Goal: Task Accomplishment & Management: Manage account settings

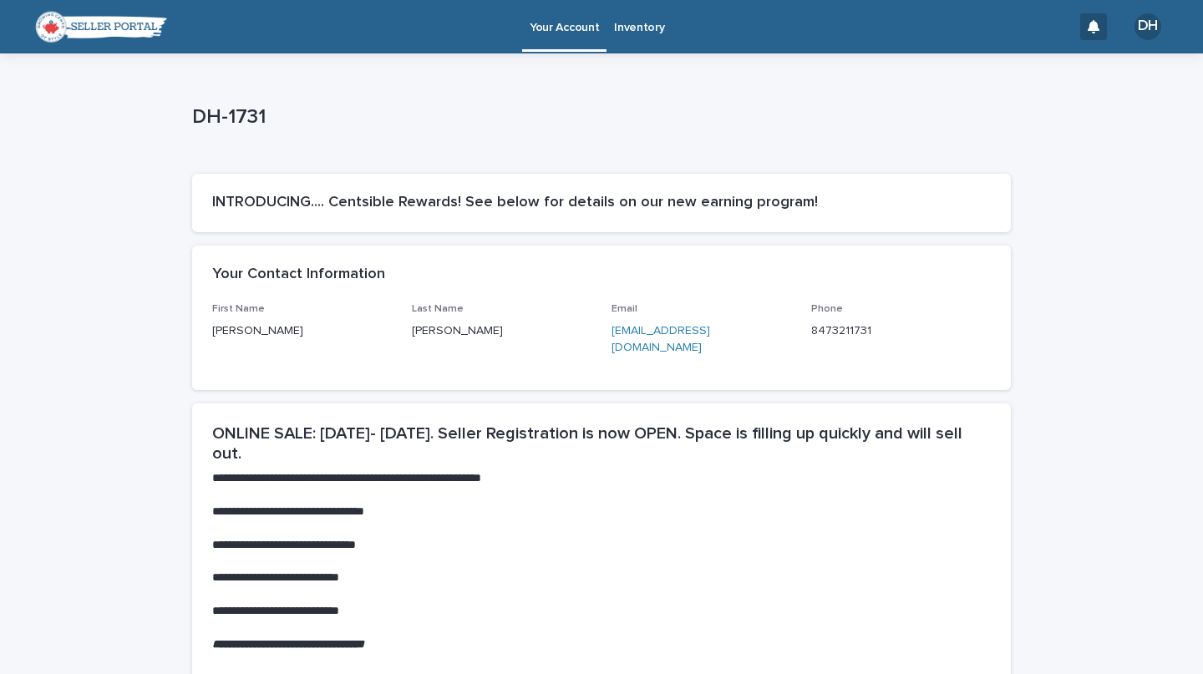
click at [634, 24] on p "Inventory" at bounding box center [639, 17] width 50 height 35
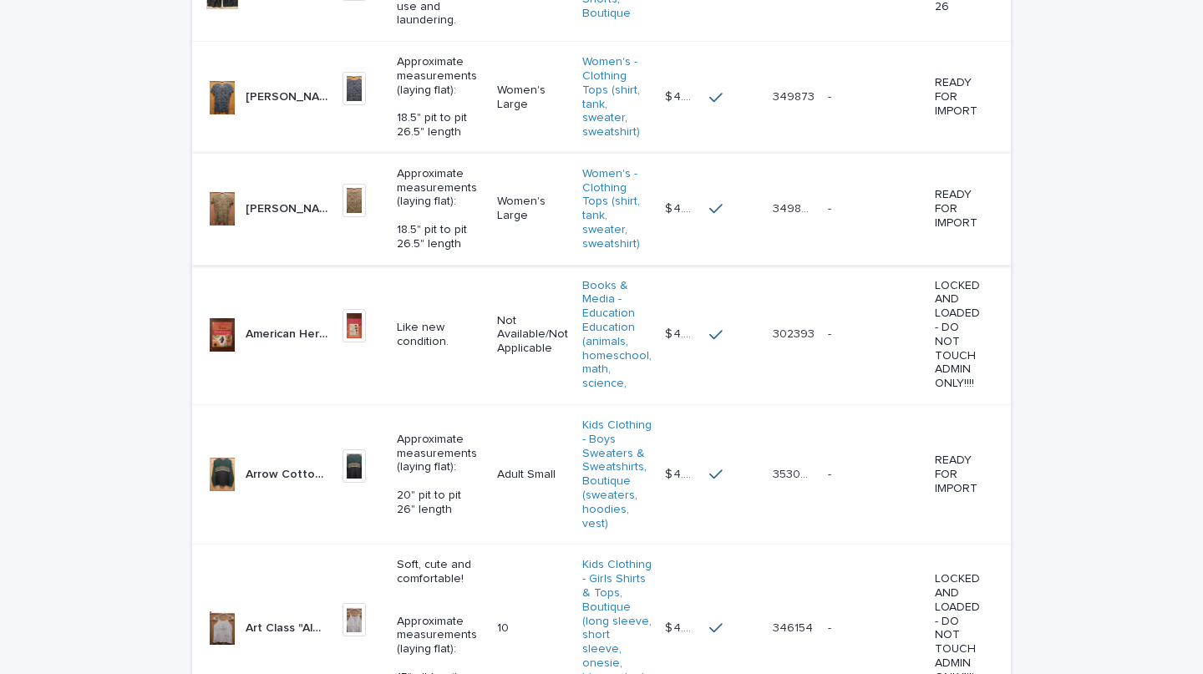
scroll to position [596, 0]
click at [252, 466] on p "Arrow Cotton Sweater - Green Gray Navy Blue Junior Teen Men's Small Adult Small" at bounding box center [289, 475] width 87 height 18
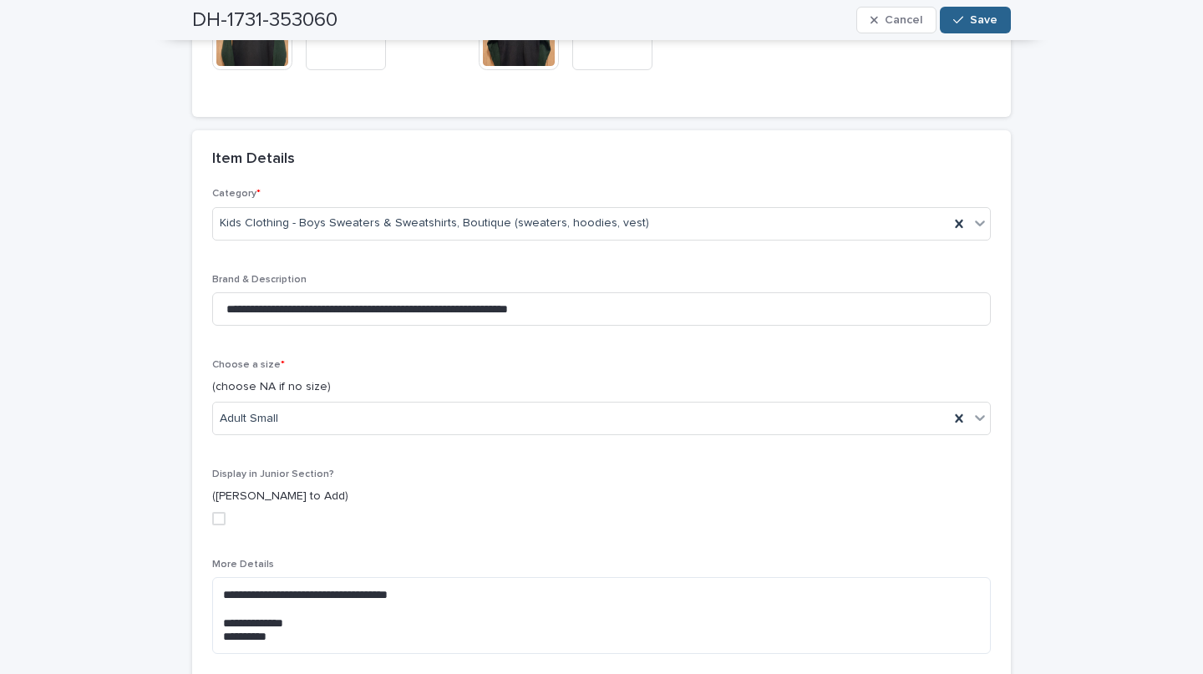
scroll to position [340, 0]
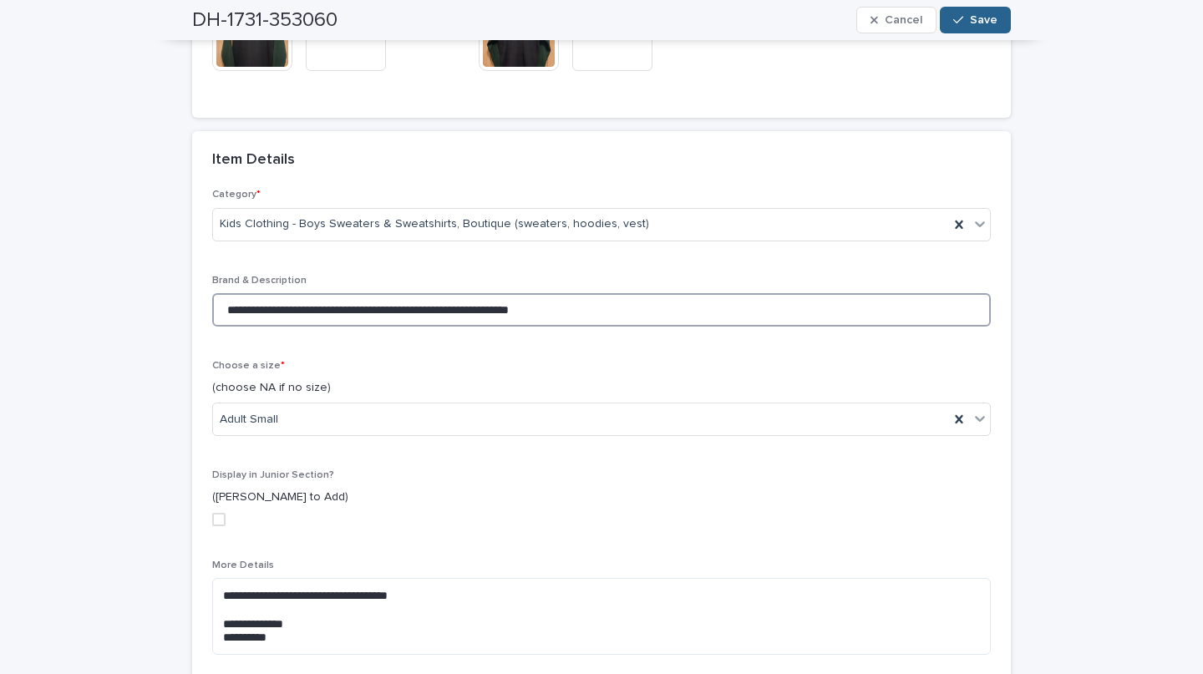
click at [656, 313] on input "**********" at bounding box center [601, 309] width 779 height 33
click at [612, 303] on input "**********" at bounding box center [601, 309] width 779 height 33
type input "**********"
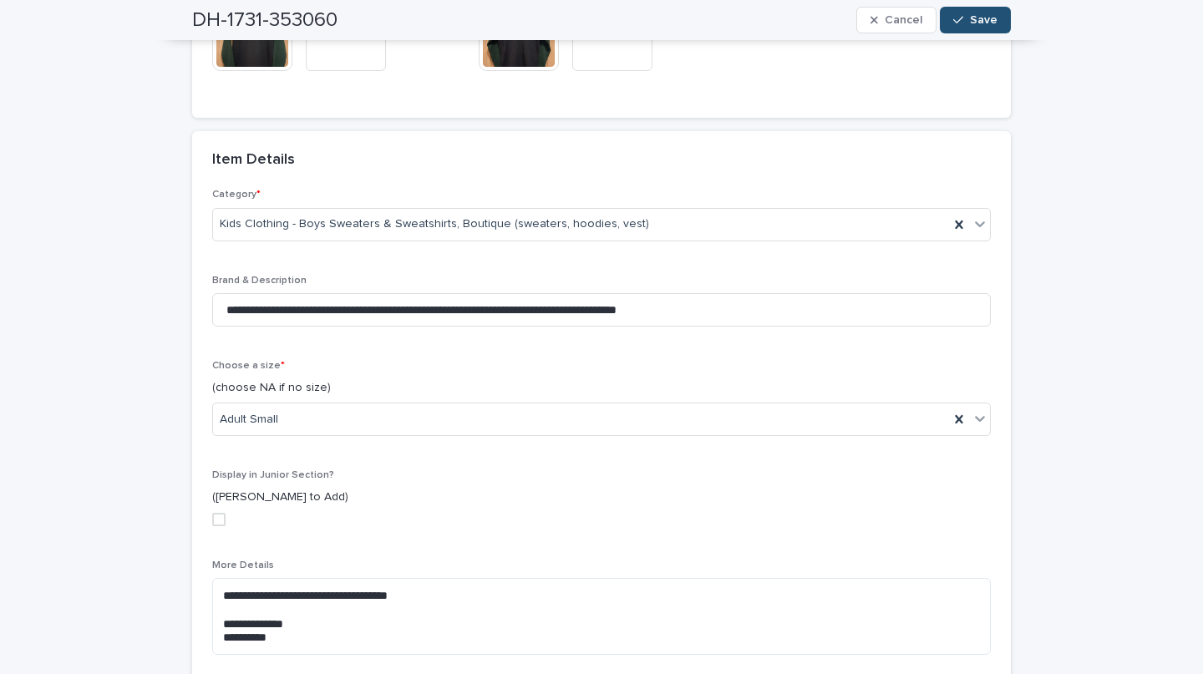
click at [979, 17] on span "Save" at bounding box center [984, 20] width 28 height 12
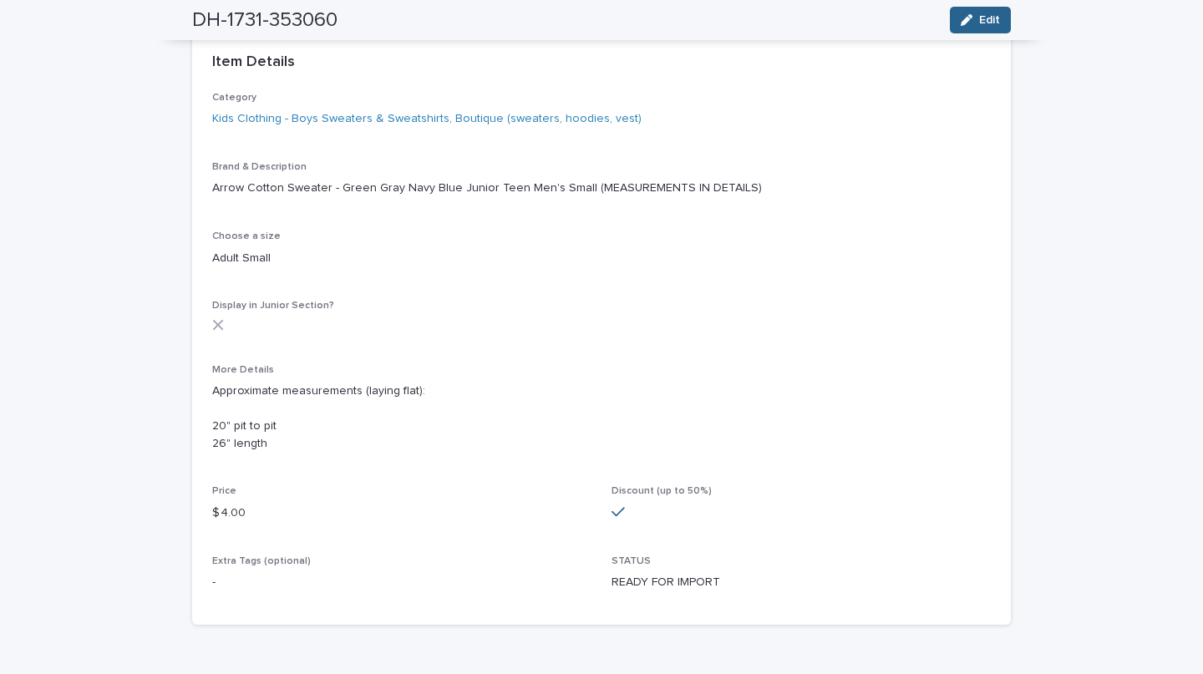
scroll to position [412, 0]
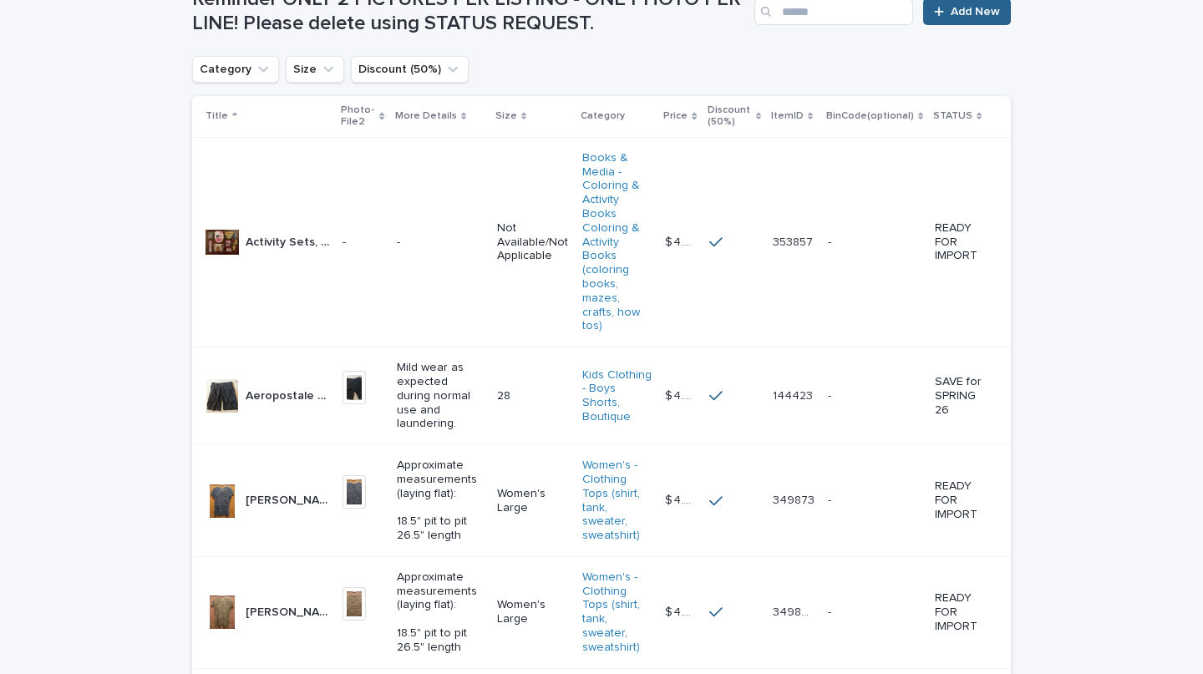
scroll to position [191, 0]
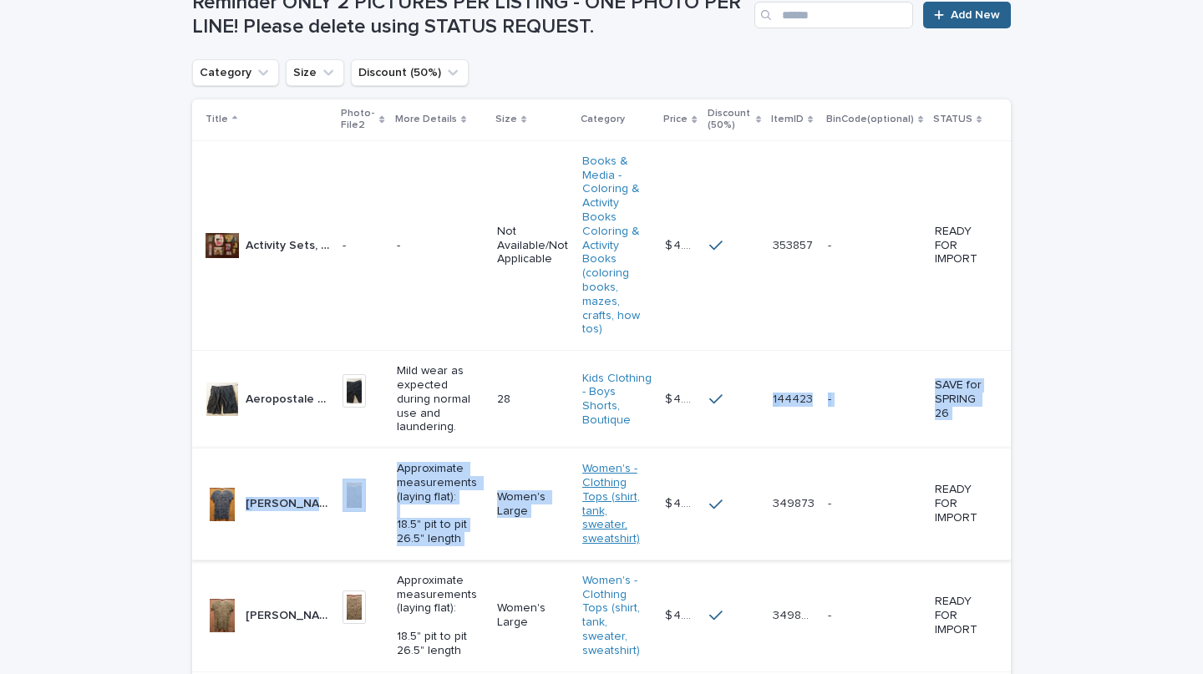
drag, startPoint x: 636, startPoint y: 350, endPoint x: 611, endPoint y: 466, distance: 118.0
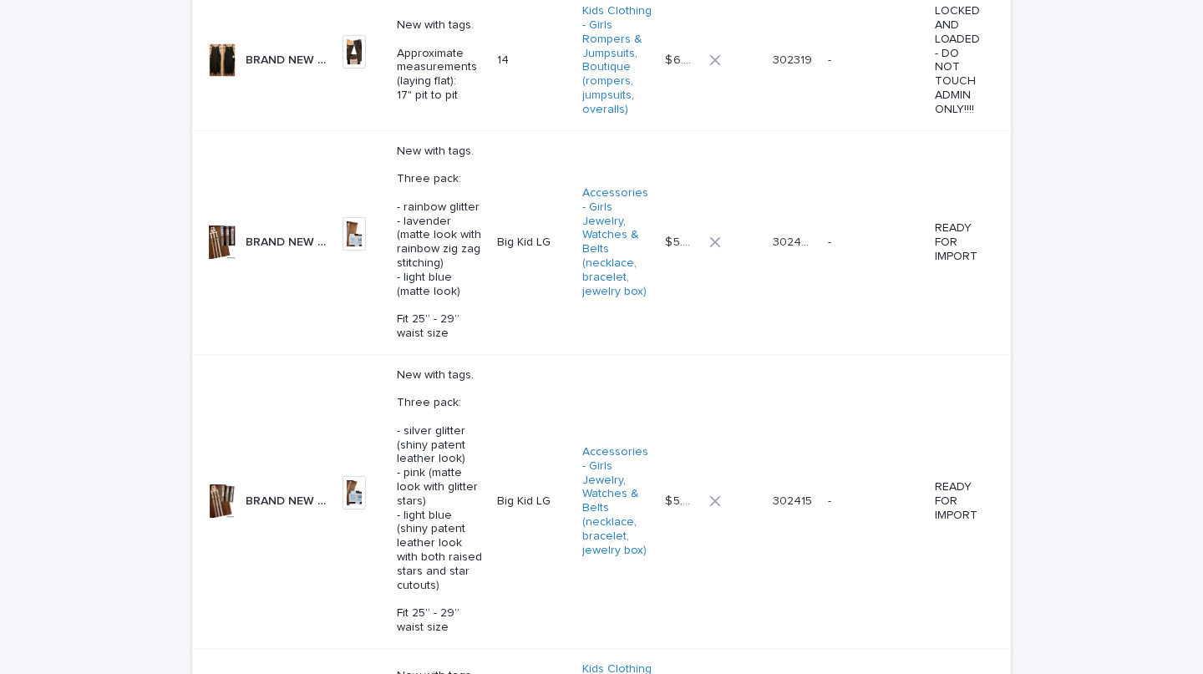
scroll to position [2621, 0]
click at [247, 232] on p "BRAND NEW Cat & Jack 3 Pack Belts - Rainbow Glitter, Lavender Stitched, Blue Ma…" at bounding box center [289, 241] width 87 height 18
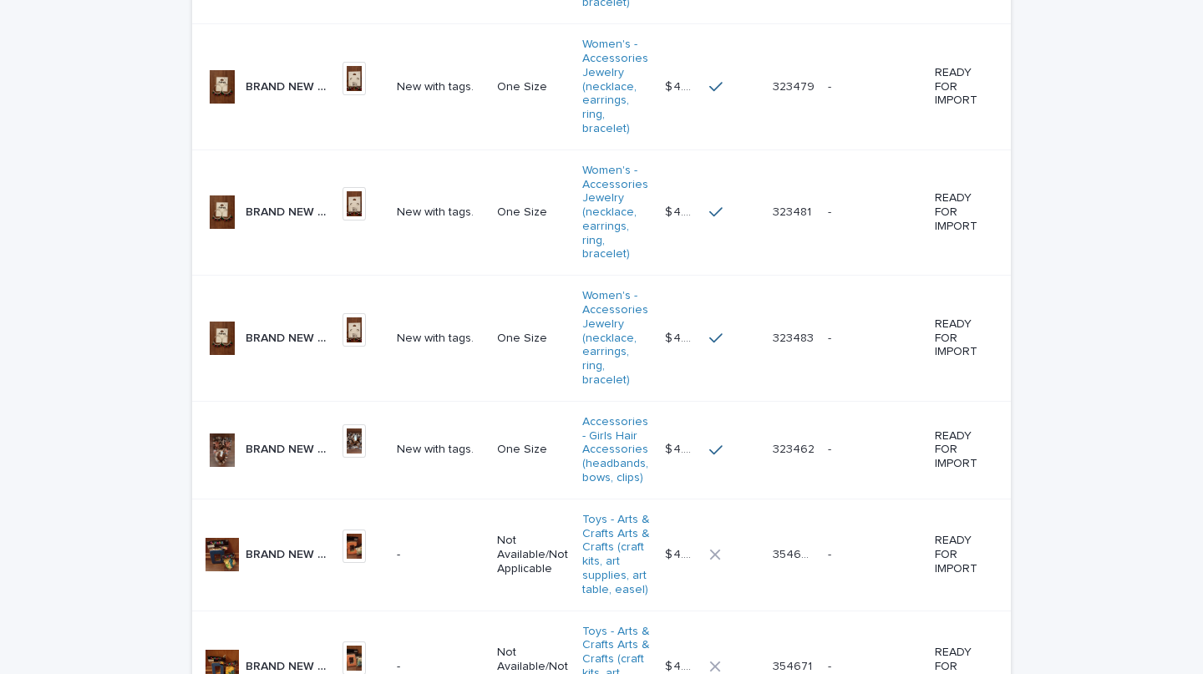
scroll to position [3848, 0]
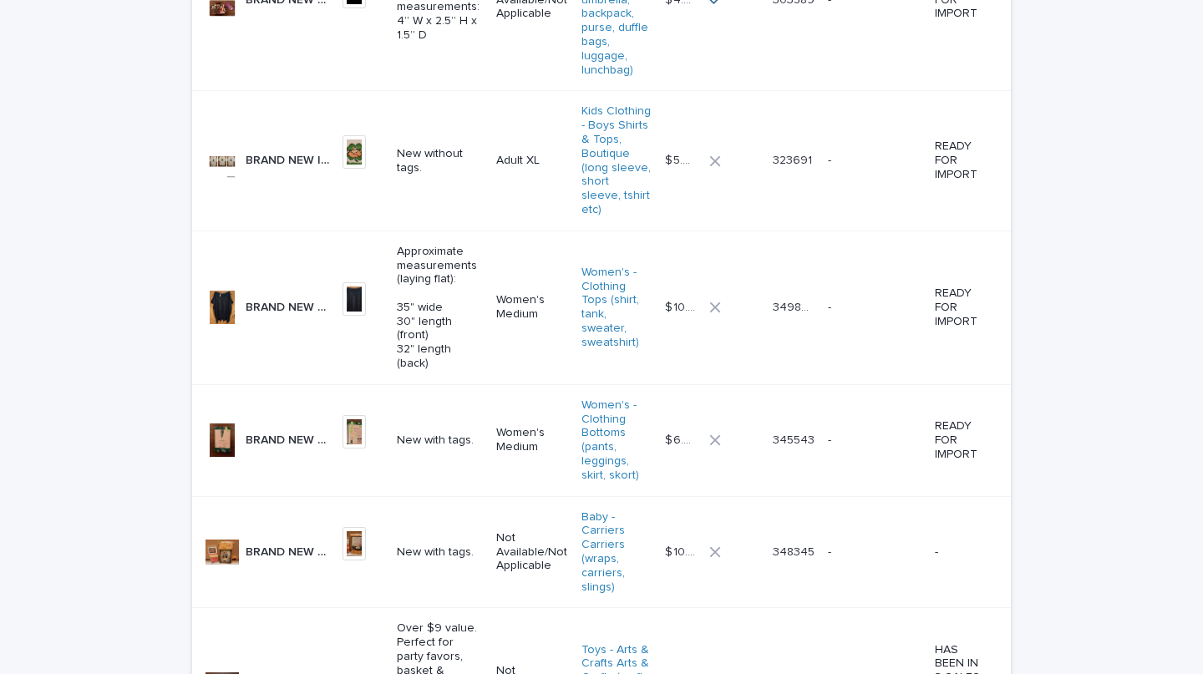
scroll to position [522, 0]
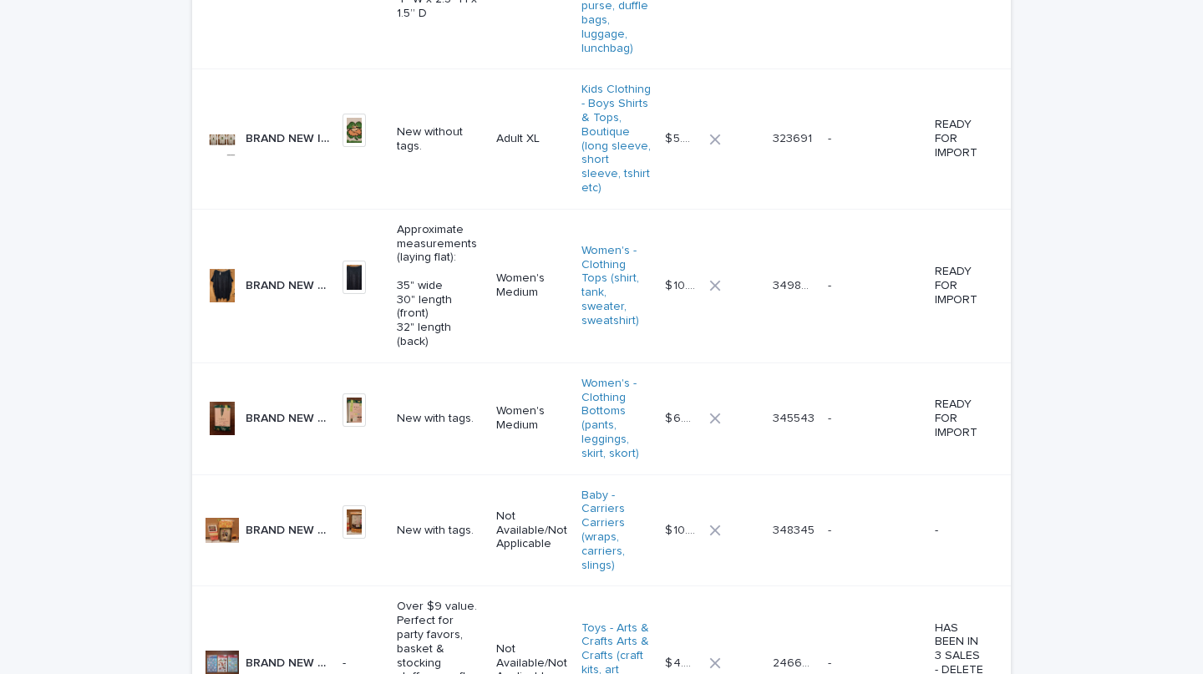
click at [253, 276] on p "BRAND NEW LOFT Oversized Poncho Sweater - Navy Blue Women's M/L Women's Medium" at bounding box center [289, 285] width 87 height 18
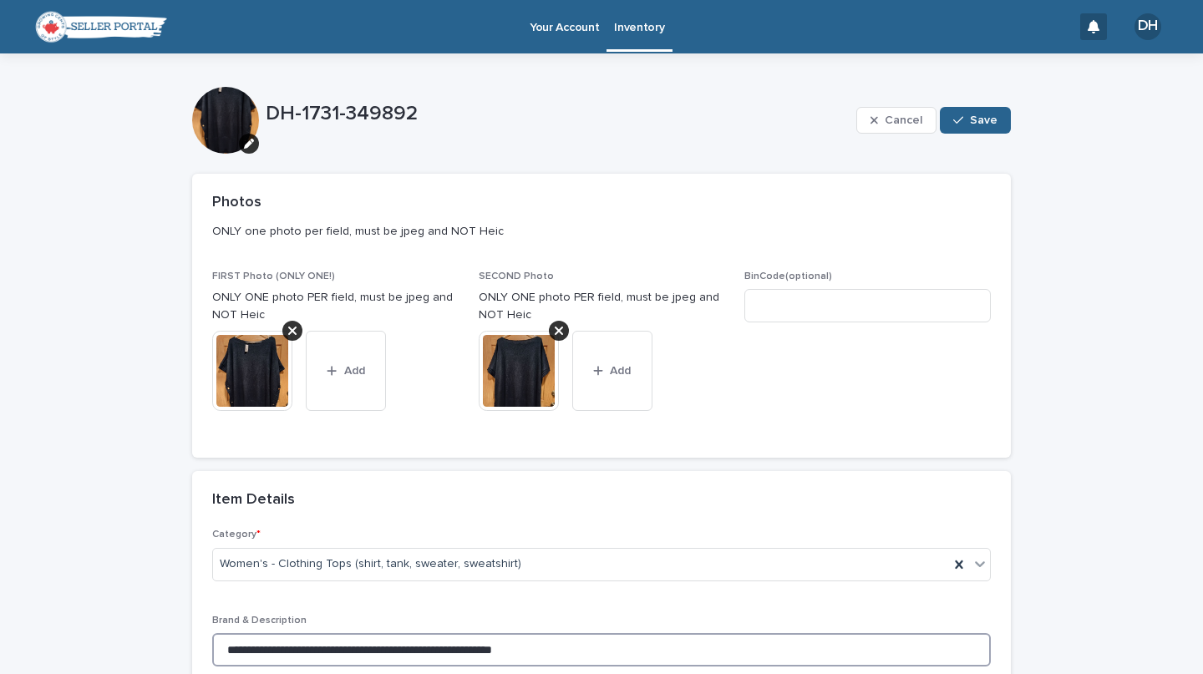
click at [635, 652] on input "**********" at bounding box center [601, 649] width 779 height 33
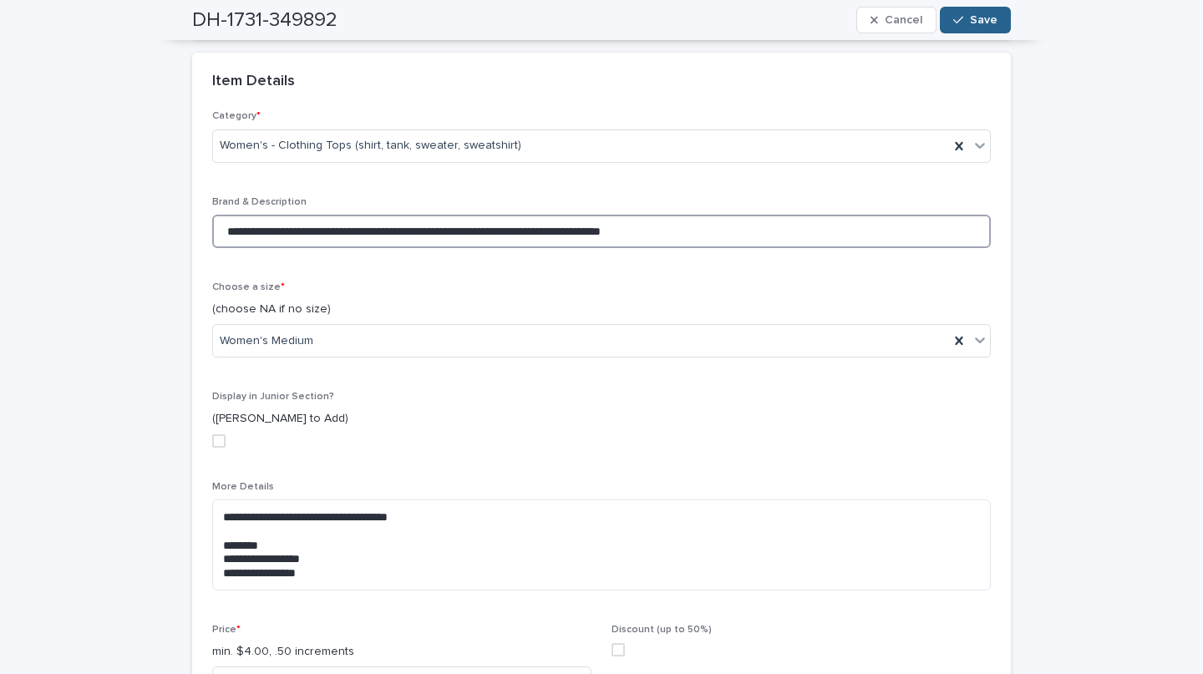
scroll to position [418, 0]
click at [583, 227] on input "**********" at bounding box center [601, 232] width 779 height 33
type input "**********"
click at [970, 12] on button "Save" at bounding box center [975, 20] width 71 height 27
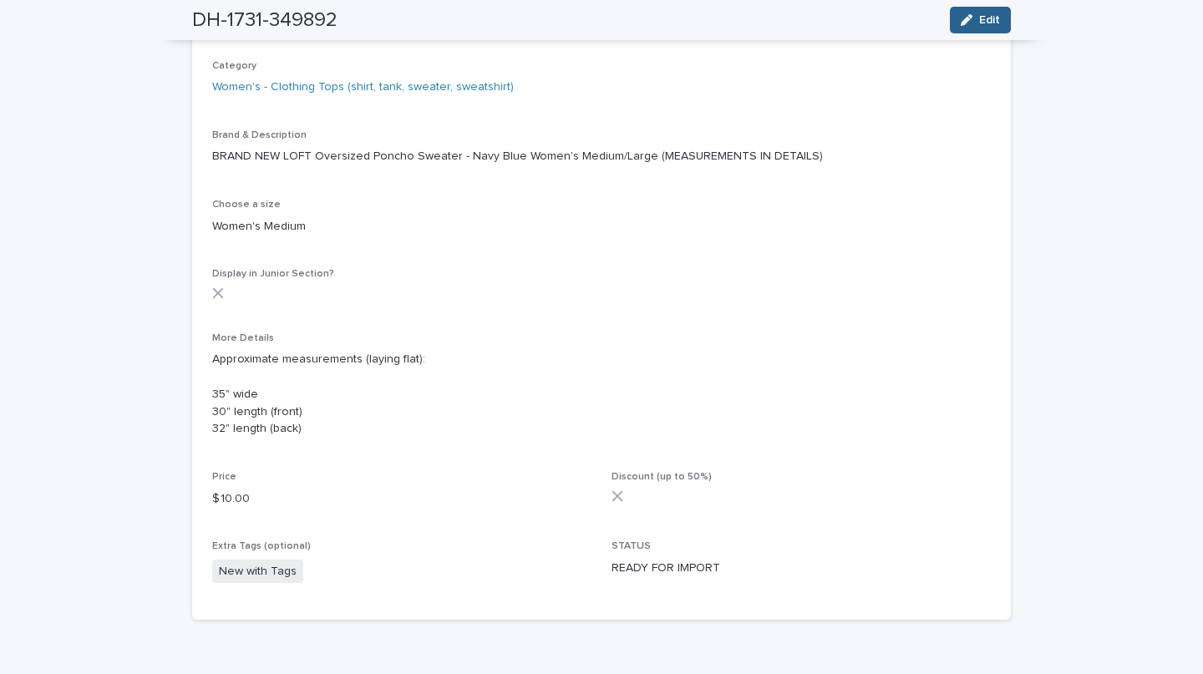
scroll to position [319, 0]
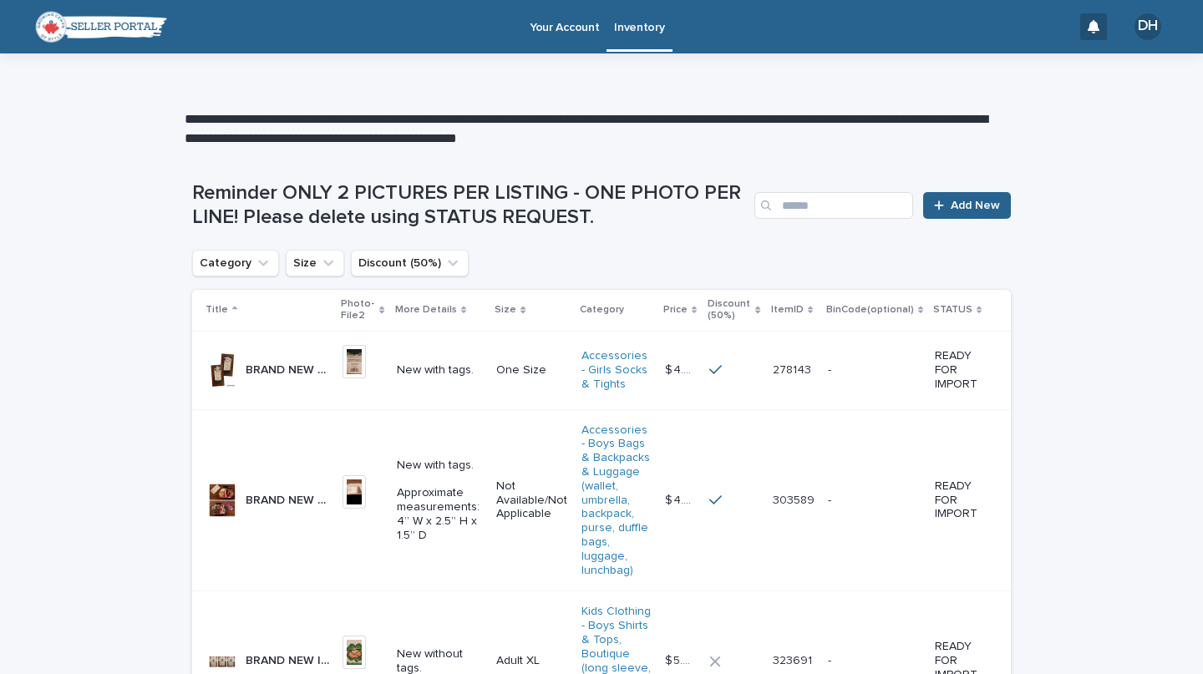
scroll to position [651, 0]
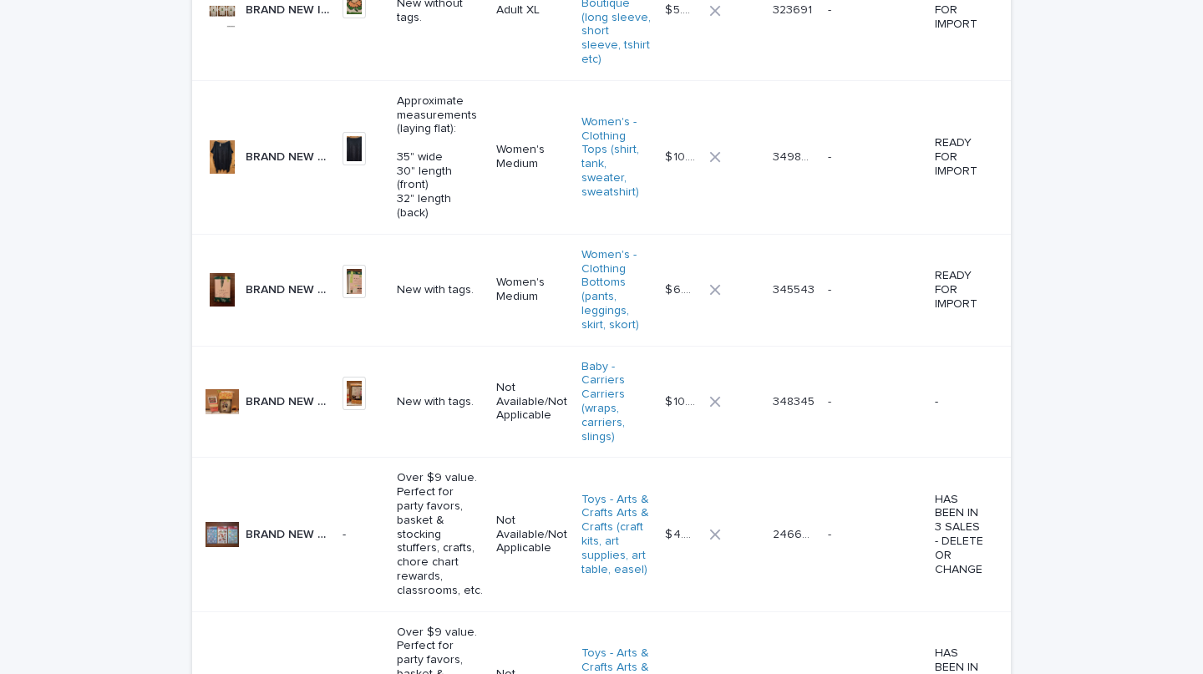
click at [268, 392] on p "BRAND NEW Seven Everyday Slings Autumn Blaze Orange & Yellow Baby Sling, Leg Wa…" at bounding box center [289, 401] width 87 height 18
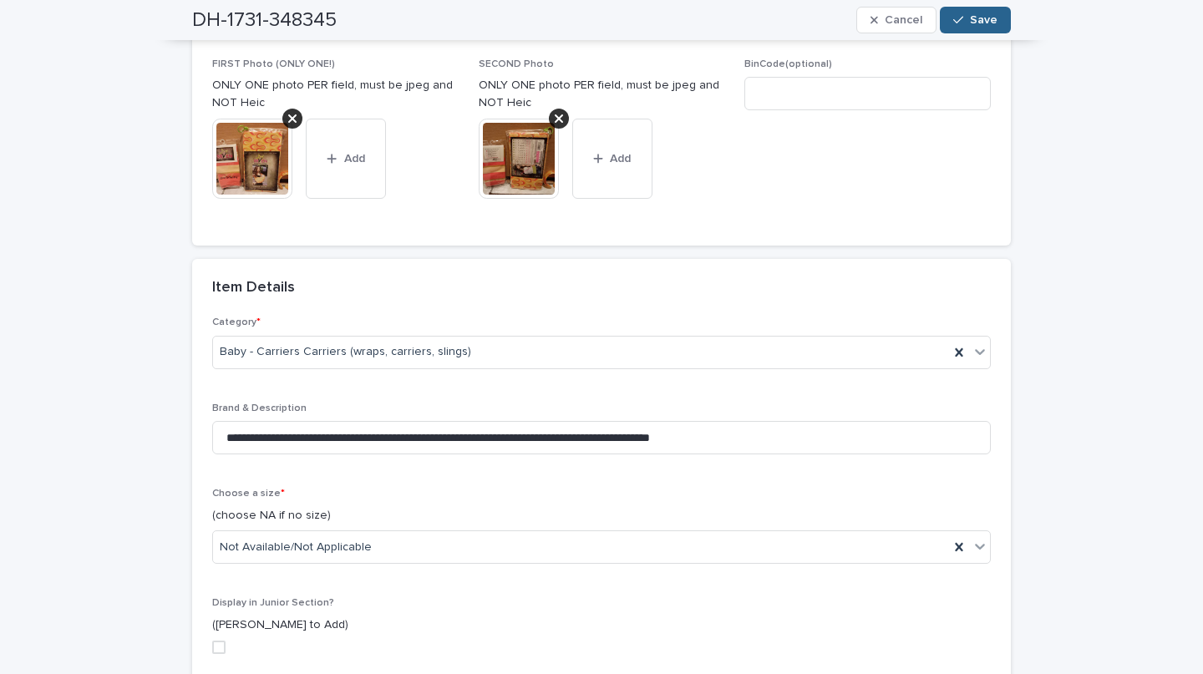
scroll to position [213, 0]
click at [518, 151] on img at bounding box center [519, 158] width 80 height 80
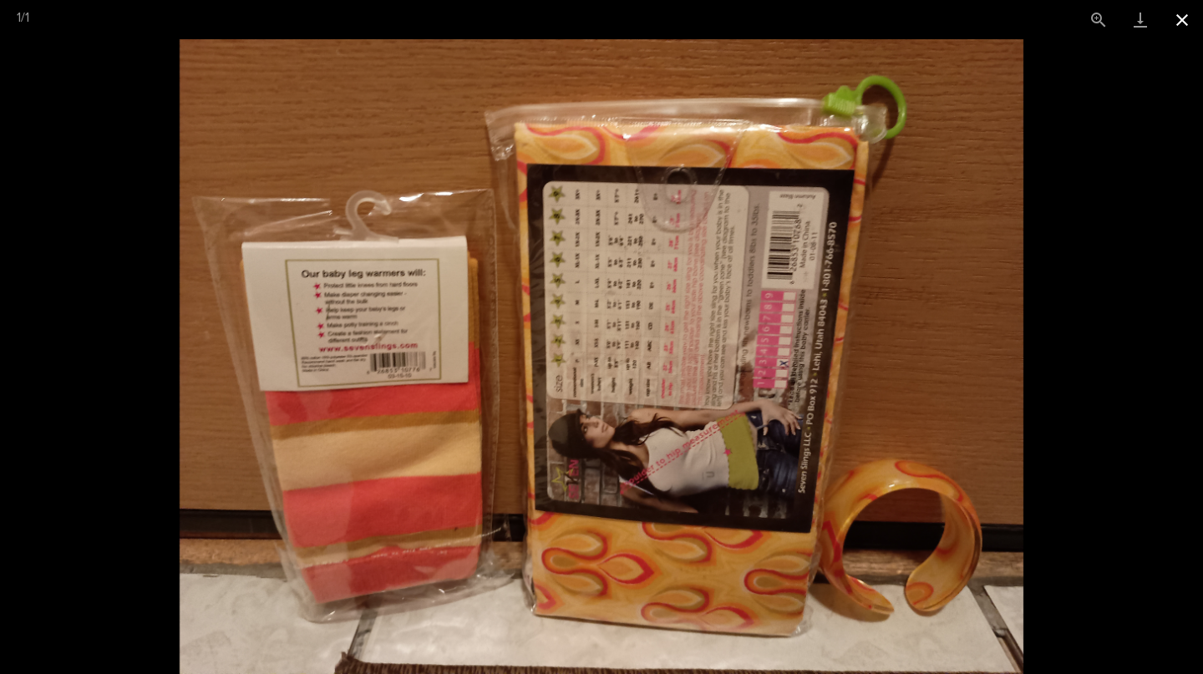
click at [1187, 22] on button "Close gallery" at bounding box center [1183, 19] width 42 height 39
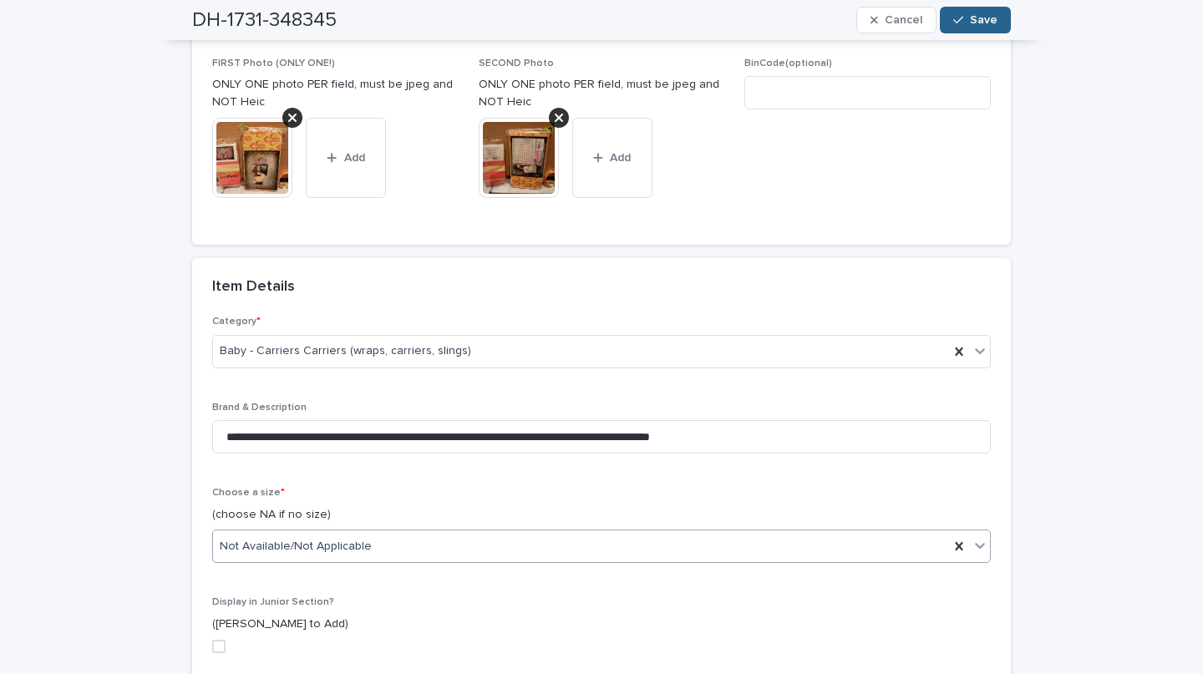
click at [499, 547] on div "Not Available/Not Applicable" at bounding box center [581, 547] width 736 height 28
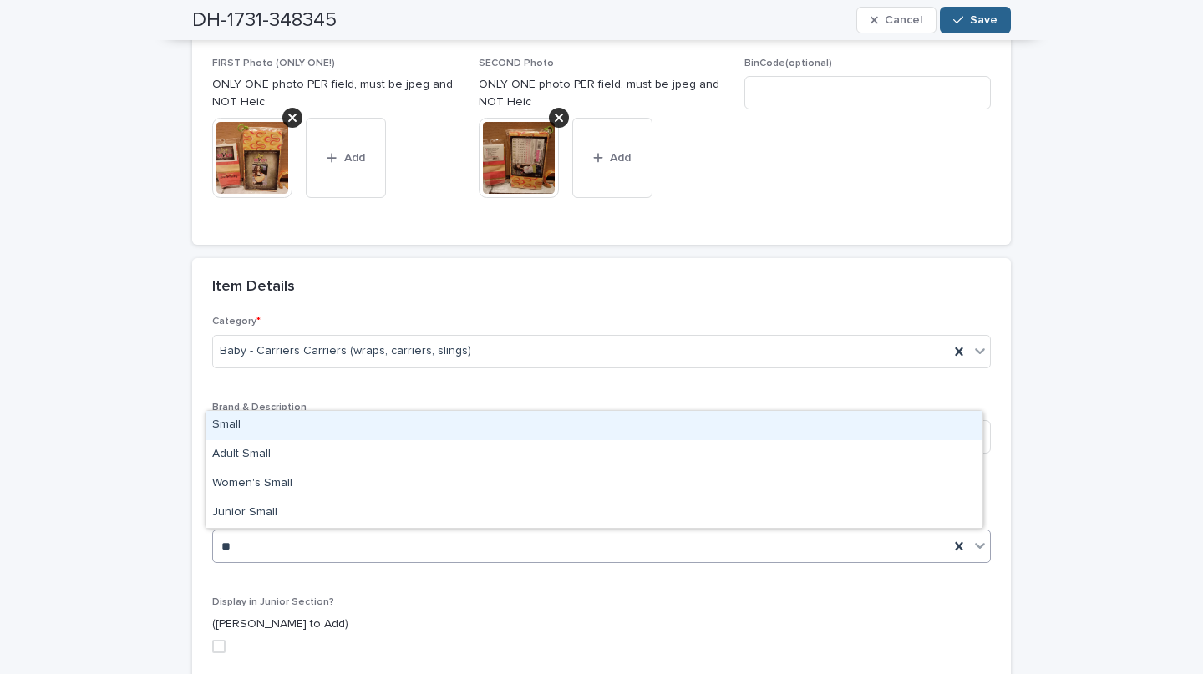
type input "*"
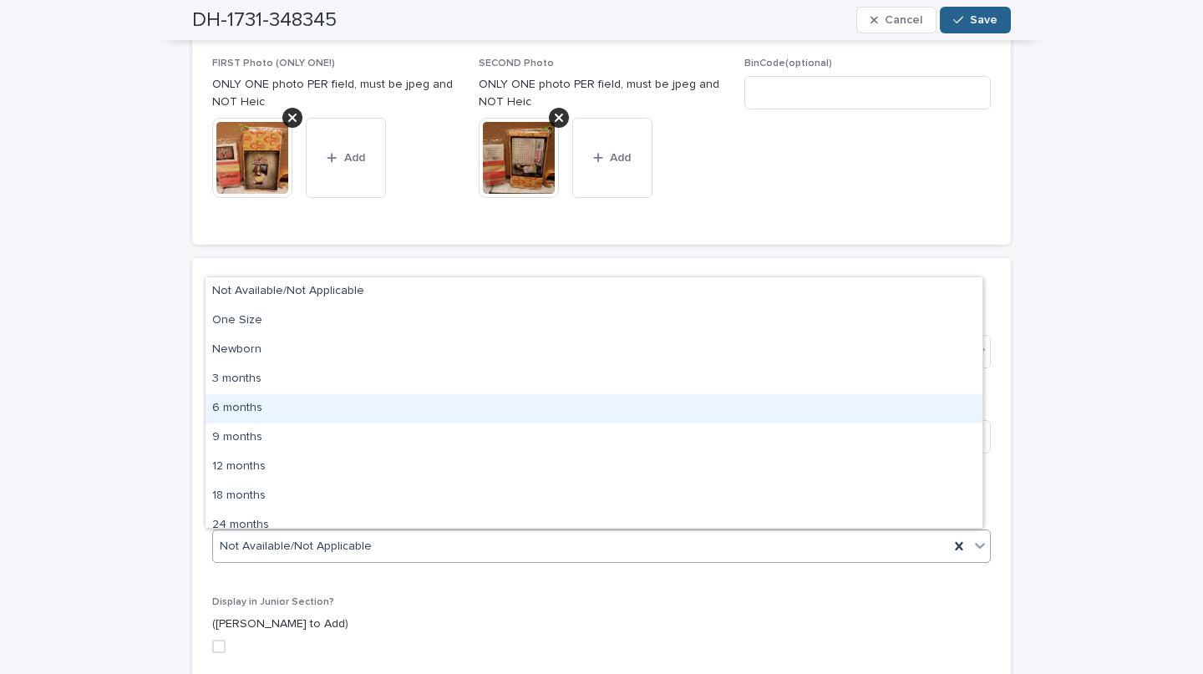
type input "*"
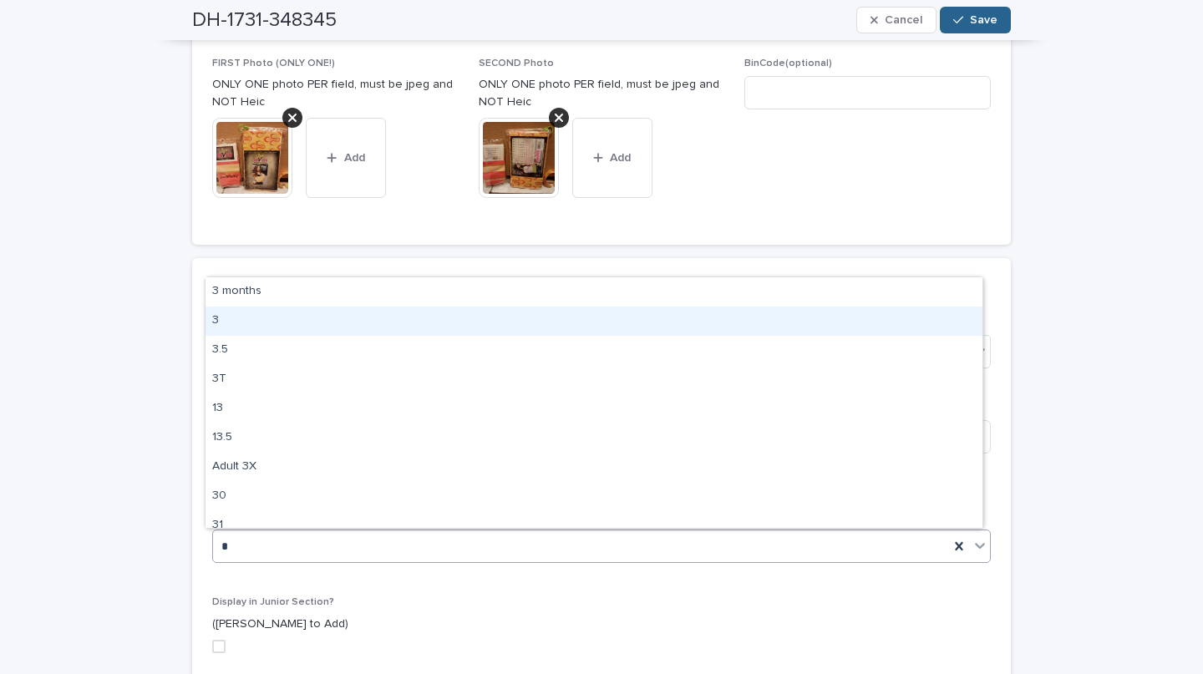
click at [321, 323] on div "3" at bounding box center [594, 321] width 777 height 29
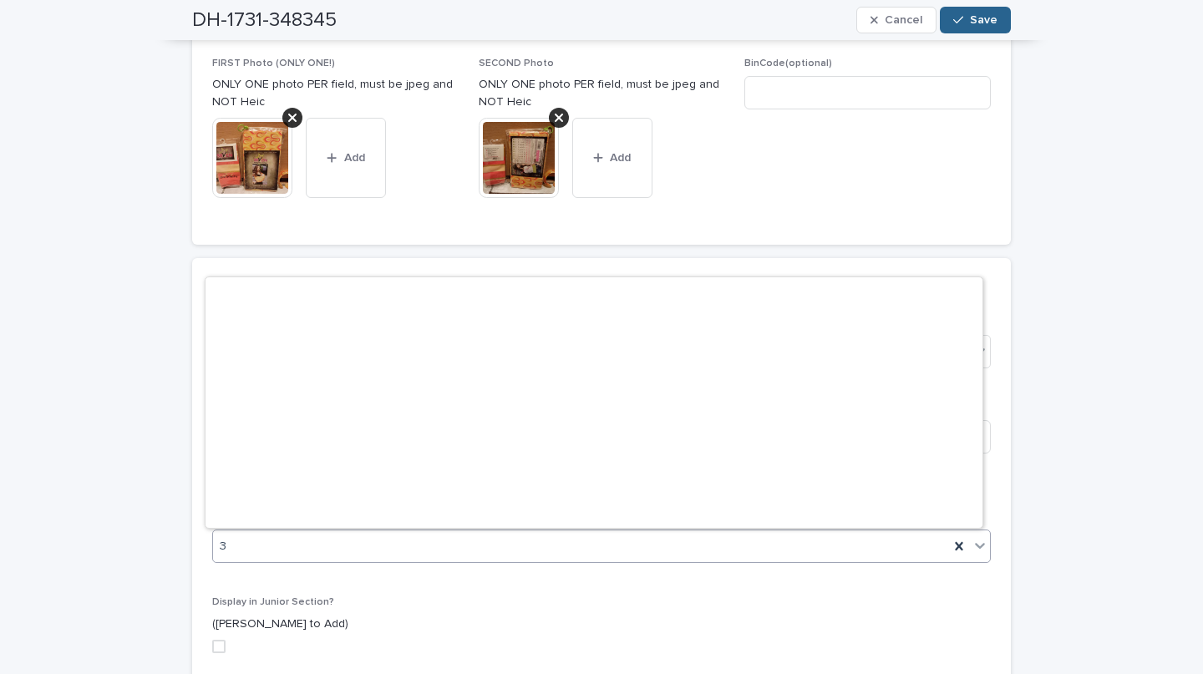
click at [242, 546] on div "3" at bounding box center [581, 547] width 736 height 28
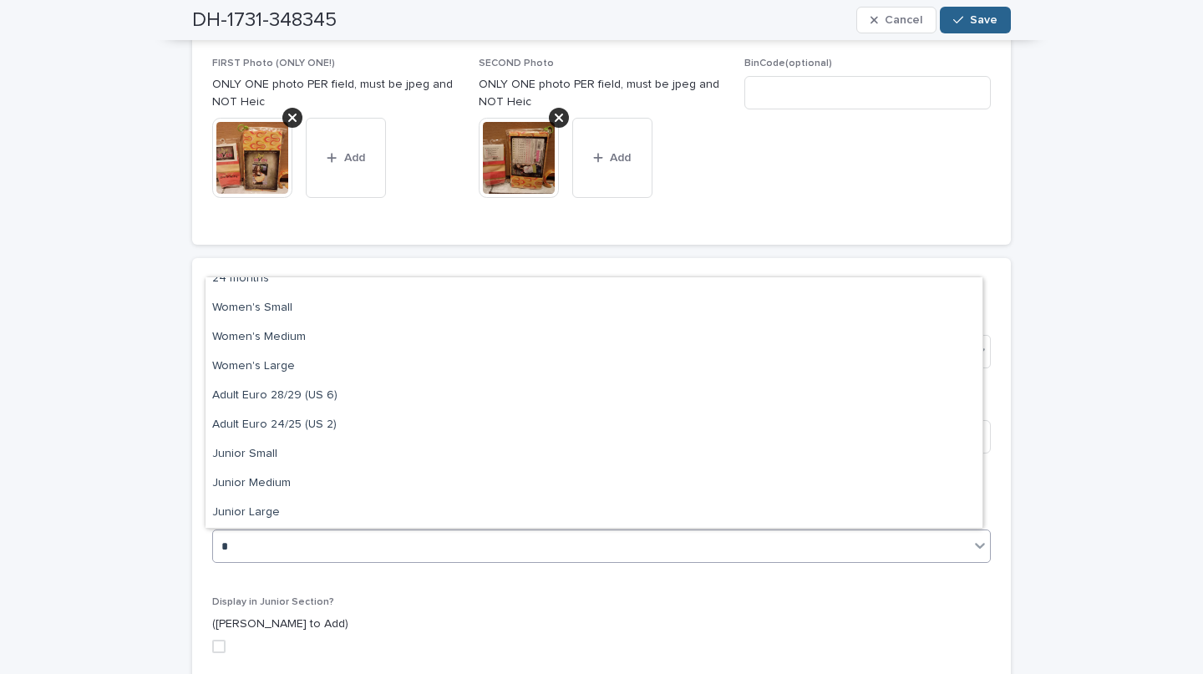
type input "**"
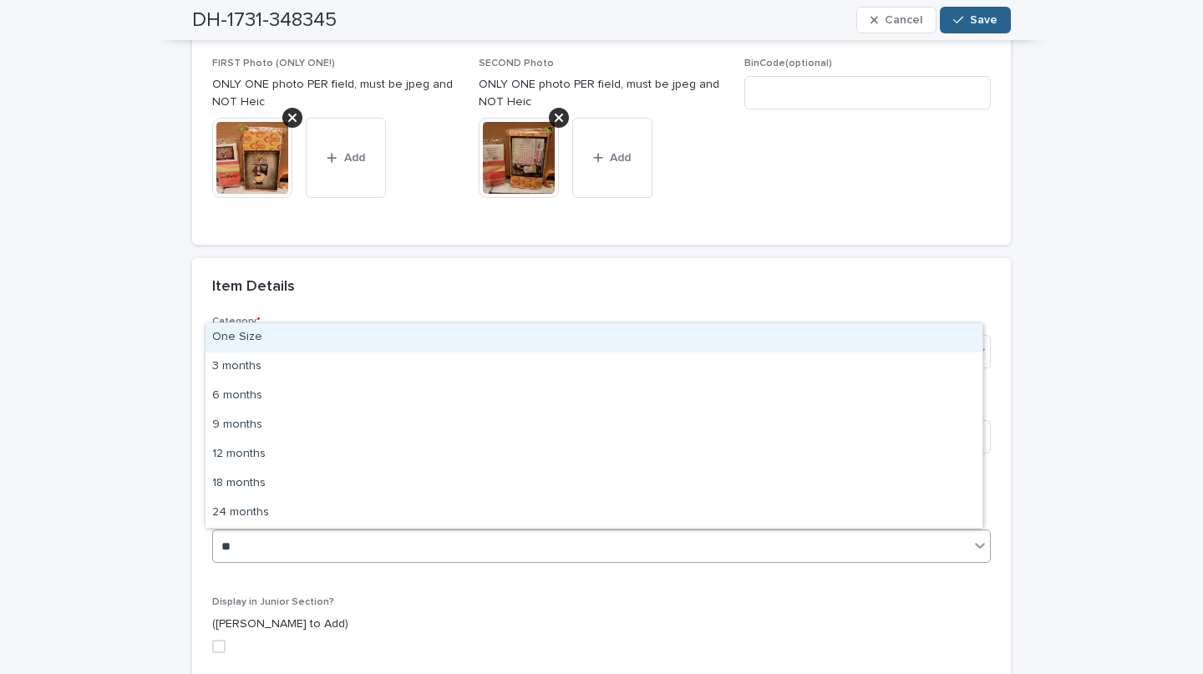
click at [235, 343] on div "One Size" at bounding box center [594, 337] width 777 height 29
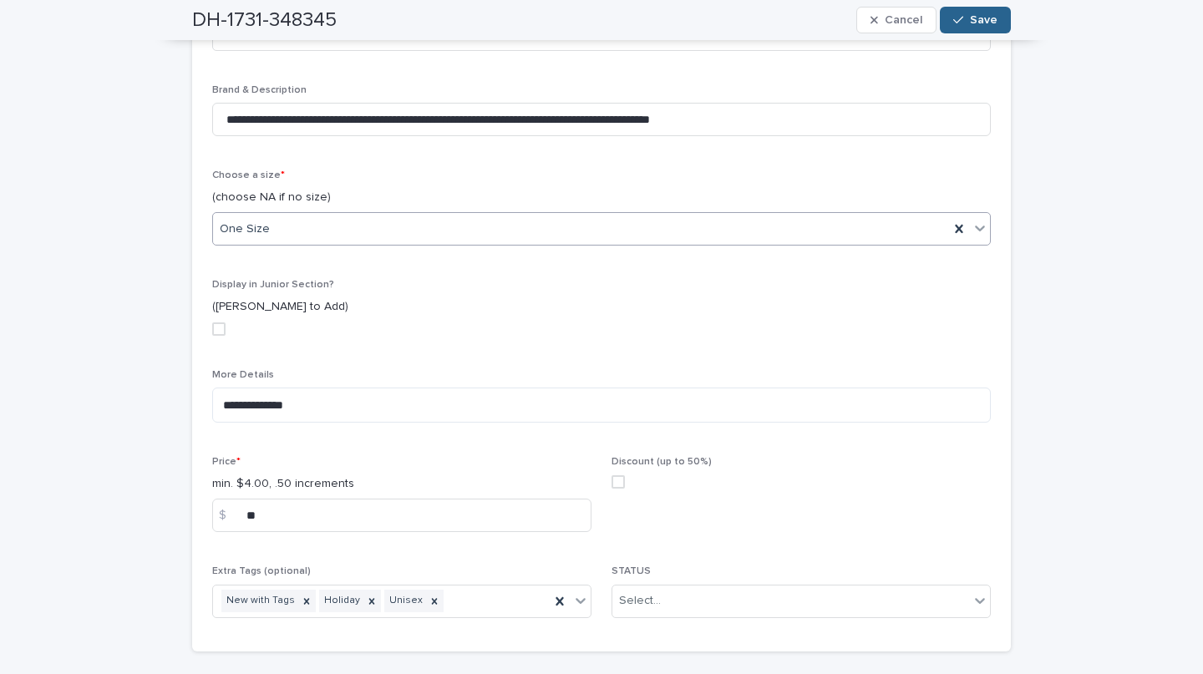
scroll to position [603, 0]
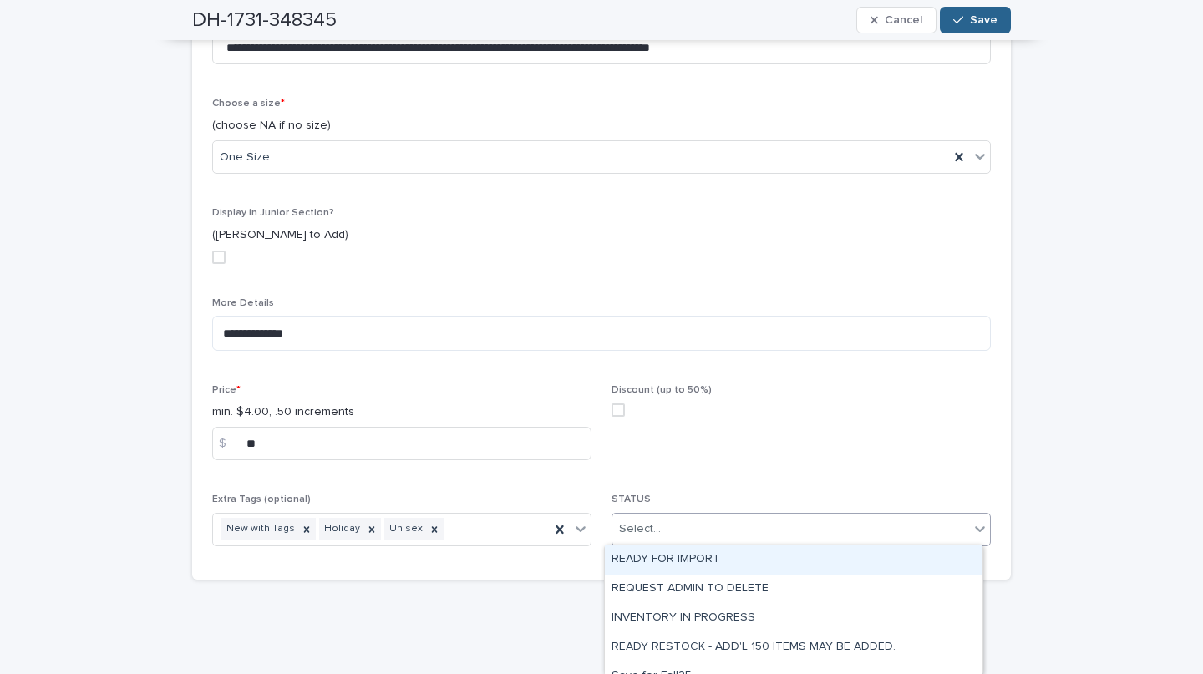
click at [696, 554] on div "READY FOR IMPORT" at bounding box center [794, 560] width 378 height 29
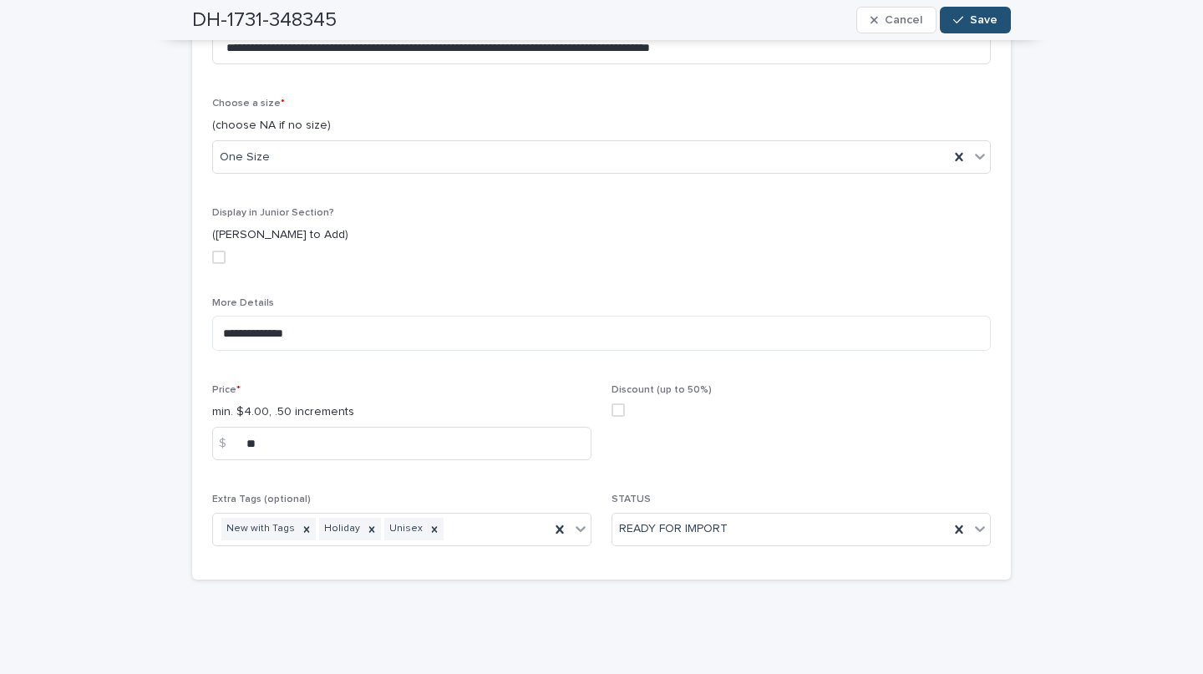
click at [941, 16] on button "Save" at bounding box center [975, 20] width 71 height 27
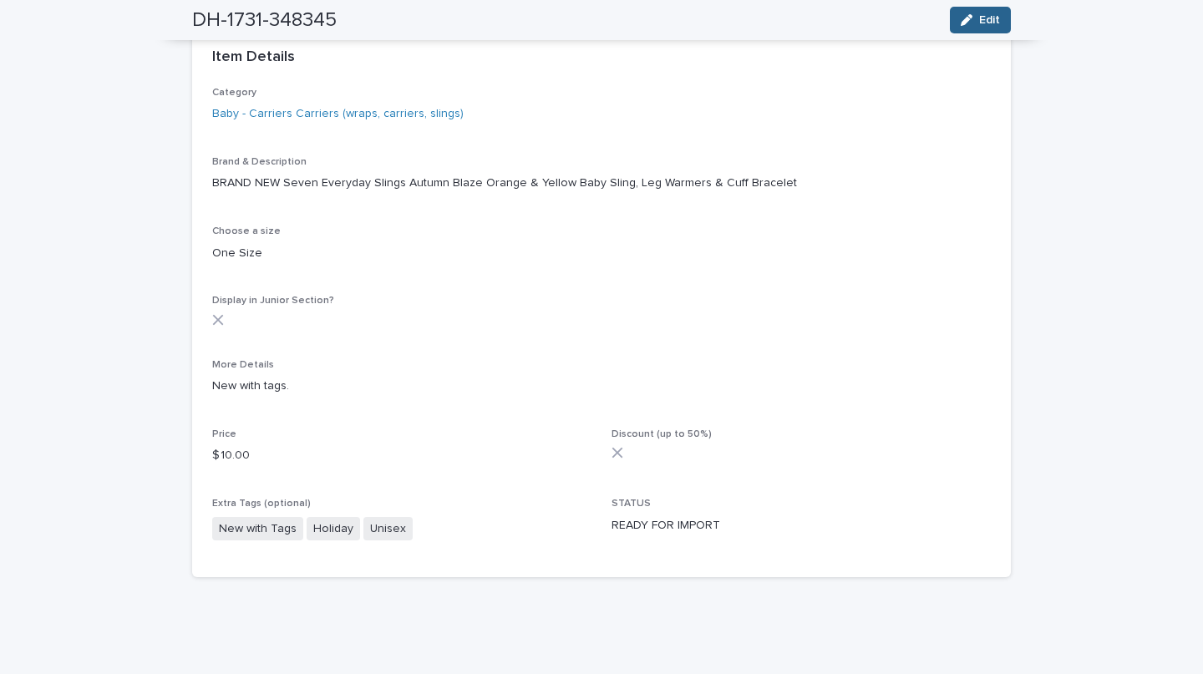
scroll to position [391, 0]
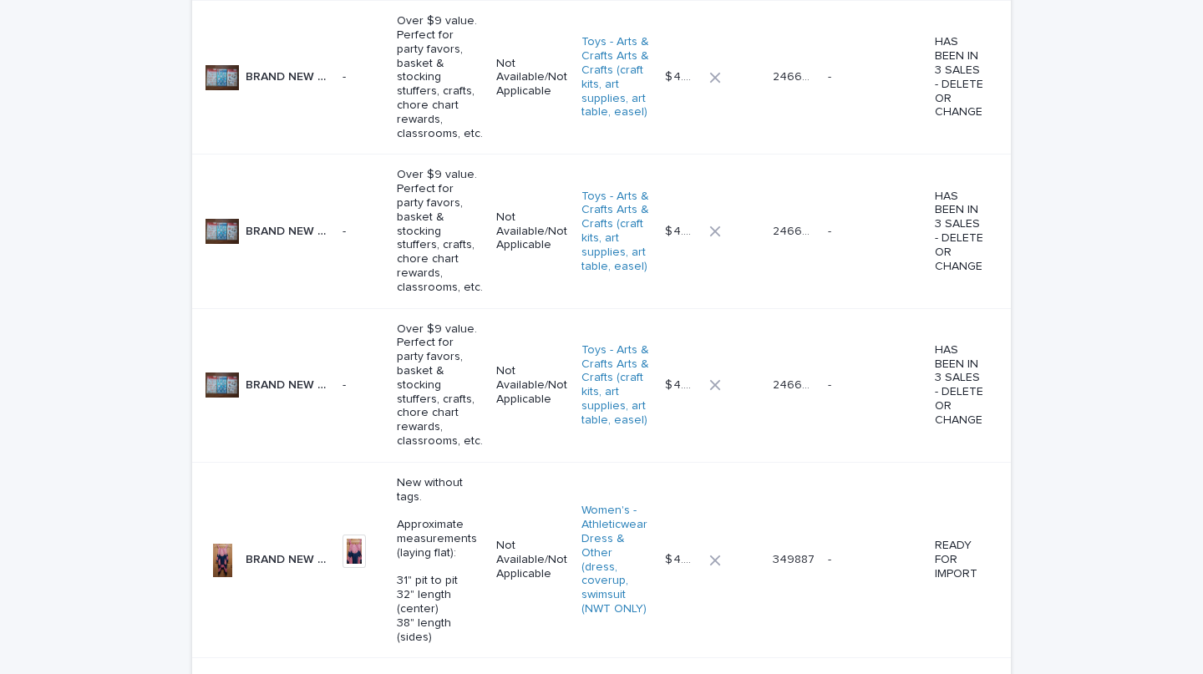
scroll to position [1954, 0]
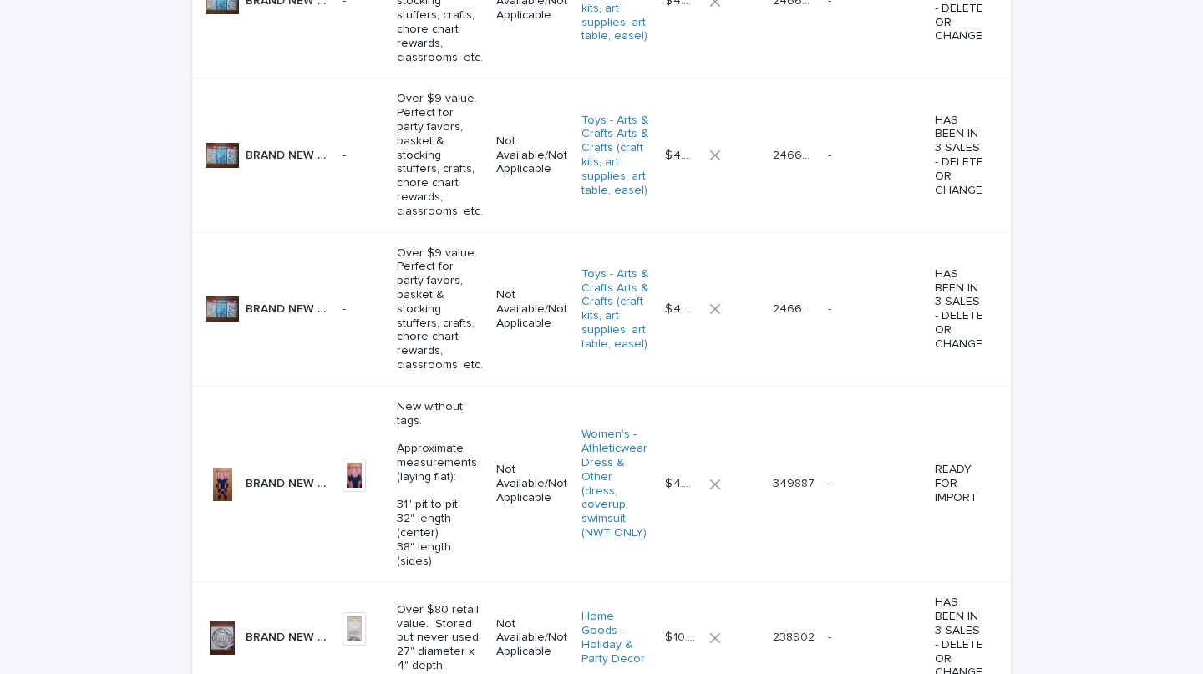
click at [285, 474] on p "BRAND NEW Swim Cover Up Open Shoulder Dress Authentic from Mexico - Women's XL/…" at bounding box center [289, 483] width 87 height 18
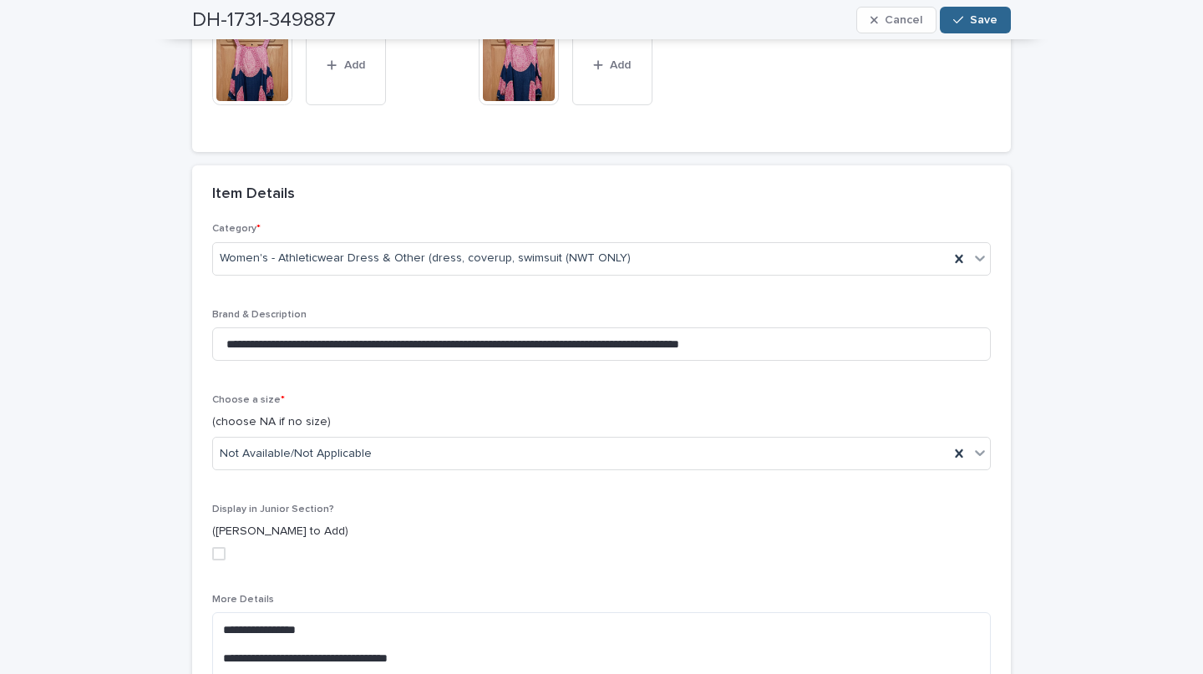
scroll to position [306, 0]
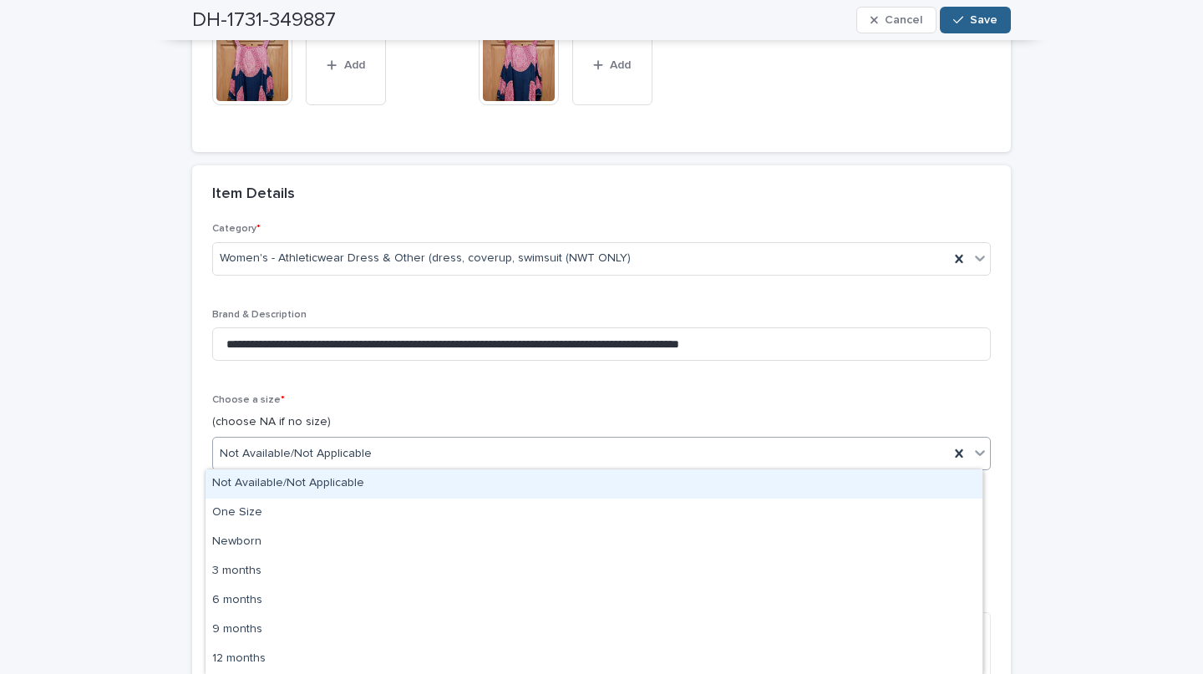
click at [400, 444] on div "Not Available/Not Applicable" at bounding box center [581, 454] width 736 height 28
type input "*"
type input "*****"
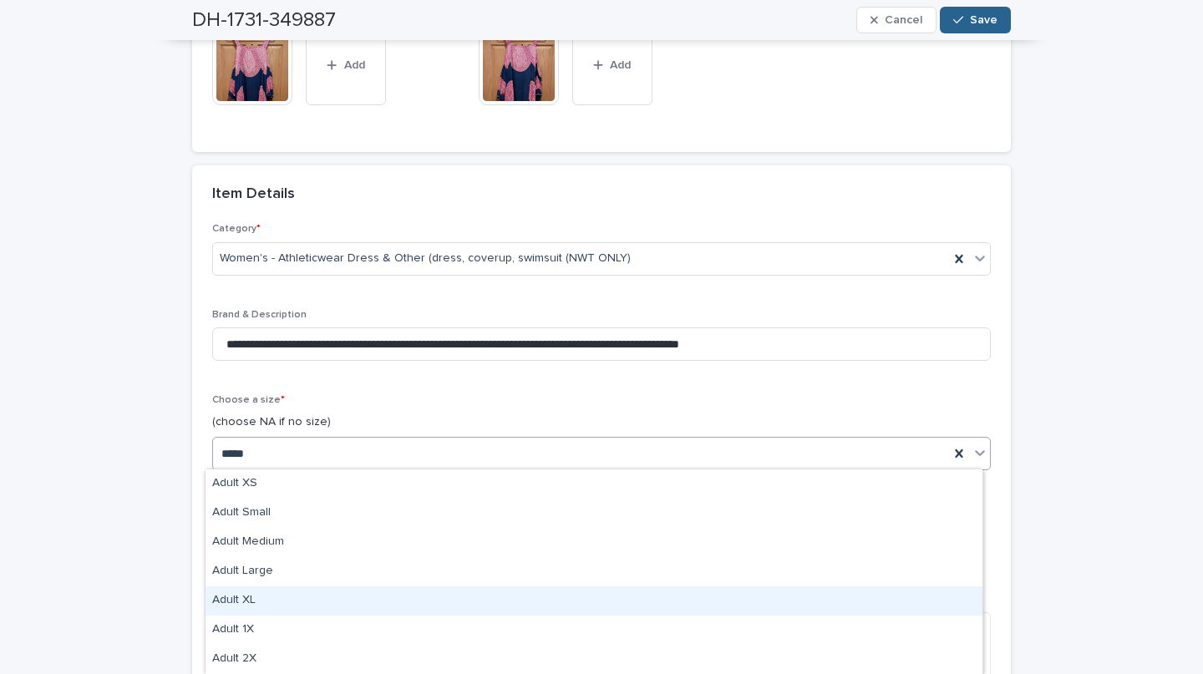
click at [270, 604] on div "Adult XL" at bounding box center [594, 601] width 777 height 29
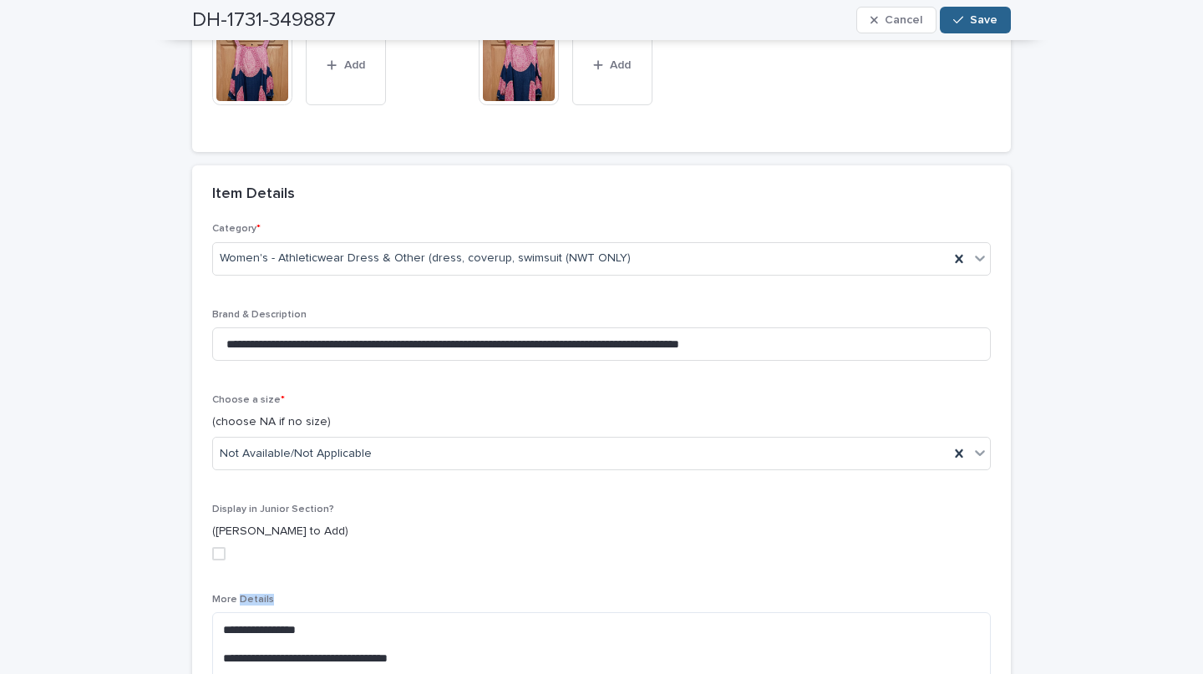
click at [270, 604] on div "**********" at bounding box center [601, 669] width 779 height 151
click at [312, 450] on div "Adult XL" at bounding box center [581, 454] width 736 height 28
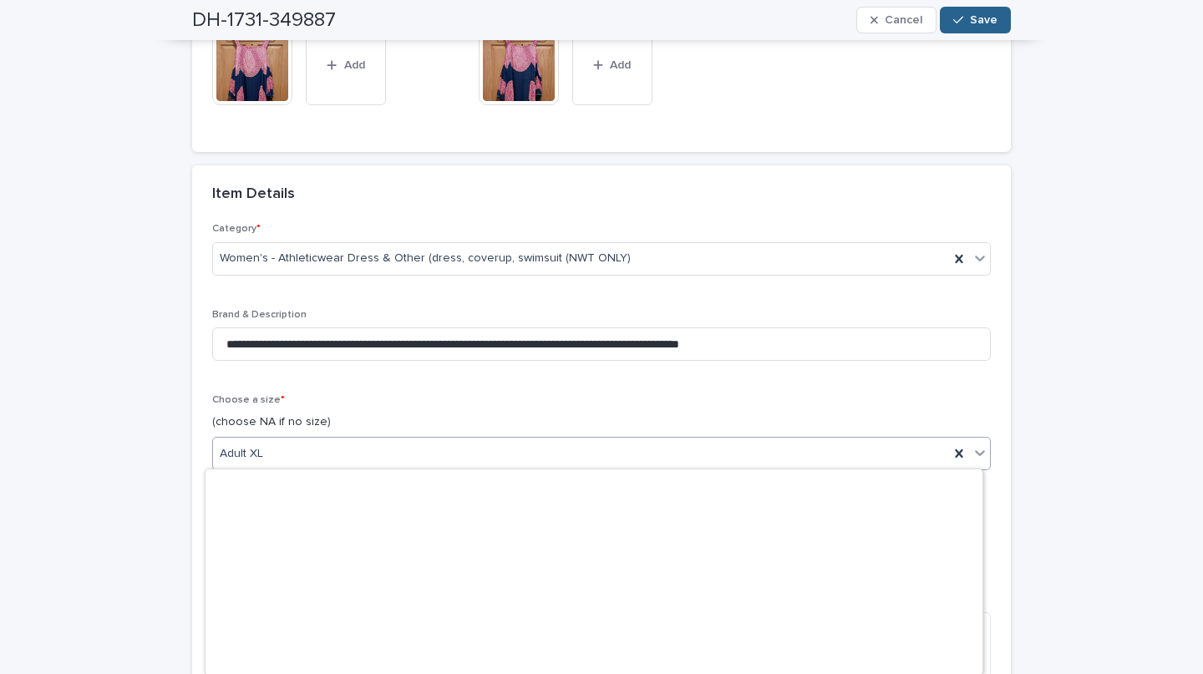
scroll to position [1667, 0]
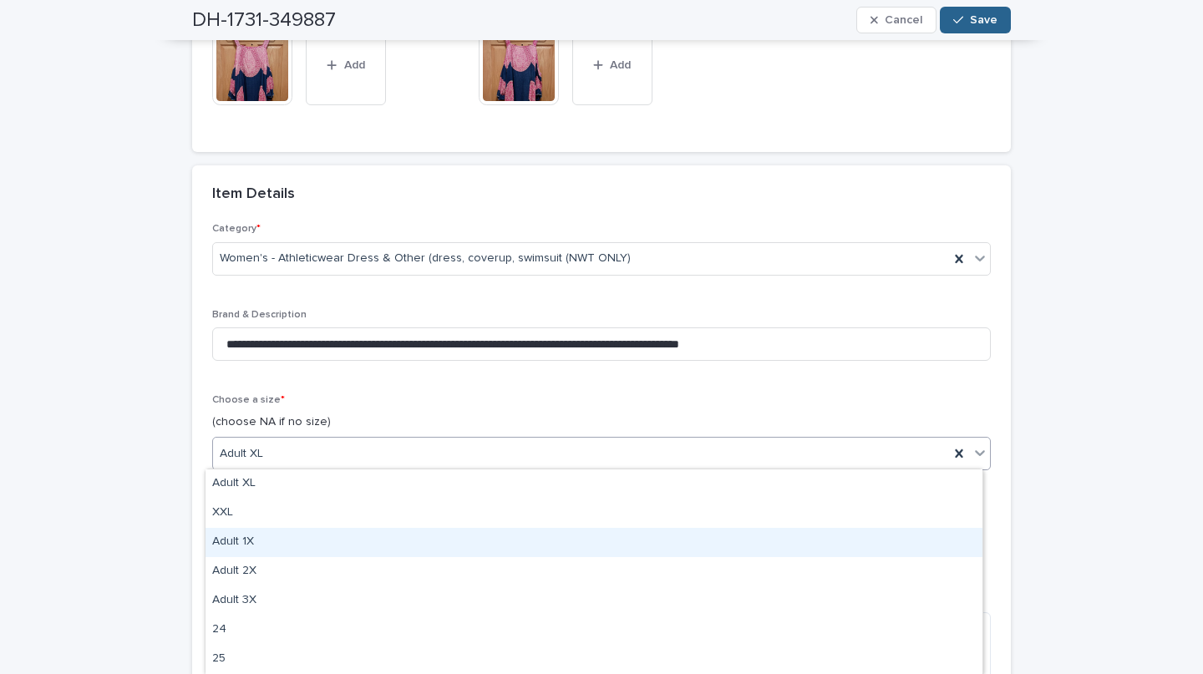
click at [257, 536] on div "Adult 1X" at bounding box center [594, 542] width 777 height 29
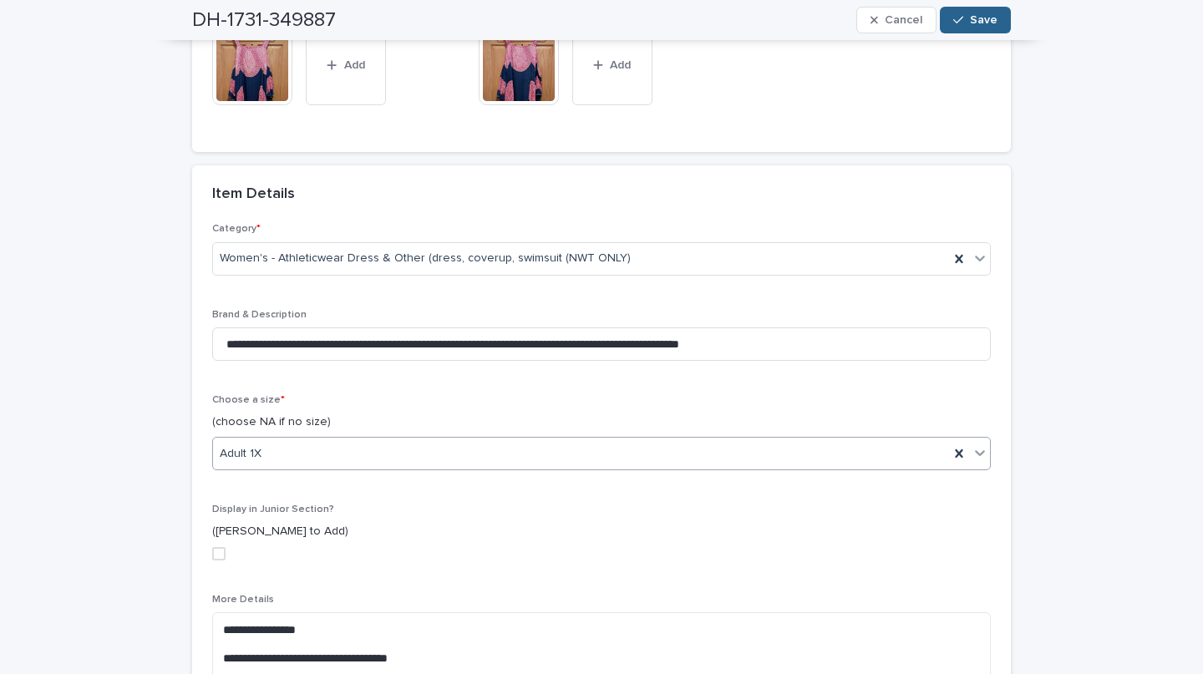
scroll to position [306, 0]
click at [262, 457] on div "Adult 1X" at bounding box center [581, 454] width 736 height 28
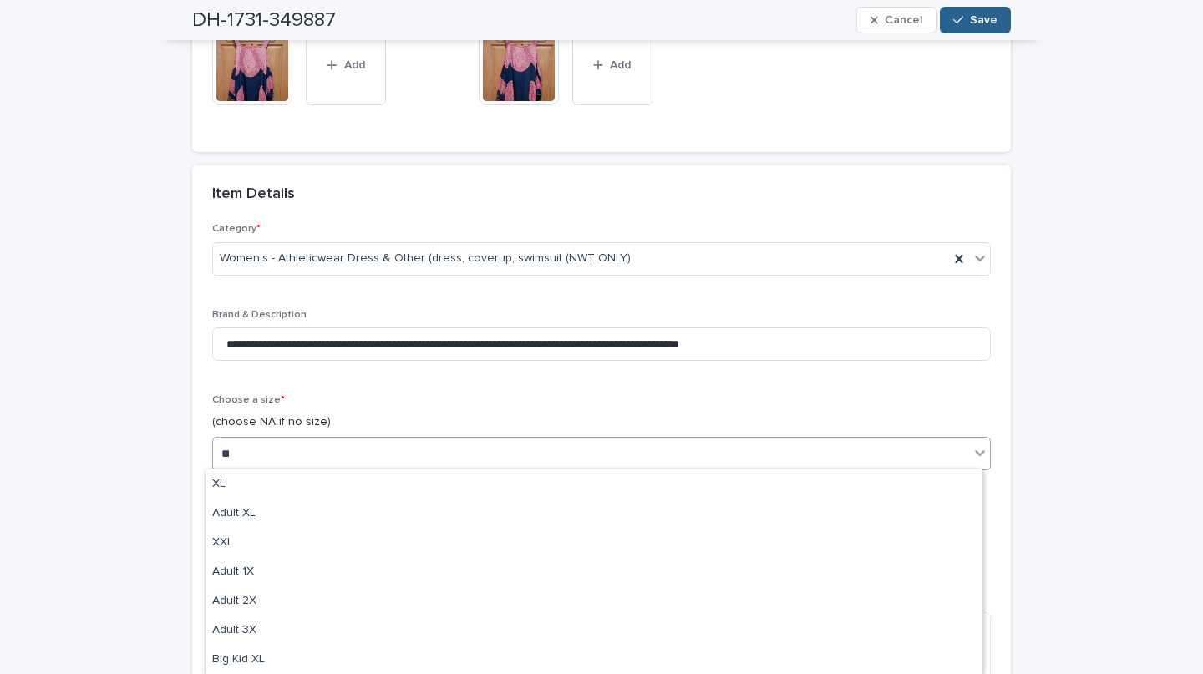
scroll to position [0, 0]
type input "***"
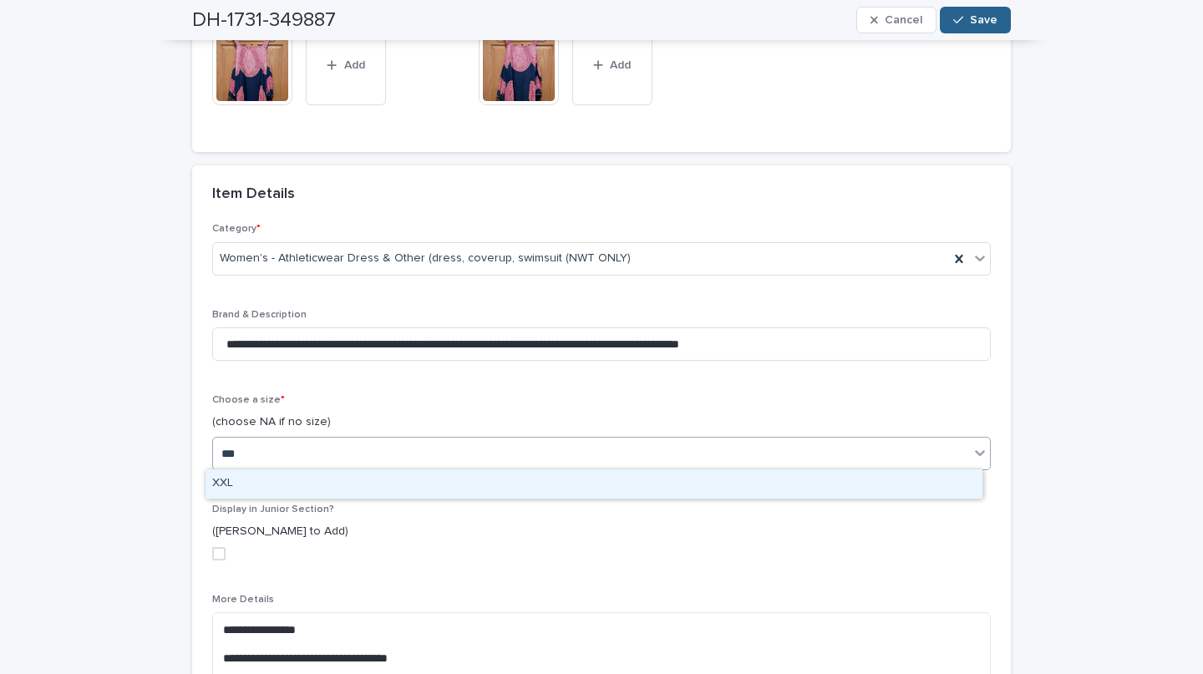
click at [240, 483] on div "XXL" at bounding box center [594, 484] width 777 height 29
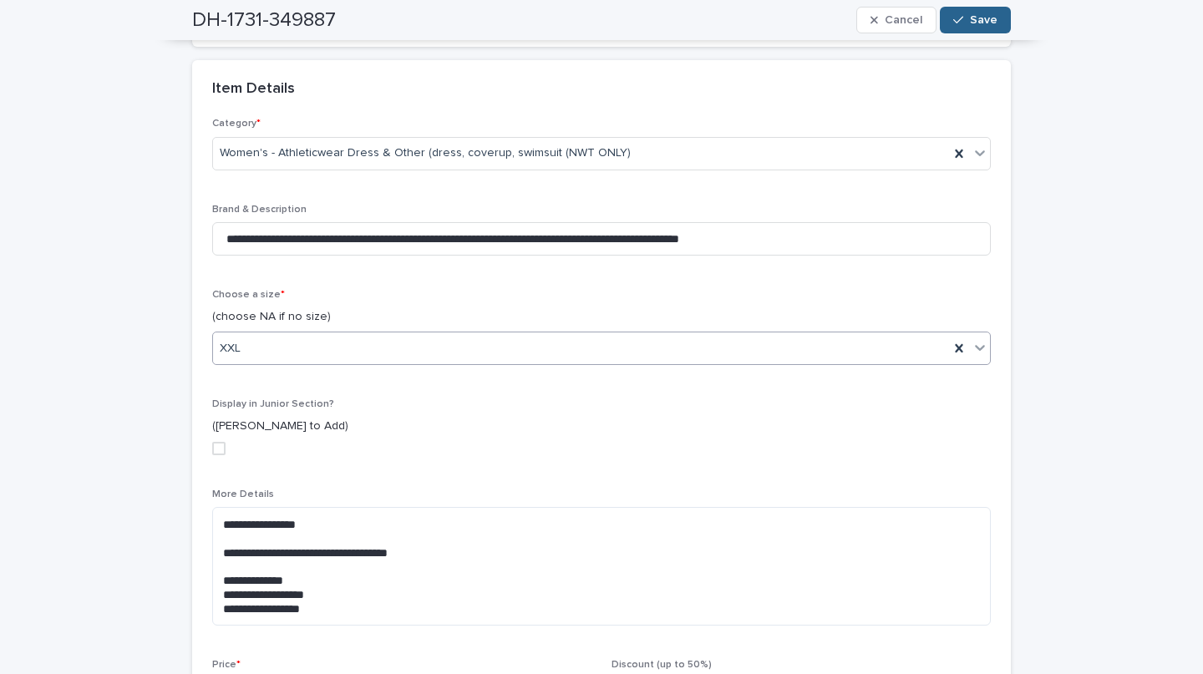
scroll to position [329, 0]
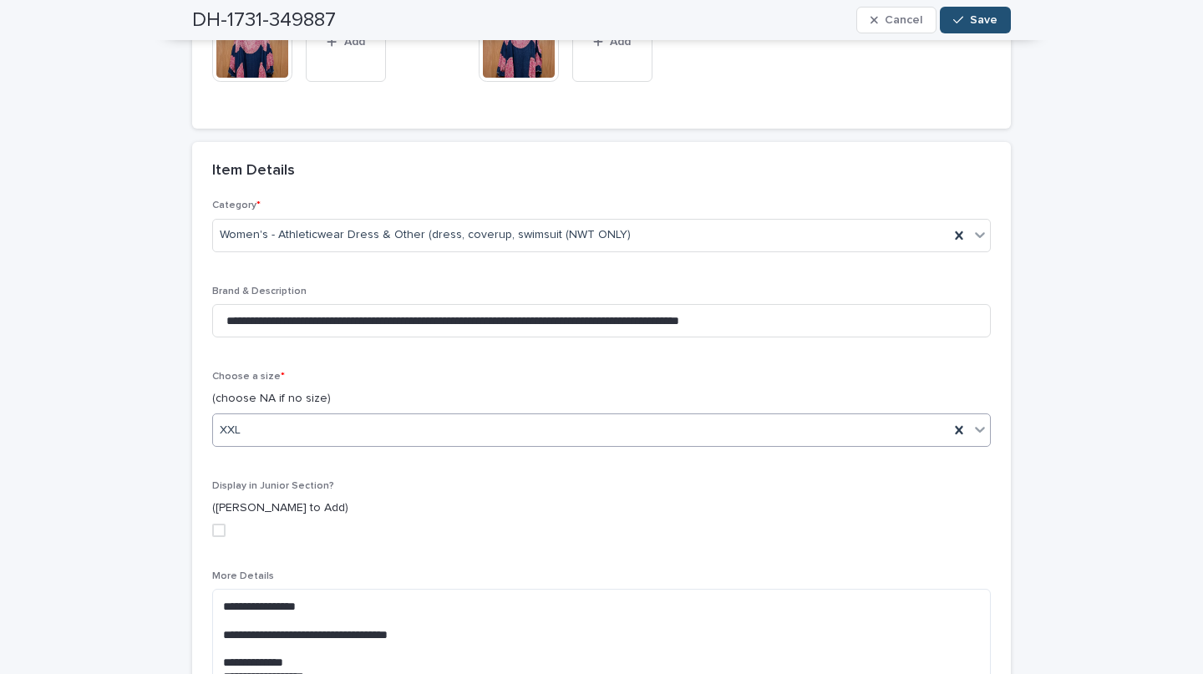
click at [954, 21] on icon "button" at bounding box center [959, 21] width 10 height 8
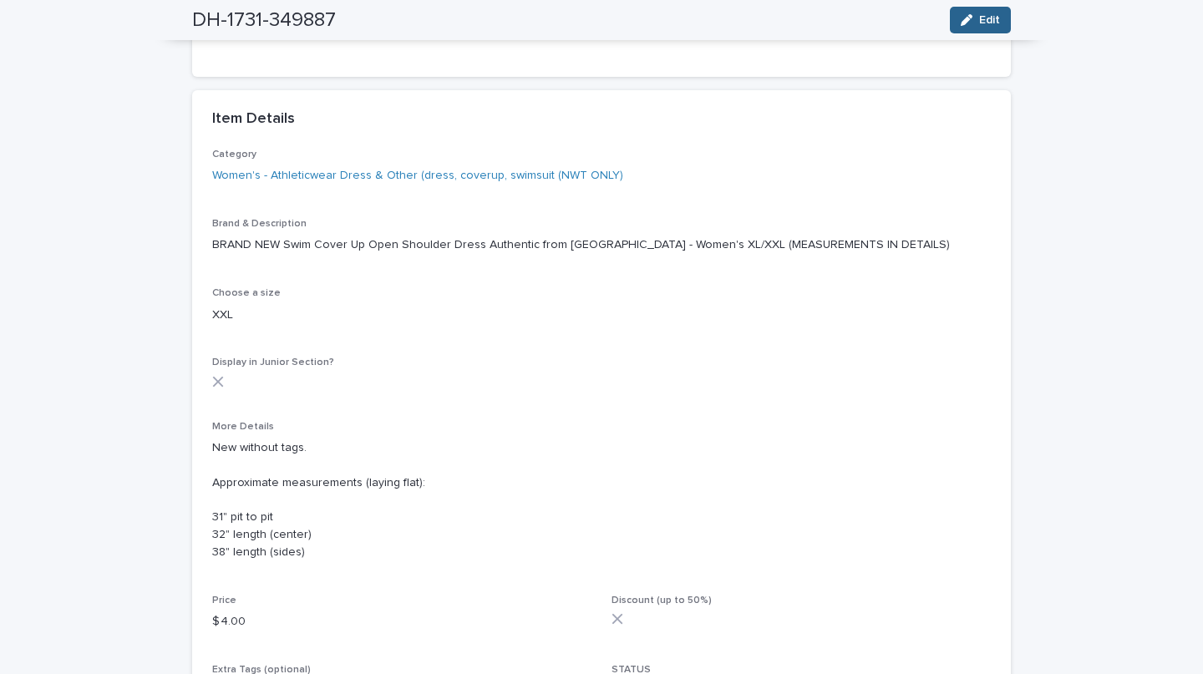
scroll to position [229, 0]
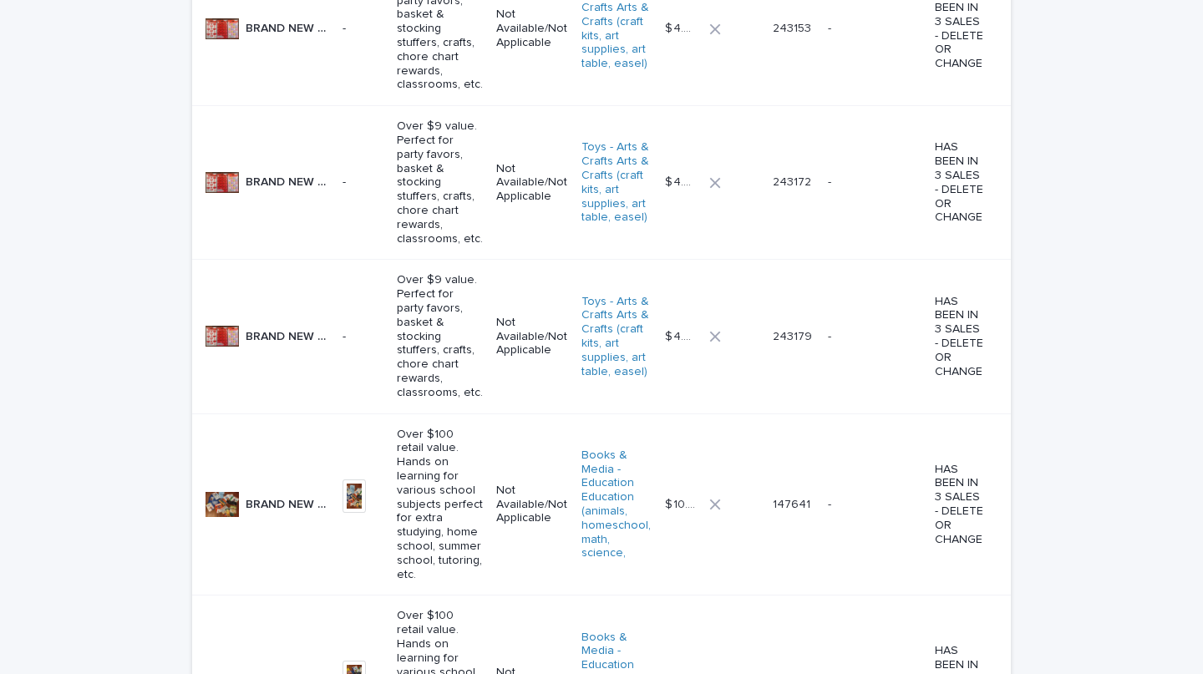
scroll to position [3498, 0]
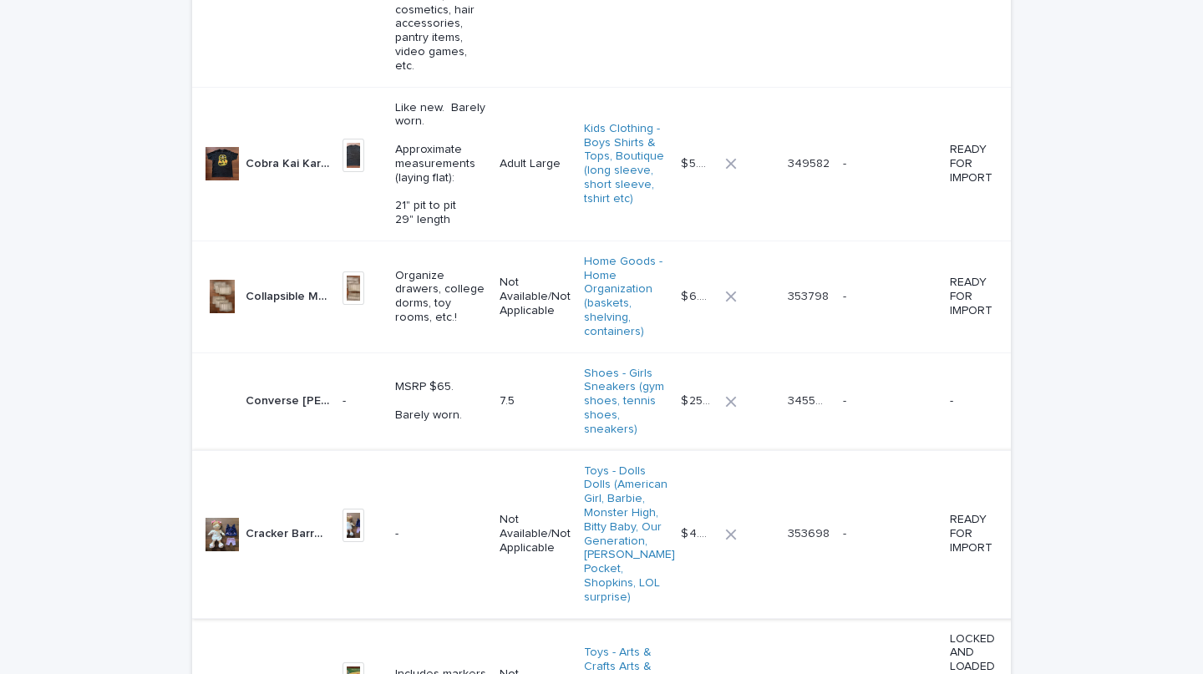
scroll to position [3076, 0]
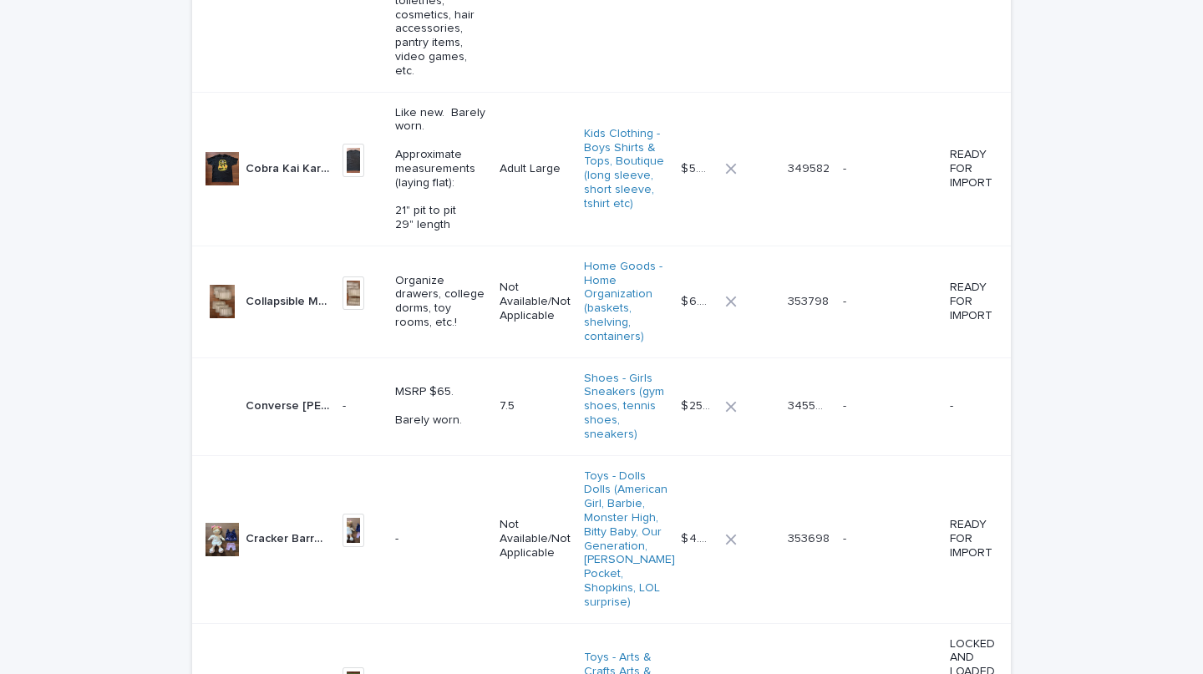
click at [312, 292] on p "Collapsible Mesh Organizers Compartment Set - Each 14" L x 9" W x 8" H" at bounding box center [289, 301] width 87 height 18
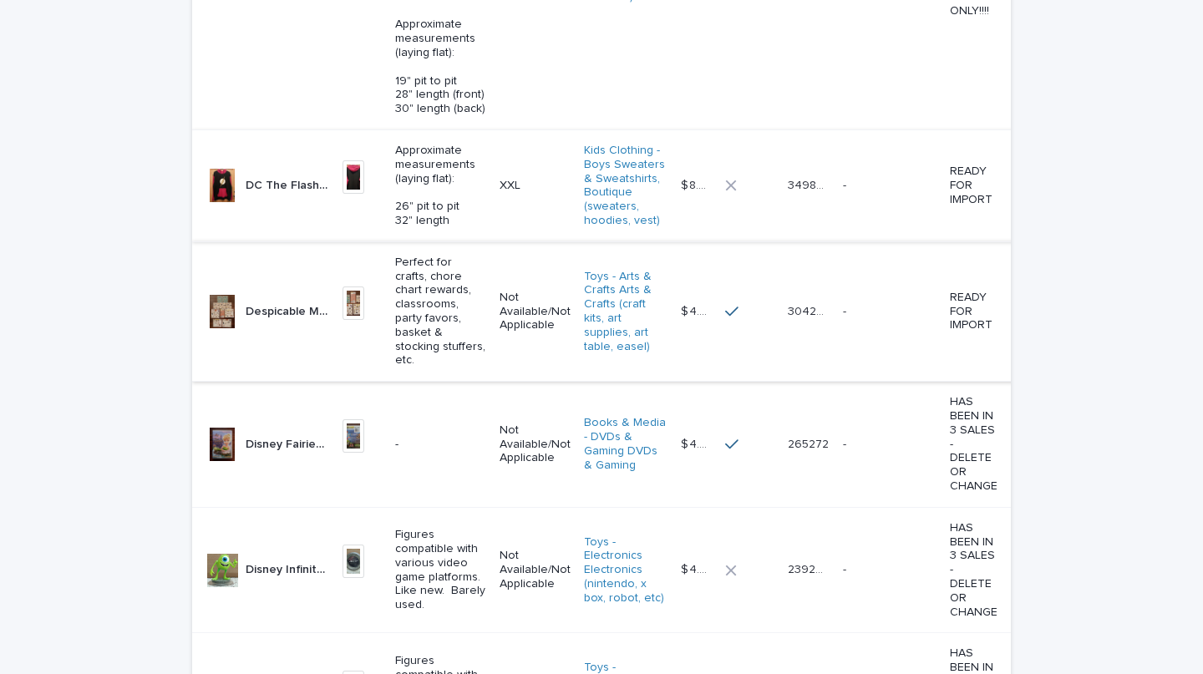
scroll to position [4432, 0]
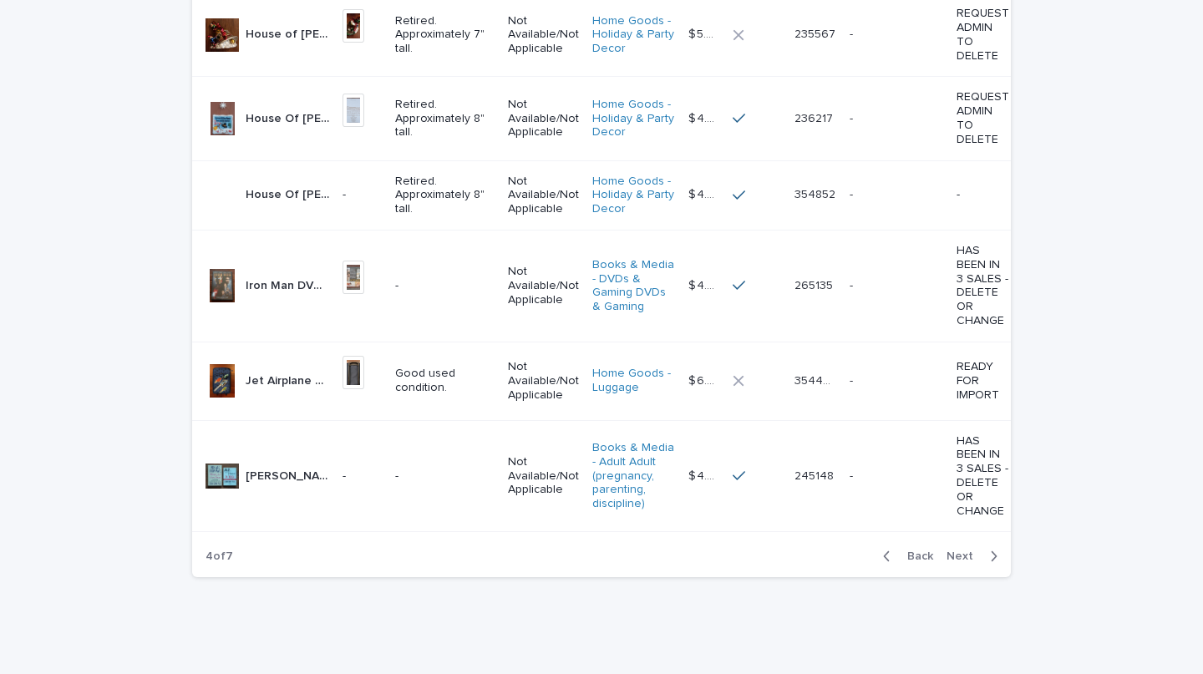
scroll to position [3842, 0]
click at [395, 368] on p "Good used condition." at bounding box center [444, 381] width 99 height 28
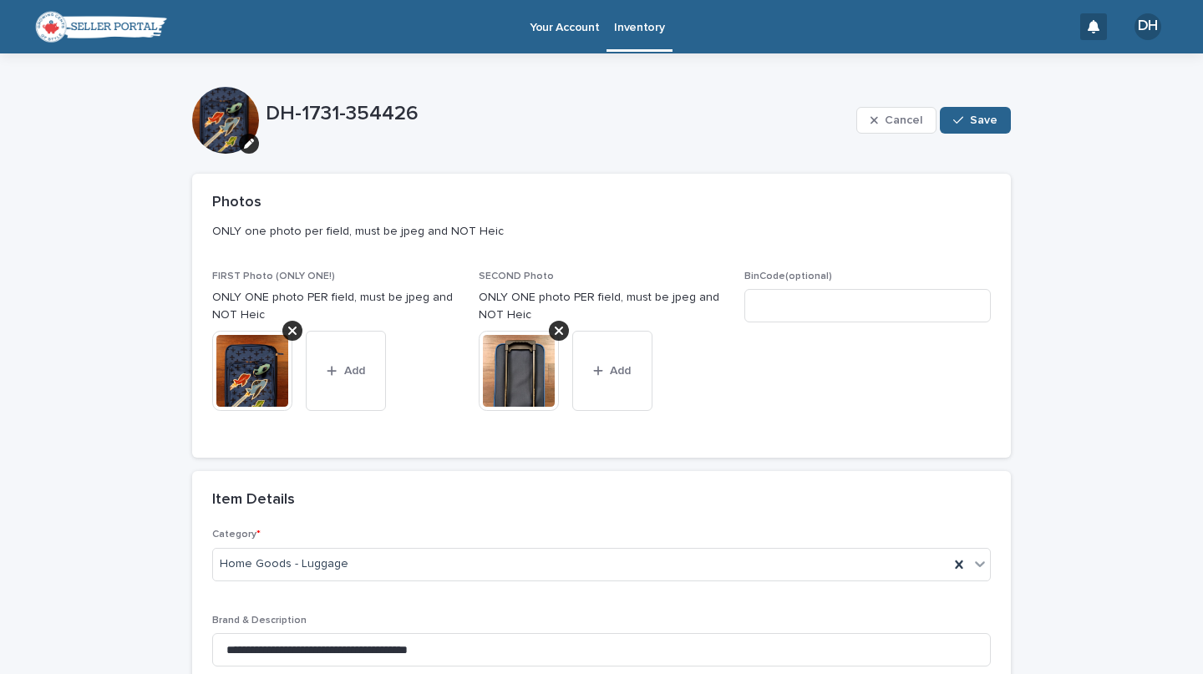
click at [699, 471] on div "Item Details" at bounding box center [601, 500] width 819 height 59
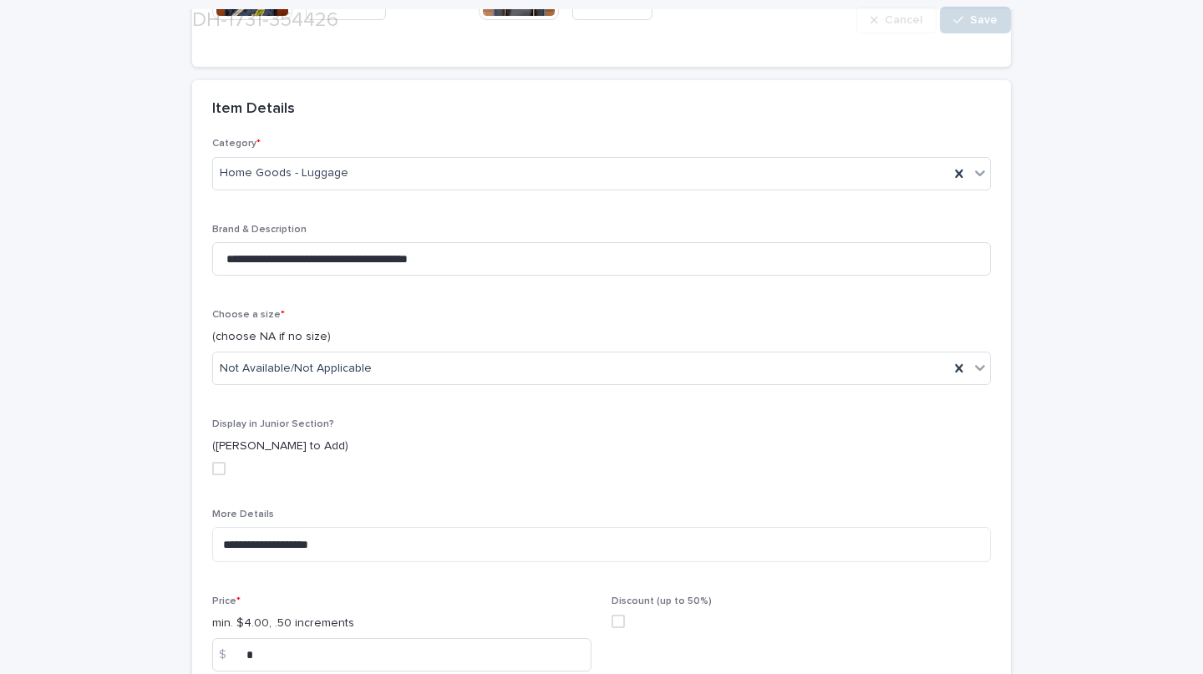
scroll to position [393, 0]
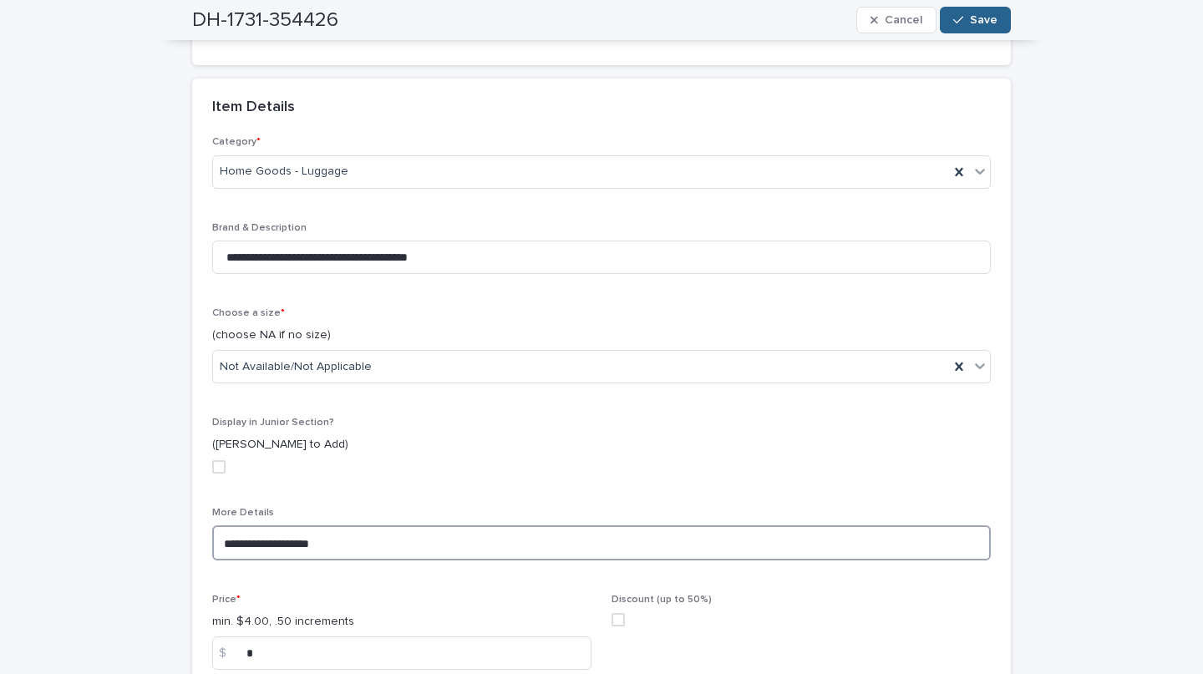
click at [221, 545] on textarea "**********" at bounding box center [601, 543] width 779 height 35
click at [293, 543] on textarea "**********" at bounding box center [601, 543] width 779 height 35
type textarea "**********"
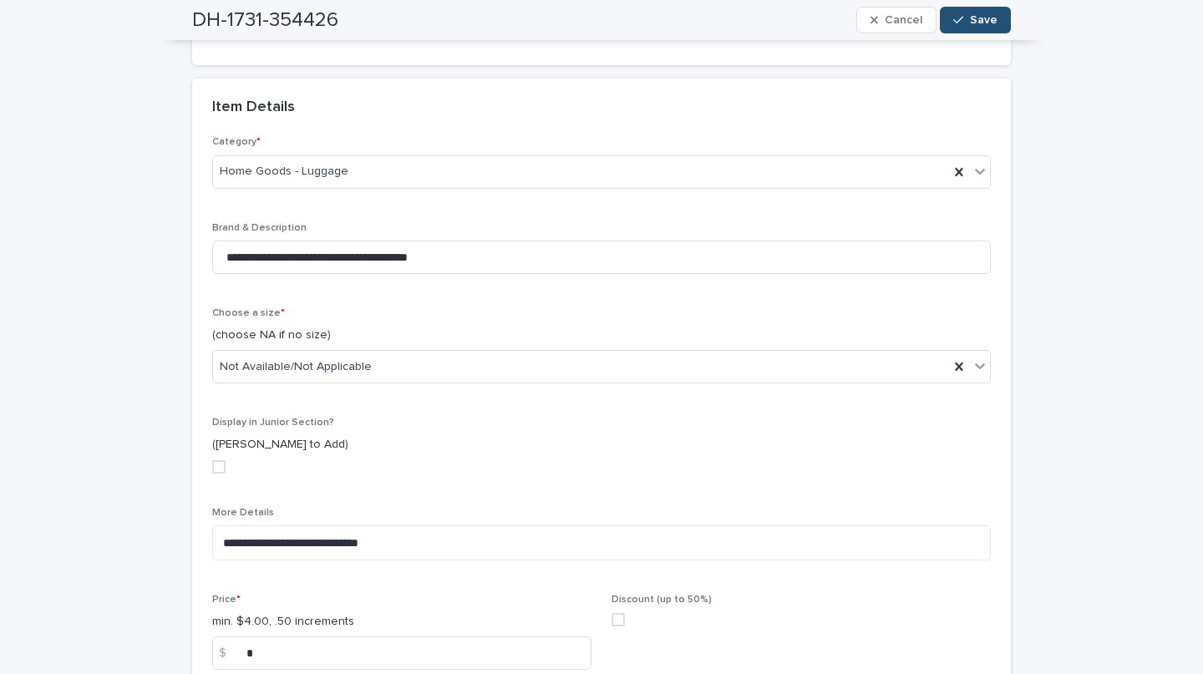
click at [960, 15] on div "button" at bounding box center [962, 20] width 17 height 12
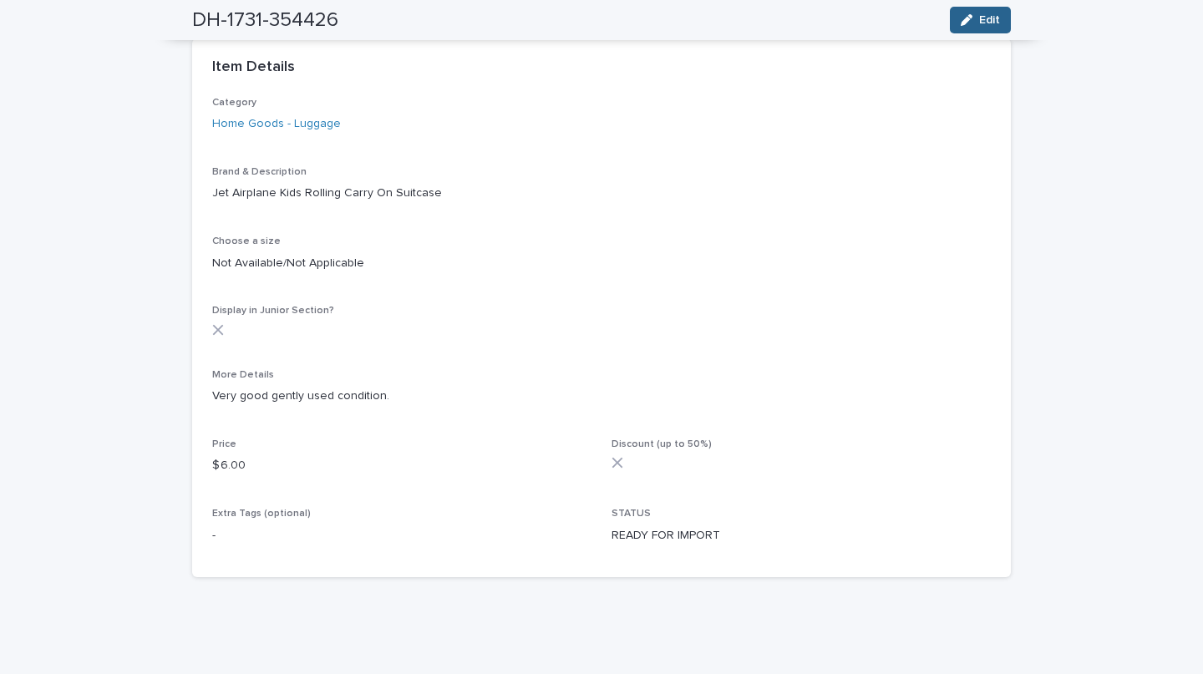
scroll to position [381, 0]
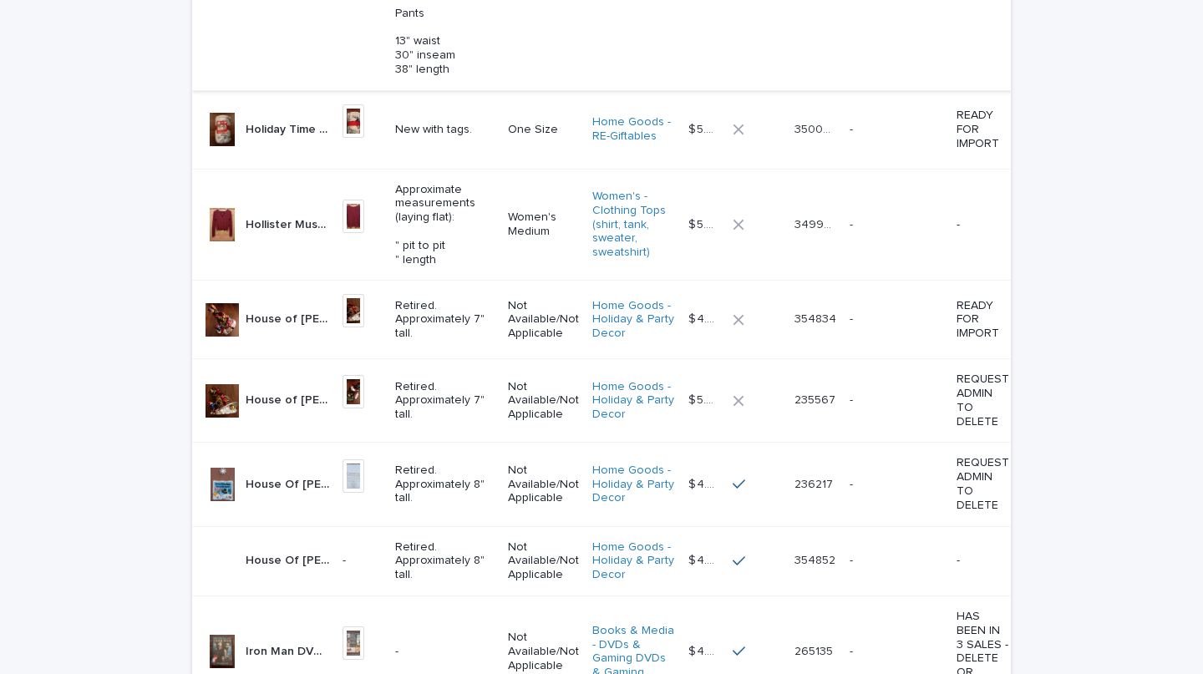
scroll to position [3376, 0]
click at [259, 231] on p "Hollister Must Have Collection Criss Cross V Neck Cropped Stretch Ribbed Top - …" at bounding box center [289, 222] width 87 height 18
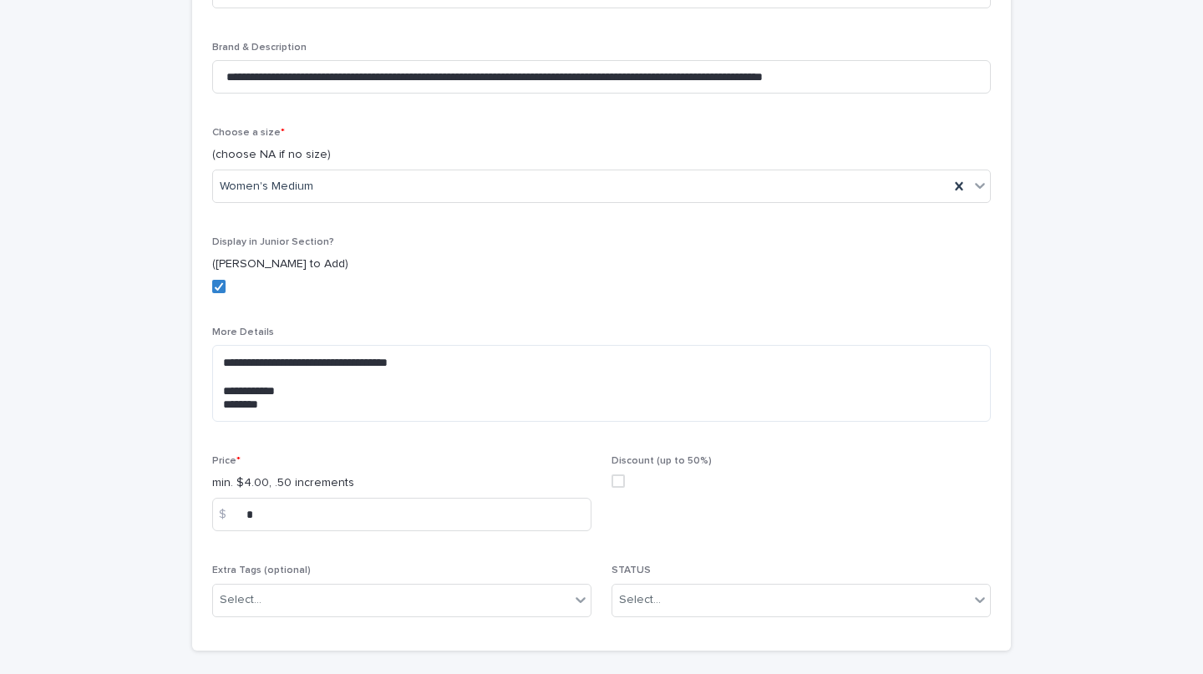
scroll to position [644, 0]
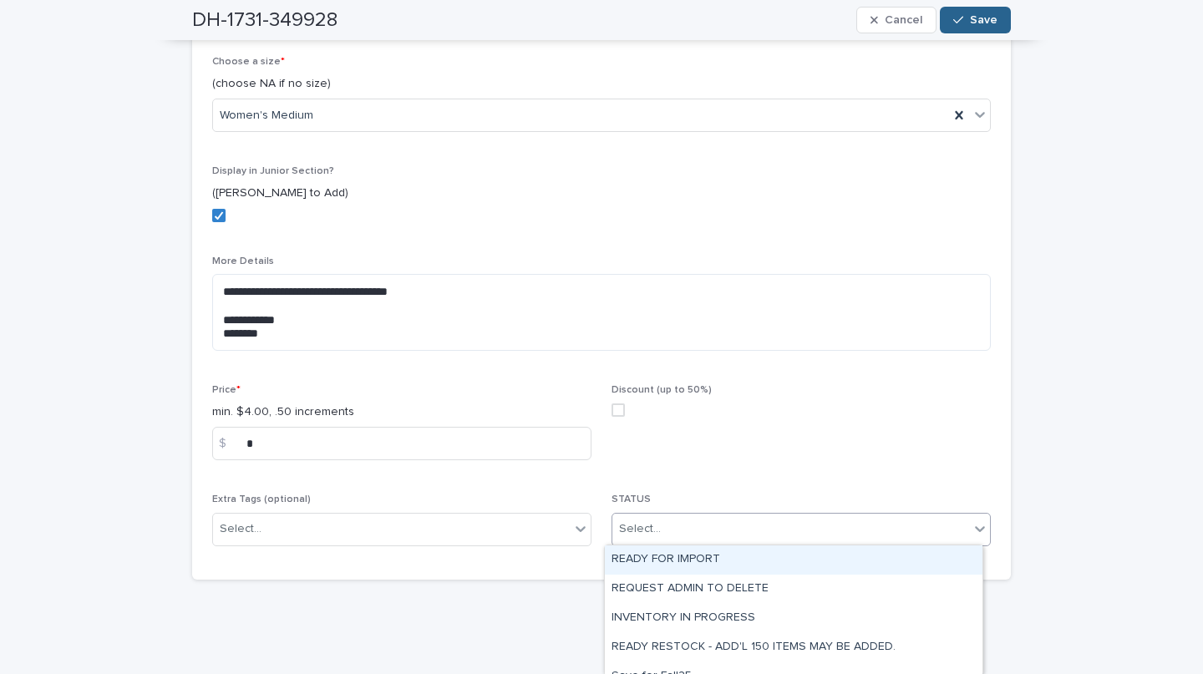
click at [676, 561] on div "READY FOR IMPORT" at bounding box center [794, 560] width 378 height 29
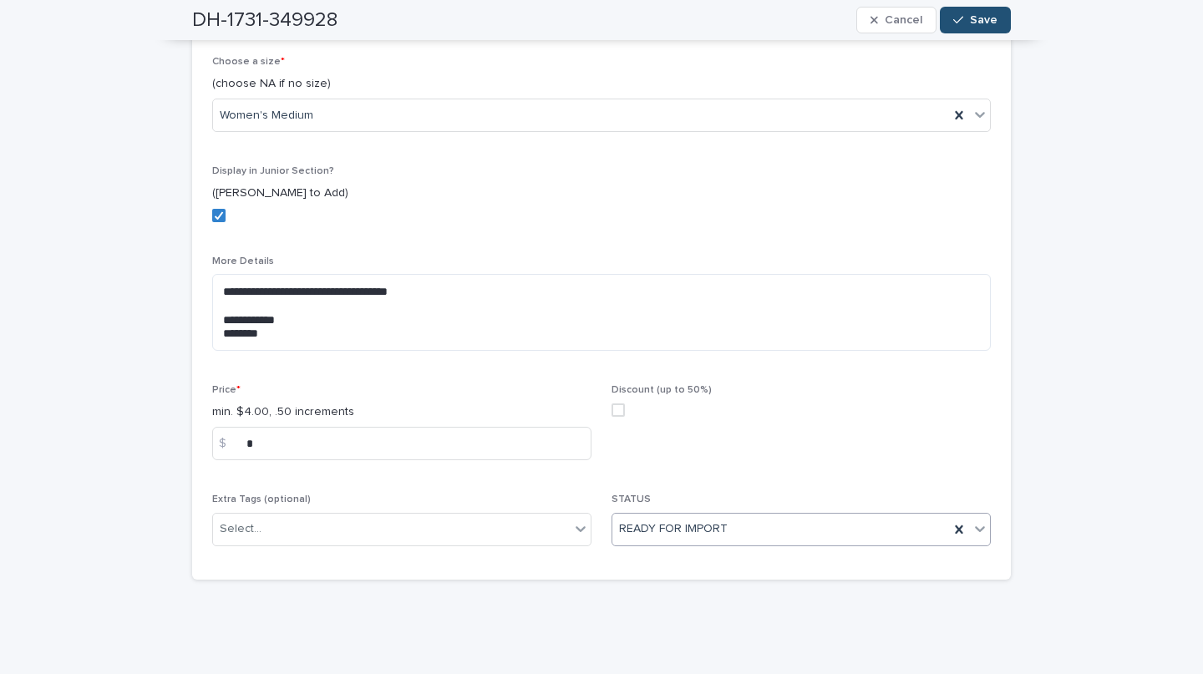
click at [960, 30] on button "Save" at bounding box center [975, 20] width 71 height 27
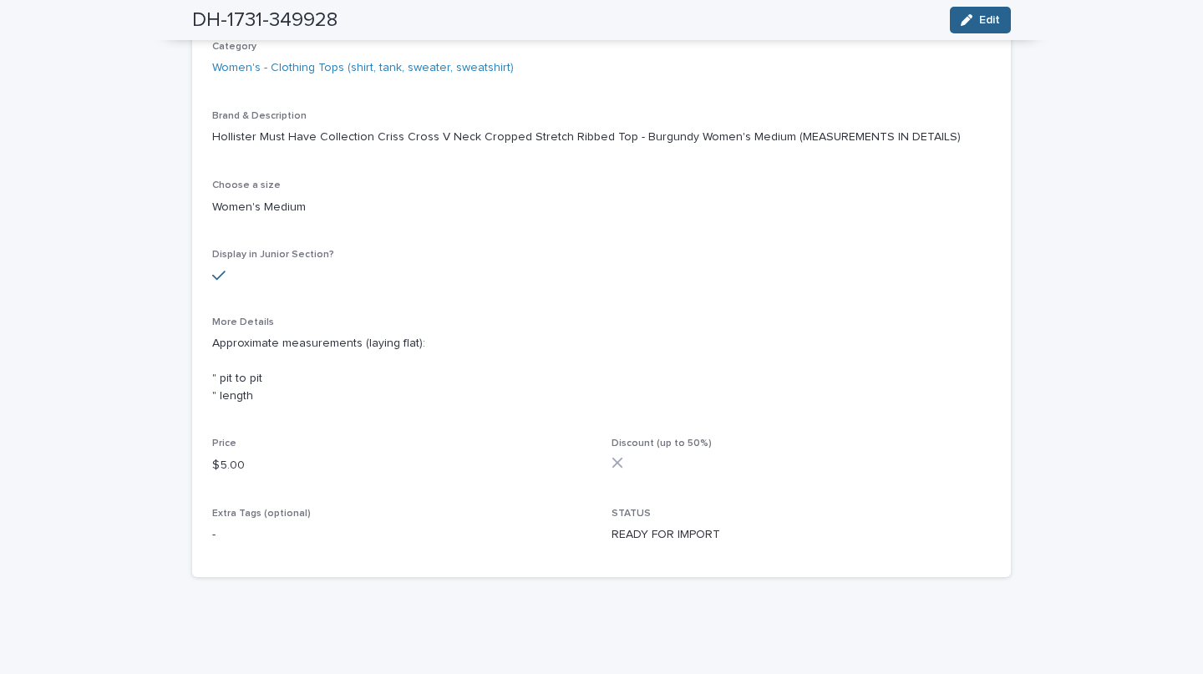
scroll to position [436, 0]
click at [950, 18] on button "Edit" at bounding box center [980, 20] width 61 height 27
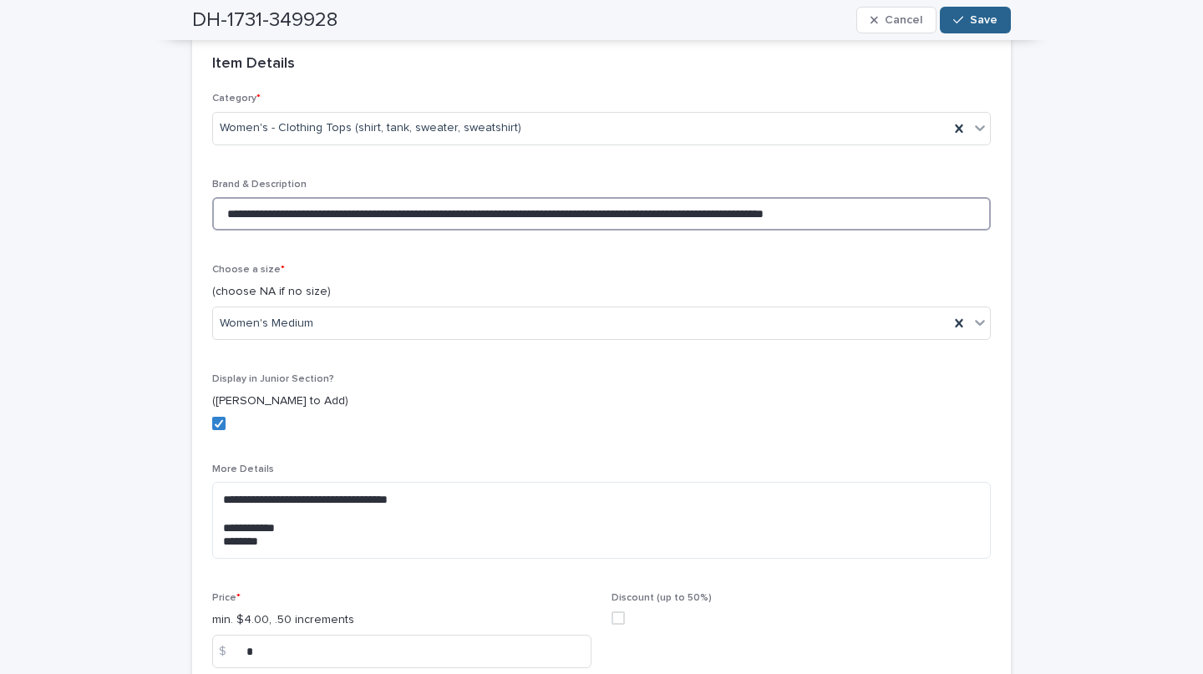
click at [689, 211] on input "**********" at bounding box center [601, 213] width 779 height 33
type input "**********"
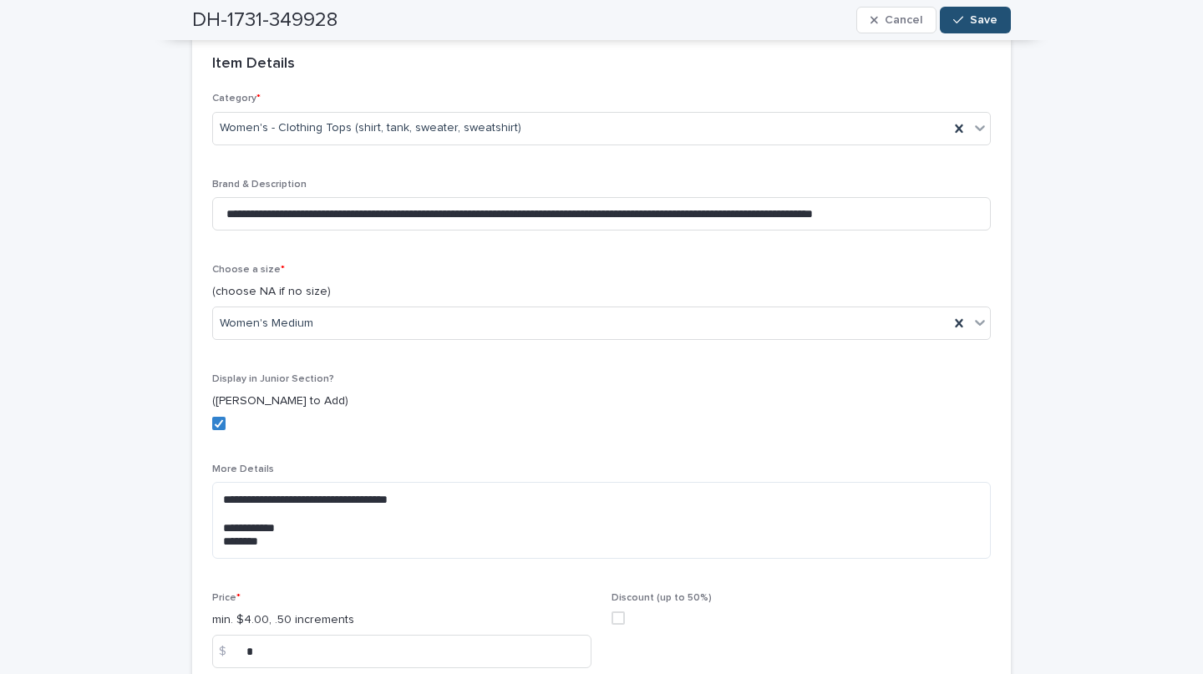
click at [970, 19] on span "Save" at bounding box center [984, 20] width 28 height 12
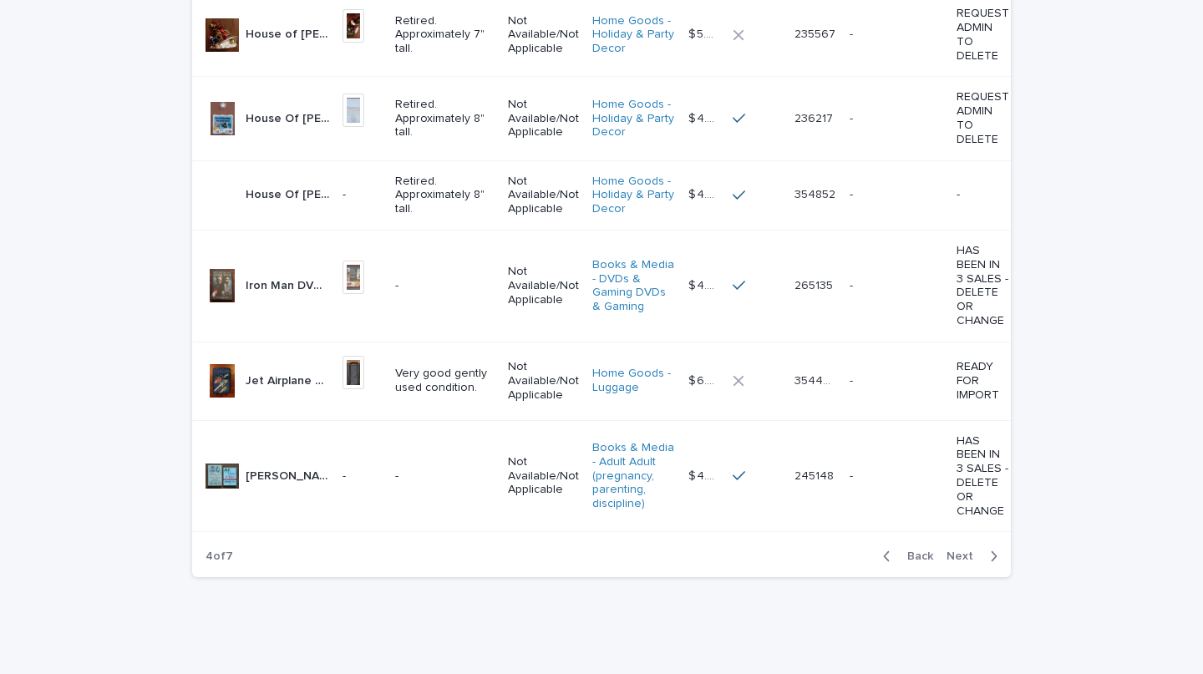
scroll to position [3842, 0]
click at [206, 179] on div at bounding box center [222, 195] width 33 height 33
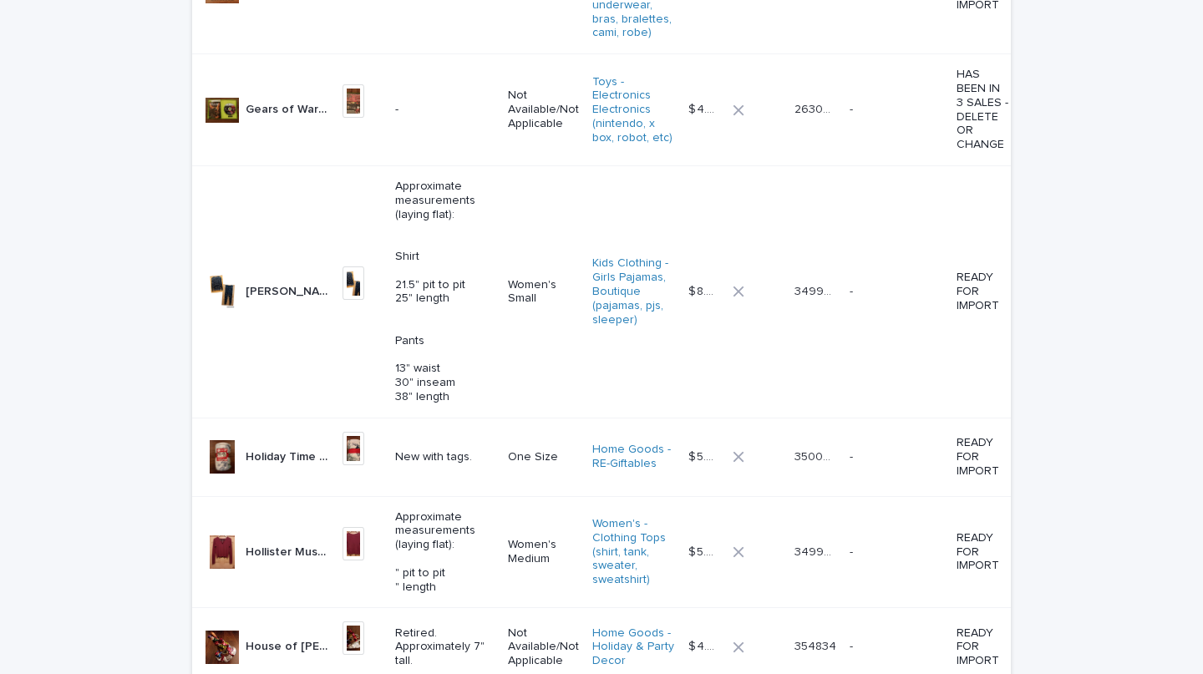
scroll to position [3046, 0]
drag, startPoint x: 262, startPoint y: 367, endPoint x: 110, endPoint y: 430, distance: 164.8
click at [246, 300] on p "Harry Potter Wizarding World Soft Stretch Velour Pajama Set - Navy Blue Women's…" at bounding box center [289, 291] width 87 height 18
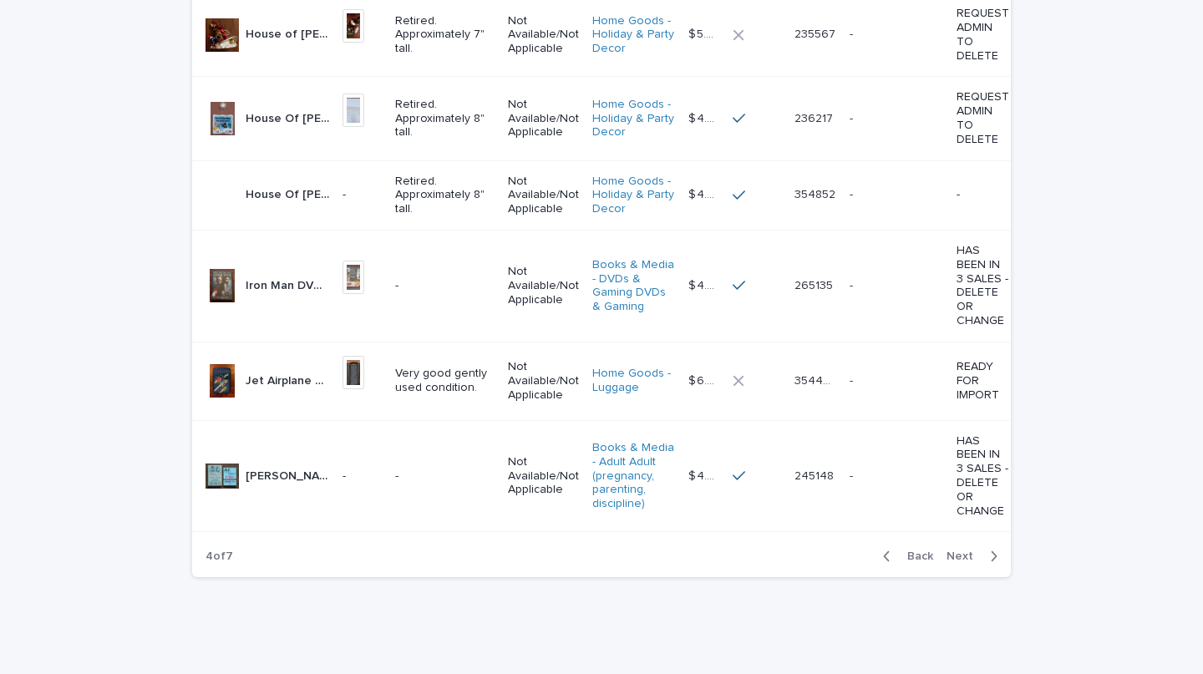
scroll to position [3842, 0]
click at [965, 554] on span "Next" at bounding box center [965, 557] width 37 height 12
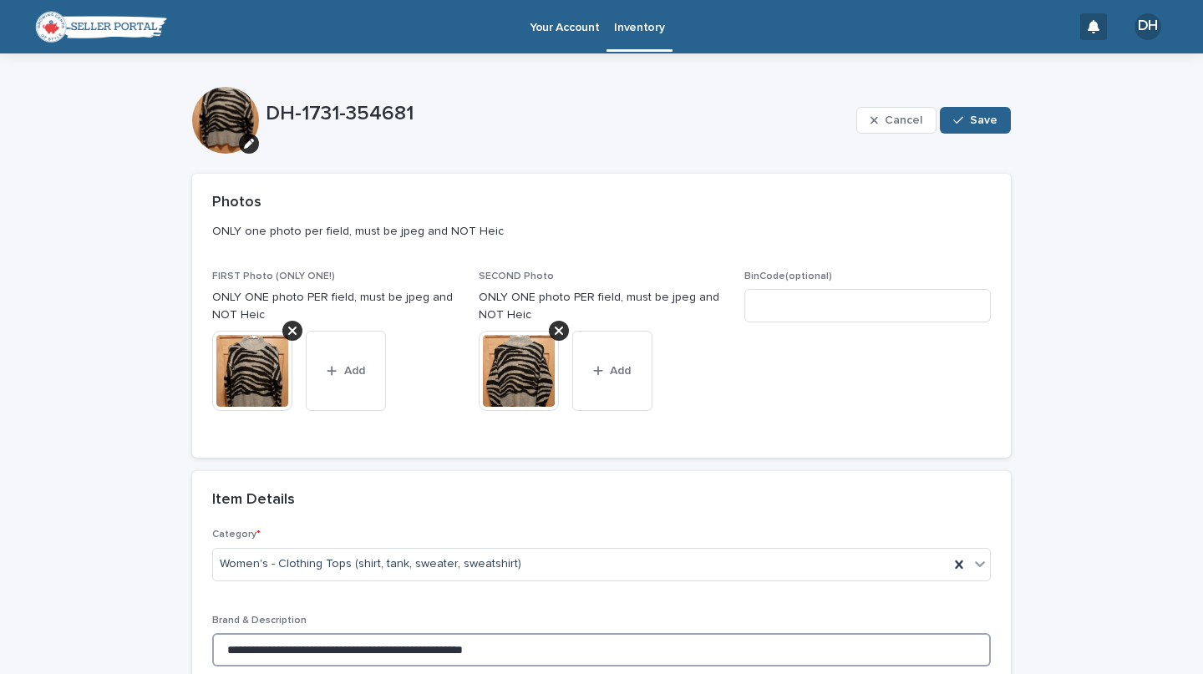
click at [641, 658] on input "**********" at bounding box center [601, 649] width 779 height 33
click at [613, 644] on input "**********" at bounding box center [601, 649] width 779 height 33
click at [531, 643] on input "**********" at bounding box center [601, 649] width 779 height 33
type input "**********"
click at [975, 118] on span "Save" at bounding box center [984, 120] width 28 height 12
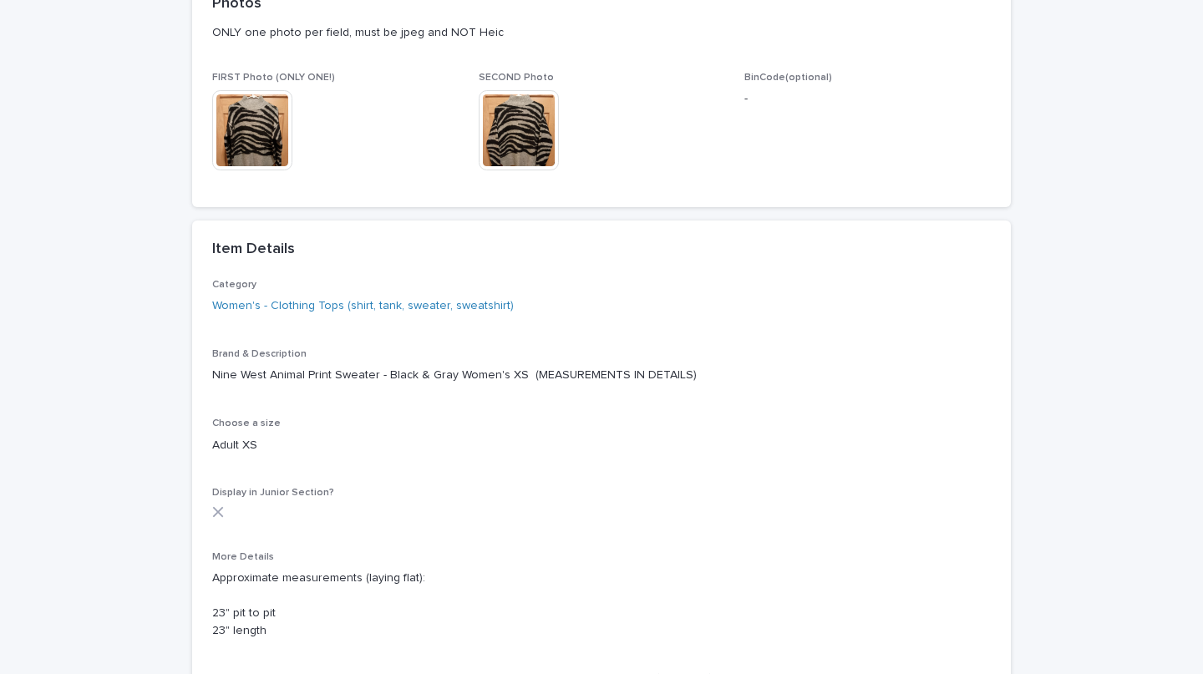
scroll to position [274, 0]
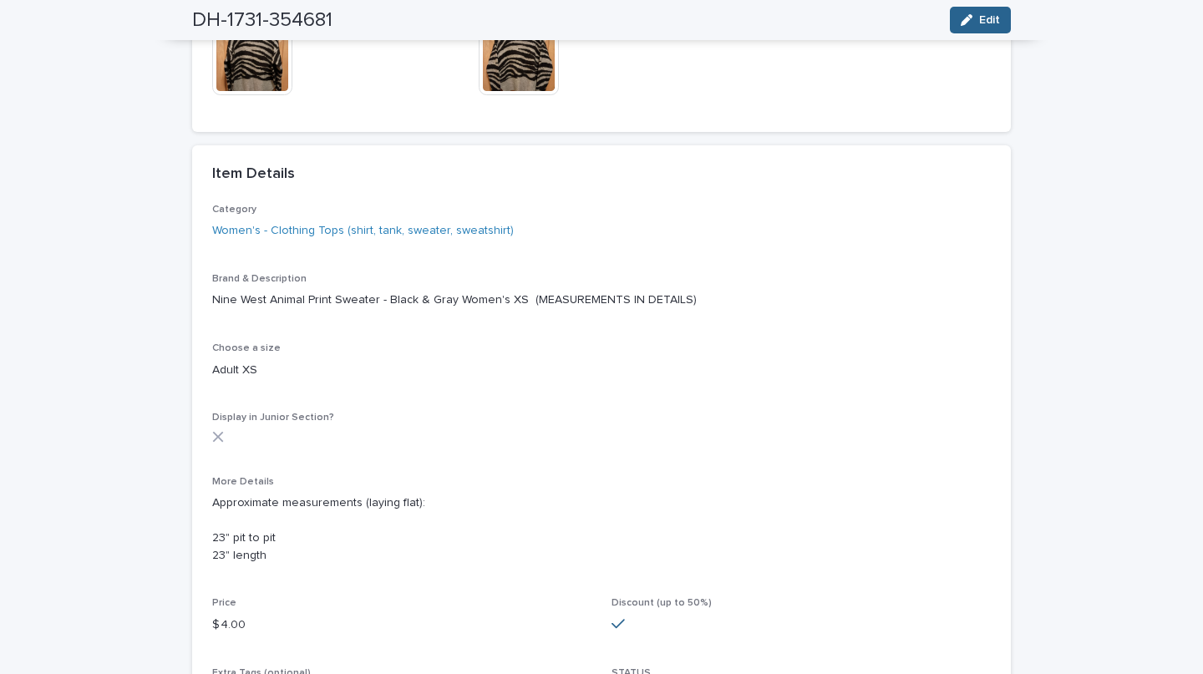
click at [68, 59] on div "Loading... Saving… Loading... Saving… DH-1731-354681 Edit DH-1731-354681 Edit S…" at bounding box center [601, 306] width 1203 height 1055
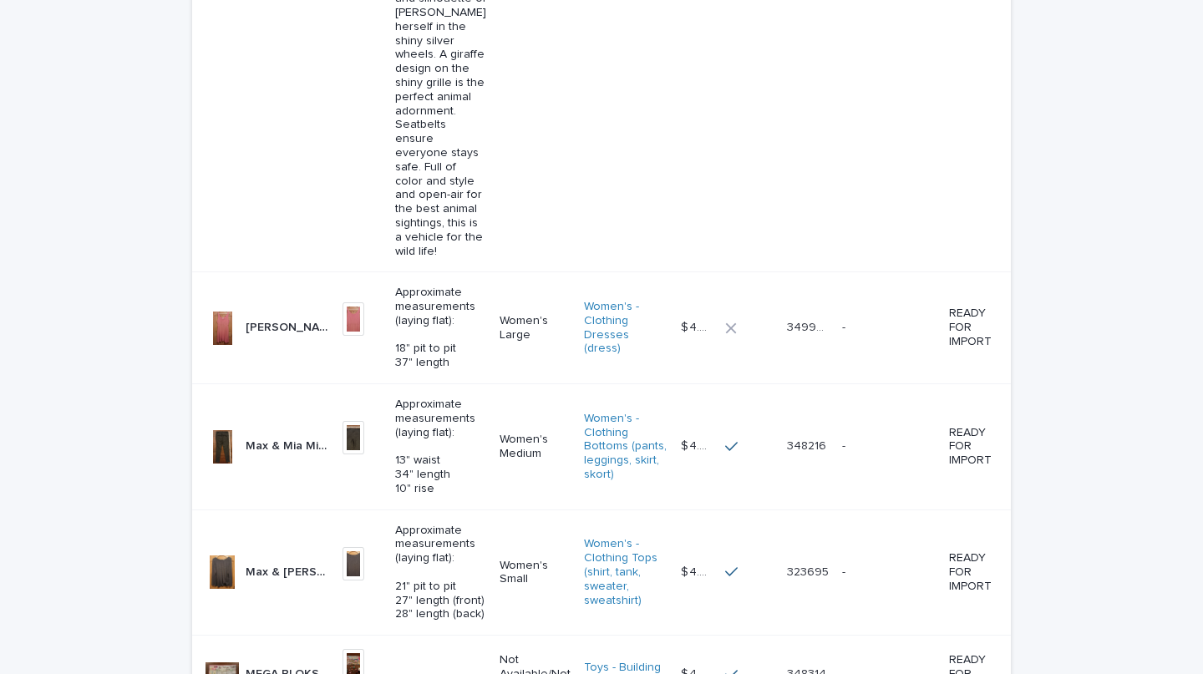
scroll to position [2533, 0]
click at [278, 435] on p "Max & Mia Mid Rise Leggings - Charcoal Gray Women's Medium (MEASUREMENTS IN PHO…" at bounding box center [289, 444] width 87 height 18
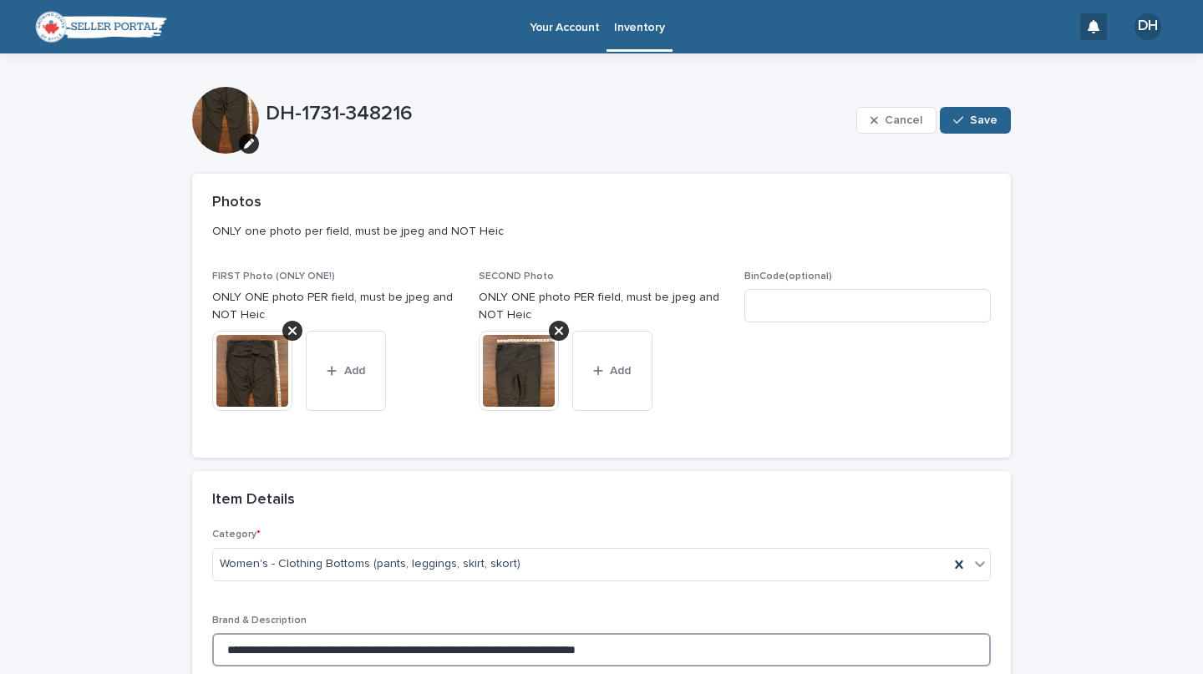
click at [674, 644] on input "**********" at bounding box center [601, 649] width 779 height 33
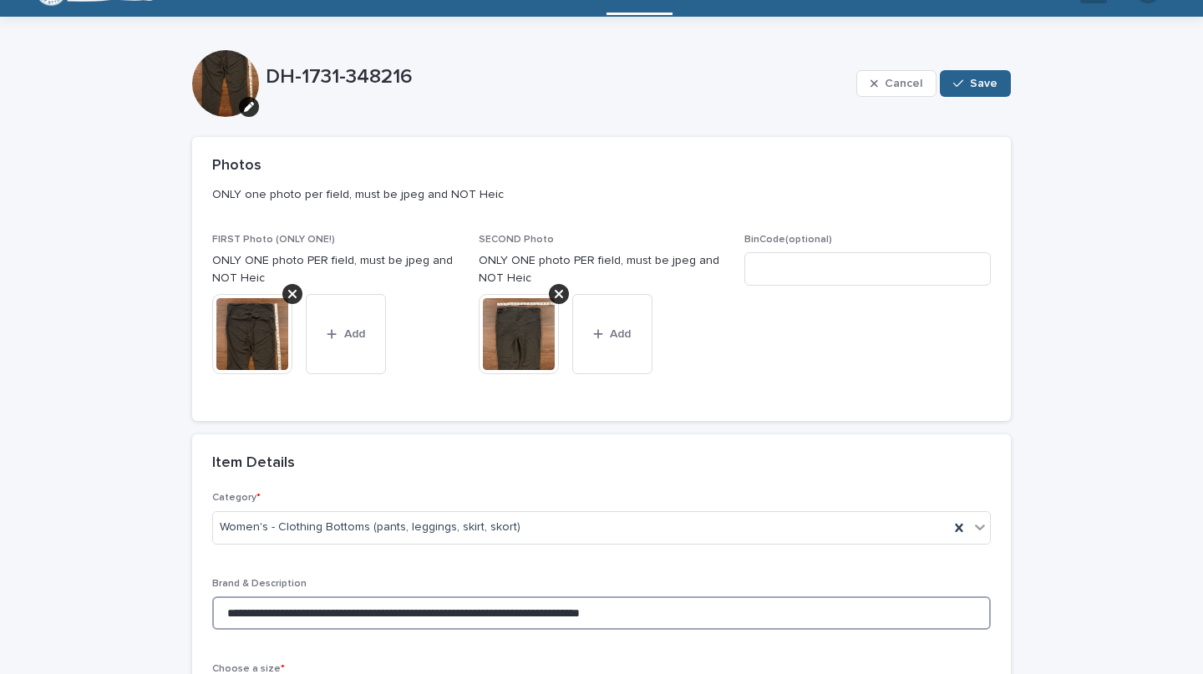
scroll to position [43, 0]
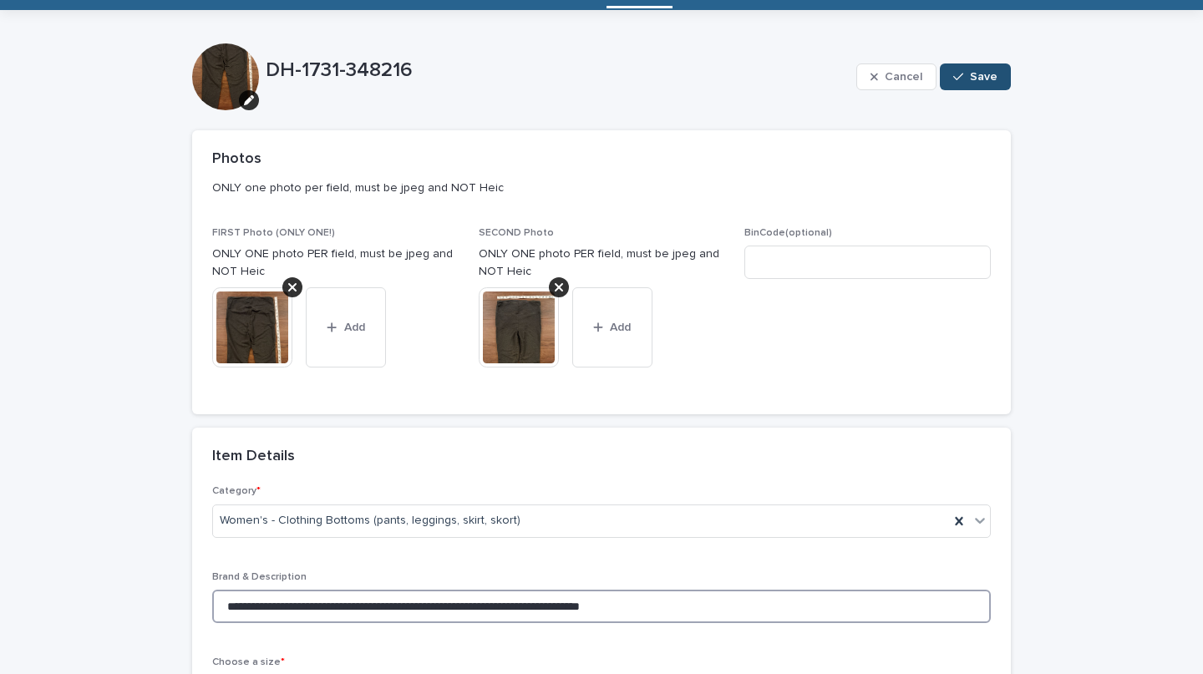
type input "**********"
click at [970, 79] on span "Save" at bounding box center [984, 77] width 28 height 12
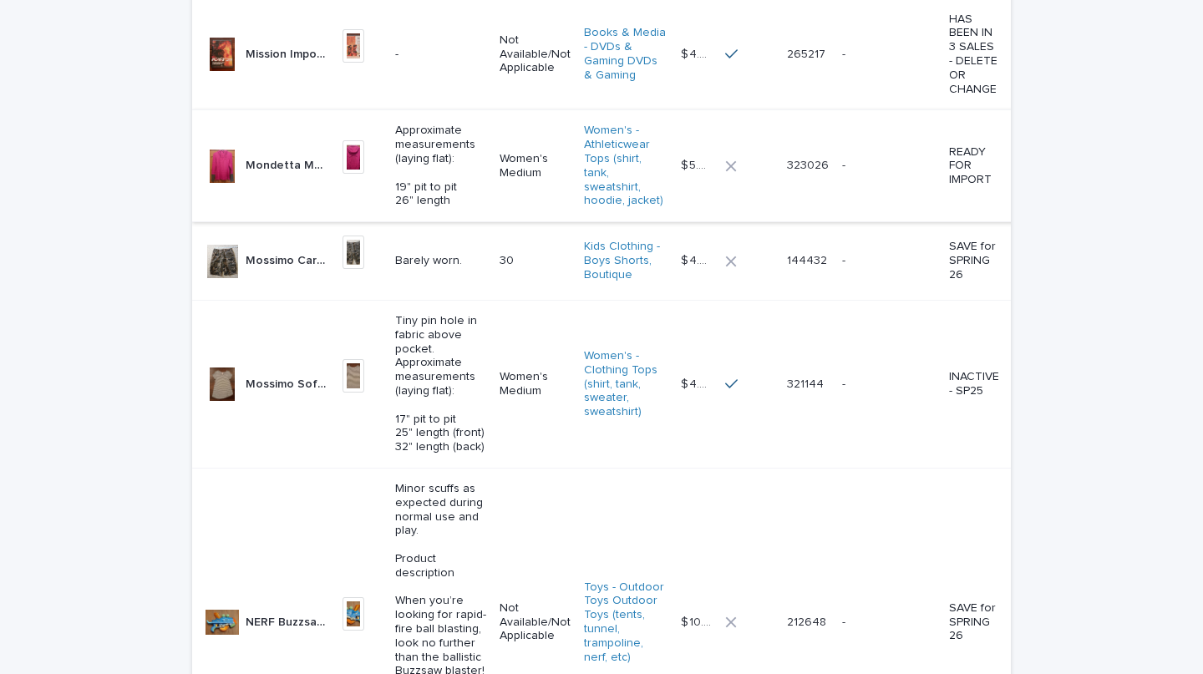
scroll to position [3410, 0]
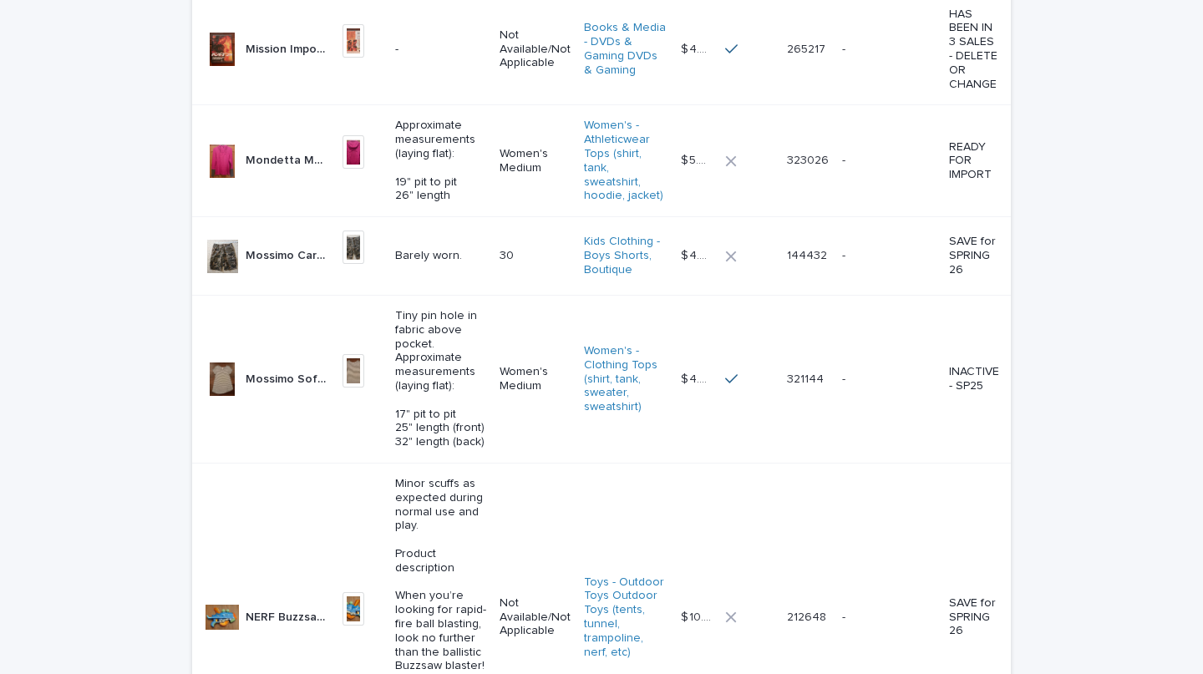
click at [264, 369] on p "Mossimo Soft Stretch High Low Short Sleeve Tunic - Gray & White Striped Women's…" at bounding box center [289, 378] width 87 height 18
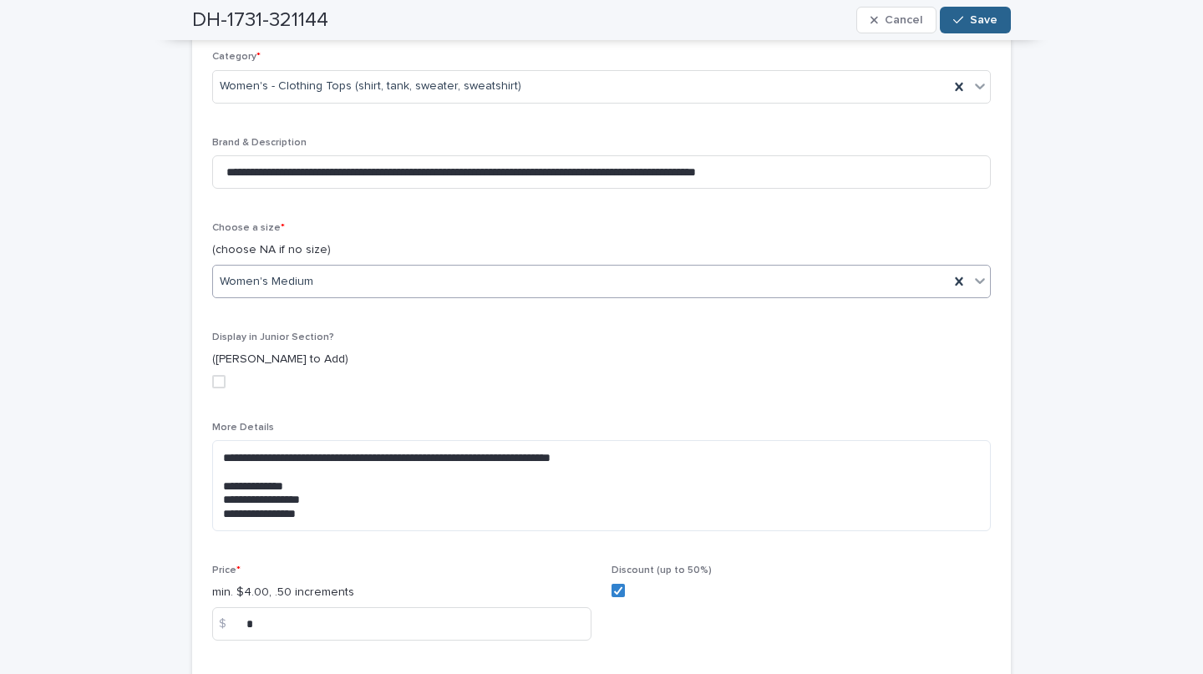
scroll to position [659, 0]
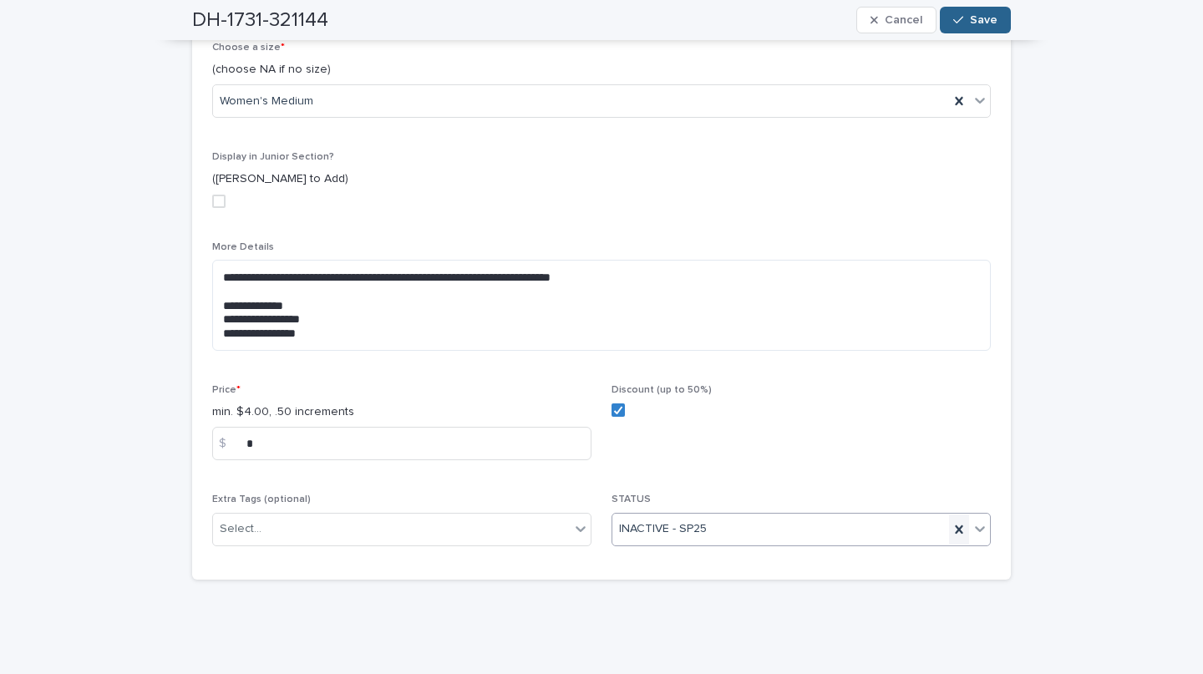
click at [955, 530] on icon at bounding box center [959, 530] width 8 height 8
type input "*"
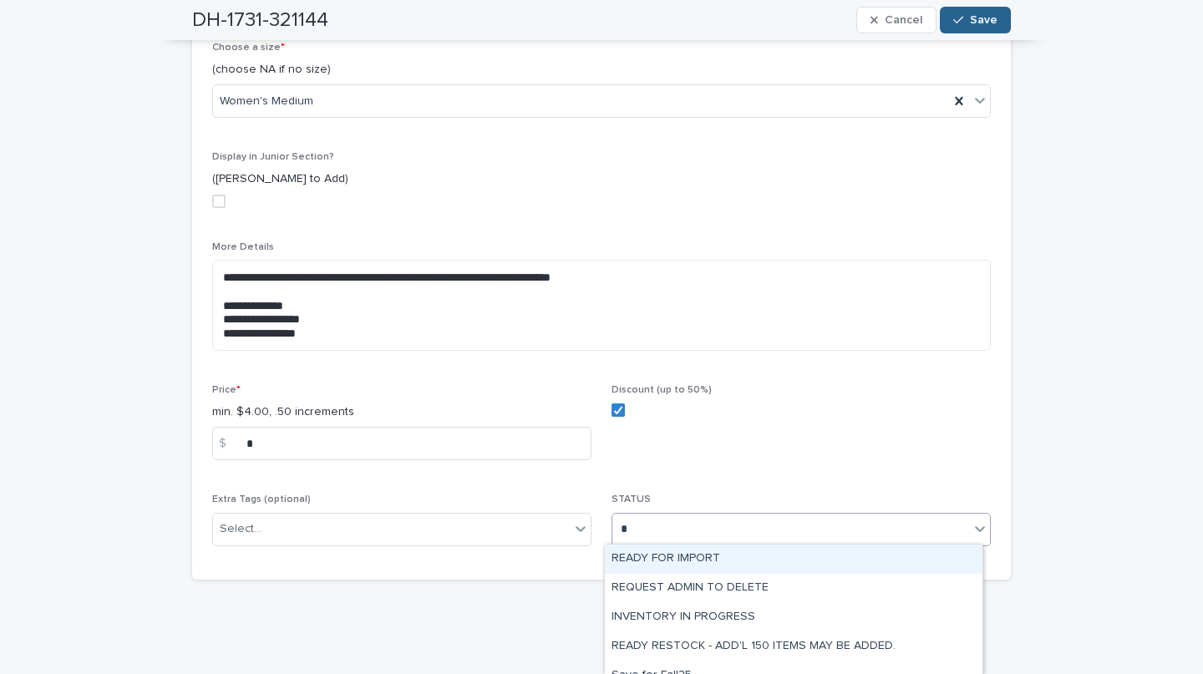
click at [745, 559] on div "READY FOR IMPORT" at bounding box center [794, 559] width 378 height 29
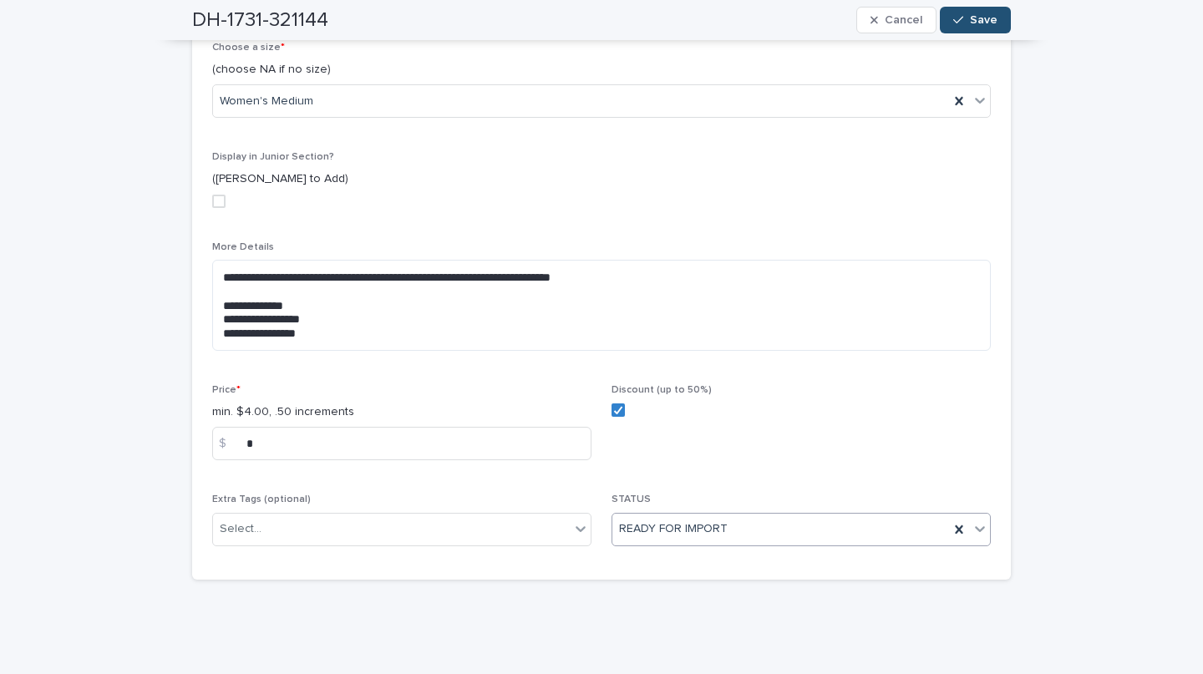
click at [970, 19] on span "Save" at bounding box center [984, 20] width 28 height 12
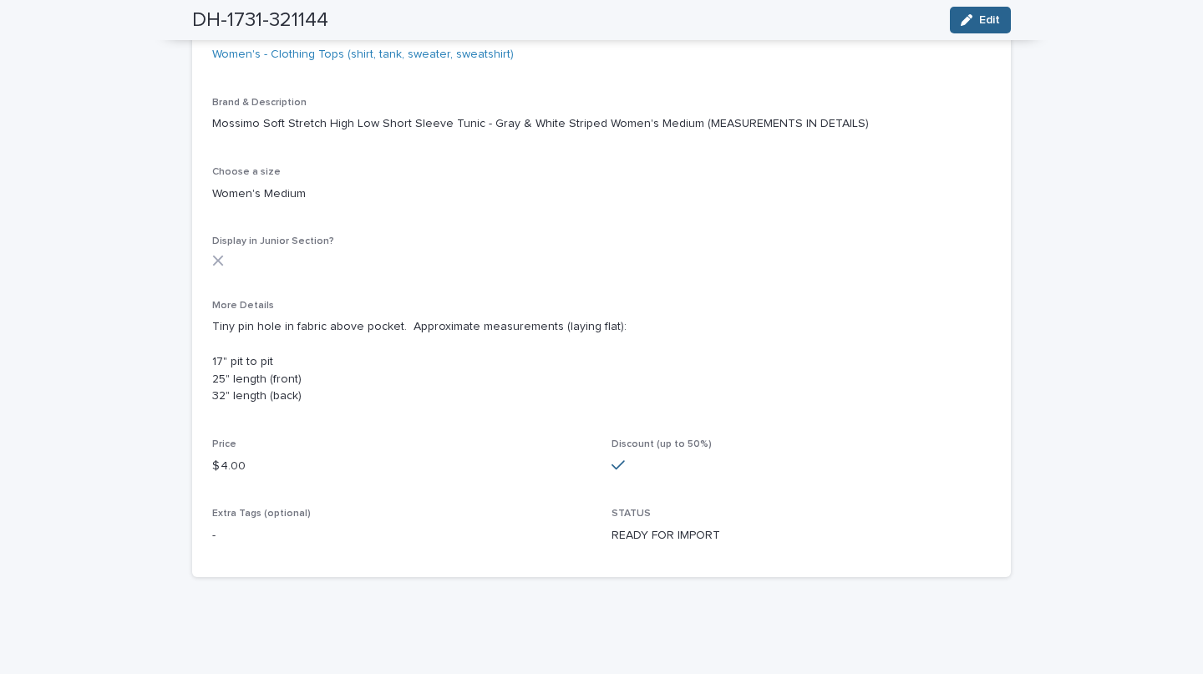
scroll to position [450, 0]
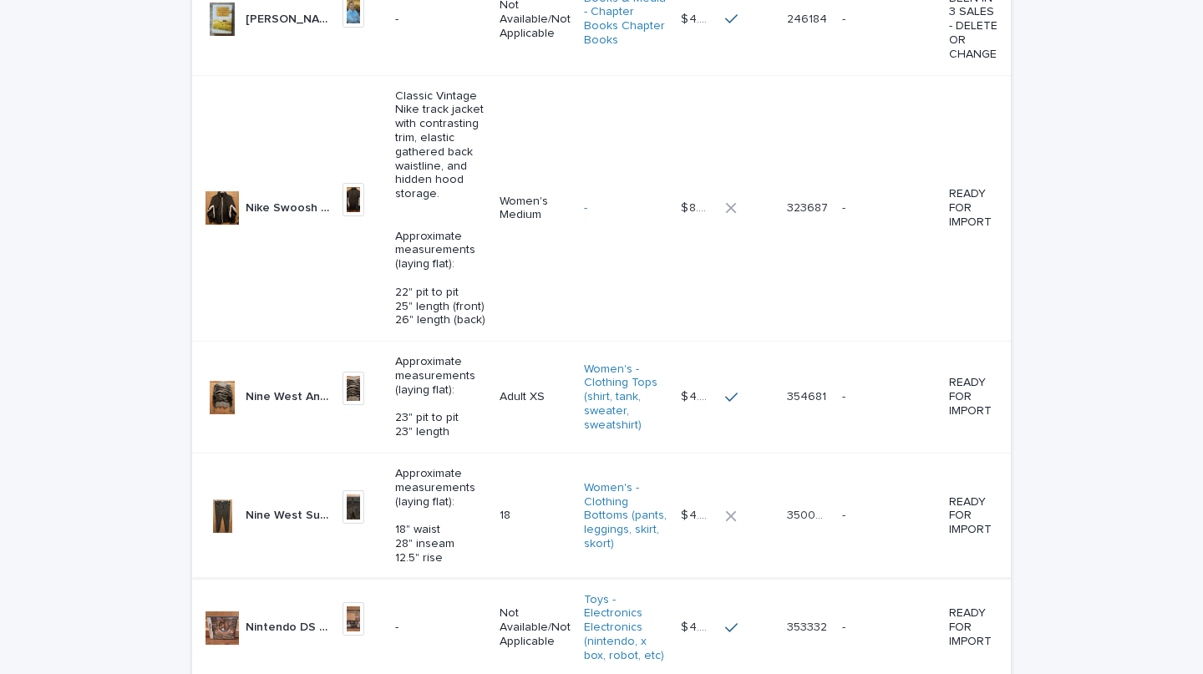
scroll to position [4367, 0]
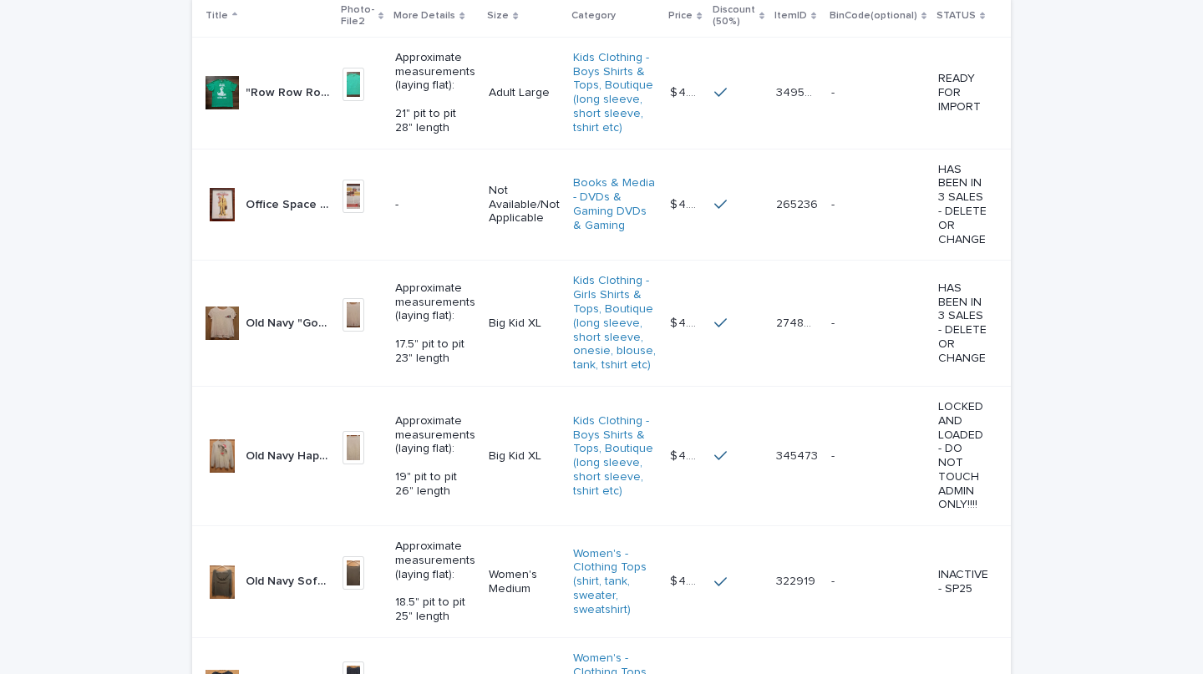
scroll to position [417, 0]
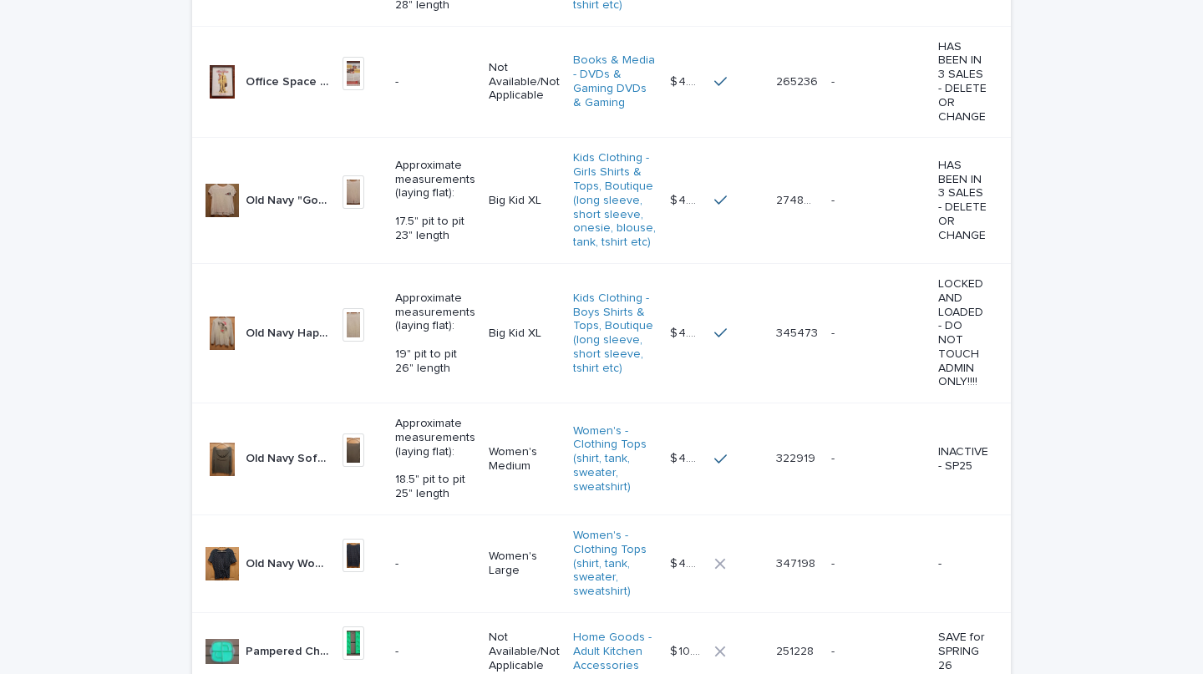
click at [292, 466] on p "Old Navy Soft Stretch Ruched Long Sleeve Tissue Shirt - Clay Gray Women's Mediu…" at bounding box center [289, 458] width 87 height 18
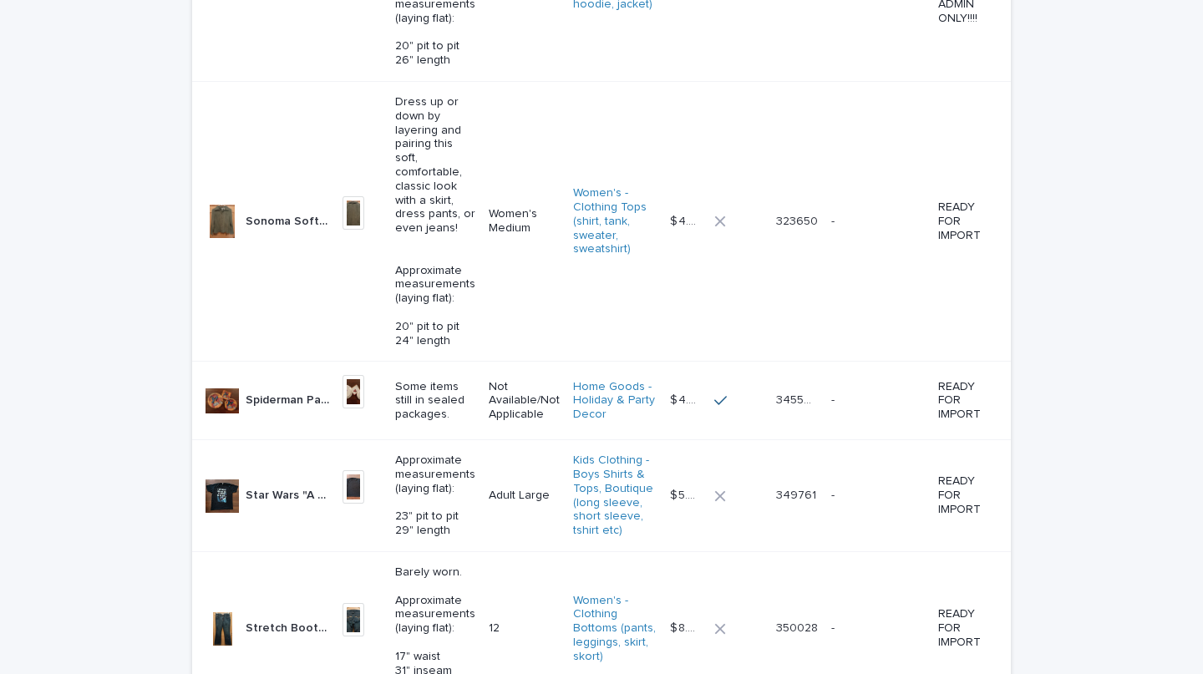
scroll to position [3778, 0]
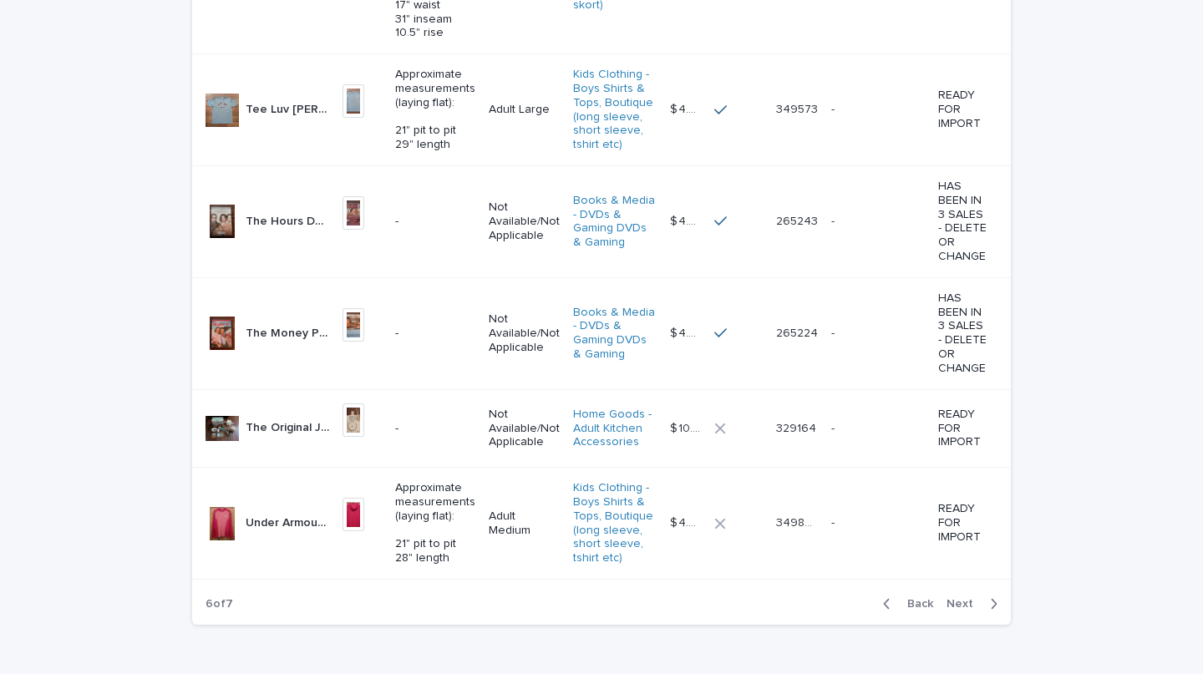
click at [282, 513] on p "Under Armour Threadborne Loose Lightweight Active Hooded Athletic Shirt - Red J…" at bounding box center [289, 522] width 87 height 18
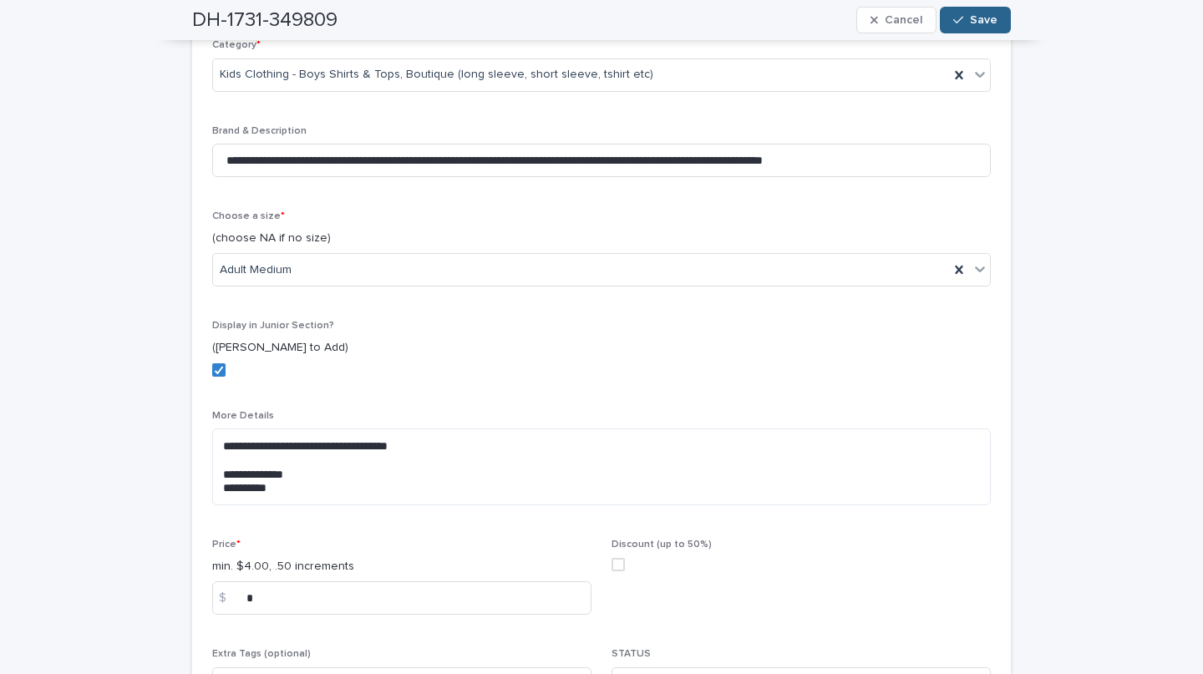
scroll to position [495, 0]
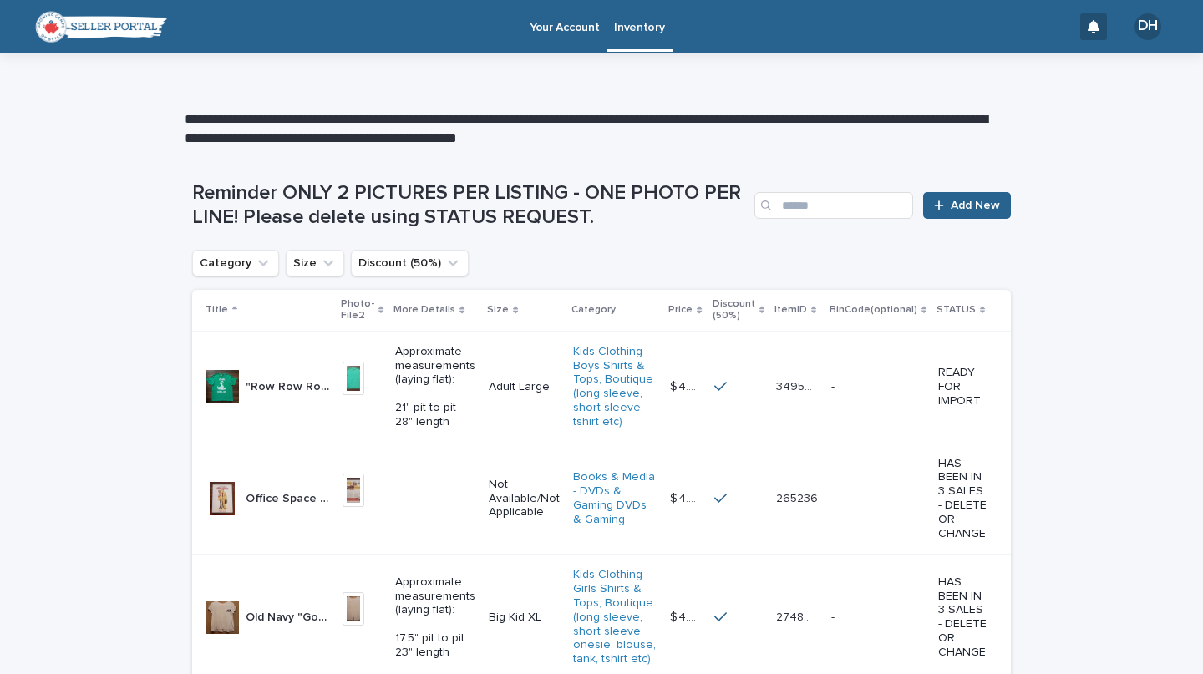
click at [951, 633] on p "HAS BEEN IN 3 SALES - DELETE OR CHANGE" at bounding box center [964, 618] width 50 height 84
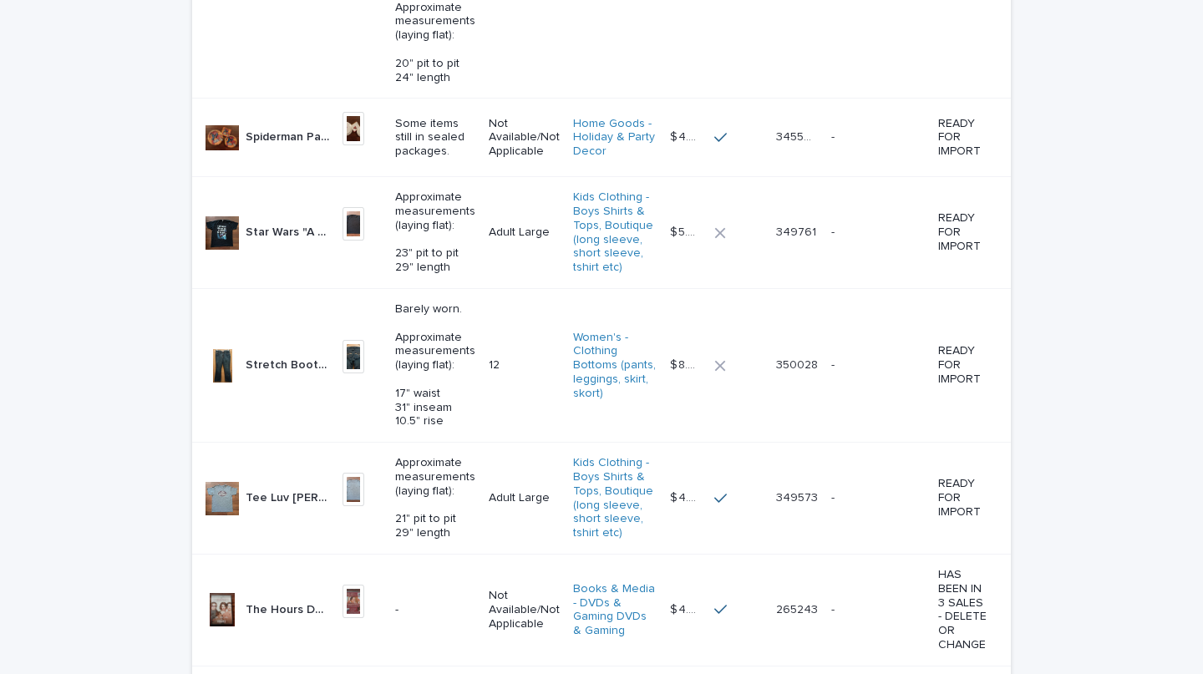
scroll to position [3380, 0]
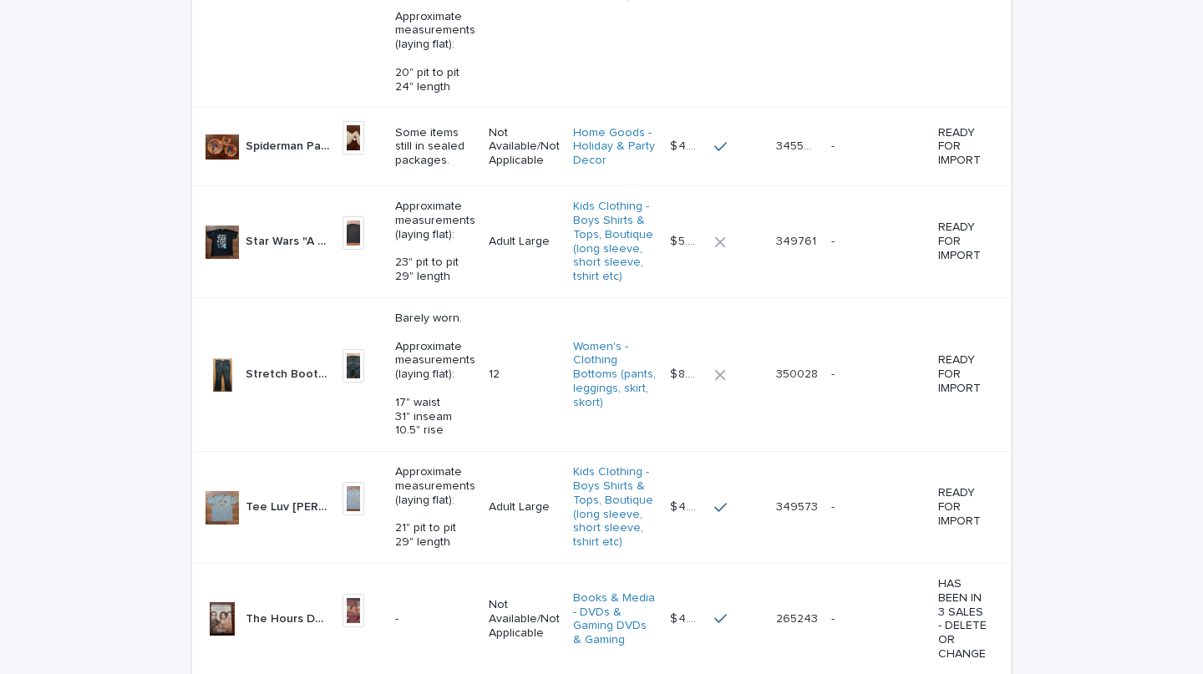
click at [267, 497] on p "Tee Luv Dr. Pepper Logo Distressed Graphic Shirt - Heather Gray Junior Teen Men…" at bounding box center [289, 506] width 87 height 18
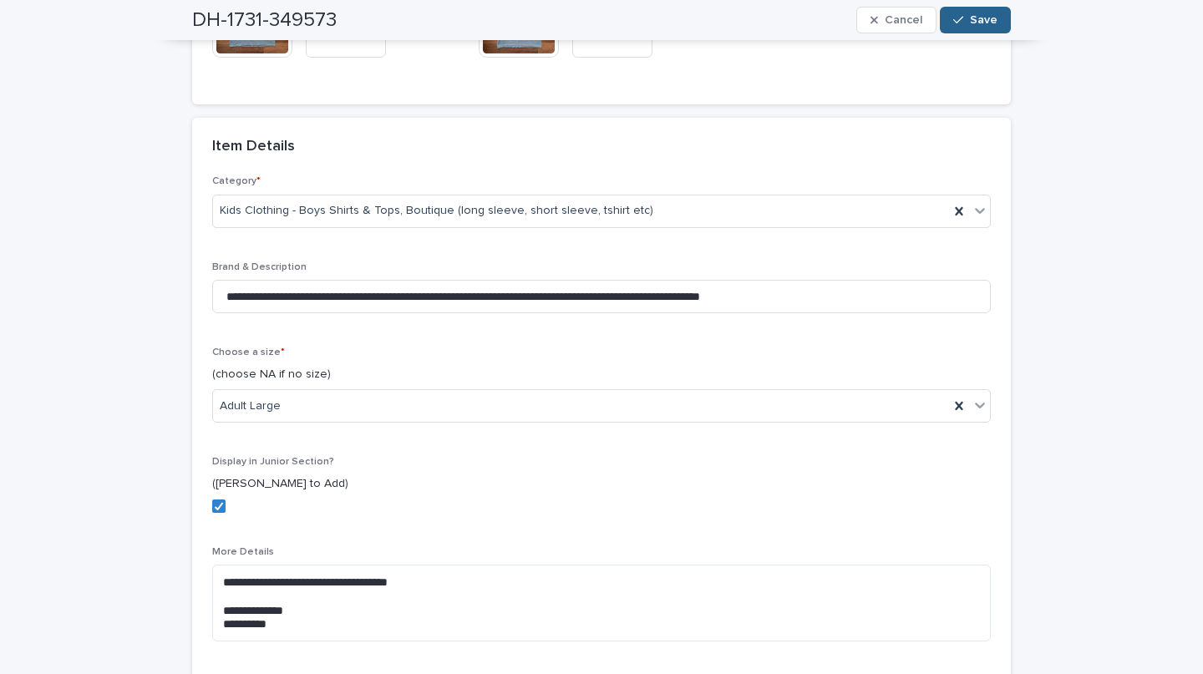
scroll to position [354, 0]
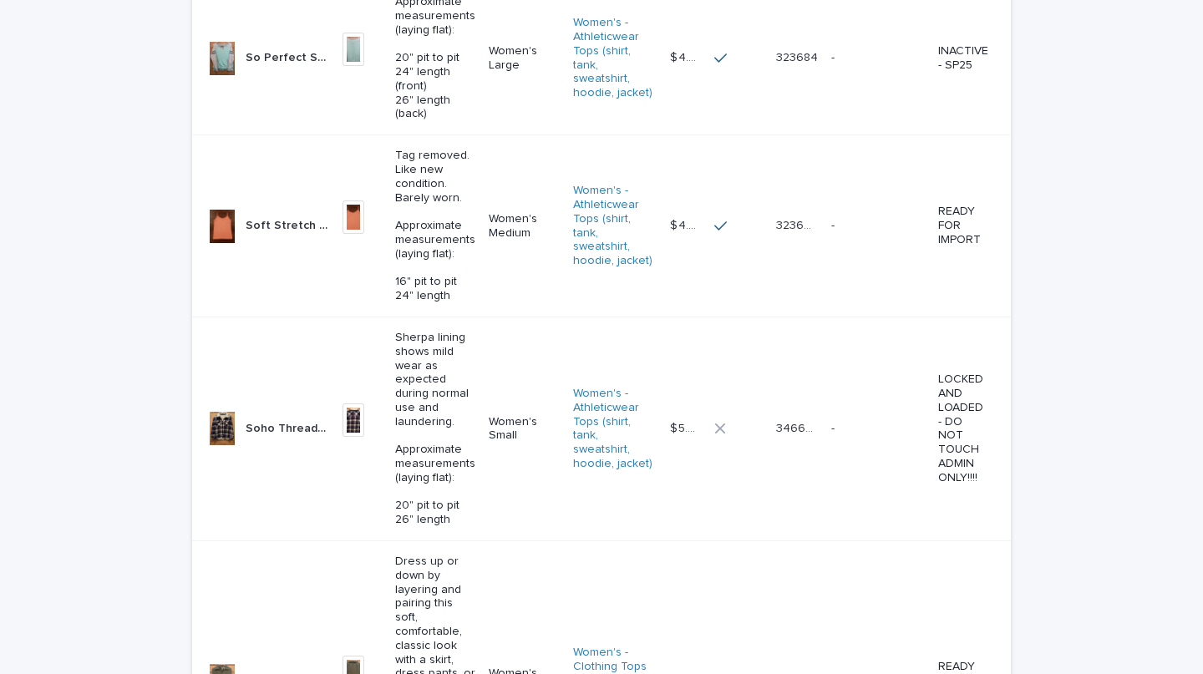
scroll to position [2307, 0]
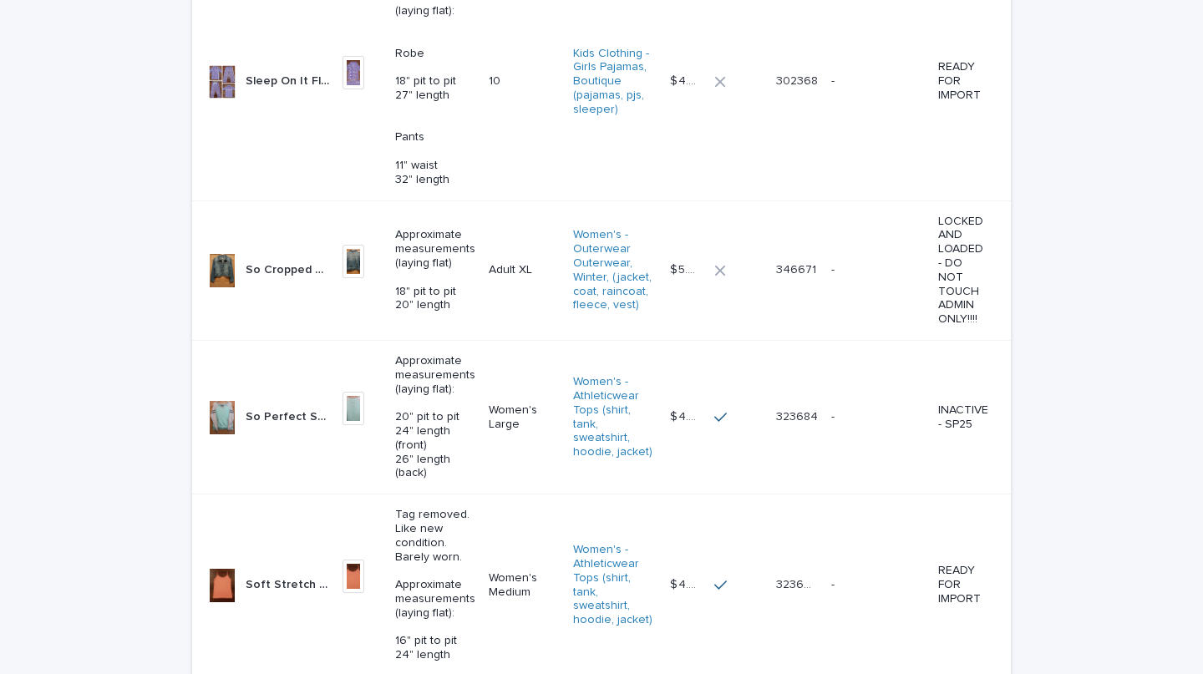
click at [275, 413] on div "So Perfect Sweatshirt Soft Fleece Long Sleeve Pullover - Mint & Heather Gray Ju…" at bounding box center [288, 418] width 84 height 28
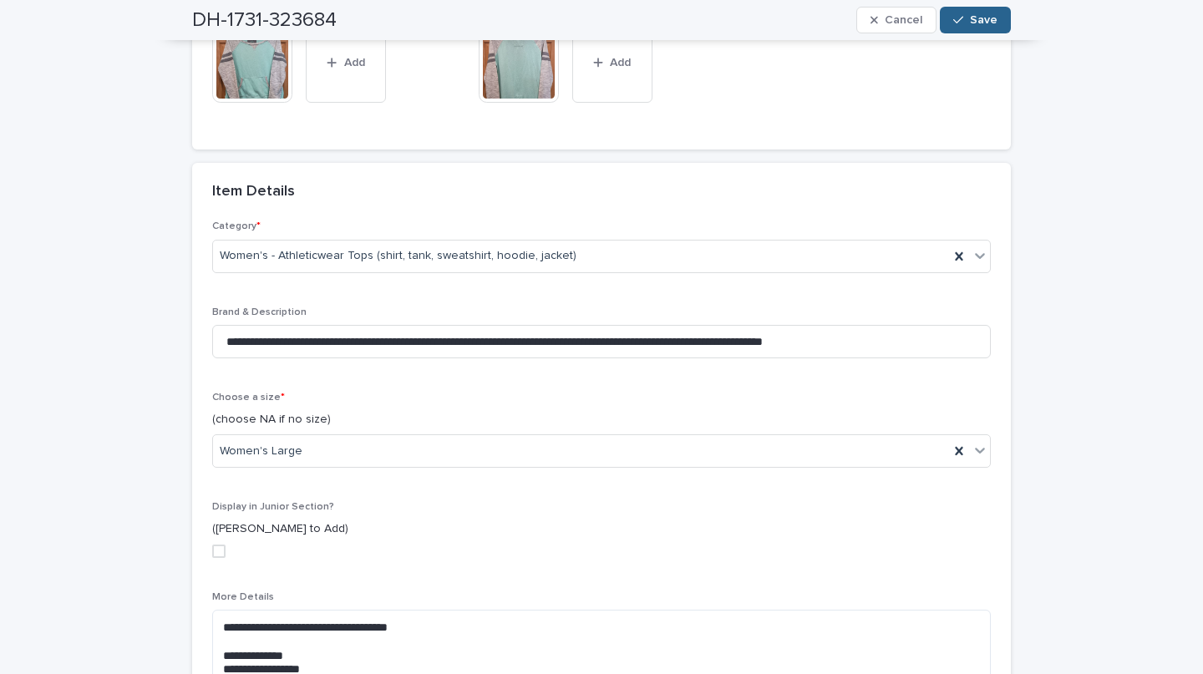
scroll to position [659, 0]
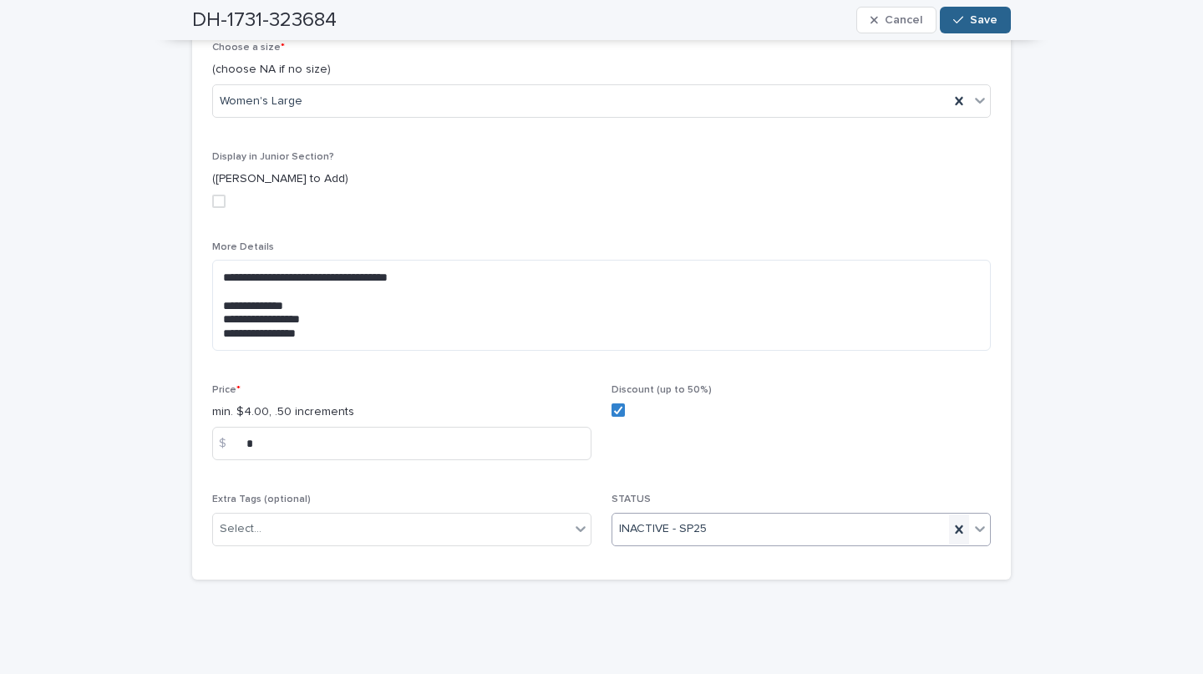
click at [958, 522] on icon at bounding box center [959, 530] width 17 height 17
type input "*"
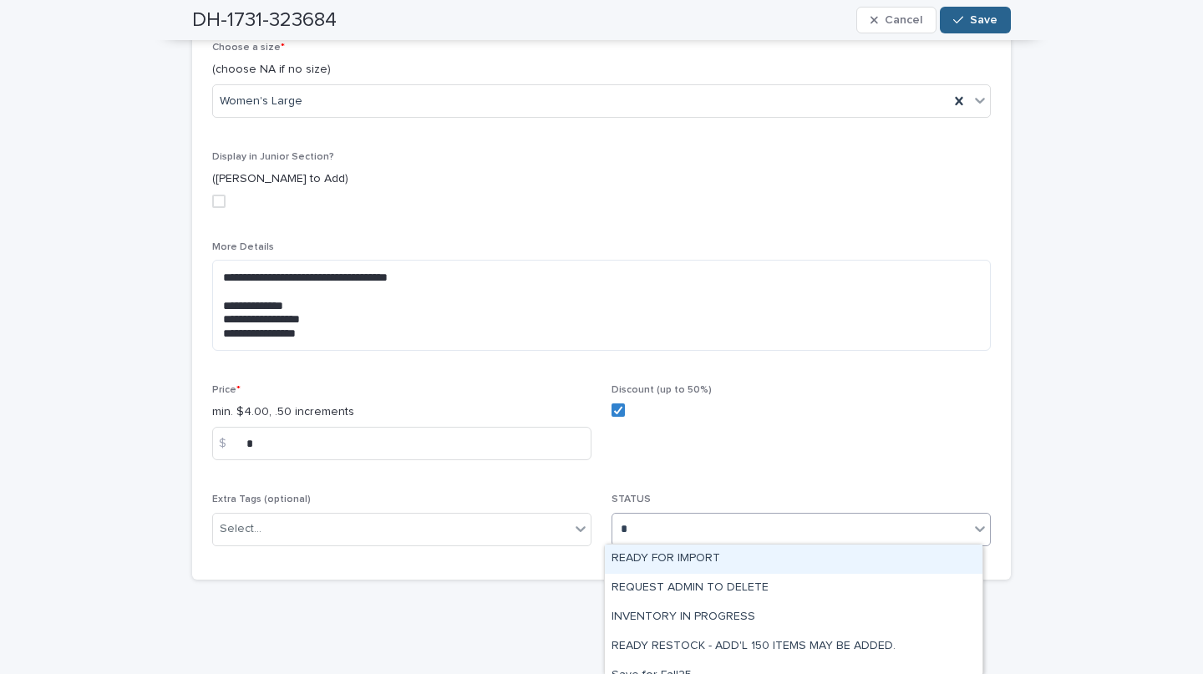
click at [713, 557] on div "READY FOR IMPORT" at bounding box center [794, 559] width 378 height 29
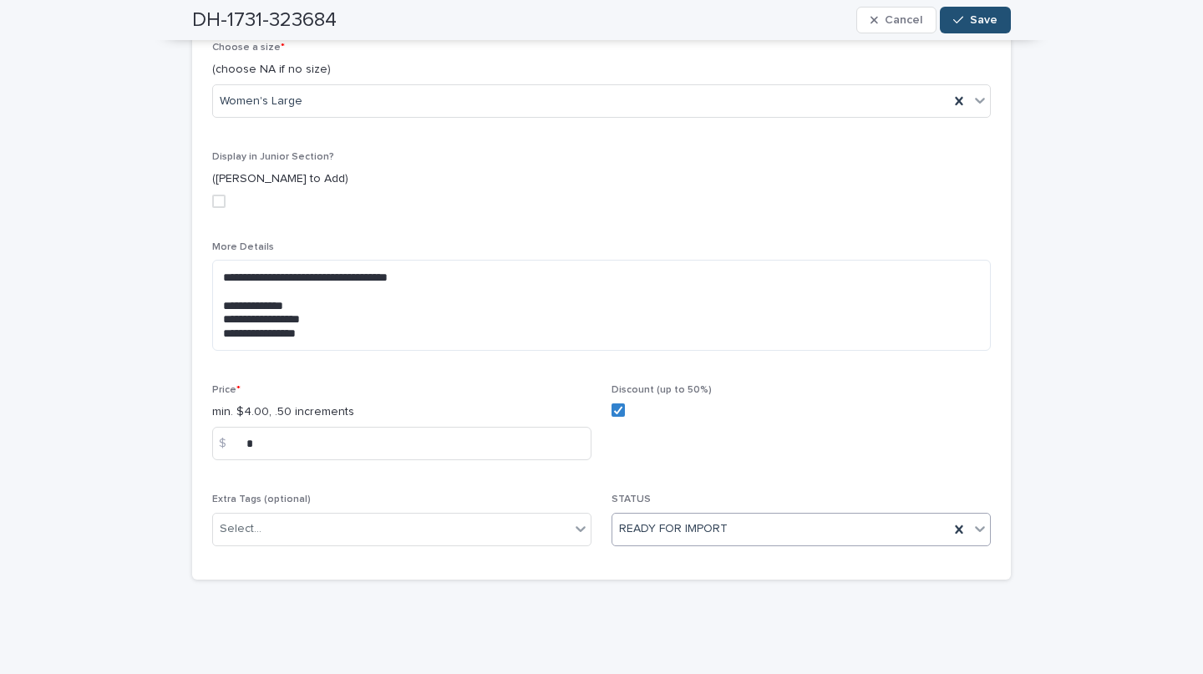
click at [984, 21] on span "Save" at bounding box center [984, 20] width 28 height 12
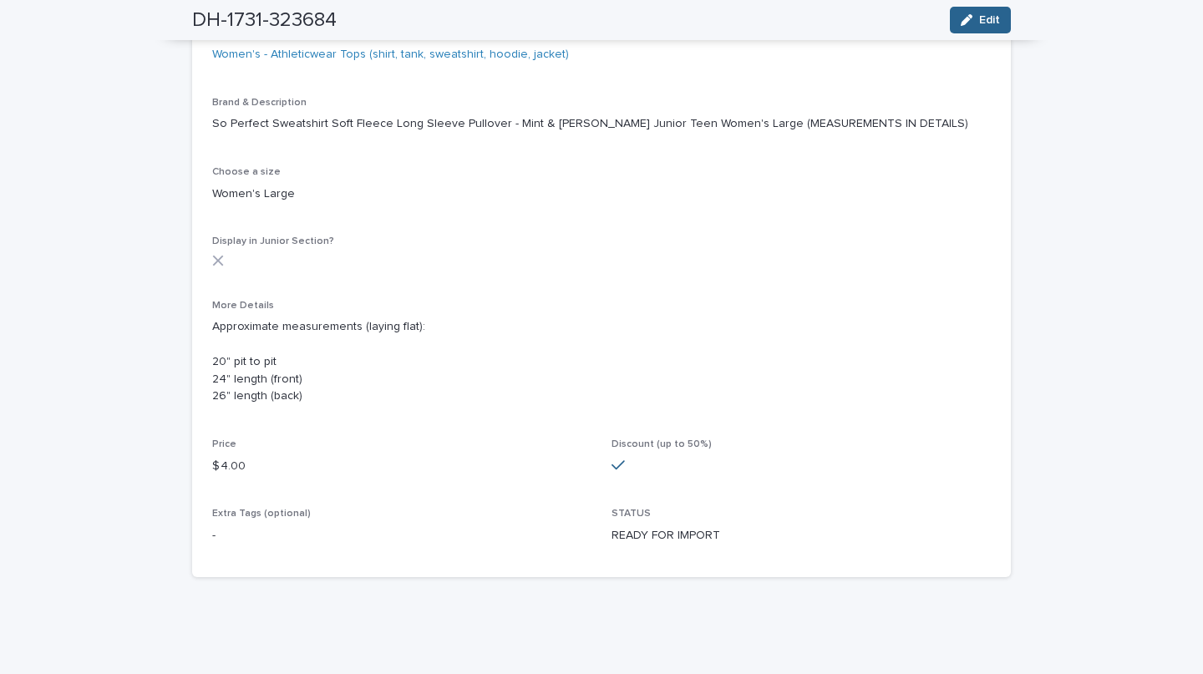
scroll to position [450, 0]
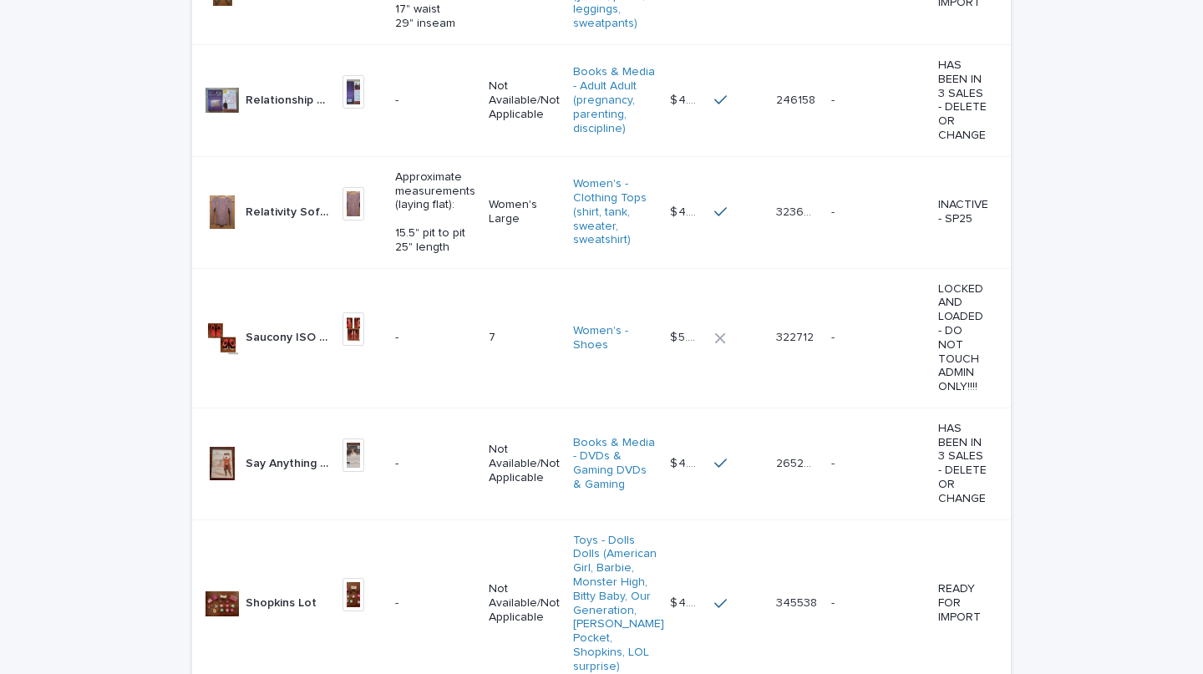
scroll to position [1578, 0]
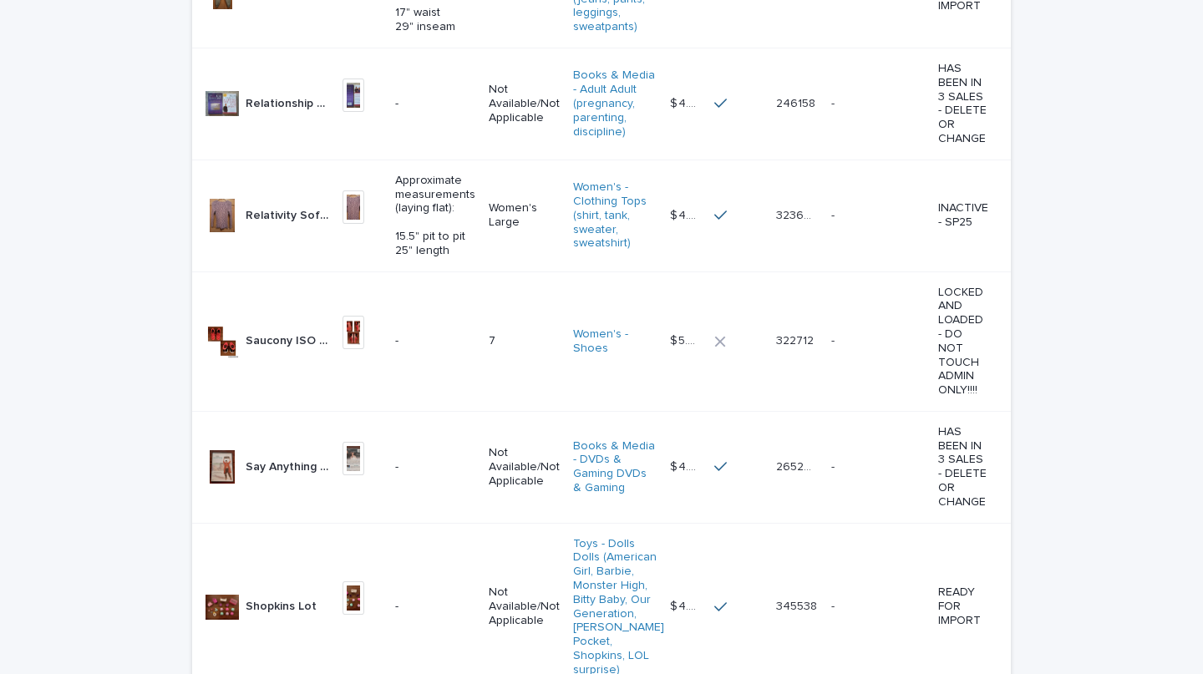
click at [268, 223] on p "Relativity Soft Long Sleeve Knit - Plum Purple Herringbone Women's Large Women'…" at bounding box center [289, 215] width 87 height 18
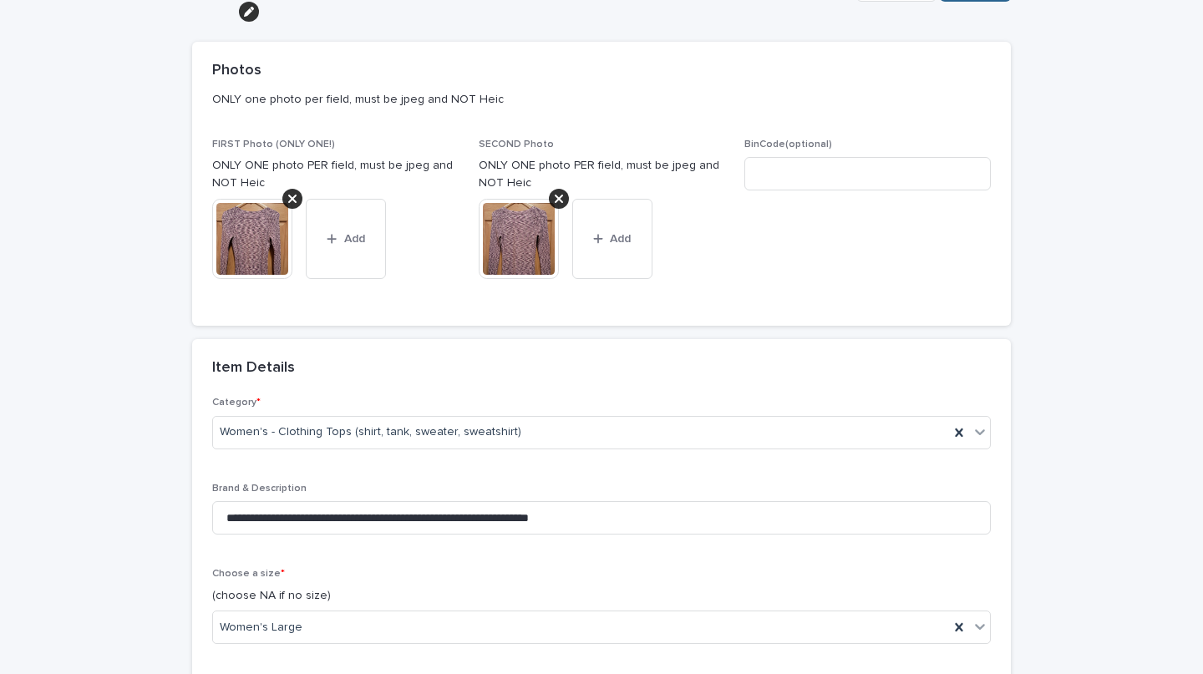
scroll to position [151, 0]
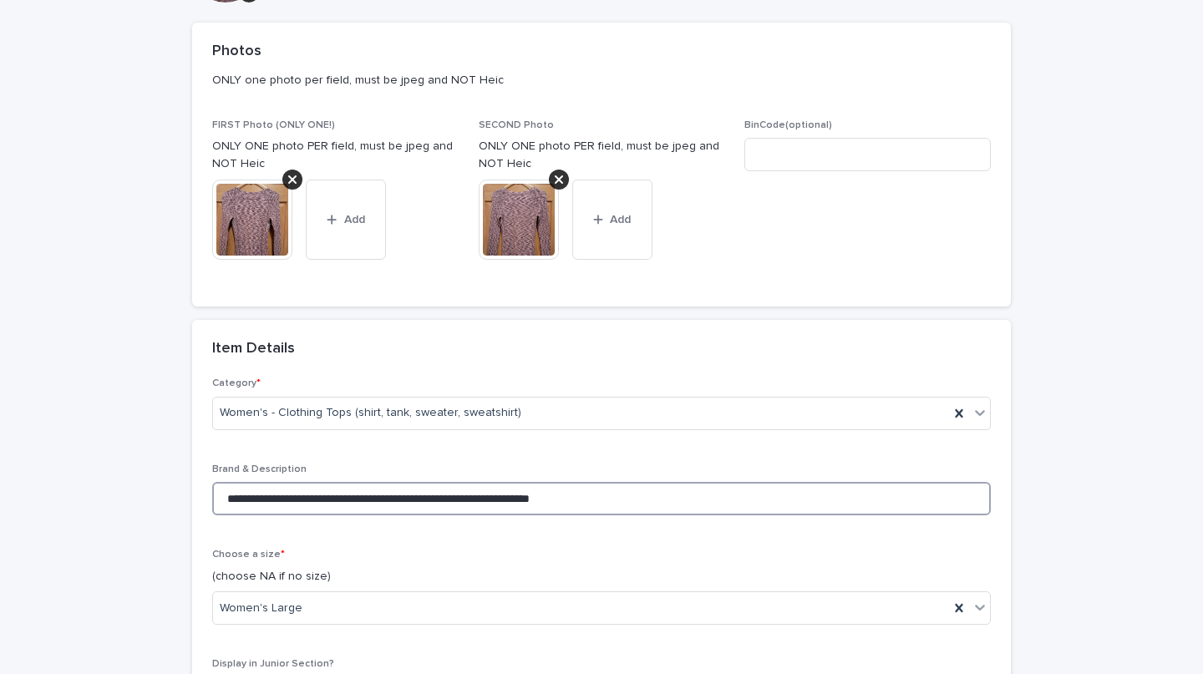
click at [671, 502] on input "**********" at bounding box center [601, 498] width 779 height 33
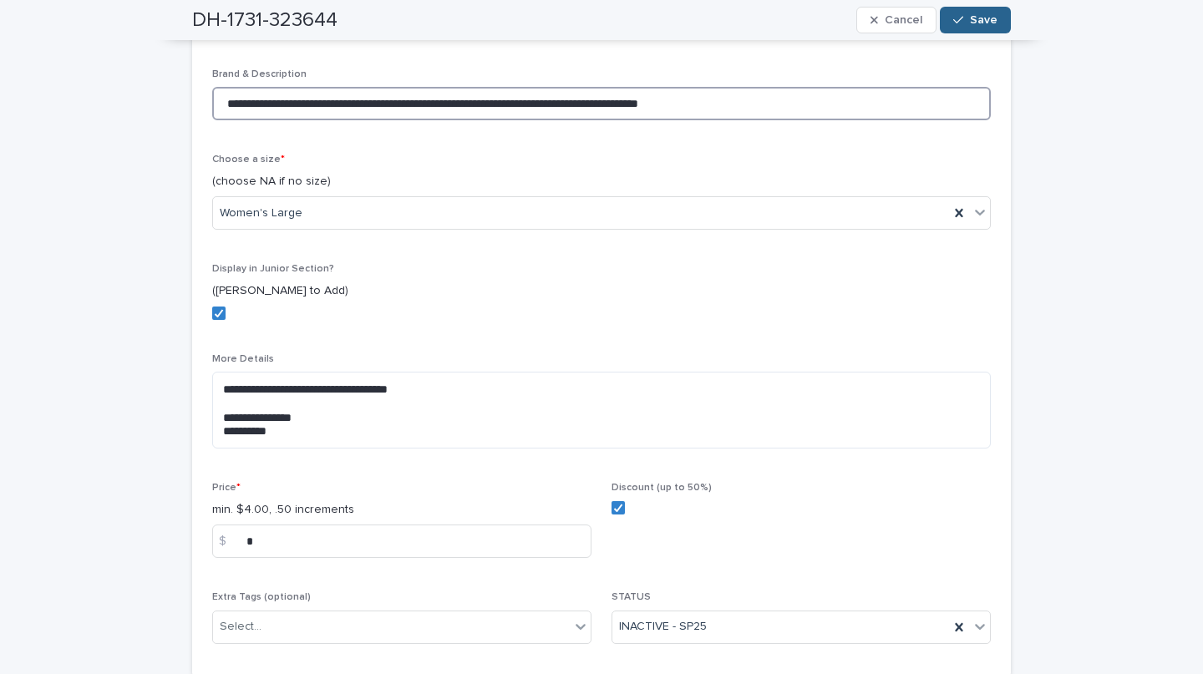
scroll to position [644, 0]
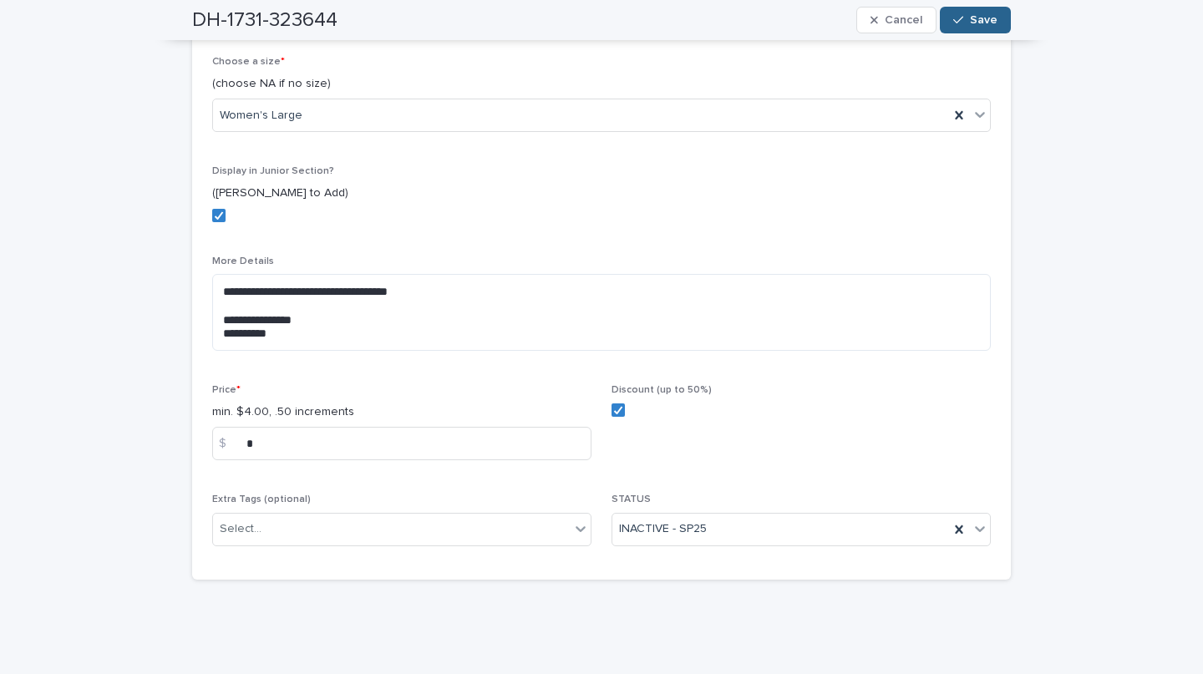
type input "**********"
click at [955, 532] on icon at bounding box center [959, 530] width 17 height 17
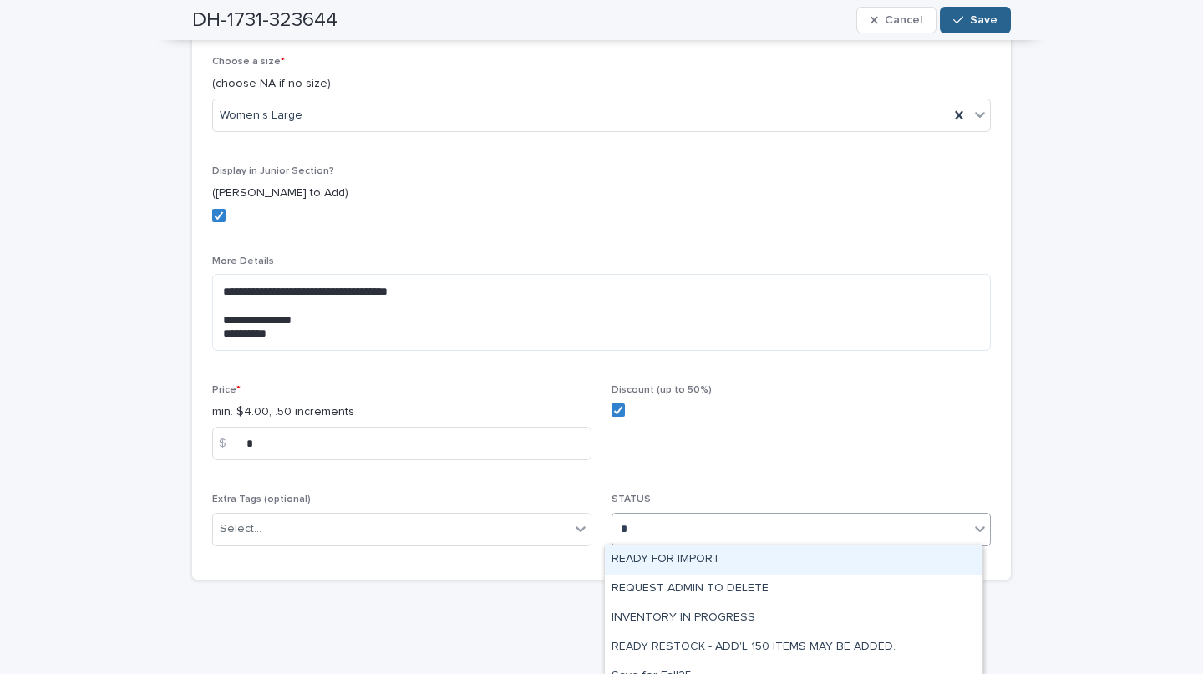
type input "*"
click at [721, 572] on div "READY FOR IMPORT" at bounding box center [794, 560] width 378 height 29
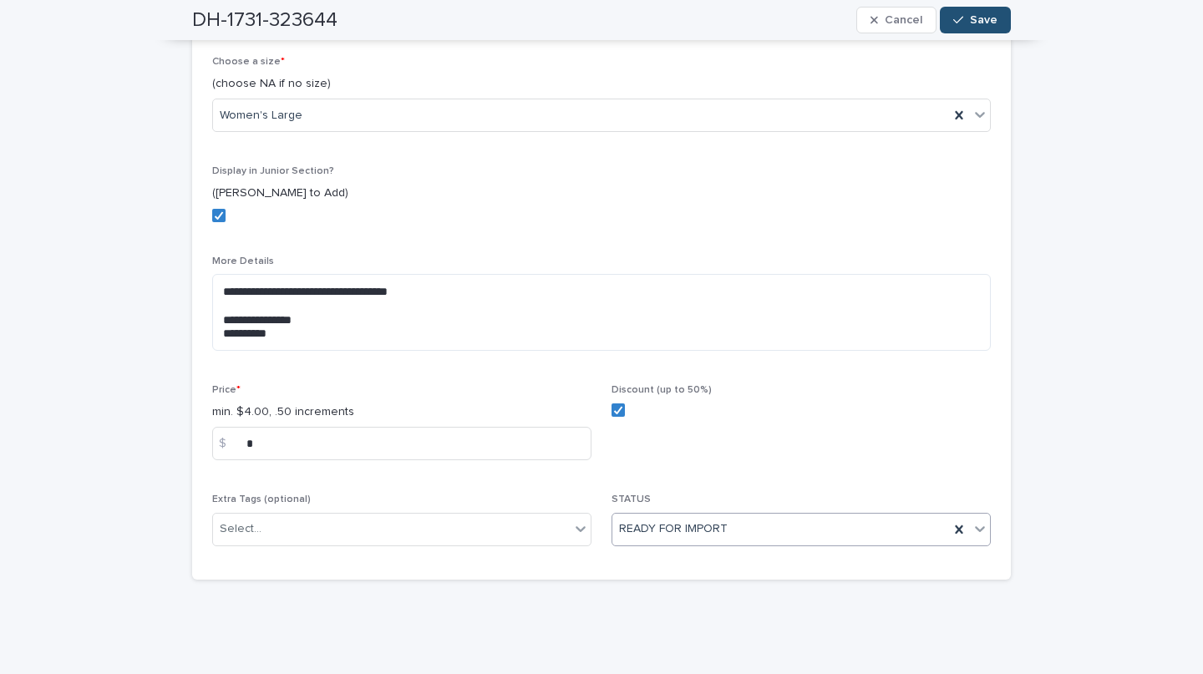
click at [969, 13] on button "Save" at bounding box center [975, 20] width 71 height 27
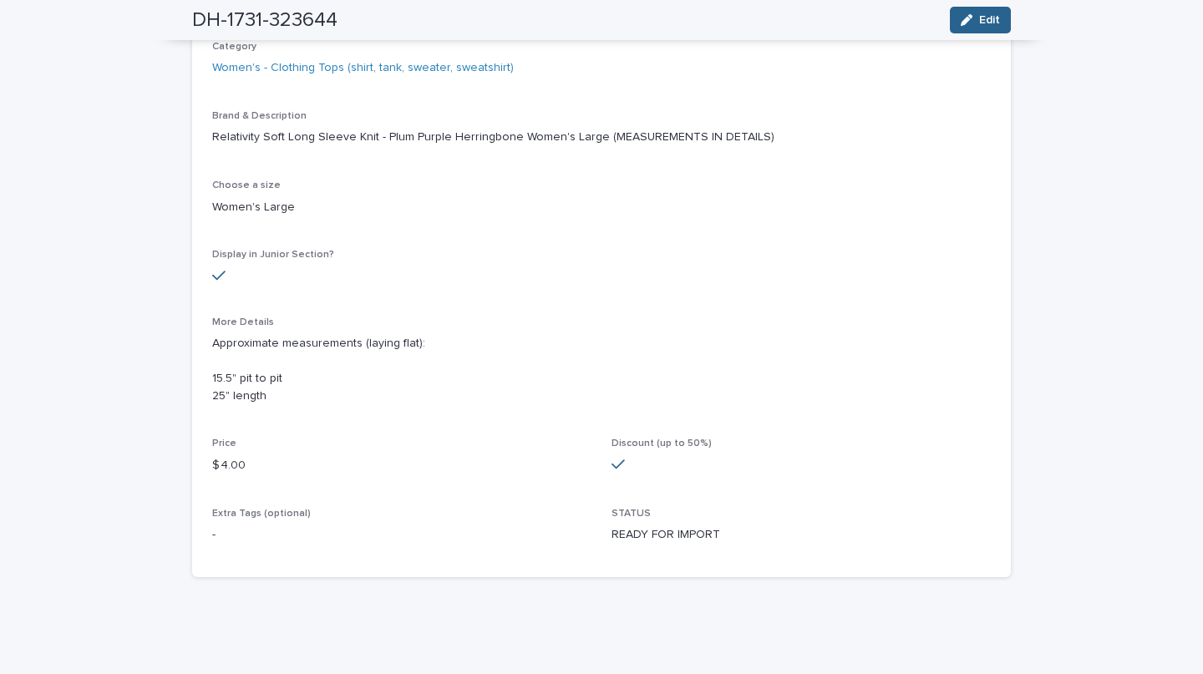
scroll to position [436, 0]
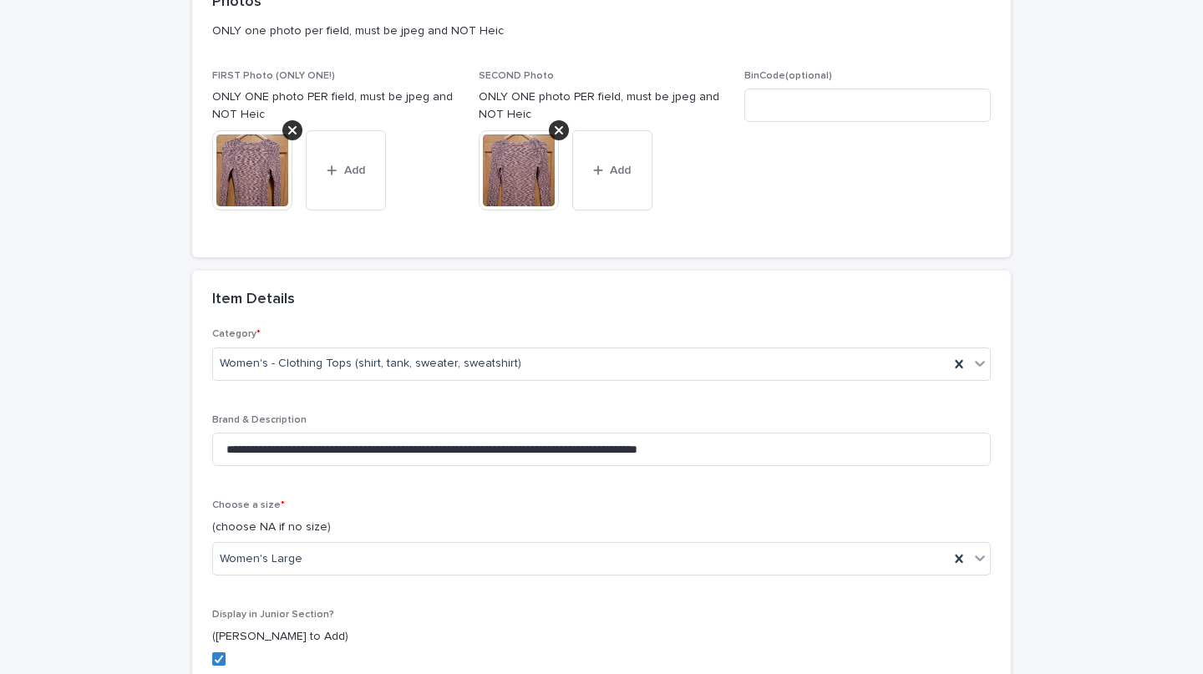
scroll to position [355, 0]
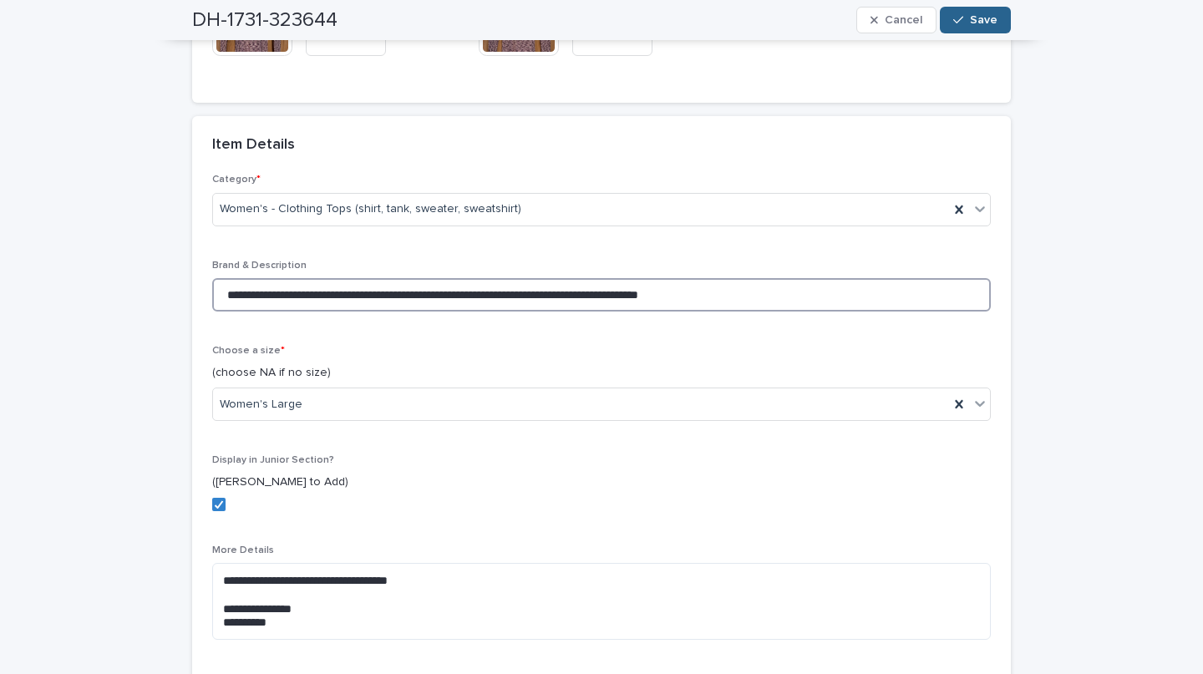
click at [521, 294] on input "**********" at bounding box center [601, 294] width 779 height 33
type input "**********"
click at [955, 13] on button "Save" at bounding box center [975, 20] width 71 height 27
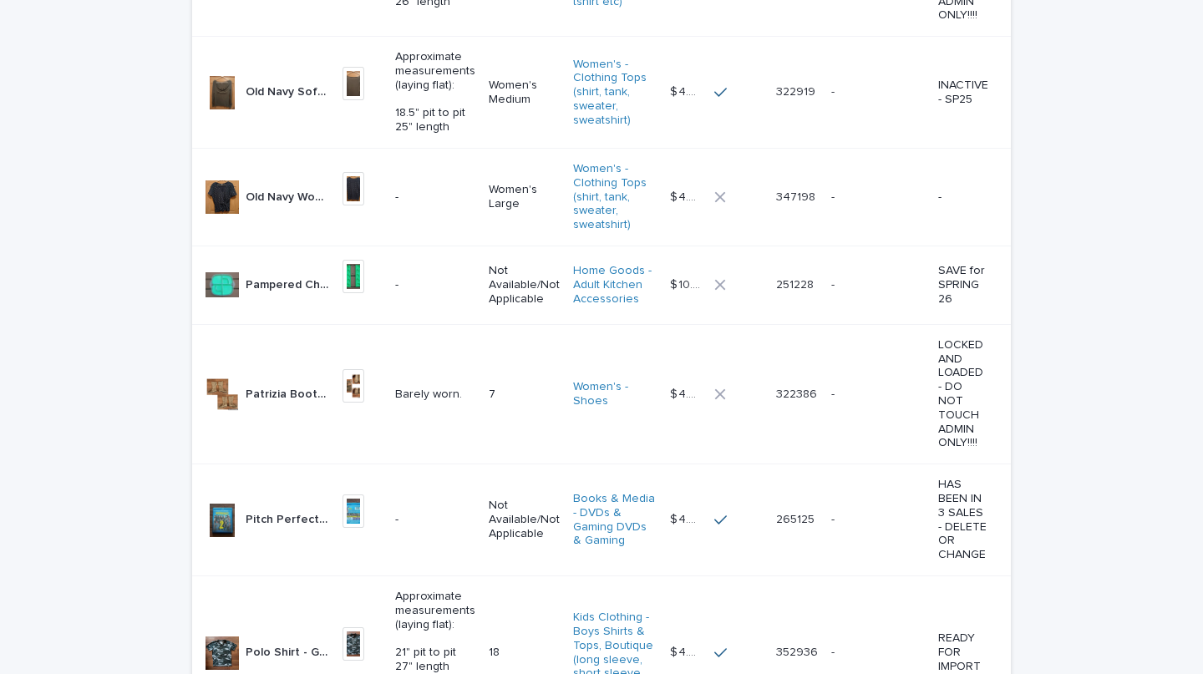
scroll to position [782, 0]
click at [265, 206] on p "Old Navy Women's Large" at bounding box center [289, 198] width 87 height 18
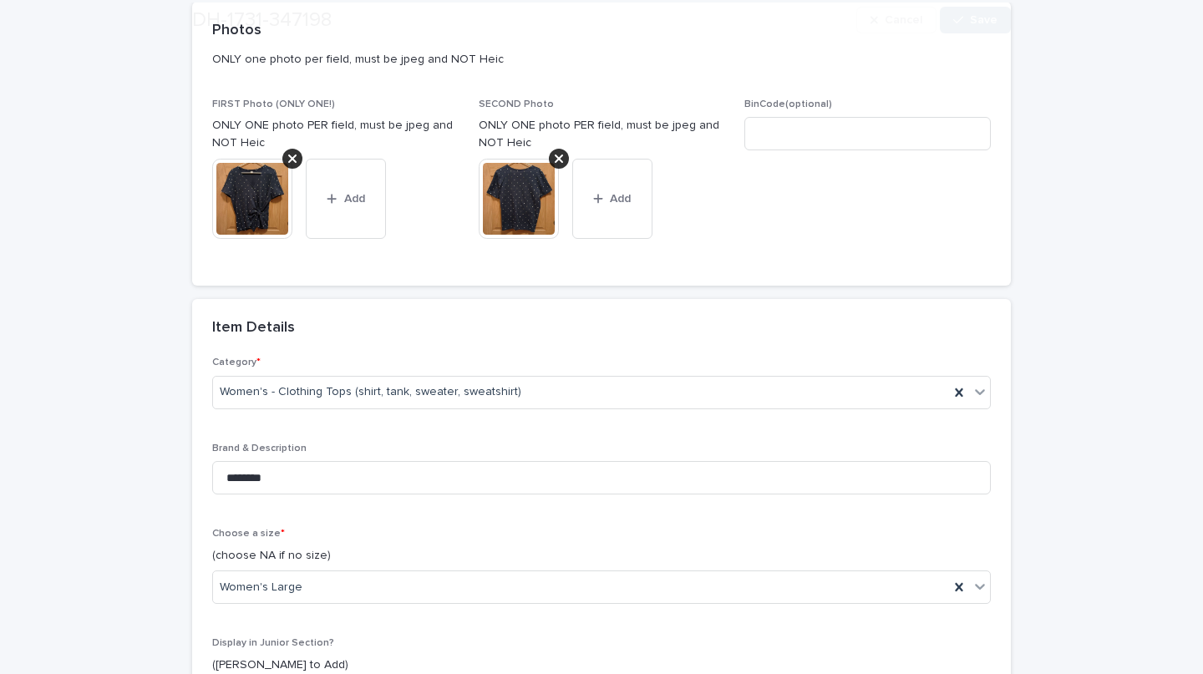
scroll to position [174, 0]
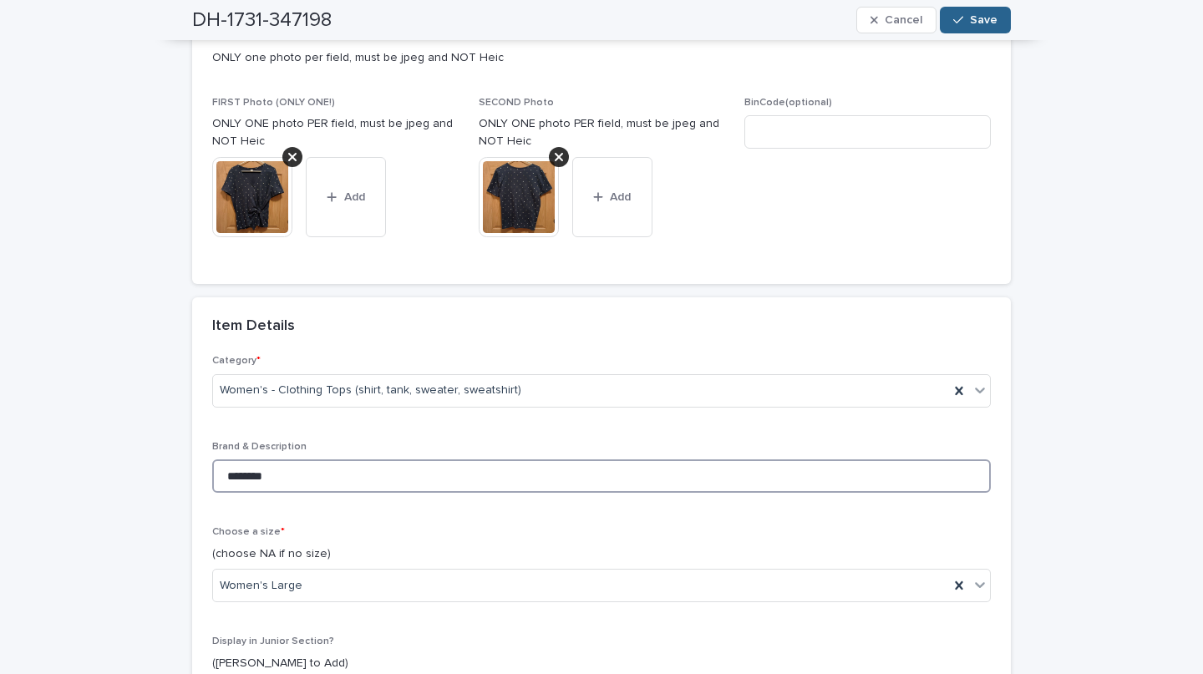
click at [342, 479] on input "********" at bounding box center [601, 476] width 779 height 33
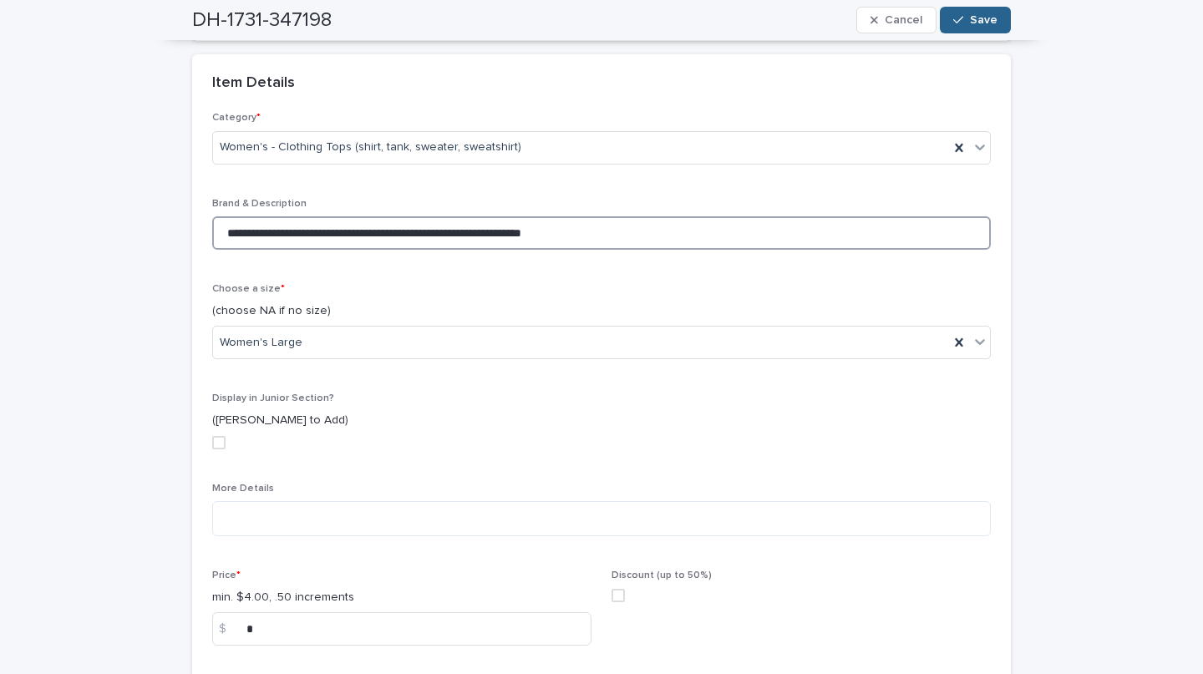
scroll to position [425, 0]
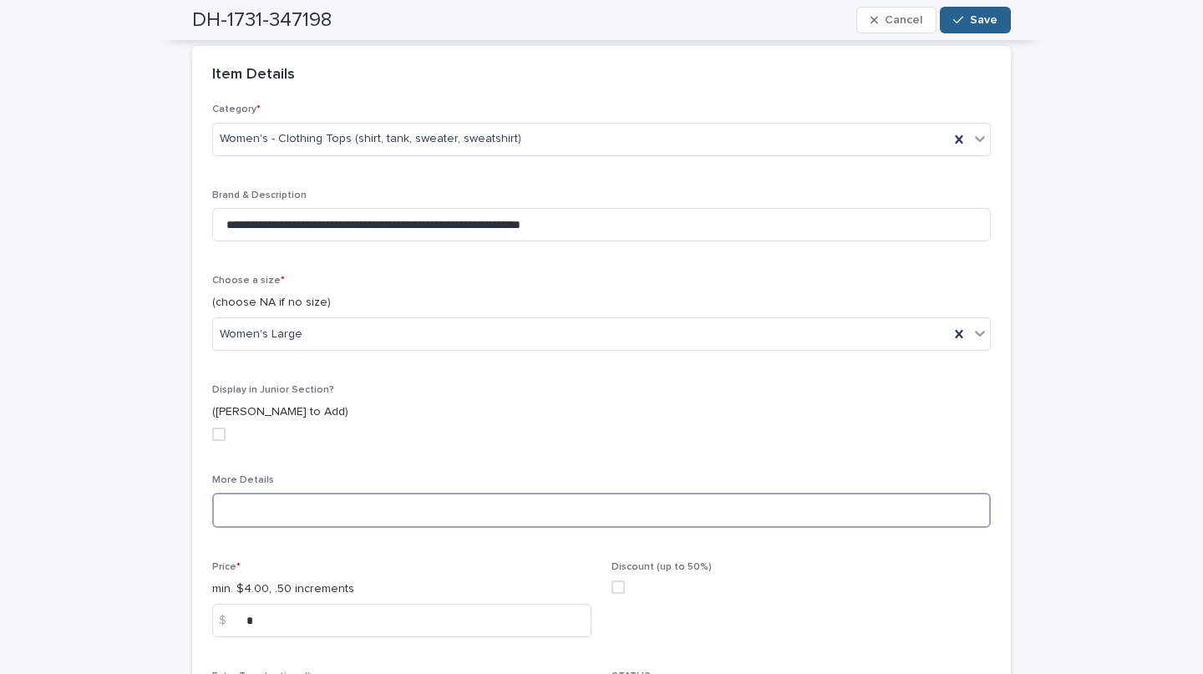
click at [445, 514] on textarea at bounding box center [601, 510] width 779 height 35
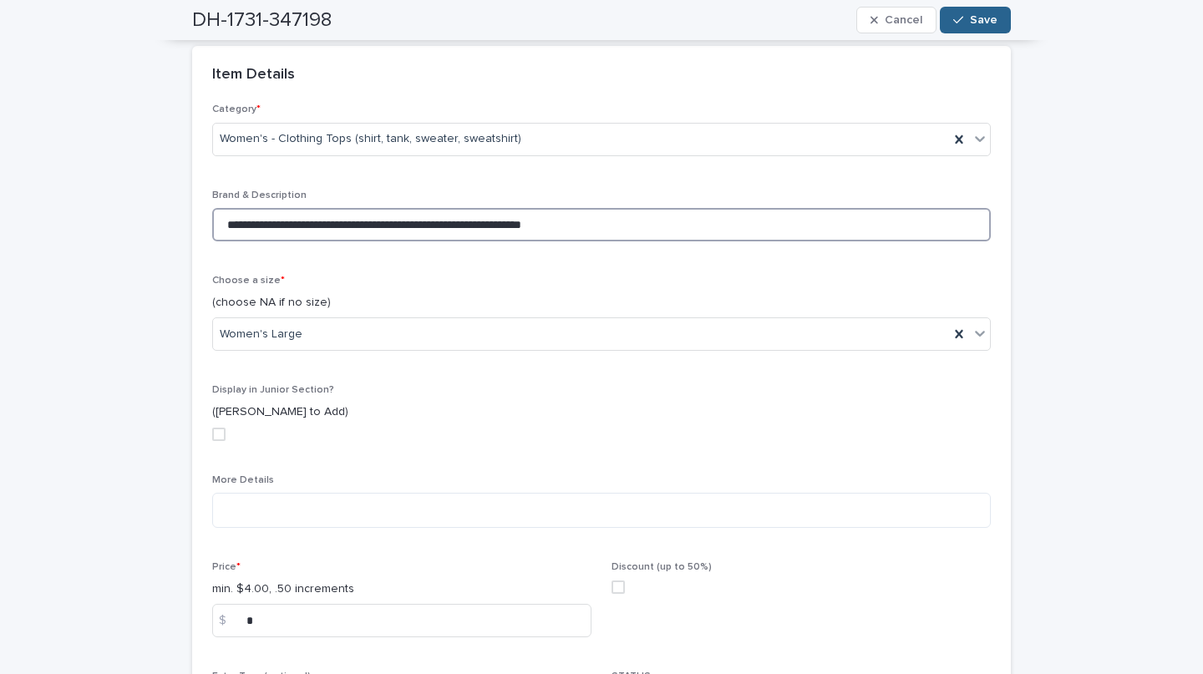
click at [268, 223] on input "**********" at bounding box center [601, 224] width 779 height 33
drag, startPoint x: 337, startPoint y: 223, endPoint x: 389, endPoint y: 218, distance: 52.9
click at [389, 218] on input "**********" at bounding box center [601, 224] width 779 height 33
click at [268, 218] on input "**********" at bounding box center [601, 224] width 779 height 33
paste input "**********"
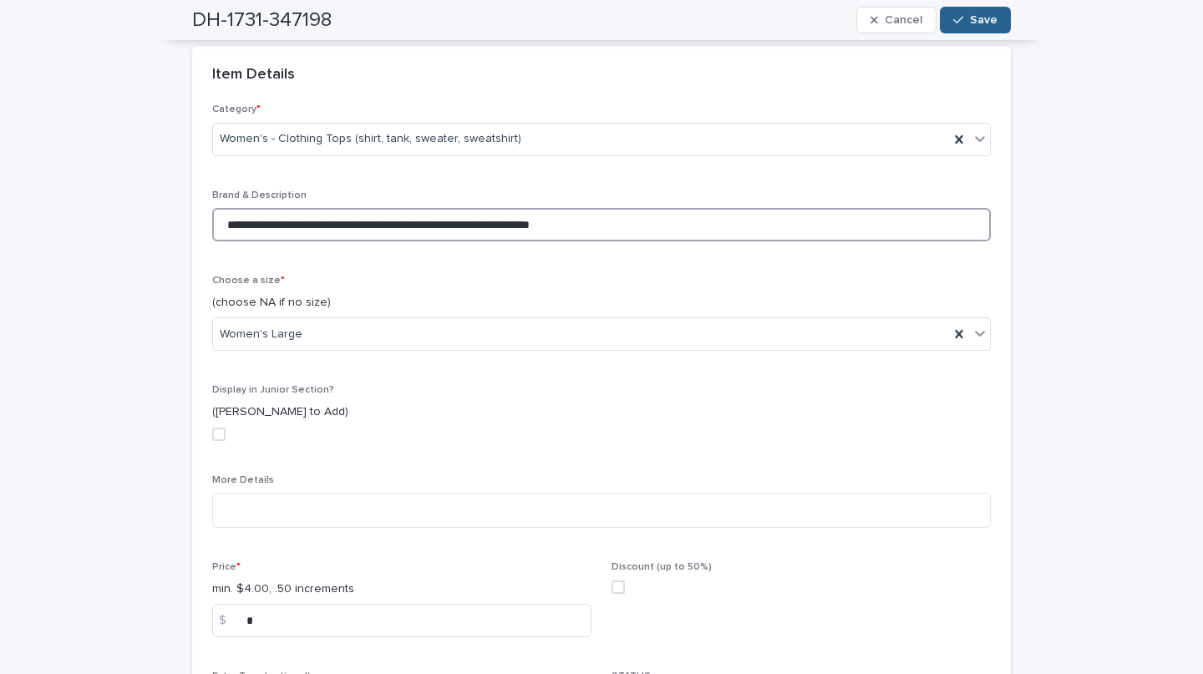
drag, startPoint x: 268, startPoint y: 218, endPoint x: 268, endPoint y: 236, distance: 17.6
click at [268, 236] on input "**********" at bounding box center [601, 224] width 779 height 33
click at [328, 225] on input "**********" at bounding box center [601, 224] width 779 height 33
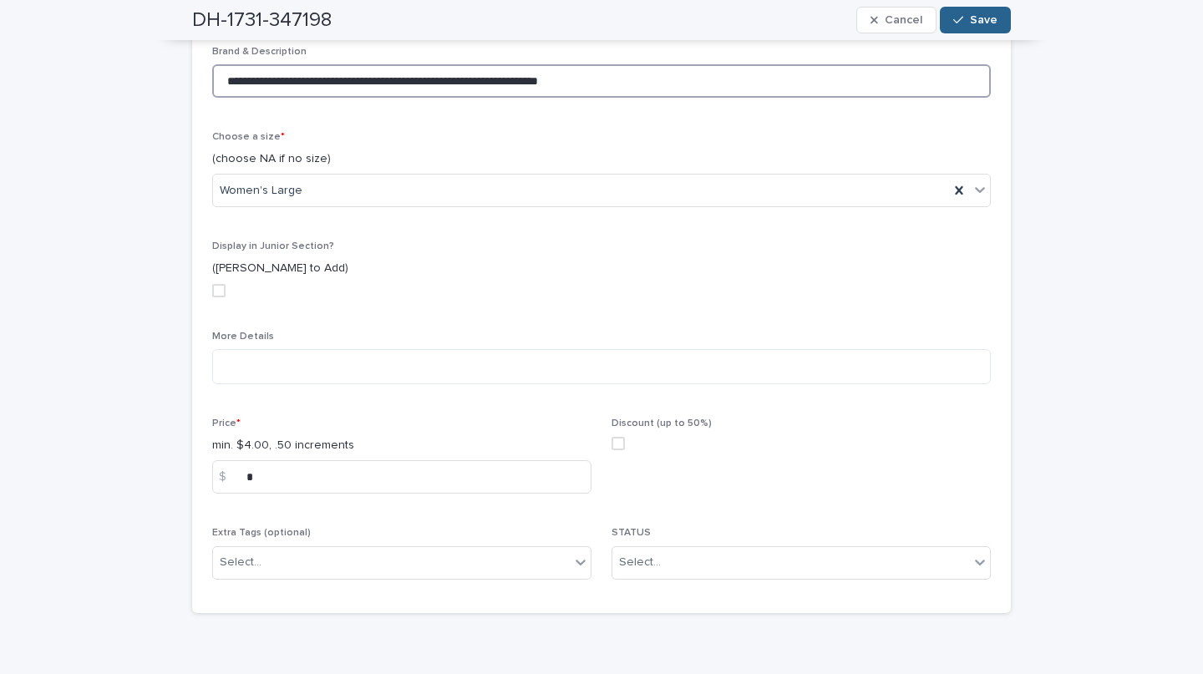
scroll to position [568, 0]
type input "**********"
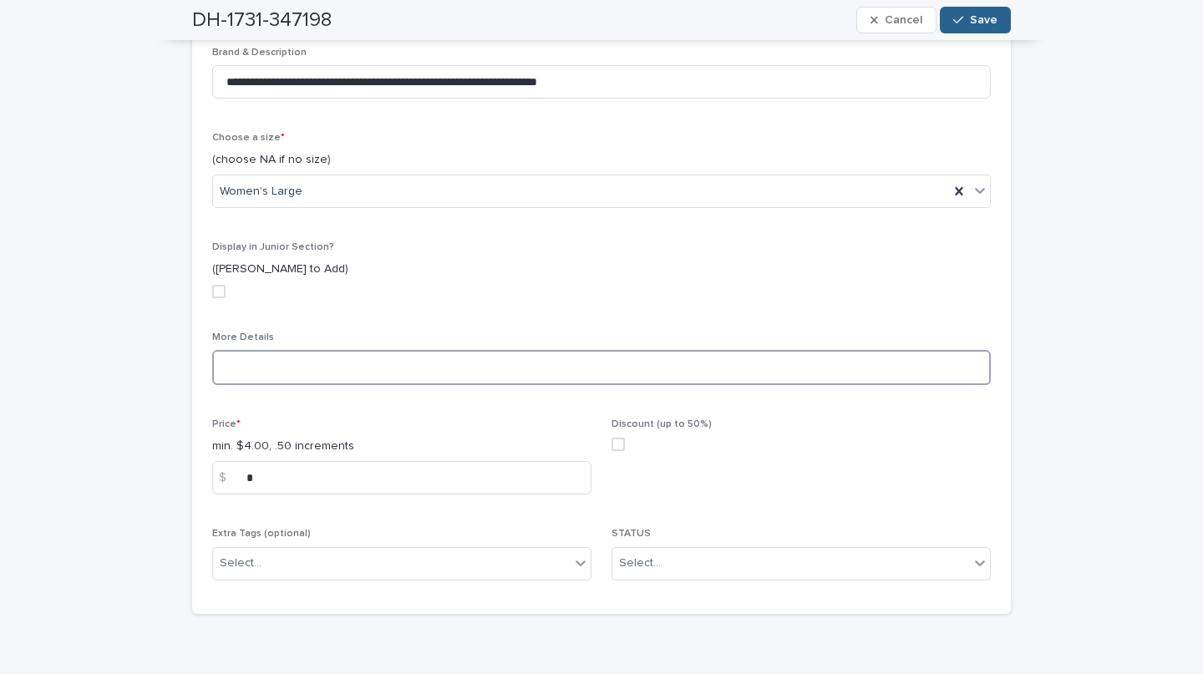
click at [292, 362] on textarea at bounding box center [601, 367] width 779 height 35
paste textarea "*********"
type textarea "*"
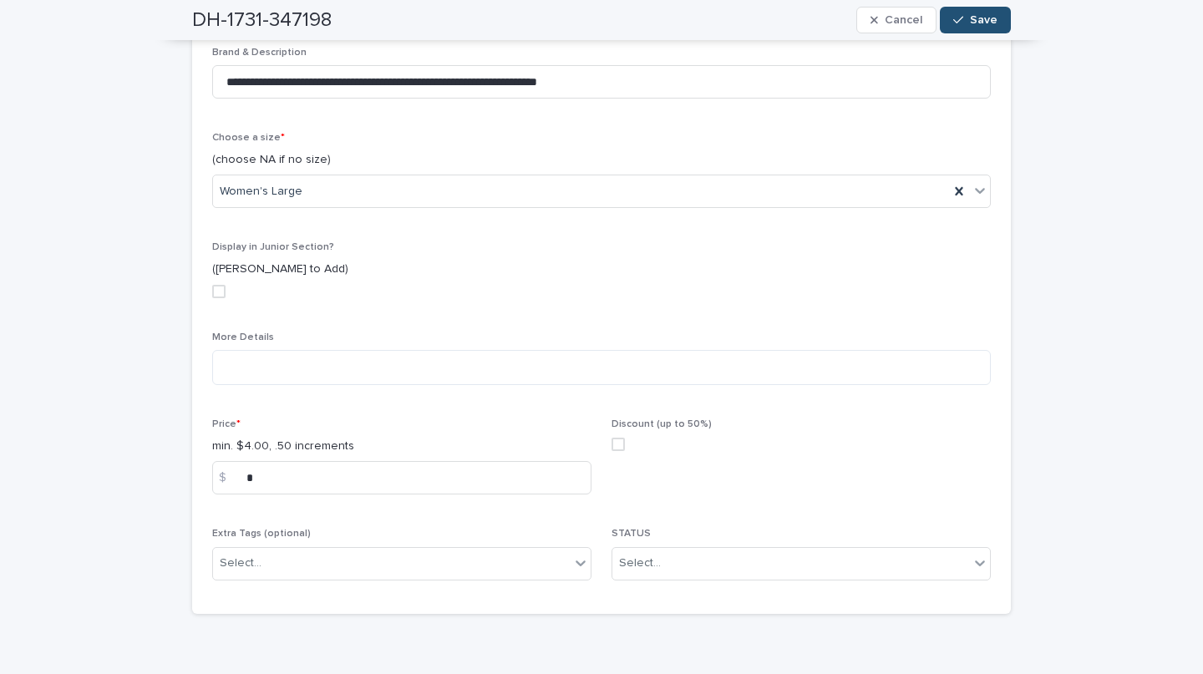
click at [972, 17] on span "Save" at bounding box center [984, 20] width 28 height 12
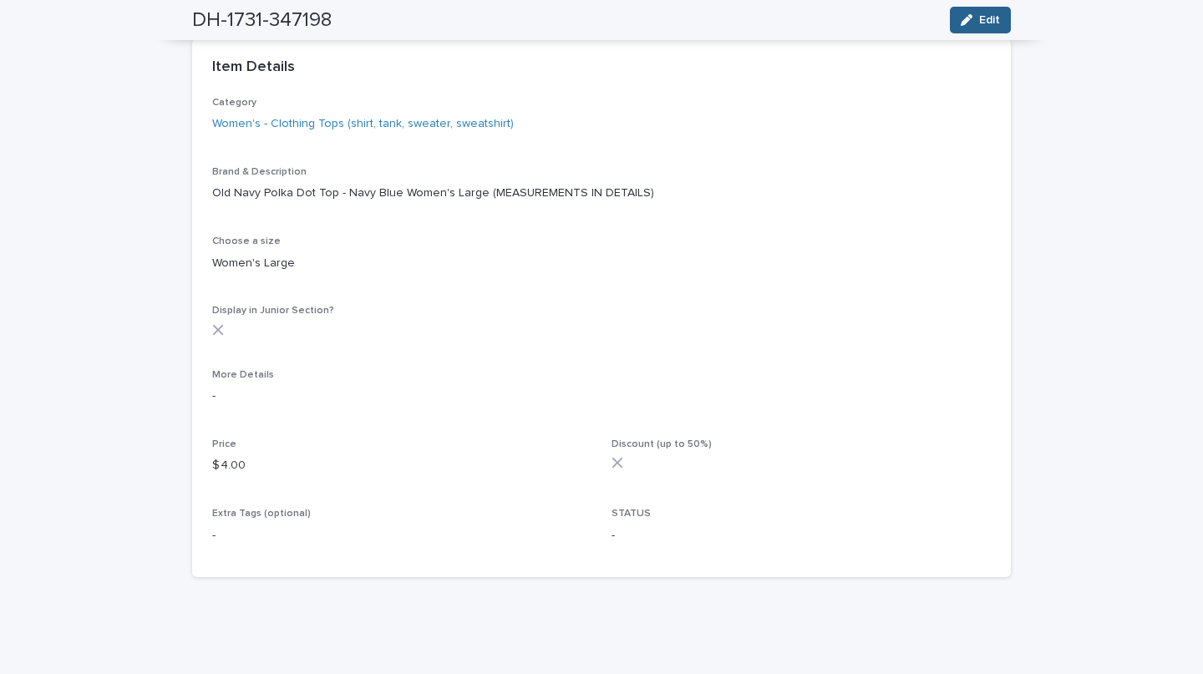
scroll to position [381, 0]
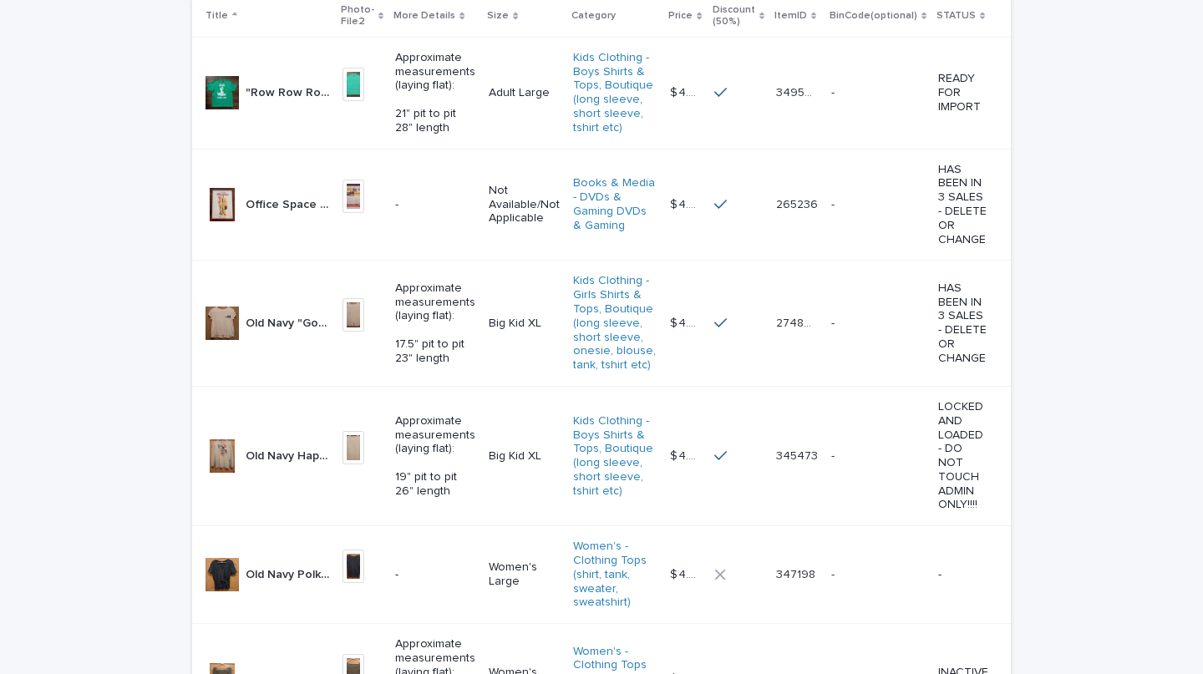
scroll to position [417, 0]
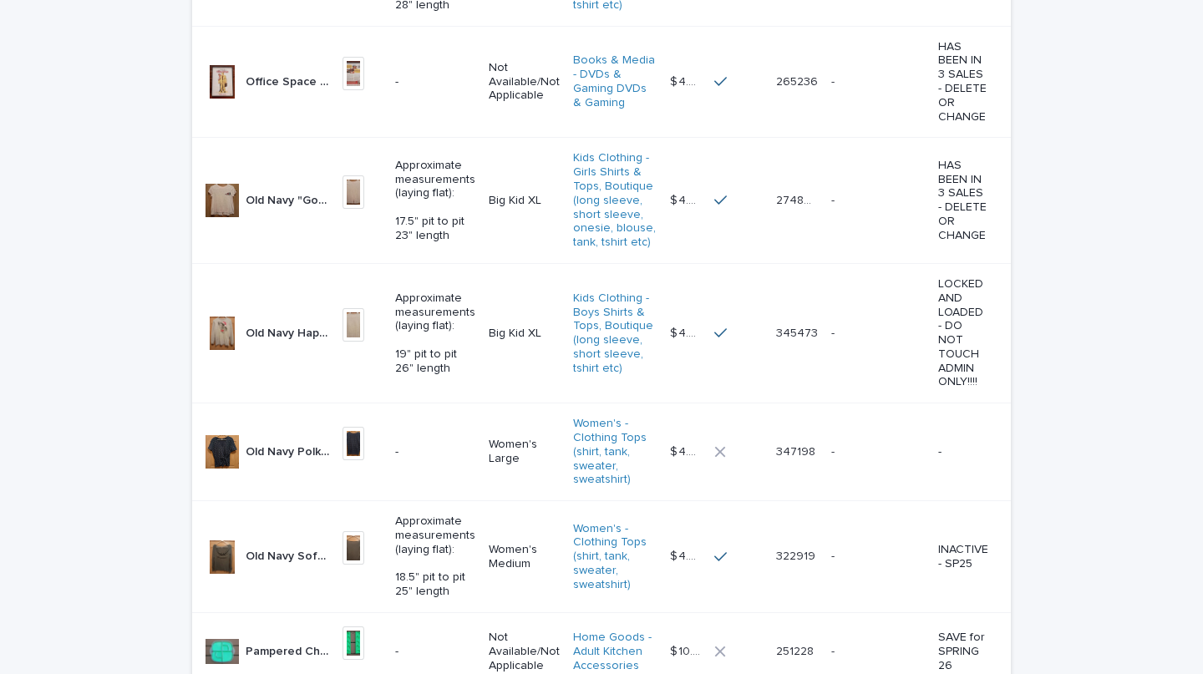
click at [389, 559] on td "Approximate measurements (laying flat): 18.5" pit to pit 25" length" at bounding box center [436, 557] width 94 height 112
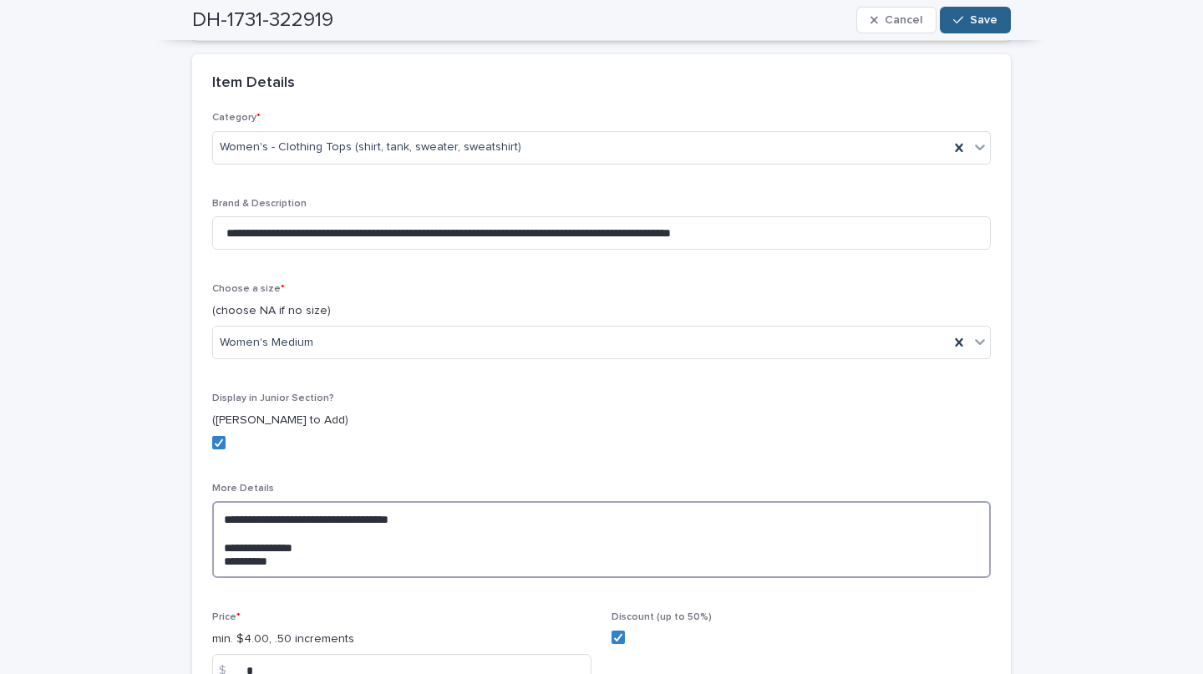
drag, startPoint x: 209, startPoint y: 519, endPoint x: 371, endPoint y: 589, distance: 176.7
click at [371, 578] on textarea "**********" at bounding box center [601, 539] width 779 height 77
click at [1112, 155] on div "**********" at bounding box center [601, 270] width 1203 height 1268
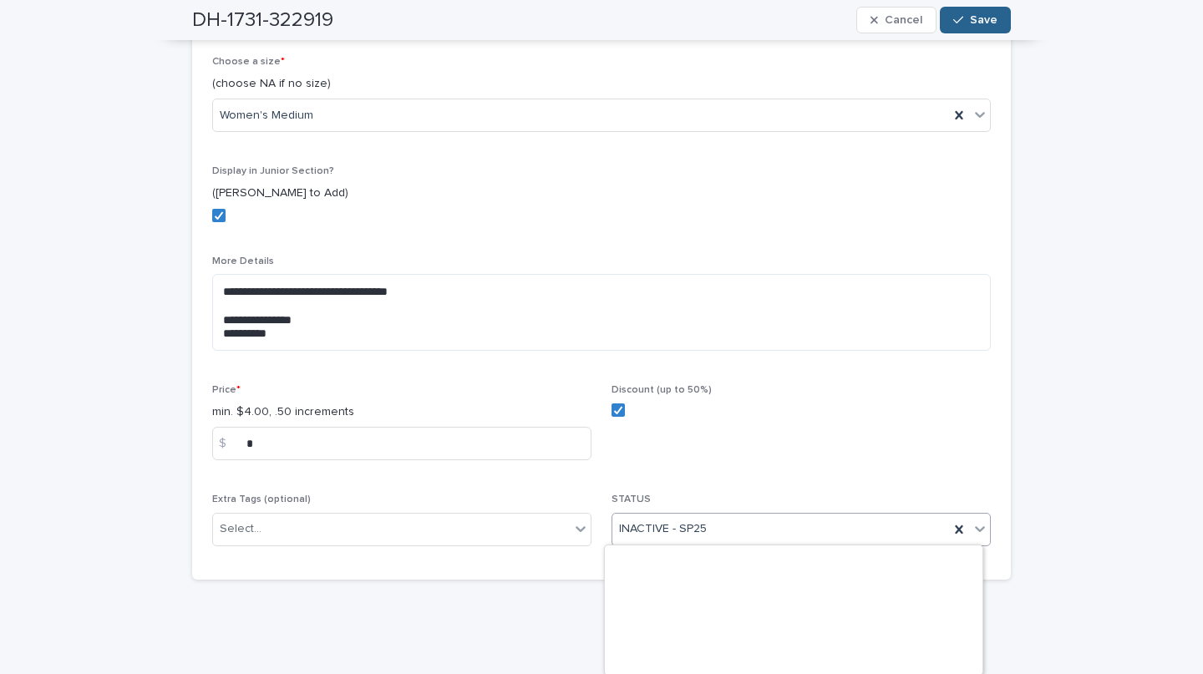
scroll to position [364, 0]
click at [955, 529] on icon at bounding box center [959, 530] width 17 height 17
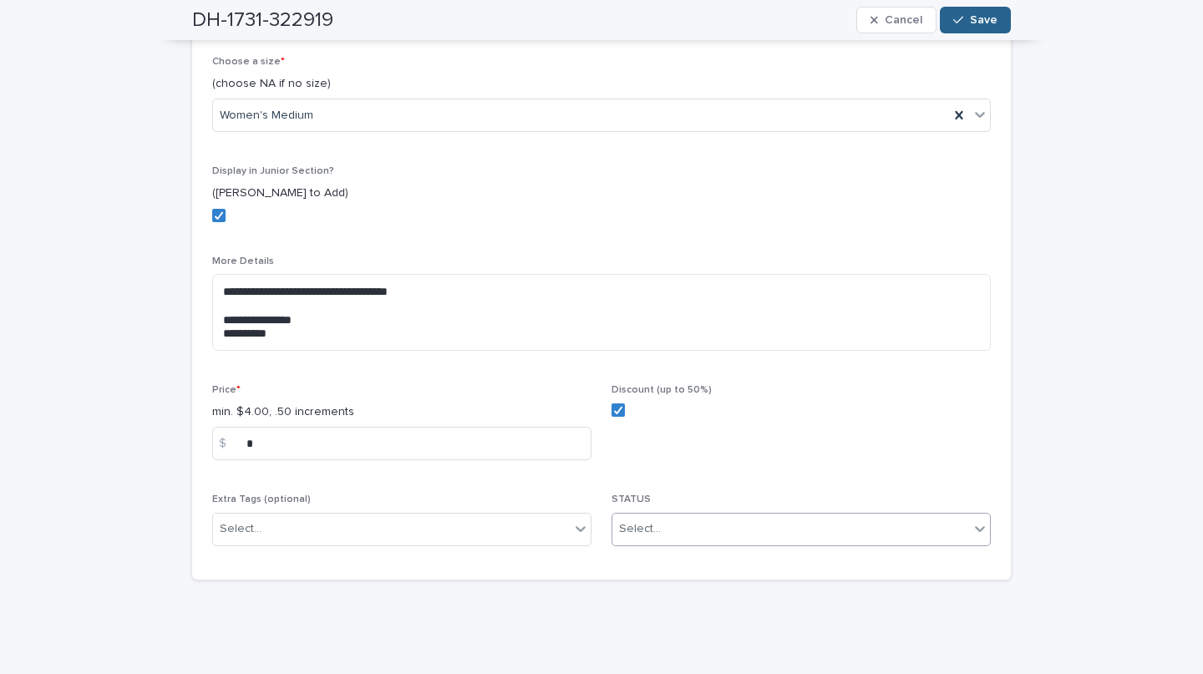
scroll to position [644, 0]
type input "*"
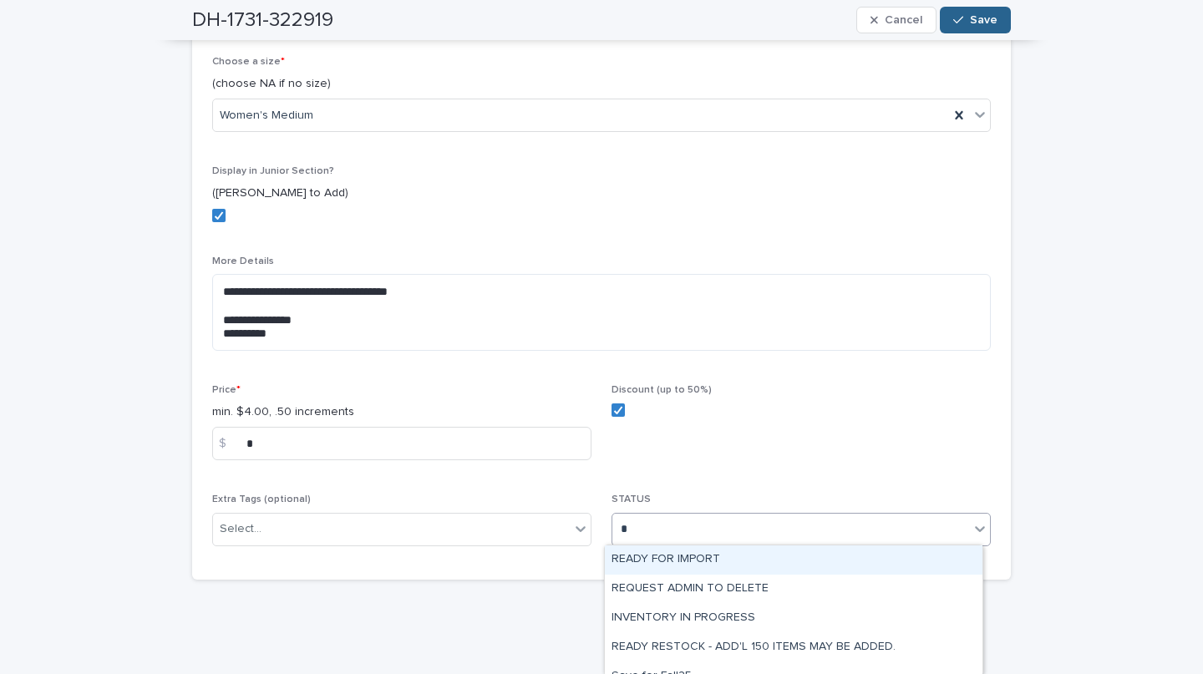
click at [703, 553] on div "READY FOR IMPORT" at bounding box center [794, 560] width 378 height 29
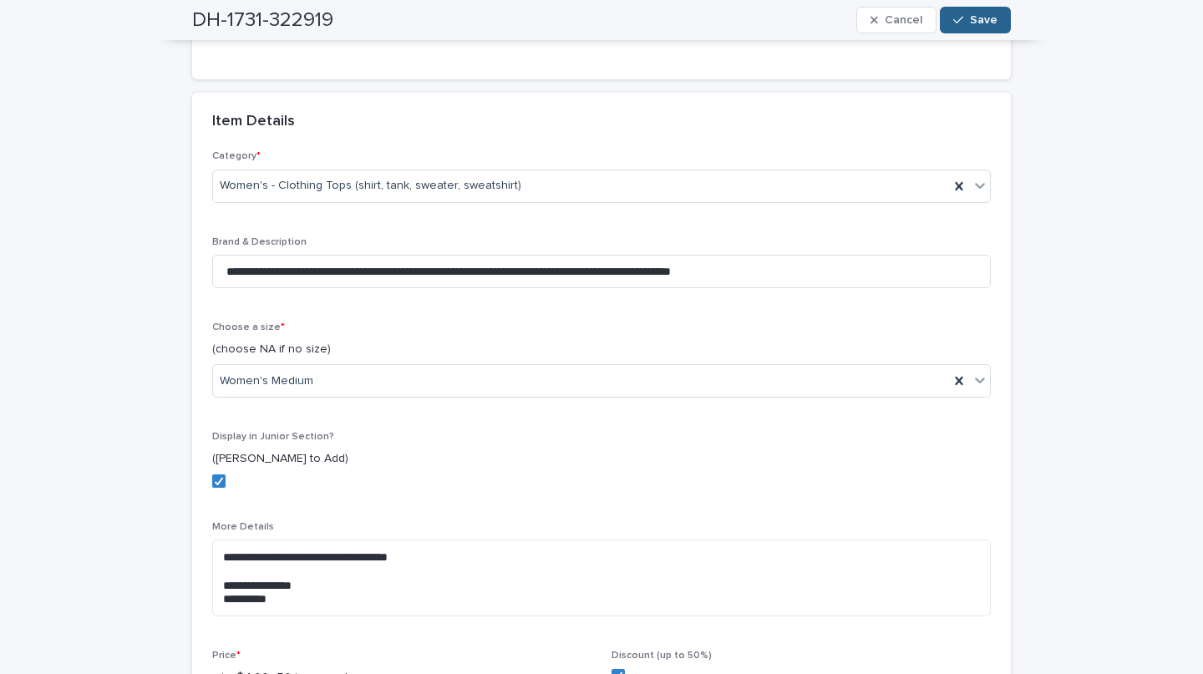
scroll to position [364, 0]
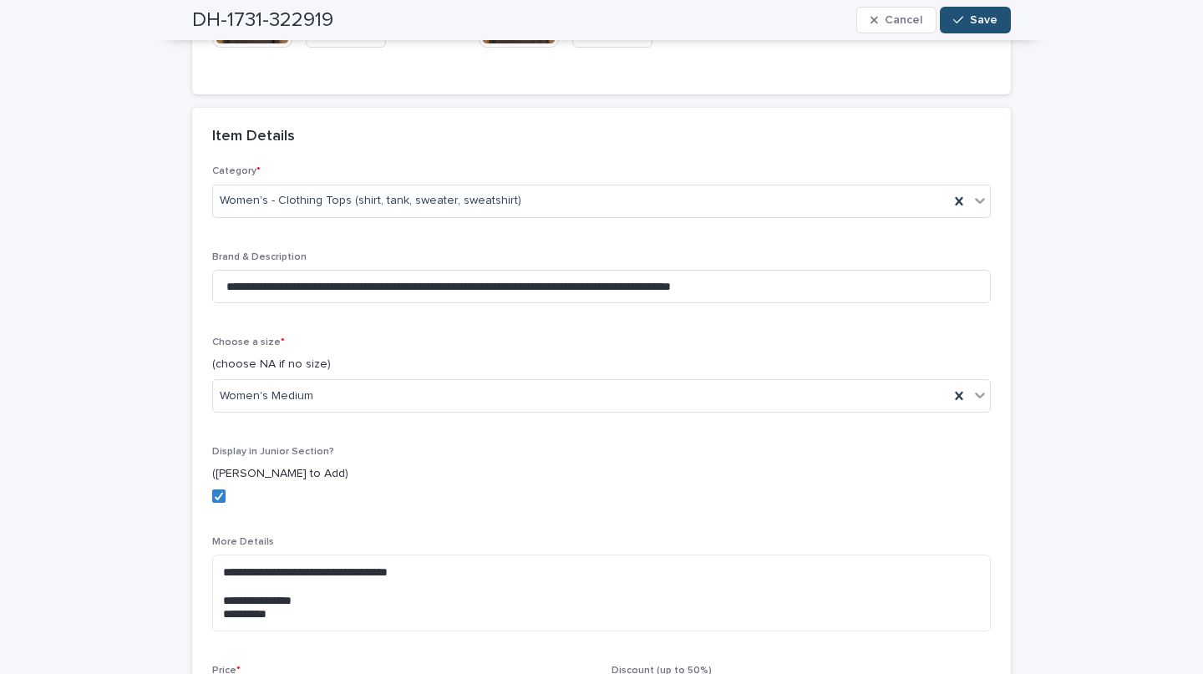
click at [959, 9] on button "Save" at bounding box center [975, 20] width 71 height 27
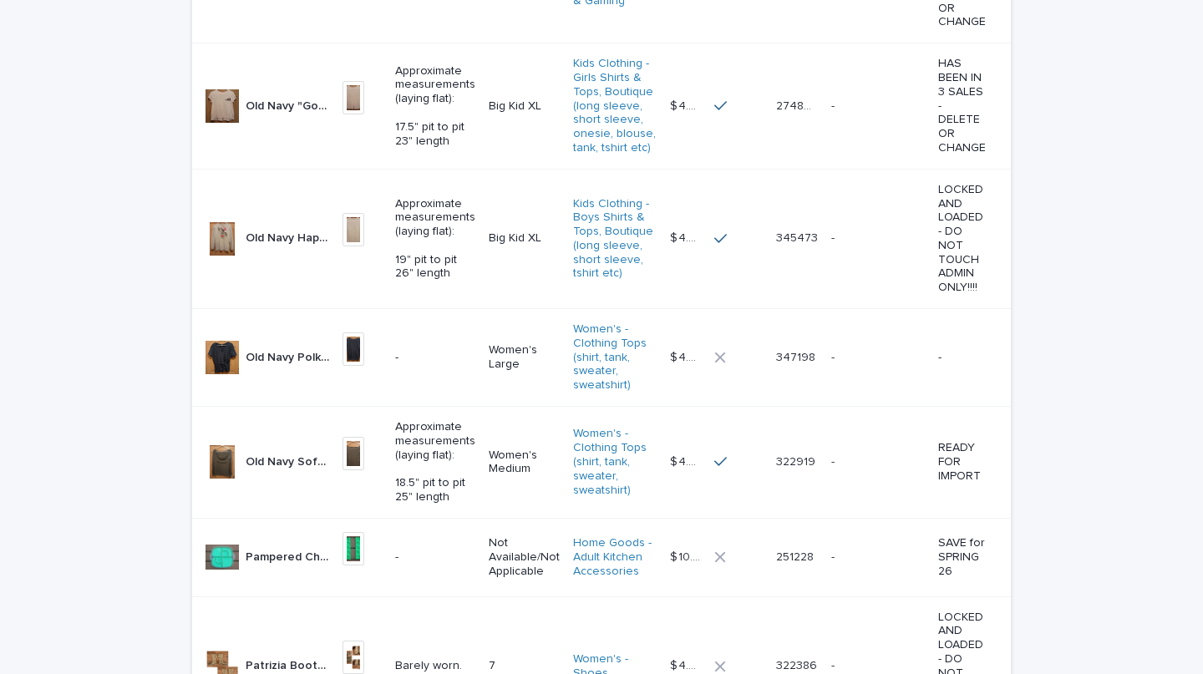
scroll to position [527, 0]
click at [289, 364] on p "Old Navy Polka Dot Top - Navy Blue Women's Large (MEASUREMENTS IN DETAILS) Wome…" at bounding box center [289, 356] width 87 height 18
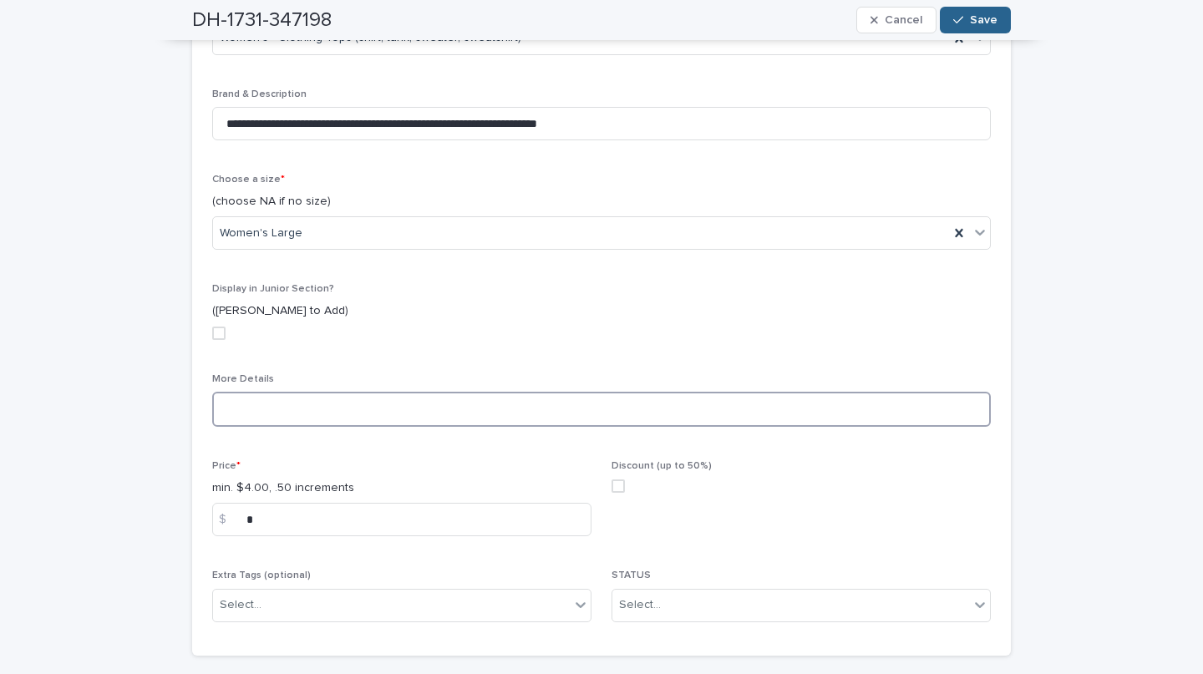
click at [257, 400] on textarea at bounding box center [601, 409] width 779 height 35
paste textarea "**********"
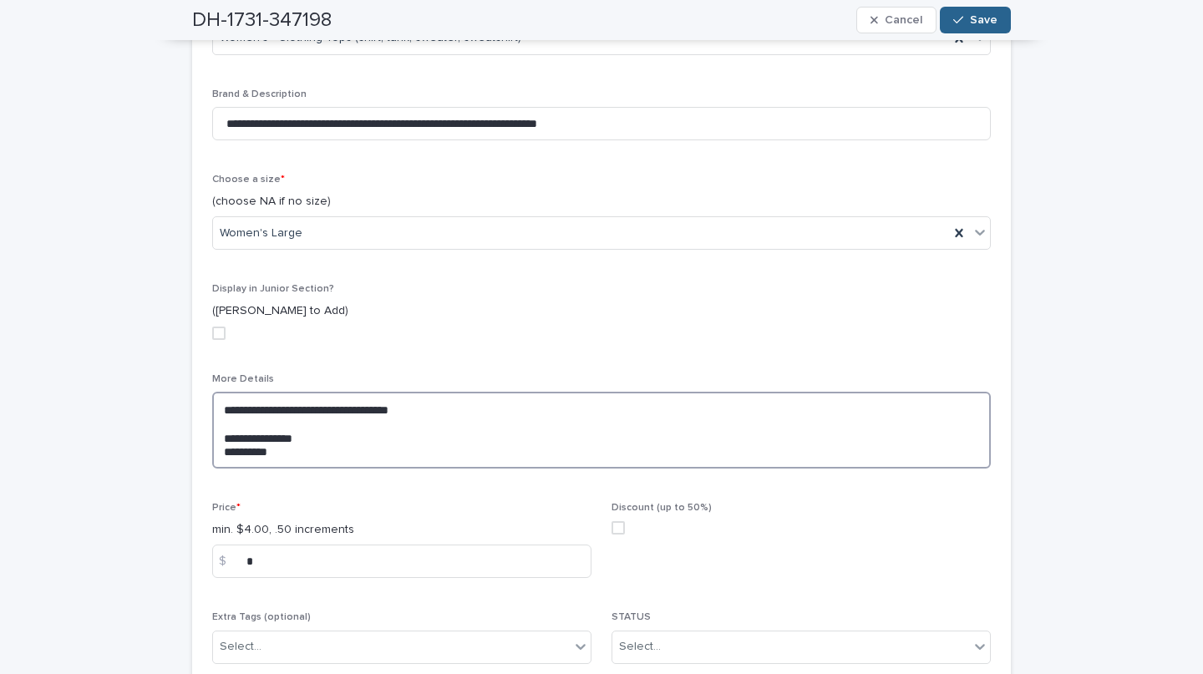
click at [235, 432] on textarea "**********" at bounding box center [601, 430] width 779 height 77
click at [230, 447] on textarea "**********" at bounding box center [601, 430] width 779 height 77
type textarea "**********"
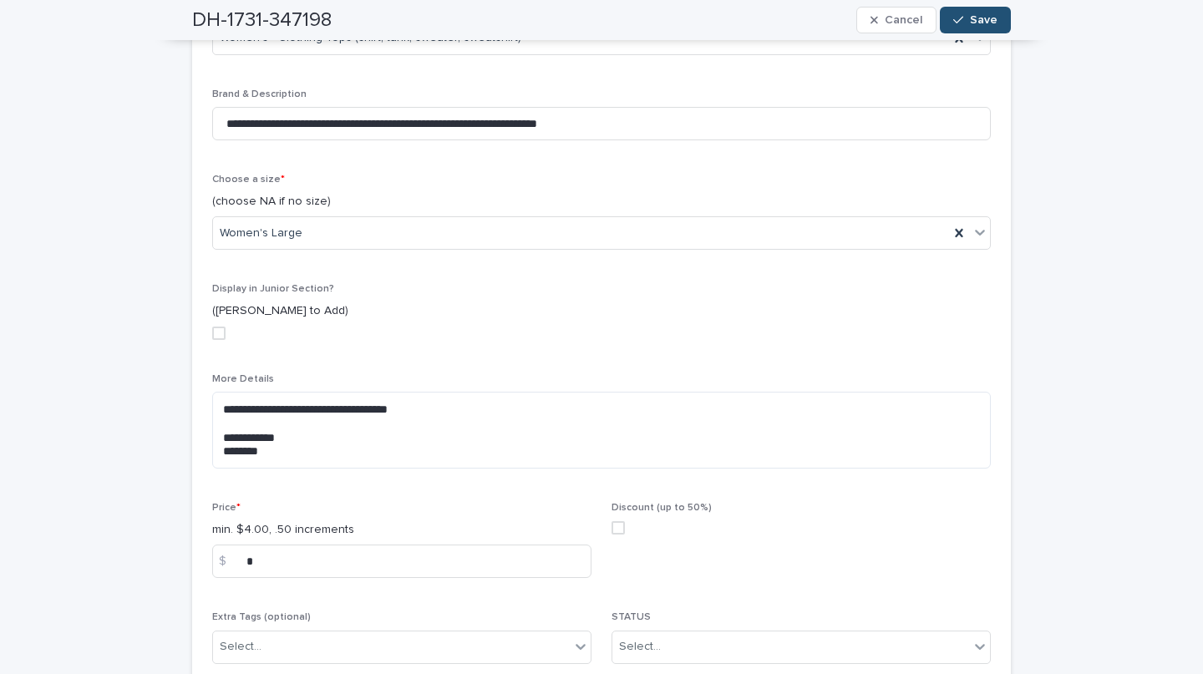
click at [955, 13] on button "Save" at bounding box center [975, 20] width 71 height 27
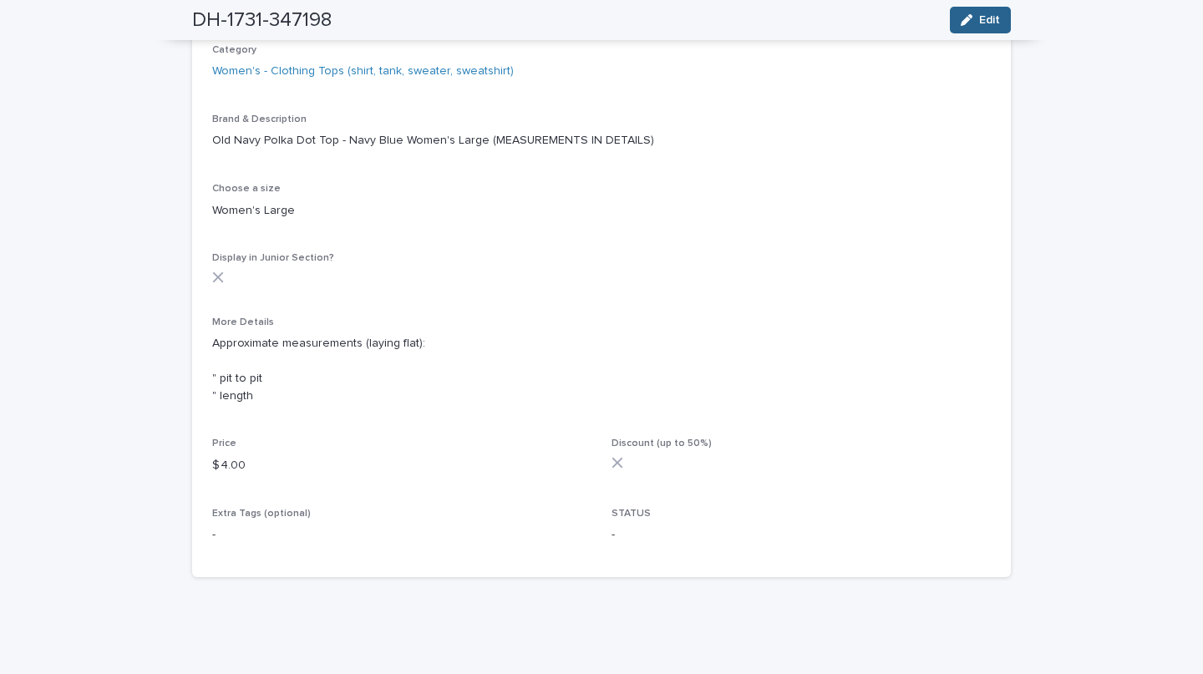
scroll to position [433, 0]
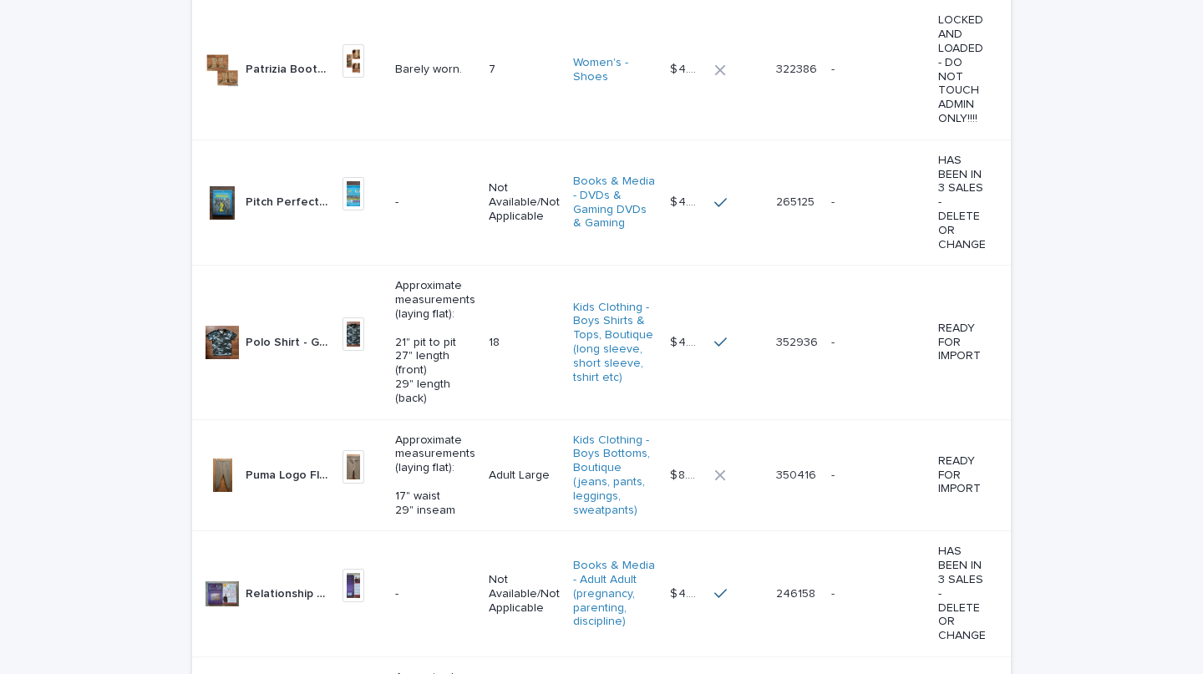
scroll to position [1135, 0]
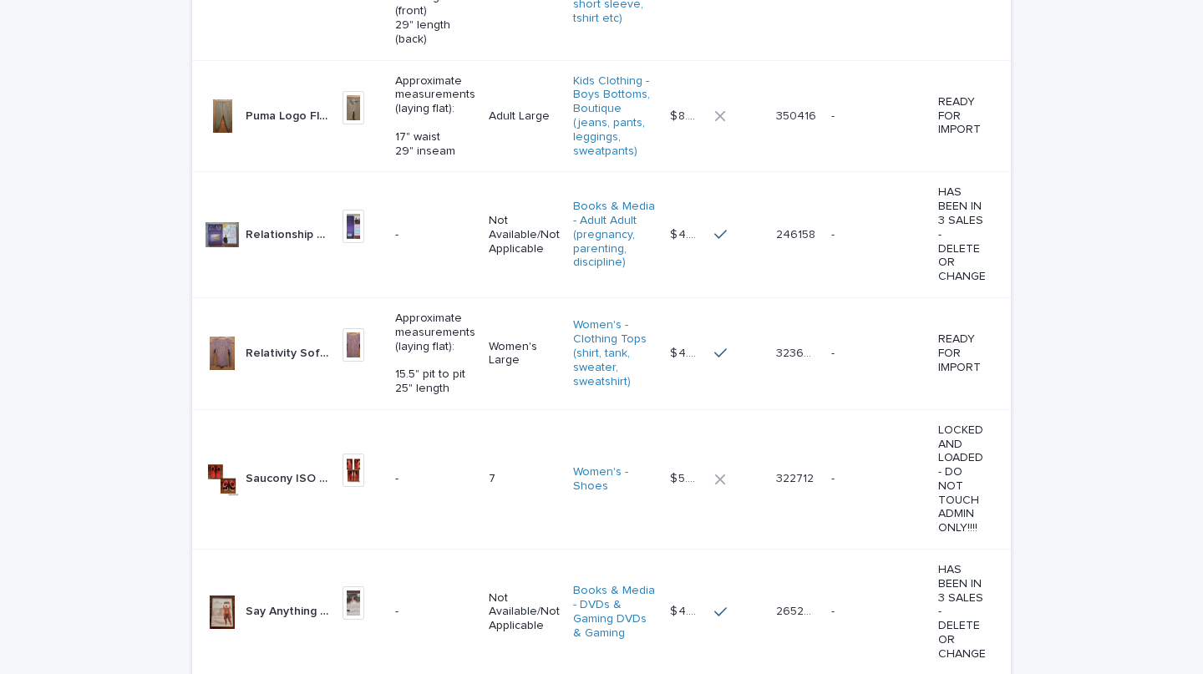
scroll to position [1538, 0]
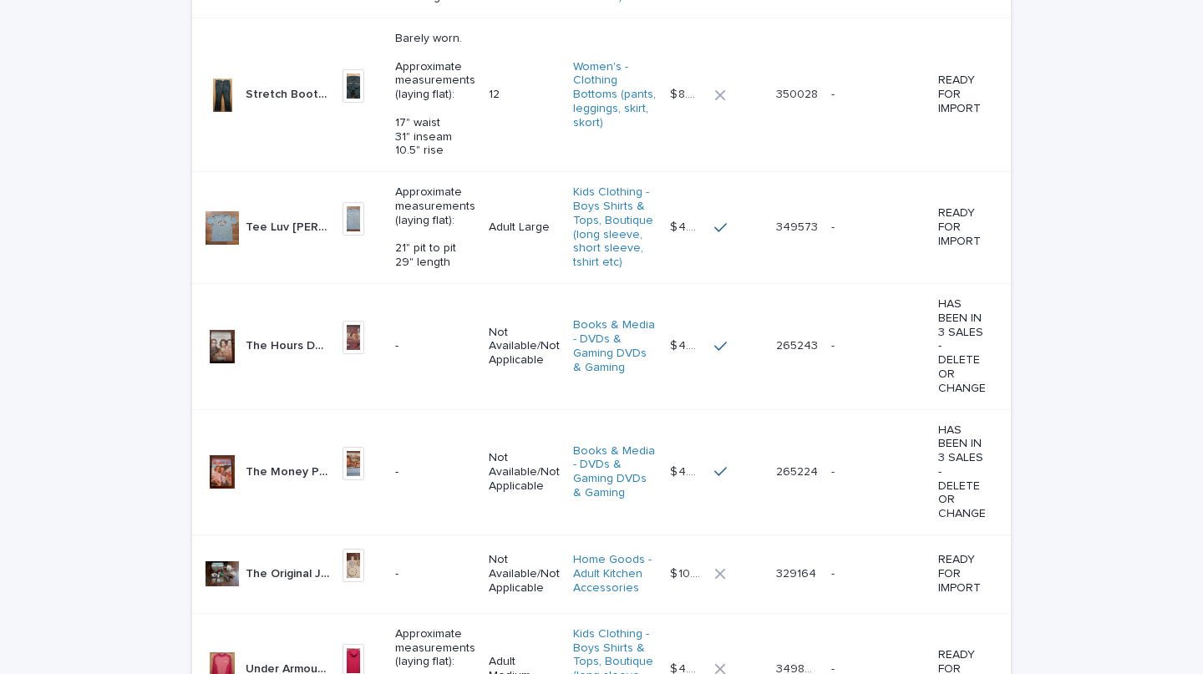
scroll to position [3763, 0]
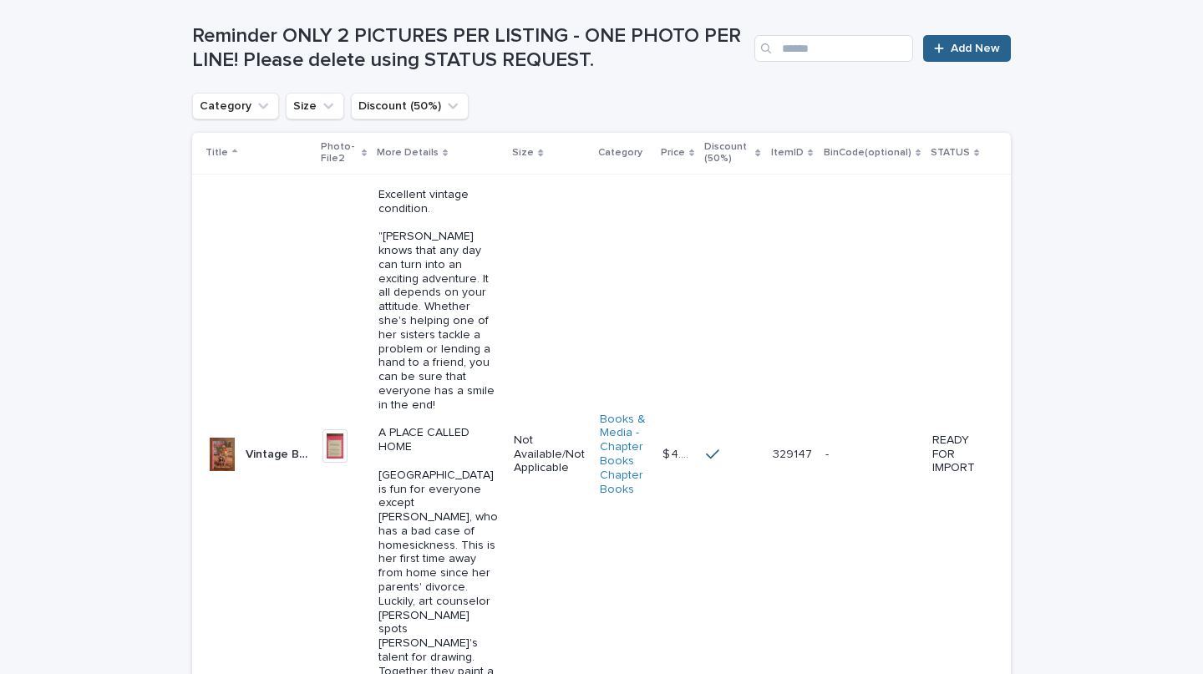
scroll to position [808, 0]
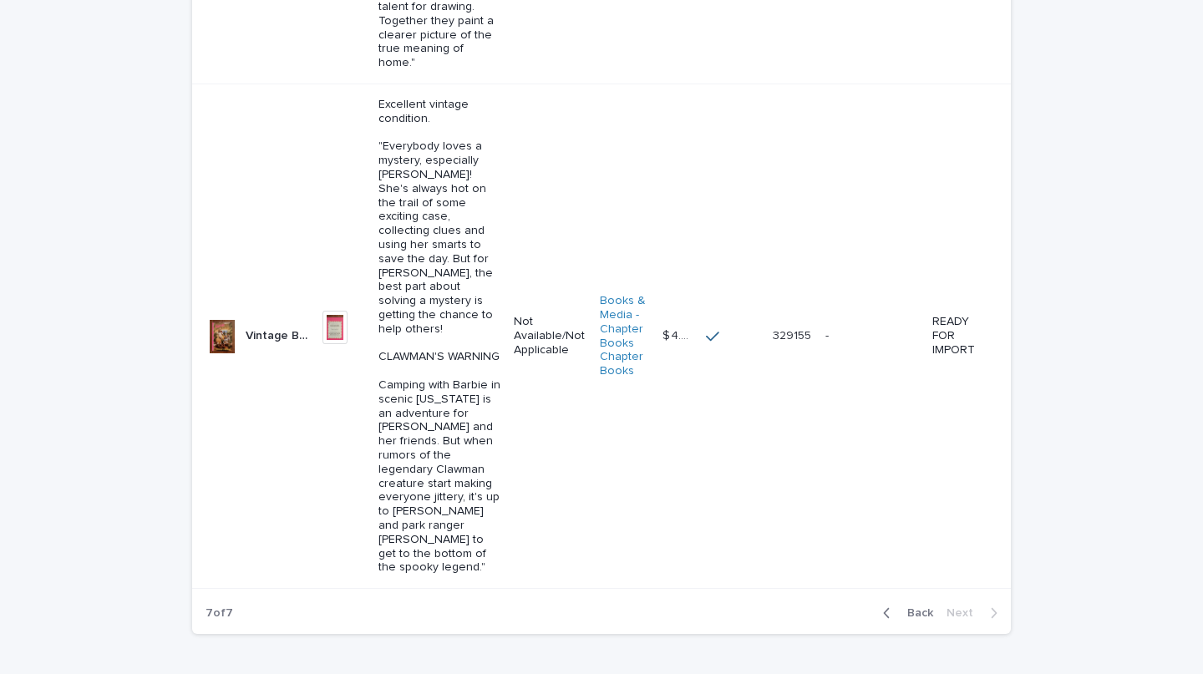
click at [908, 608] on span "Back" at bounding box center [916, 614] width 36 height 12
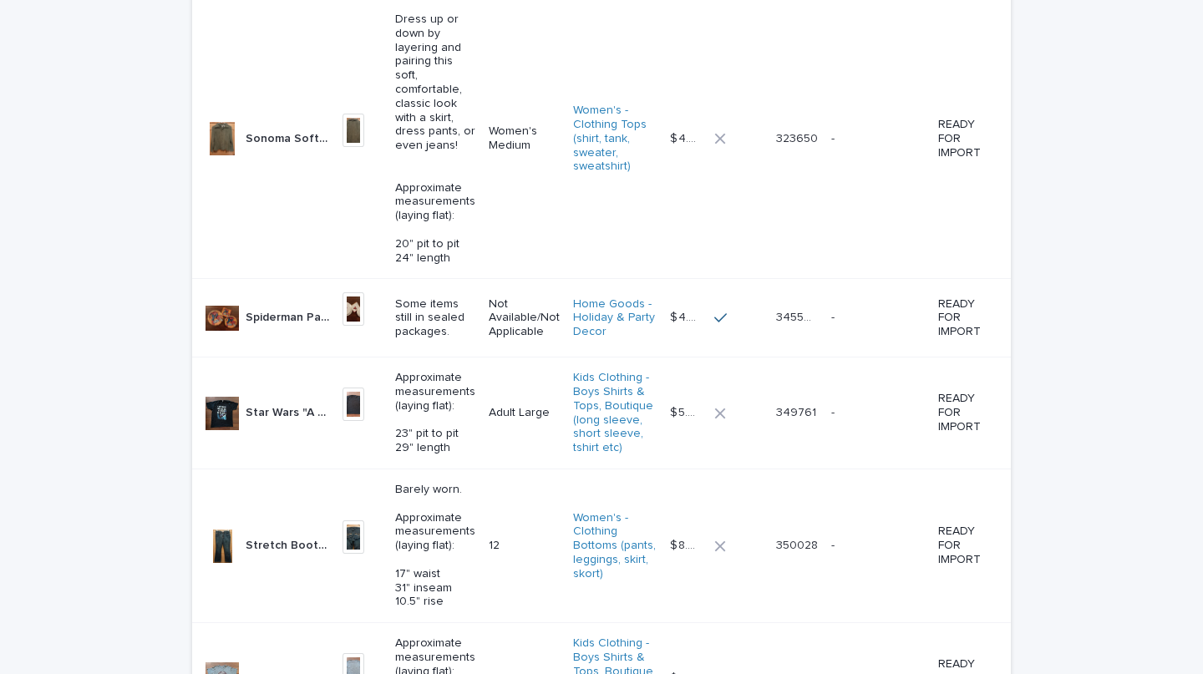
scroll to position [3272, 0]
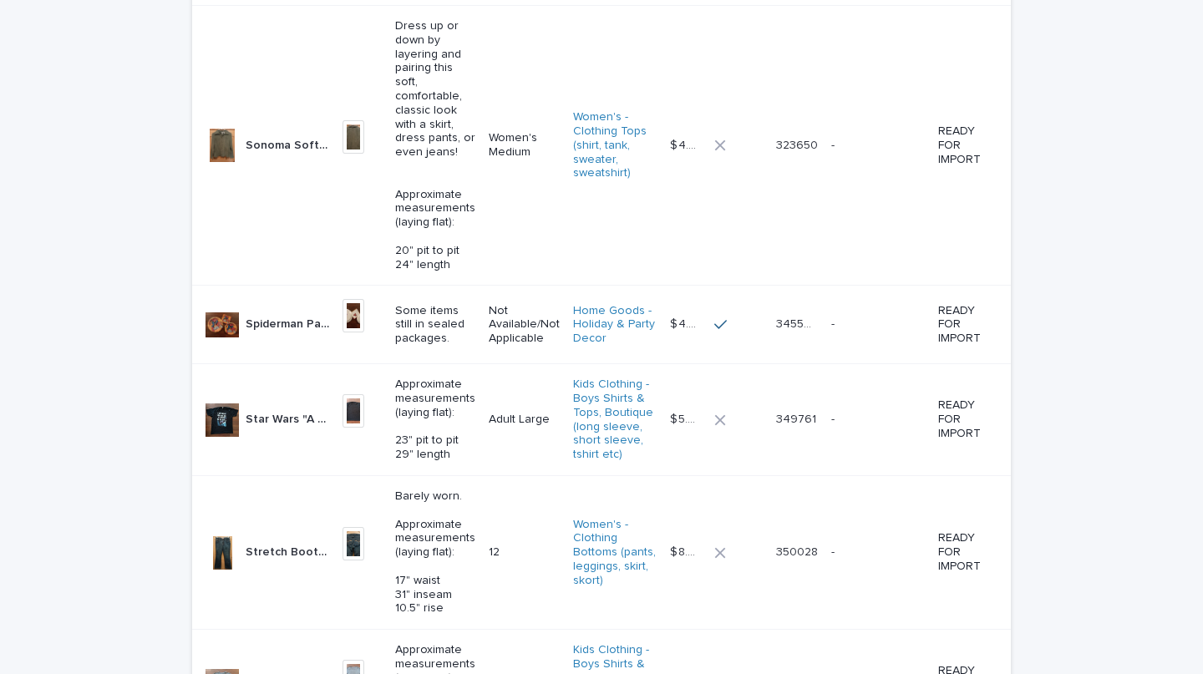
click at [271, 410] on p "Star Wars "A Long Time Ago...Far Far Away...50th" Birthday Graphic Shirt - Blac…" at bounding box center [289, 419] width 87 height 18
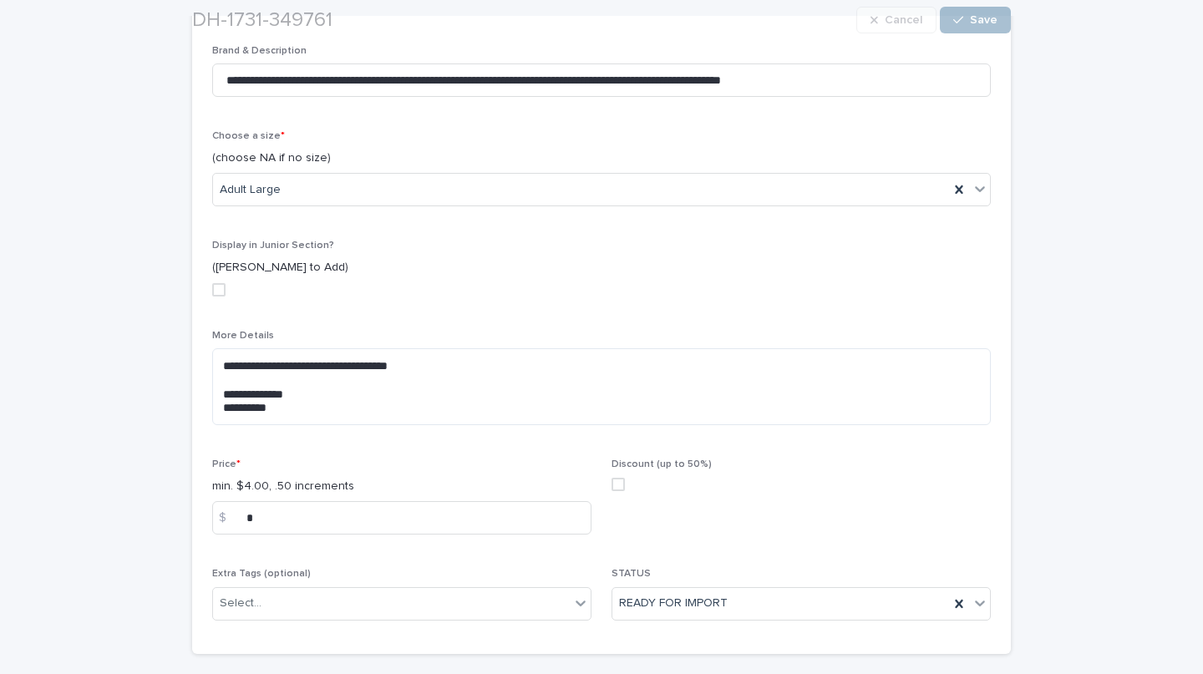
scroll to position [644, 0]
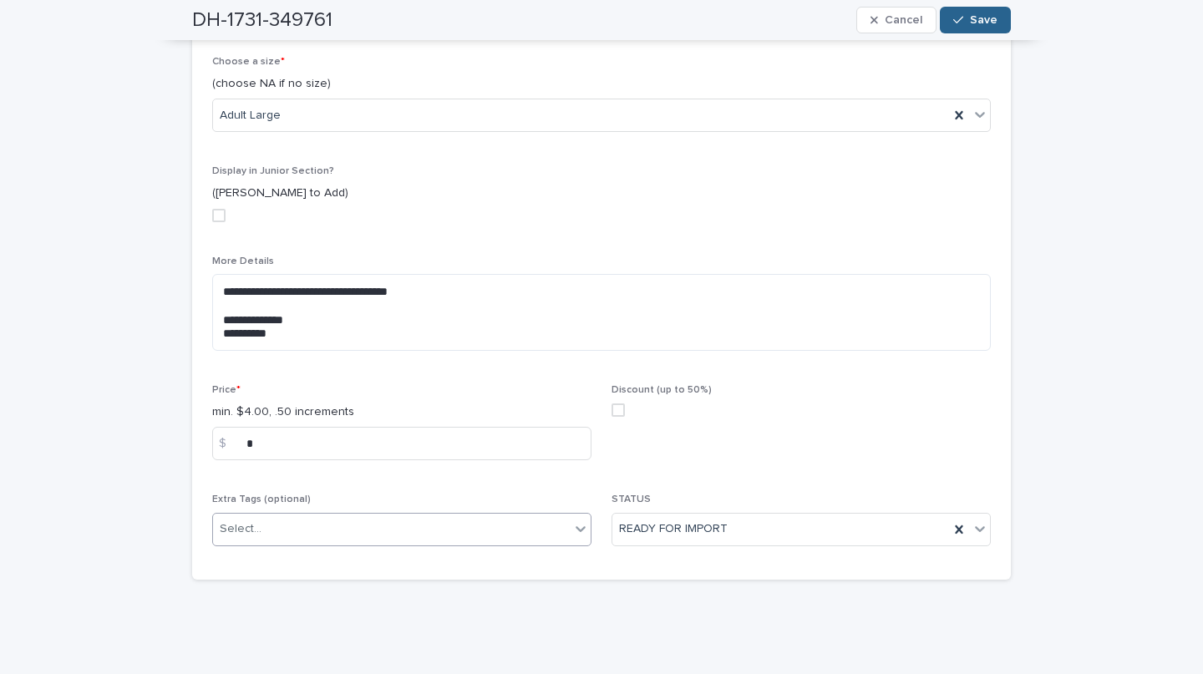
click at [260, 516] on div "Select..." at bounding box center [391, 530] width 357 height 28
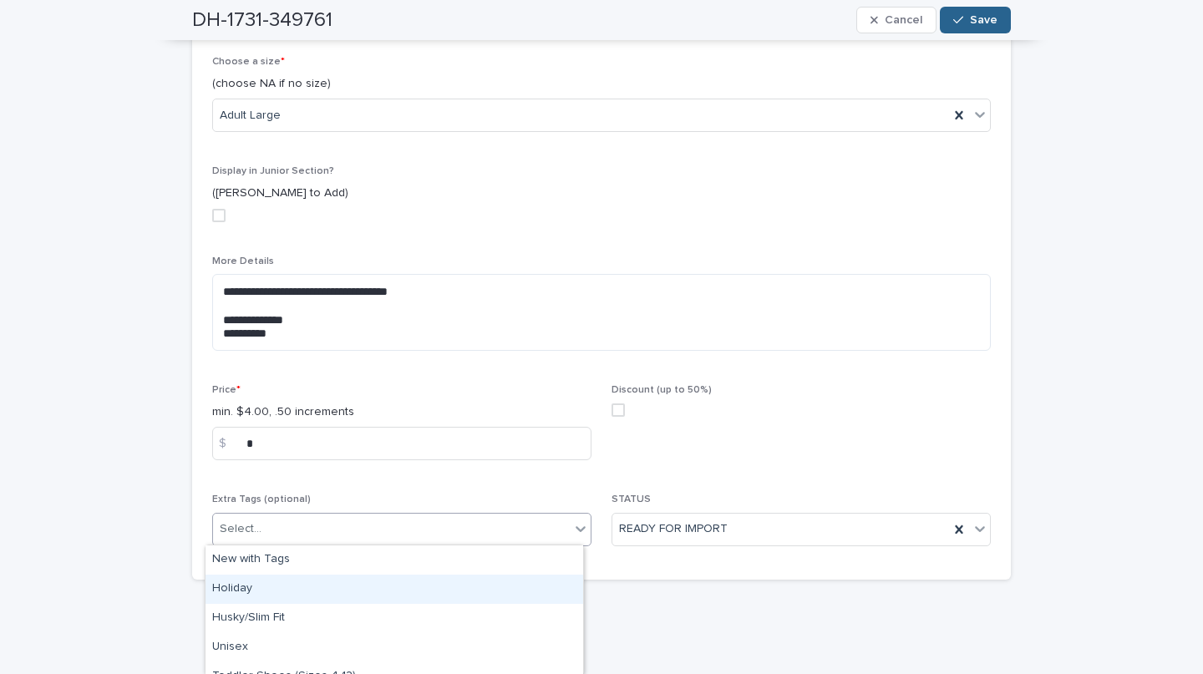
click at [254, 589] on div "Holiday" at bounding box center [395, 589] width 378 height 29
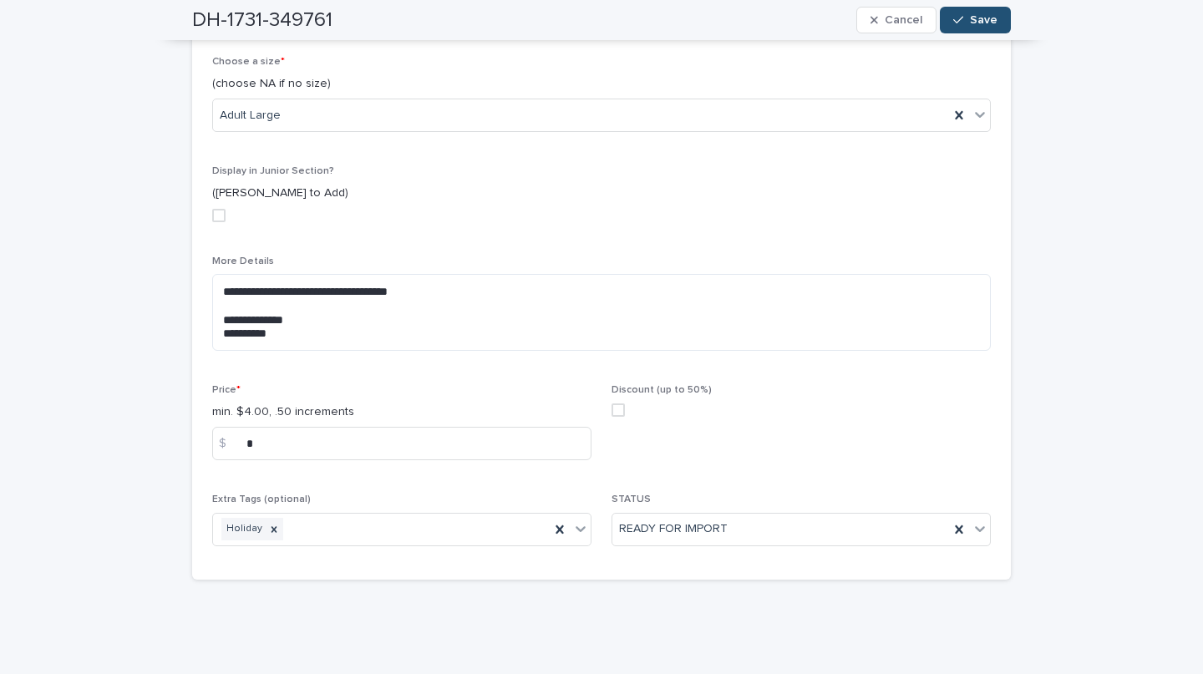
click at [964, 17] on div "button" at bounding box center [962, 20] width 17 height 12
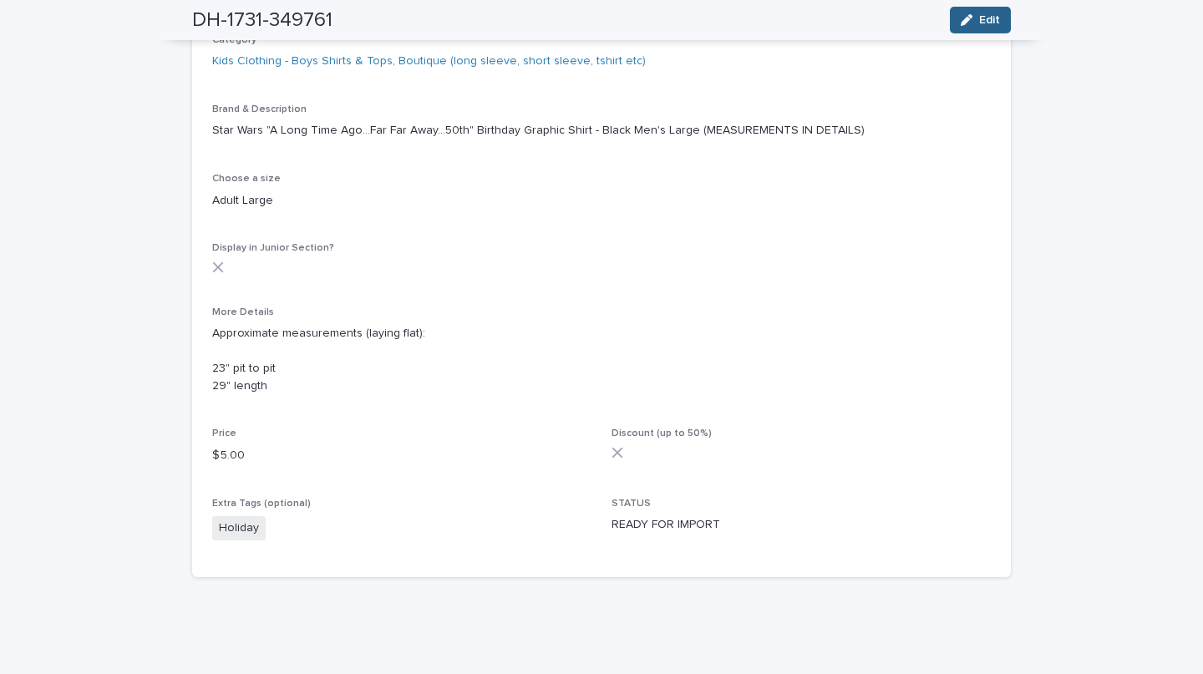
scroll to position [443, 0]
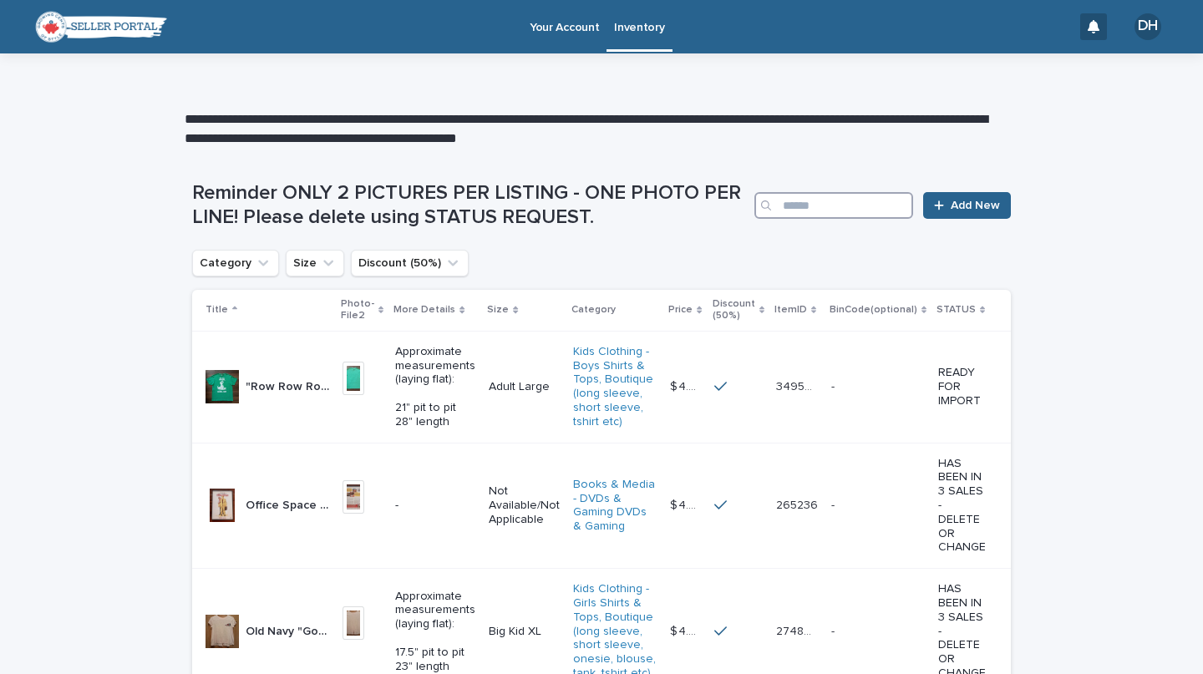
click at [875, 193] on input "Search" at bounding box center [834, 205] width 159 height 27
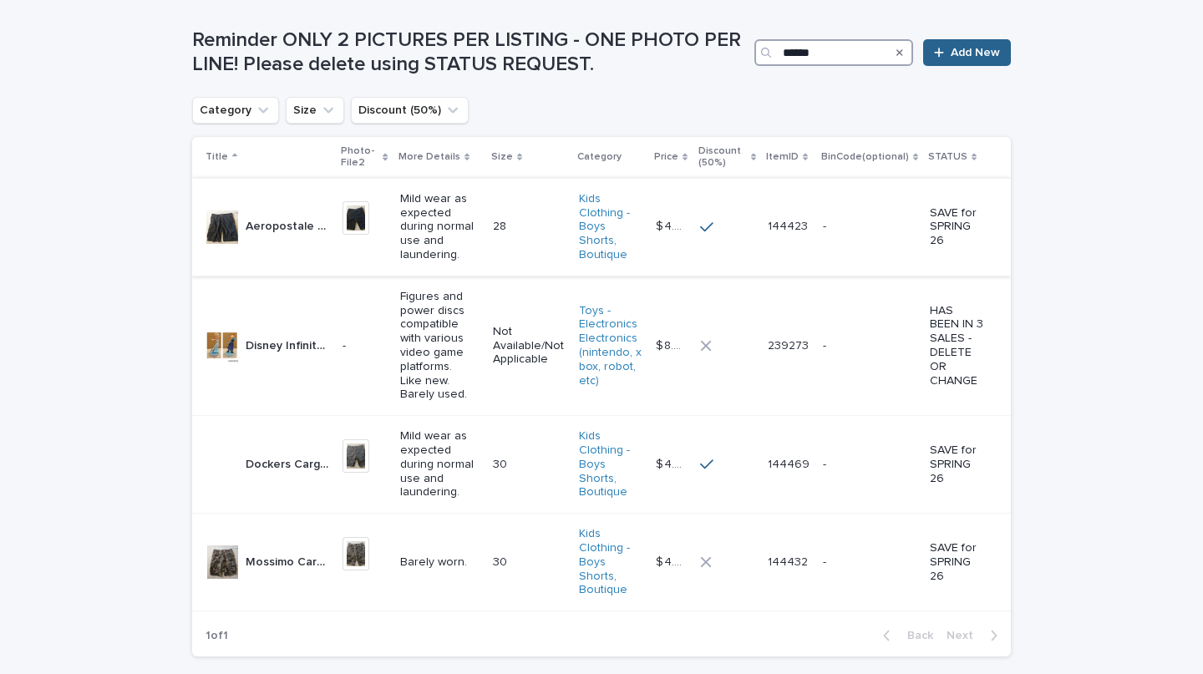
scroll to position [176, 0]
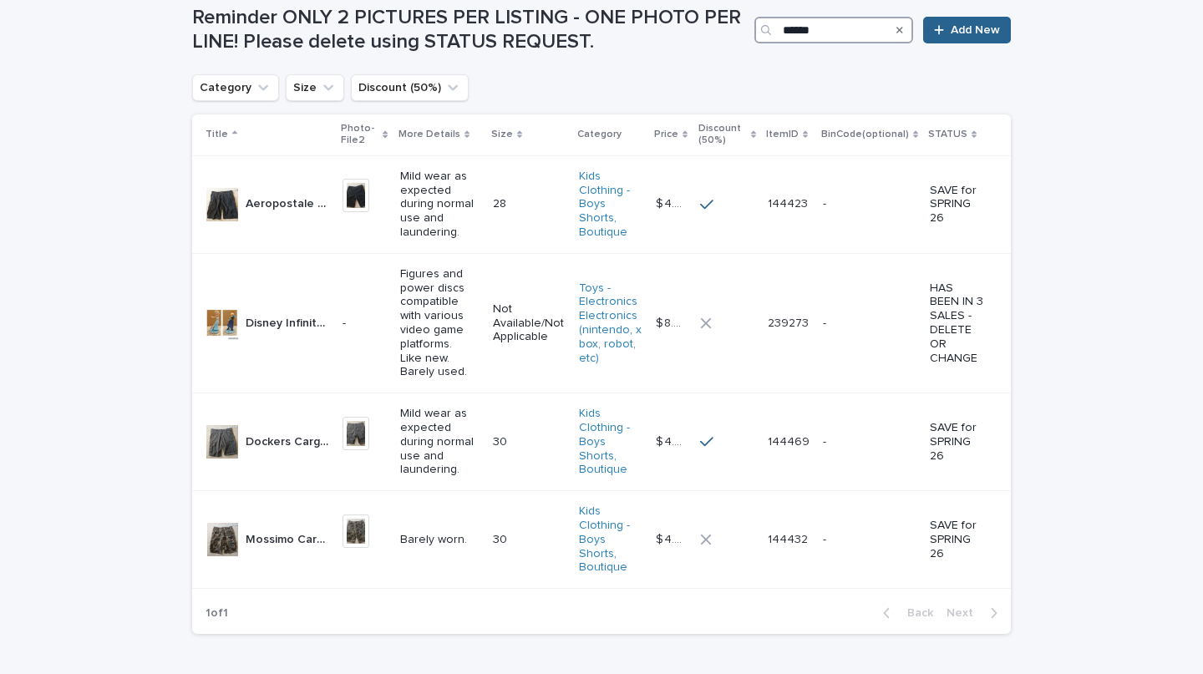
type input "******"
click at [897, 30] on icon "Search" at bounding box center [900, 30] width 7 height 10
click at [896, 28] on input "******" at bounding box center [834, 30] width 159 height 27
click at [825, 31] on input "******" at bounding box center [834, 30] width 159 height 27
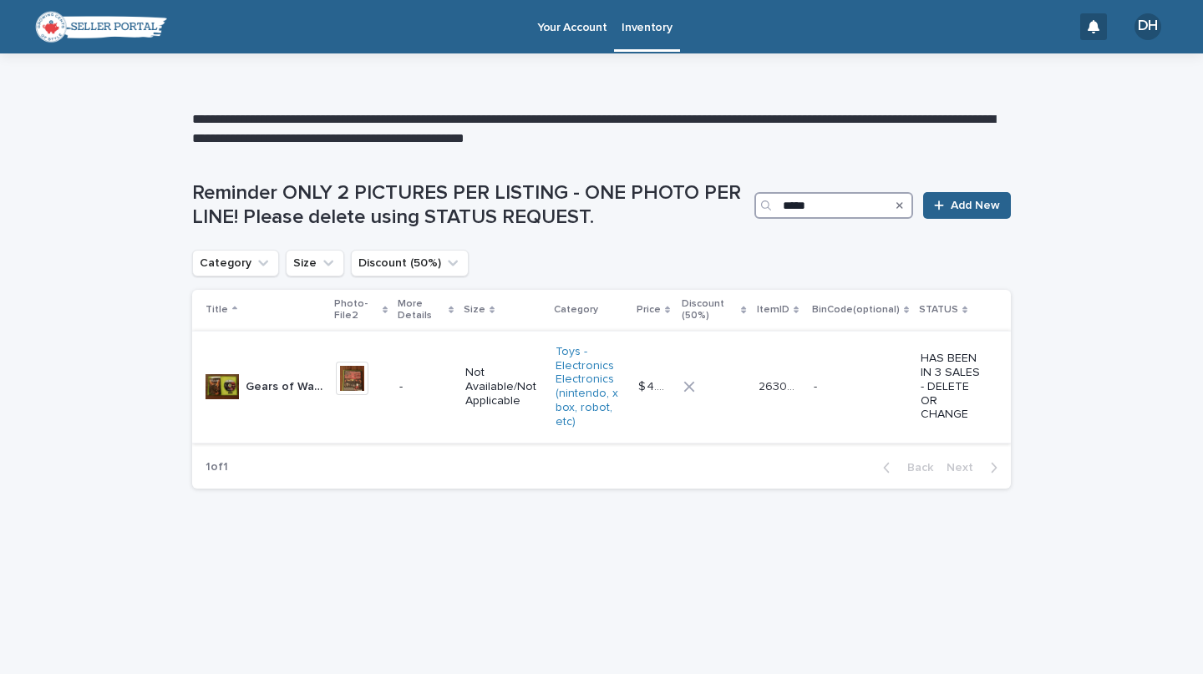
type input "*****"
click at [271, 390] on p "Gears of War Video Game (Microsoft Xbox 360 - COMPATIBLE WITH XBOX ONE/S/X)" at bounding box center [286, 386] width 80 height 18
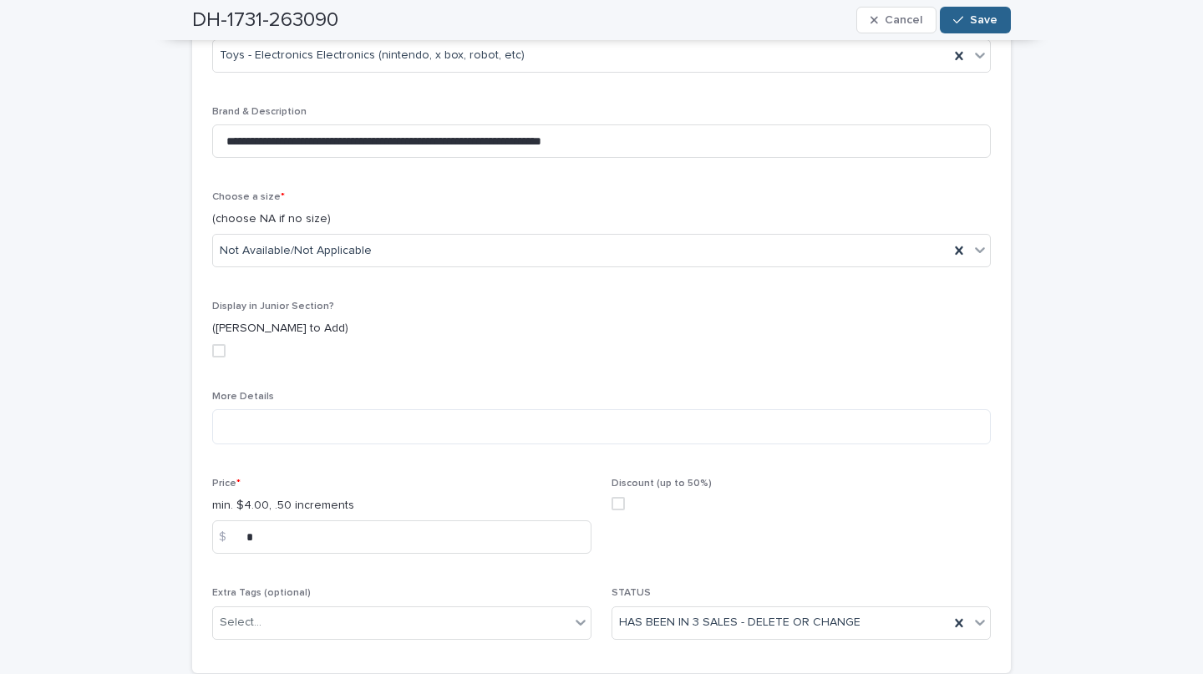
scroll to position [511, 0]
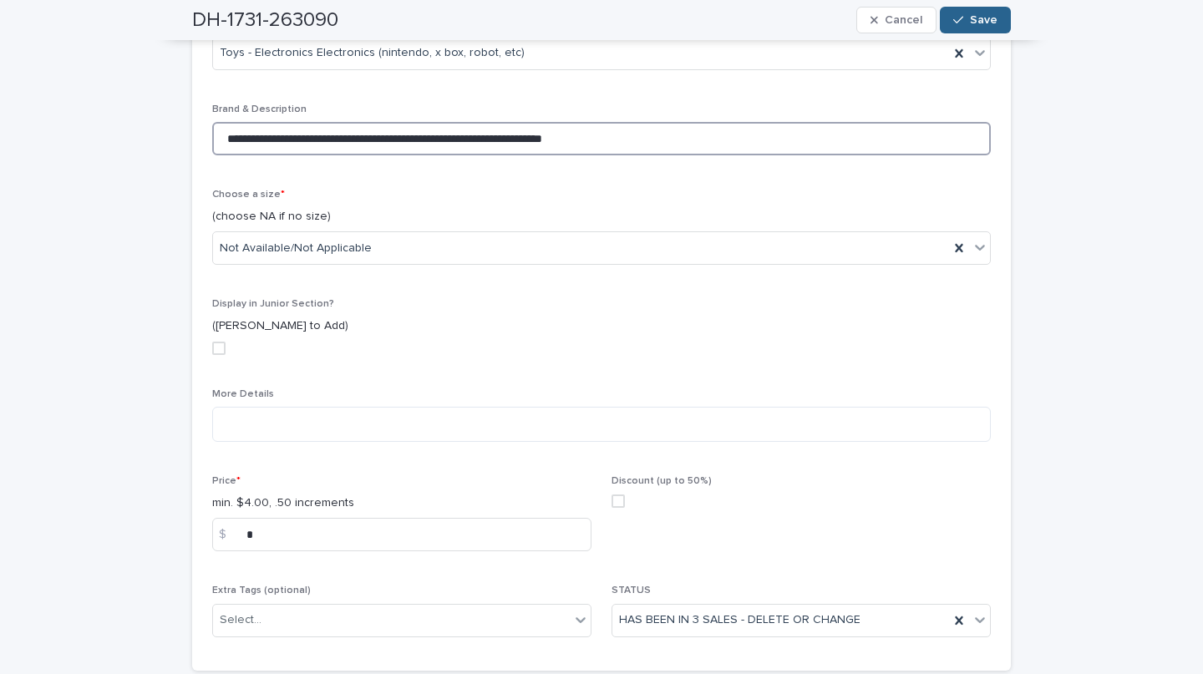
drag, startPoint x: 216, startPoint y: 132, endPoint x: 681, endPoint y: 148, distance: 465.8
click at [681, 148] on input "**********" at bounding box center [601, 138] width 779 height 33
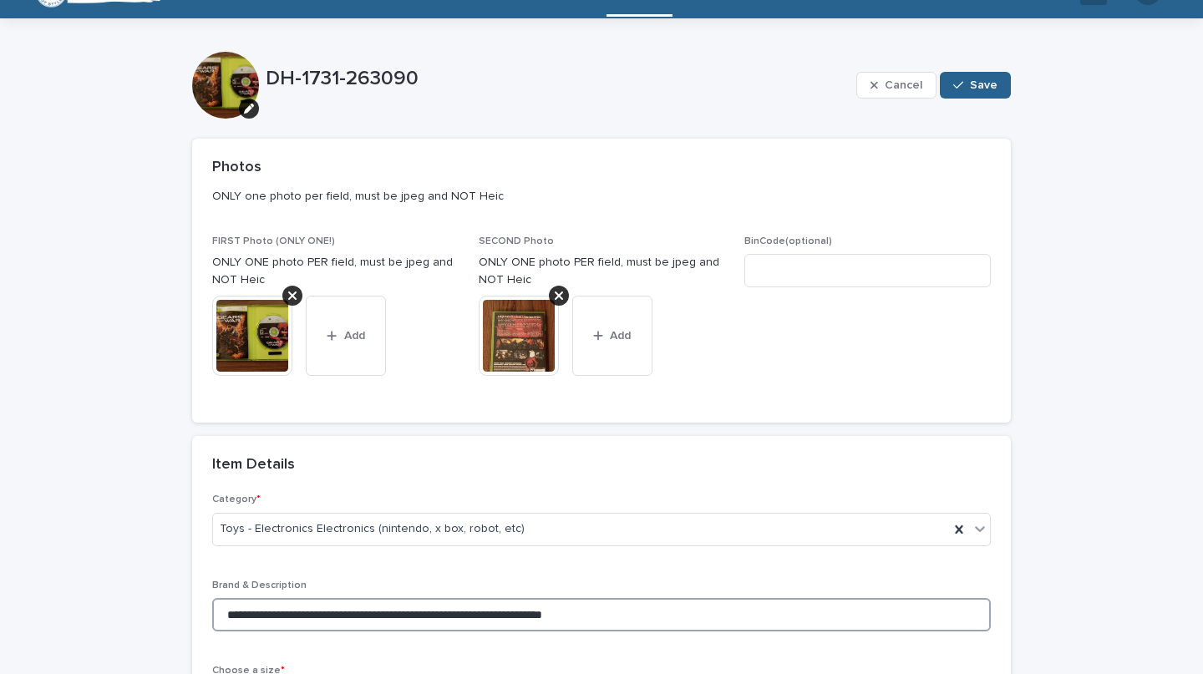
scroll to position [0, 0]
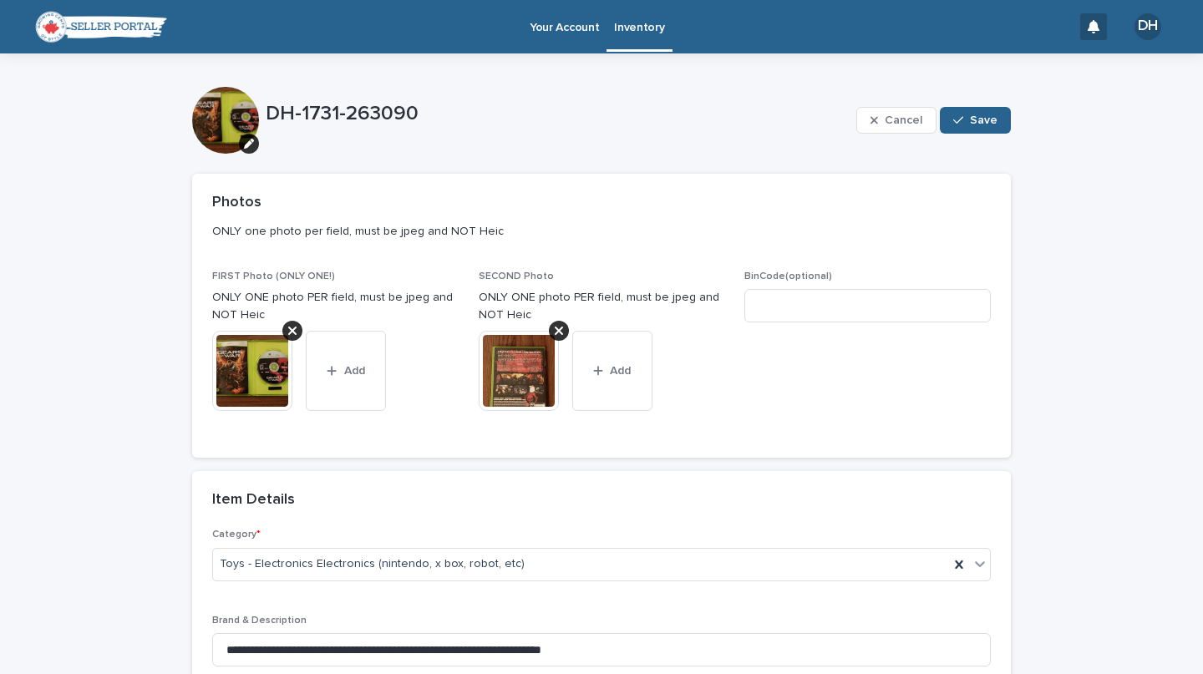
click at [1077, 229] on div "**********" at bounding box center [601, 666] width 1203 height 1226
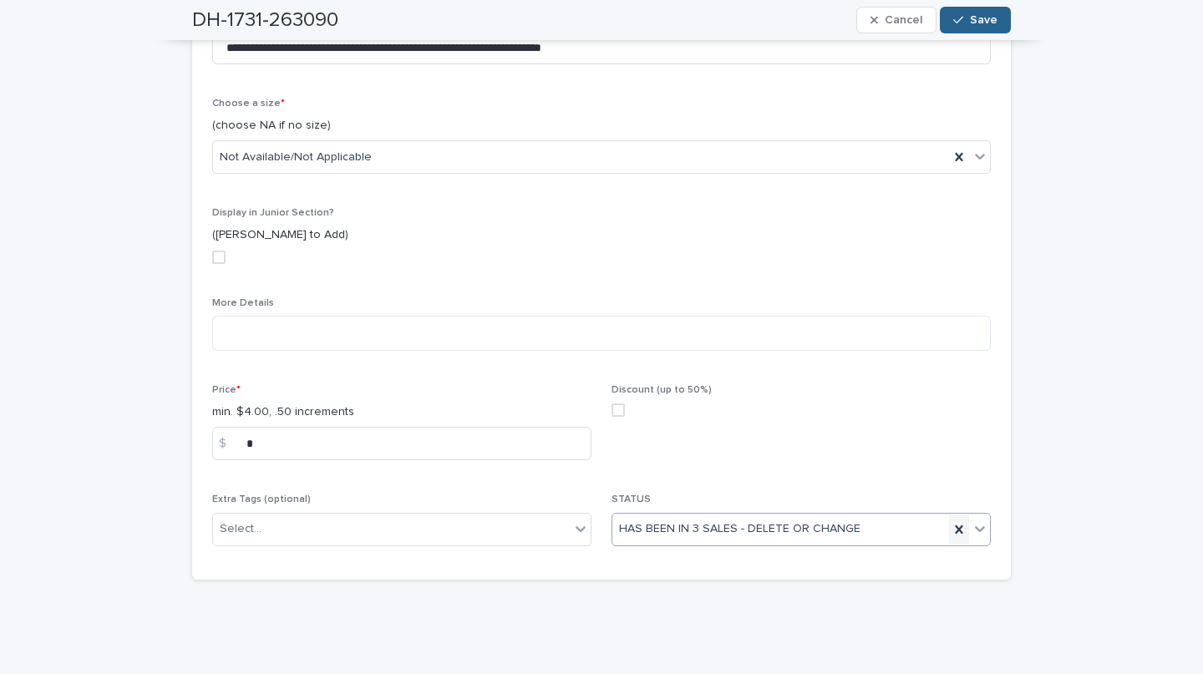
click at [951, 529] on icon at bounding box center [959, 530] width 17 height 17
type input "*"
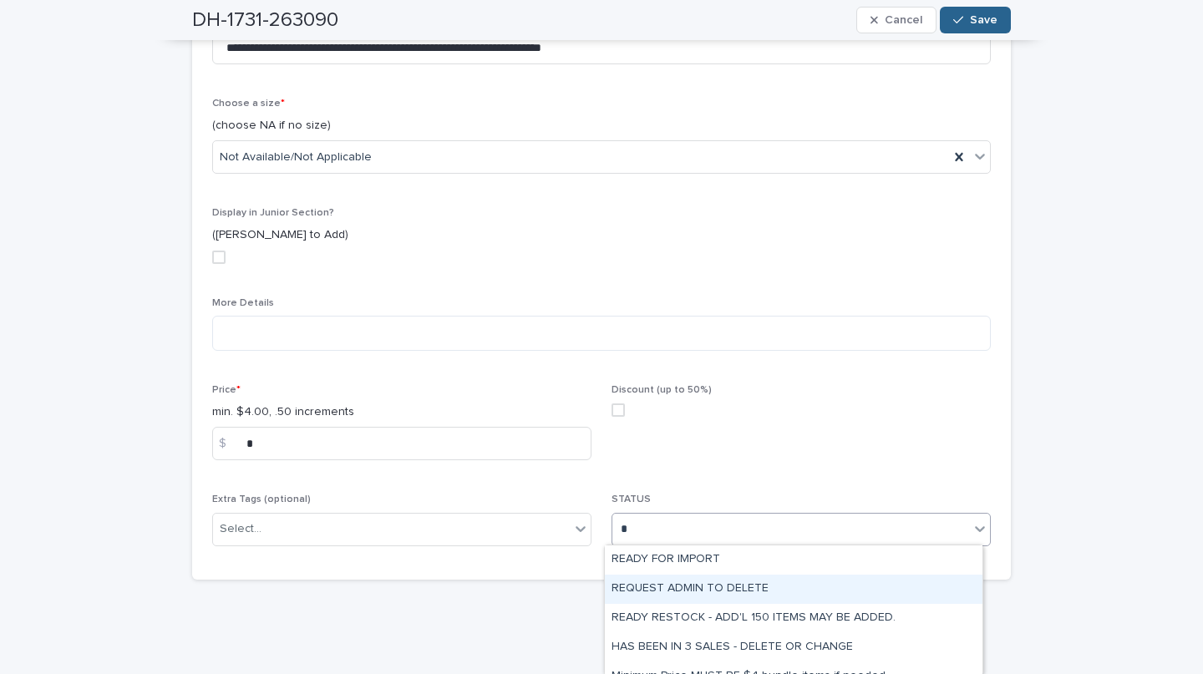
click at [854, 584] on div "REQUEST ADMIN TO DELETE" at bounding box center [794, 589] width 378 height 29
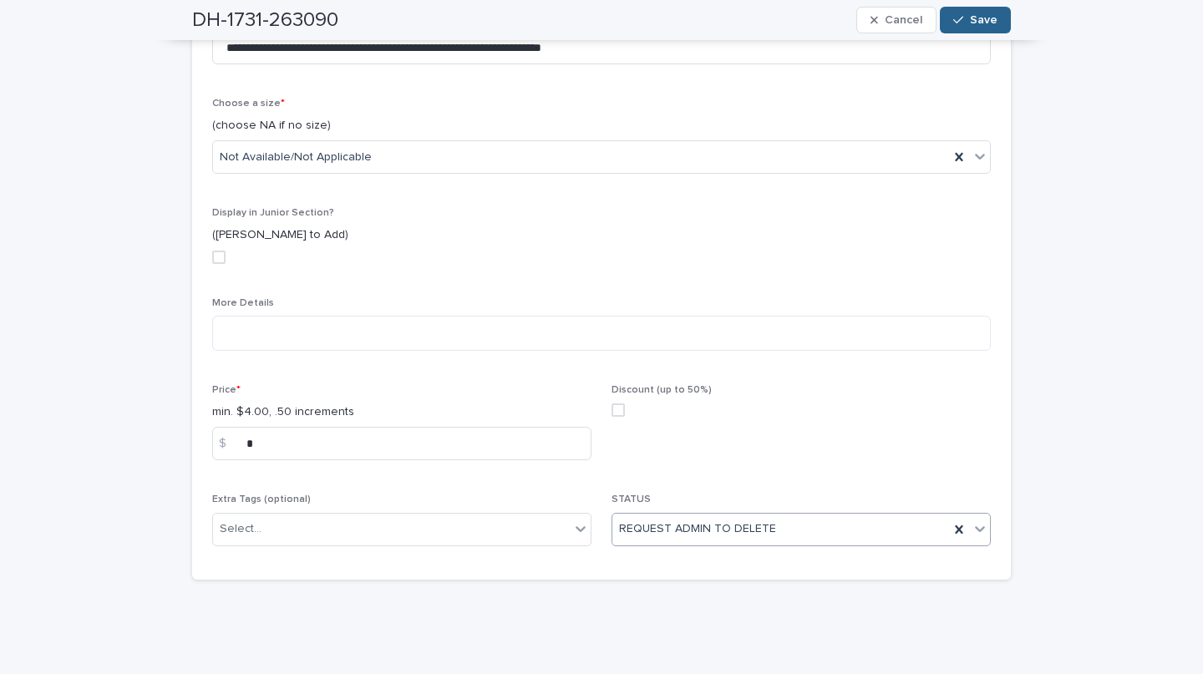
scroll to position [0, 0]
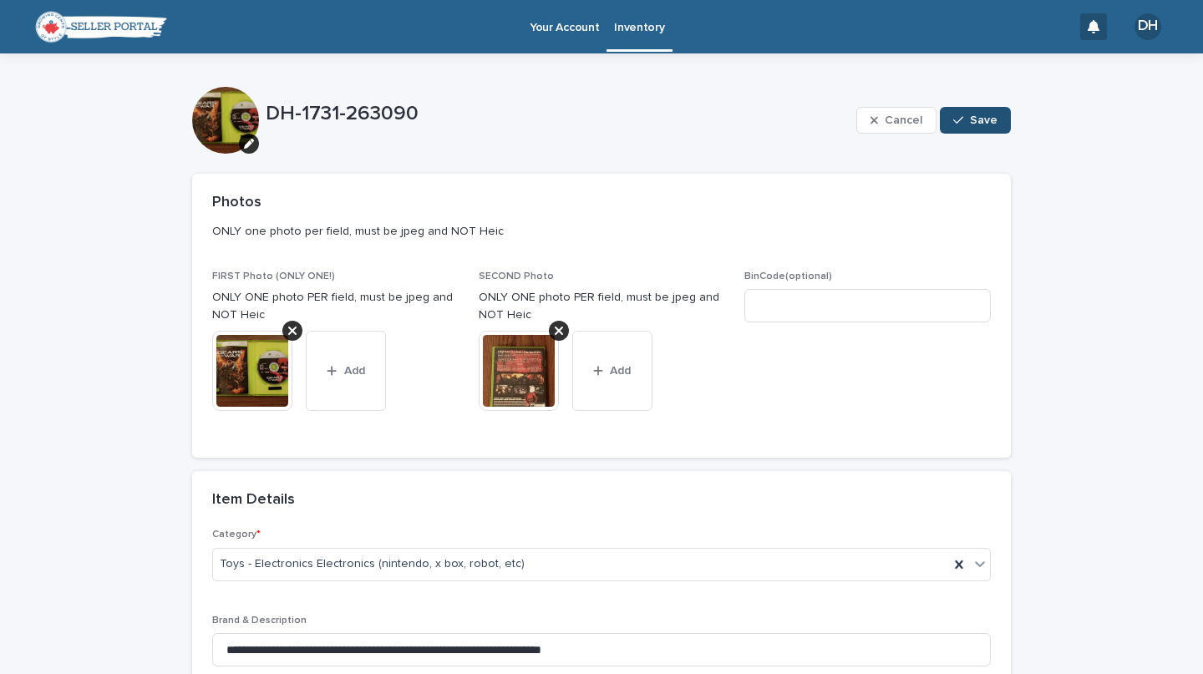
click at [965, 114] on button "Save" at bounding box center [975, 120] width 71 height 27
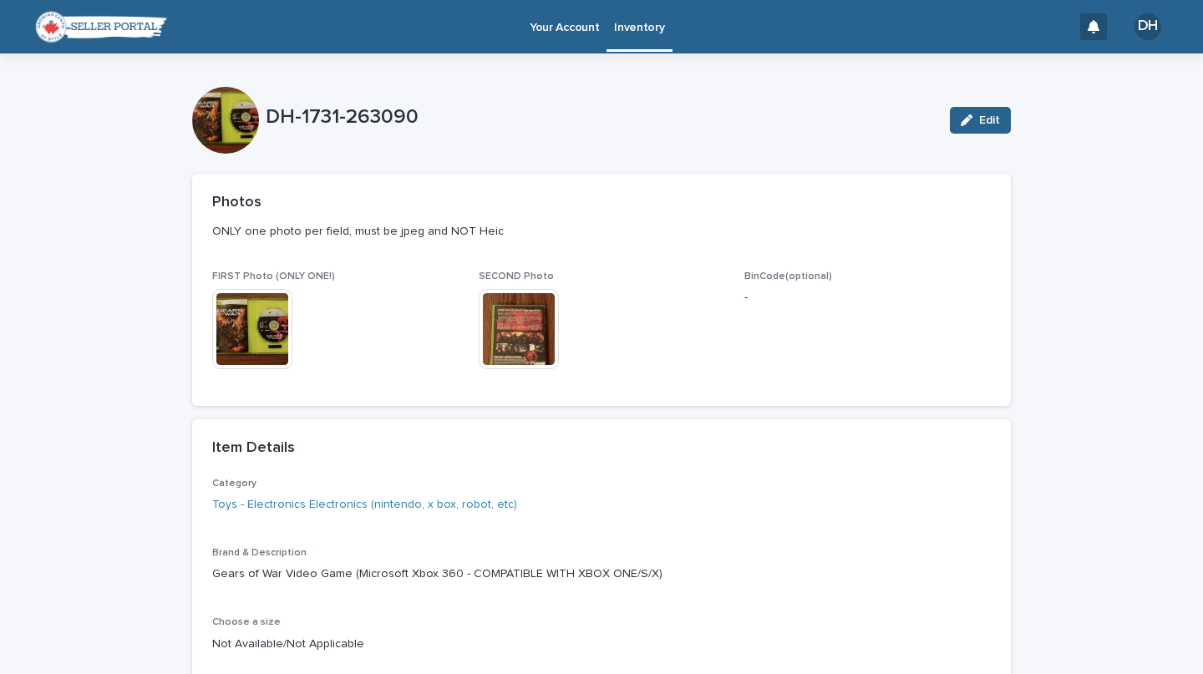
click at [634, 33] on p "Inventory" at bounding box center [639, 17] width 50 height 35
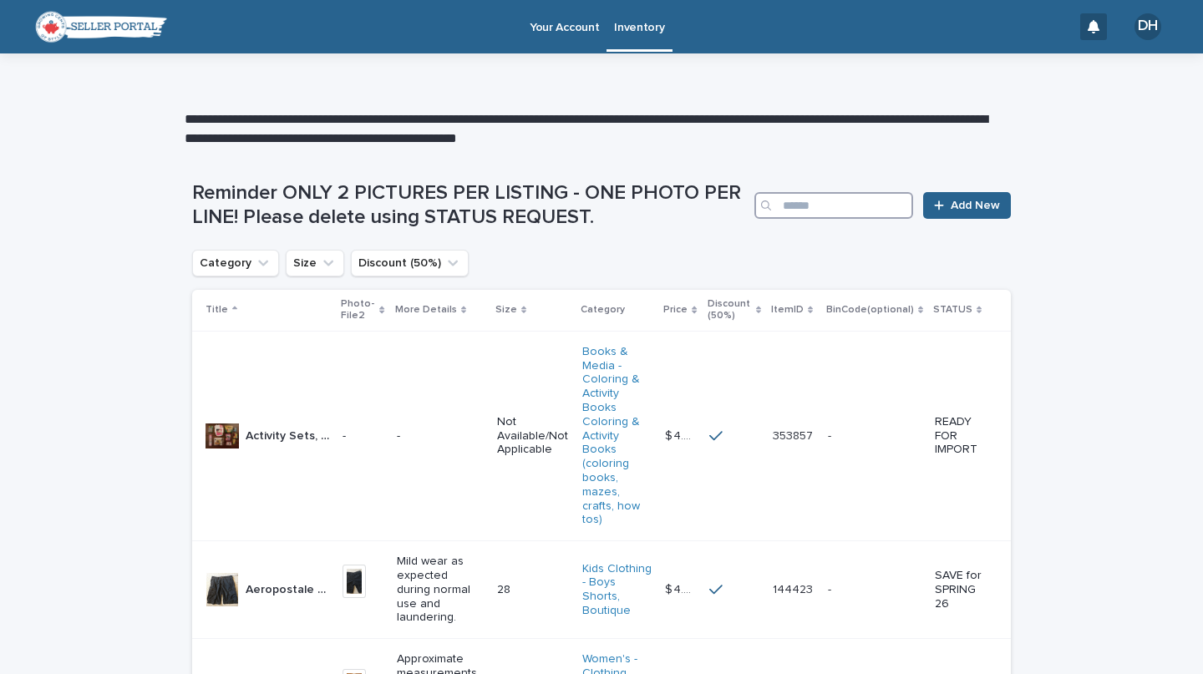
click at [837, 198] on input "Search" at bounding box center [834, 205] width 159 height 27
type input "*****"
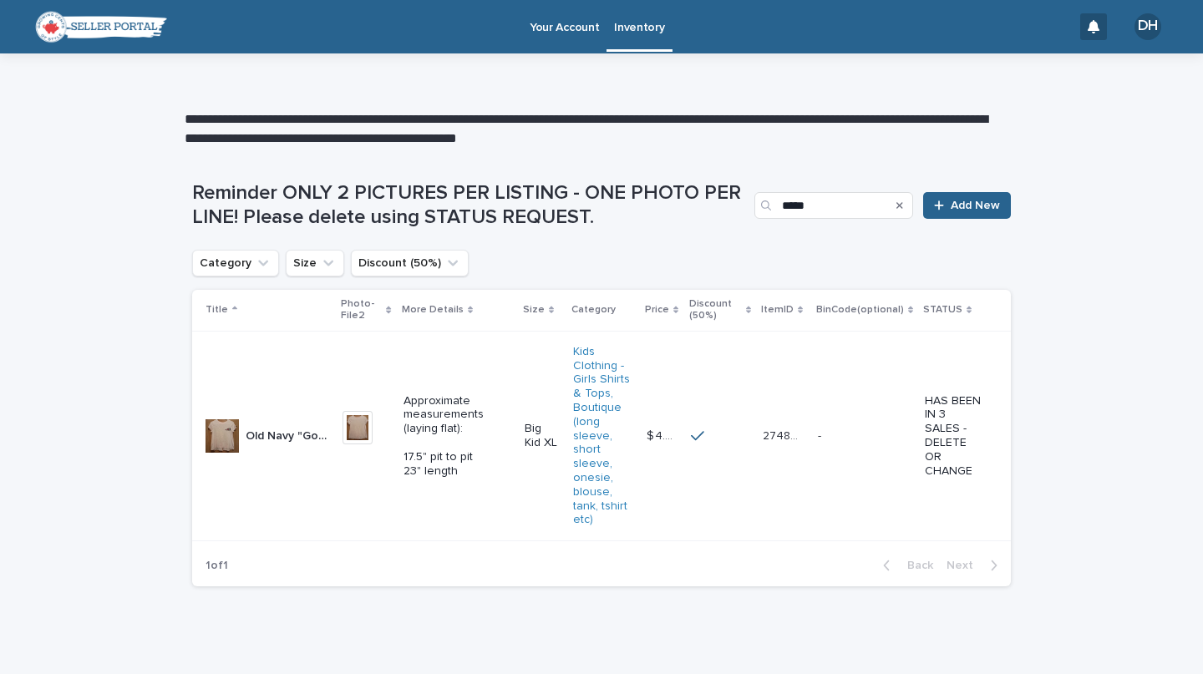
click at [287, 431] on p "Old Navy "Go Girl" Cheer Soft Relaxed Short Sleeve Shirt - Pale Pink Girls XL 1…" at bounding box center [289, 435] width 87 height 18
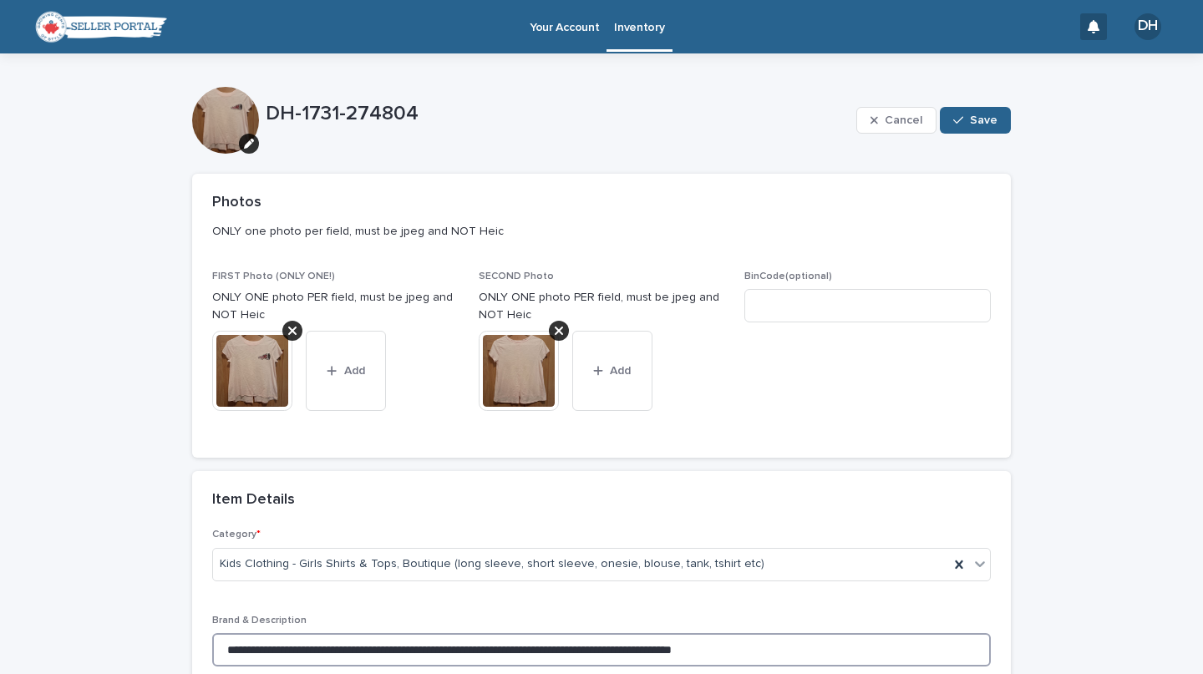
drag, startPoint x: 219, startPoint y: 648, endPoint x: 847, endPoint y: 666, distance: 628.7
click at [847, 666] on input "**********" at bounding box center [601, 649] width 779 height 33
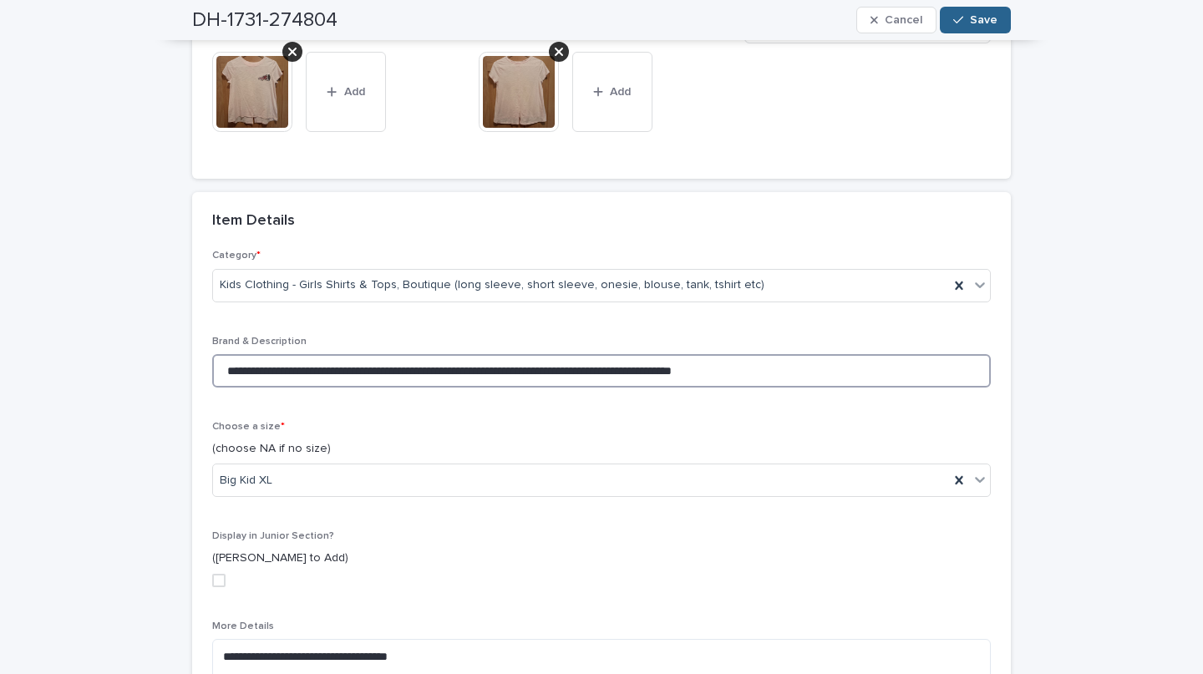
scroll to position [644, 0]
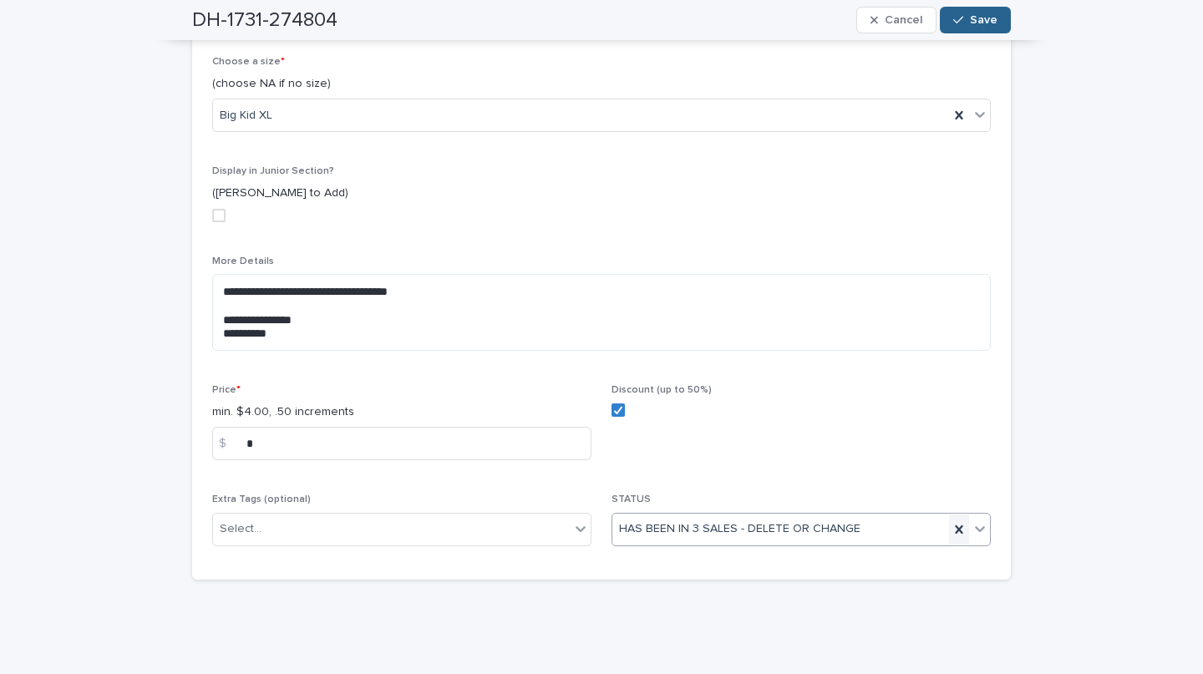
click at [952, 534] on icon at bounding box center [959, 530] width 17 height 17
drag, startPoint x: 210, startPoint y: 285, endPoint x: 336, endPoint y: 343, distance: 139.1
click at [336, 343] on textarea "**********" at bounding box center [601, 312] width 779 height 77
click at [972, 17] on span "Save" at bounding box center [984, 20] width 28 height 12
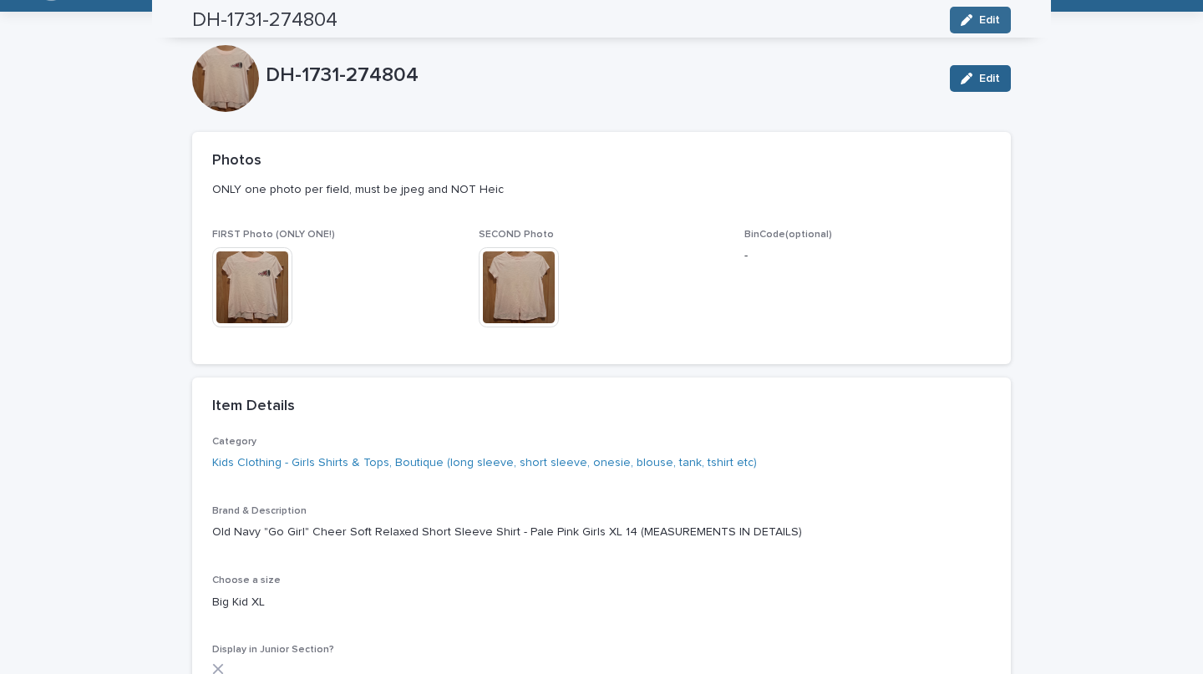
scroll to position [0, 0]
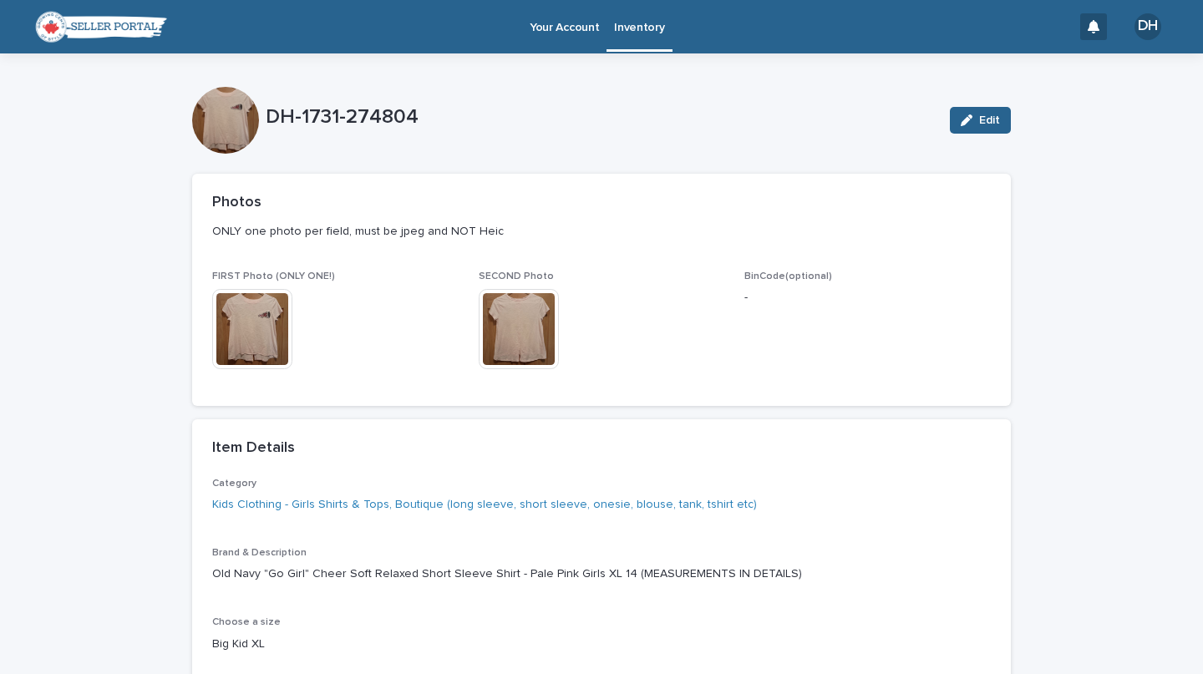
click at [626, 29] on p "Inventory" at bounding box center [639, 17] width 50 height 35
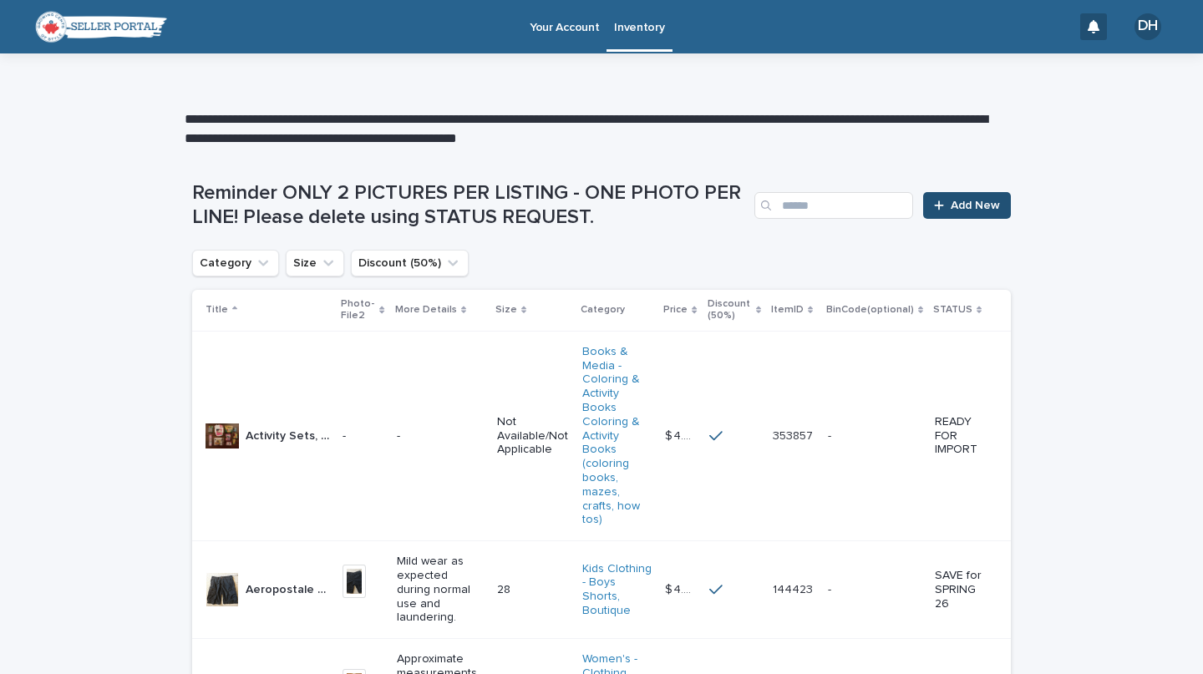
click at [934, 208] on icon at bounding box center [939, 206] width 10 height 12
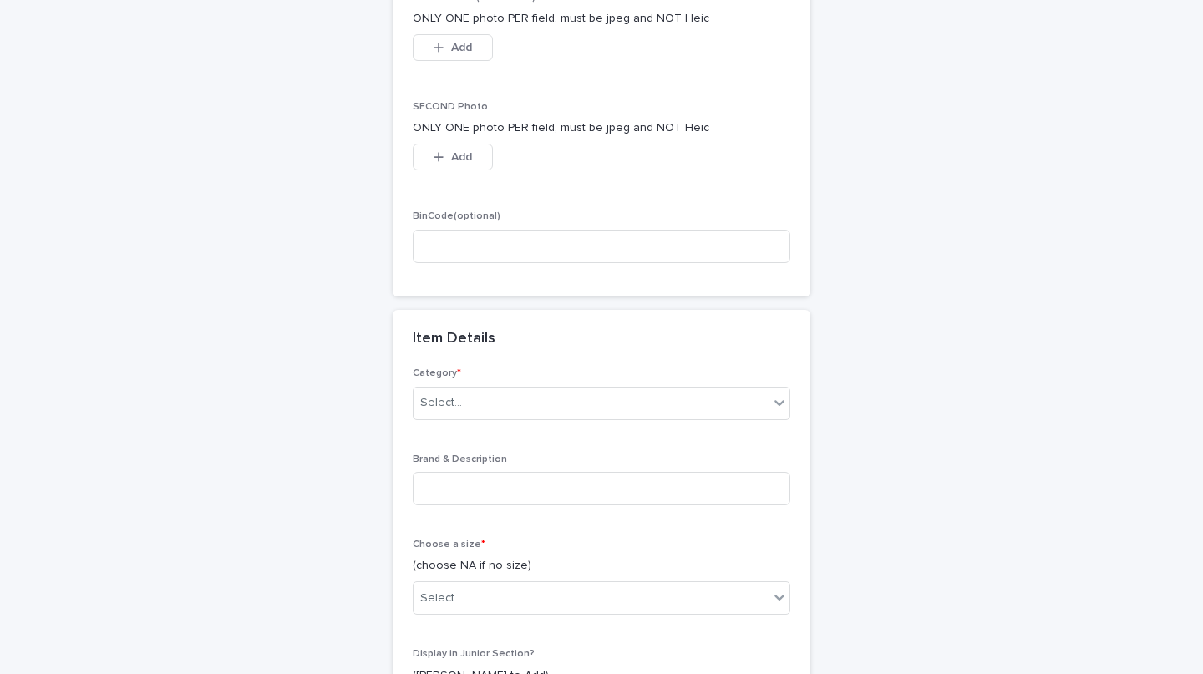
scroll to position [323, 0]
click at [523, 495] on input at bounding box center [602, 487] width 378 height 33
paste input "**********"
type input "**********"
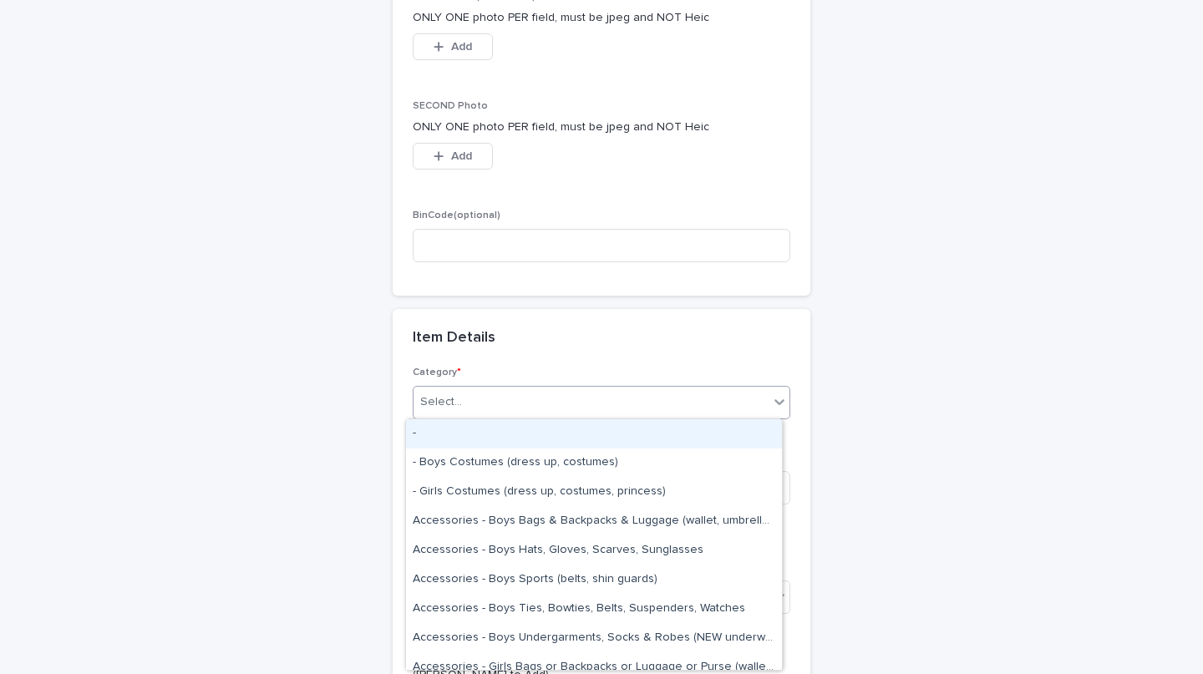
click at [435, 396] on div "Select..." at bounding box center [441, 403] width 42 height 18
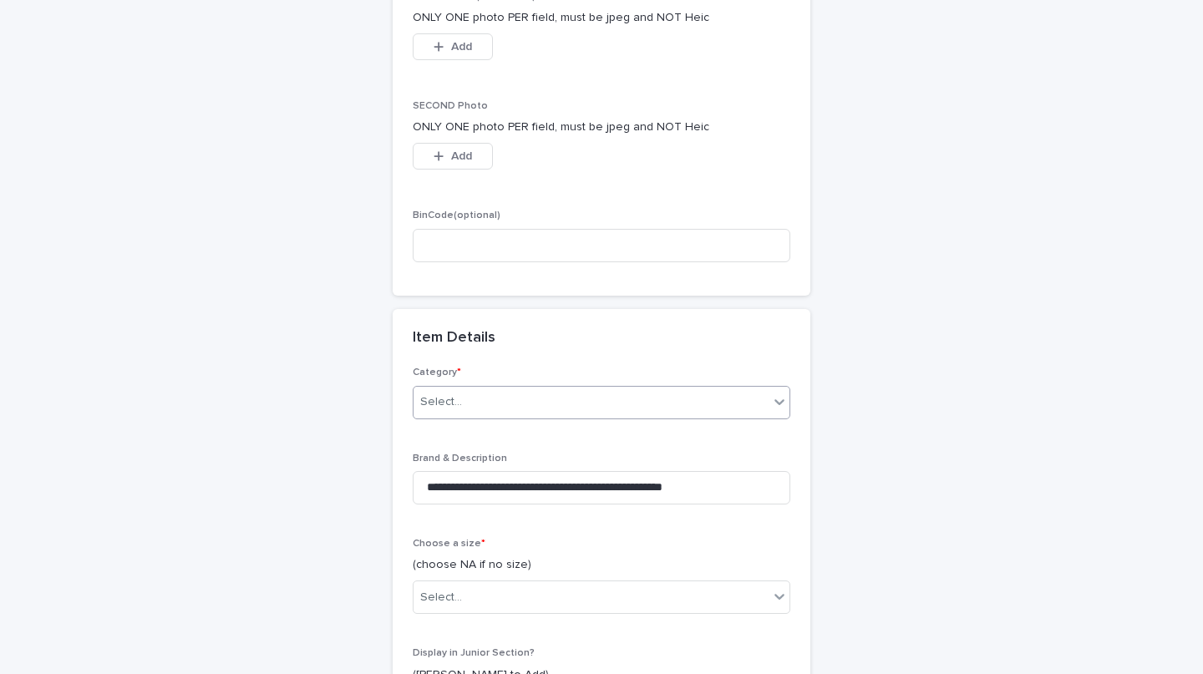
click at [596, 405] on div "Select..." at bounding box center [591, 403] width 355 height 28
type input "***"
click at [564, 435] on div "Books & Media - DVDs & Gaming DVDs & Gaming" at bounding box center [594, 434] width 376 height 29
click at [893, 430] on div "**********" at bounding box center [601, 470] width 819 height 1481
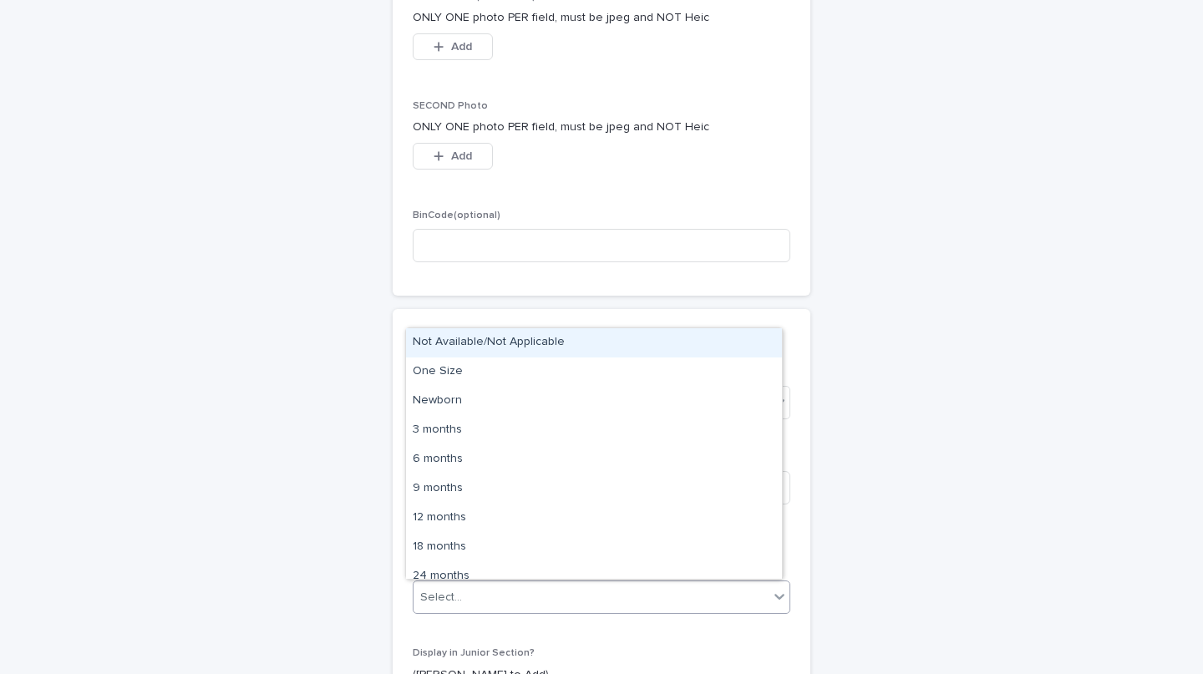
type input "*"
click at [541, 345] on div "Not Available/Not Applicable" at bounding box center [594, 342] width 376 height 29
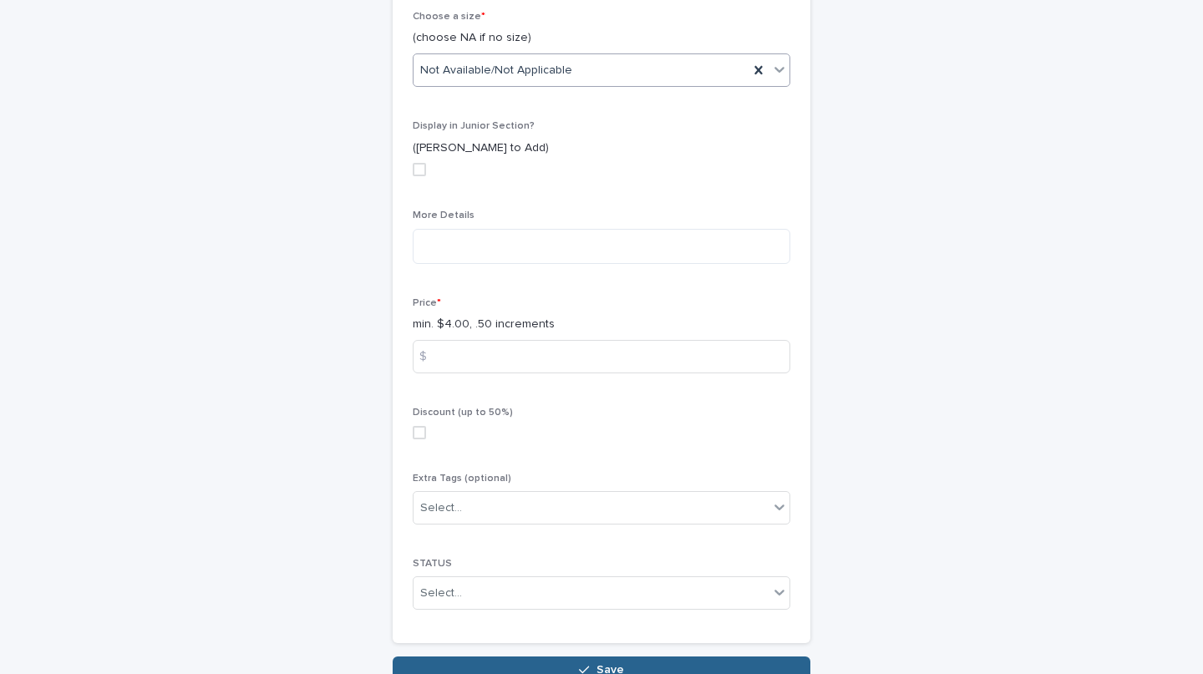
scroll to position [941, 0]
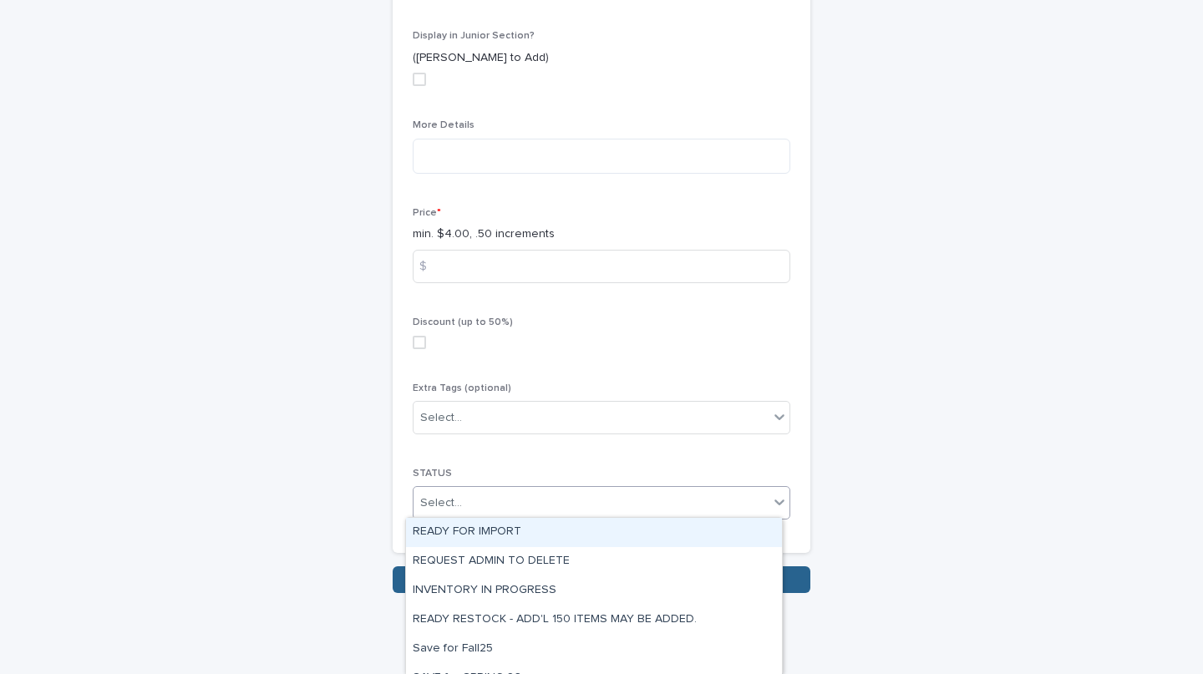
click at [512, 532] on div "READY FOR IMPORT" at bounding box center [594, 532] width 376 height 29
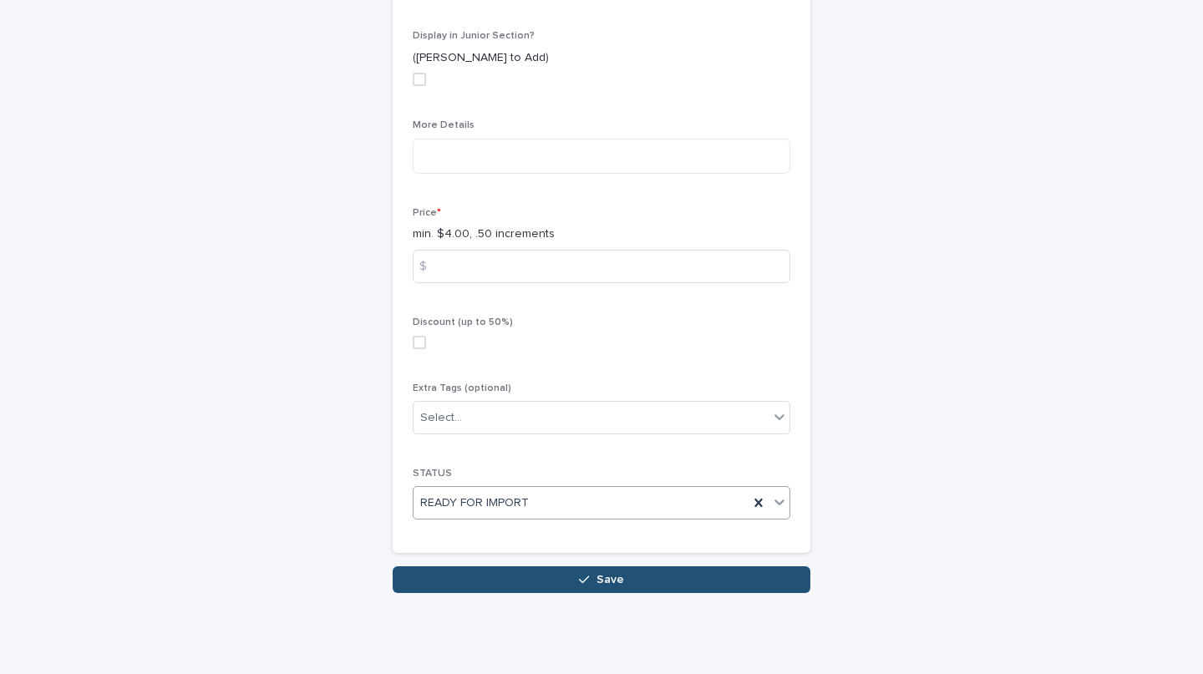
click at [603, 579] on span "Save" at bounding box center [611, 580] width 28 height 12
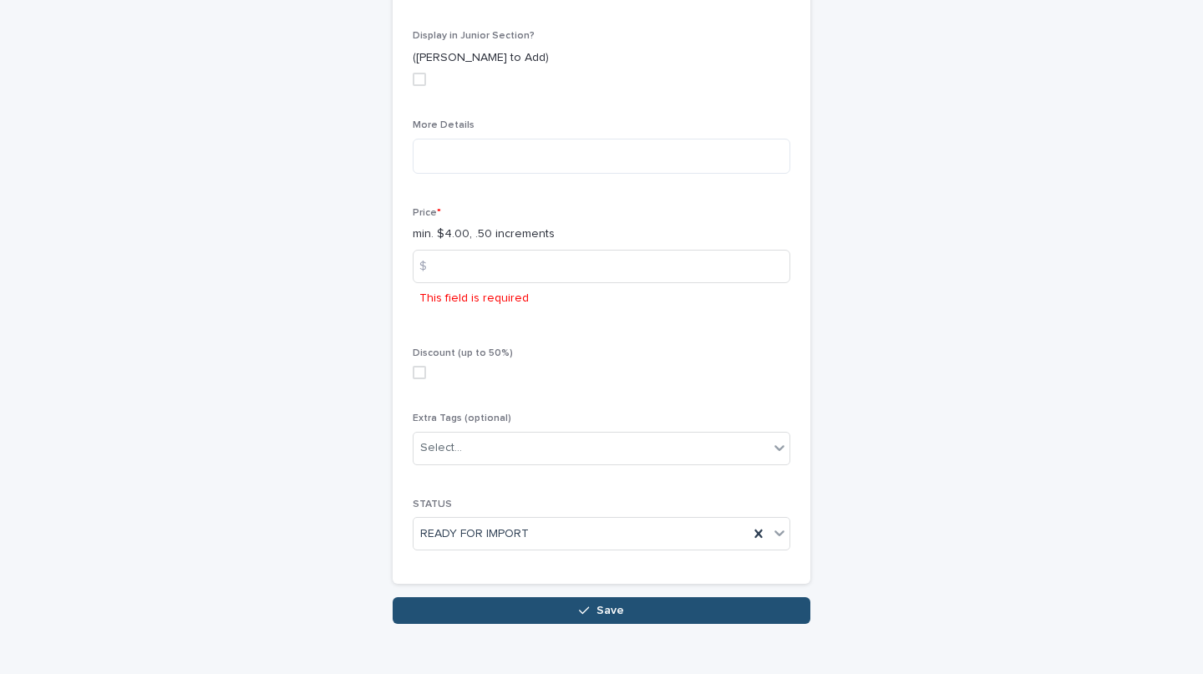
scroll to position [972, 0]
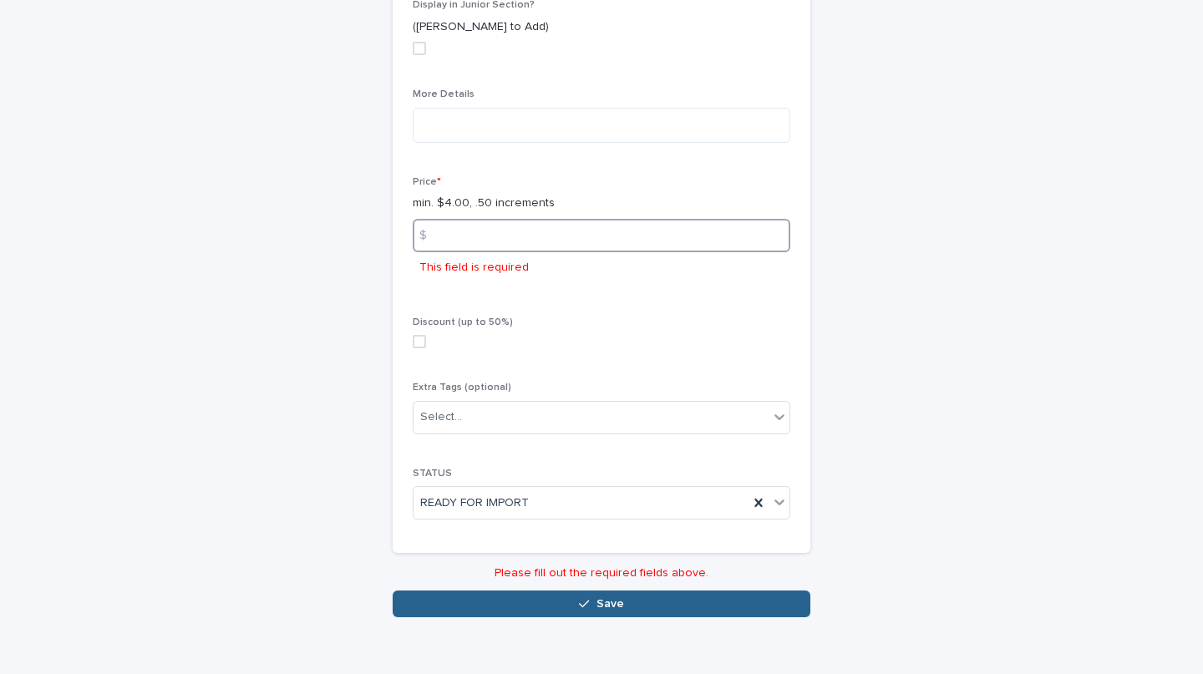
click at [540, 232] on input at bounding box center [602, 235] width 378 height 33
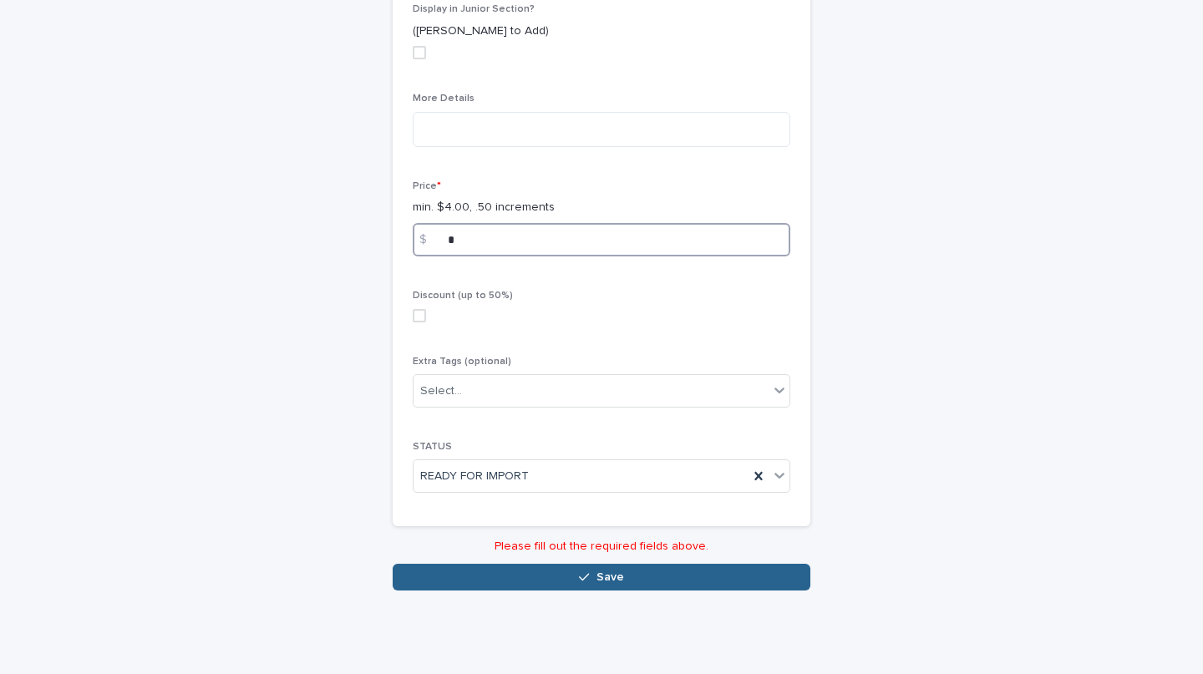
scroll to position [941, 0]
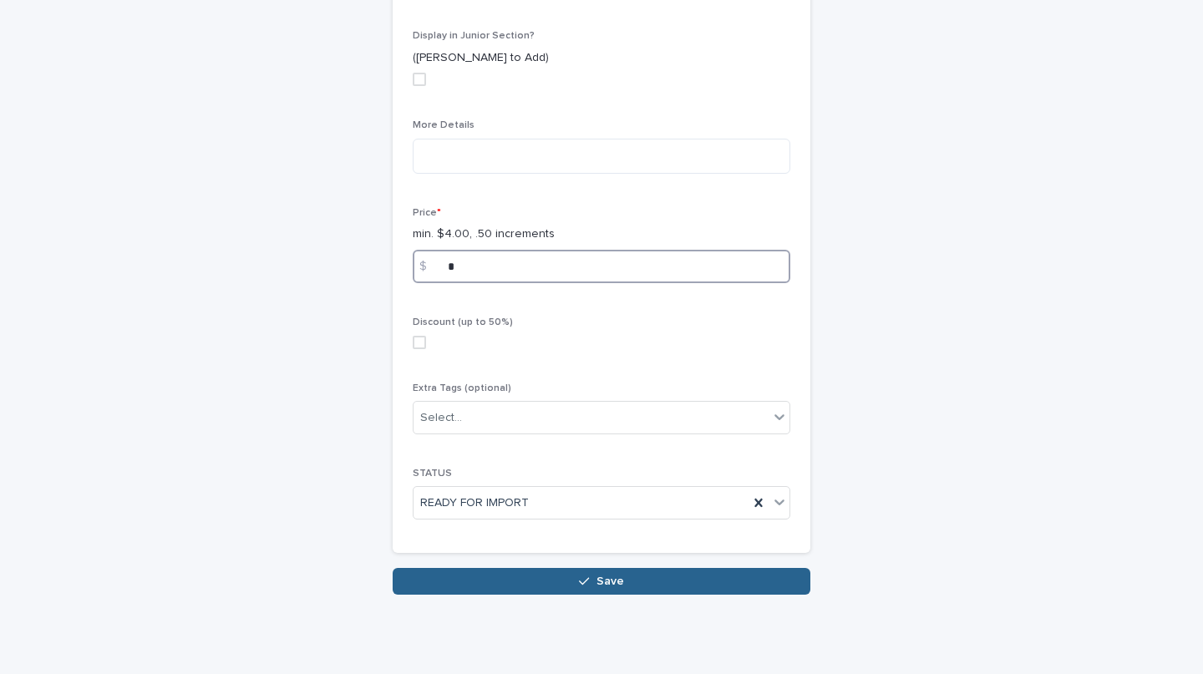
type input "*"
click at [413, 350] on div "Discount (up to 50%)" at bounding box center [602, 339] width 378 height 45
click at [415, 339] on span at bounding box center [419, 342] width 13 height 13
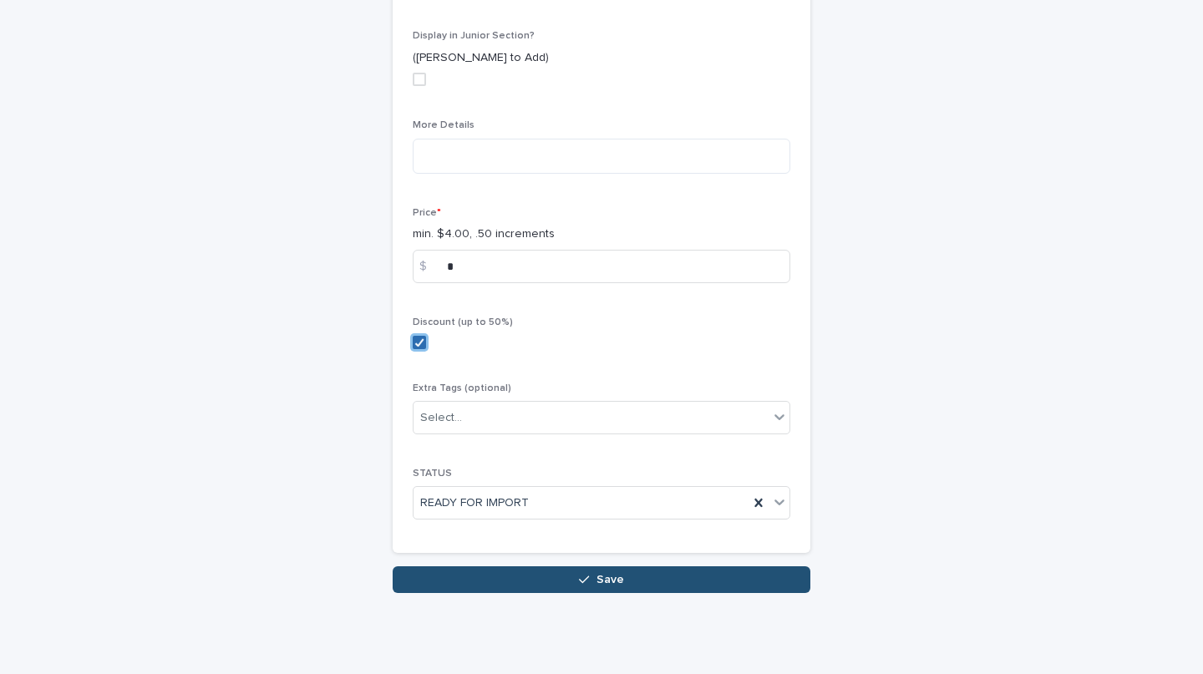
click at [598, 578] on span "Save" at bounding box center [611, 580] width 28 height 12
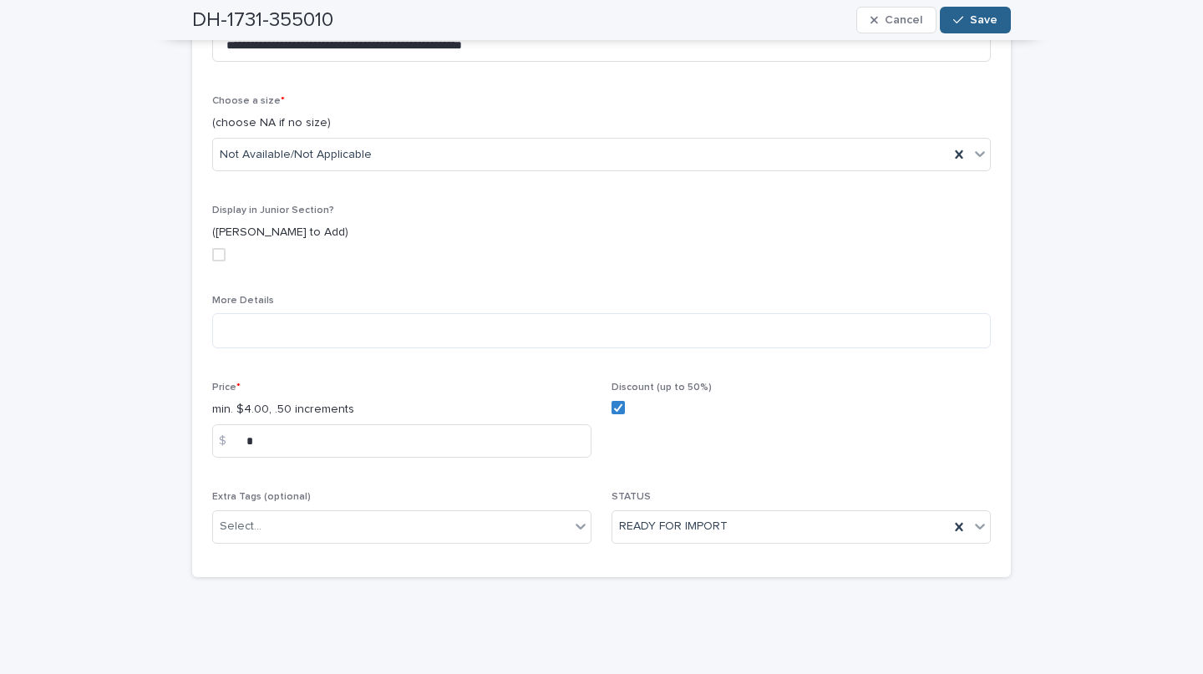
scroll to position [516, 0]
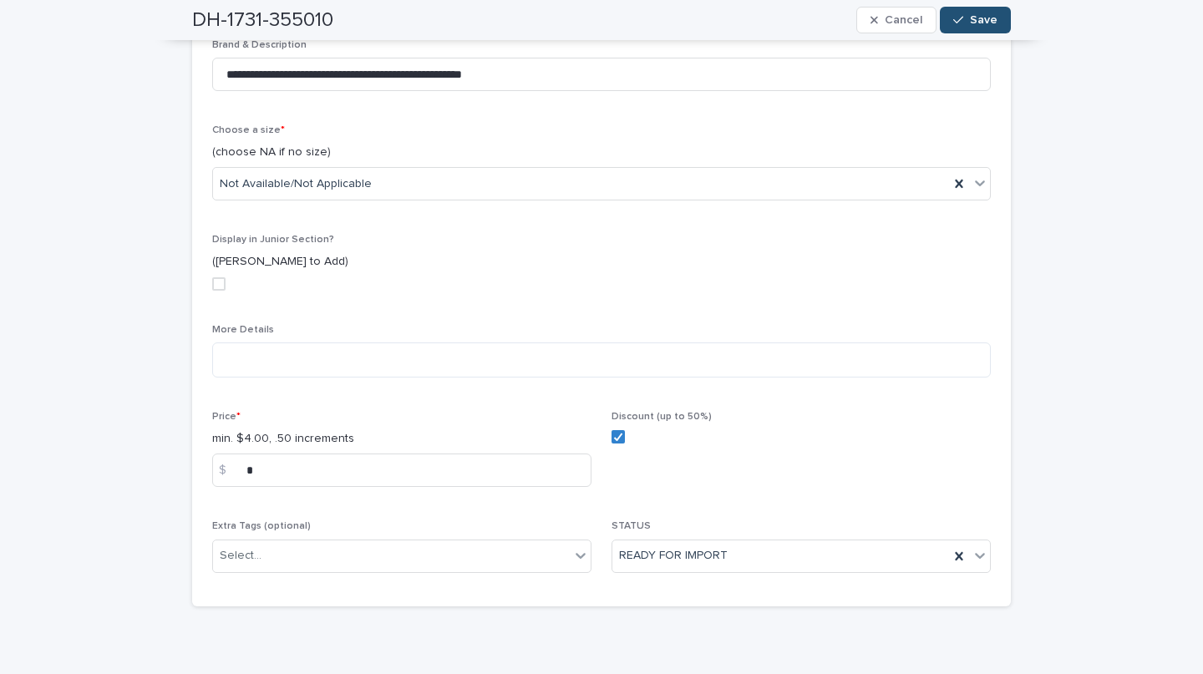
click at [949, 13] on button "Save" at bounding box center [975, 20] width 71 height 27
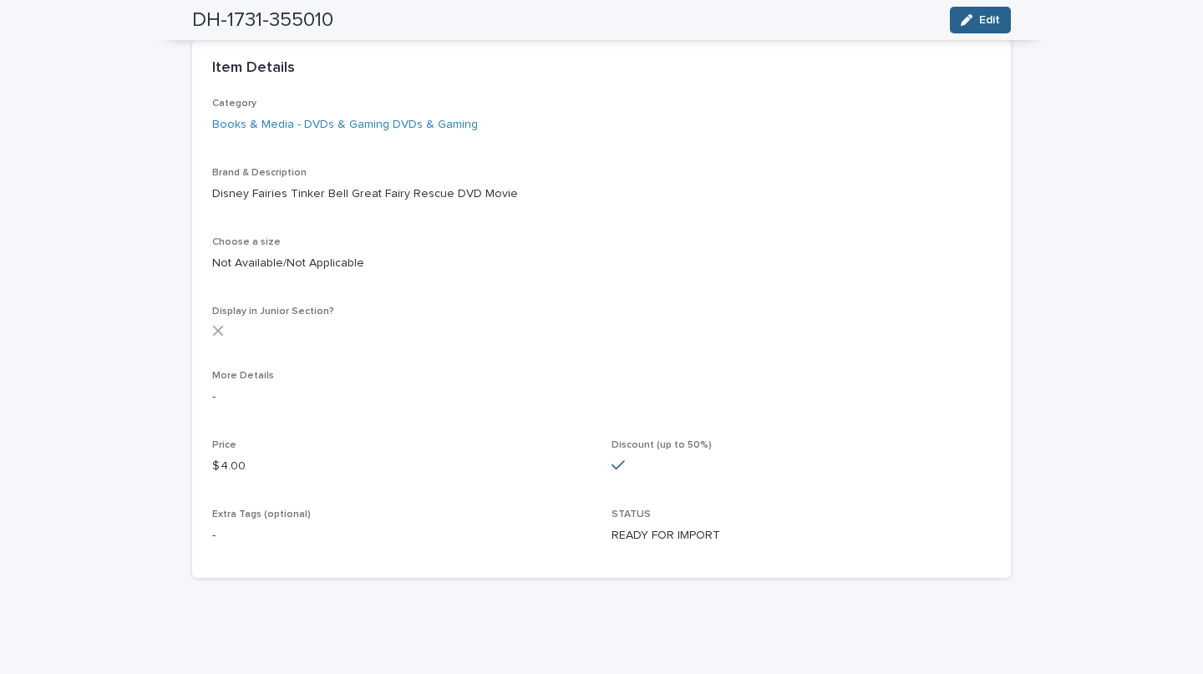
scroll to position [0, 0]
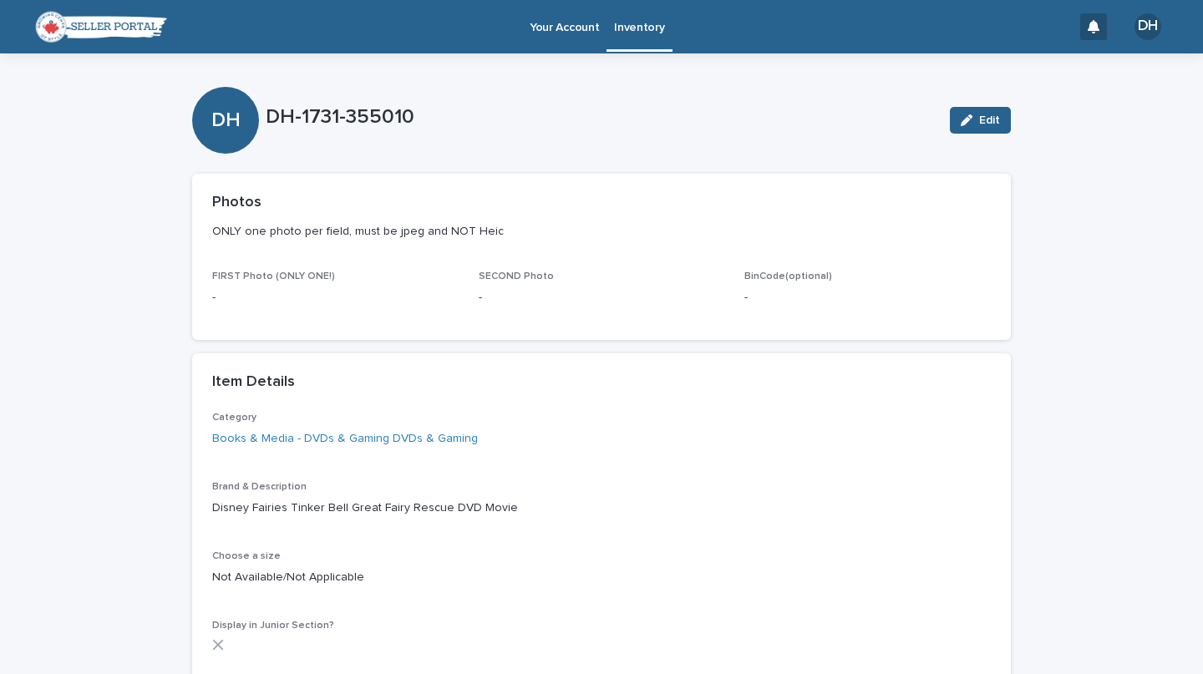
click at [634, 28] on p "Inventory" at bounding box center [639, 17] width 50 height 35
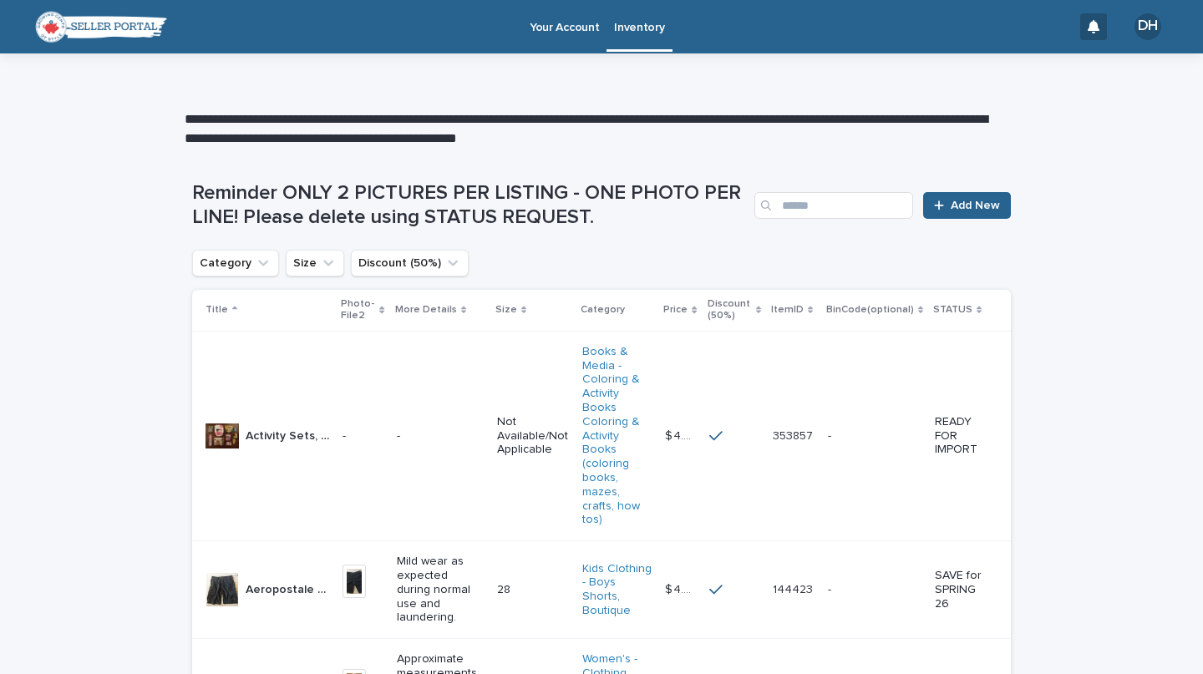
click at [827, 221] on div "Reminder ONLY 2 PICTURES PER LISTING - ONE PHOTO PER LINE! Please delete using …" at bounding box center [601, 205] width 819 height 48
click at [827, 220] on div "Reminder ONLY 2 PICTURES PER LISTING - ONE PHOTO PER LINE! Please delete using …" at bounding box center [601, 205] width 819 height 48
click at [822, 217] on input "Search" at bounding box center [834, 205] width 159 height 27
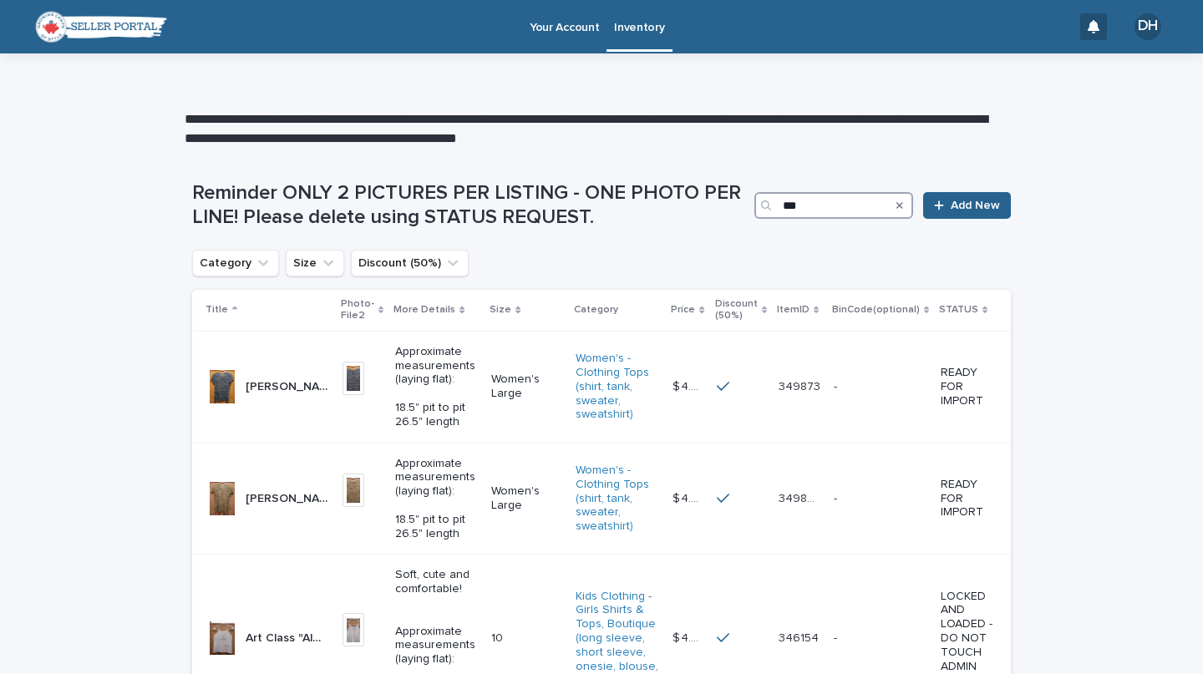
type input "****"
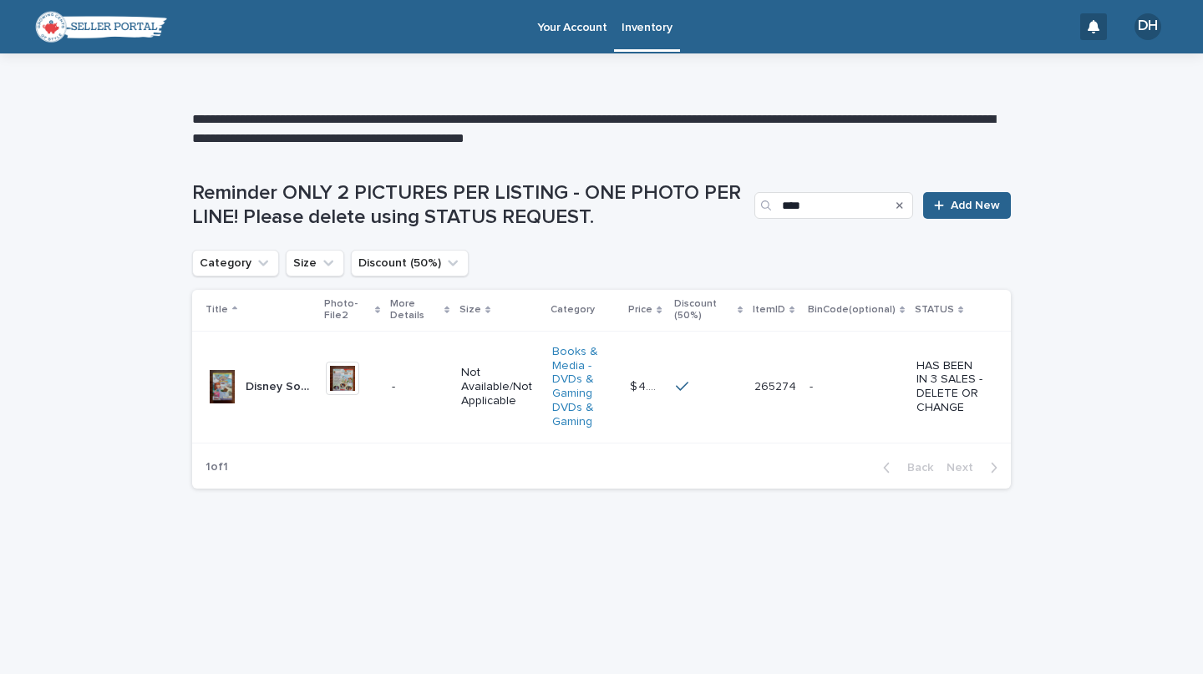
click at [308, 387] on p "Disney Sofia the First: Once Upon a Princess DVD Movie" at bounding box center [281, 386] width 70 height 18
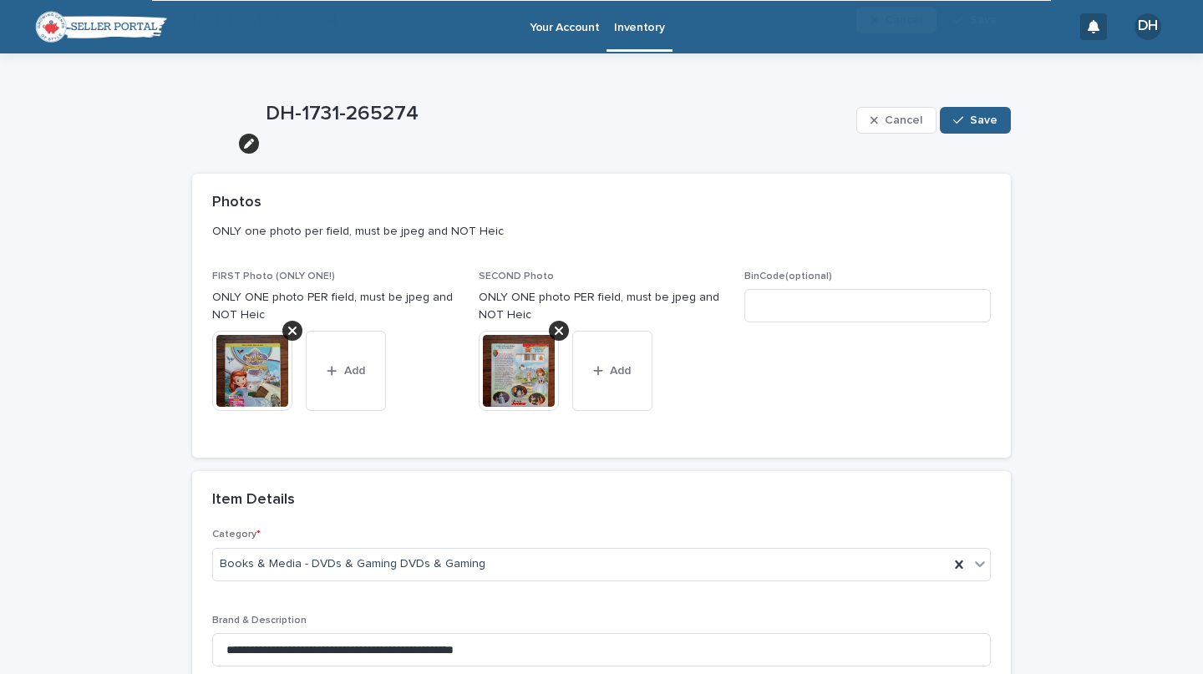
scroll to position [603, 0]
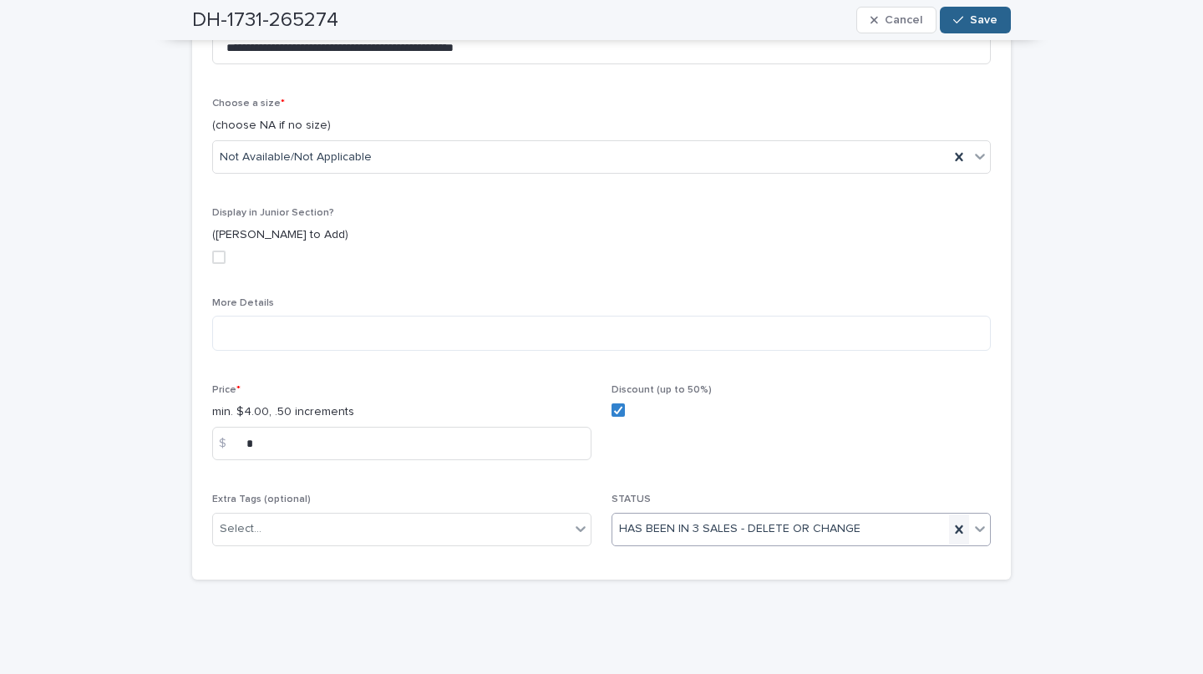
click at [952, 537] on div at bounding box center [959, 530] width 20 height 30
type input "*"
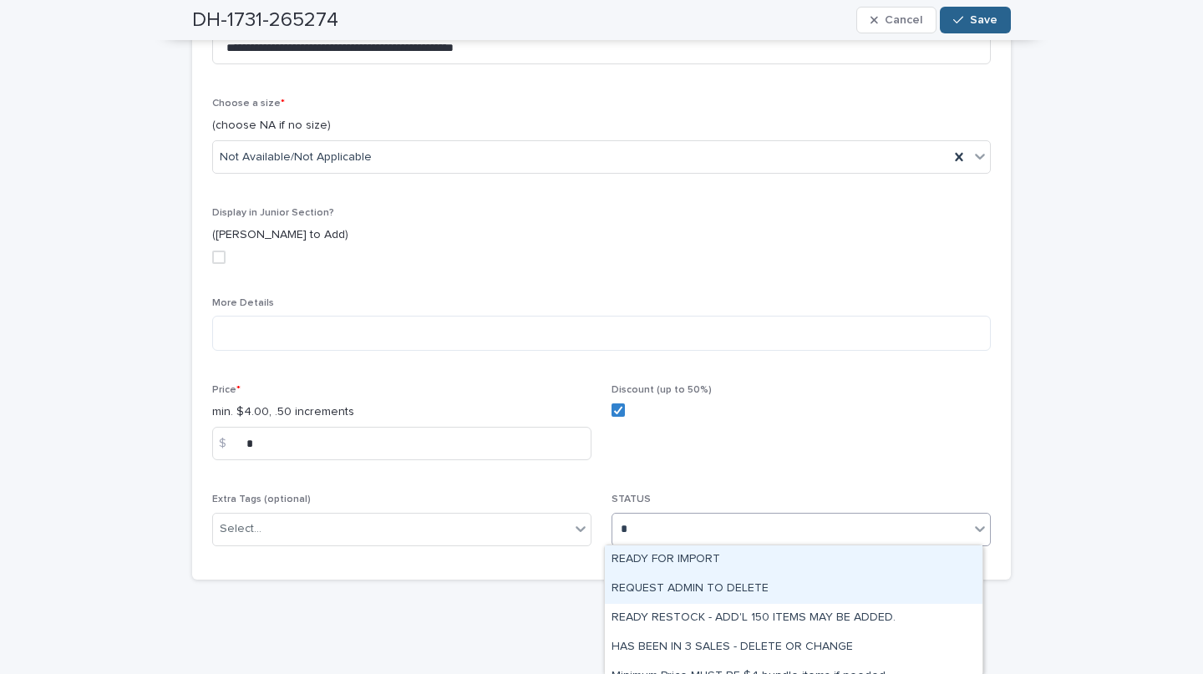
click at [758, 594] on div "REQUEST ADMIN TO DELETE" at bounding box center [794, 589] width 378 height 29
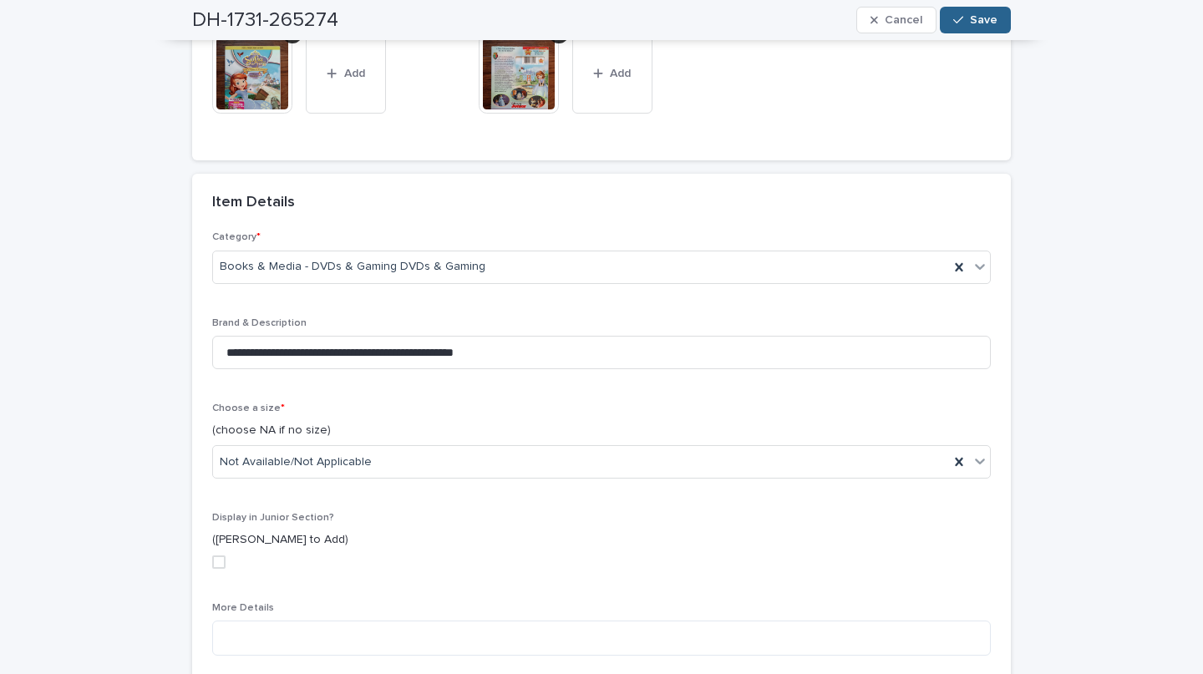
scroll to position [295, 0]
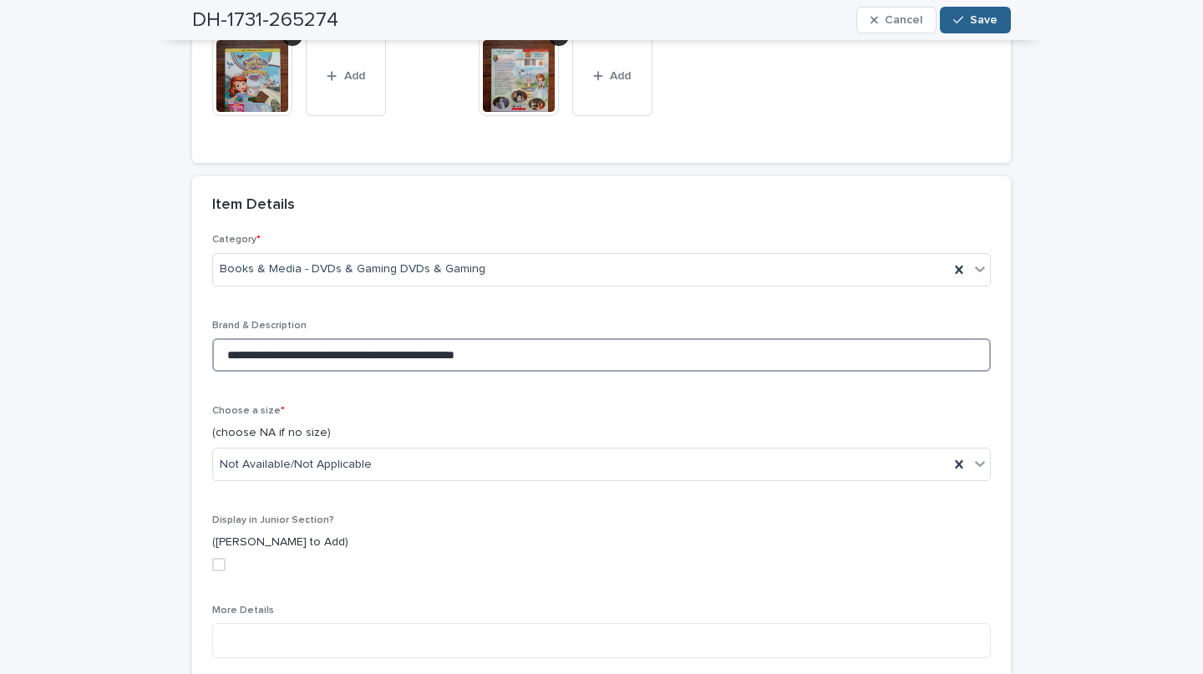
drag, startPoint x: 537, startPoint y: 354, endPoint x: 146, endPoint y: 340, distance: 390.5
click at [212, 340] on input "**********" at bounding box center [601, 354] width 779 height 33
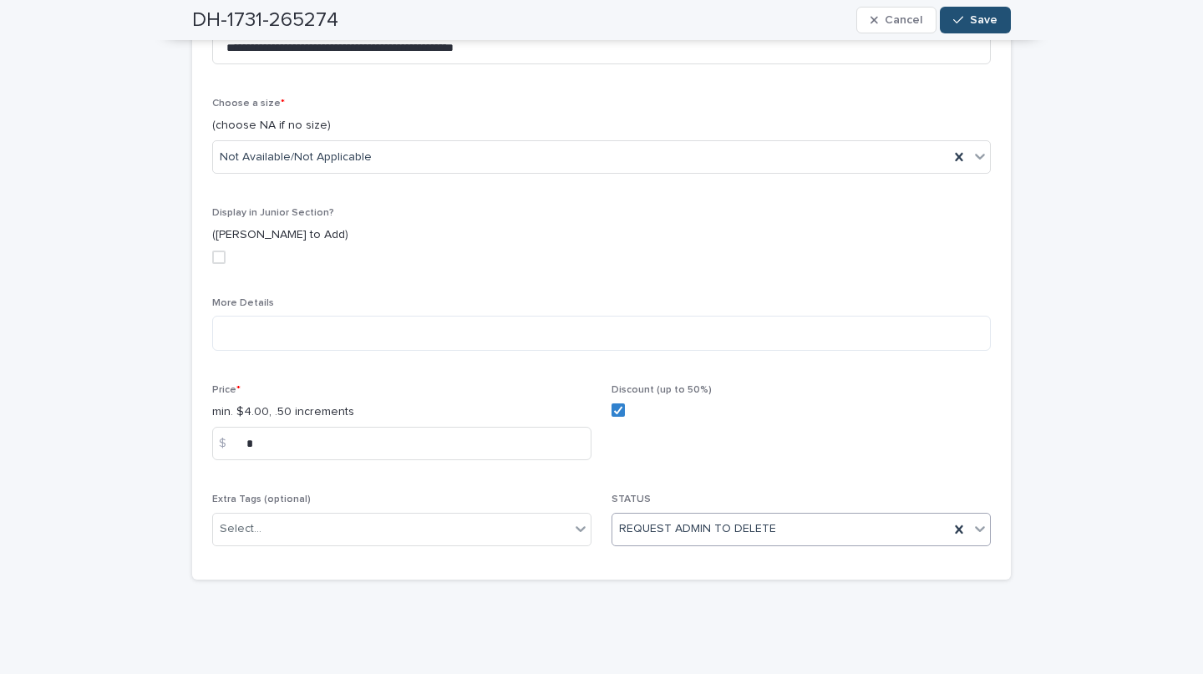
click at [982, 28] on button "Save" at bounding box center [975, 20] width 71 height 27
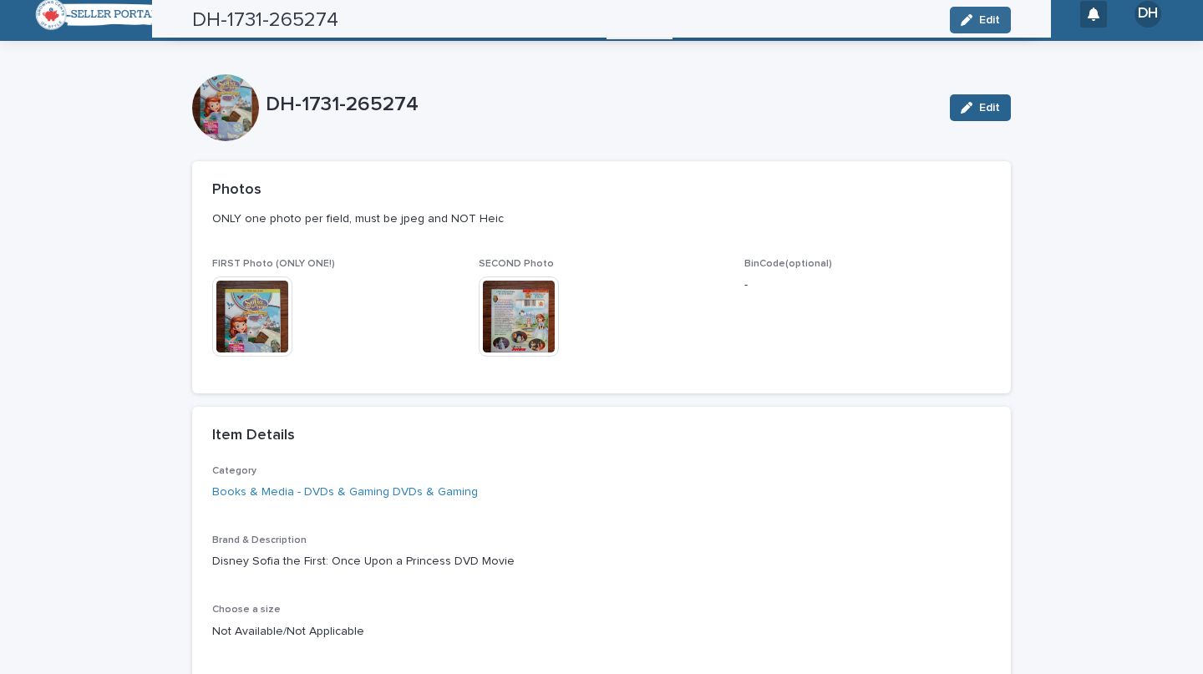
scroll to position [0, 0]
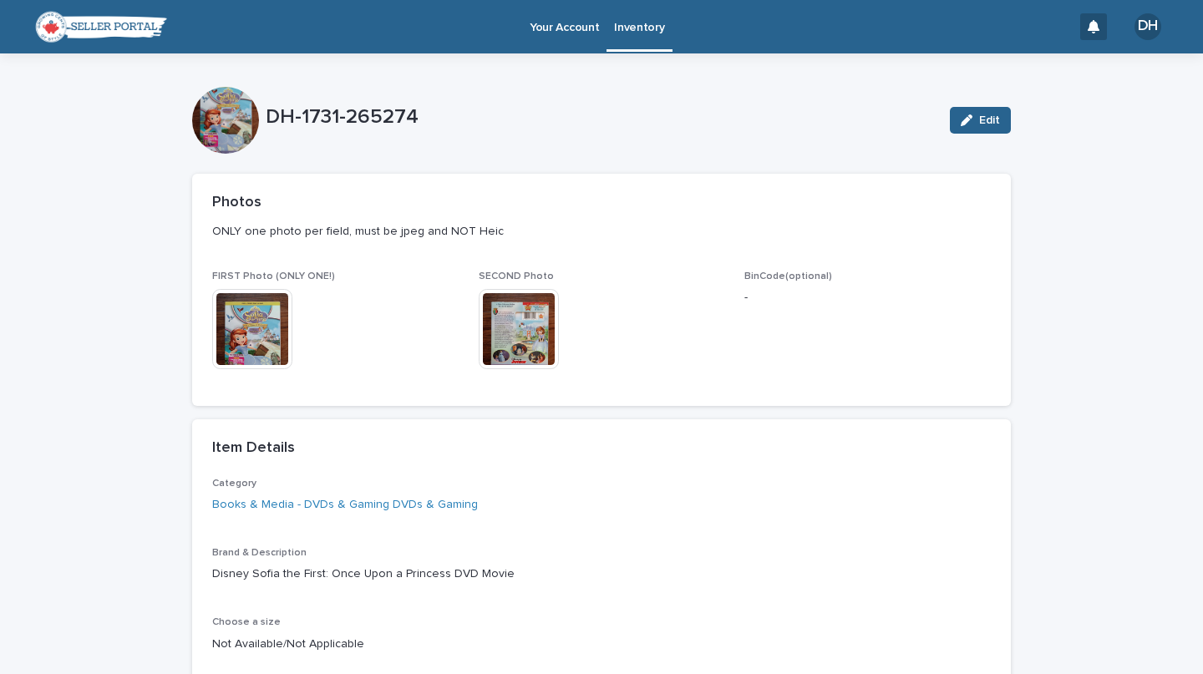
click at [636, 22] on p "Inventory" at bounding box center [639, 17] width 50 height 35
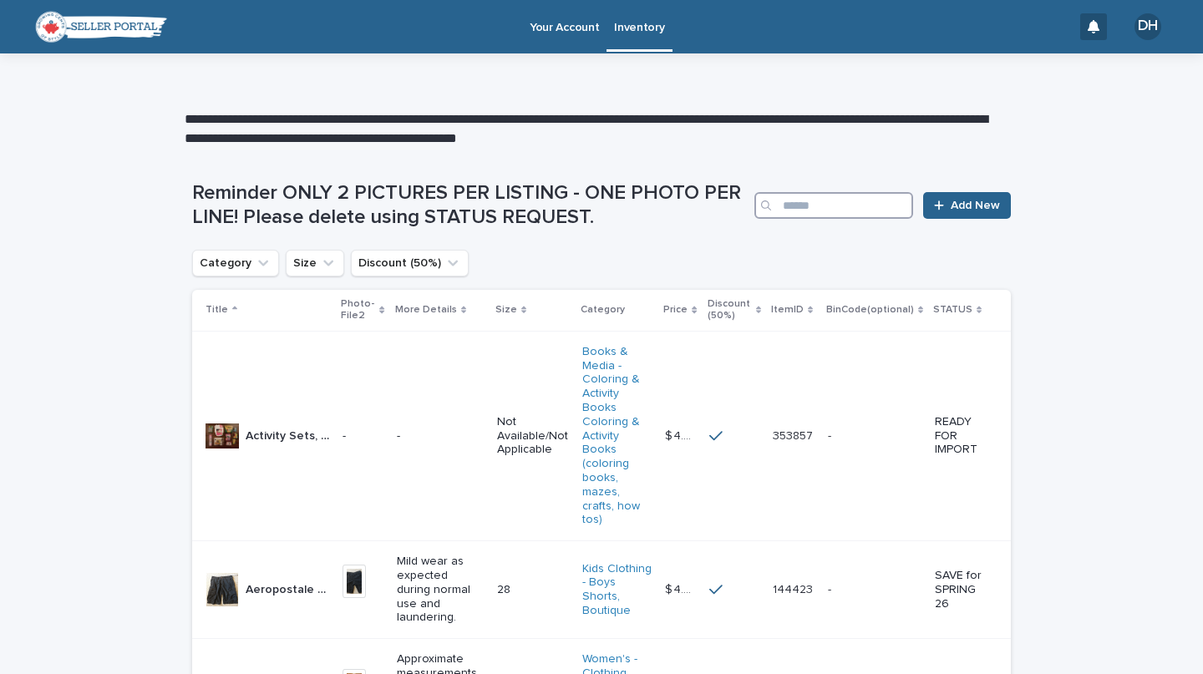
click at [785, 206] on input "Search" at bounding box center [834, 205] width 159 height 27
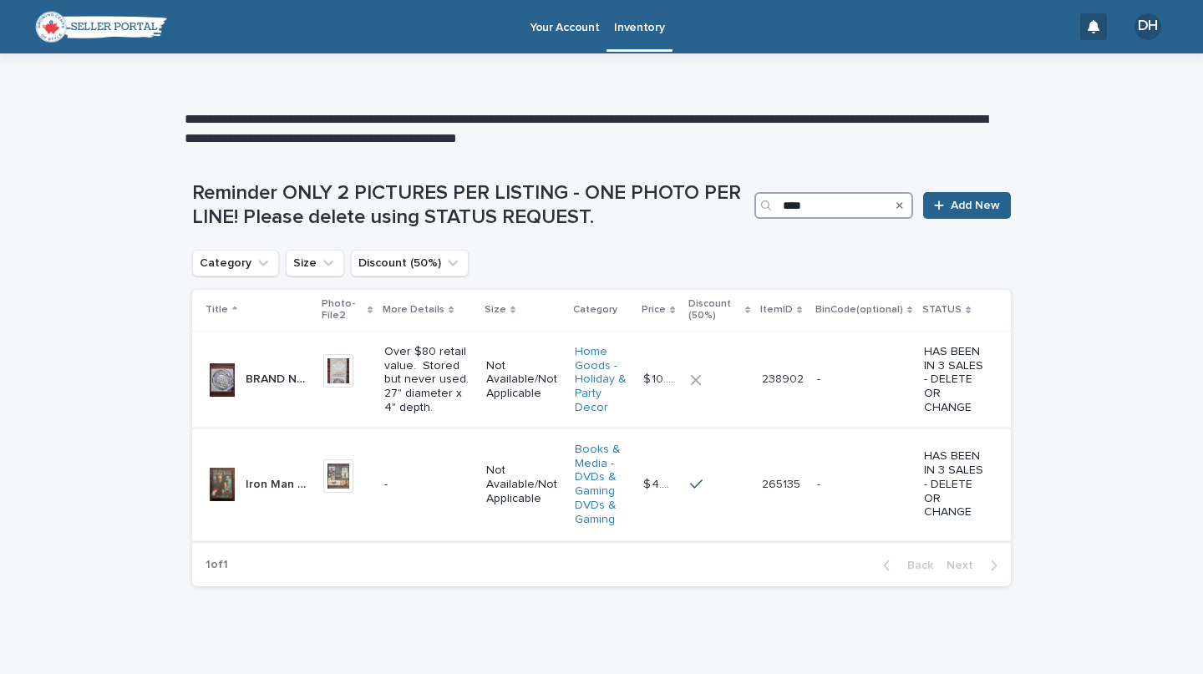
type input "****"
click at [285, 484] on p "Iron Man DVD Movie" at bounding box center [280, 484] width 68 height 18
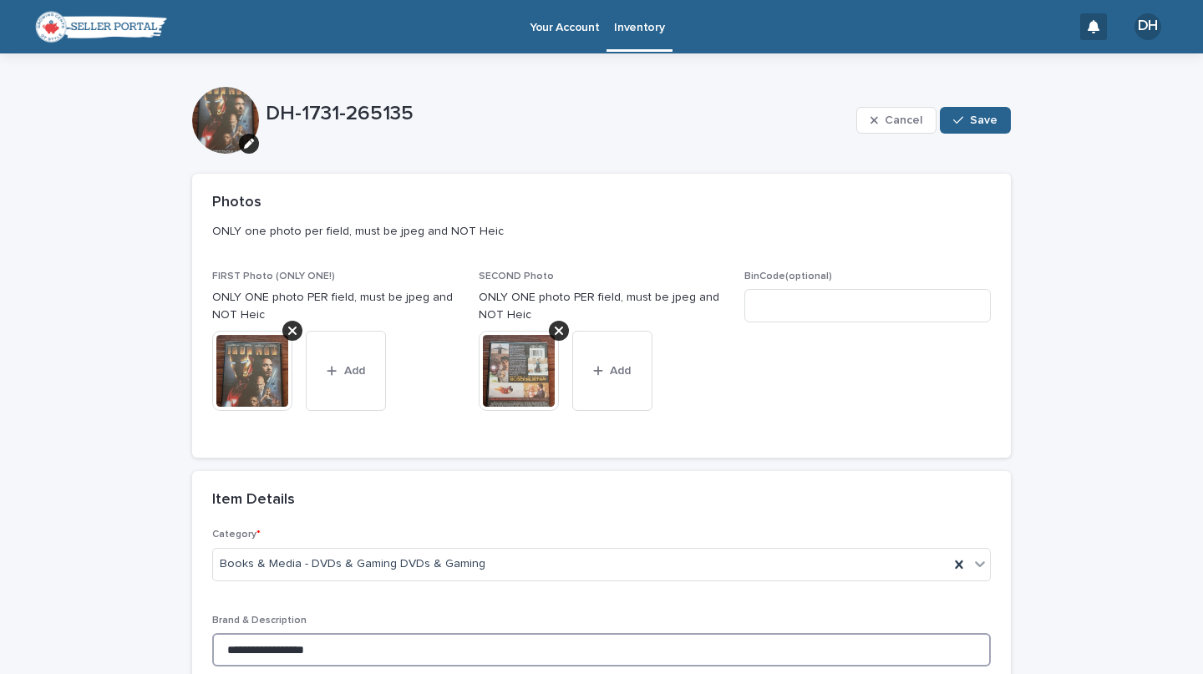
drag, startPoint x: 213, startPoint y: 649, endPoint x: 377, endPoint y: 649, distance: 163.8
click at [377, 649] on input "**********" at bounding box center [601, 649] width 779 height 33
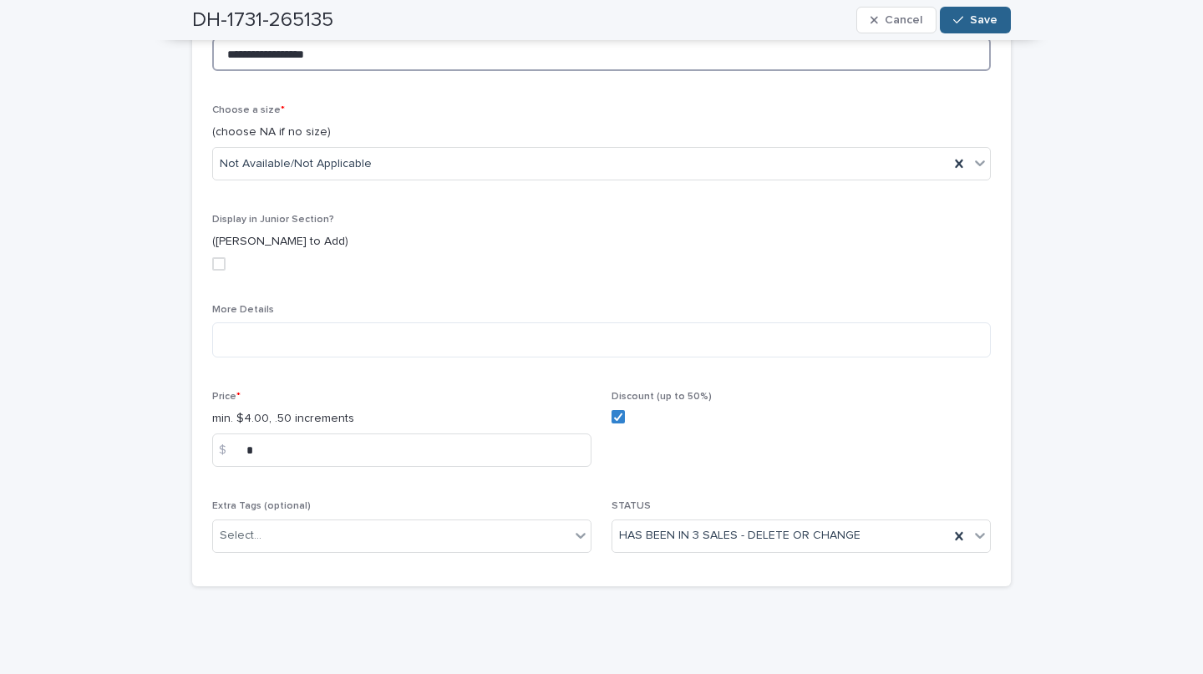
scroll to position [603, 0]
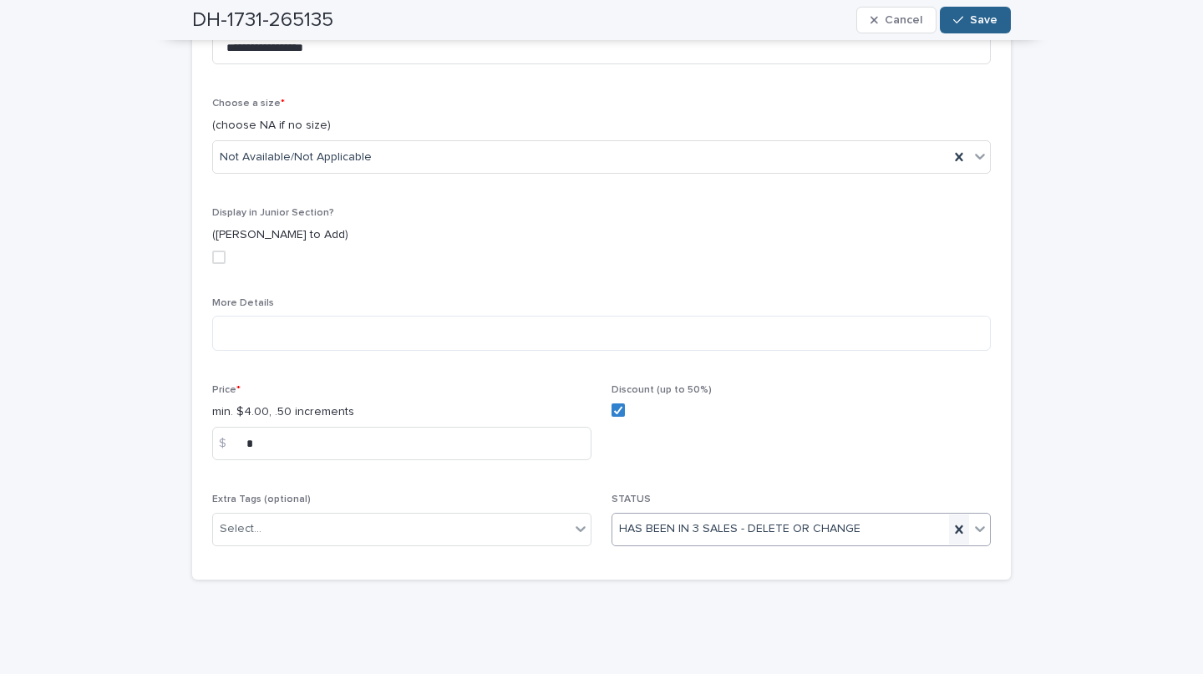
click at [954, 533] on icon at bounding box center [959, 530] width 17 height 17
type input "*"
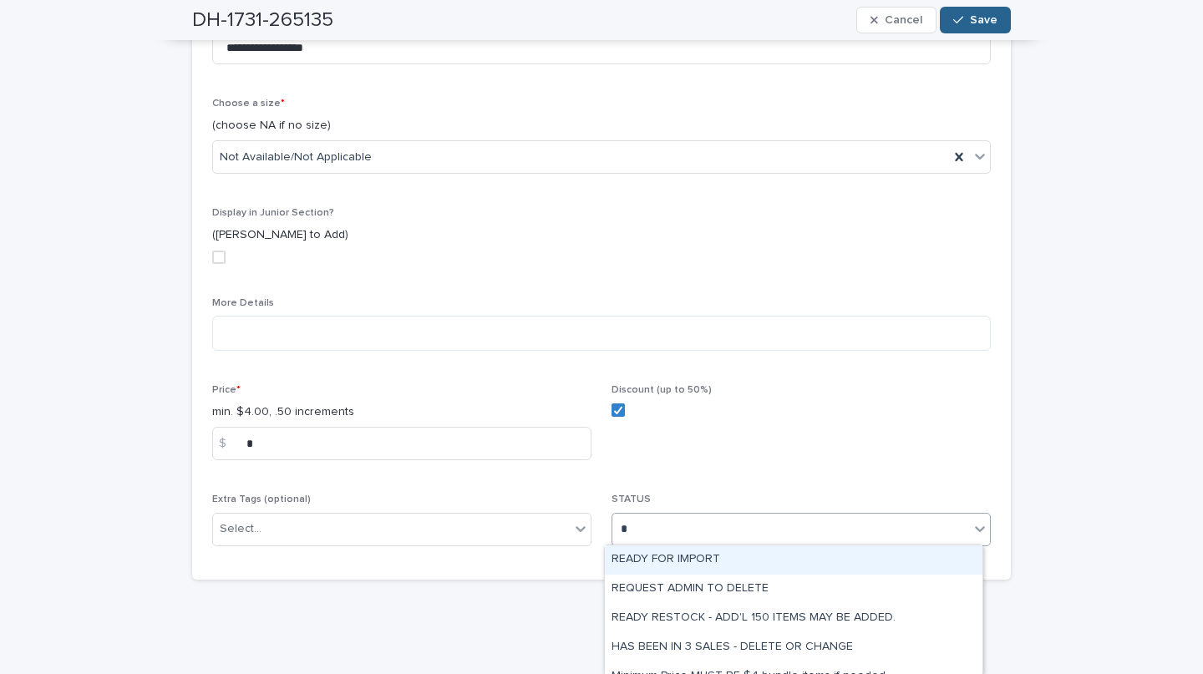
click at [681, 554] on div "READY FOR IMPORT" at bounding box center [794, 560] width 378 height 29
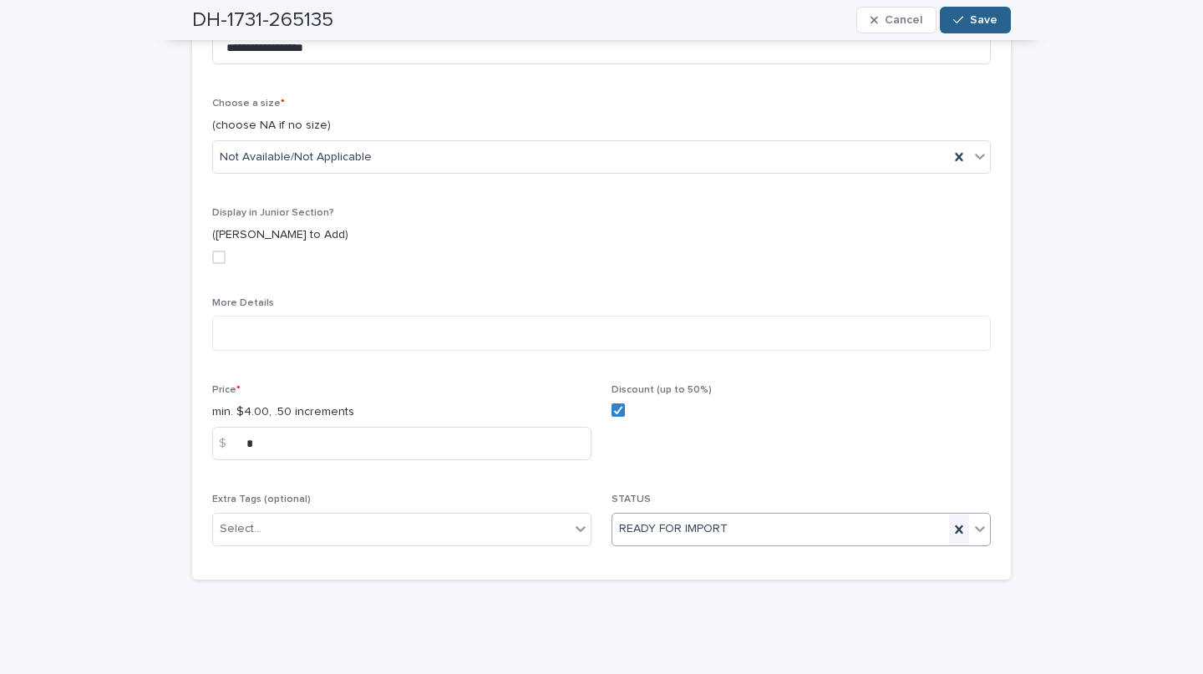
click at [949, 532] on div at bounding box center [959, 530] width 20 height 30
click at [970, 21] on span "Save" at bounding box center [984, 20] width 28 height 12
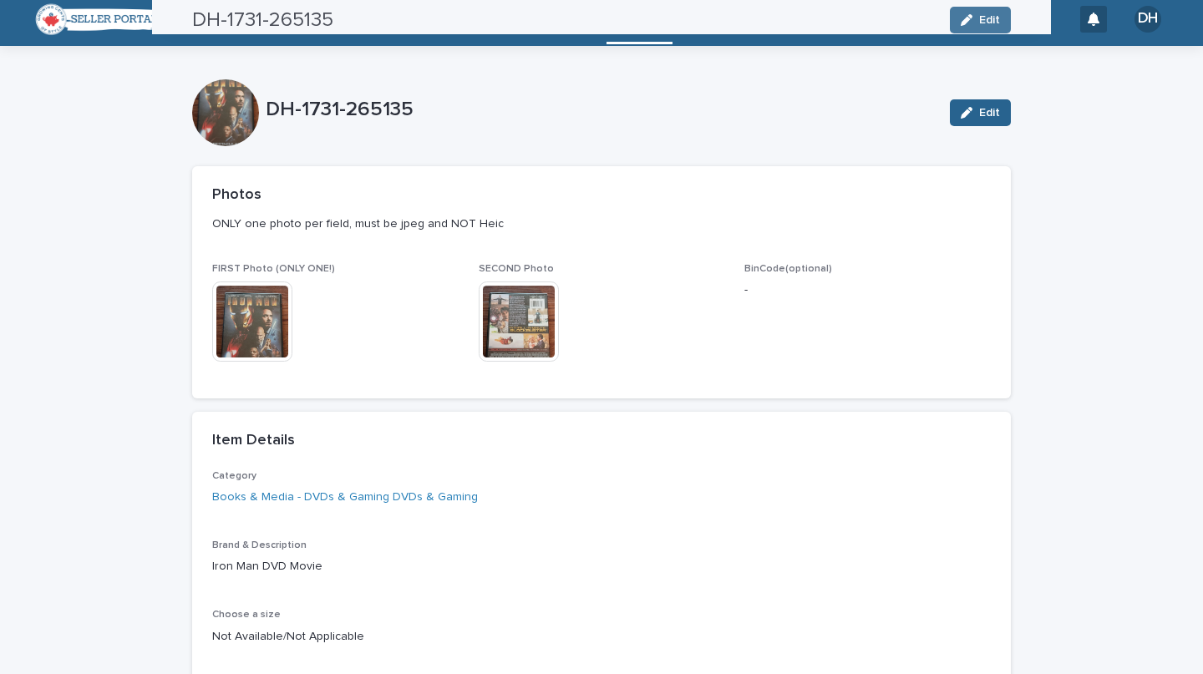
scroll to position [0, 0]
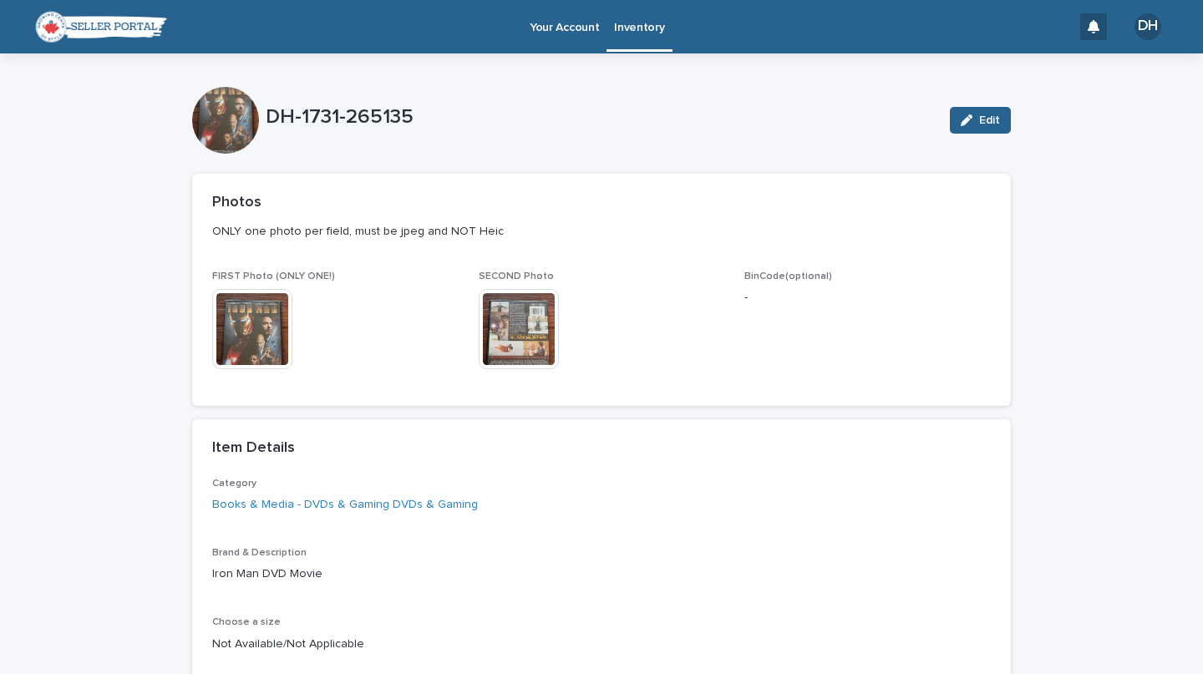
click at [633, 25] on p "Inventory" at bounding box center [639, 17] width 50 height 35
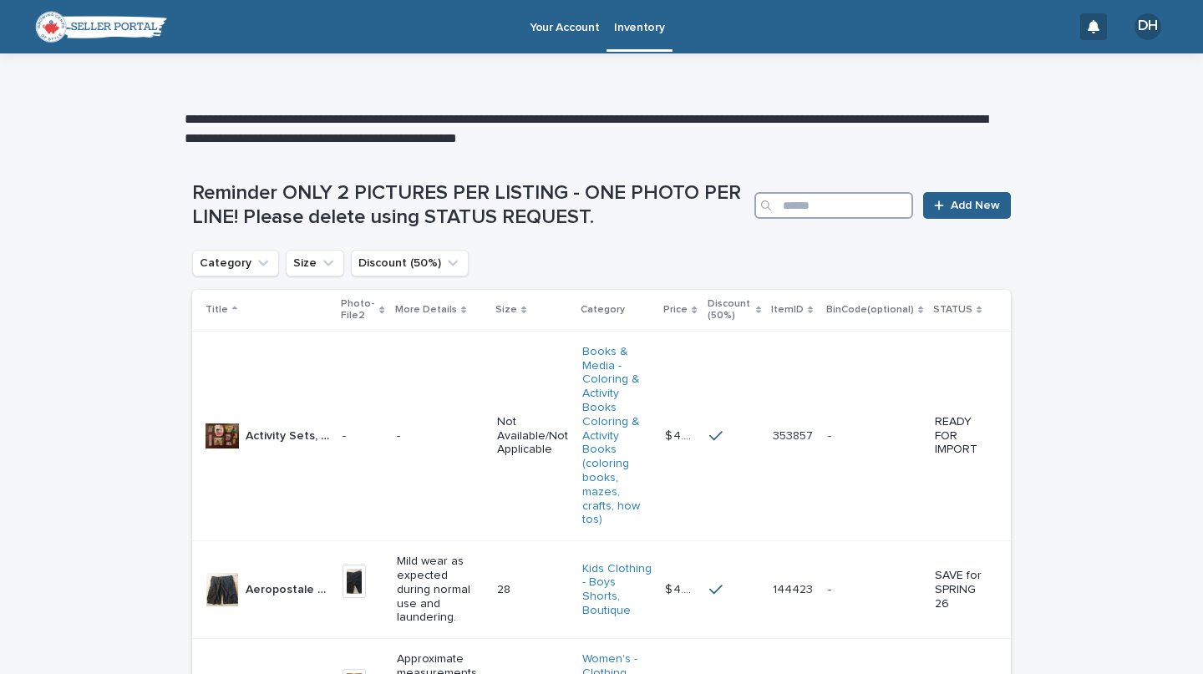
click at [822, 203] on input "Search" at bounding box center [834, 205] width 159 height 27
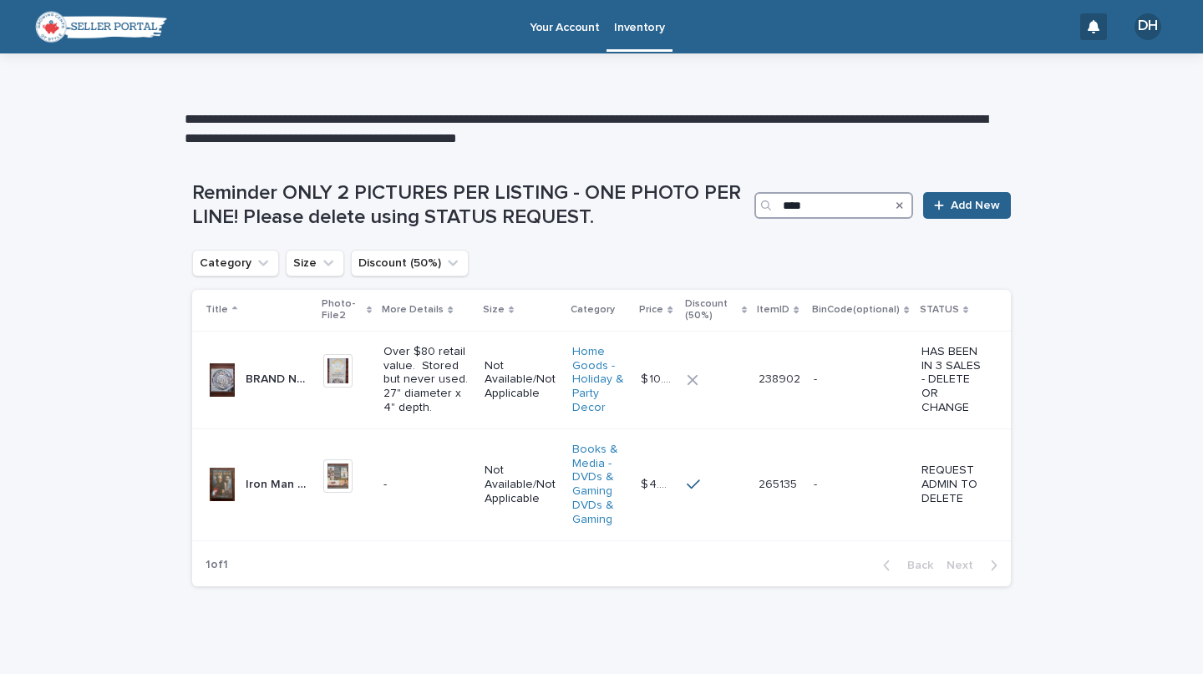
scroll to position [8, 0]
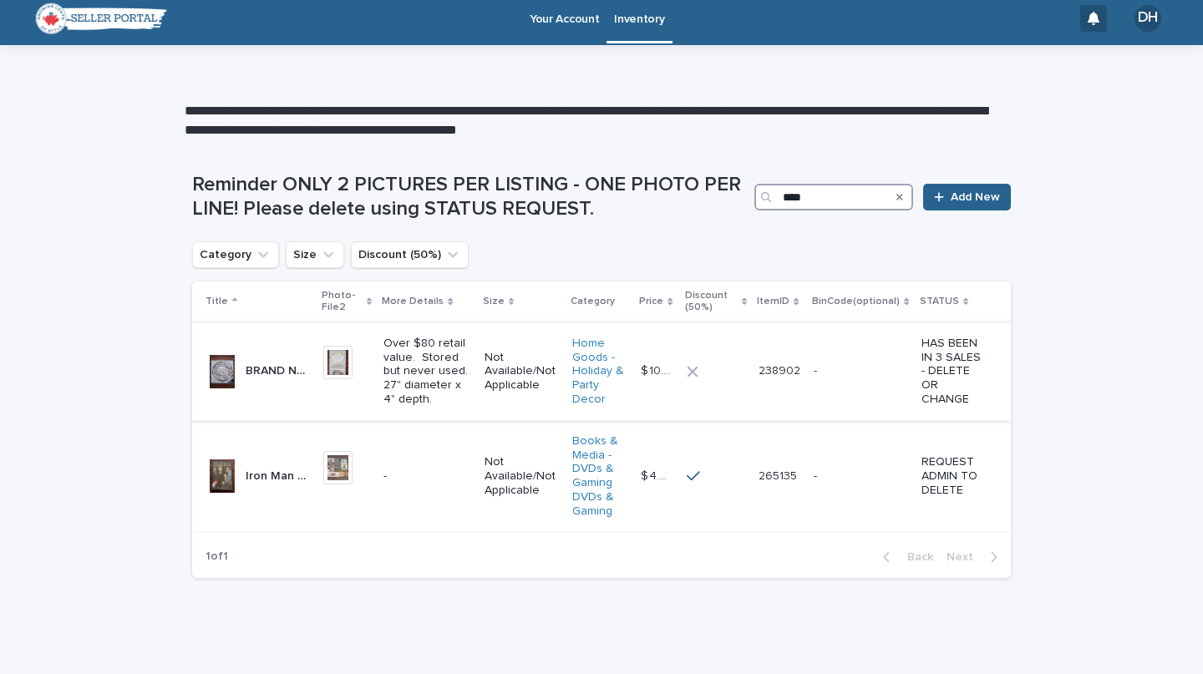
type input "****"
click at [391, 401] on p "Over $80 retail value. Stored but never used. 27" diameter x 4" depth." at bounding box center [427, 372] width 87 height 70
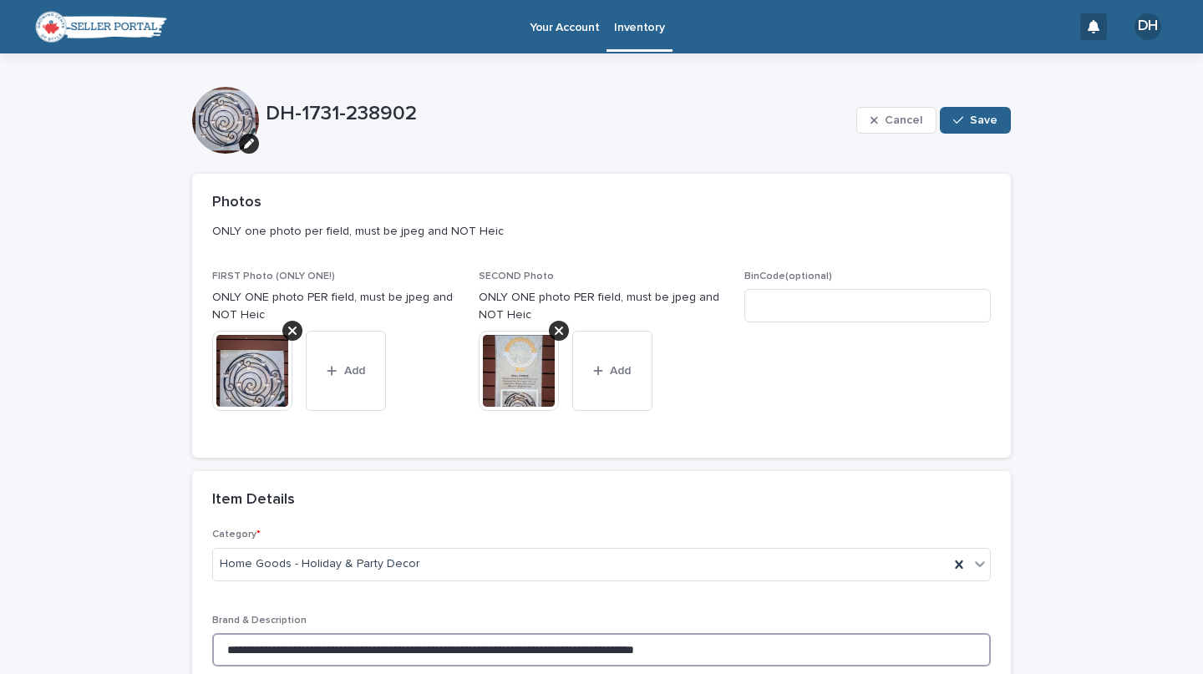
drag, startPoint x: 218, startPoint y: 648, endPoint x: 823, endPoint y: 646, distance: 605.1
click at [823, 646] on input "**********" at bounding box center [601, 649] width 779 height 33
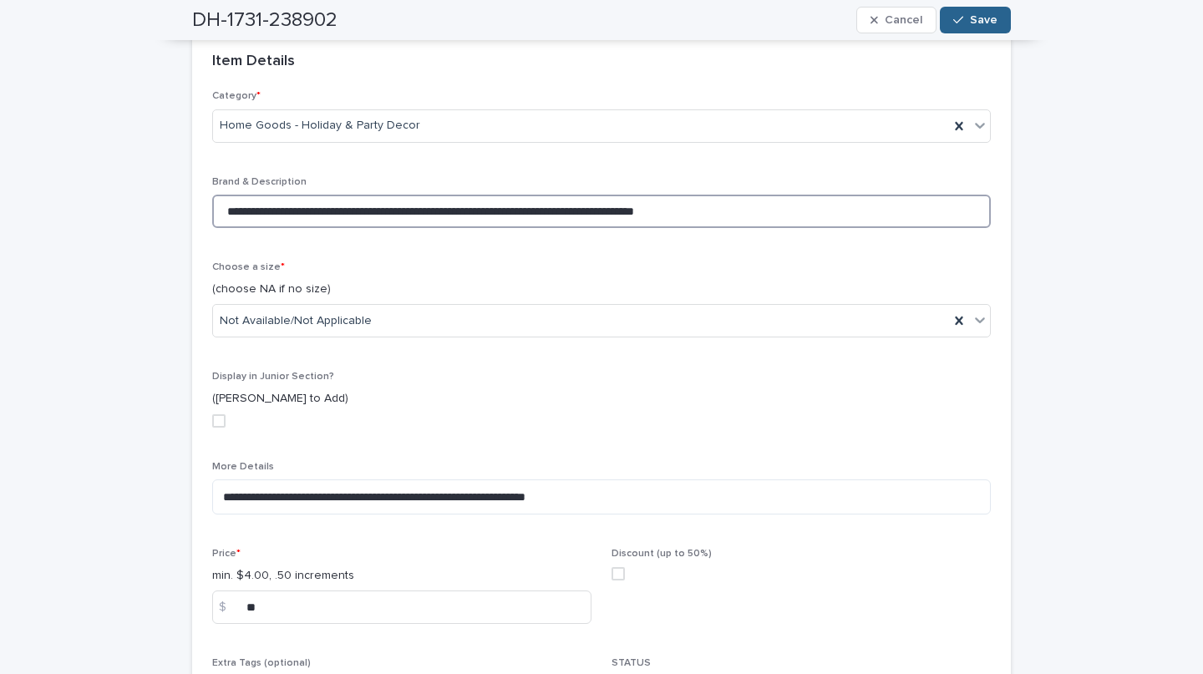
scroll to position [440, 0]
drag, startPoint x: 215, startPoint y: 492, endPoint x: 688, endPoint y: 455, distance: 474.5
click at [688, 479] on textarea "**********" at bounding box center [601, 496] width 779 height 35
click at [1093, 407] on div "**********" at bounding box center [601, 227] width 1203 height 1226
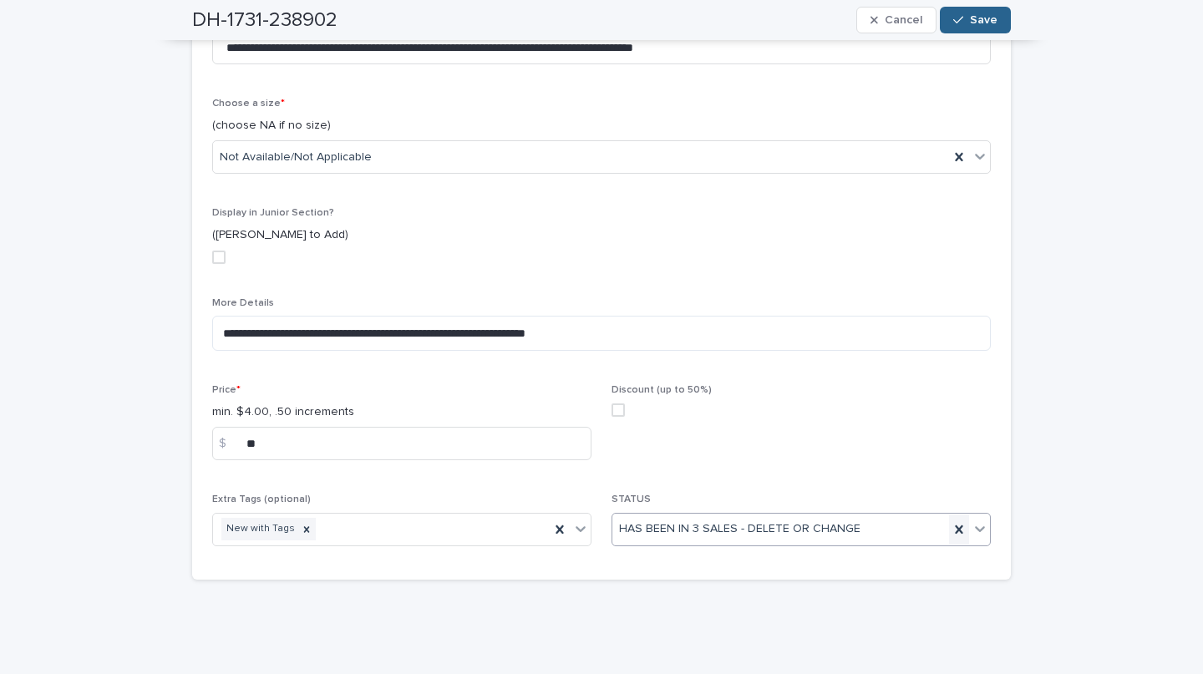
click at [949, 529] on div at bounding box center [959, 530] width 20 height 30
click at [970, 23] on span "Save" at bounding box center [984, 20] width 28 height 12
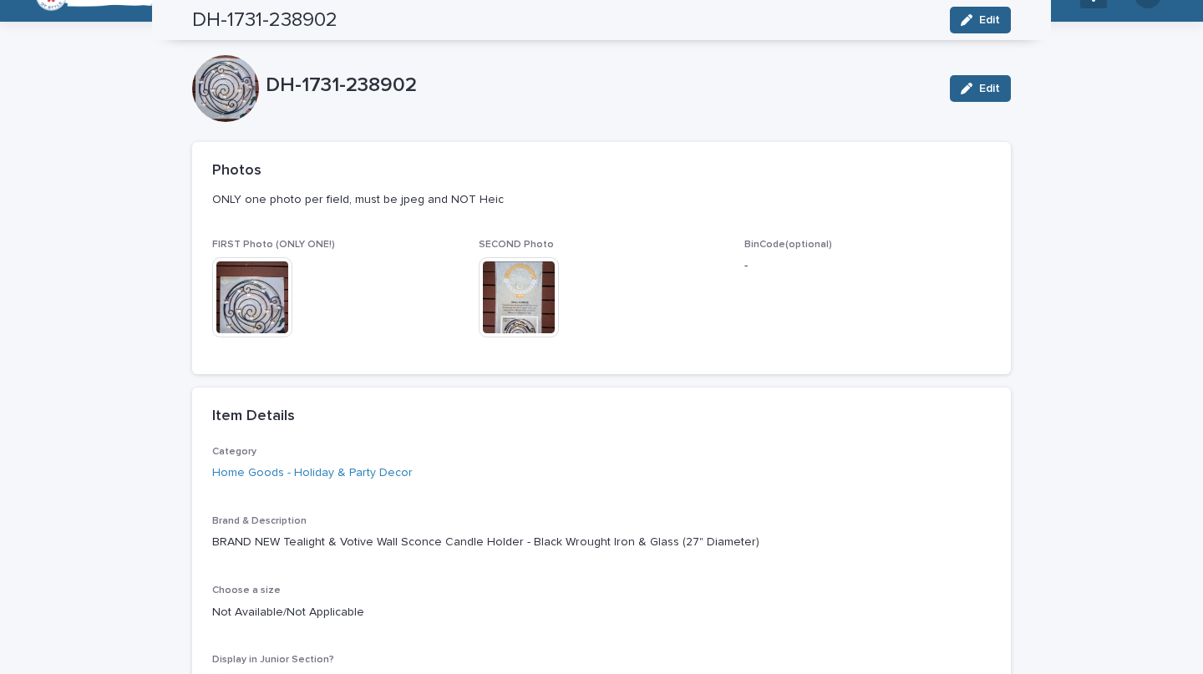
scroll to position [0, 0]
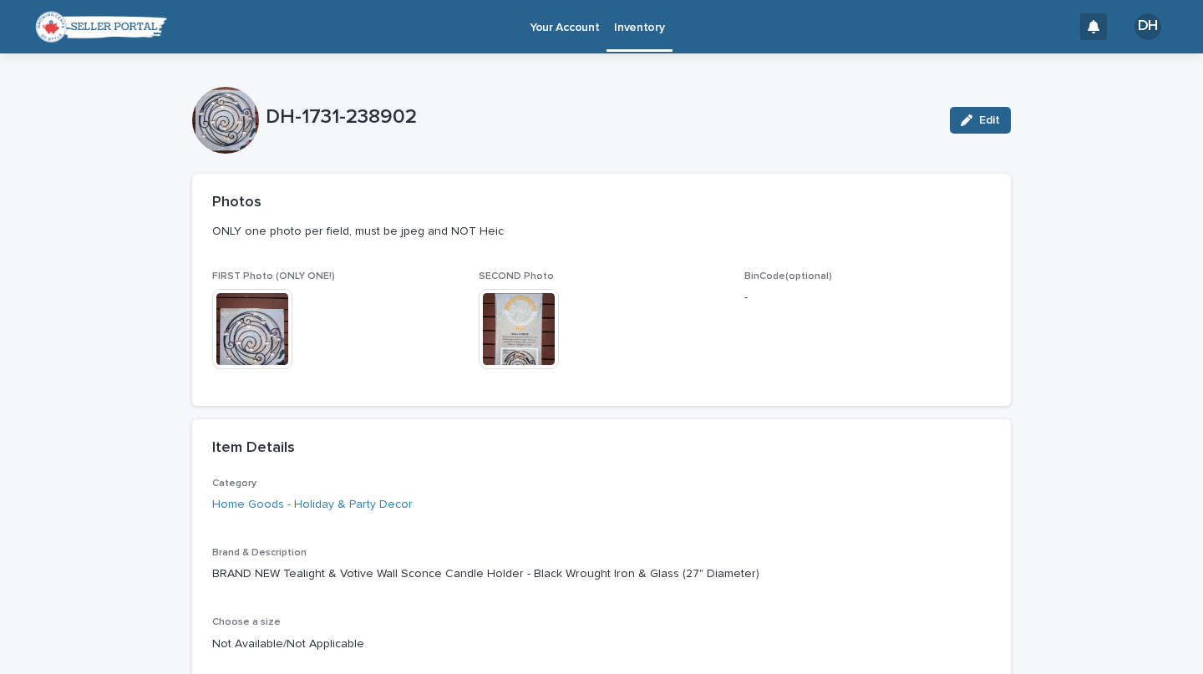
click at [278, 341] on img at bounding box center [252, 329] width 80 height 80
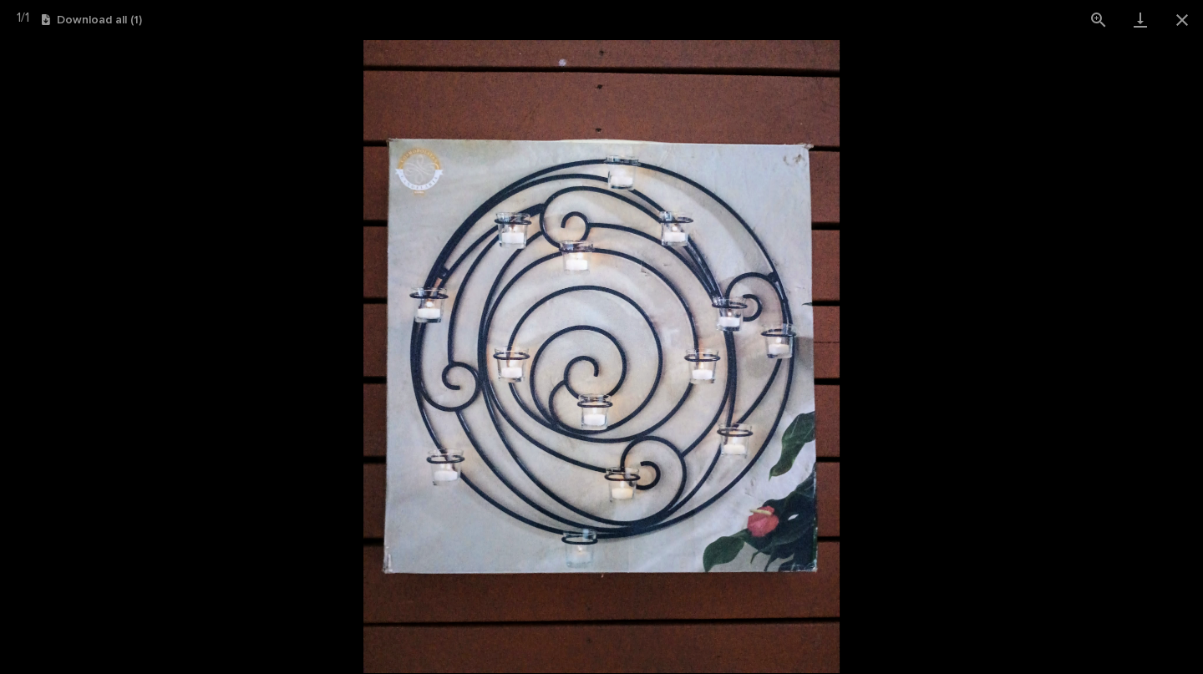
click at [1189, 20] on button "Close gallery" at bounding box center [1183, 19] width 42 height 39
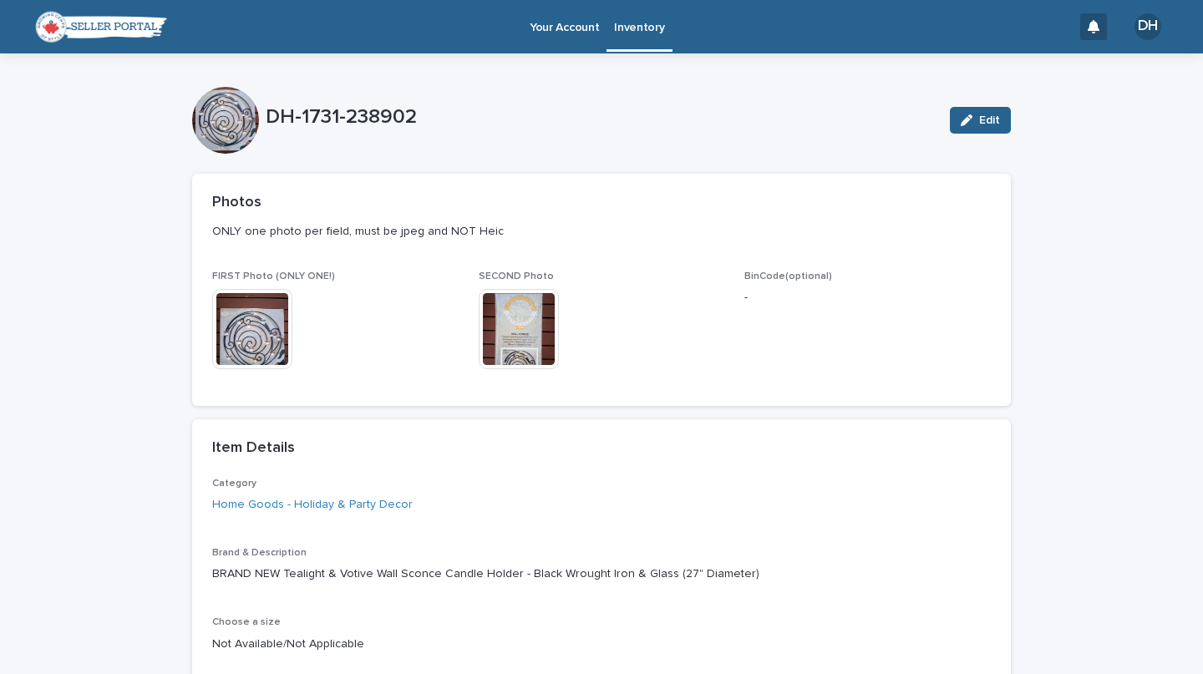
click at [516, 333] on img at bounding box center [519, 329] width 80 height 80
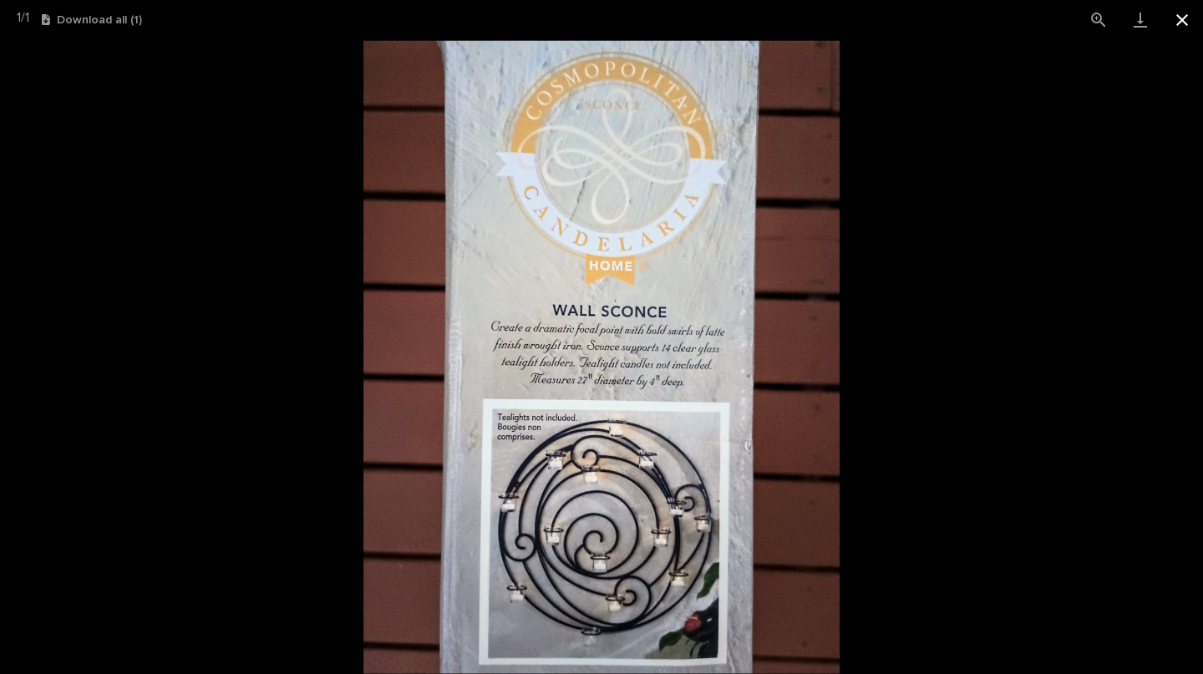
click at [1183, 19] on button "Close gallery" at bounding box center [1183, 19] width 42 height 39
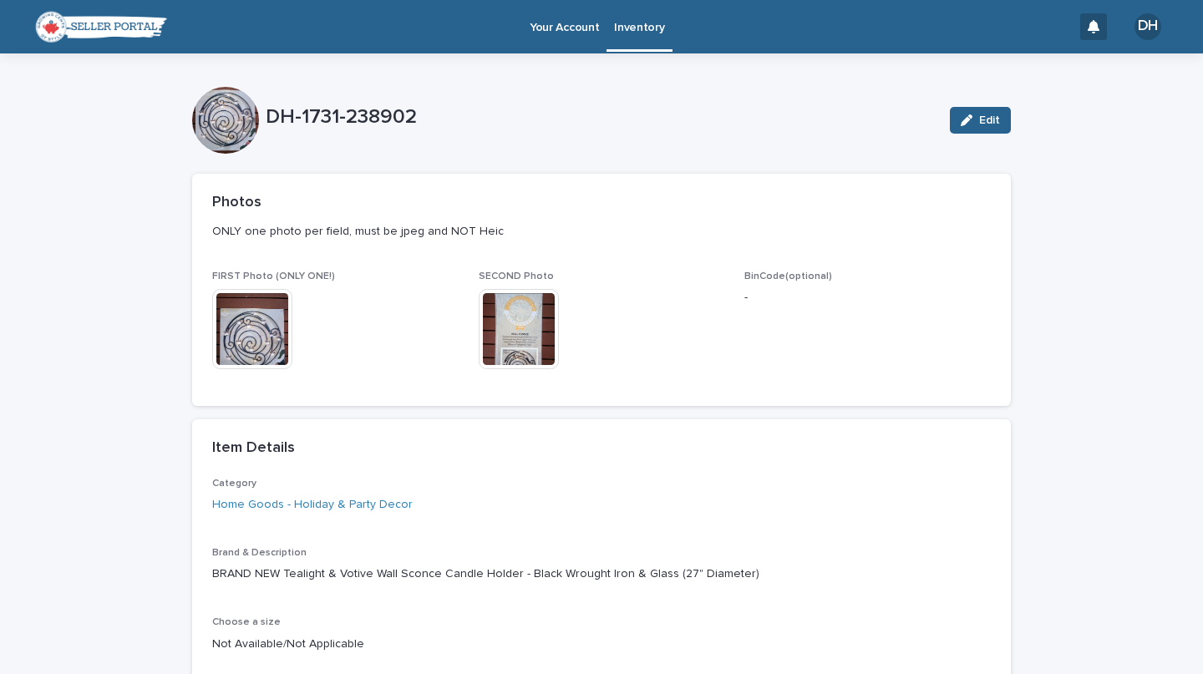
click at [629, 33] on p "Inventory" at bounding box center [639, 17] width 50 height 35
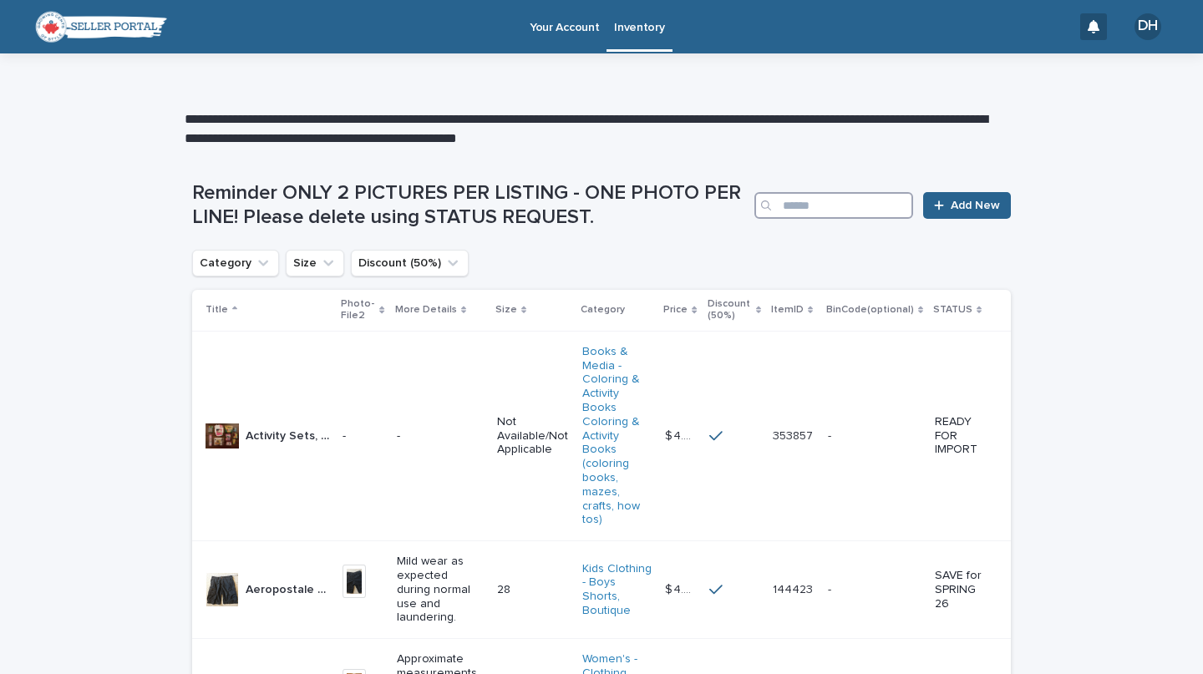
click at [800, 210] on input "Search" at bounding box center [834, 205] width 159 height 27
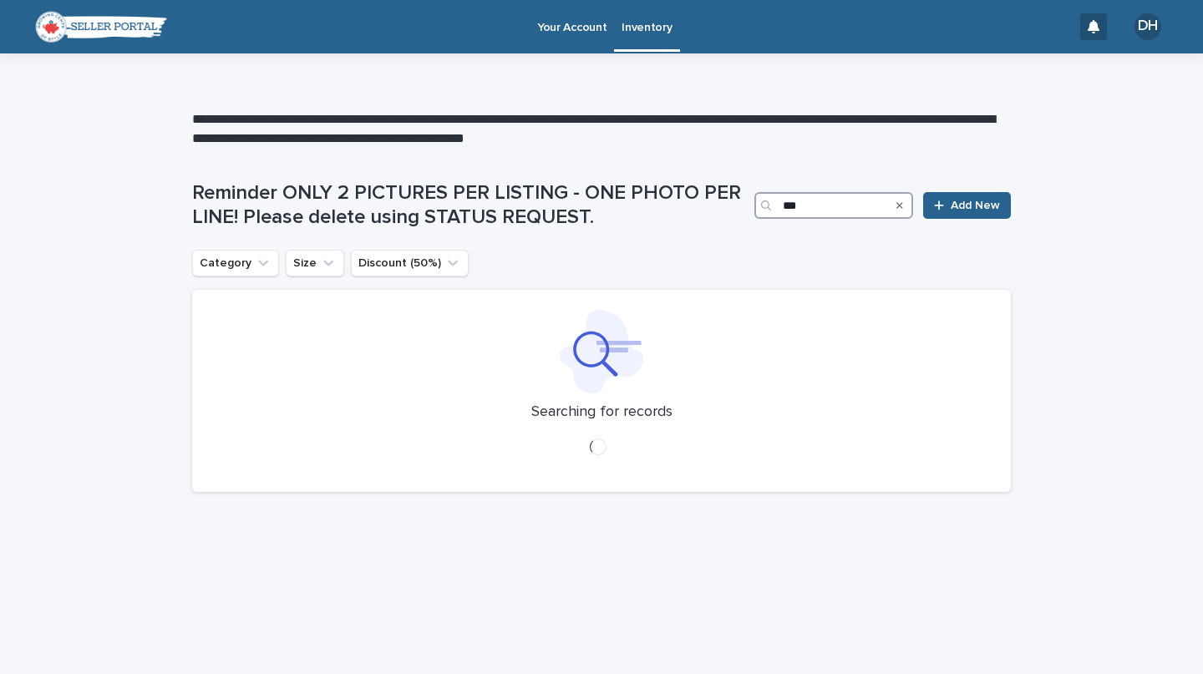
type input "****"
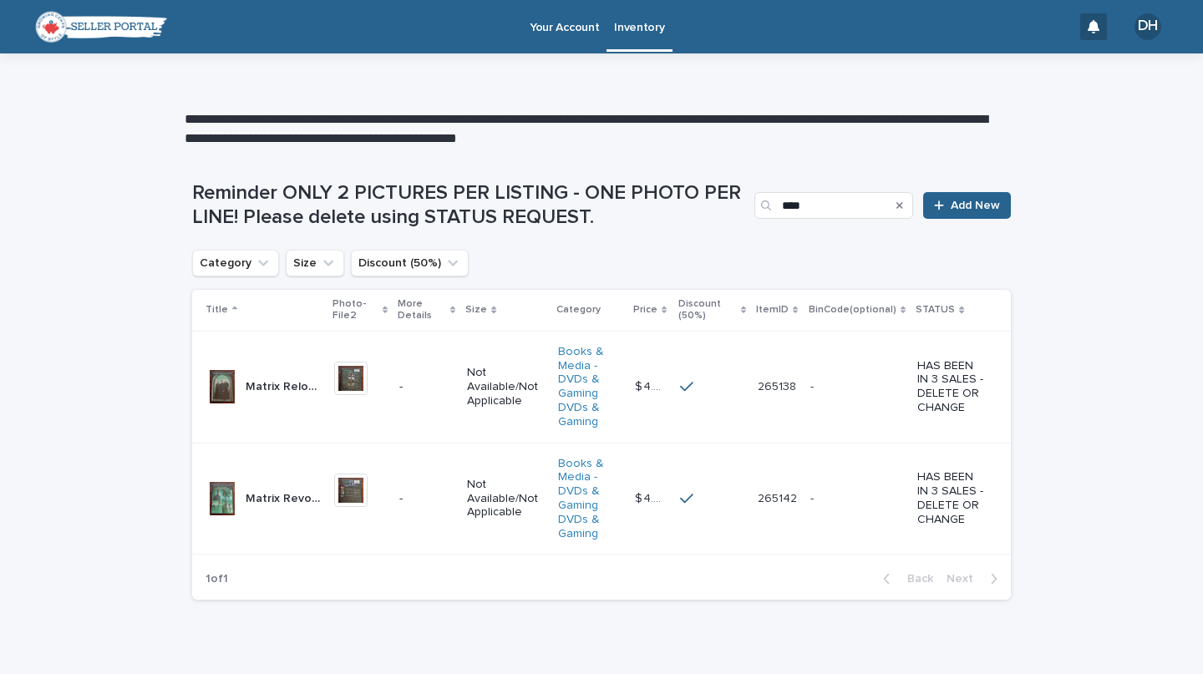
click at [265, 395] on div "Matrix Reloaded DVD Movie Matrix Reloaded DVD Movie" at bounding box center [283, 388] width 75 height 28
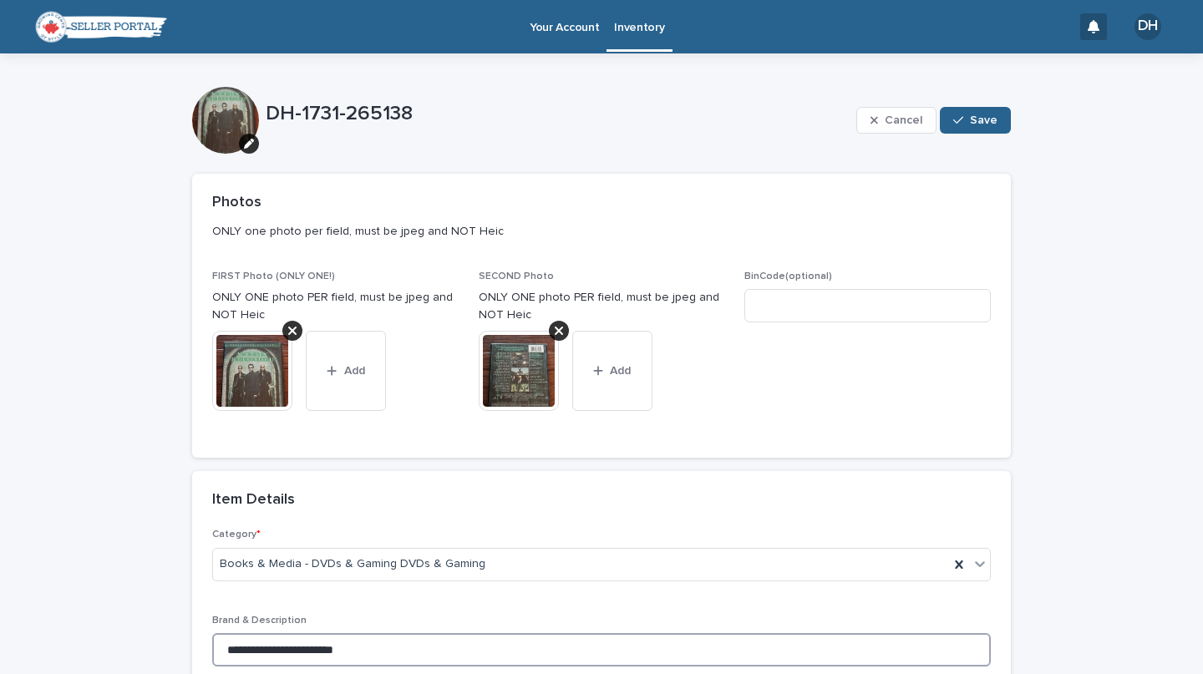
drag, startPoint x: 211, startPoint y: 646, endPoint x: 427, endPoint y: 644, distance: 216.5
click at [466, 637] on input "**********" at bounding box center [601, 649] width 779 height 33
click at [1071, 477] on div "**********" at bounding box center [601, 666] width 1203 height 1226
click at [1075, 435] on div "**********" at bounding box center [601, 666] width 1203 height 1226
click at [882, 418] on span "BinCode(optional)" at bounding box center [868, 354] width 247 height 167
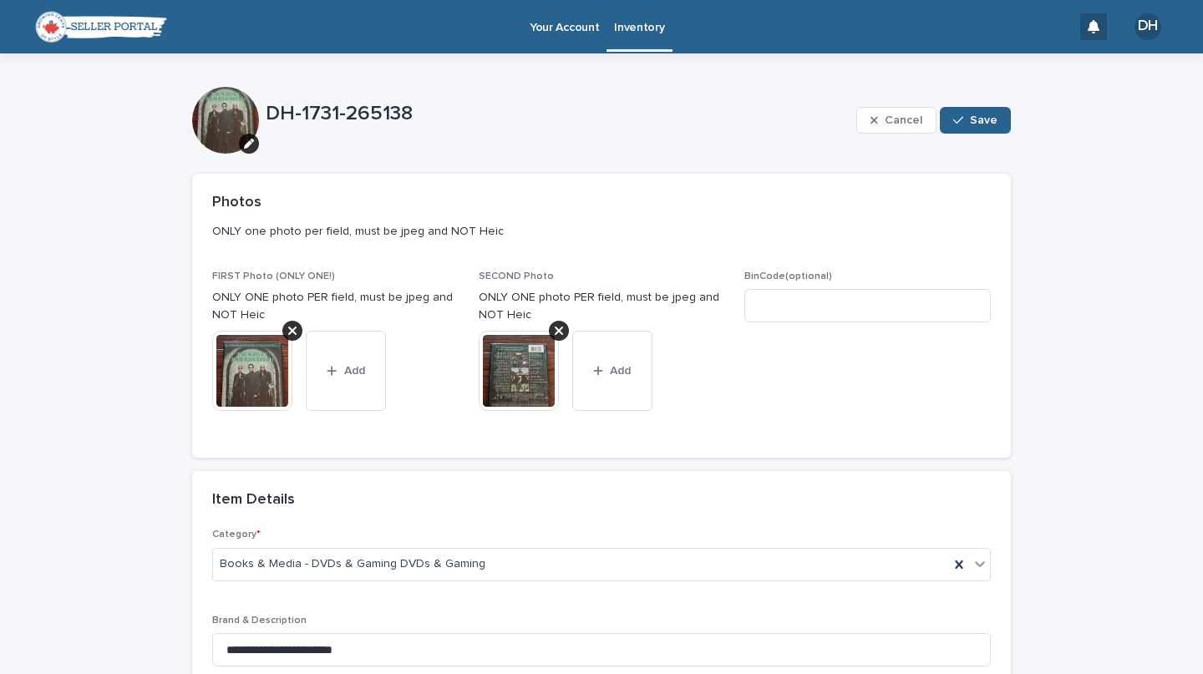
click at [952, 517] on div "Item Details" at bounding box center [601, 500] width 819 height 59
click at [954, 534] on p "Category *" at bounding box center [601, 535] width 779 height 12
click at [955, 528] on div "Item Details" at bounding box center [601, 500] width 819 height 59
click at [955, 521] on div "Item Details" at bounding box center [601, 500] width 819 height 59
click at [947, 529] on div "Item Details" at bounding box center [601, 500] width 819 height 59
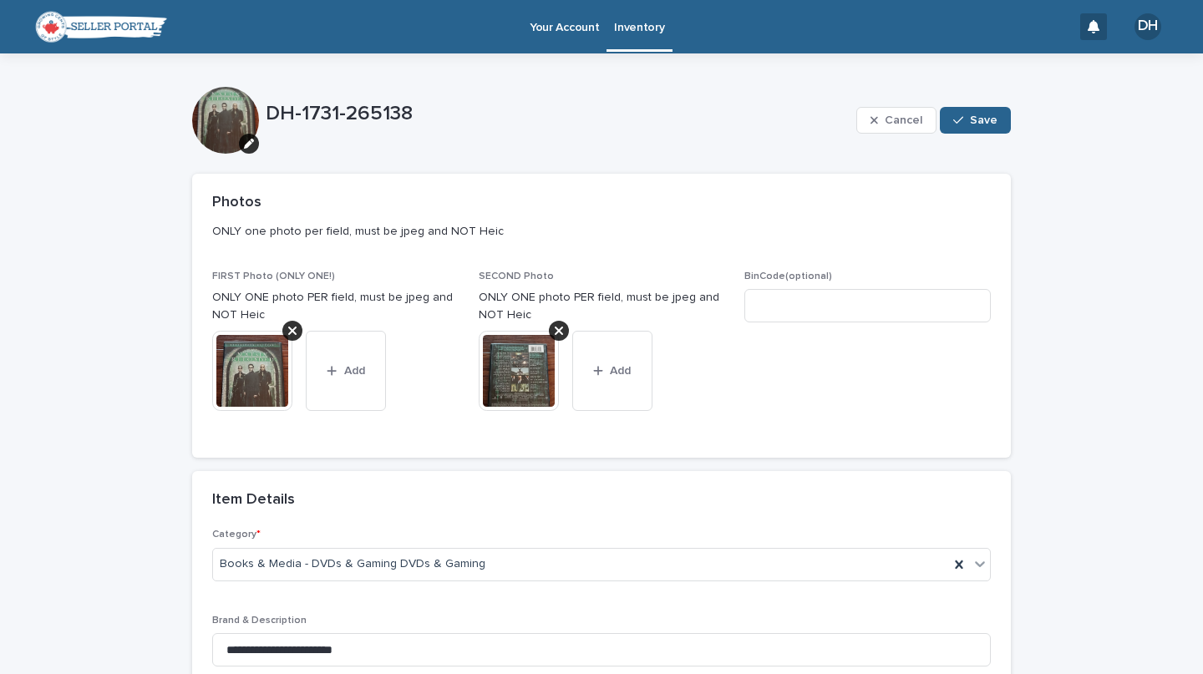
click at [944, 525] on div "Item Details" at bounding box center [601, 500] width 819 height 59
click at [954, 528] on div "Item Details" at bounding box center [601, 500] width 819 height 59
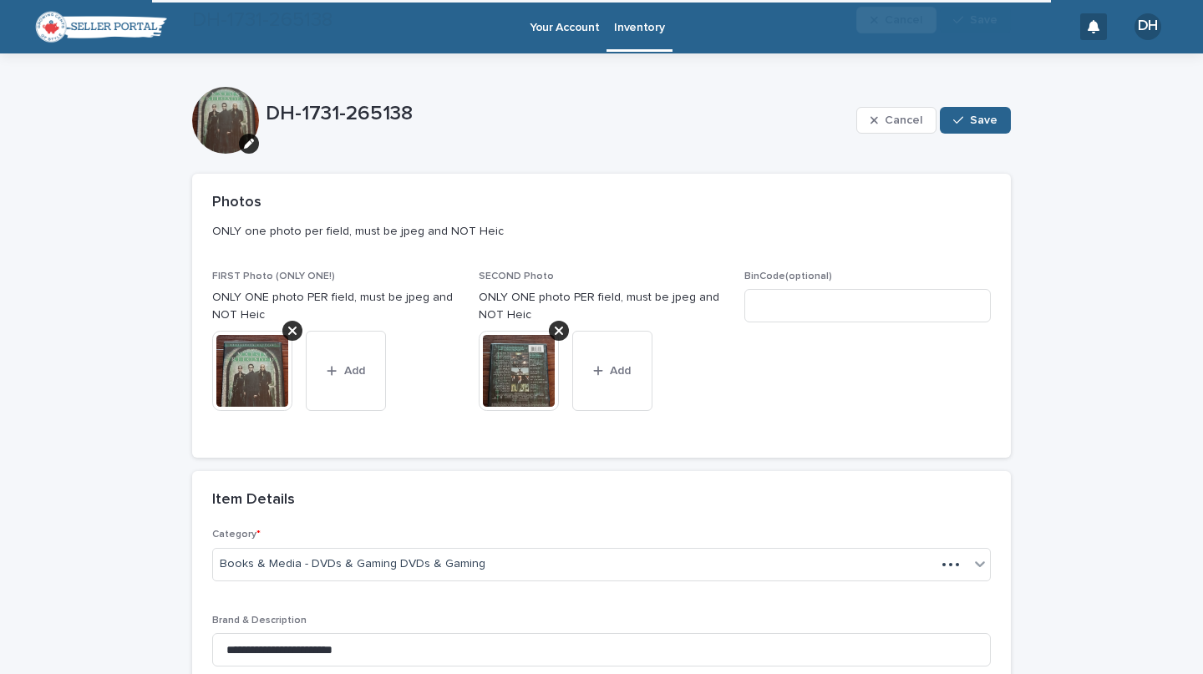
scroll to position [603, 0]
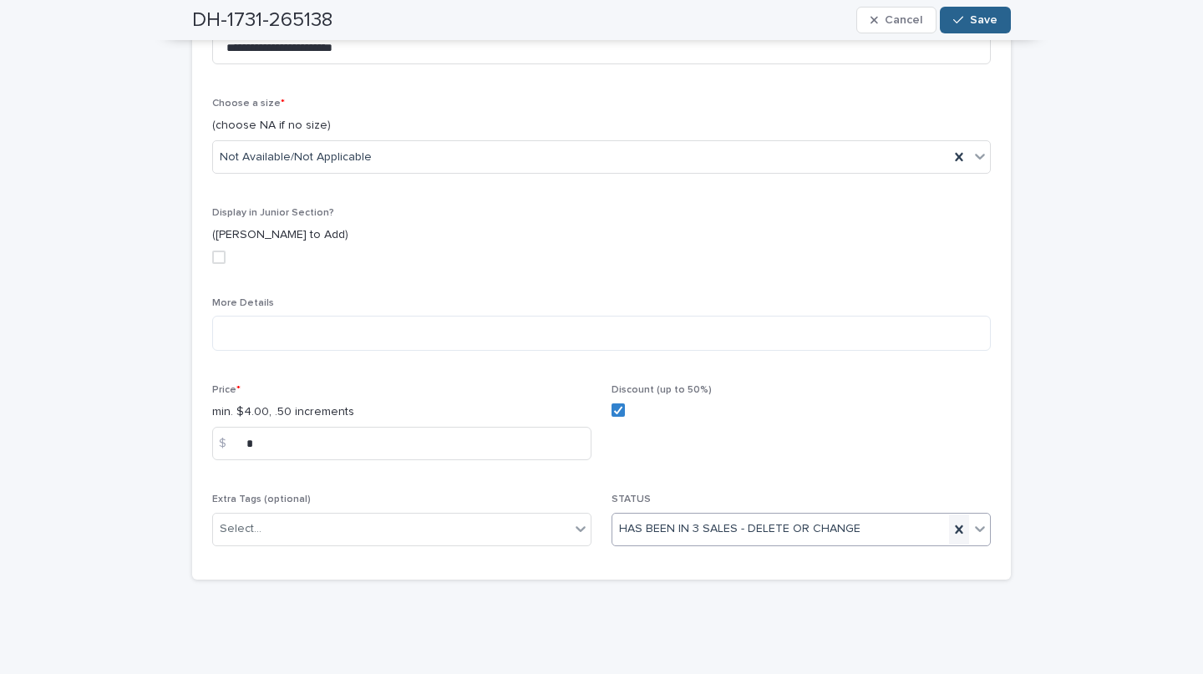
click at [955, 527] on icon at bounding box center [959, 530] width 8 height 8
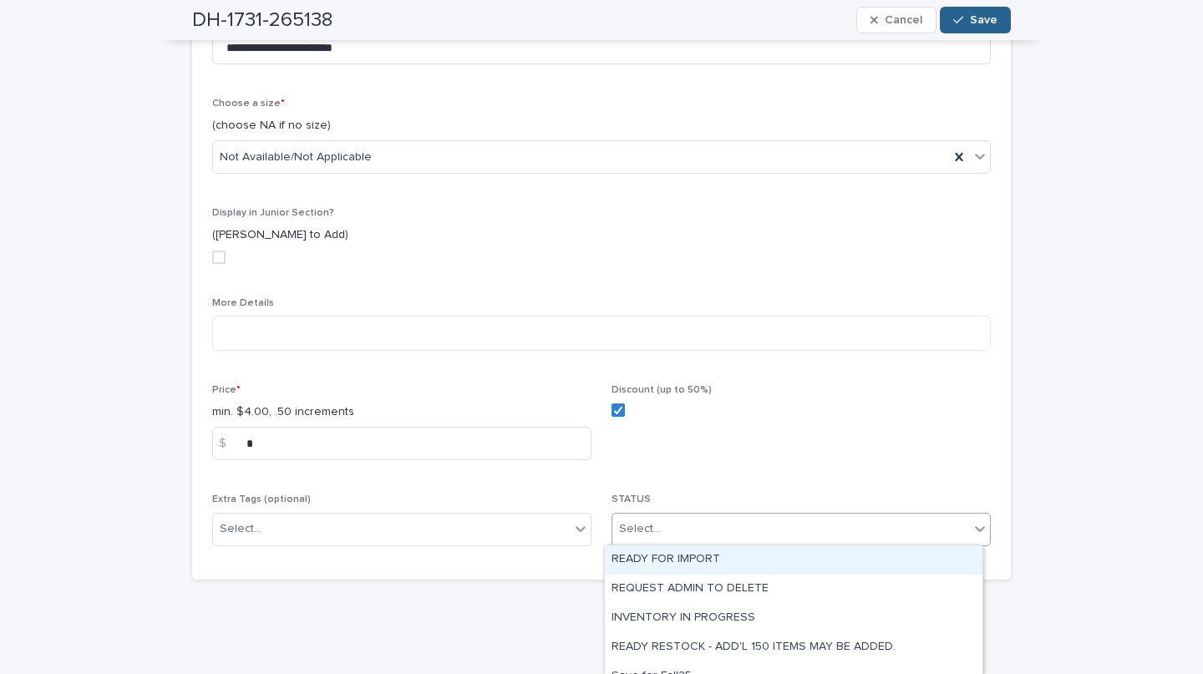
click at [857, 523] on div "Select..." at bounding box center [791, 530] width 357 height 28
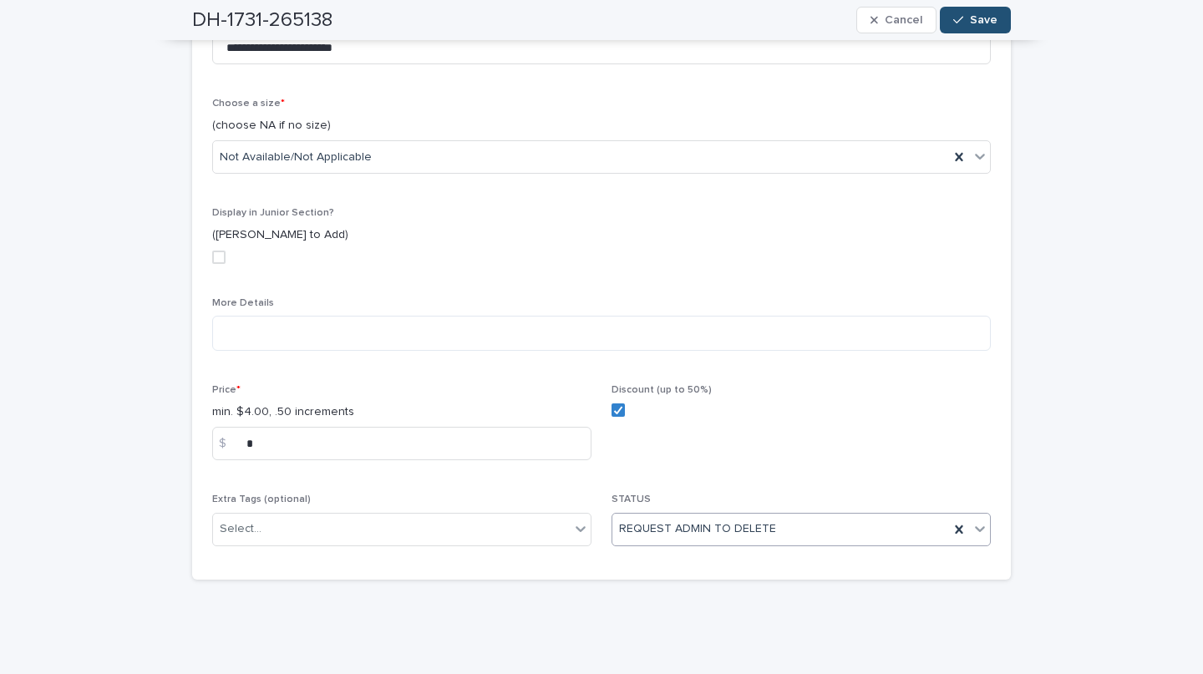
click at [970, 21] on span "Save" at bounding box center [984, 20] width 28 height 12
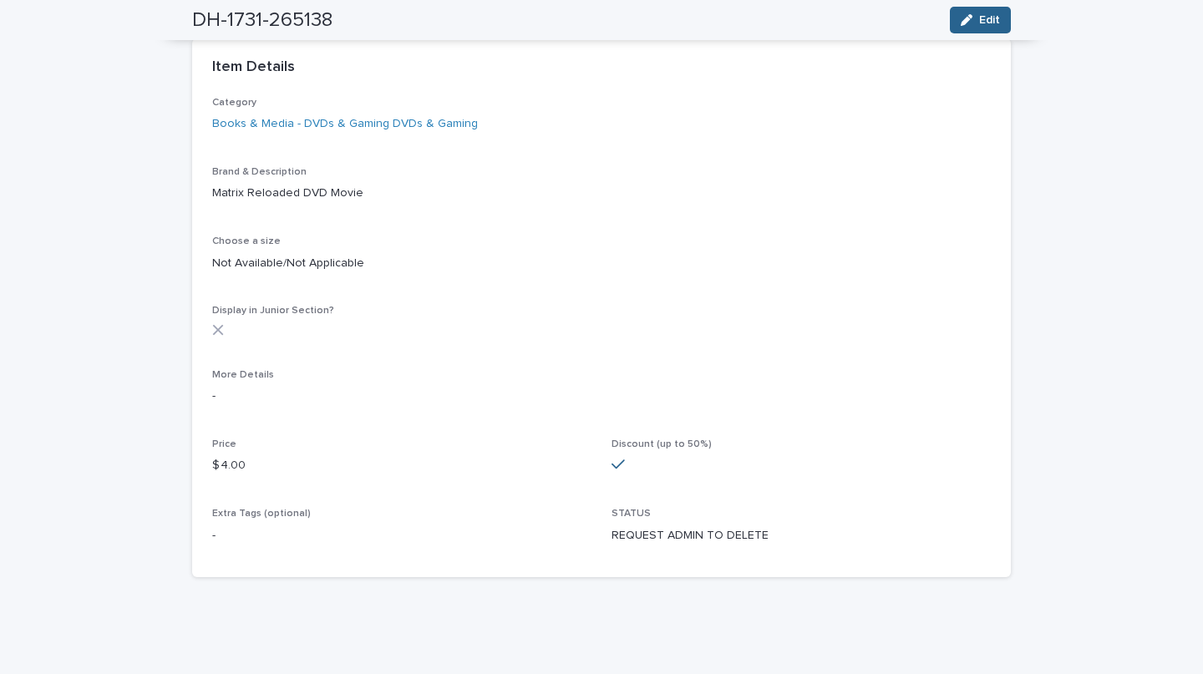
scroll to position [381, 0]
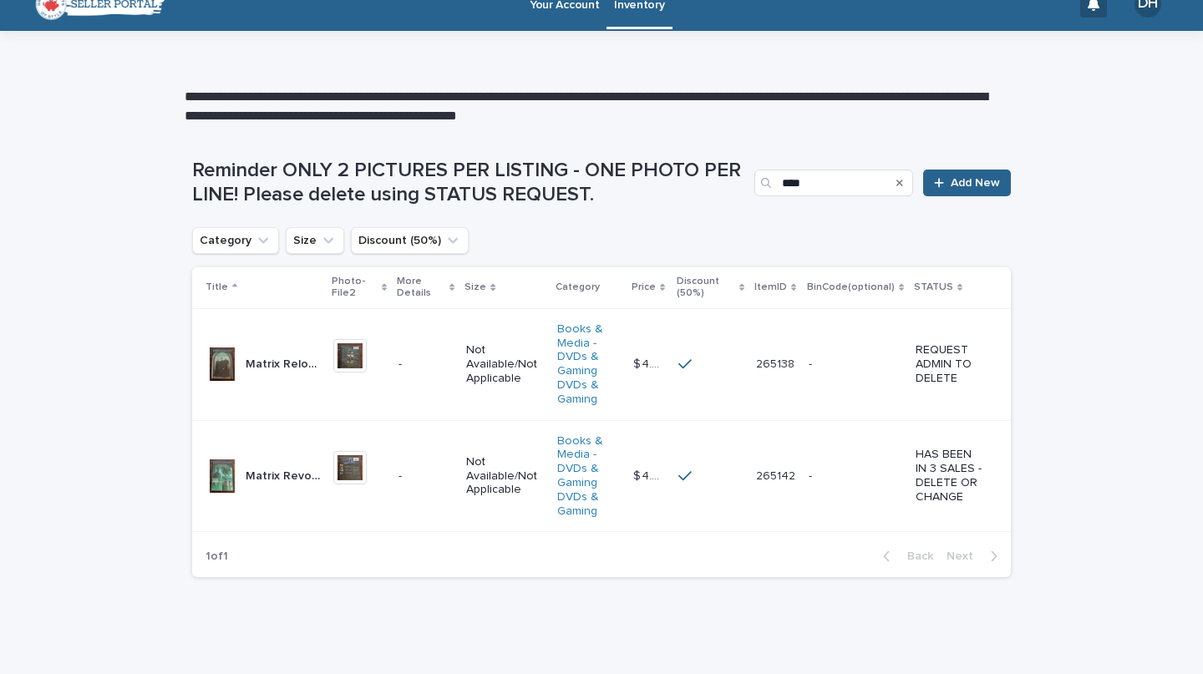
click at [257, 484] on p "Matrix Revolutions DVD Movie" at bounding box center [285, 475] width 78 height 18
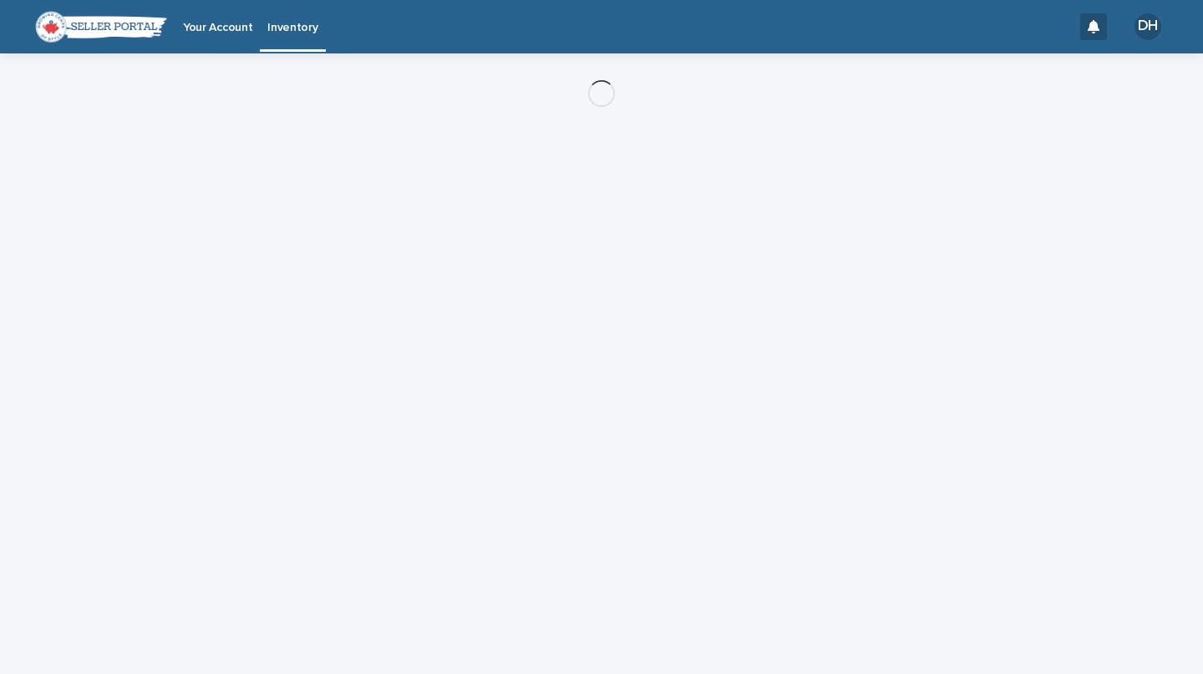
click at [282, 501] on div "Loading... Saving… Loading... Saving…" at bounding box center [602, 342] width 836 height 579
click at [257, 479] on div "Loading... Saving… Loading... Saving…" at bounding box center [602, 342] width 836 height 579
click at [721, 495] on div "Loading... Saving… Loading... Saving…" at bounding box center [602, 342] width 836 height 579
click at [366, 487] on div "Loading... Saving… Loading... Saving…" at bounding box center [602, 342] width 836 height 579
click at [339, 496] on div "Loading... Saving… Loading... Saving…" at bounding box center [602, 342] width 836 height 579
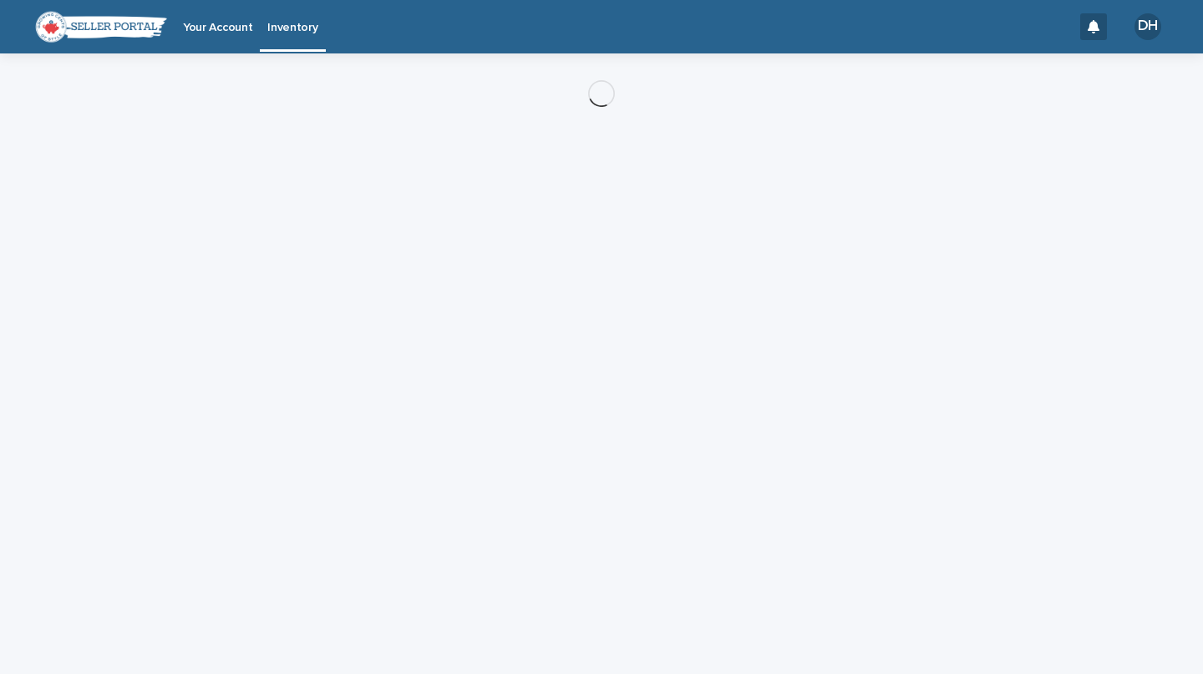
click at [292, 493] on div "Loading... Saving… Loading... Saving…" at bounding box center [602, 342] width 836 height 579
click at [756, 492] on div "Loading... Saving… Loading... Saving…" at bounding box center [602, 342] width 836 height 579
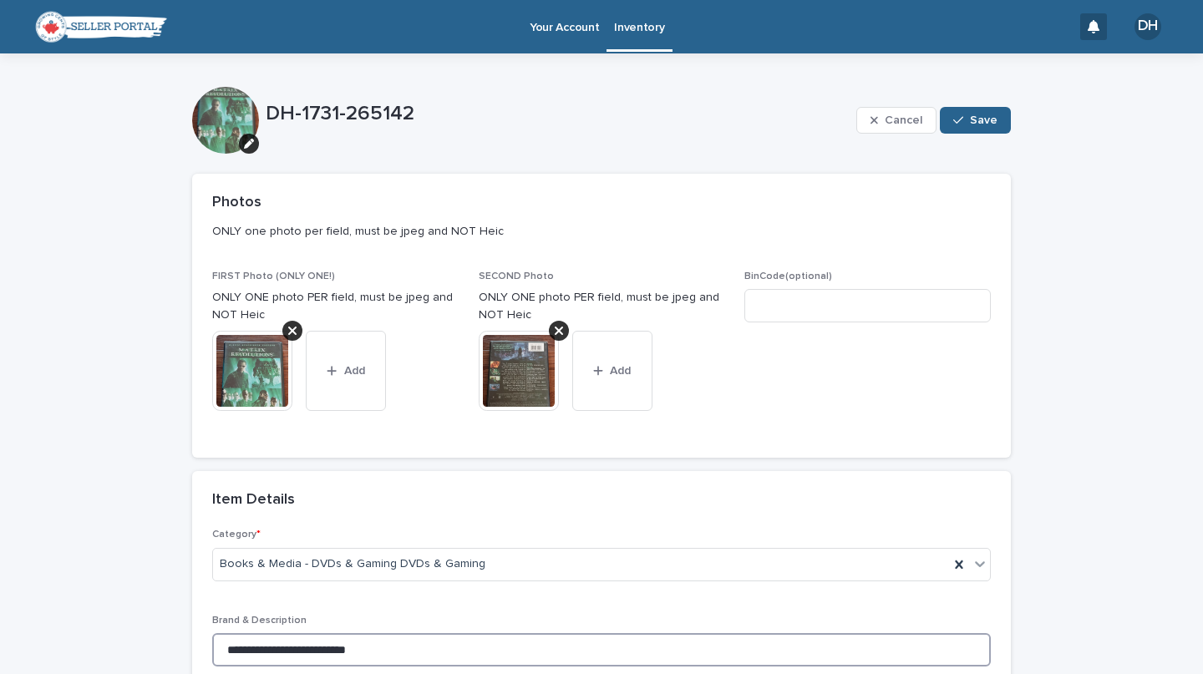
click at [521, 616] on div "**********" at bounding box center [601, 647] width 779 height 65
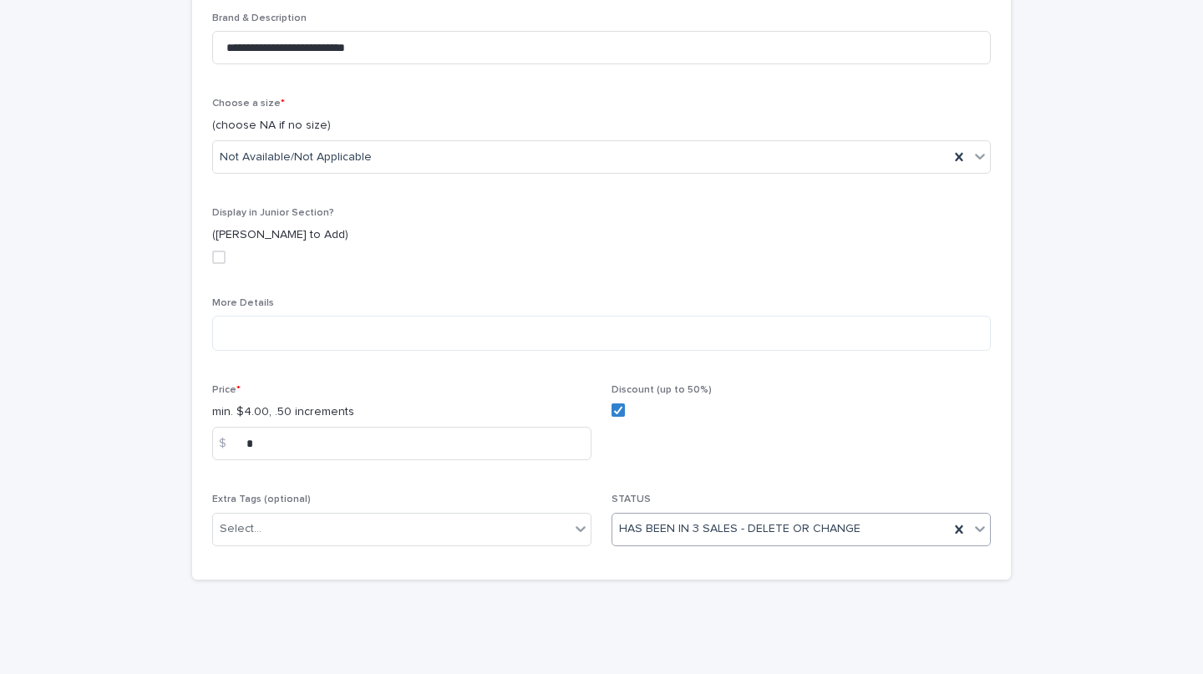
click at [949, 527] on div "HAS BEEN IN 3 SALES - DELETE OR CHANGE" at bounding box center [781, 530] width 337 height 28
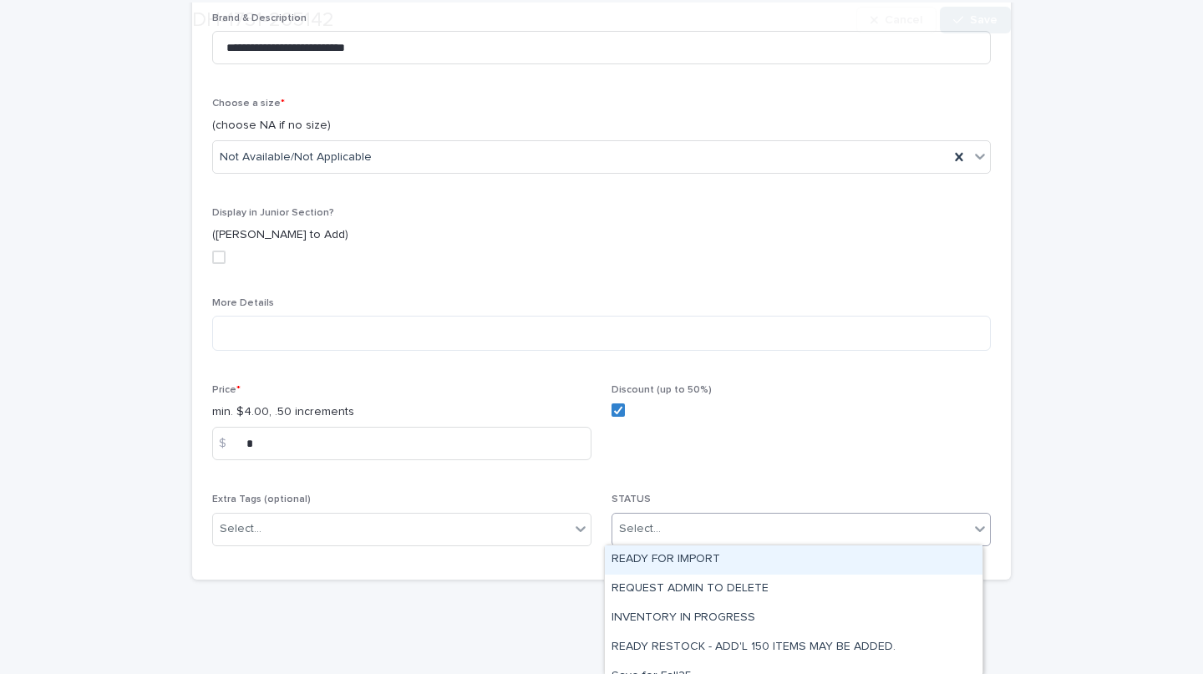
click at [868, 527] on div "Select..." at bounding box center [791, 530] width 357 height 28
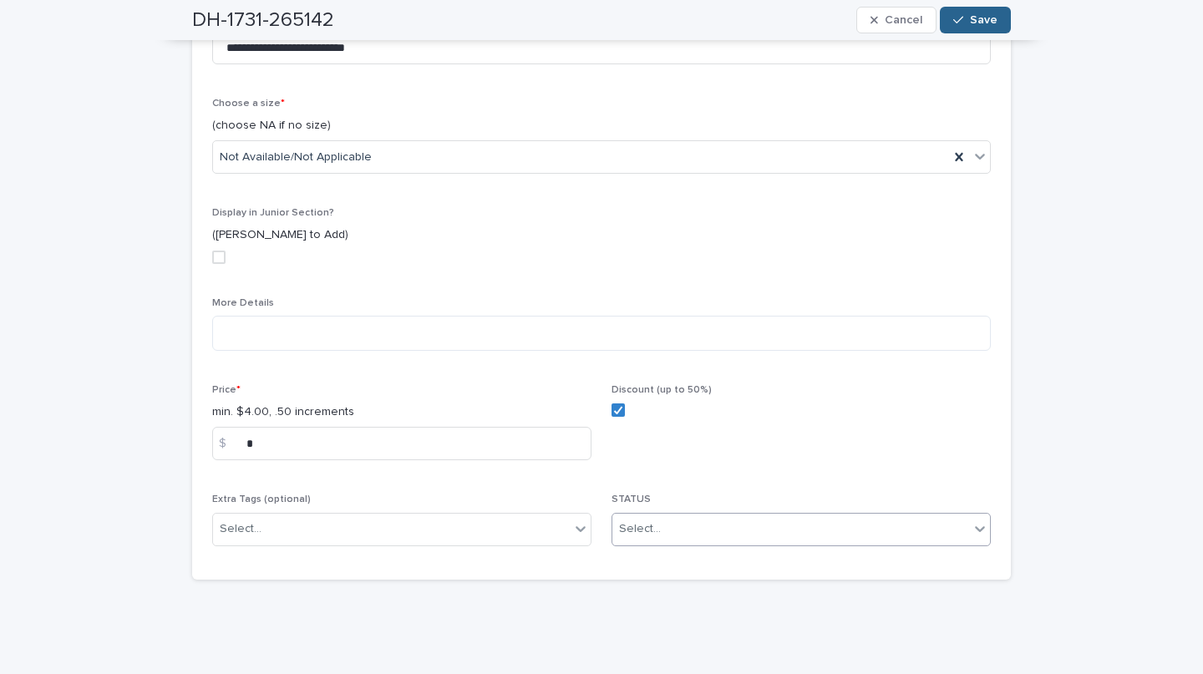
type input "*"
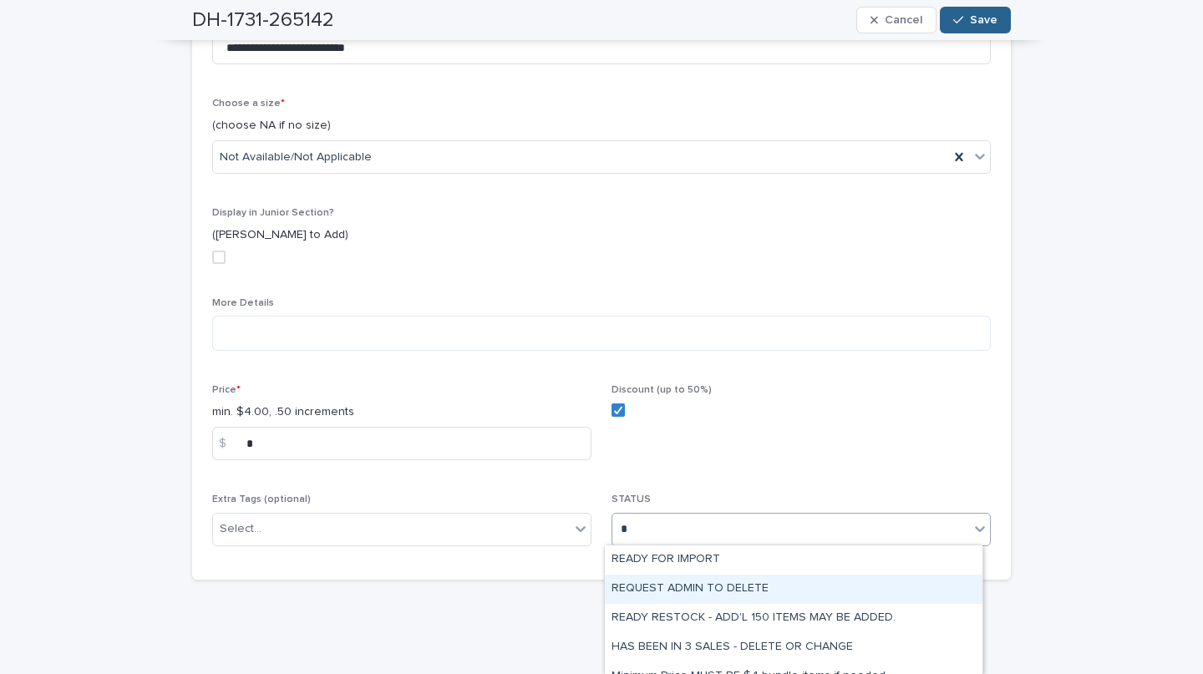
click at [788, 583] on div "REQUEST ADMIN TO DELETE" at bounding box center [794, 589] width 378 height 29
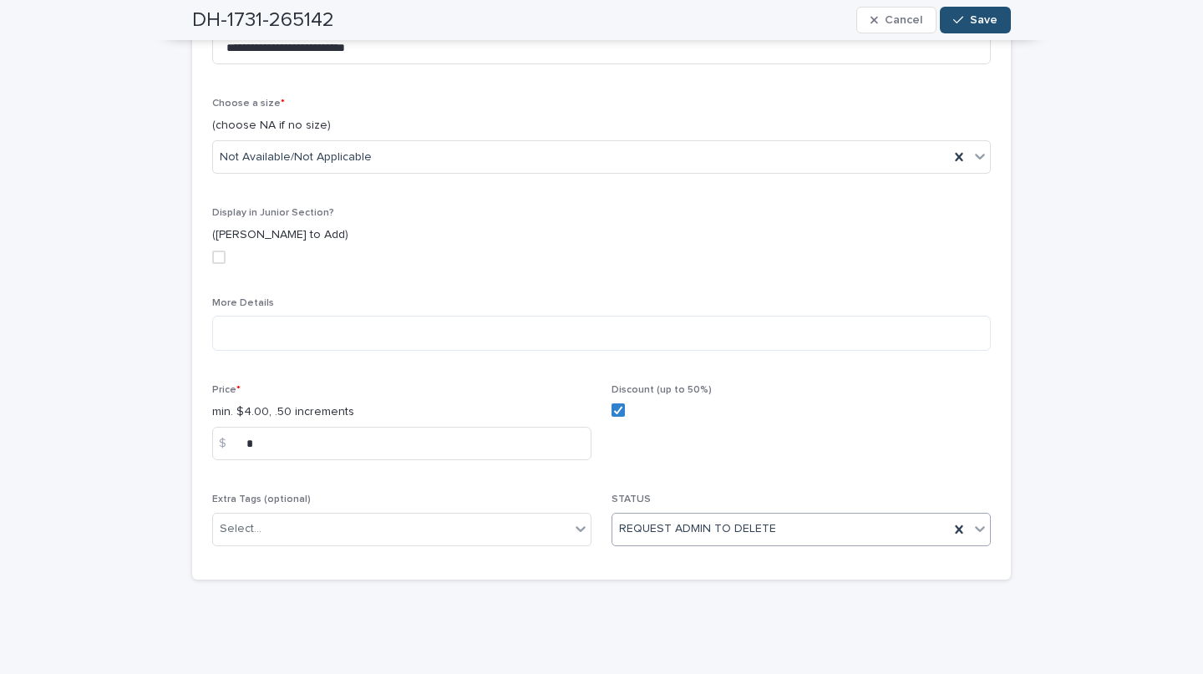
click at [957, 20] on icon "button" at bounding box center [959, 20] width 10 height 12
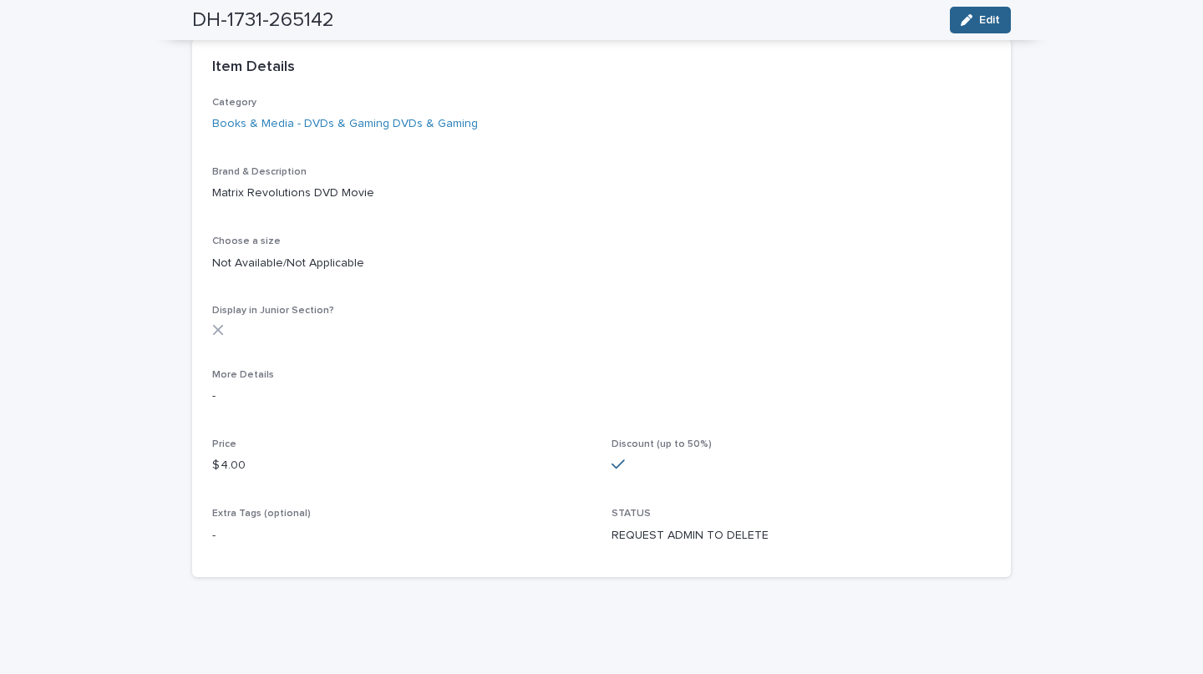
scroll to position [381, 0]
click at [1094, 383] on div "Loading... Saving… Loading... Saving… DH-1731-265142 Edit DH-1731-265142 Edit S…" at bounding box center [601, 173] width 1203 height 1002
click at [1106, 302] on div "Loading... Saving… Loading... Saving… DH-1731-265142 Edit DH-1731-265142 Edit S…" at bounding box center [601, 173] width 1203 height 1002
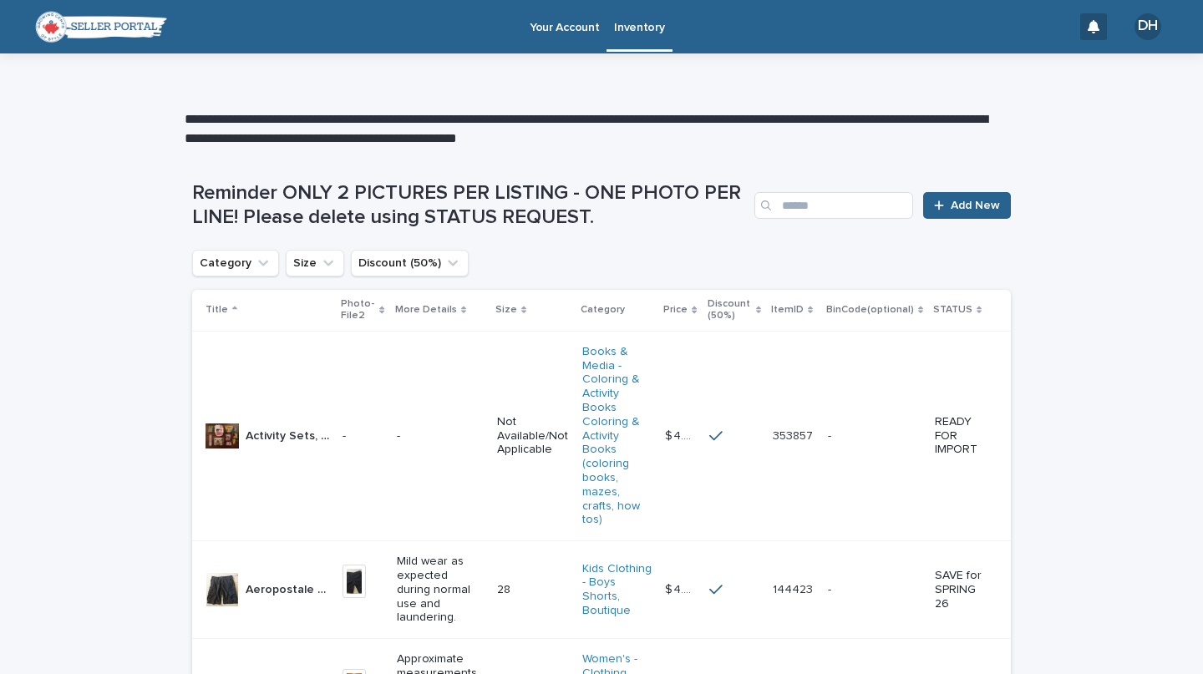
click at [1081, 125] on div "**********" at bounding box center [594, 126] width 1189 height 44
click at [814, 217] on input "Search" at bounding box center [834, 205] width 159 height 27
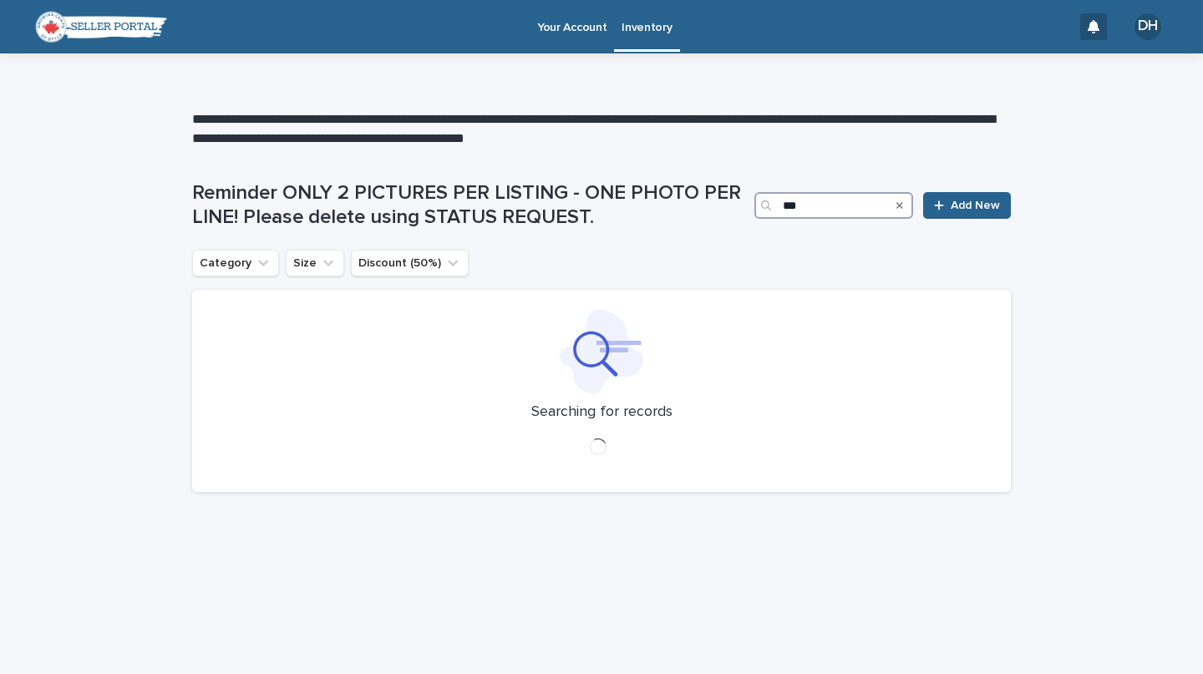
type input "****"
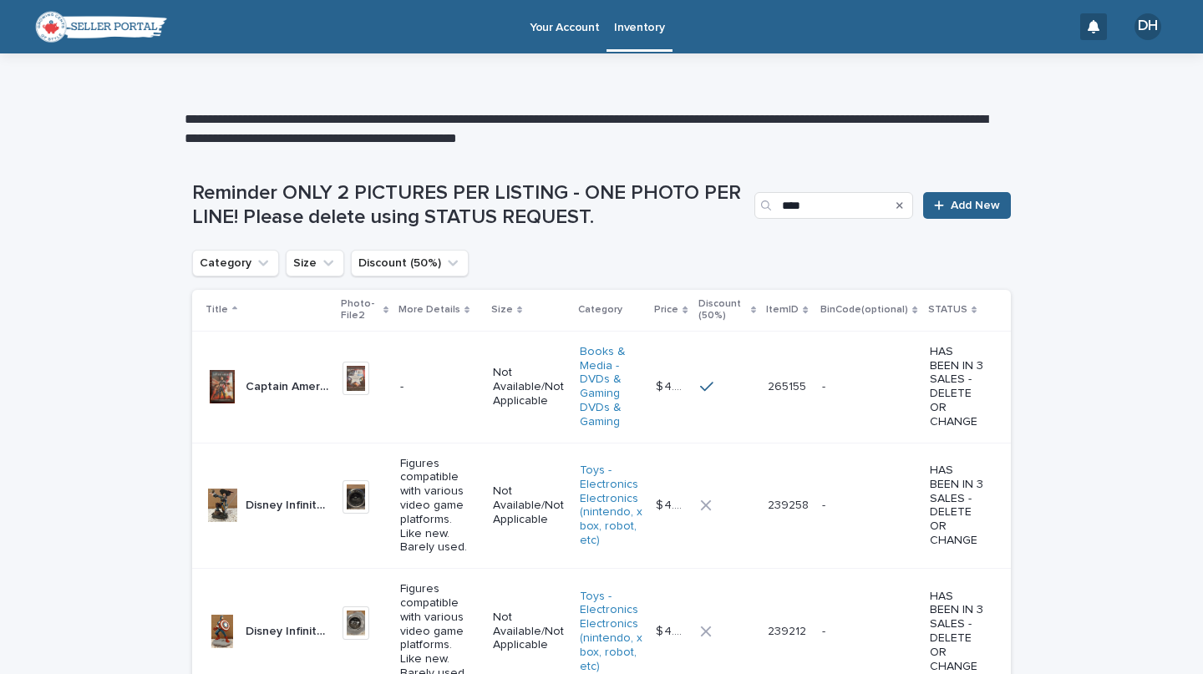
click at [256, 396] on div "Captain America The First Avenger DVD Movie Captain America The First Avenger D…" at bounding box center [288, 388] width 84 height 28
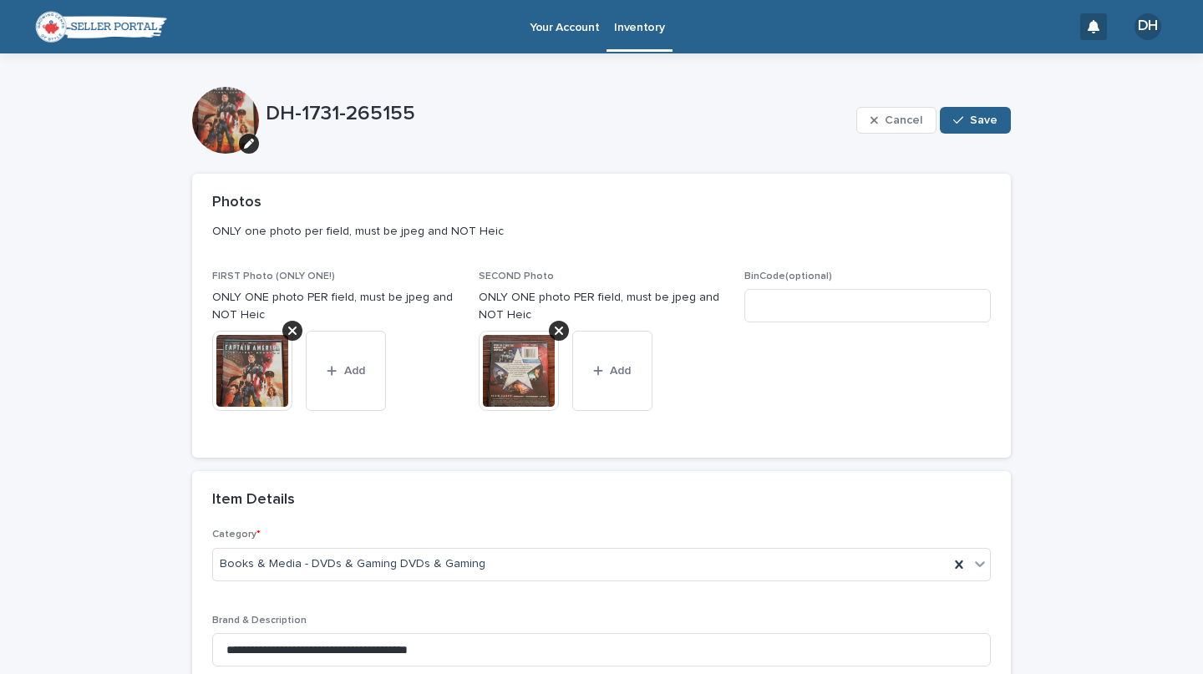
click at [256, 396] on img at bounding box center [252, 371] width 80 height 80
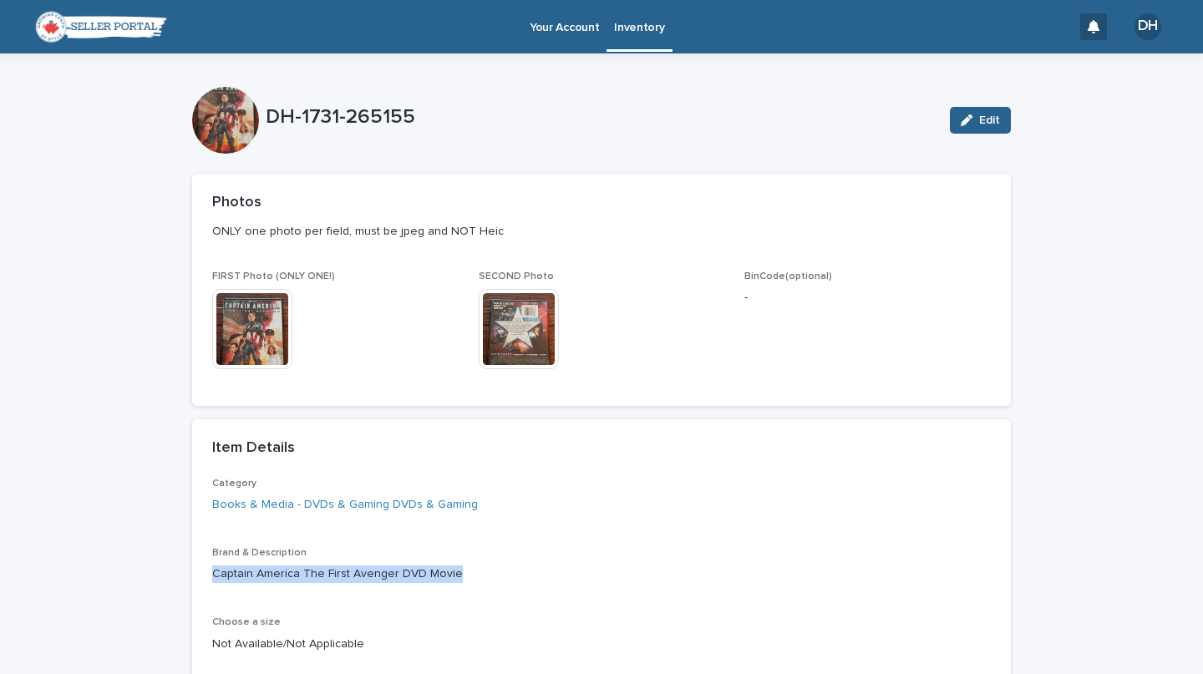
drag, startPoint x: 206, startPoint y: 572, endPoint x: 470, endPoint y: 577, distance: 263.3
click at [470, 577] on p "Captain America The First Avenger DVD Movie" at bounding box center [601, 575] width 779 height 18
copy p "Captain America The First Avenger DVD Movie"
click at [1067, 292] on div "Loading... Saving… Loading... Saving… DH-1731-265155 Edit DH-1731-265155 Edit S…" at bounding box center [601, 554] width 1203 height 1002
click at [884, 364] on span "BinCode(optional) -" at bounding box center [868, 328] width 247 height 115
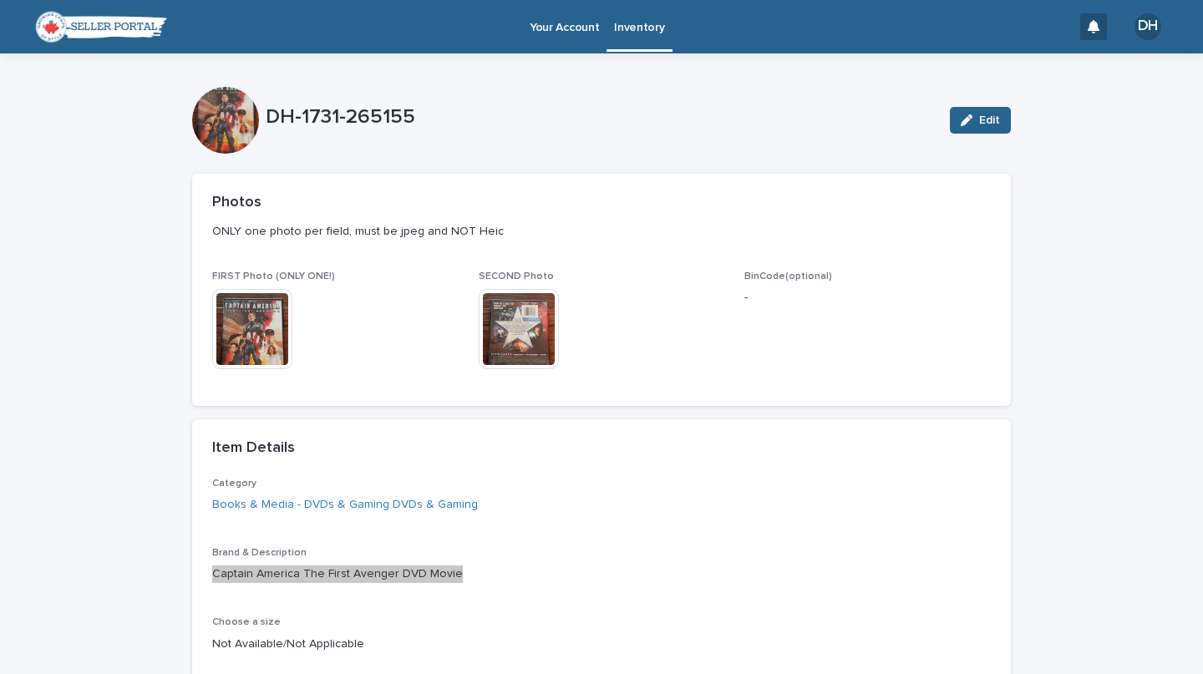
click at [914, 226] on p "ONLY one photo per field, must be jpeg and NOT Heic" at bounding box center [598, 231] width 772 height 15
click at [974, 271] on span "BinCode(optional) -" at bounding box center [868, 328] width 247 height 115
click at [972, 271] on span "BinCode(optional) -" at bounding box center [868, 328] width 247 height 115
click at [635, 224] on p "ONLY one photo per field, must be jpeg and NOT Heic" at bounding box center [598, 231] width 772 height 15
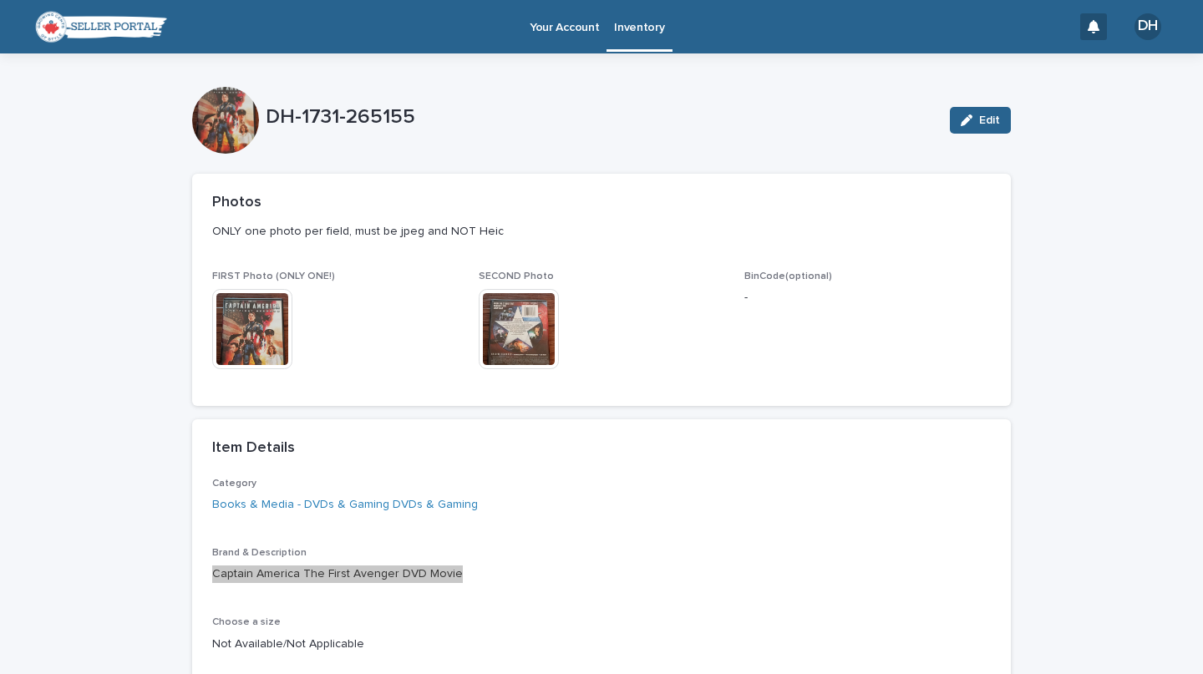
click at [1052, 79] on div "Loading... Saving… Loading... Saving… DH-1731-265155 Edit DH-1731-265155 Edit S…" at bounding box center [601, 554] width 1203 height 1002
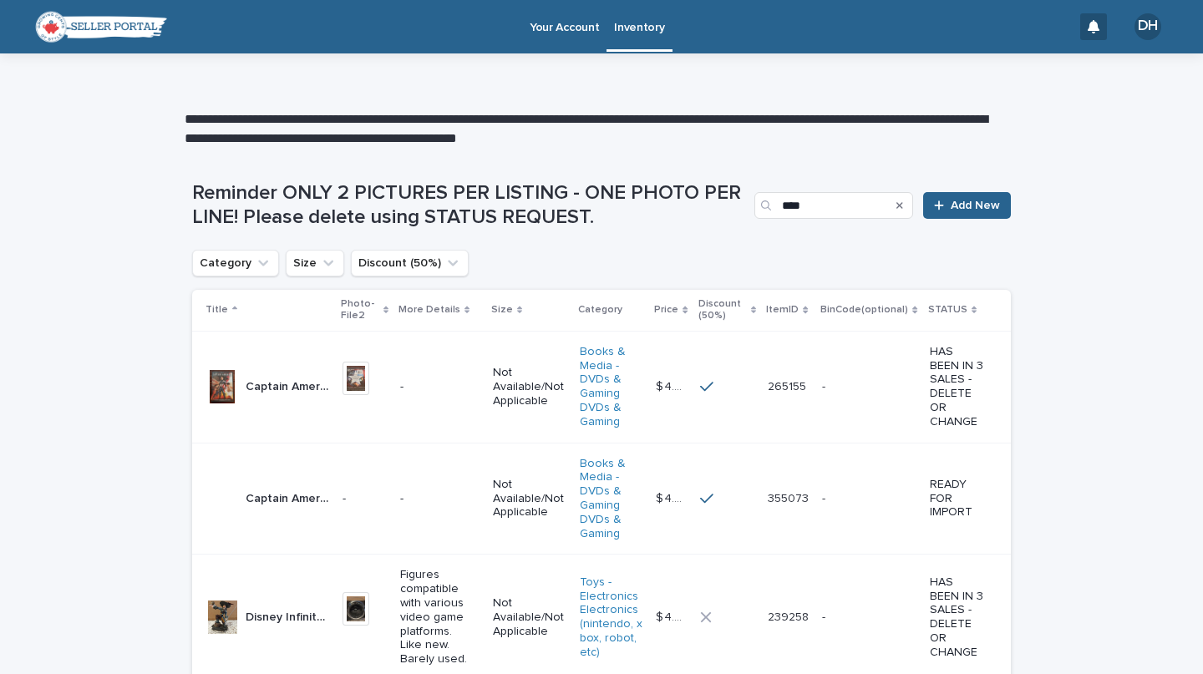
click at [938, 379] on p "HAS BEEN IN 3 SALES - DELETE OR CHANGE" at bounding box center [957, 387] width 54 height 84
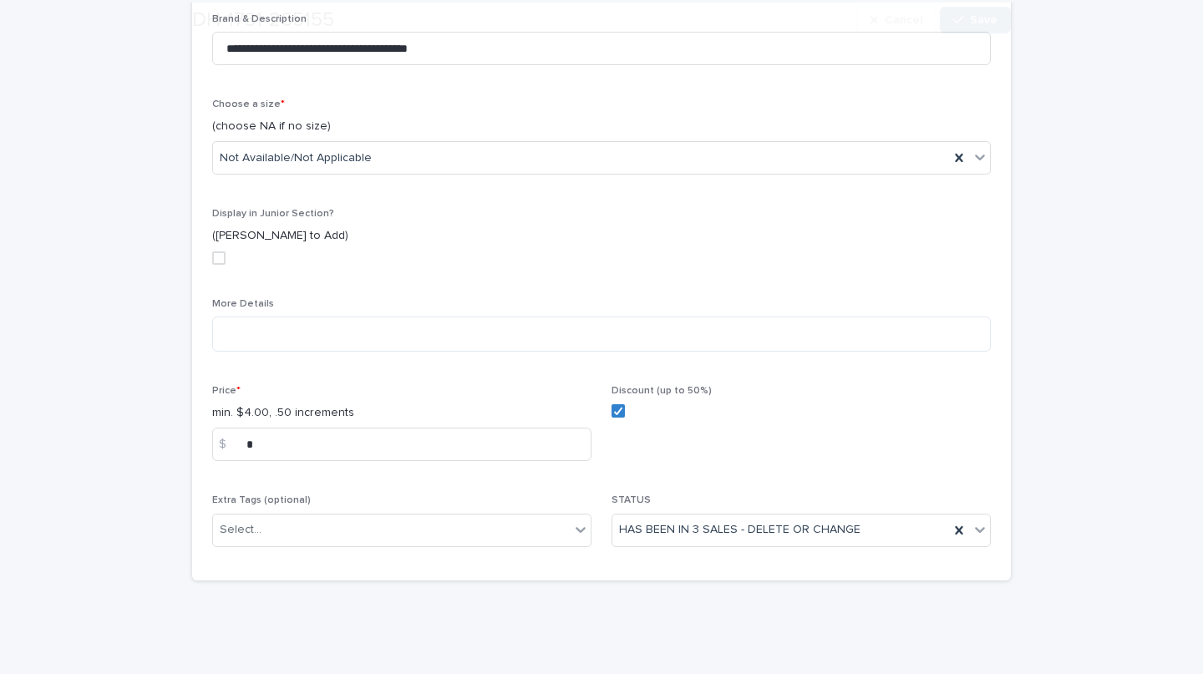
scroll to position [603, 0]
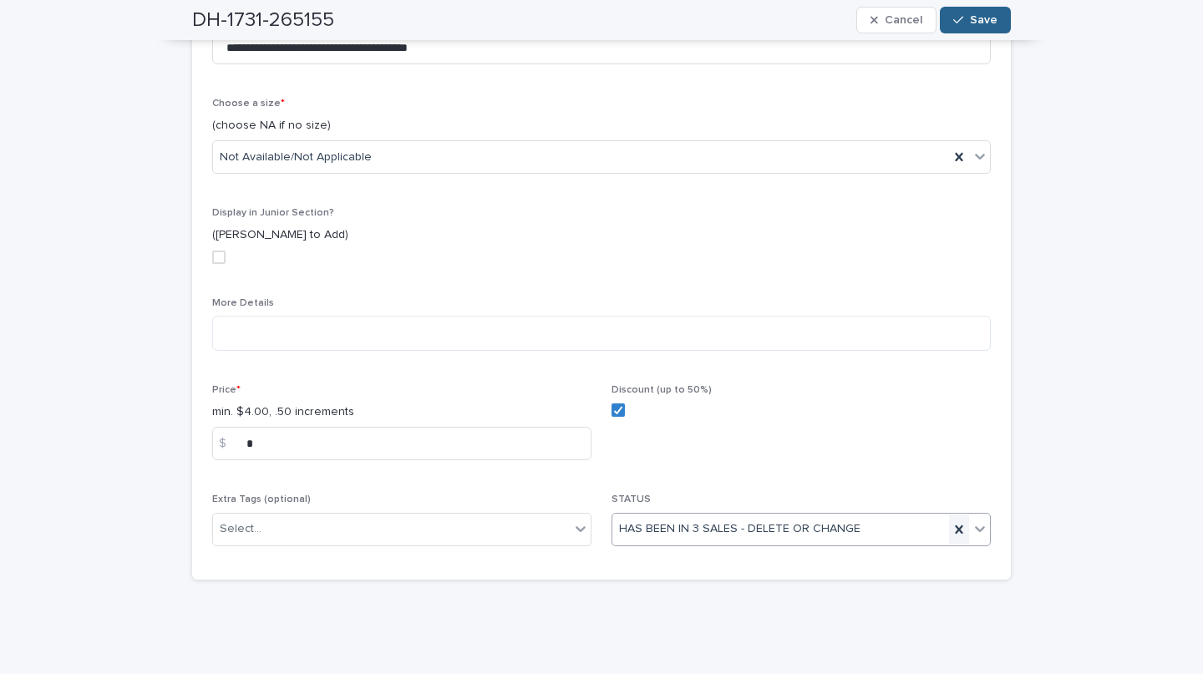
click at [951, 528] on icon at bounding box center [959, 530] width 17 height 17
click at [740, 525] on div "Select..." at bounding box center [791, 530] width 357 height 28
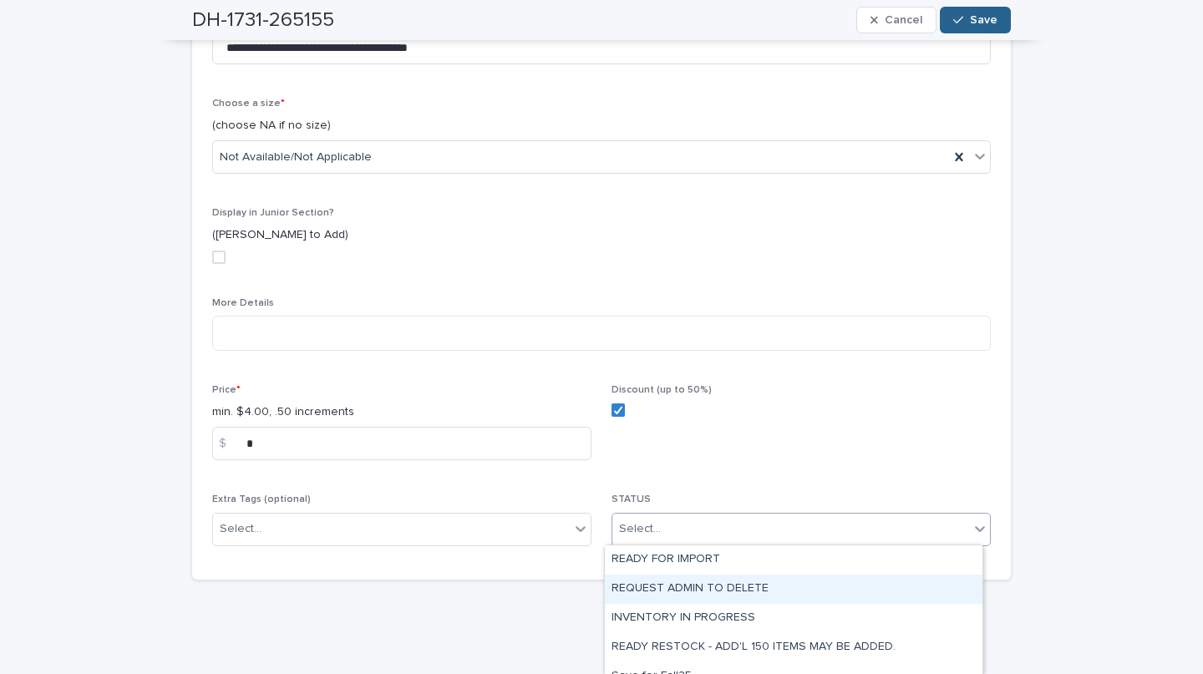
click at [738, 591] on div "REQUEST ADMIN TO DELETE" at bounding box center [794, 589] width 378 height 29
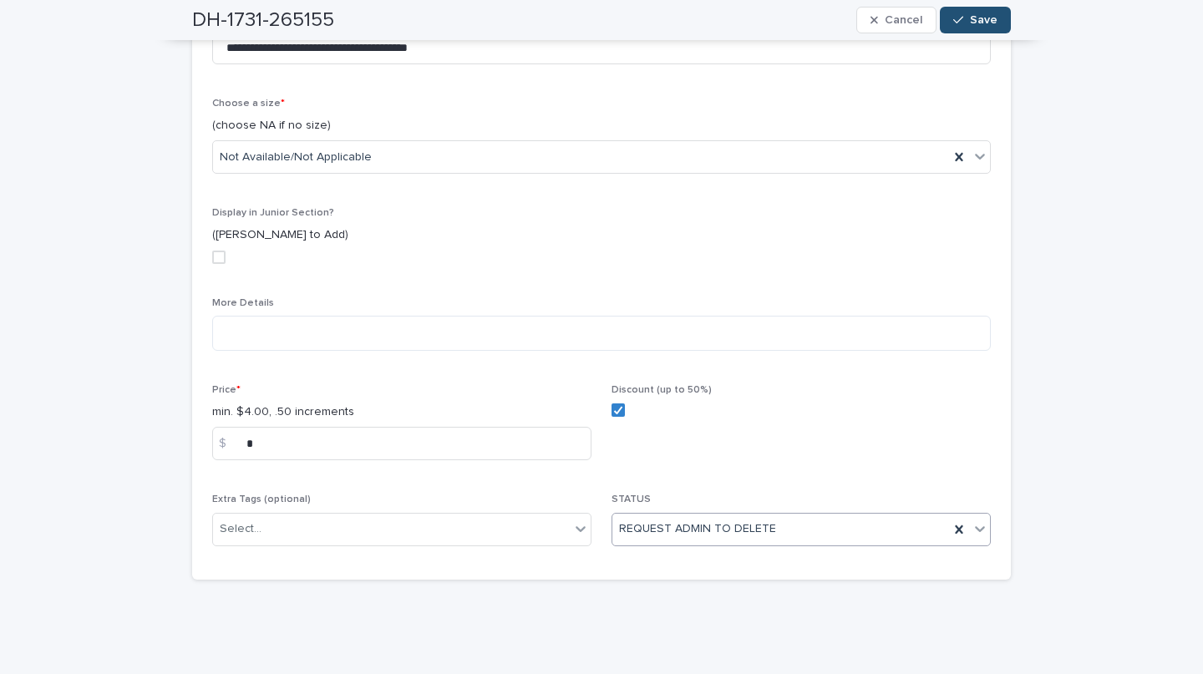
click at [959, 26] on button "Save" at bounding box center [975, 20] width 71 height 27
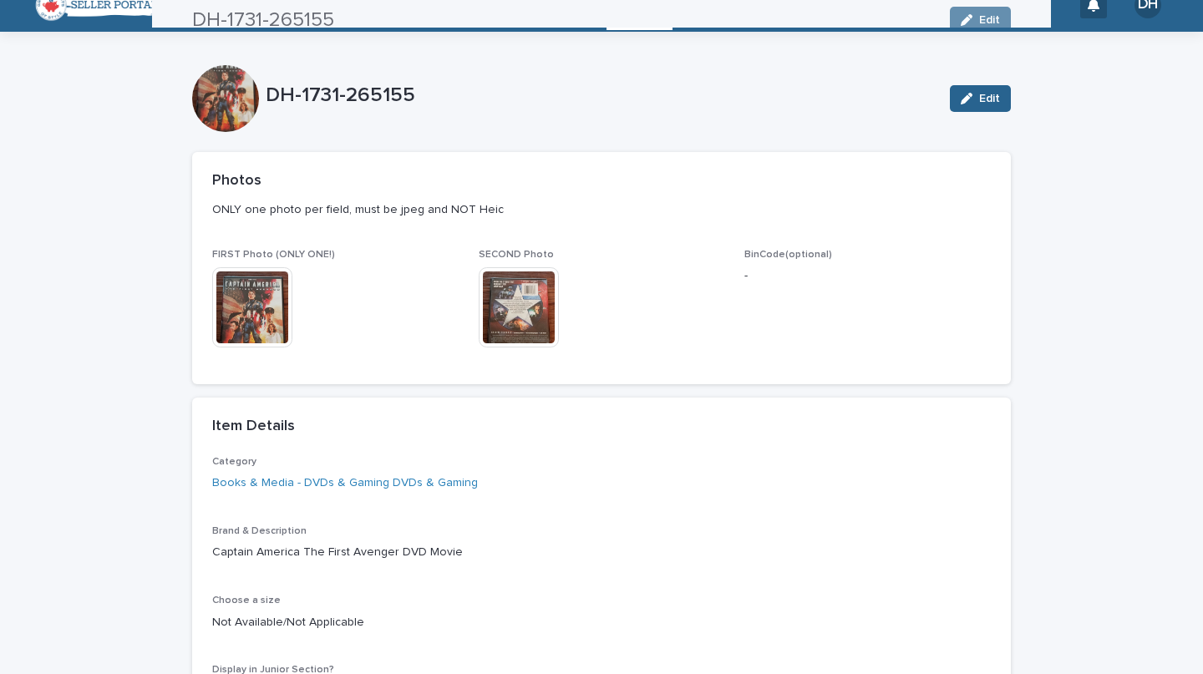
scroll to position [0, 0]
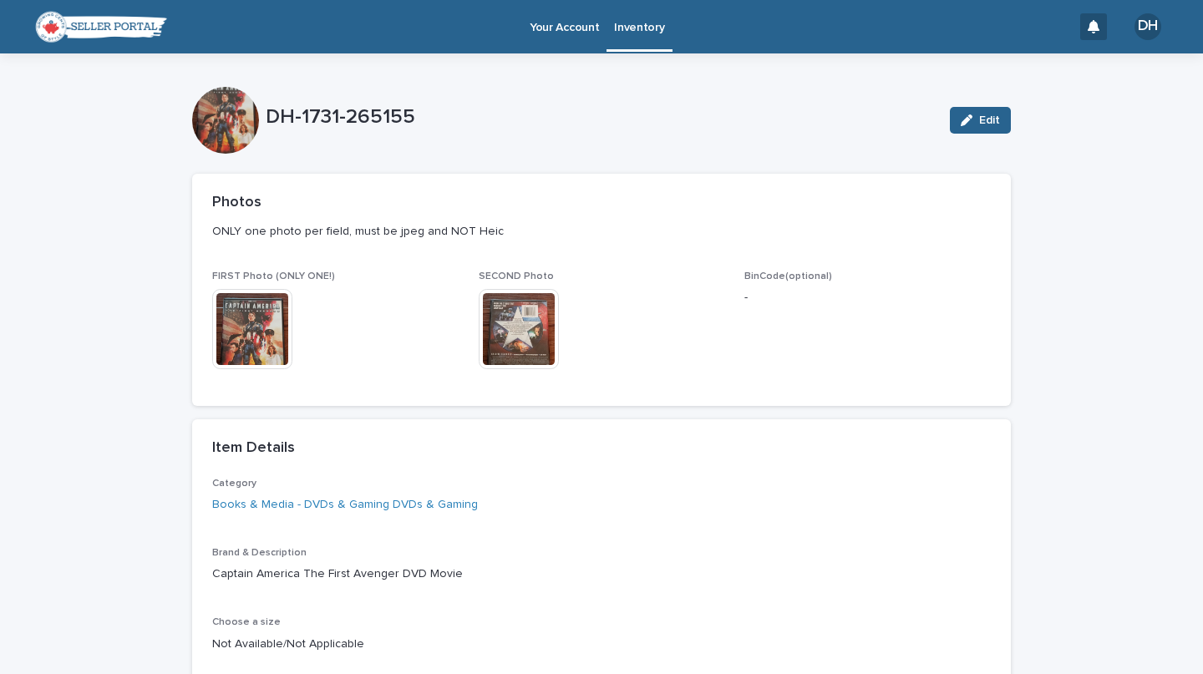
click at [633, 27] on p "Inventory" at bounding box center [639, 17] width 50 height 35
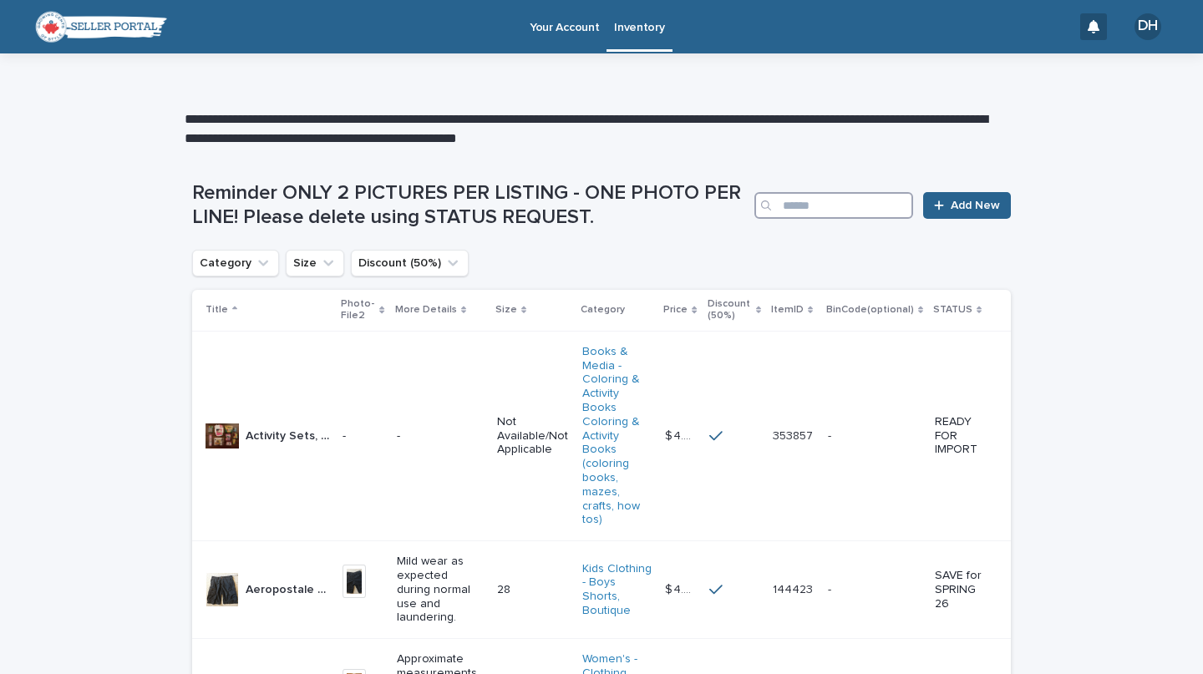
click at [786, 206] on input "Search" at bounding box center [834, 205] width 159 height 27
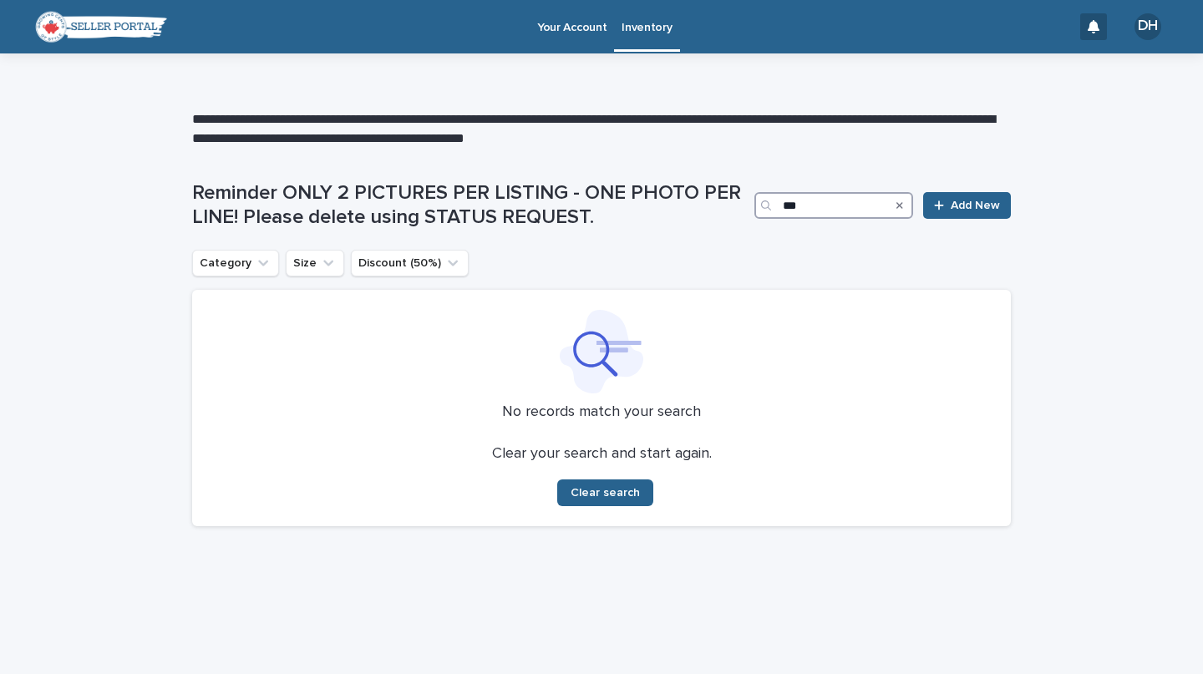
type input "****"
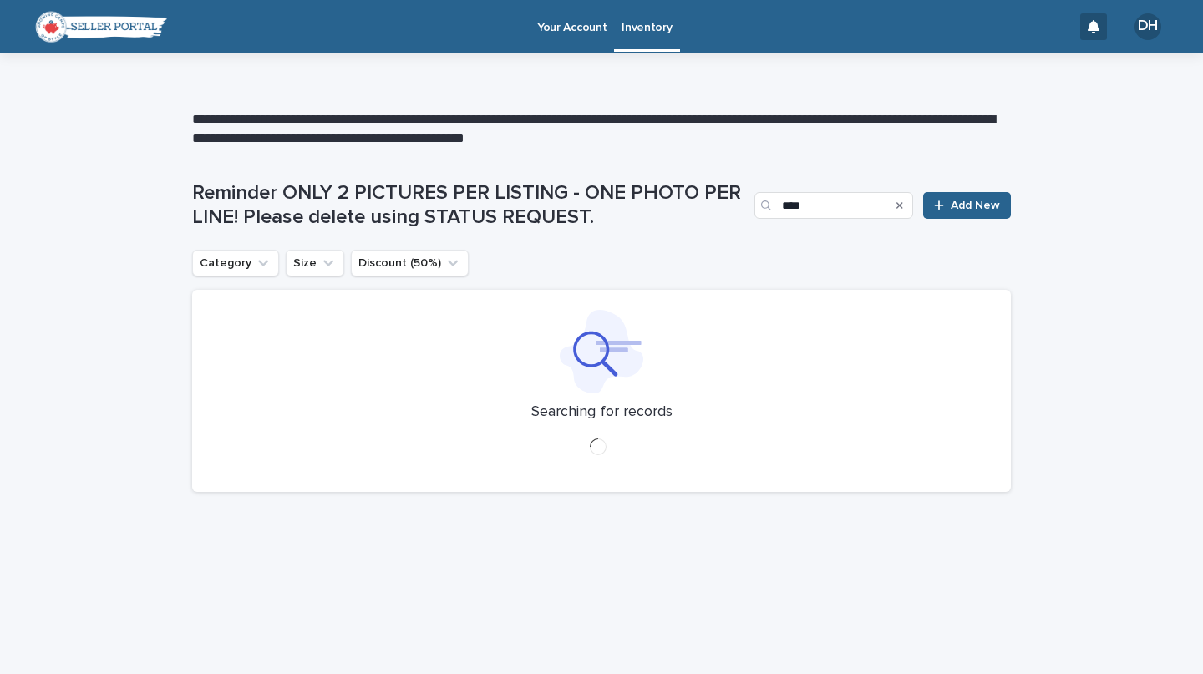
click at [287, 115] on p "**********" at bounding box center [601, 129] width 819 height 38
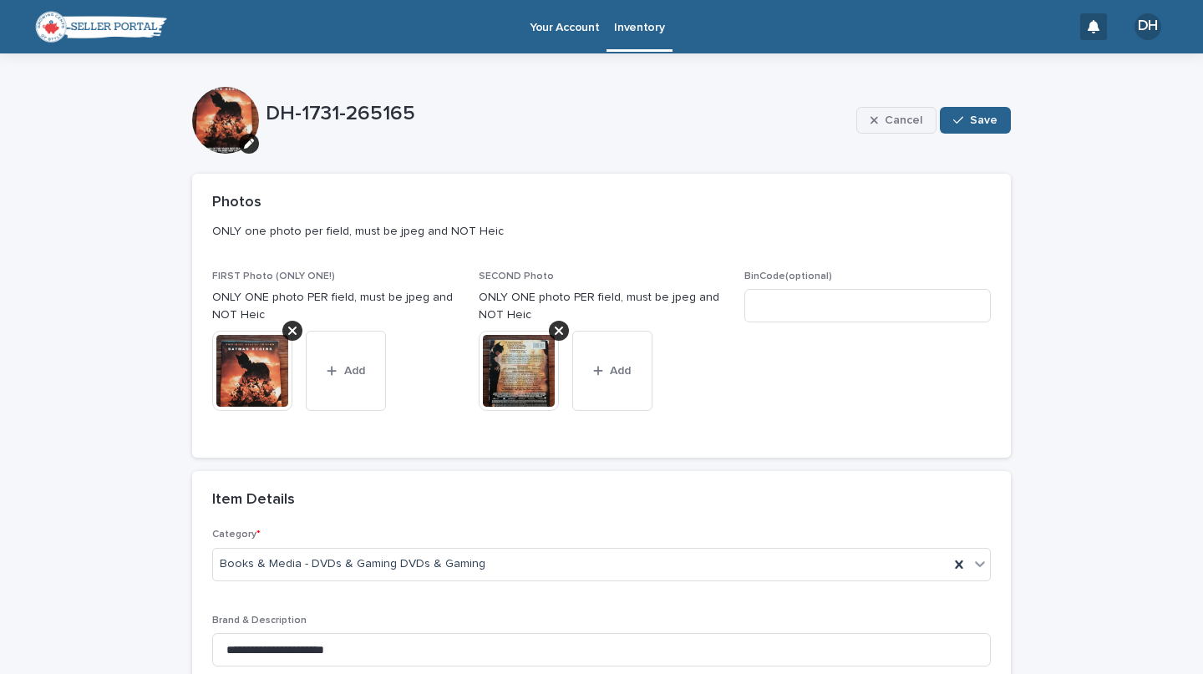
click at [902, 119] on span "Cancel" at bounding box center [904, 120] width 38 height 12
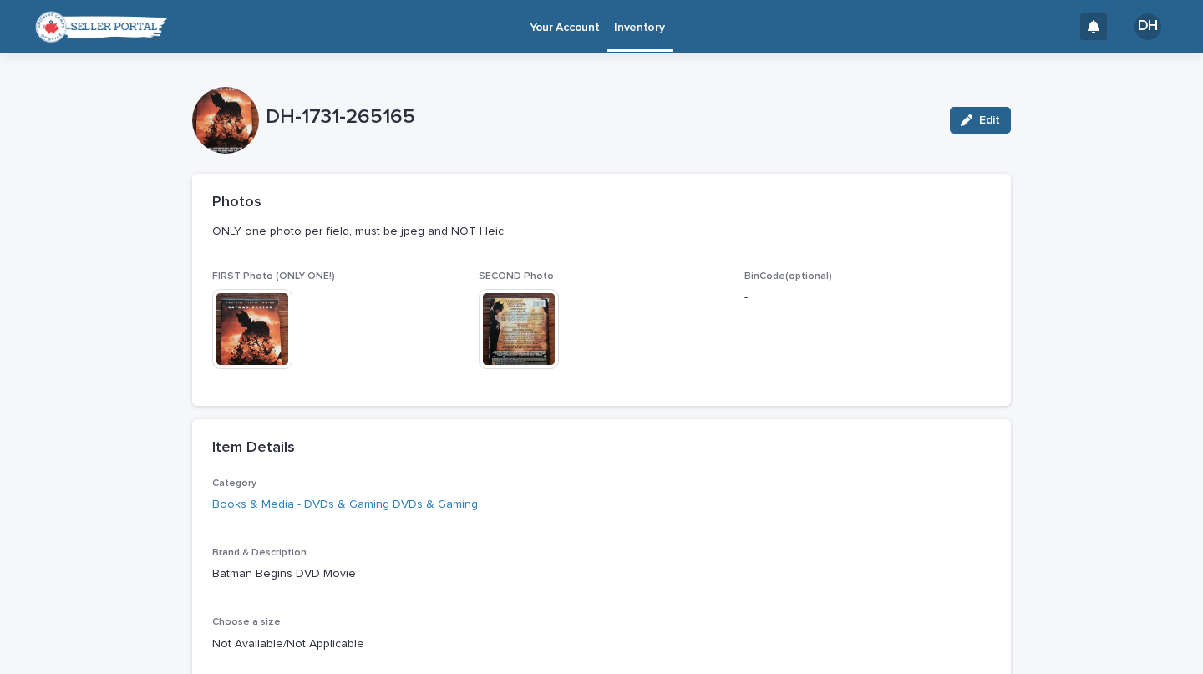
click at [631, 32] on p "Inventory" at bounding box center [639, 17] width 50 height 35
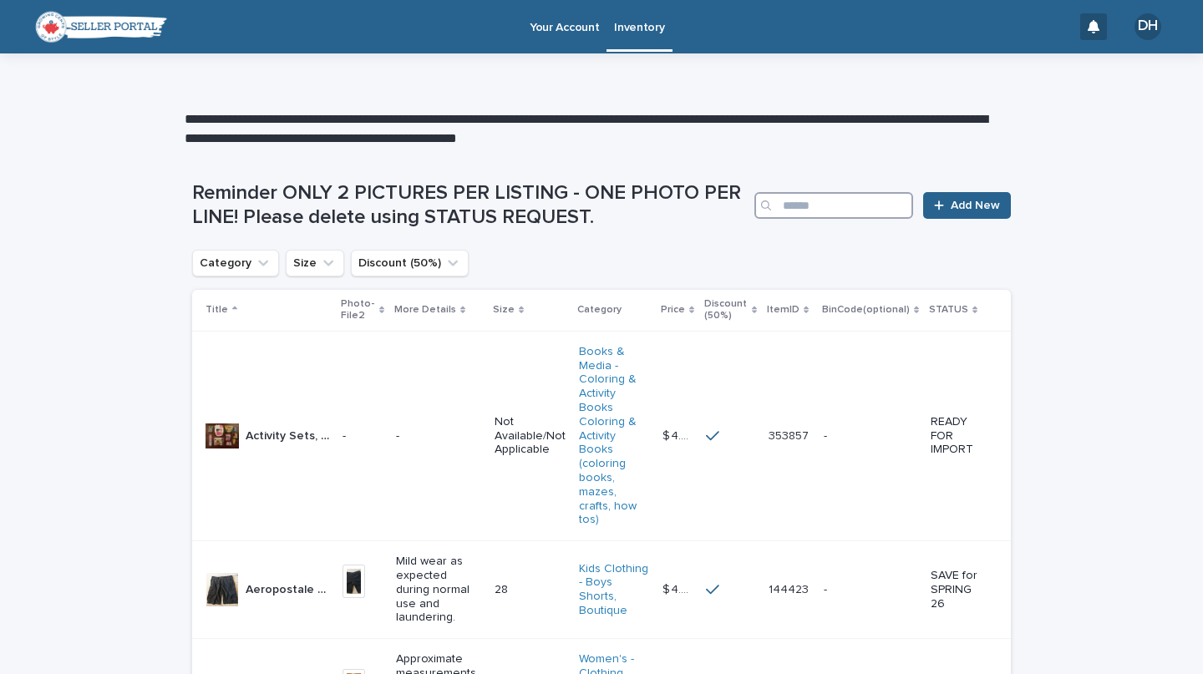
click at [825, 218] on input "Search" at bounding box center [834, 205] width 159 height 27
click at [823, 198] on input "Search" at bounding box center [834, 205] width 159 height 27
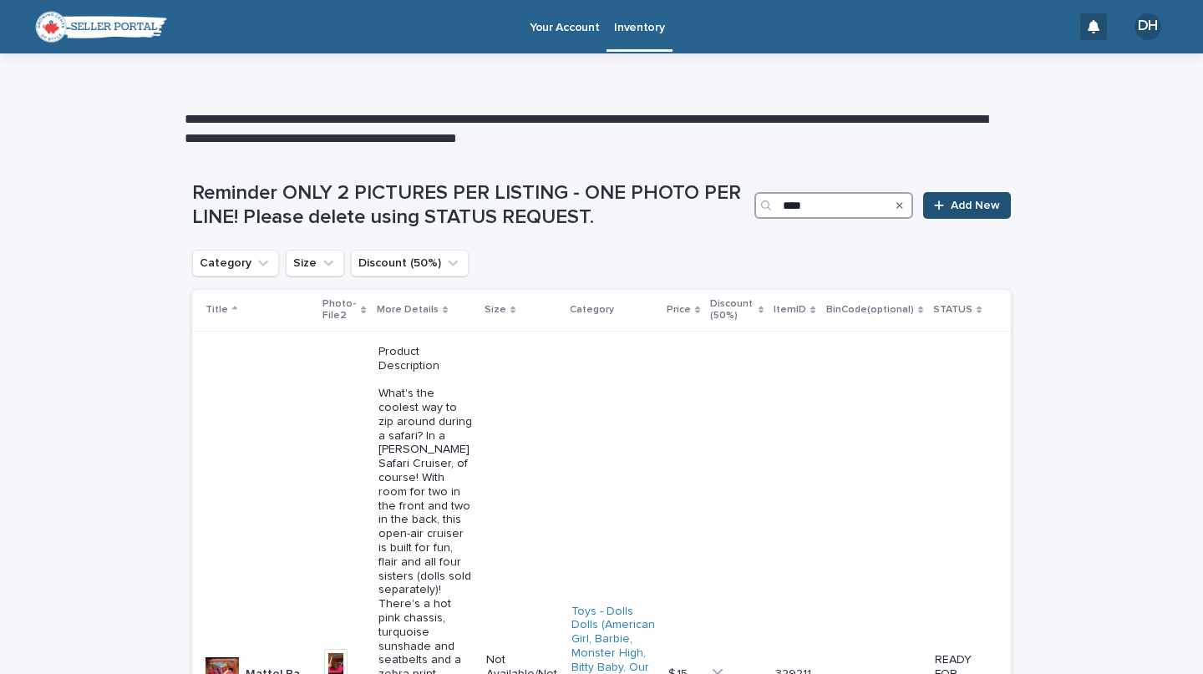
type input "*****"
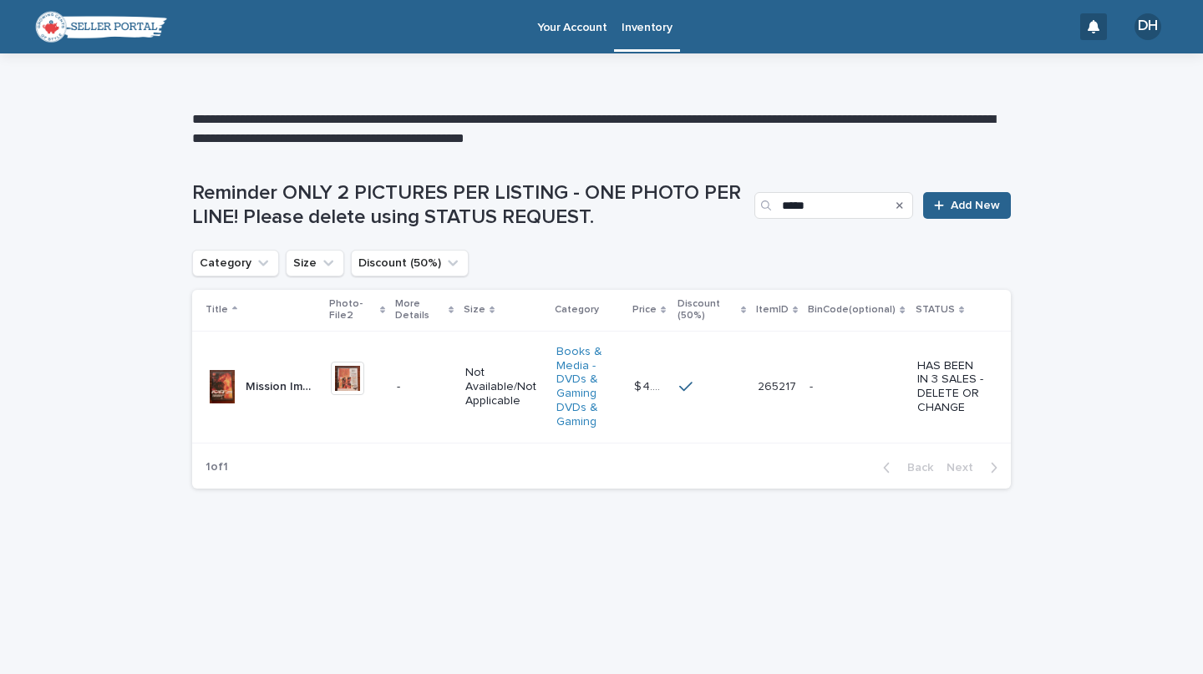
click at [288, 404] on div "Mission Impossible 2 DVD Movie Mission Impossible 2 DVD Movie" at bounding box center [262, 386] width 112 height 33
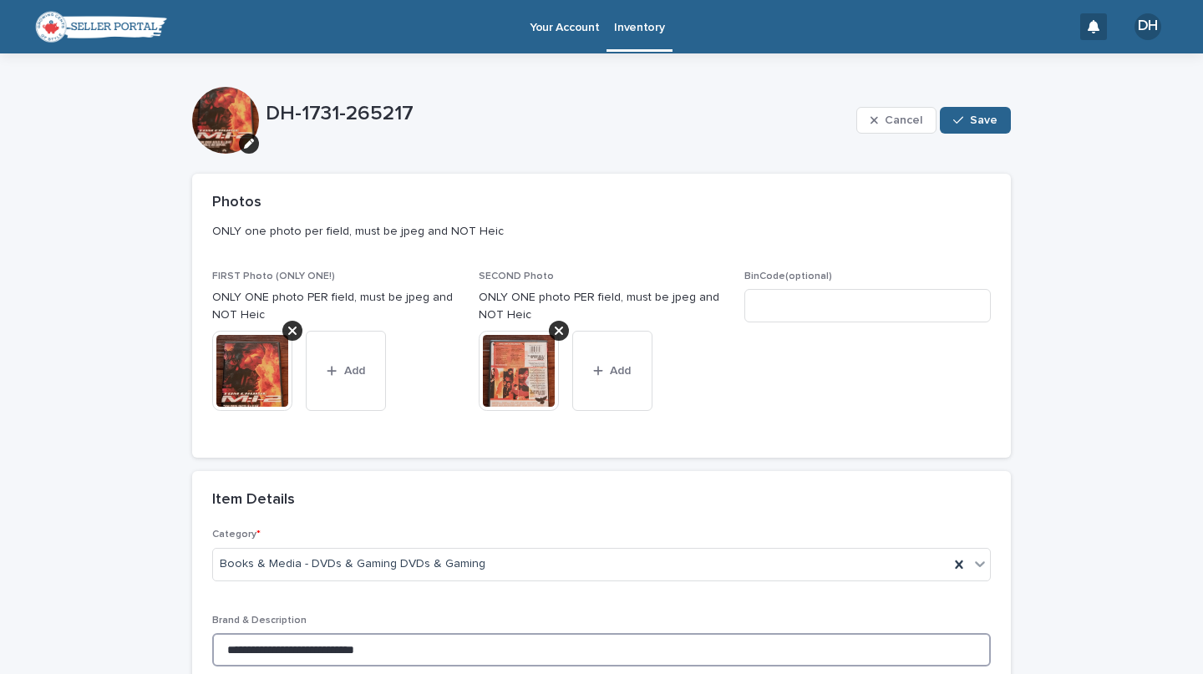
drag, startPoint x: 218, startPoint y: 647, endPoint x: 491, endPoint y: 653, distance: 272.5
click at [491, 653] on input "**********" at bounding box center [601, 649] width 779 height 33
click at [468, 643] on input "**********" at bounding box center [601, 649] width 779 height 33
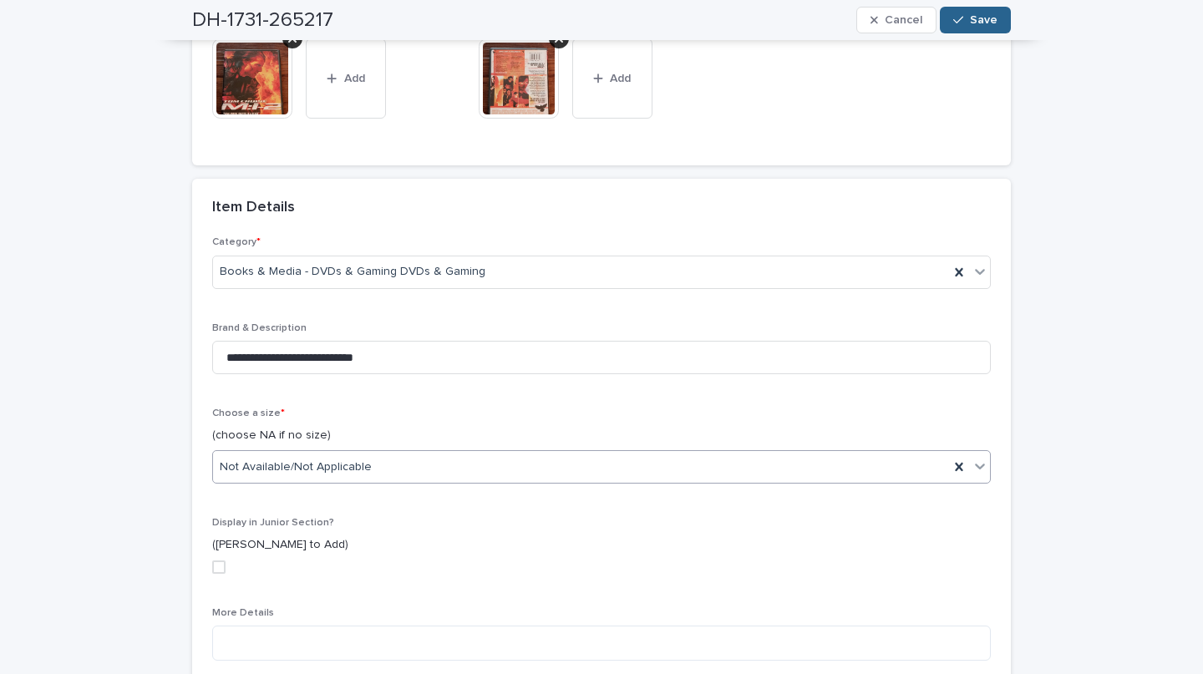
scroll to position [603, 0]
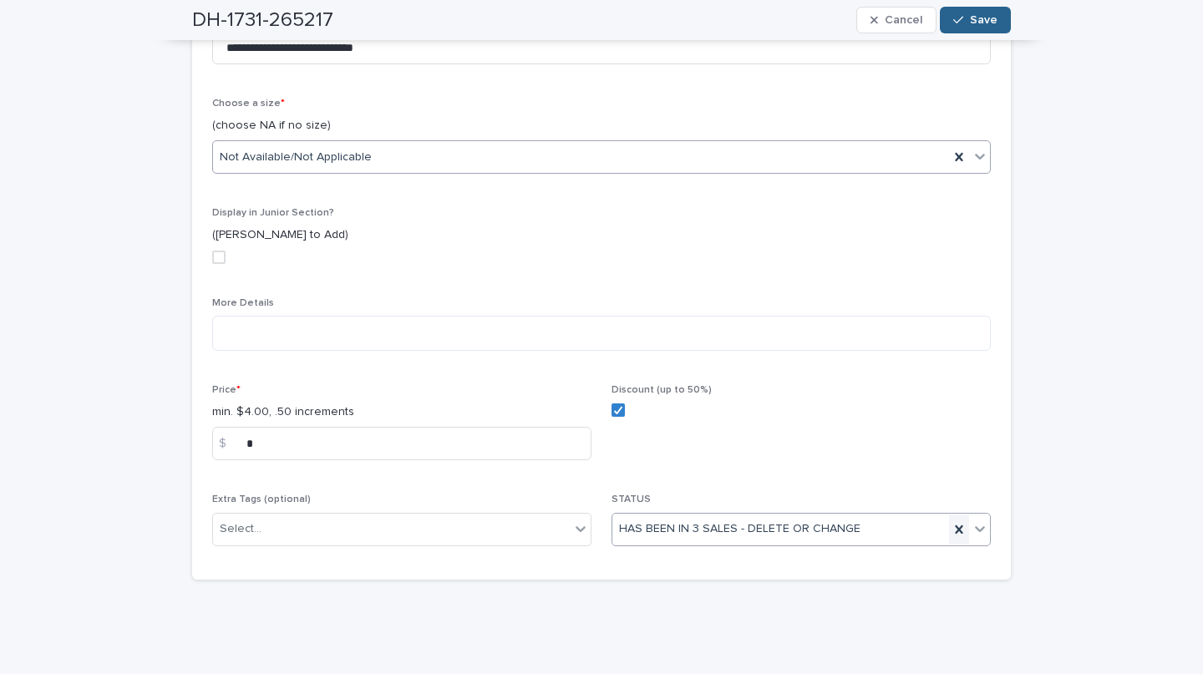
click at [955, 530] on icon at bounding box center [959, 530] width 8 height 8
click at [970, 25] on span "Save" at bounding box center [984, 20] width 28 height 12
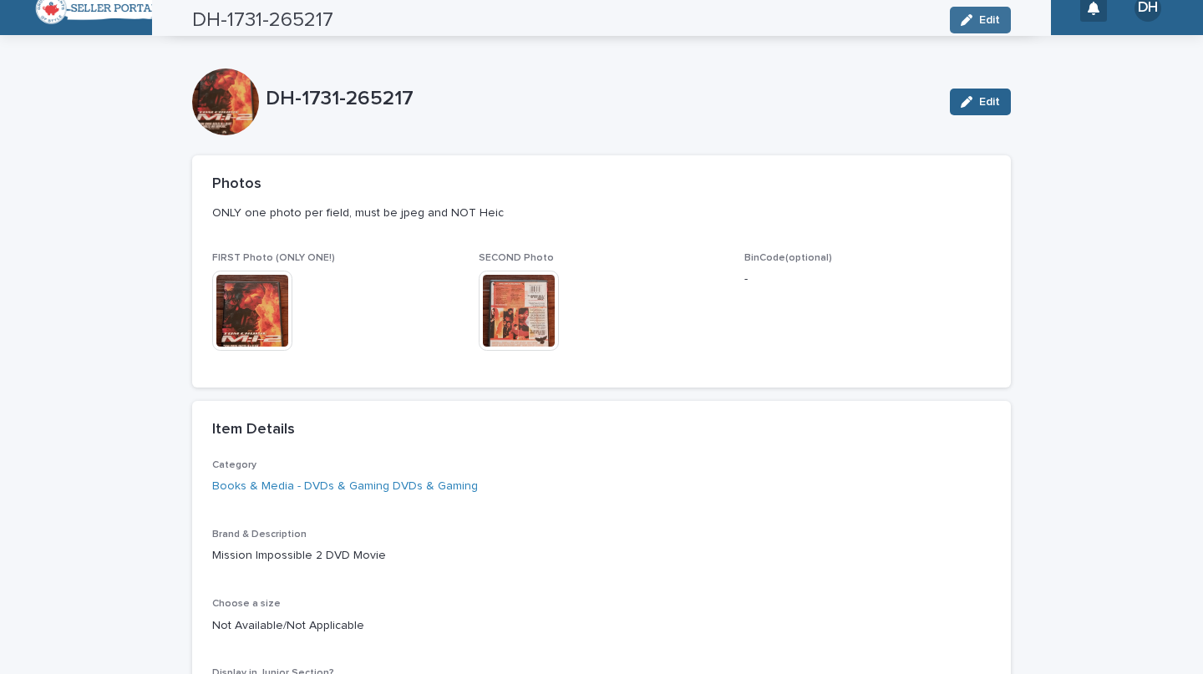
scroll to position [0, 0]
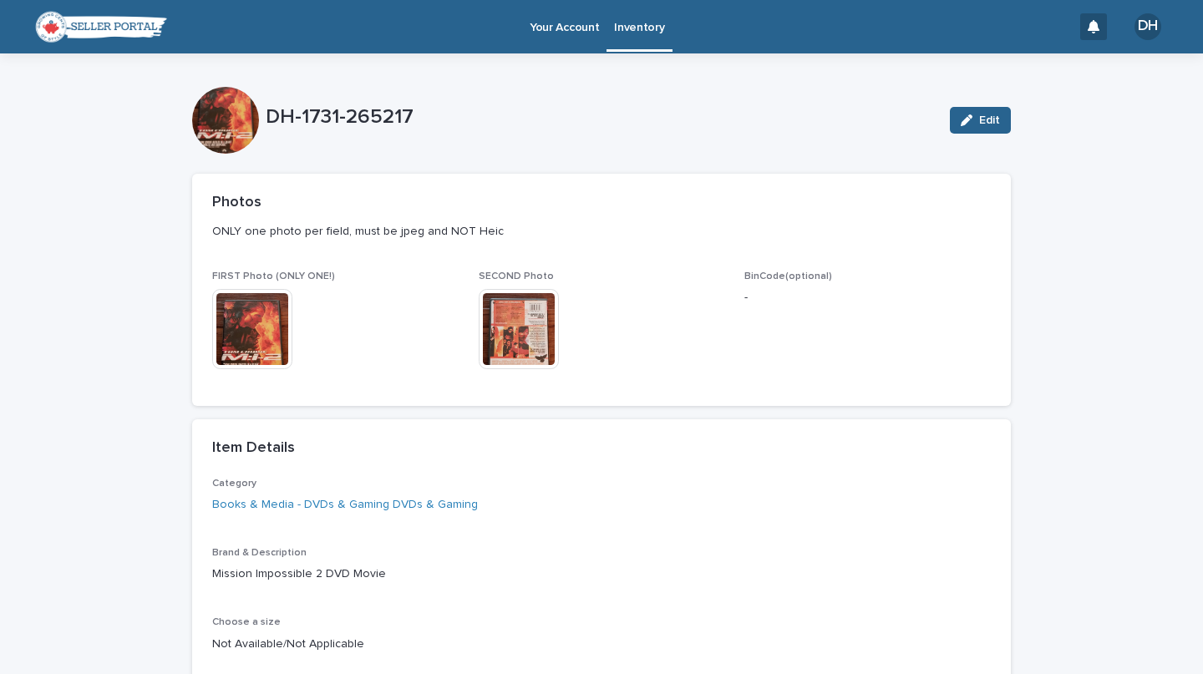
click at [618, 41] on link "Inventory" at bounding box center [639, 24] width 65 height 49
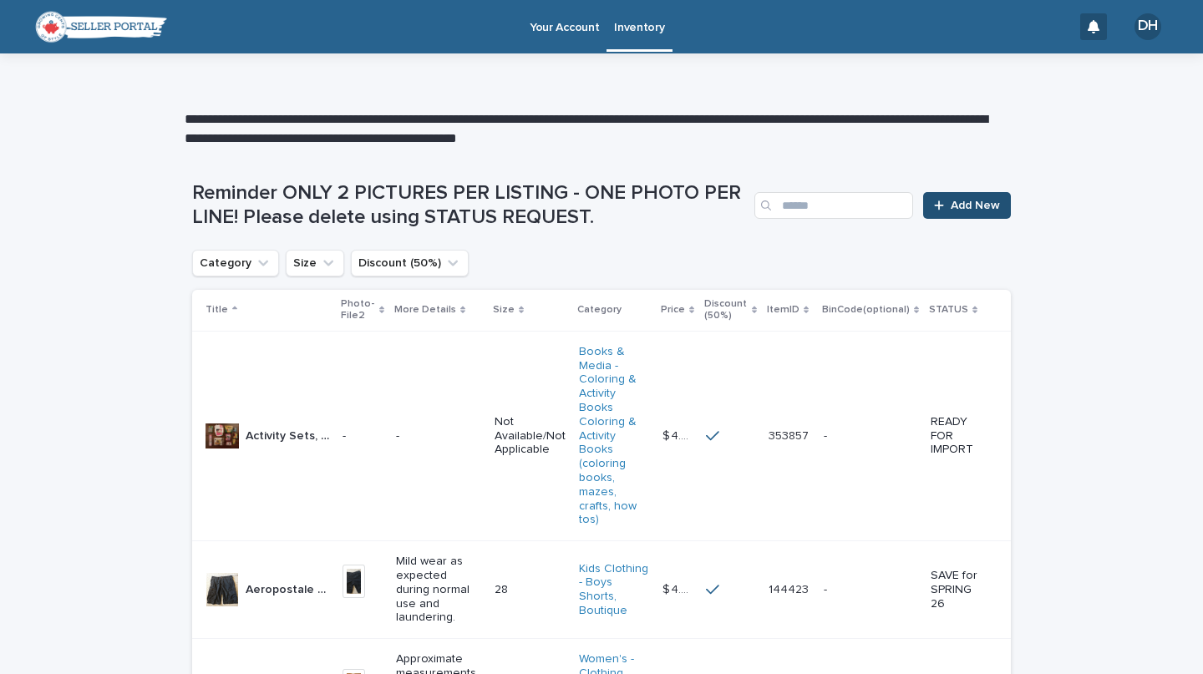
click at [964, 203] on span "Add New" at bounding box center [975, 206] width 49 height 12
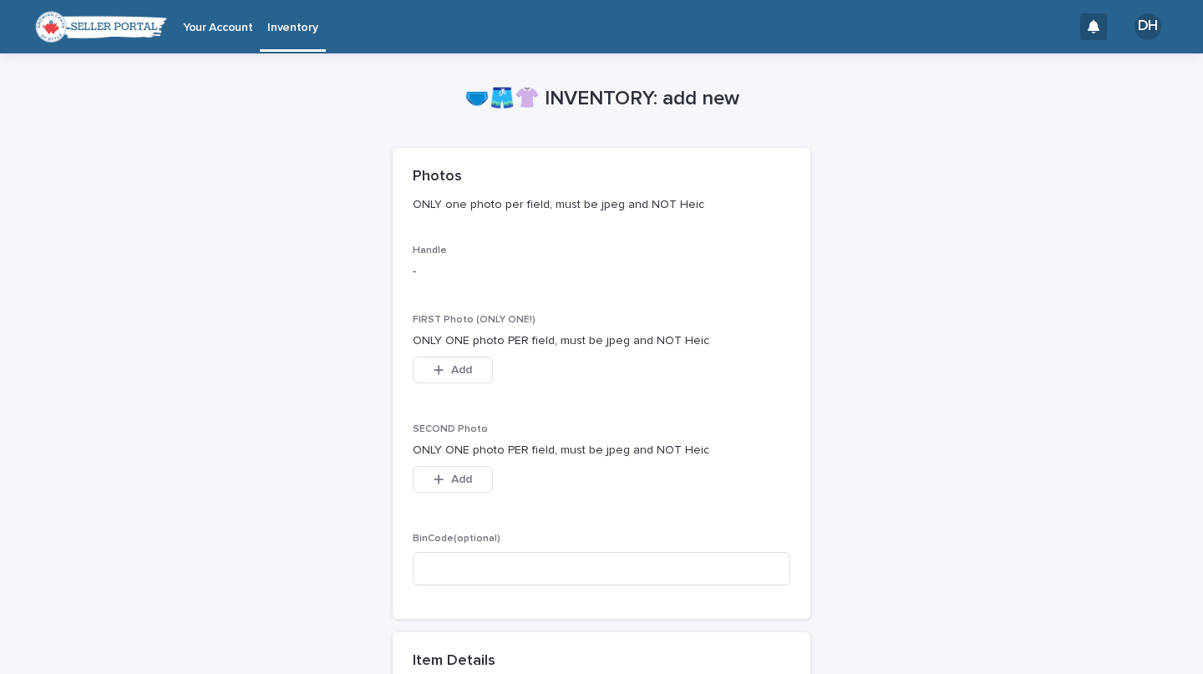
drag, startPoint x: 964, startPoint y: 203, endPoint x: 532, endPoint y: 347, distance: 454.6
click at [531, 633] on div "Item Details" at bounding box center [602, 662] width 418 height 59
type input "**"
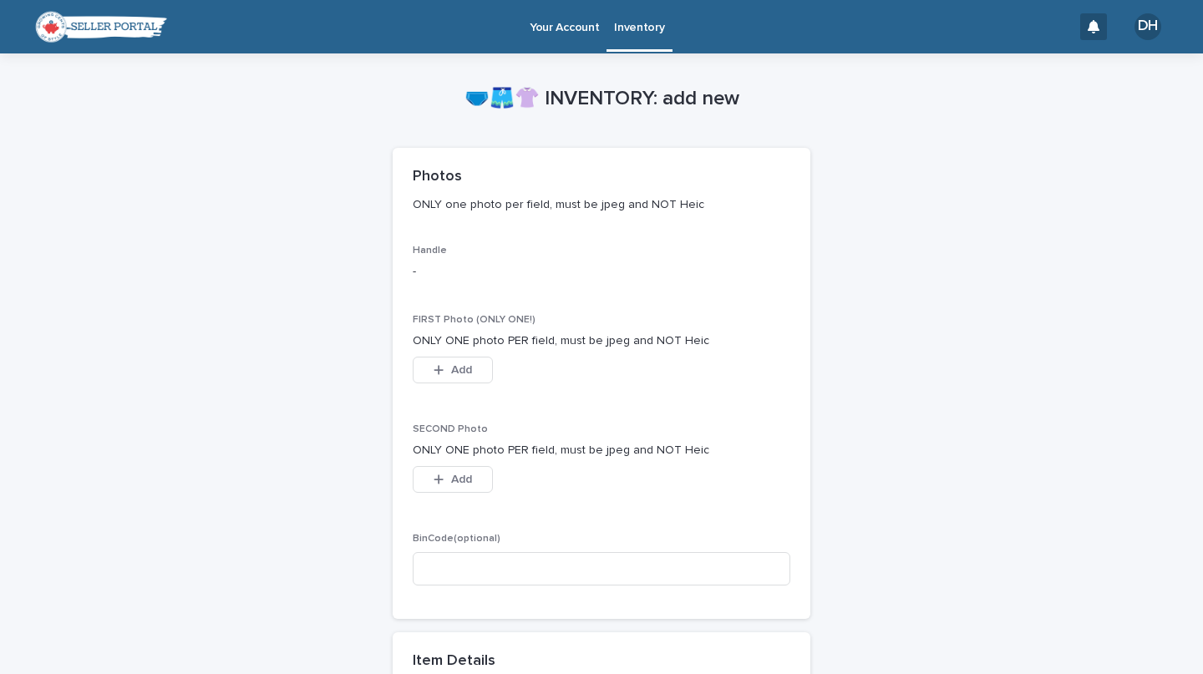
scroll to position [407, 0]
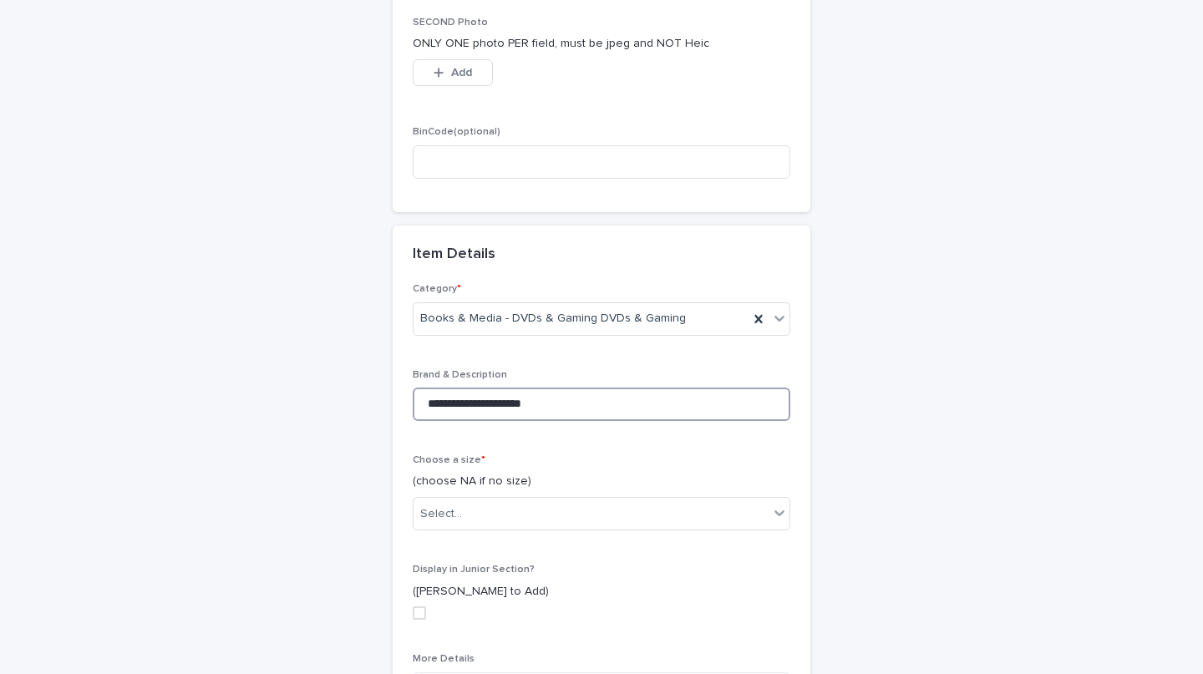
type input "**********"
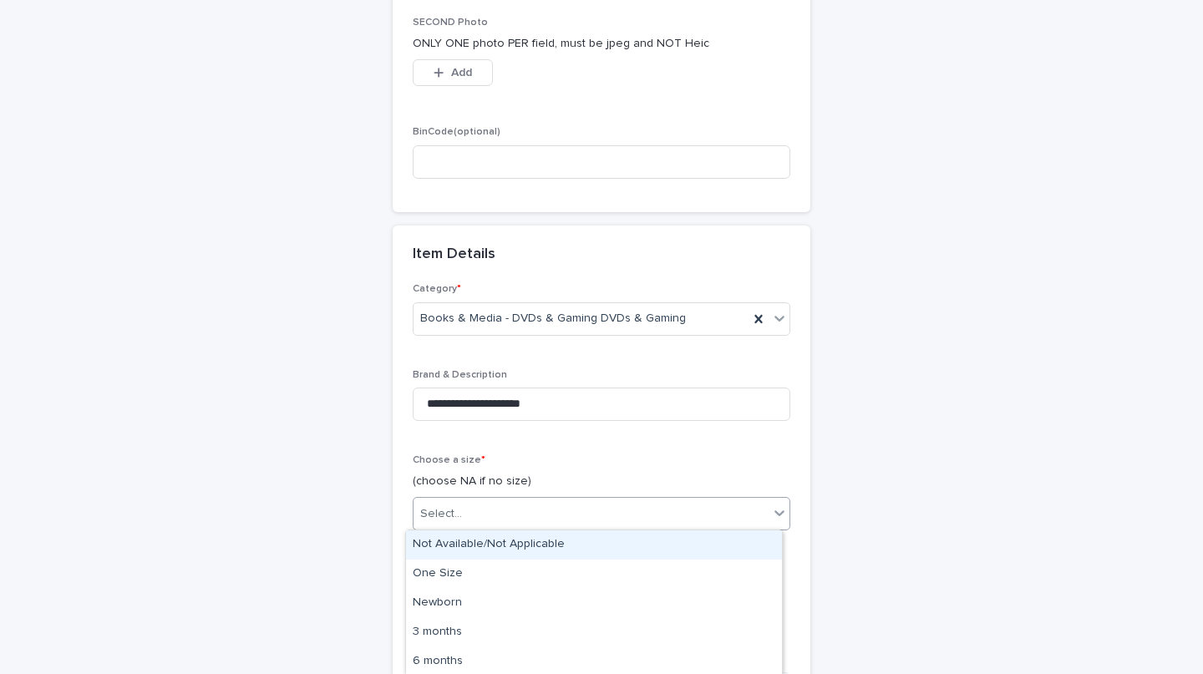
click at [420, 535] on div "Not Available/Not Applicable" at bounding box center [594, 545] width 376 height 29
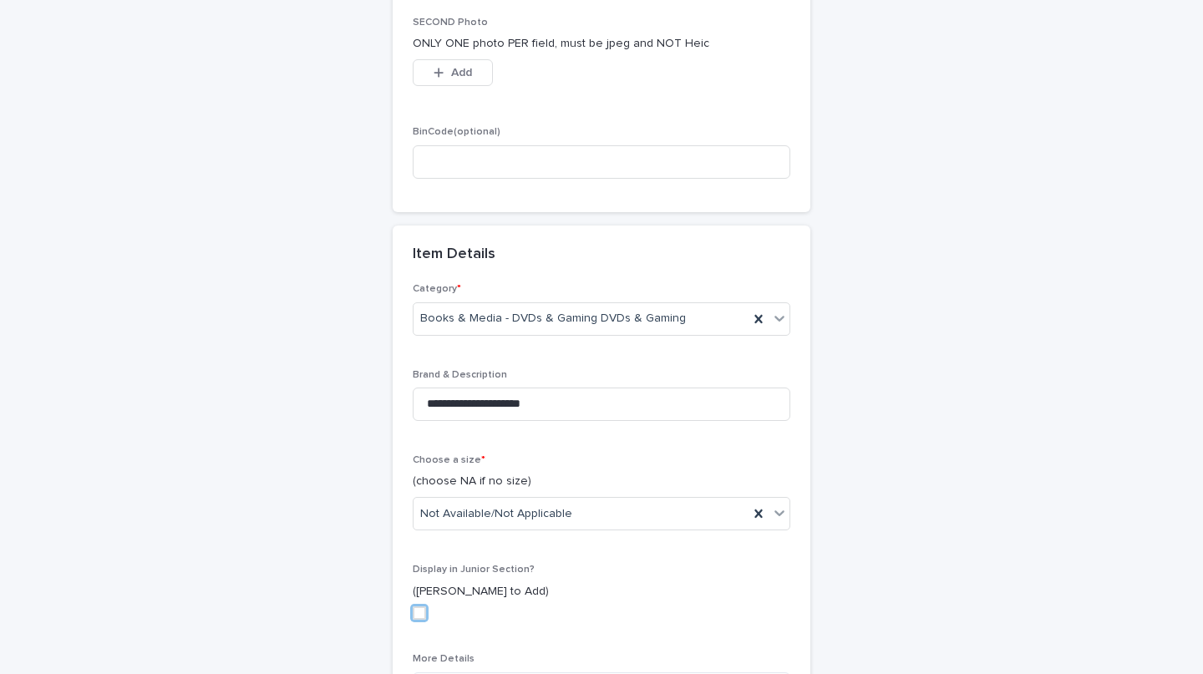
scroll to position [759, 0]
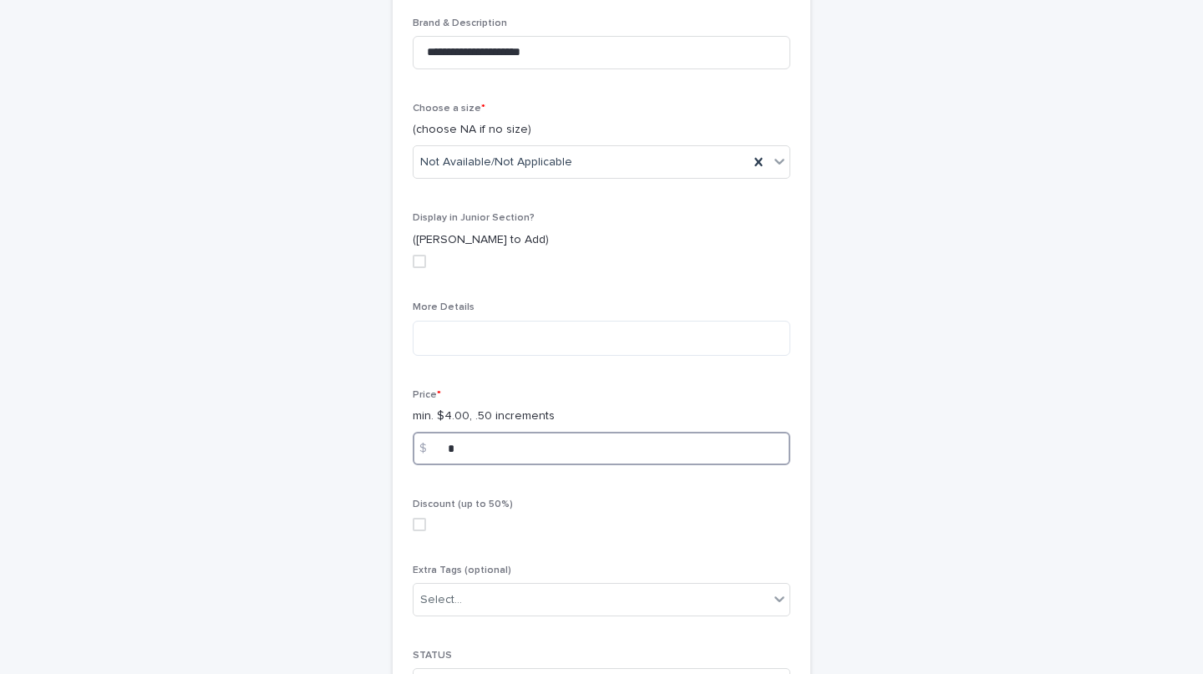
type input "*"
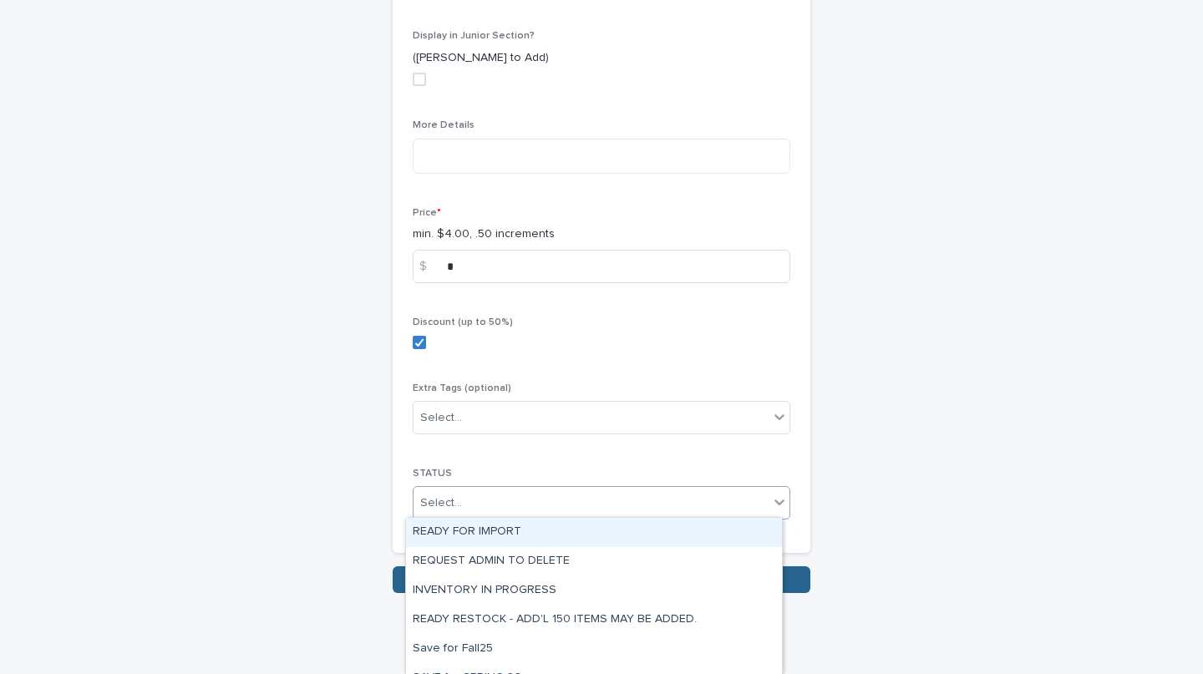
click at [527, 532] on div "READY FOR IMPORT" at bounding box center [594, 532] width 376 height 29
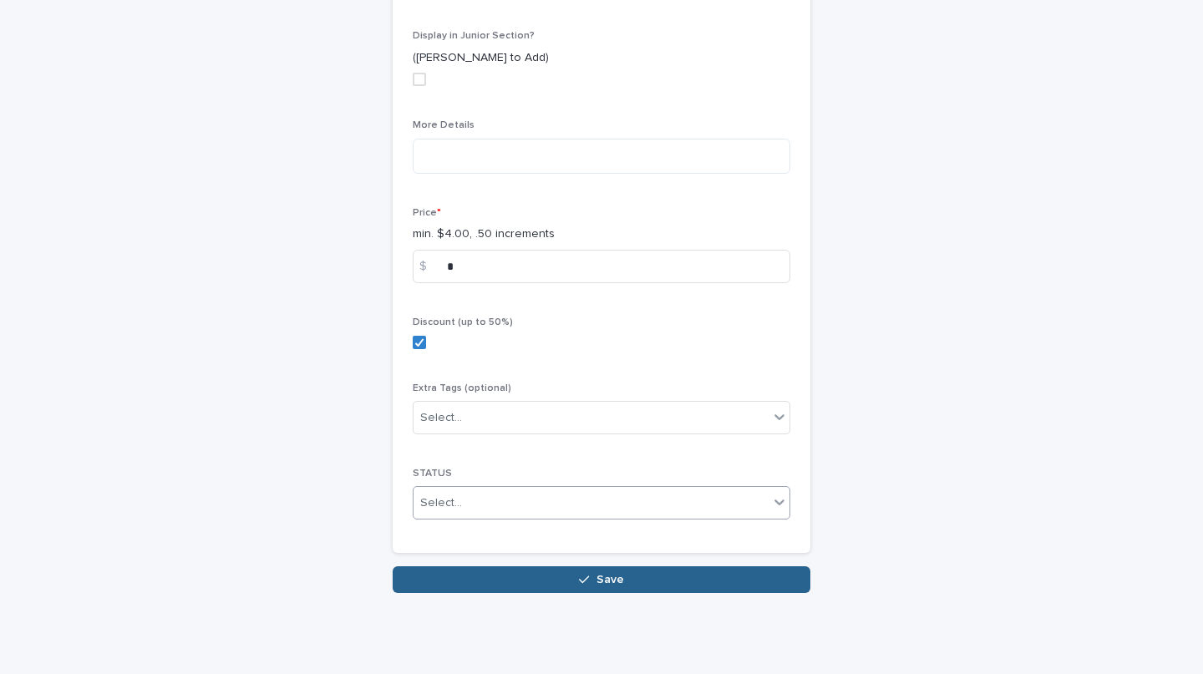
click at [470, 532] on div "**********" at bounding box center [602, 151] width 418 height 804
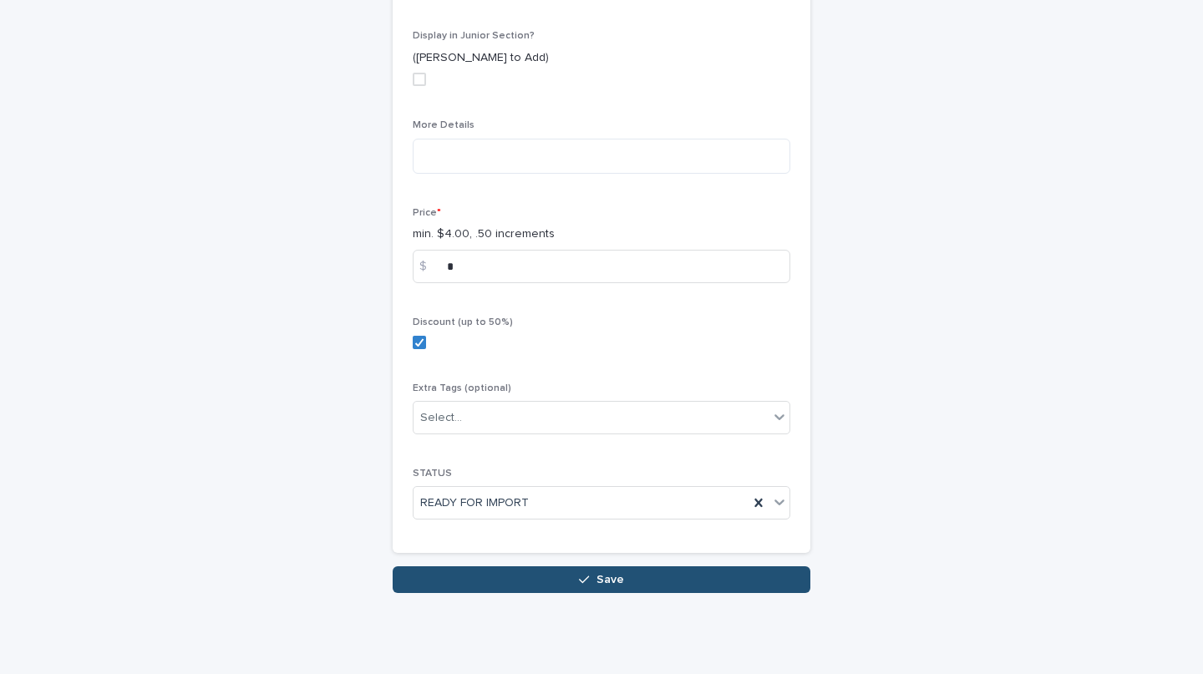
click at [618, 576] on button "Save" at bounding box center [602, 580] width 418 height 27
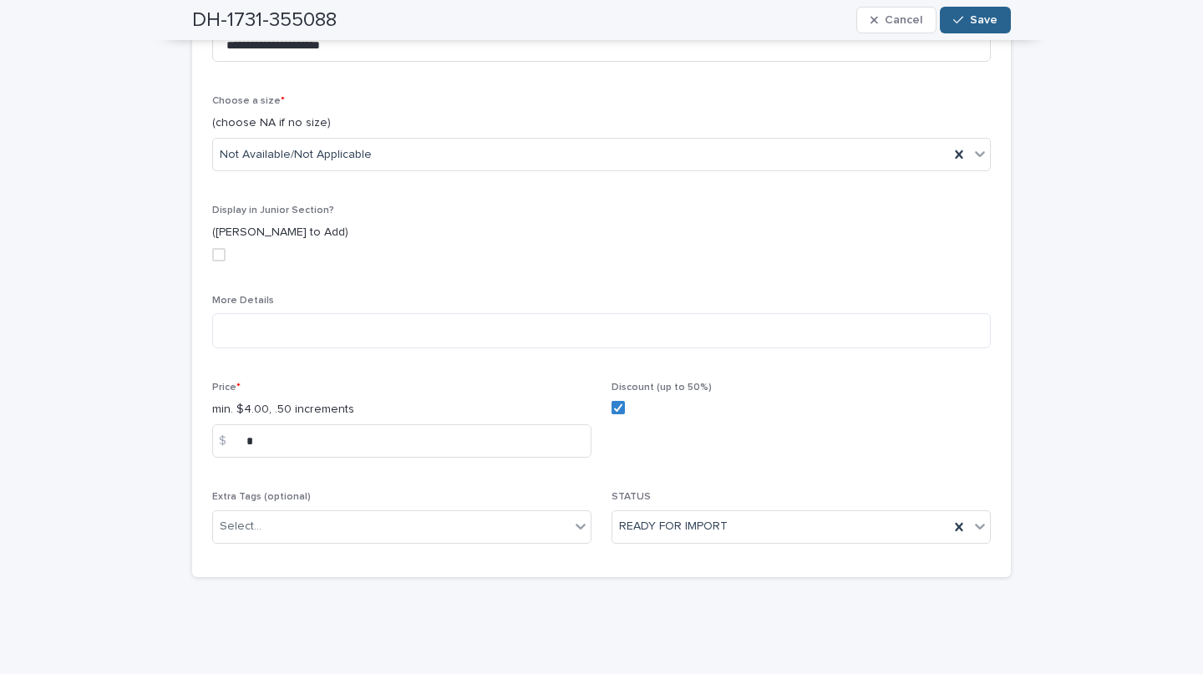
scroll to position [516, 0]
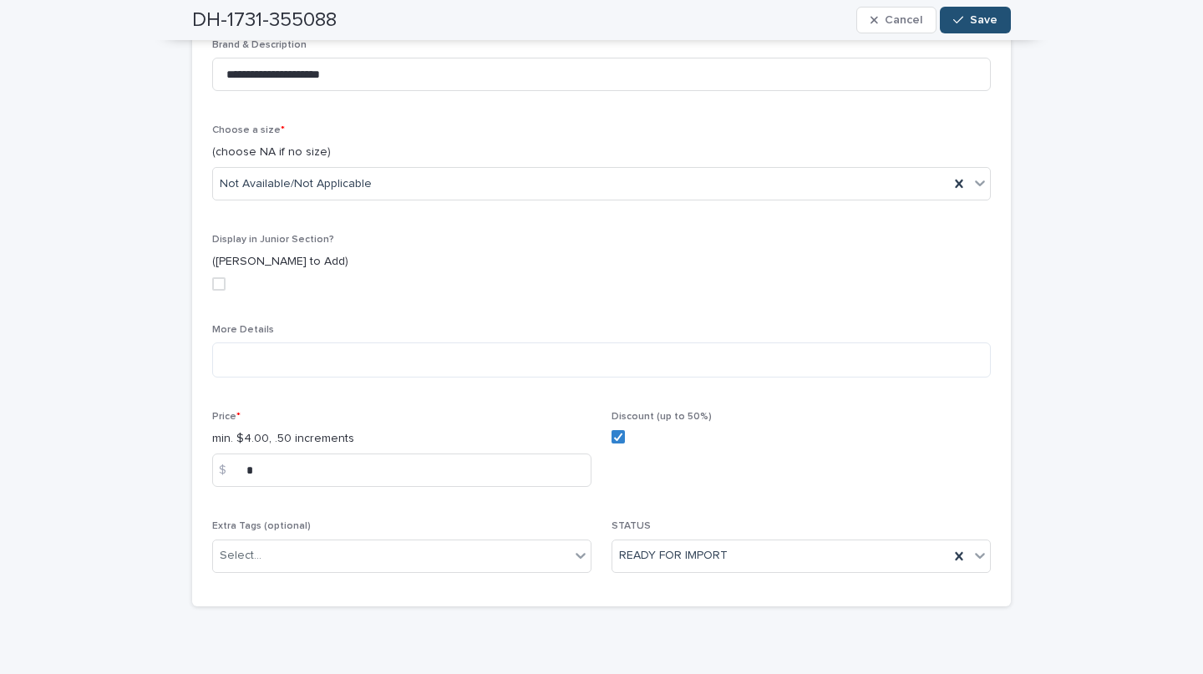
click at [963, 10] on button "Save" at bounding box center [975, 20] width 71 height 27
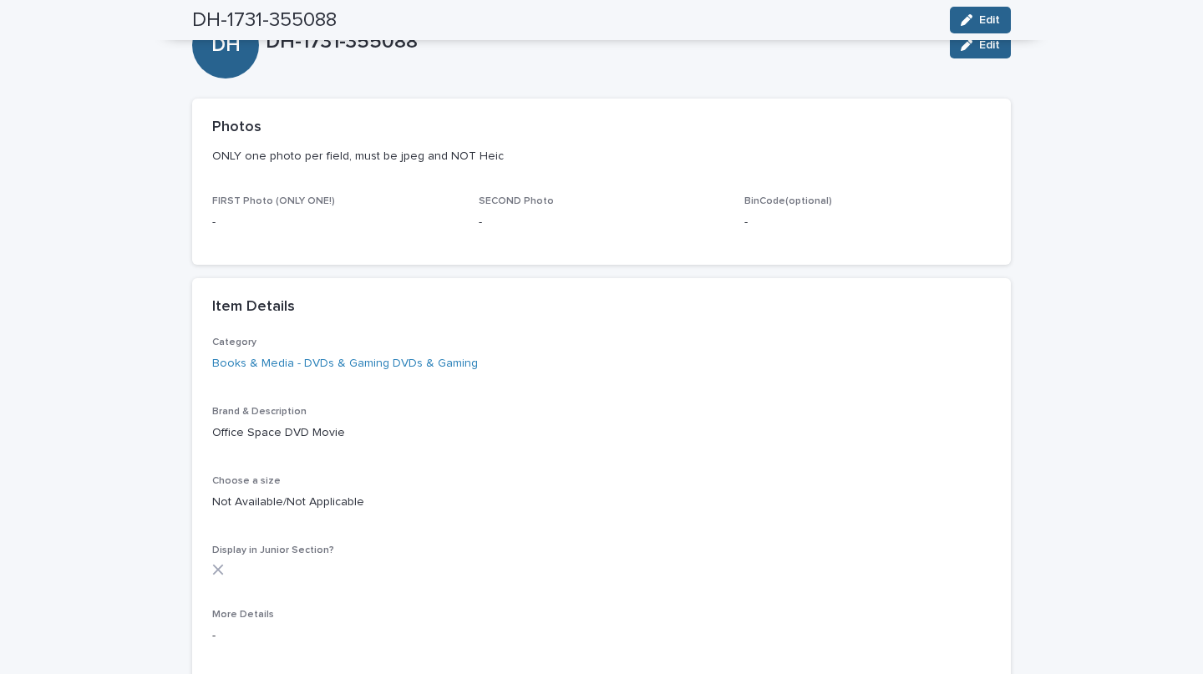
scroll to position [0, 0]
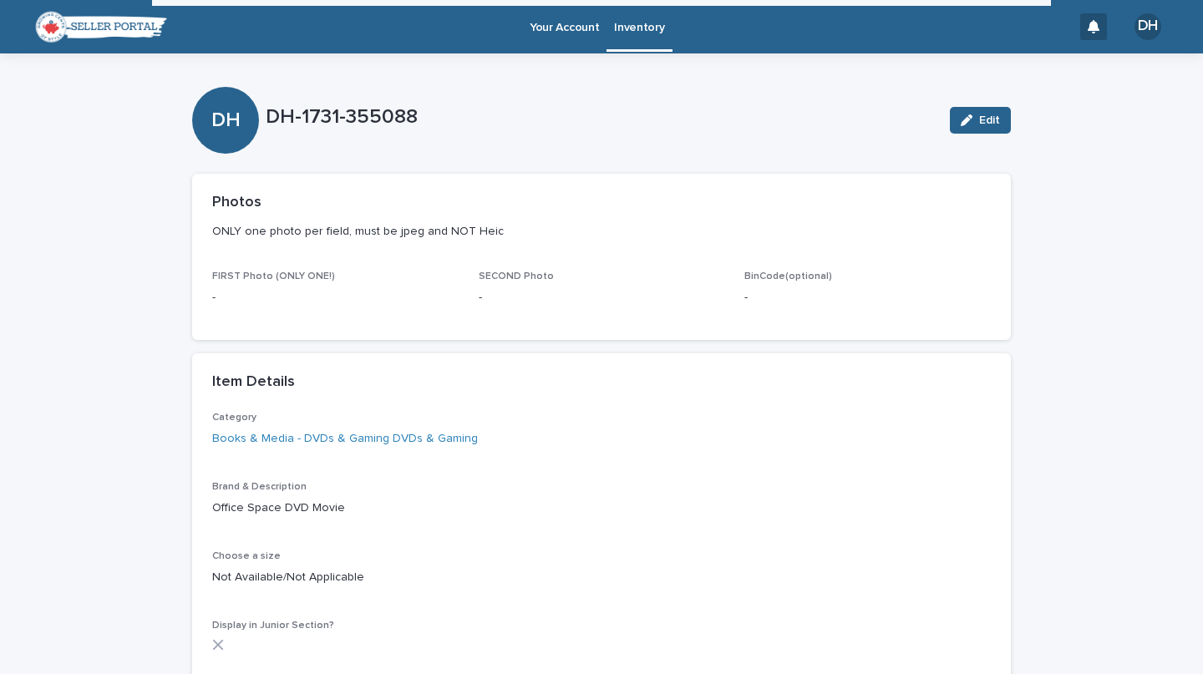
click at [634, 38] on link "Inventory" at bounding box center [639, 24] width 65 height 49
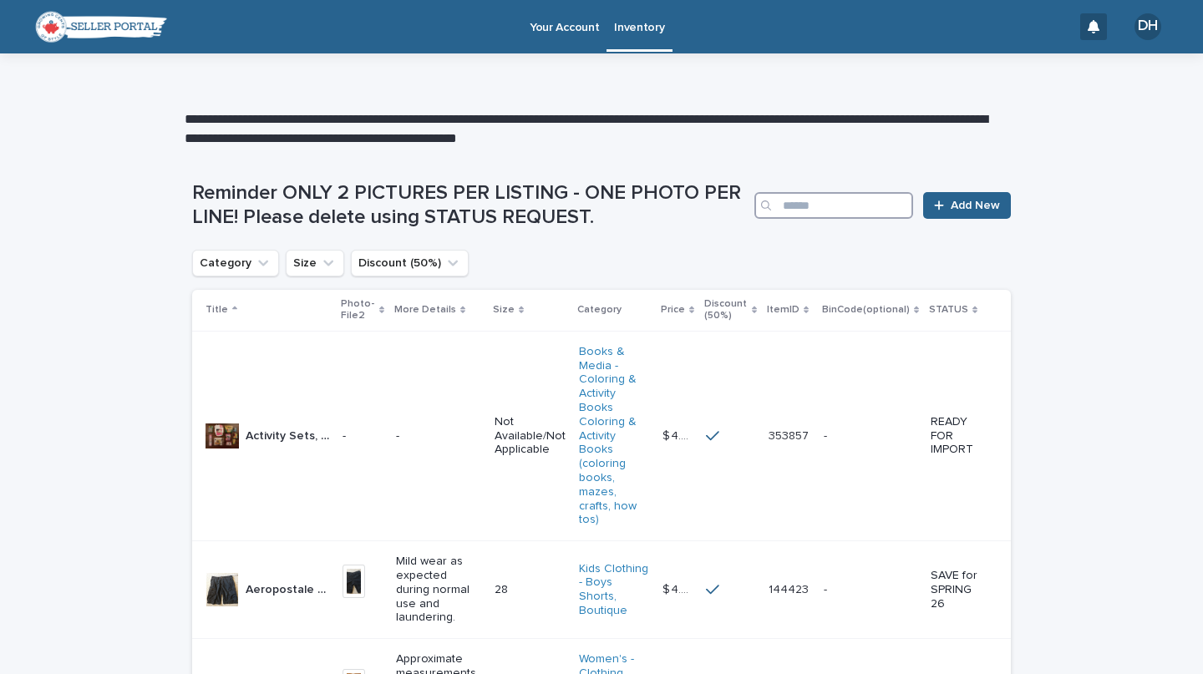
click at [817, 201] on input "Search" at bounding box center [834, 205] width 159 height 27
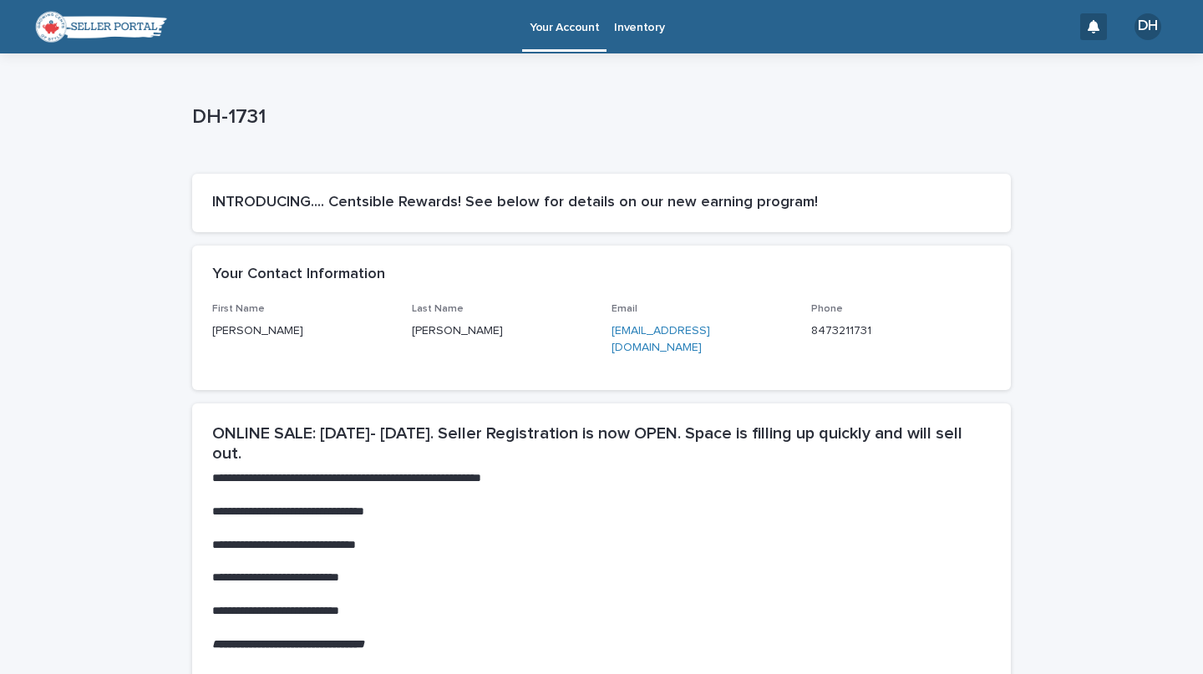
click at [628, 33] on p "Inventory" at bounding box center [639, 17] width 50 height 35
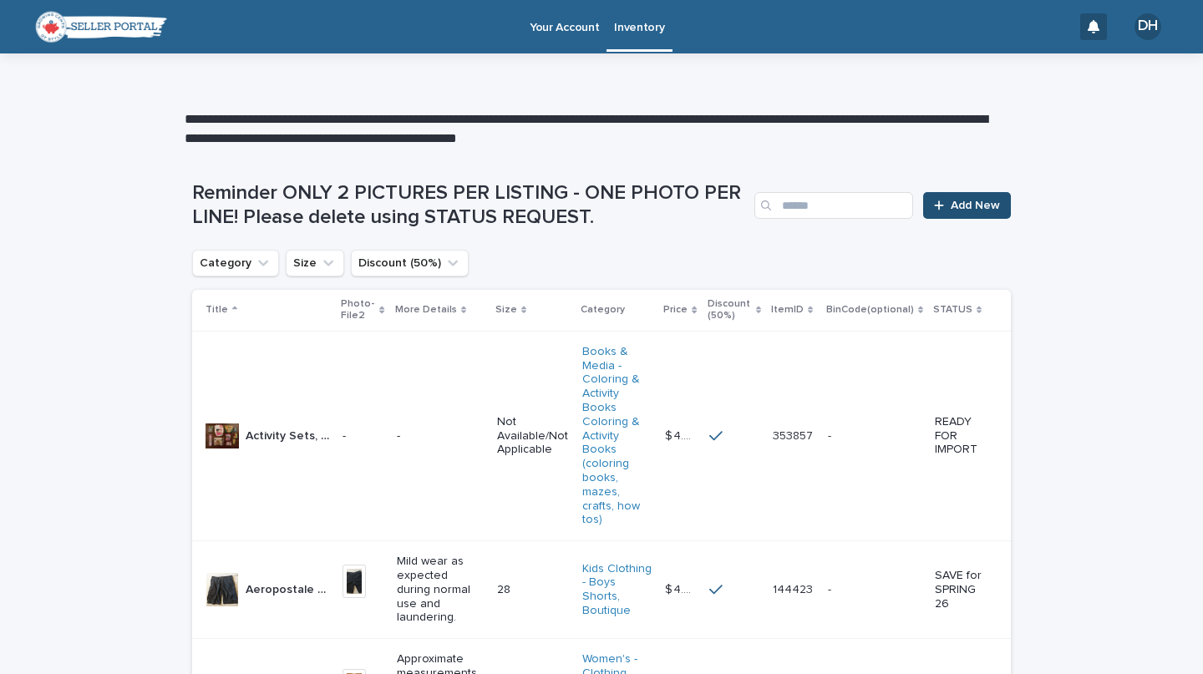
click at [940, 213] on link "Add New" at bounding box center [967, 205] width 88 height 27
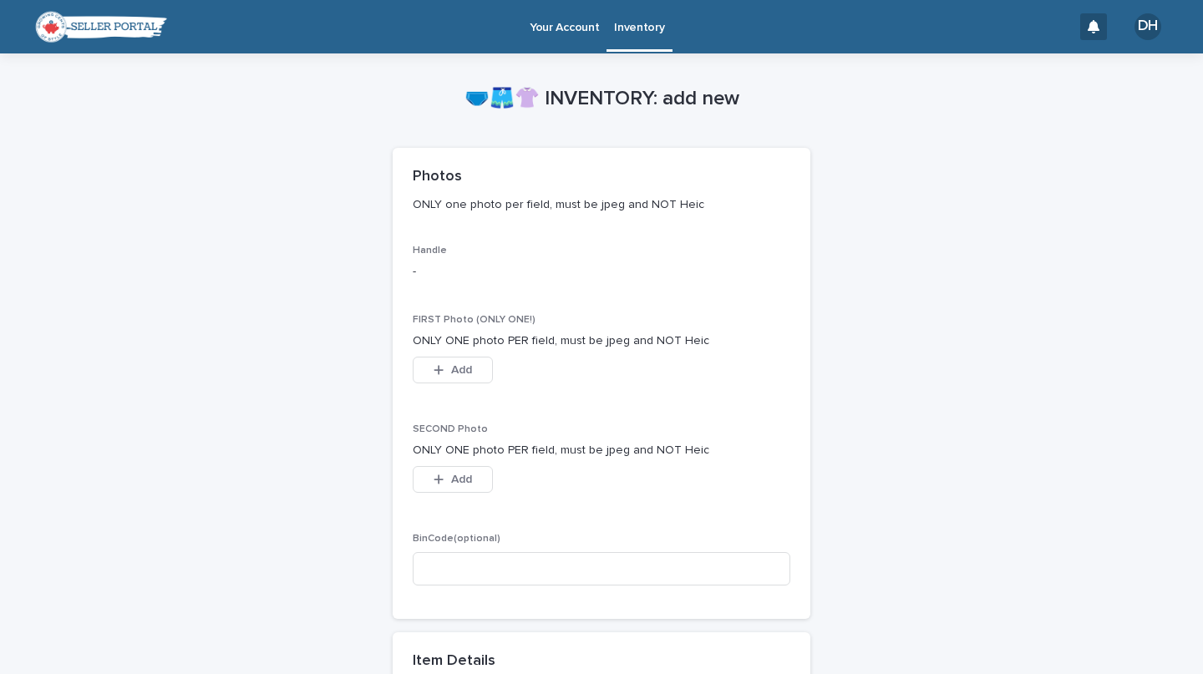
click at [475, 426] on span "SECOND Photo" at bounding box center [450, 430] width 75 height 10
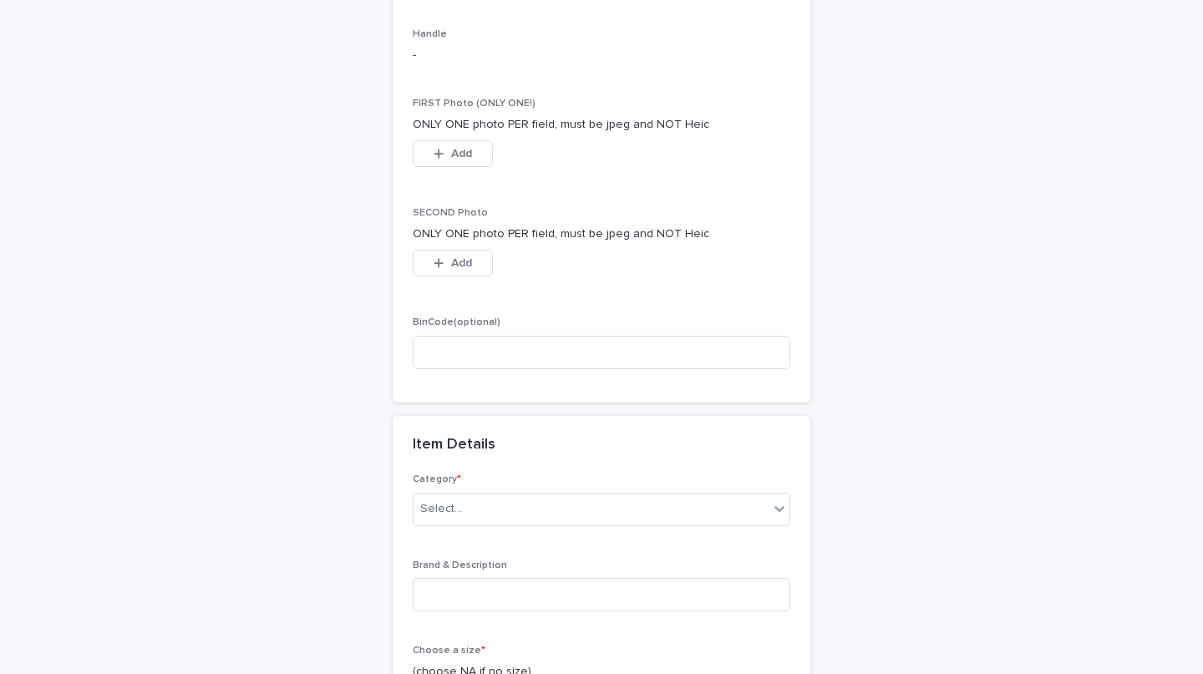
scroll to position [219, 0]
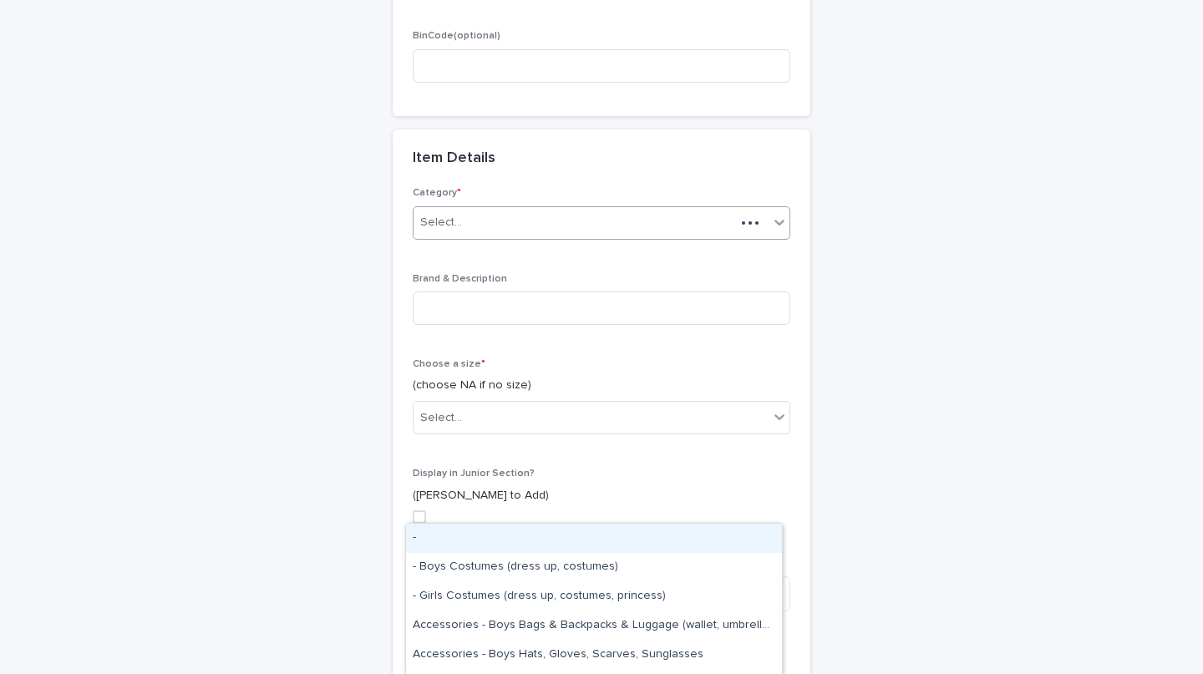
click at [920, 270] on div "🩲🩳👚 INVENTORY: add new Loading... Saving… Loading... Saving… Loading... Saving……" at bounding box center [601, 290] width 819 height 1481
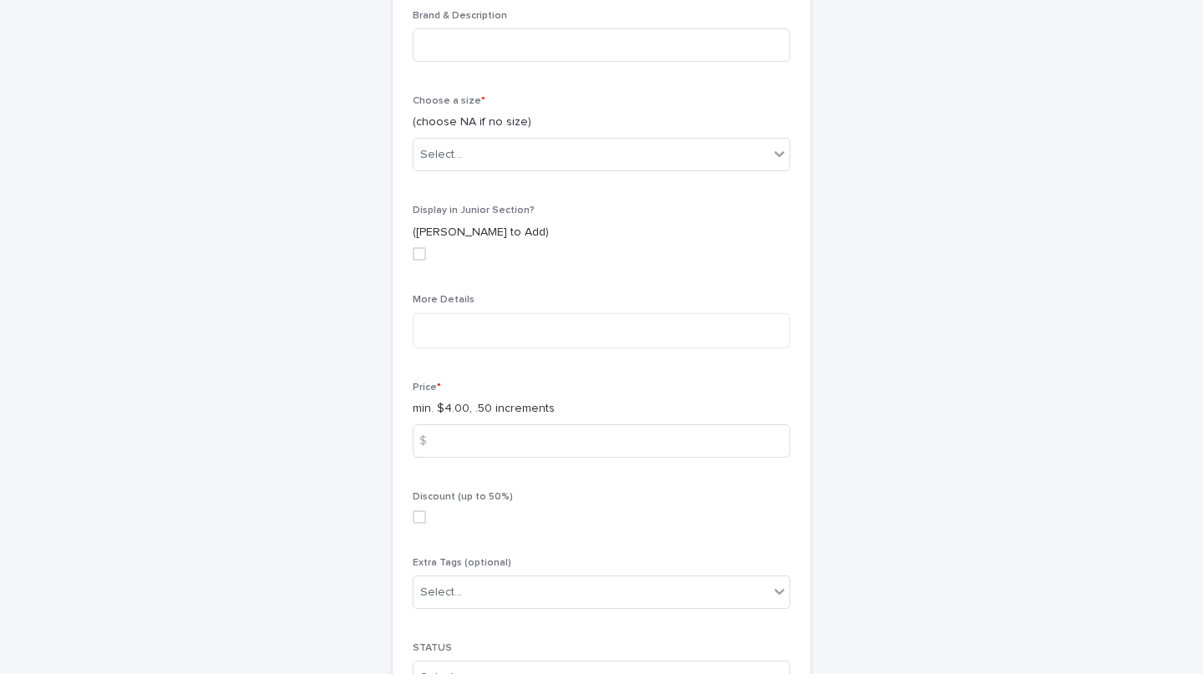
scroll to position [864, 0]
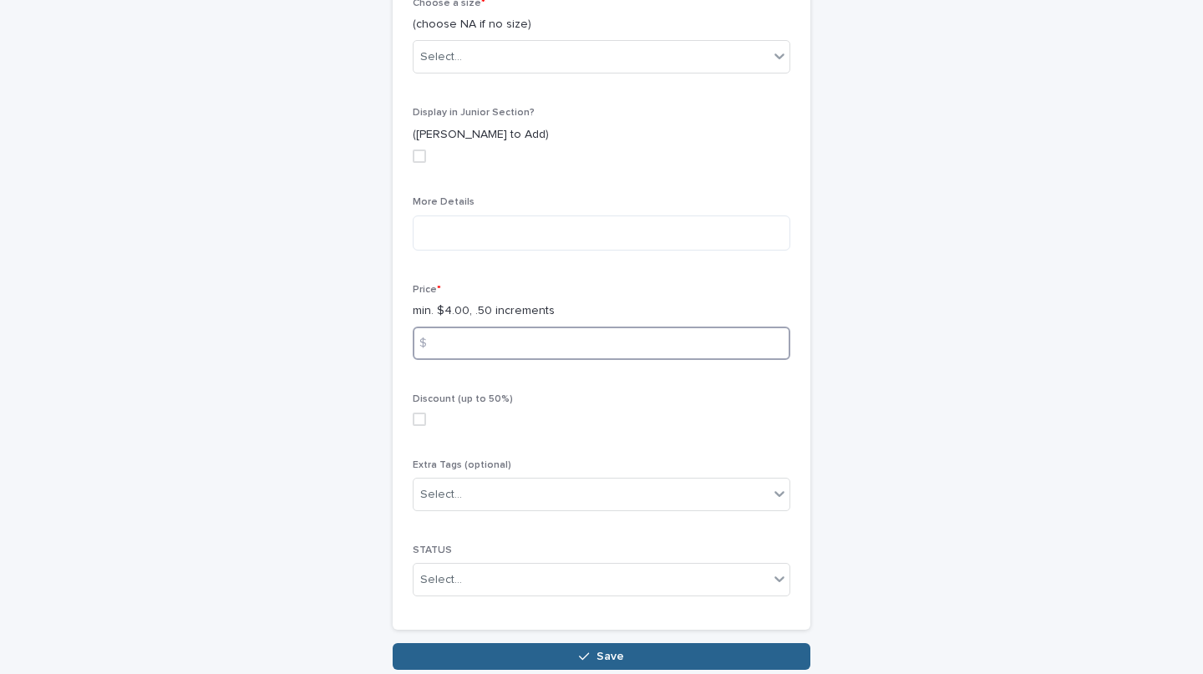
click at [601, 337] on input at bounding box center [602, 343] width 378 height 33
type input "*"
click at [440, 234] on textarea at bounding box center [602, 233] width 378 height 35
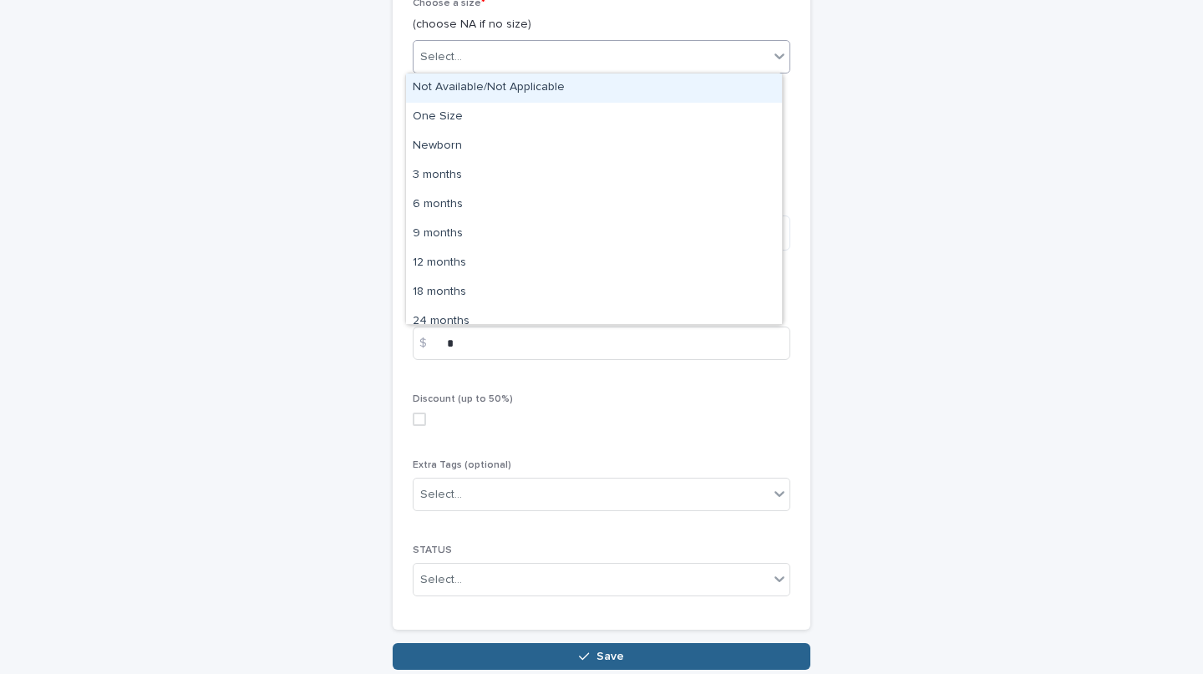
click at [476, 56] on div "Select..." at bounding box center [591, 57] width 355 height 28
click at [448, 75] on div "Not Available/Not Applicable" at bounding box center [594, 88] width 376 height 29
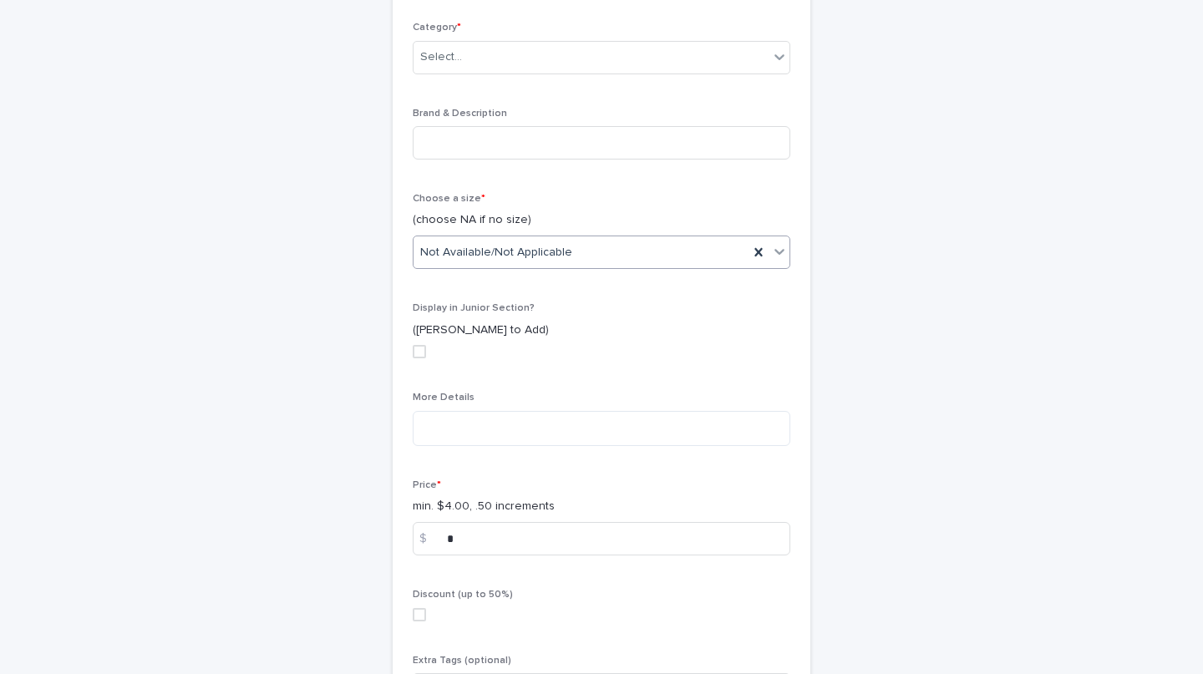
scroll to position [664, 0]
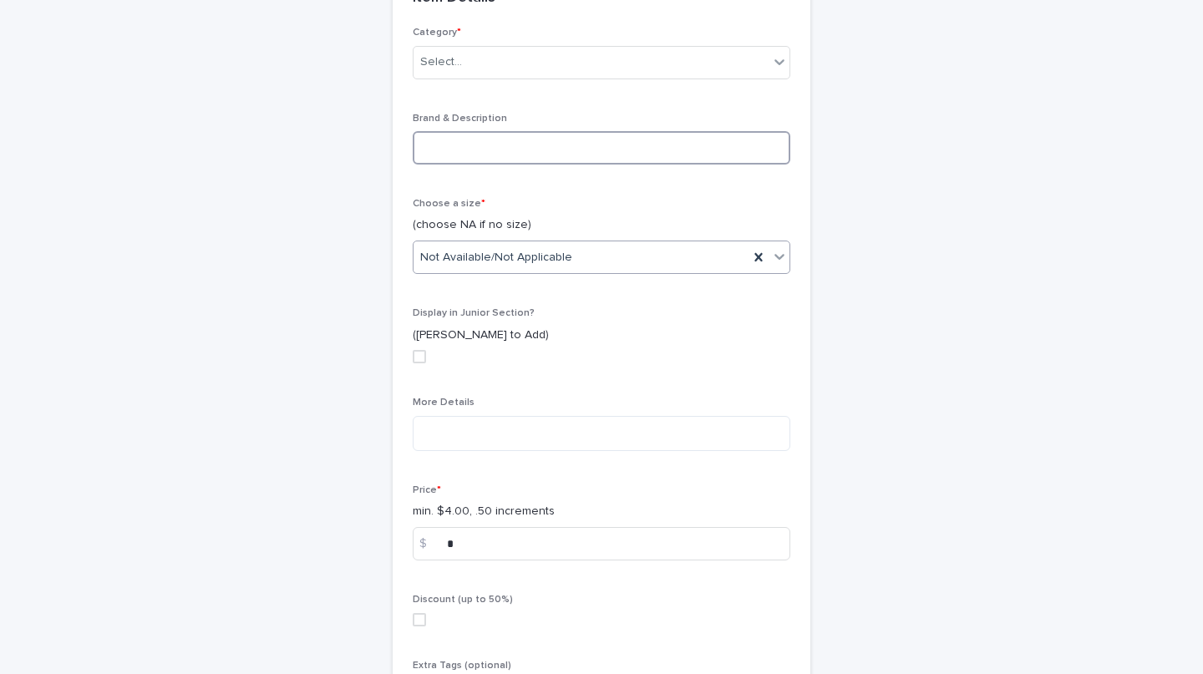
click at [599, 152] on input at bounding box center [602, 147] width 378 height 33
paste input "**********"
type input "**********"
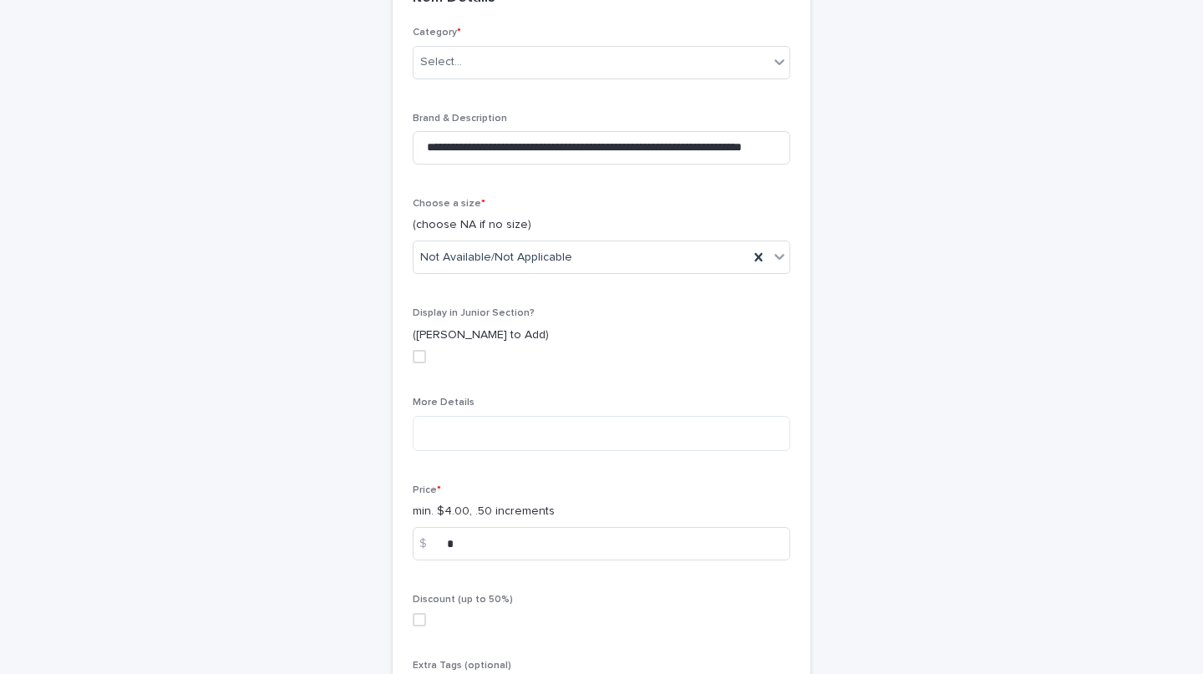
scroll to position [0, 84]
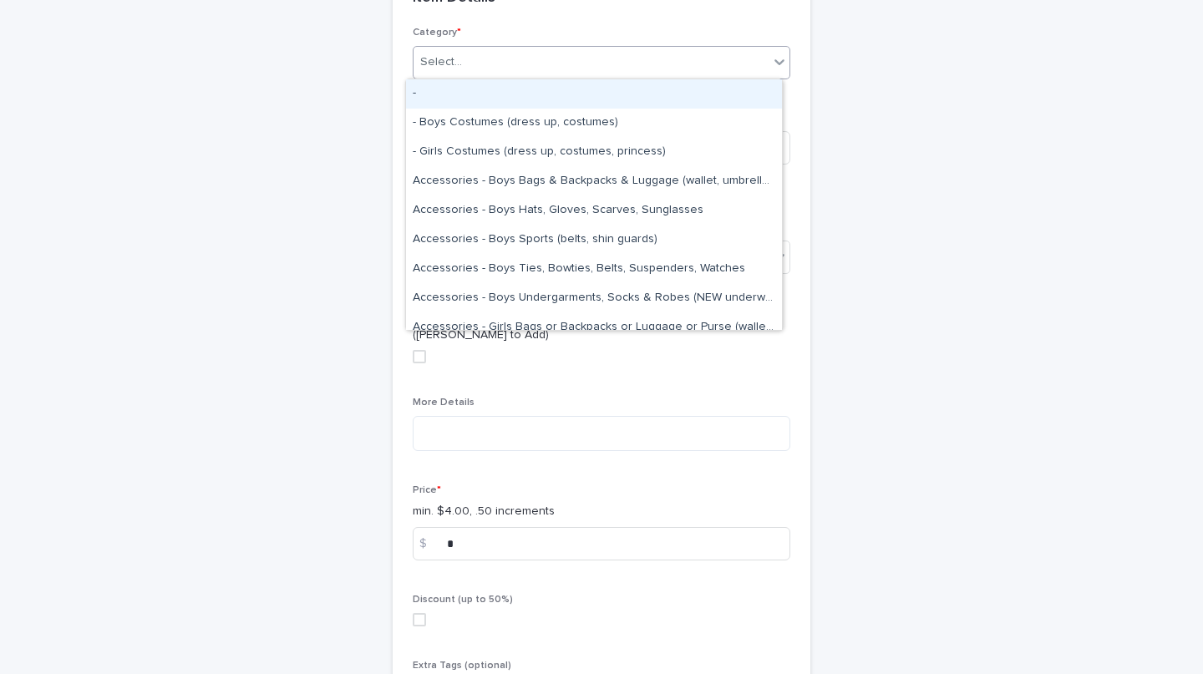
click at [598, 59] on div "Select..." at bounding box center [591, 62] width 355 height 28
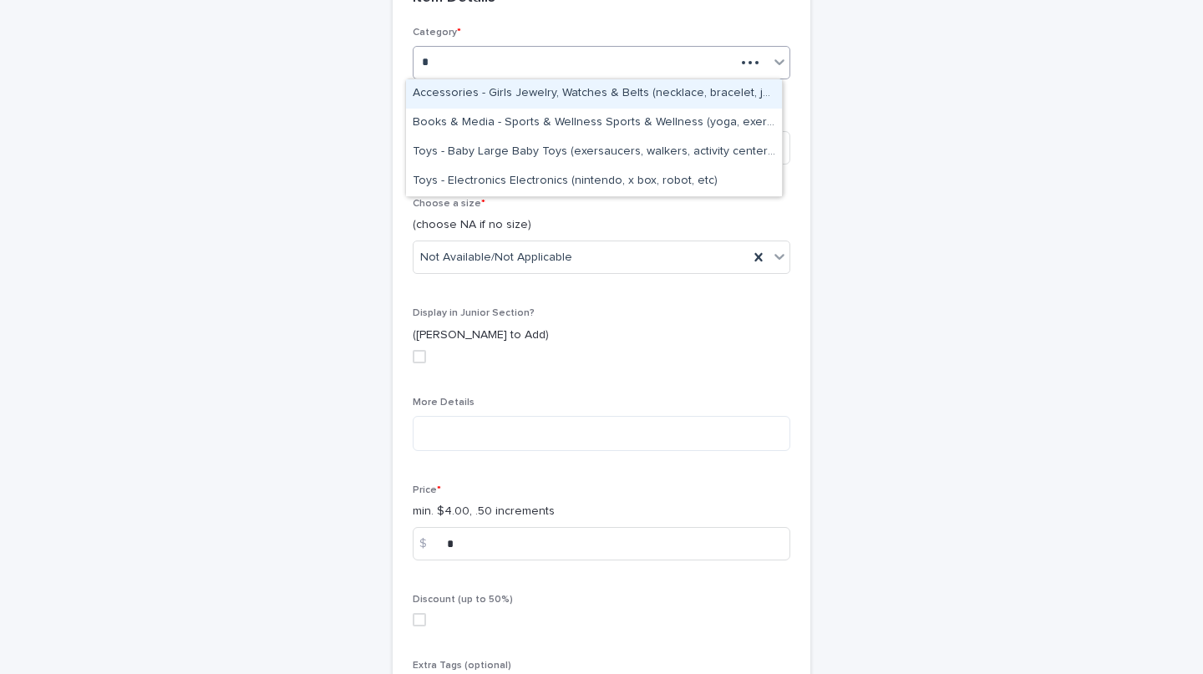
type input "**"
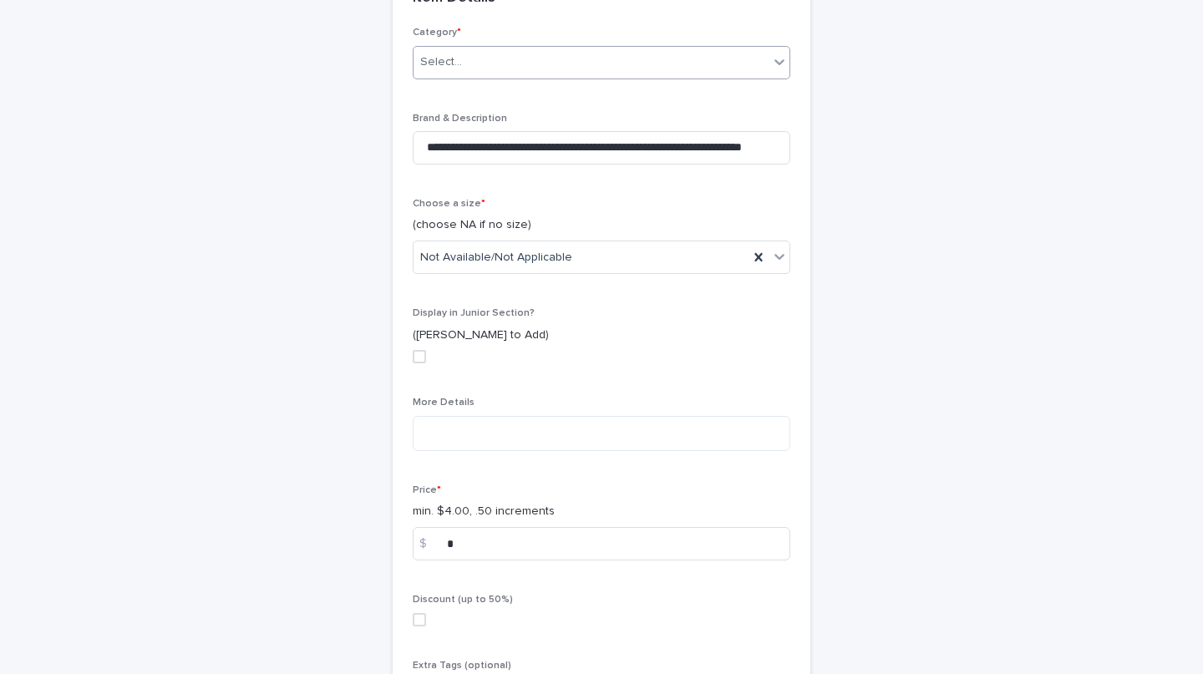
click at [536, 59] on div "Select..." at bounding box center [591, 62] width 355 height 28
type input "*"
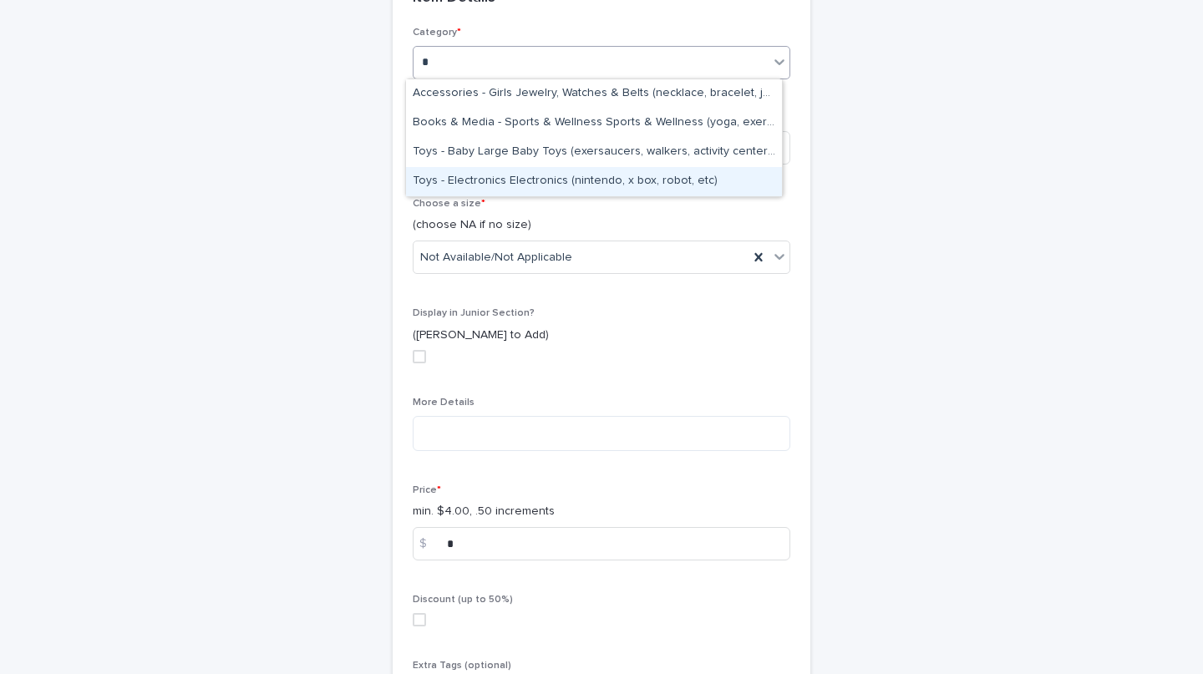
click at [481, 179] on div "Toys - Electronics Electronics (nintendo, x box, robot, etc)" at bounding box center [594, 181] width 376 height 29
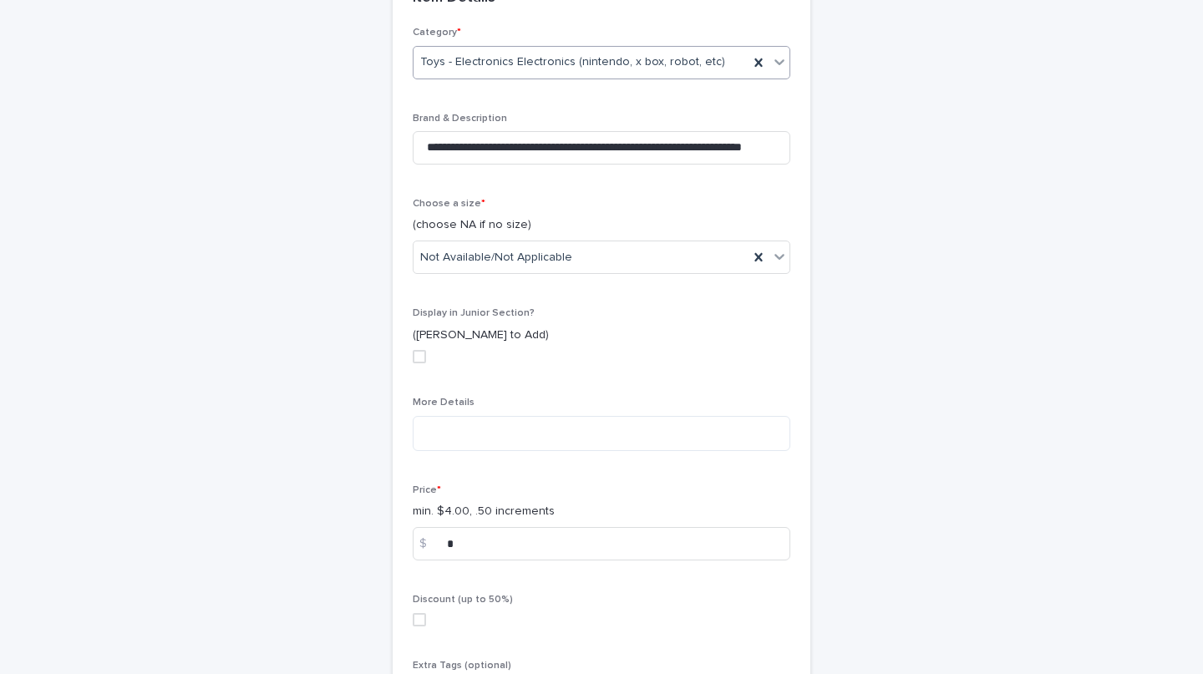
click at [413, 619] on span at bounding box center [419, 619] width 13 height 13
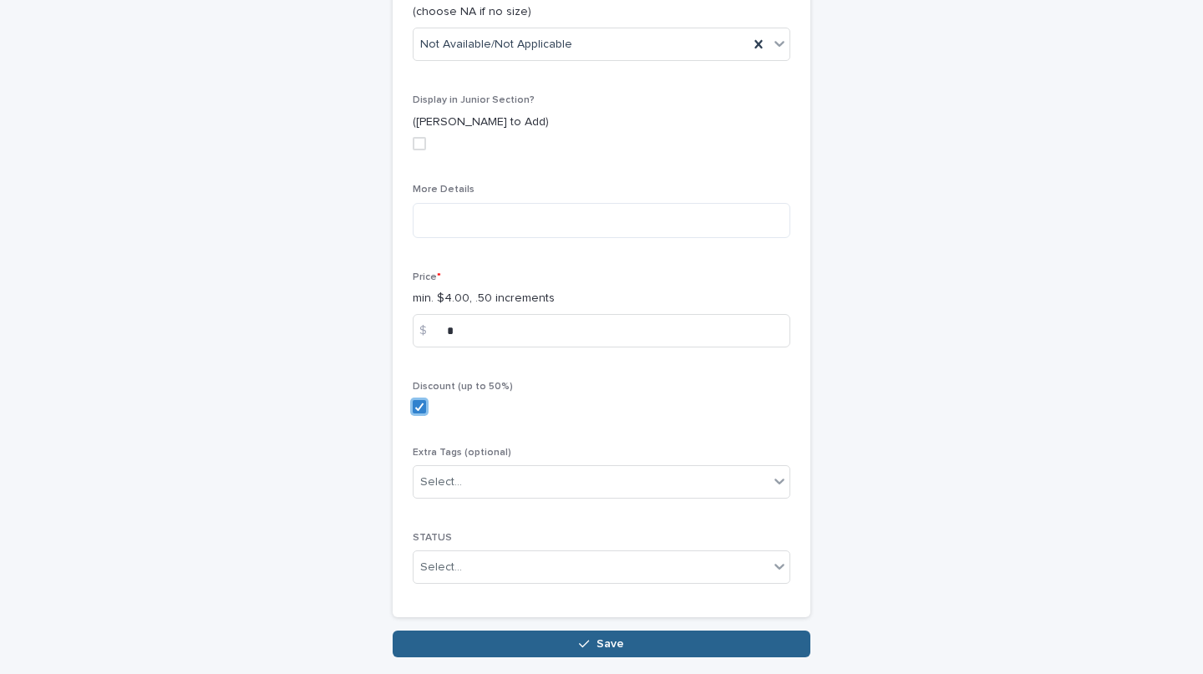
scroll to position [880, 0]
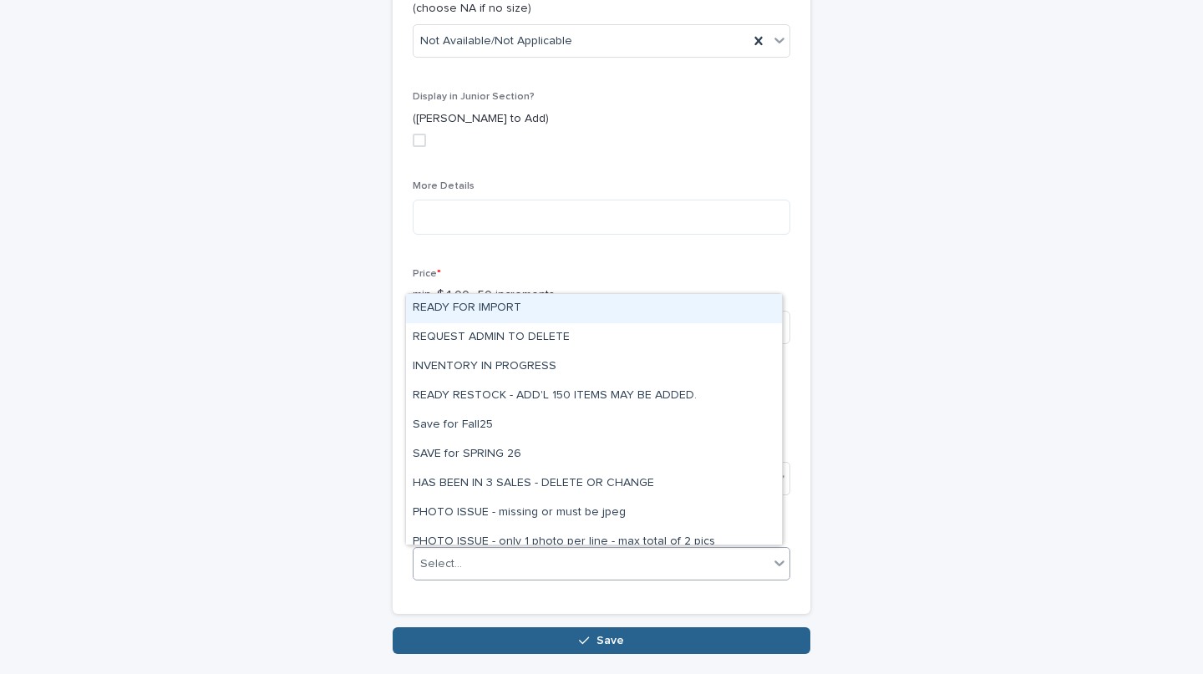
click at [504, 316] on div "READY FOR IMPORT" at bounding box center [594, 308] width 376 height 29
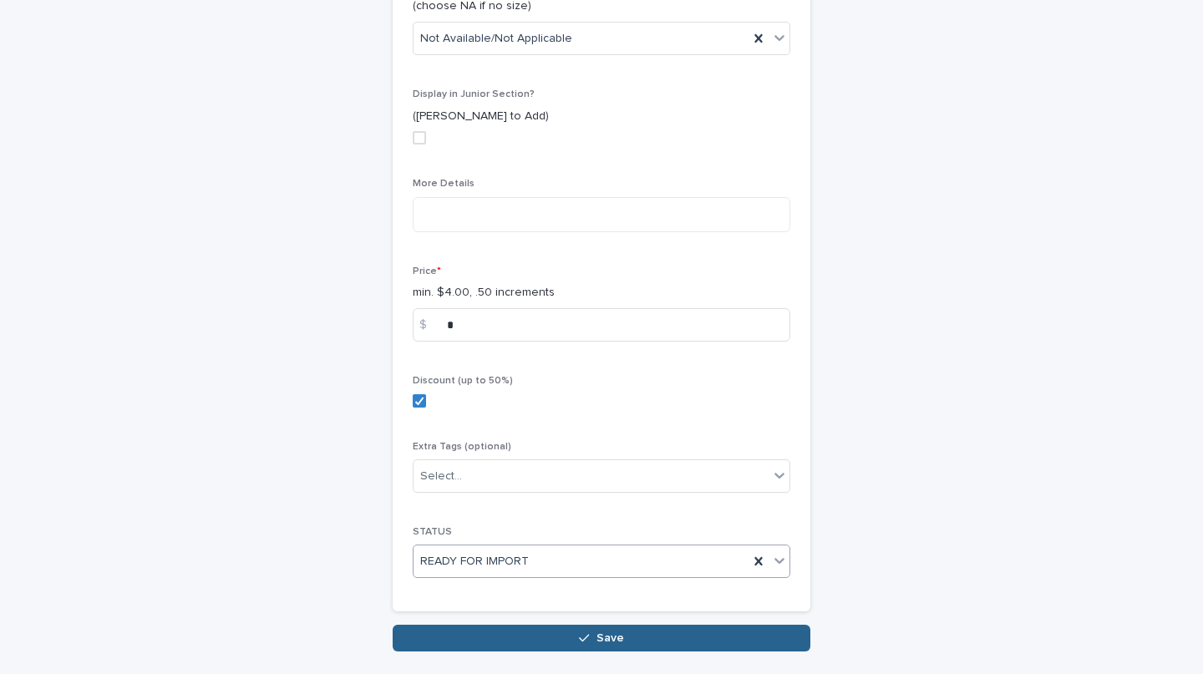
scroll to position [941, 0]
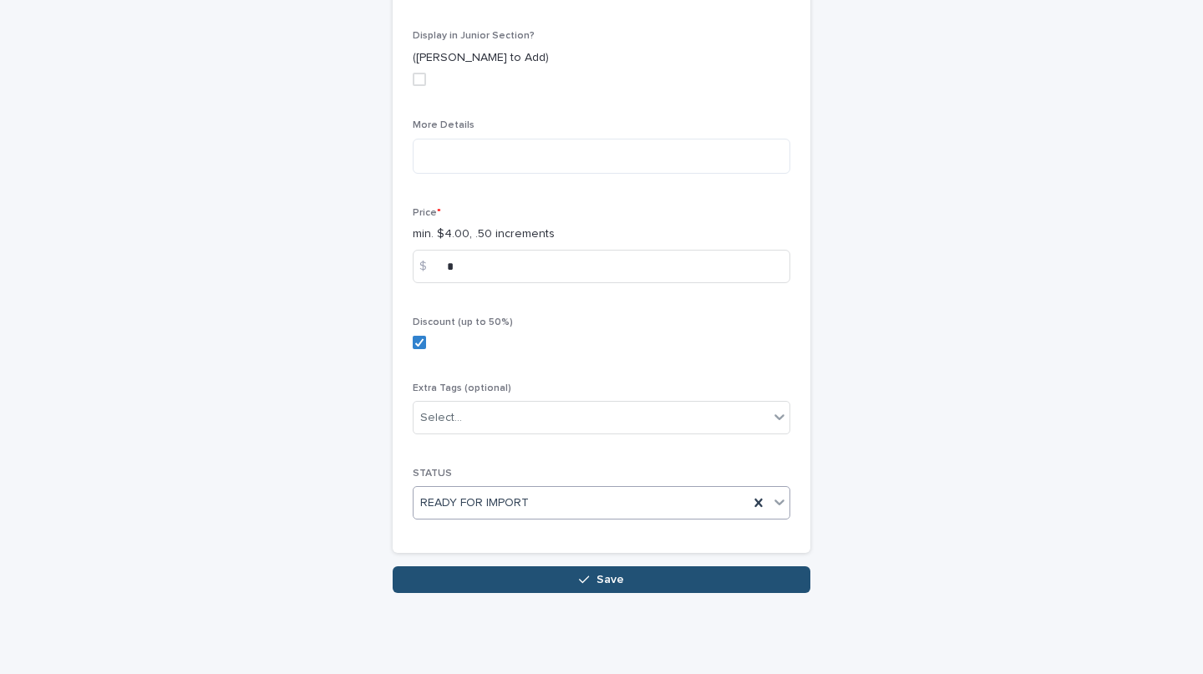
click at [629, 578] on button "Save" at bounding box center [602, 580] width 418 height 27
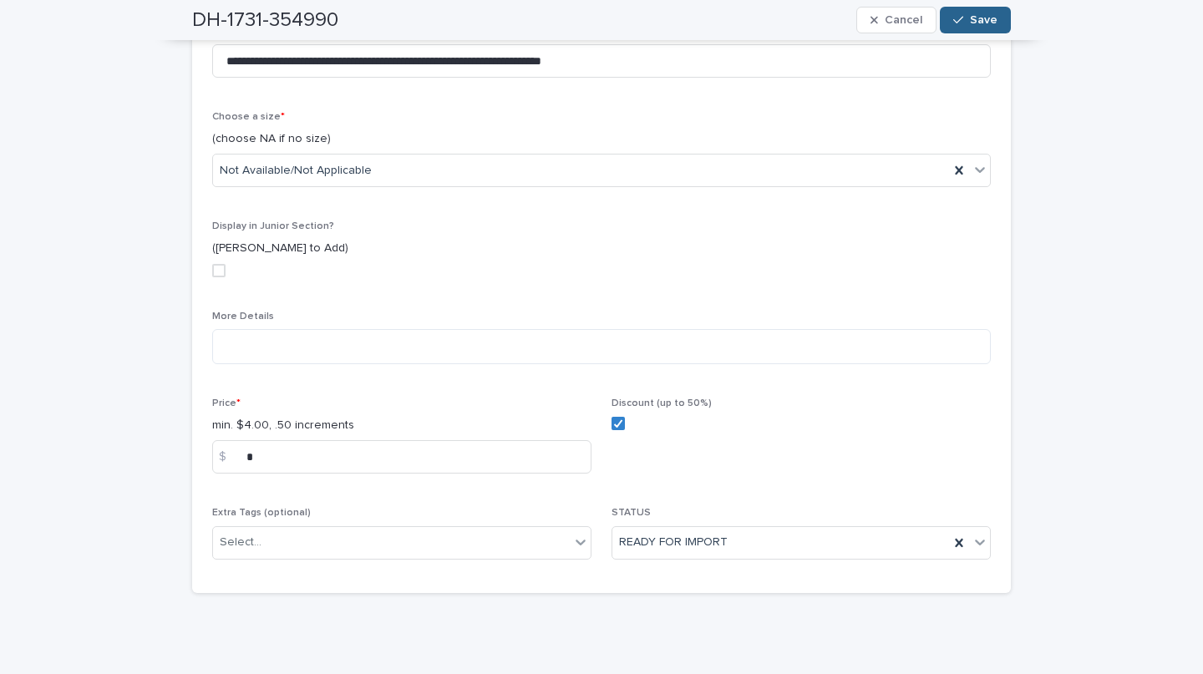
scroll to position [529, 0]
click at [948, 18] on button "Save" at bounding box center [975, 20] width 71 height 27
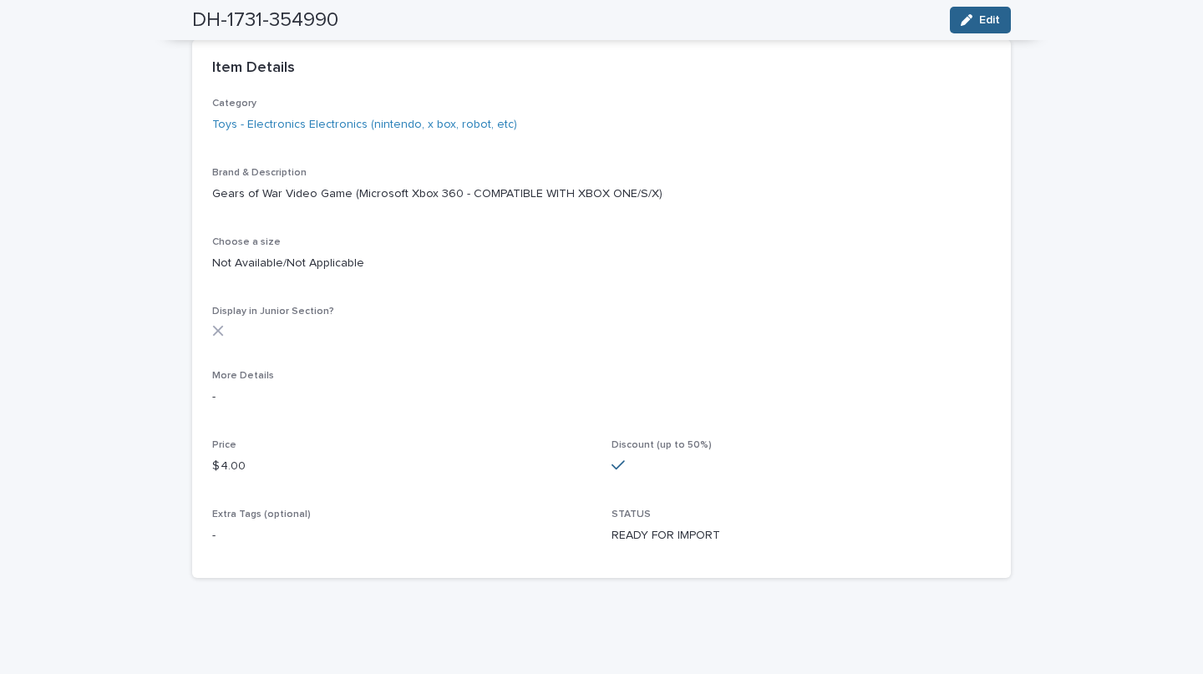
scroll to position [0, 0]
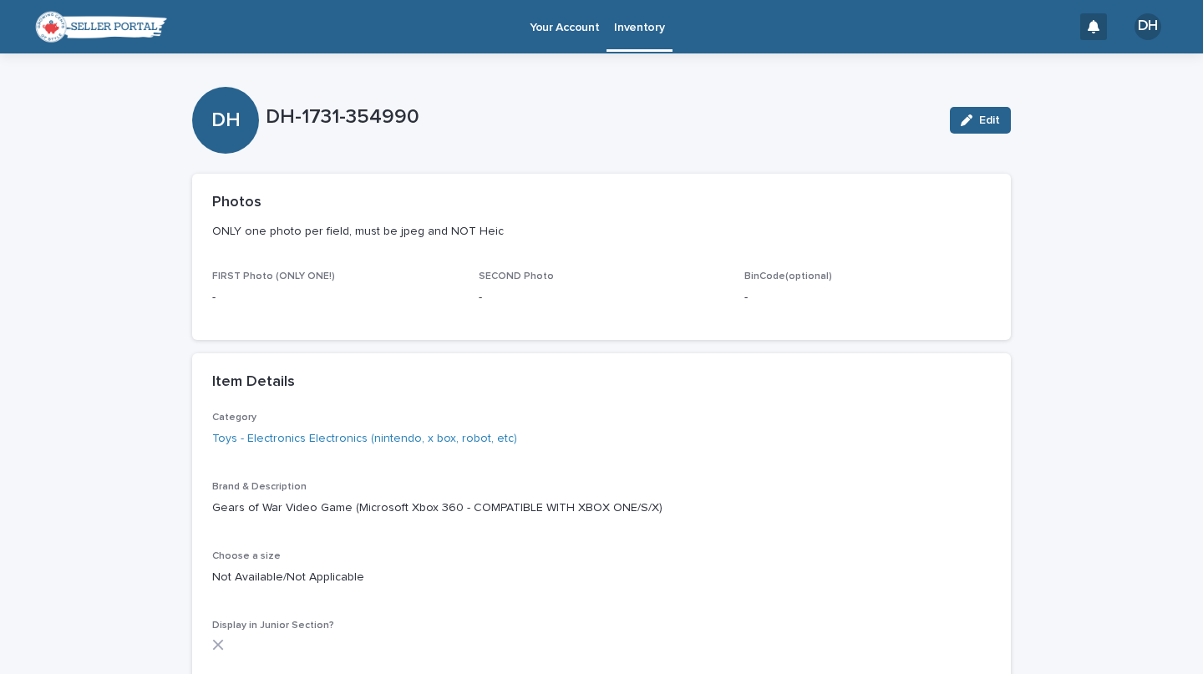
click at [624, 21] on p "Inventory" at bounding box center [639, 17] width 50 height 35
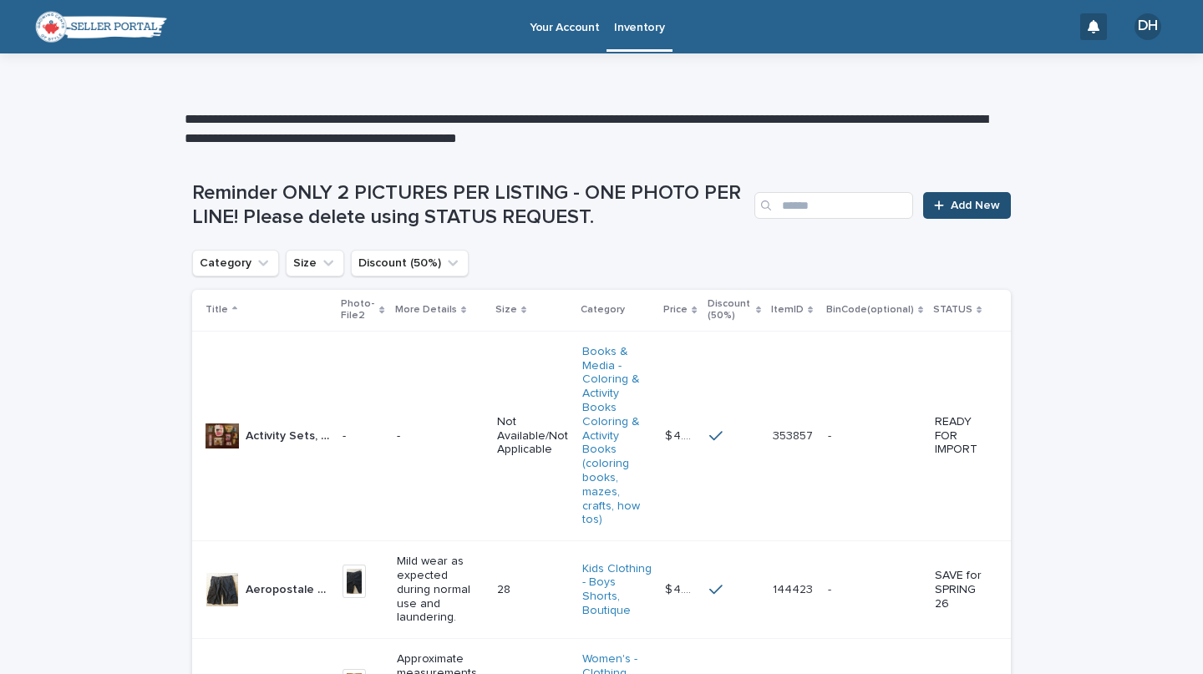
click at [954, 216] on link "Add New" at bounding box center [967, 205] width 88 height 27
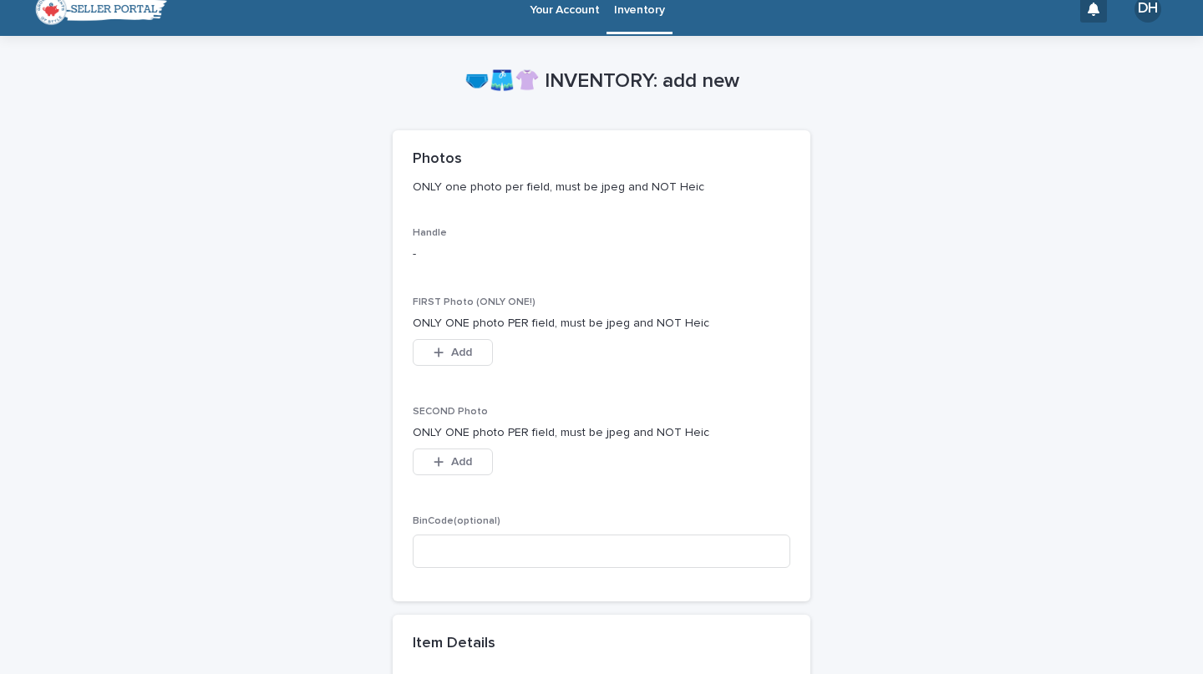
scroll to position [383, 0]
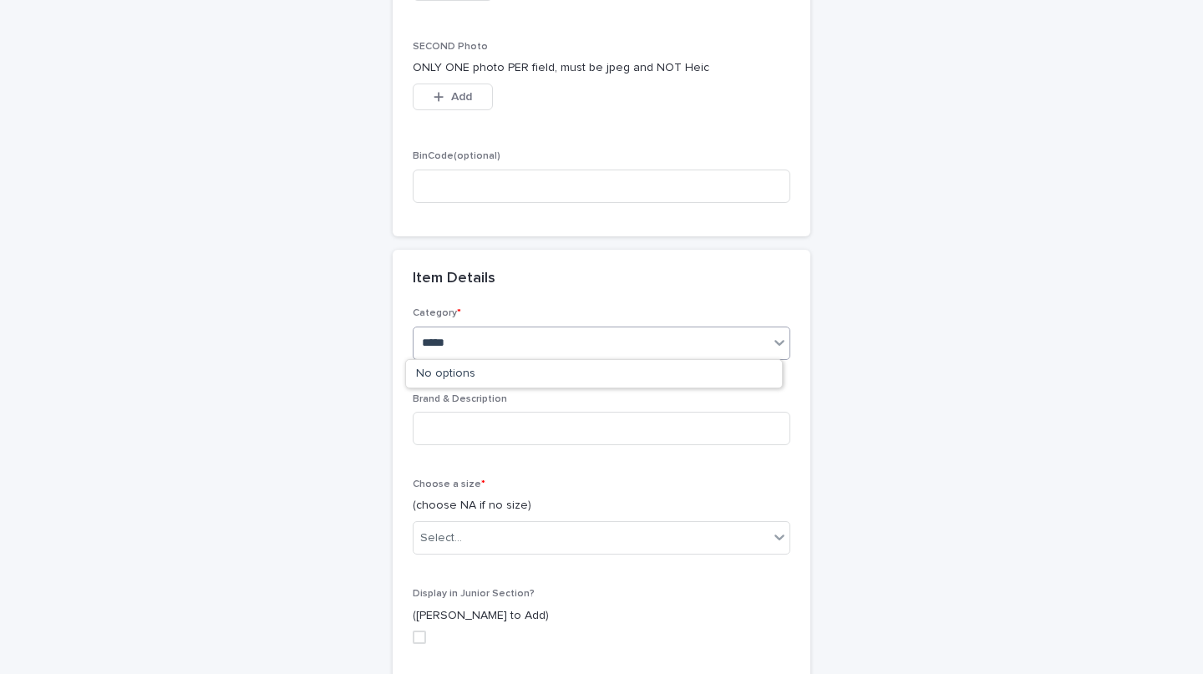
click at [422, 338] on input "*****" at bounding box center [434, 343] width 24 height 14
type input "*****"
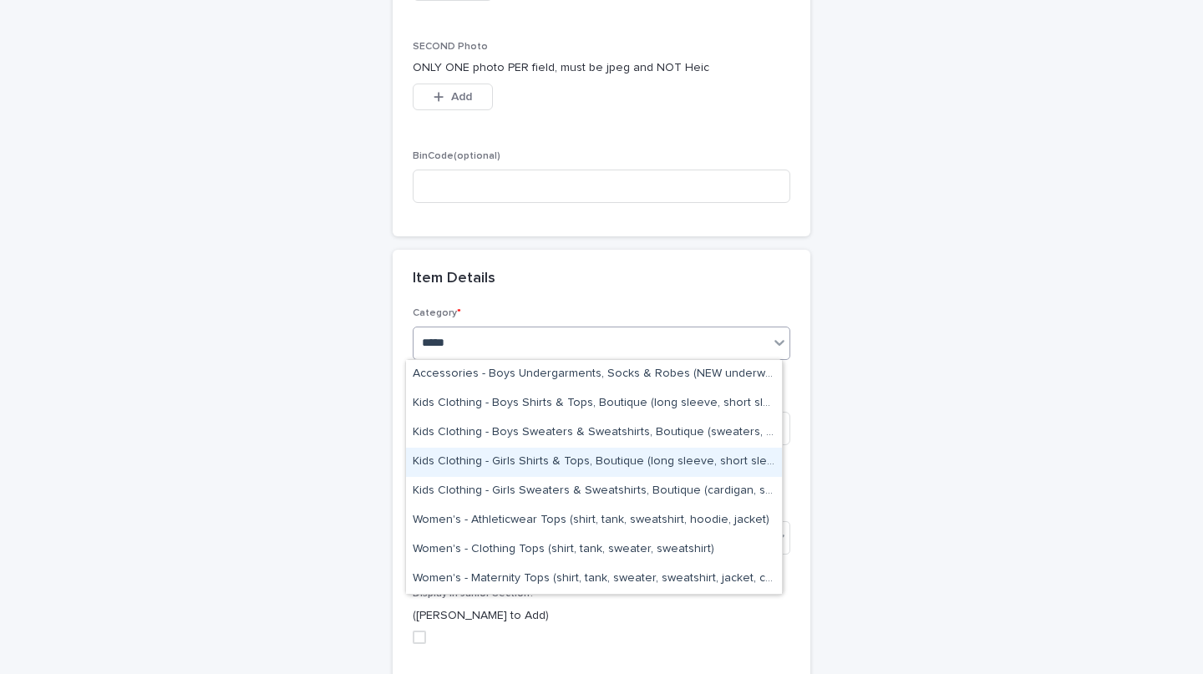
click at [552, 462] on div "Kids Clothing - Girls Shirts & Tops, Boutique (long sleeve, short sleeve, onesi…" at bounding box center [594, 462] width 376 height 29
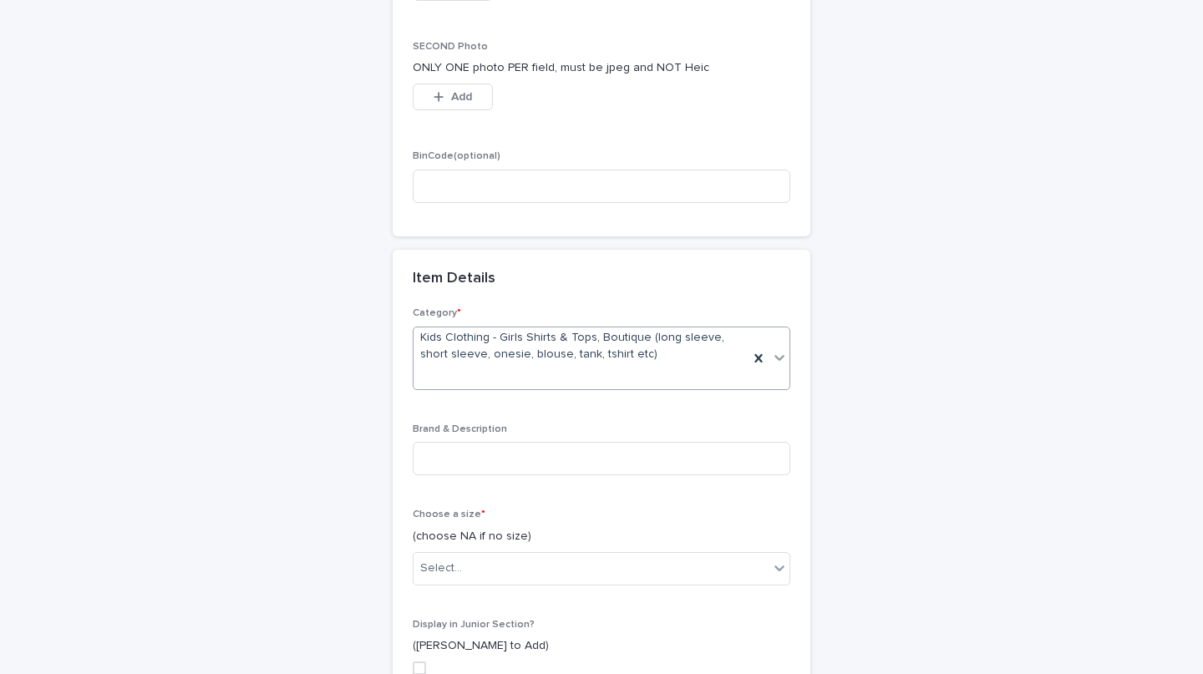
scroll to position [398, 0]
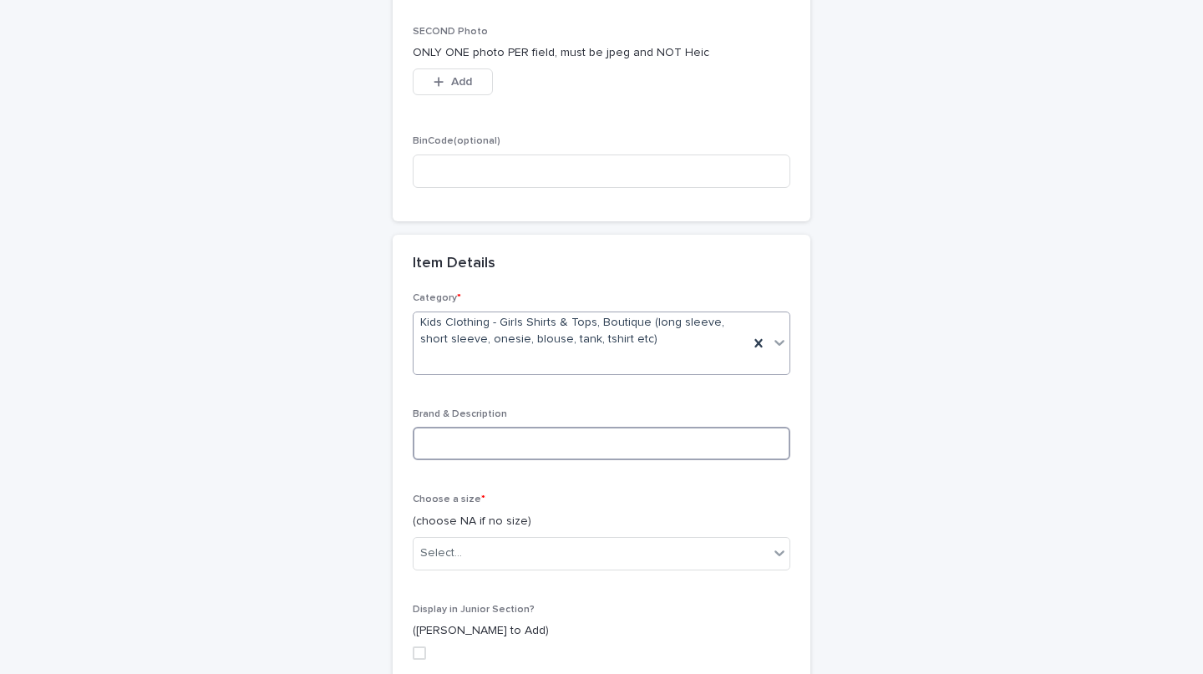
click at [544, 450] on input at bounding box center [602, 443] width 378 height 33
paste input "**********"
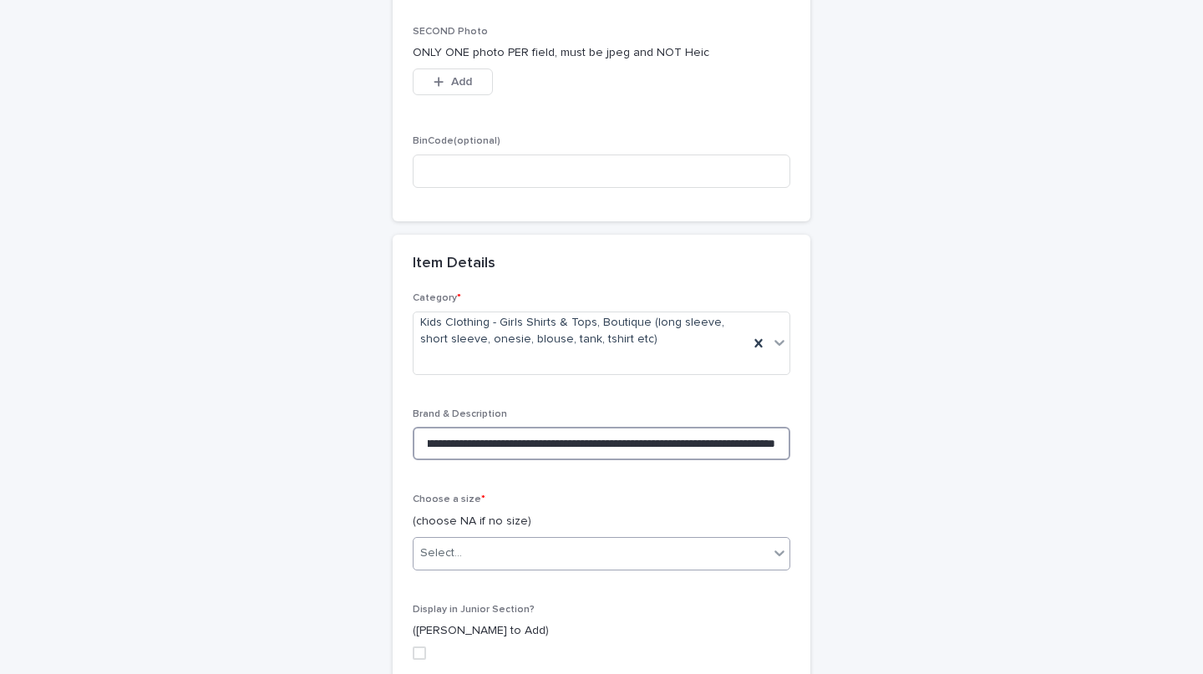
type input "**********"
click at [521, 554] on div "Select..." at bounding box center [591, 554] width 355 height 28
click at [933, 450] on div "**********" at bounding box center [601, 412] width 819 height 1512
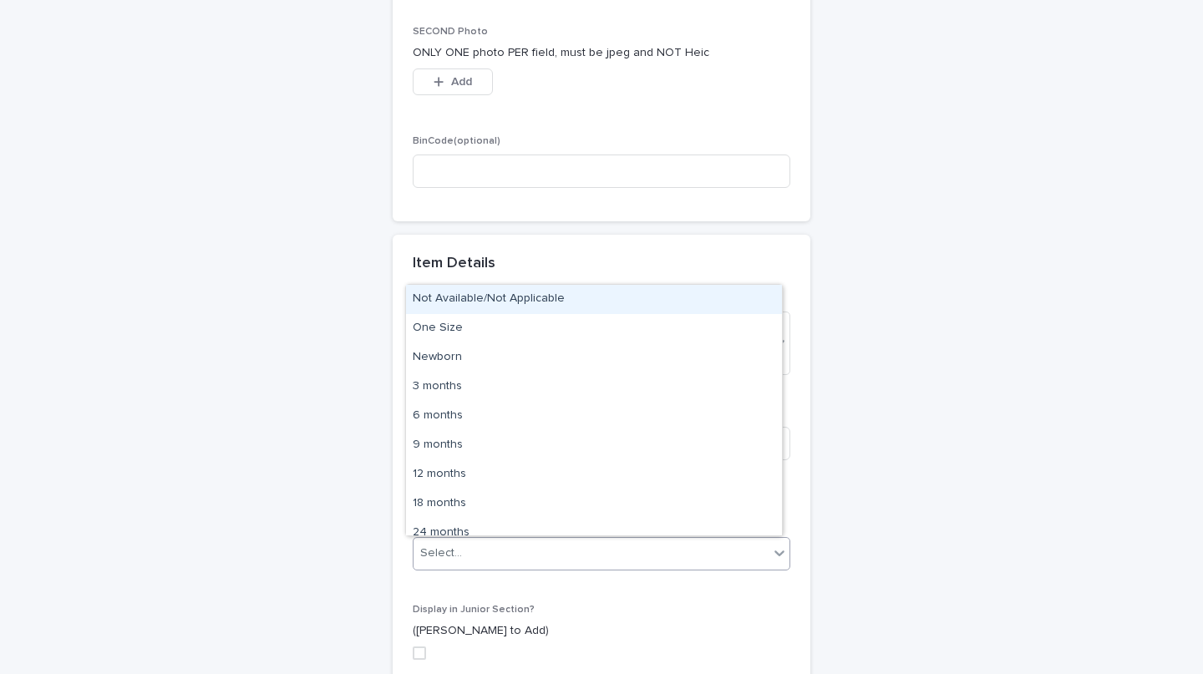
click at [628, 543] on div "Select..." at bounding box center [591, 554] width 355 height 28
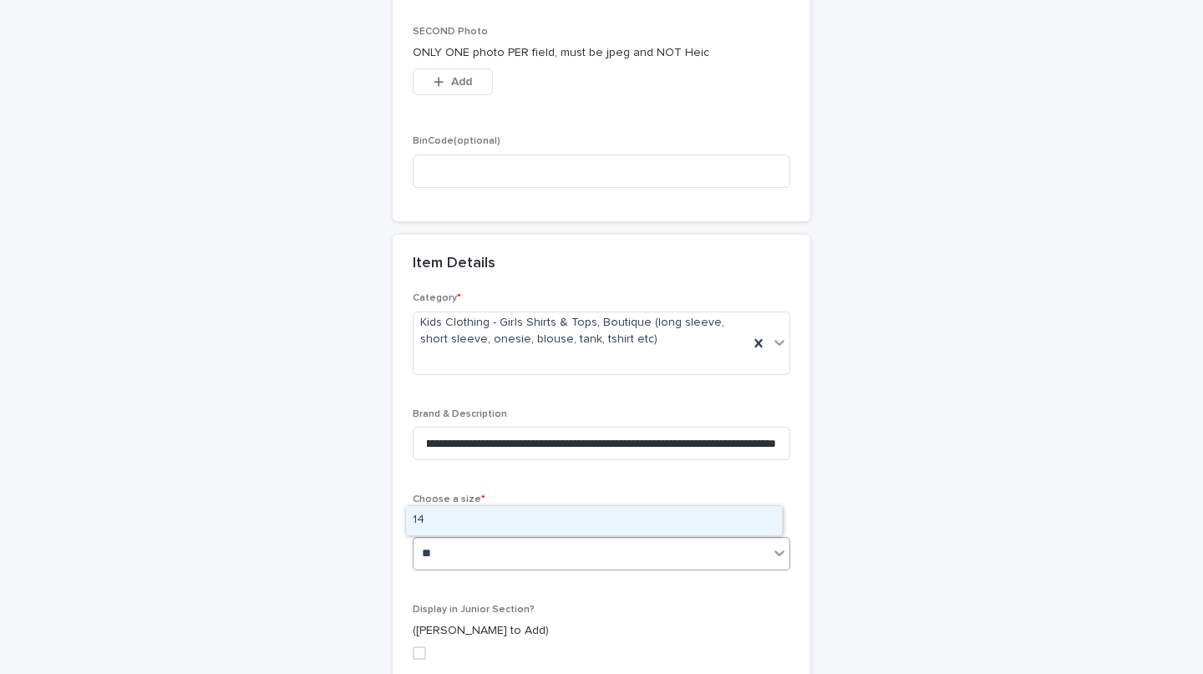
type input "**"
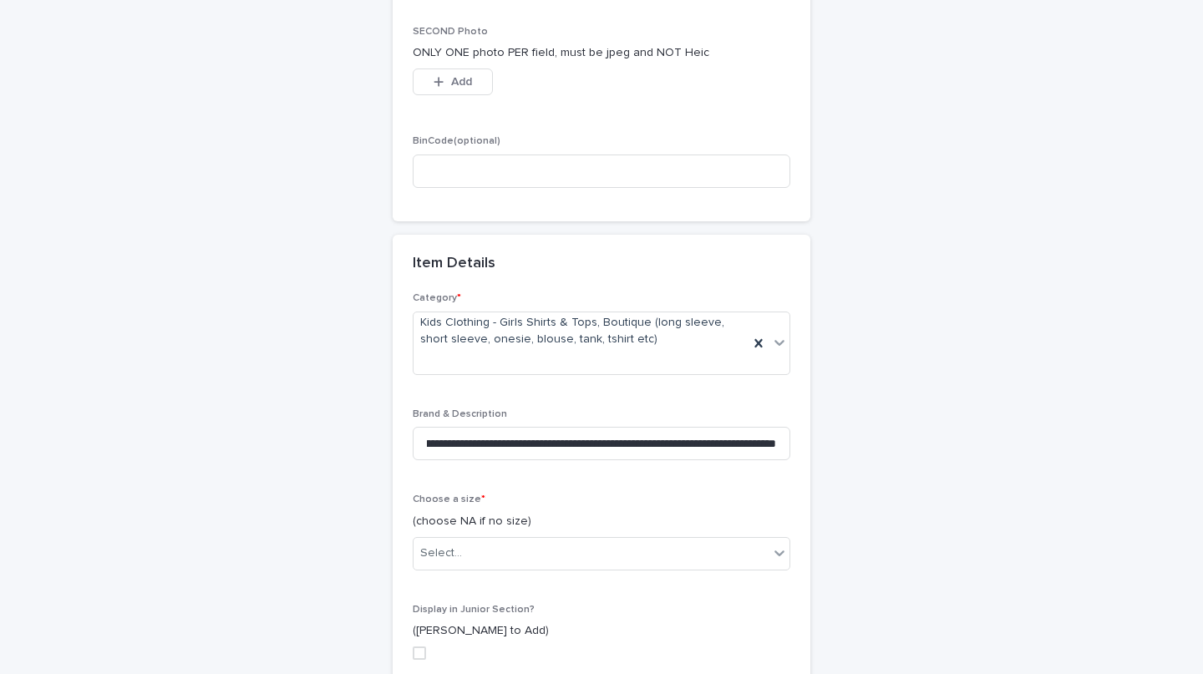
click at [835, 574] on div "**********" at bounding box center [601, 412] width 819 height 1512
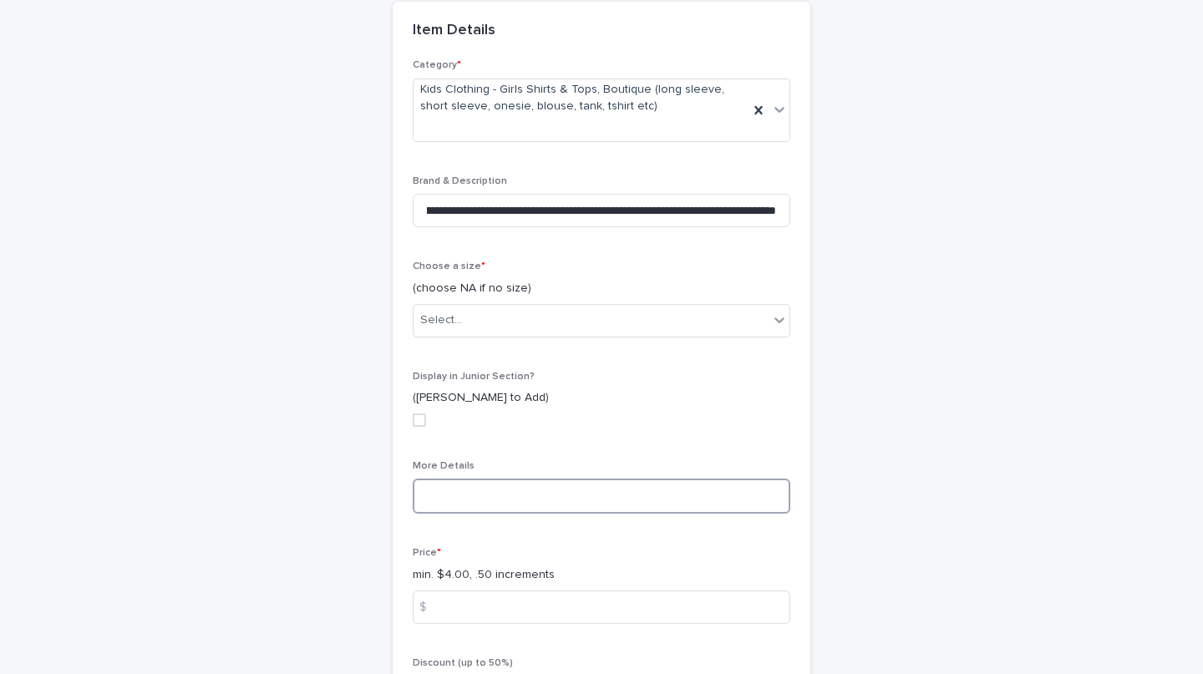
click at [663, 497] on textarea at bounding box center [602, 496] width 378 height 35
paste textarea "**********"
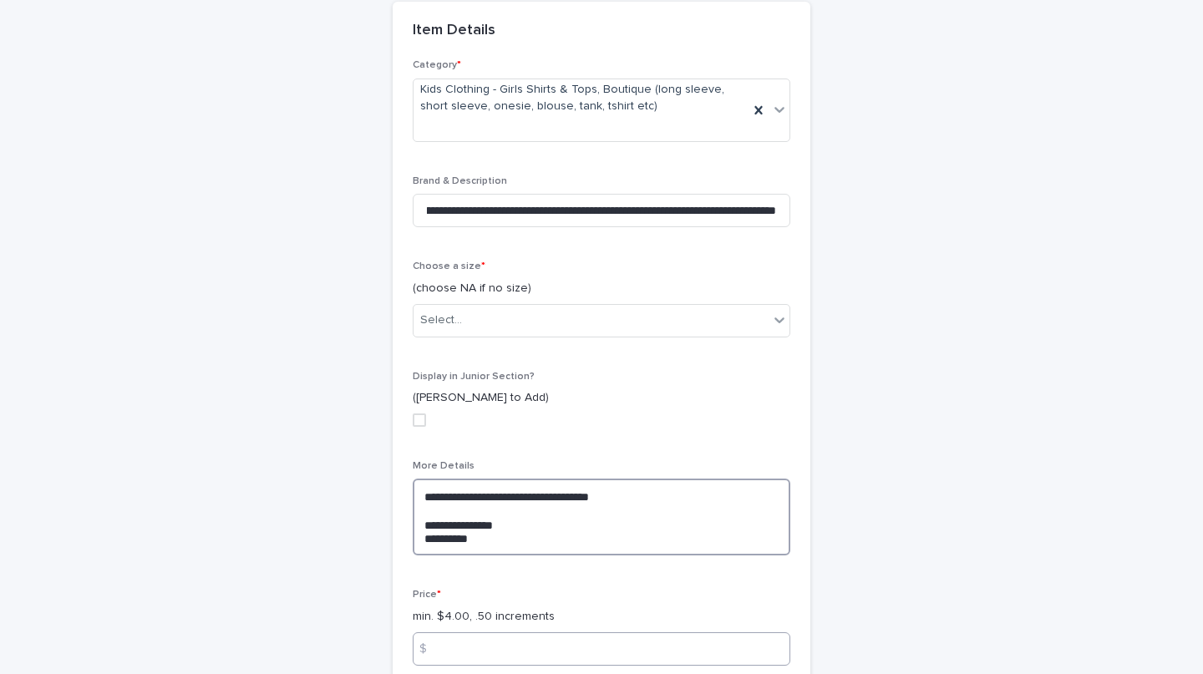
type textarea "**********"
click at [457, 654] on input at bounding box center [602, 649] width 378 height 33
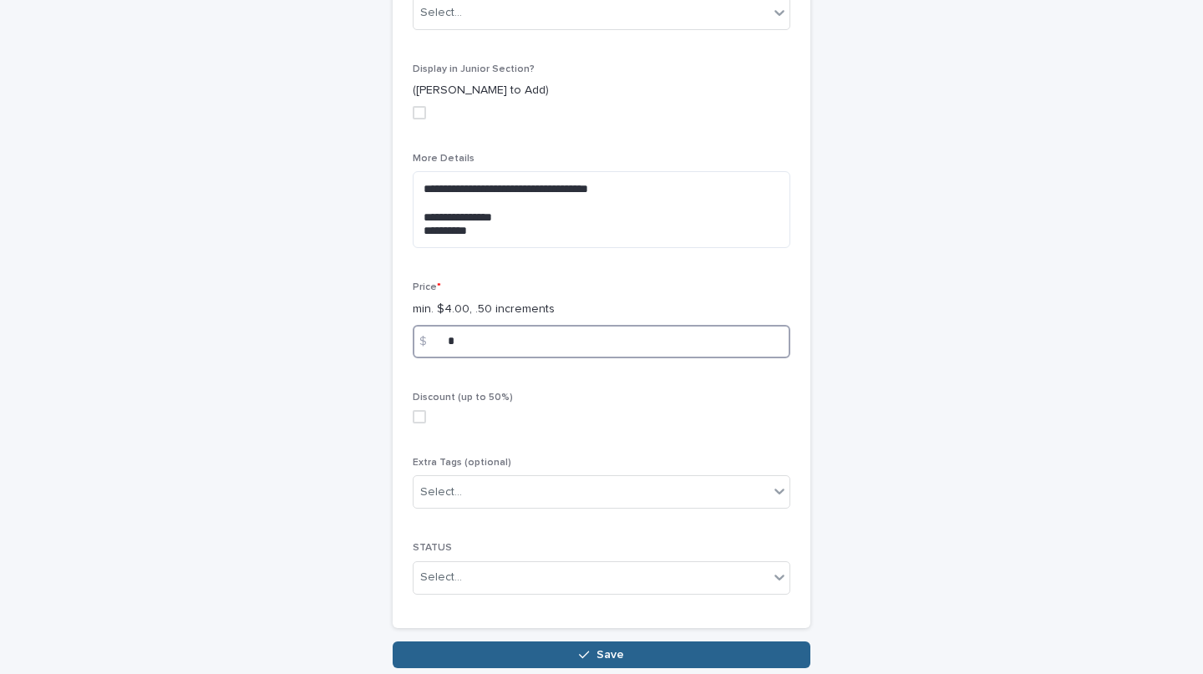
scroll to position [942, 0]
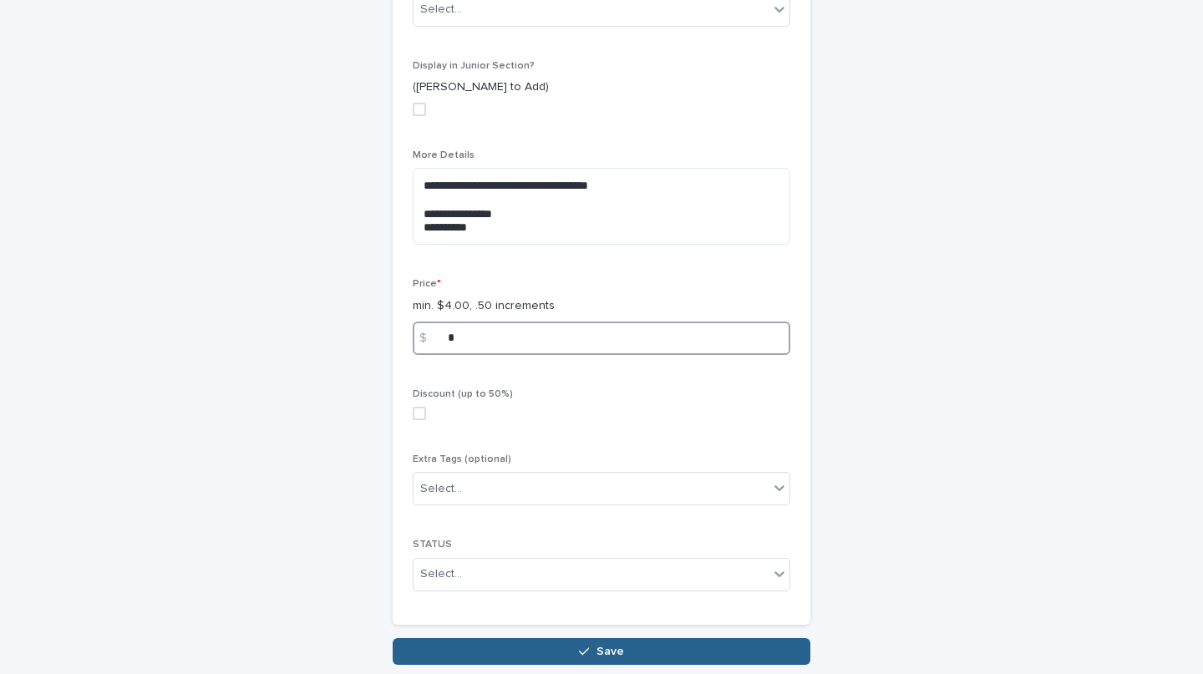
click at [413, 415] on span at bounding box center [419, 413] width 13 height 13
type input "*"
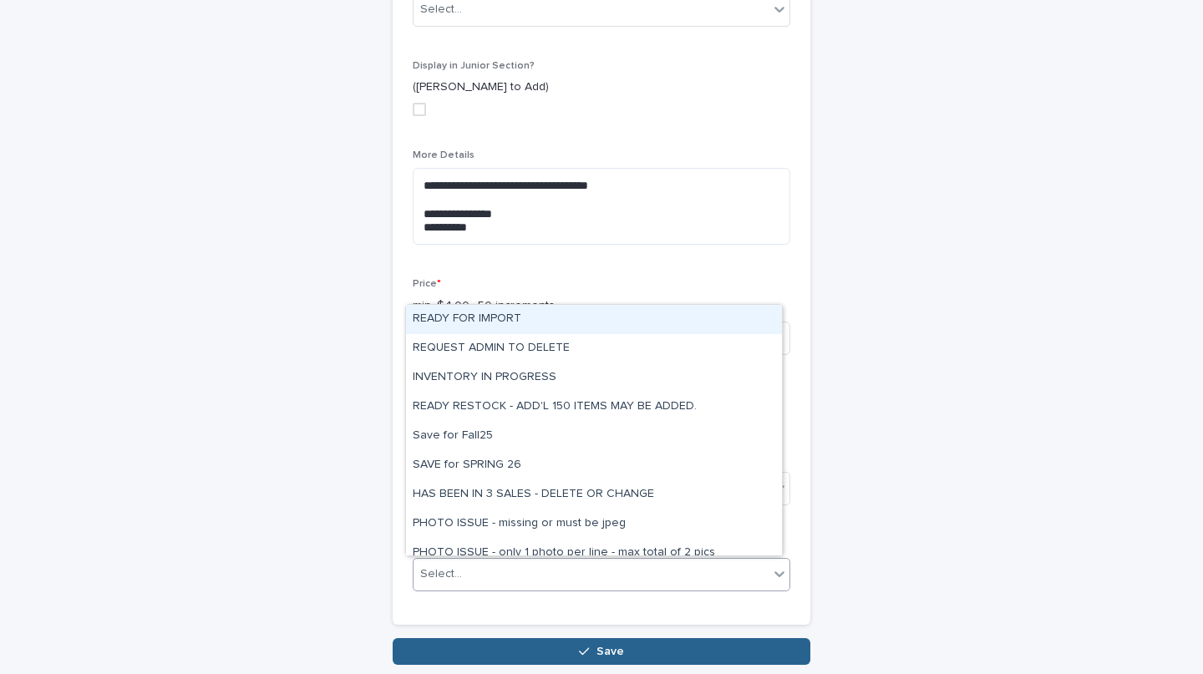
click at [479, 573] on div "Select..." at bounding box center [591, 575] width 355 height 28
type input "*"
click at [510, 307] on div "READY FOR IMPORT" at bounding box center [594, 319] width 376 height 29
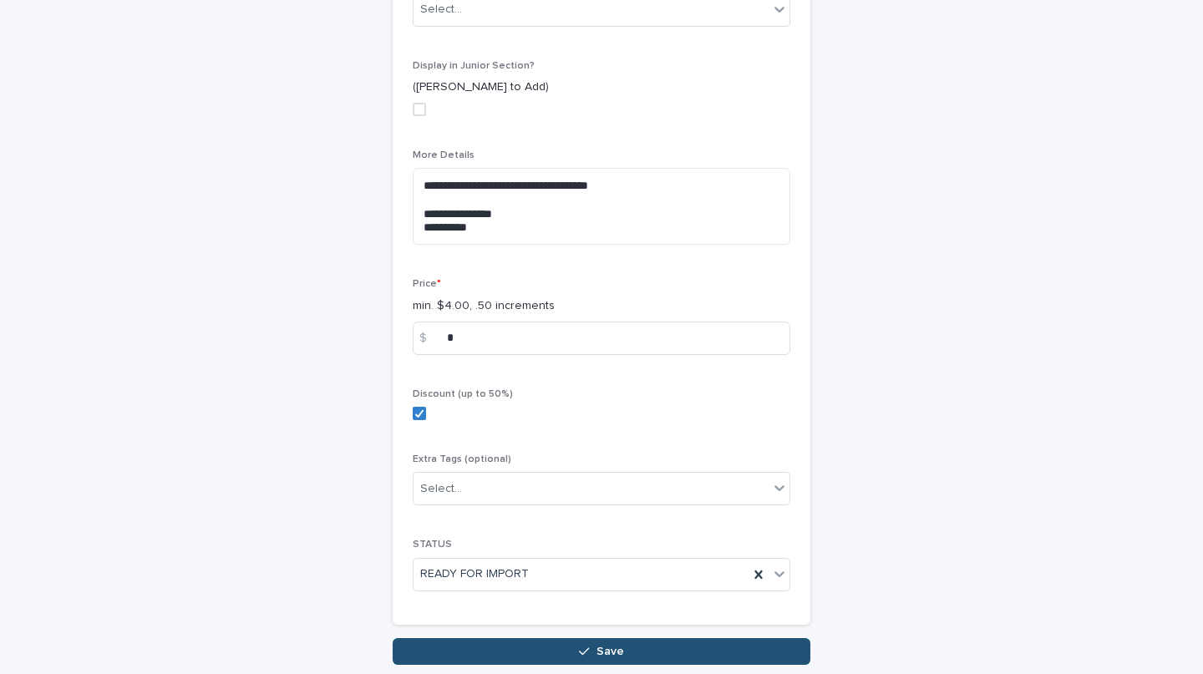
click at [536, 648] on button "Save" at bounding box center [602, 652] width 418 height 27
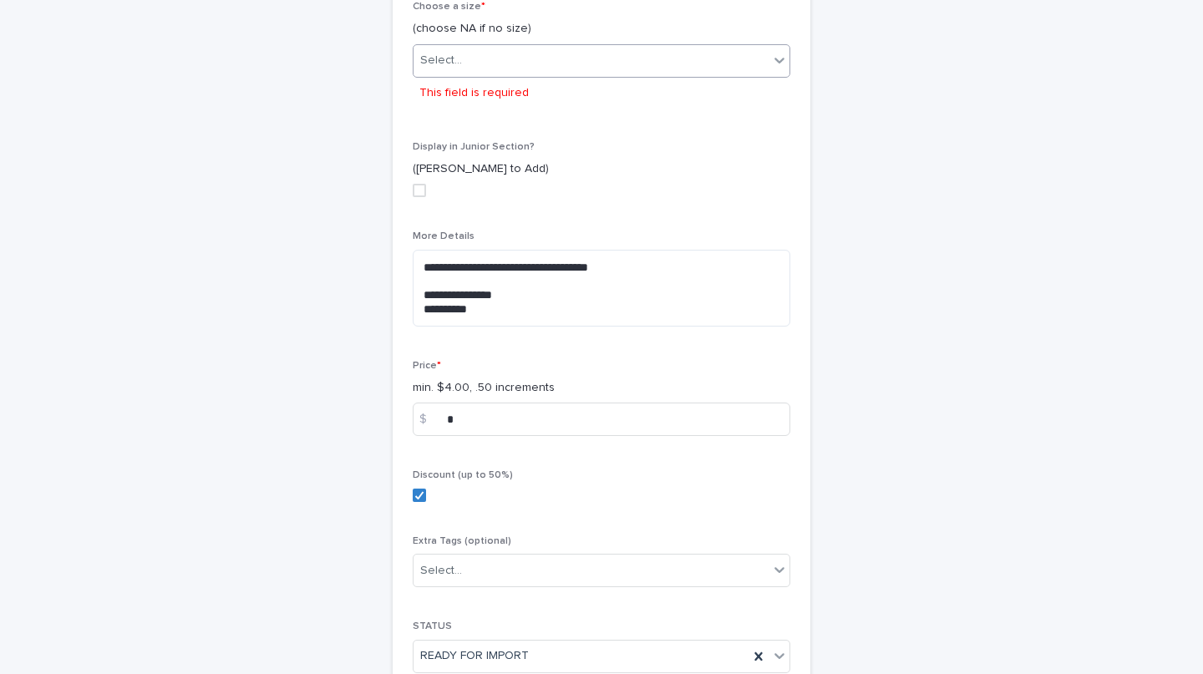
click at [482, 66] on div "Select..." at bounding box center [591, 61] width 355 height 28
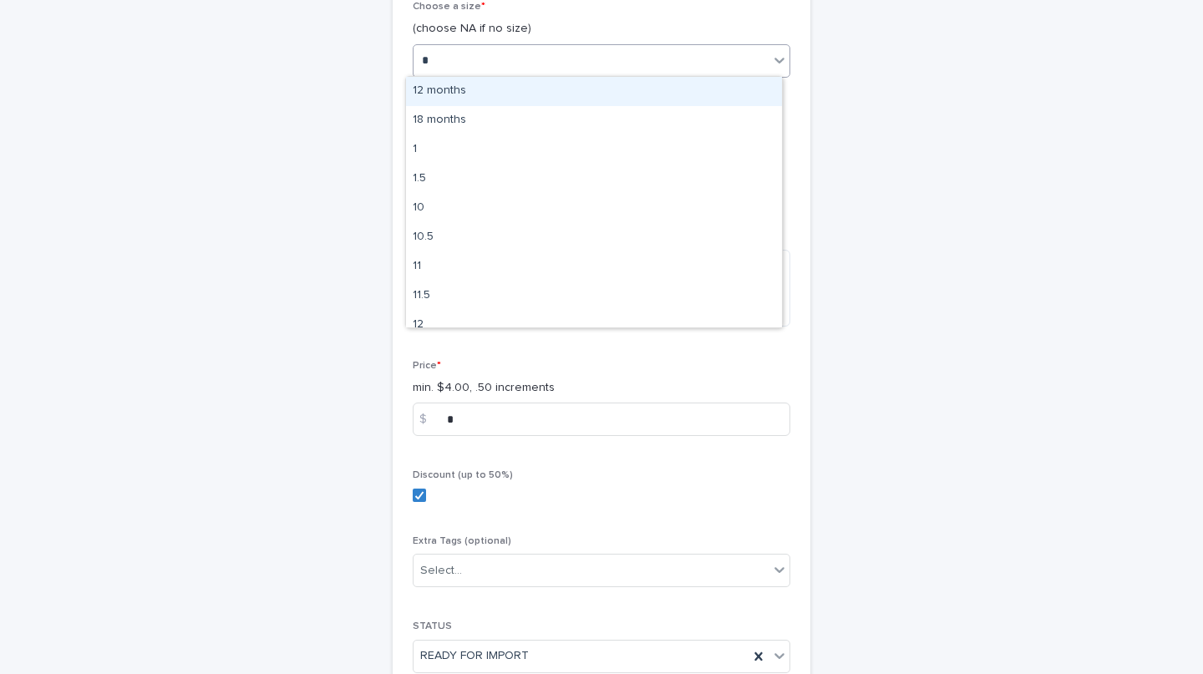
type input "**"
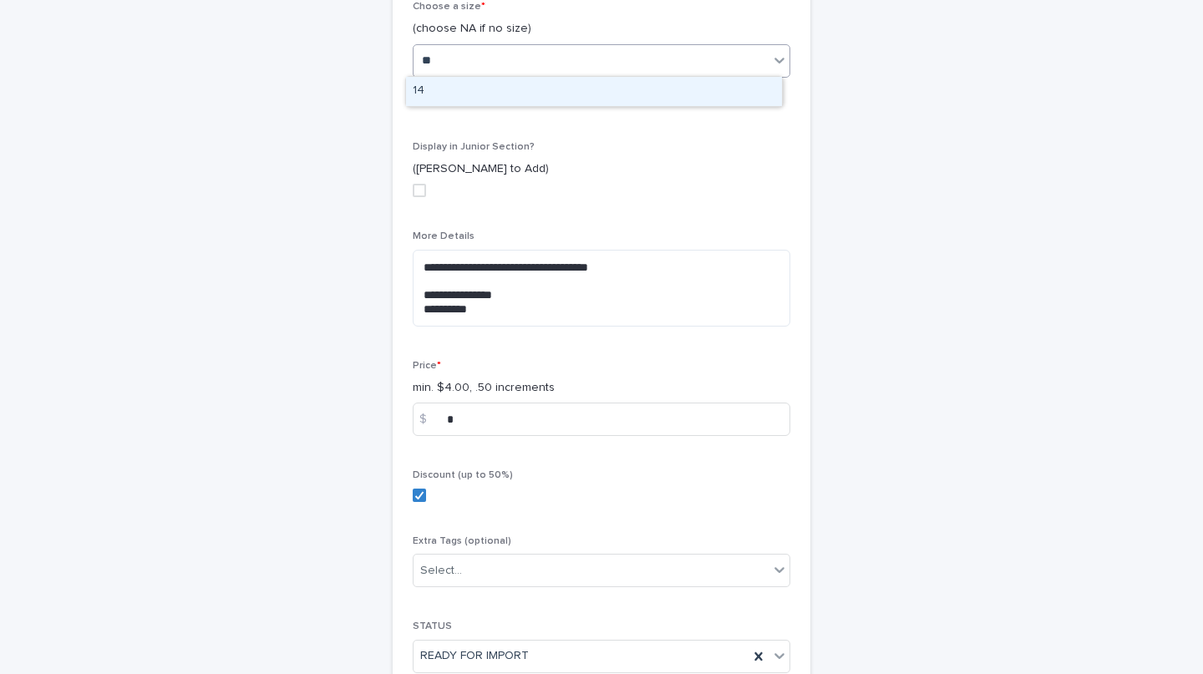
click at [479, 98] on div "14" at bounding box center [594, 91] width 376 height 29
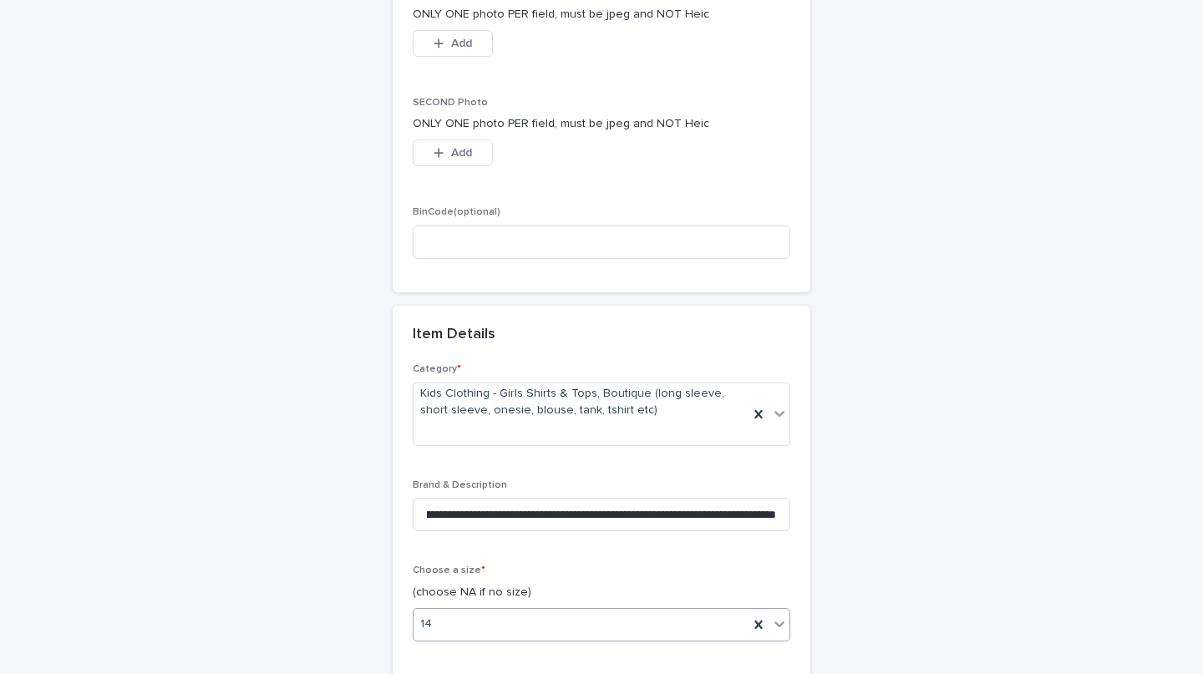
scroll to position [1013, 0]
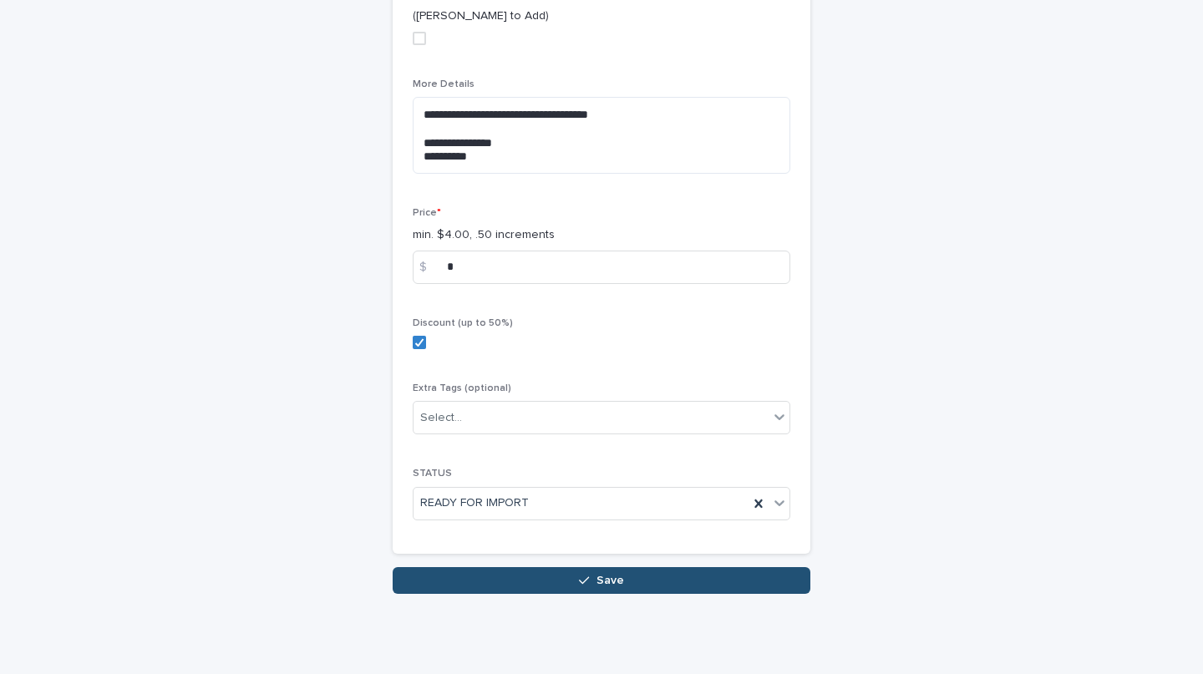
click at [619, 579] on button "Save" at bounding box center [602, 580] width 418 height 27
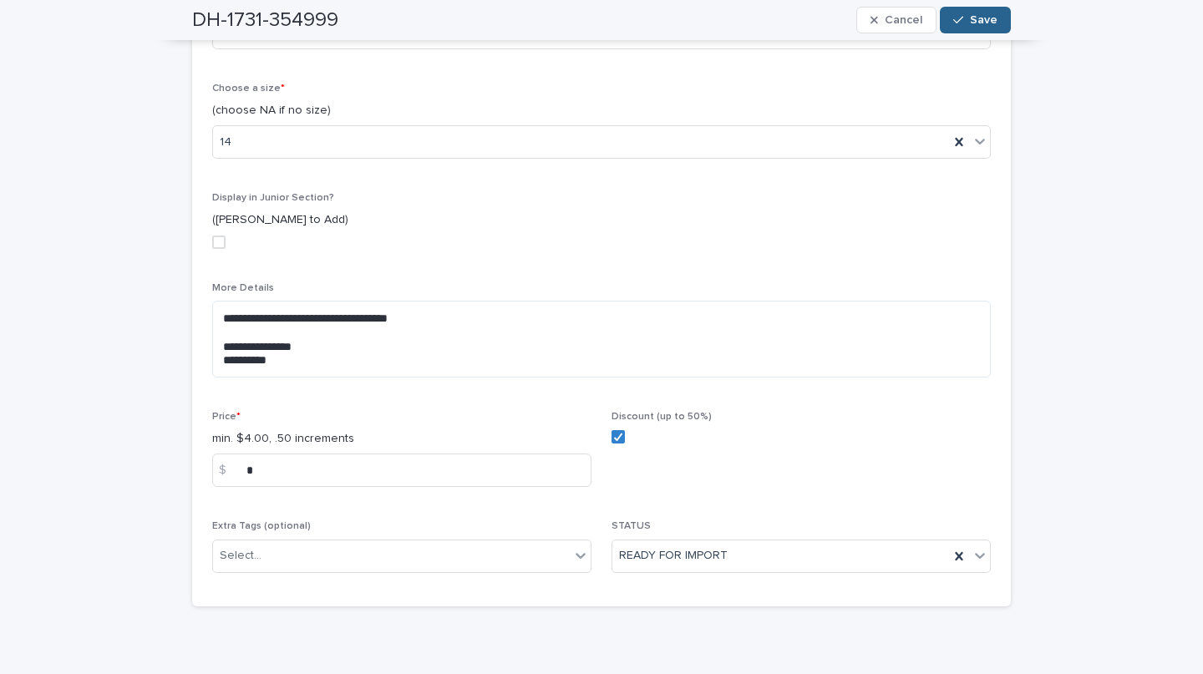
scroll to position [557, 0]
click at [964, 19] on div "button" at bounding box center [962, 20] width 17 height 12
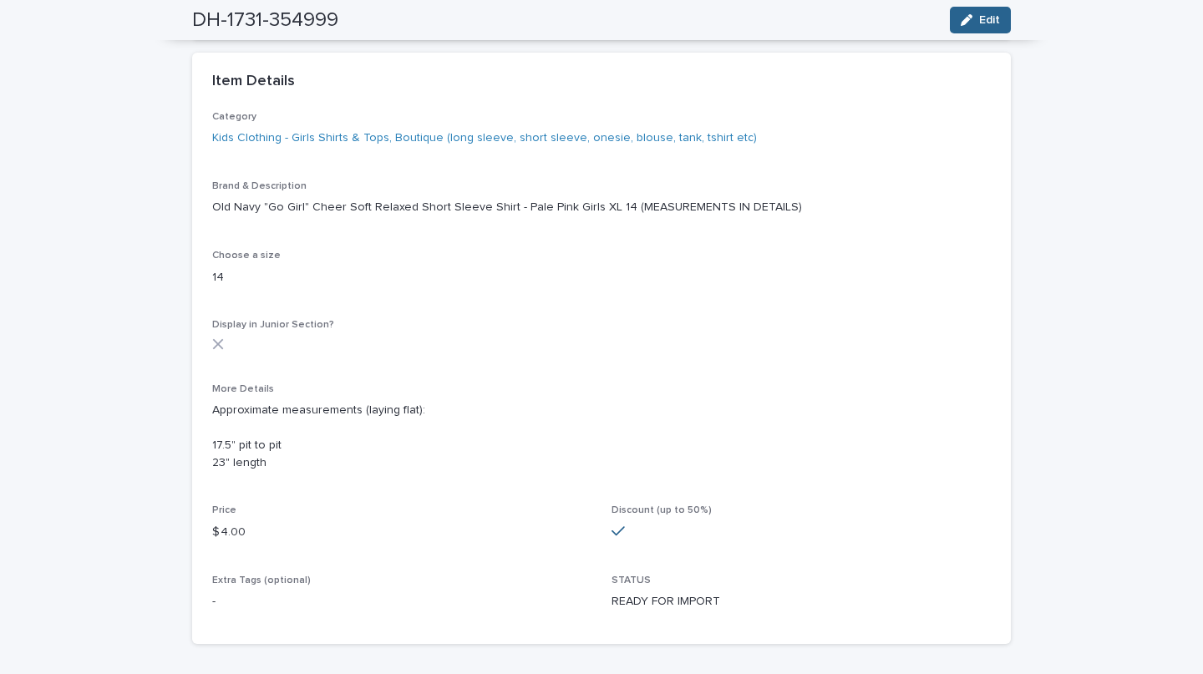
scroll to position [0, 0]
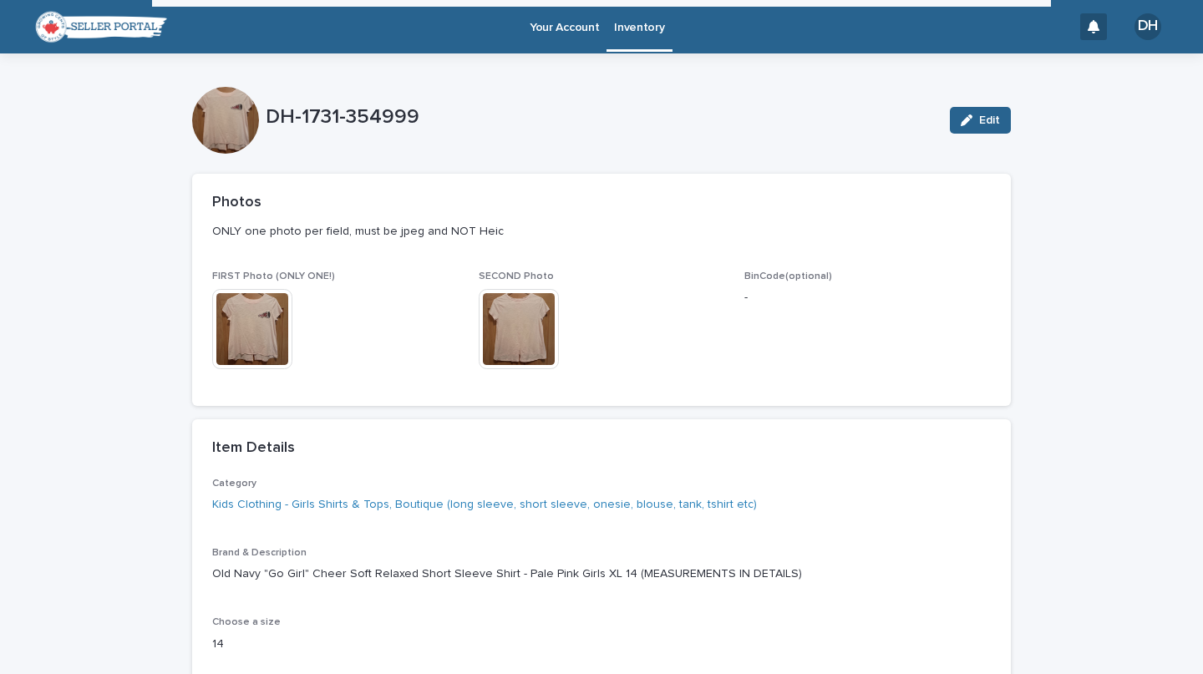
click at [634, 56] on div "DH-1731-354999 Edit DH-1731-354999 Edit Sorry, there was an error saving your r…" at bounding box center [601, 538] width 819 height 971
click at [635, 28] on p "Inventory" at bounding box center [639, 17] width 50 height 35
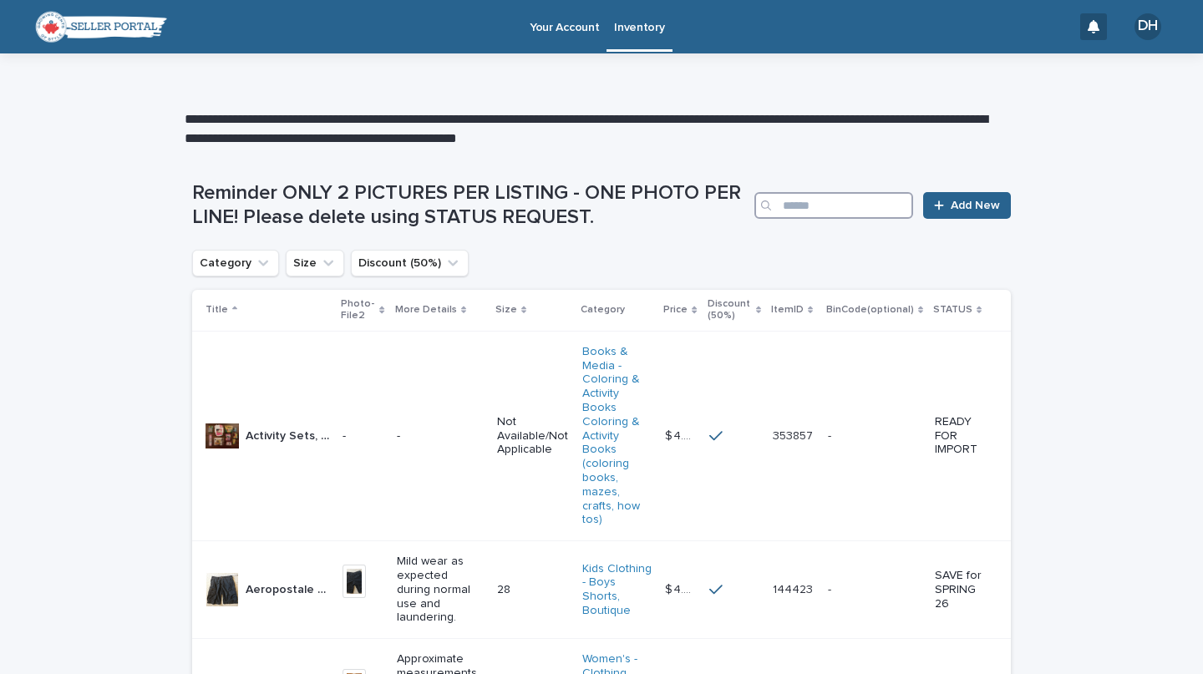
click at [848, 217] on input "Search" at bounding box center [834, 205] width 159 height 27
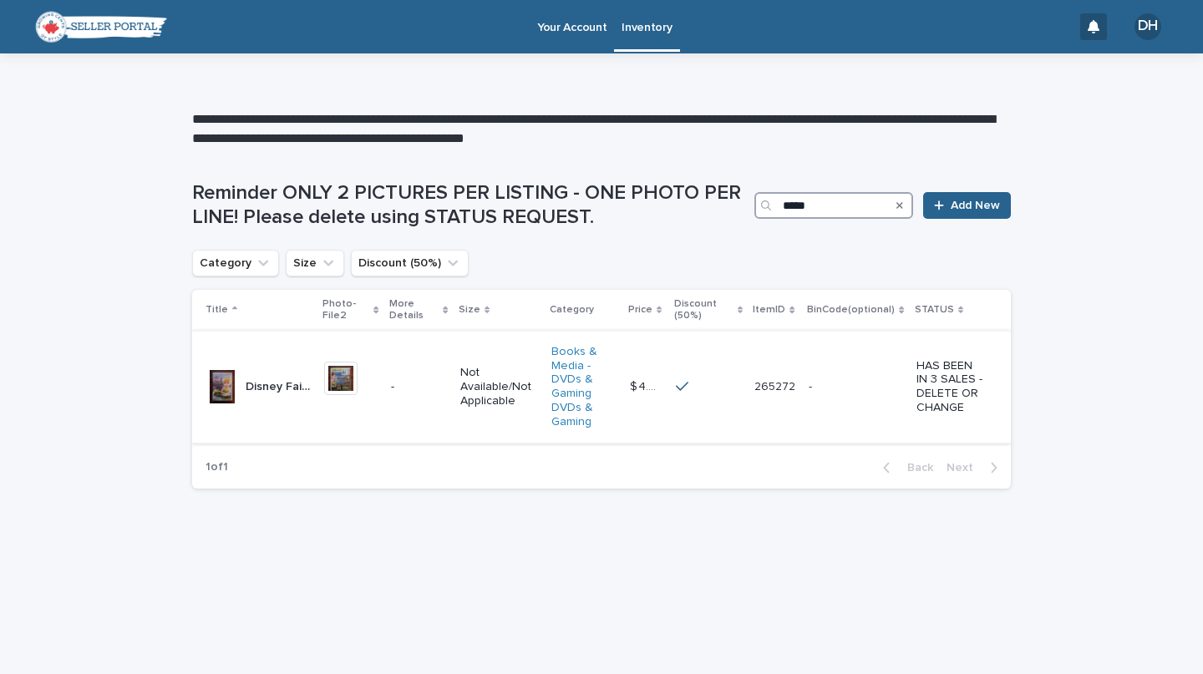
type input "*****"
click at [219, 379] on div at bounding box center [222, 386] width 33 height 33
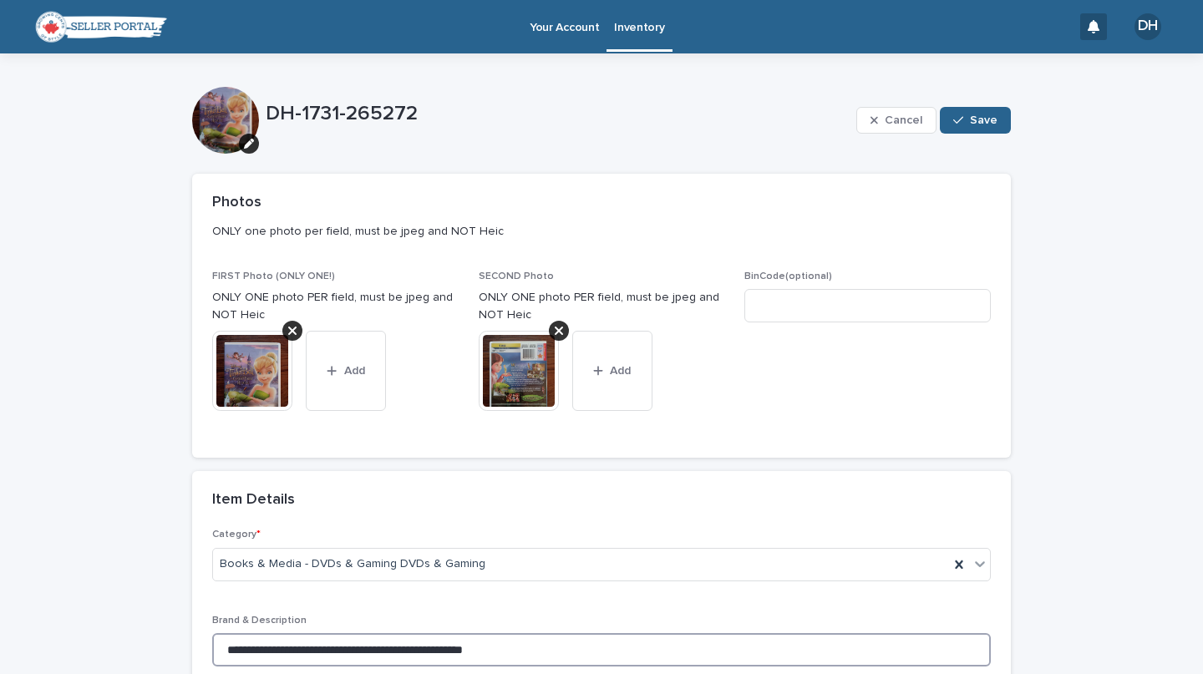
drag, startPoint x: 219, startPoint y: 647, endPoint x: 532, endPoint y: 649, distance: 313.4
click at [532, 649] on input "**********" at bounding box center [601, 649] width 779 height 33
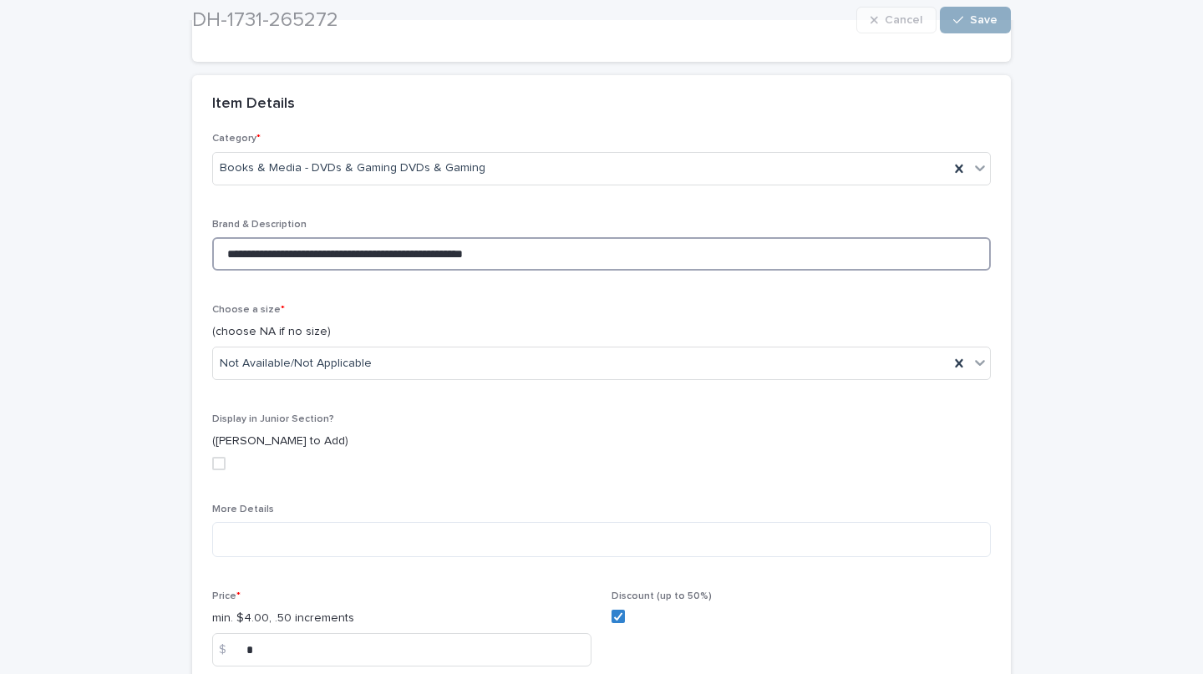
scroll to position [399, 0]
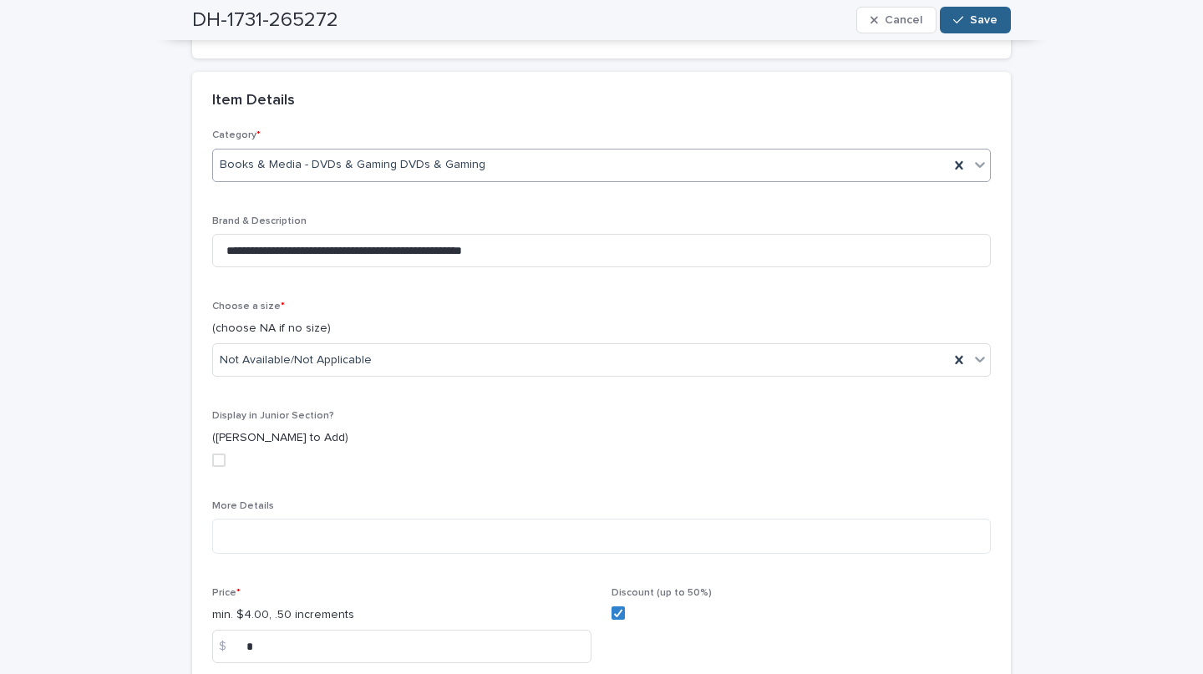
click at [726, 150] on div "Books & Media - DVDs & Gaming DVDs & Gaming" at bounding box center [601, 165] width 779 height 33
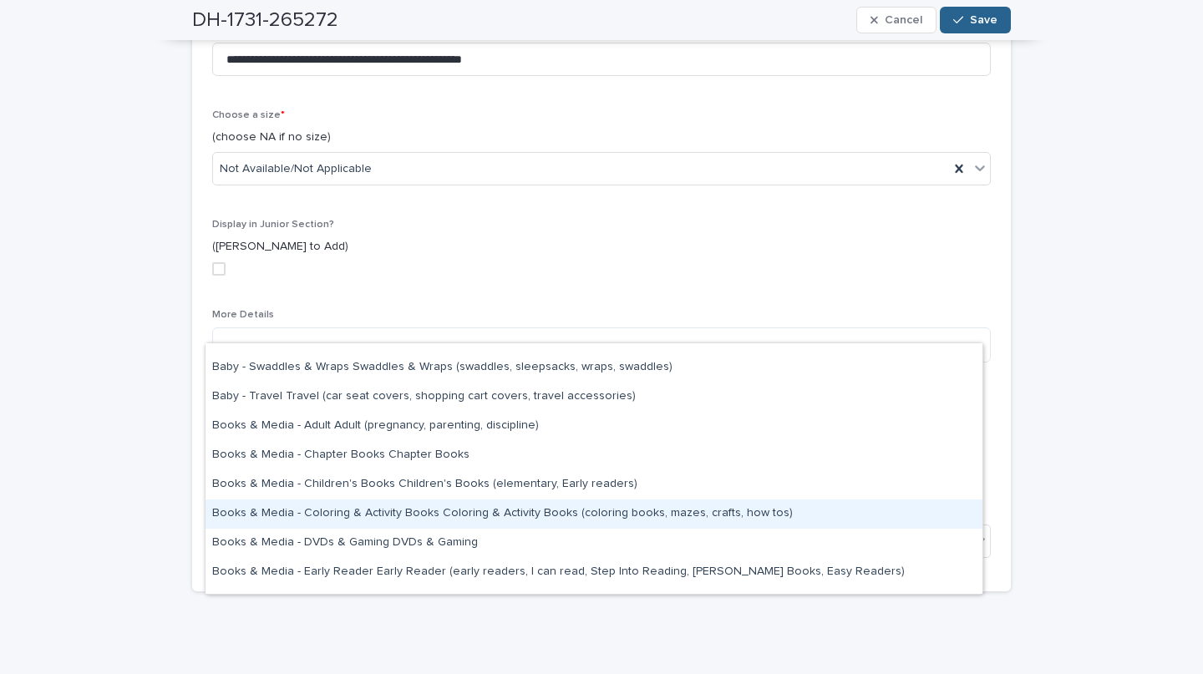
scroll to position [603, 0]
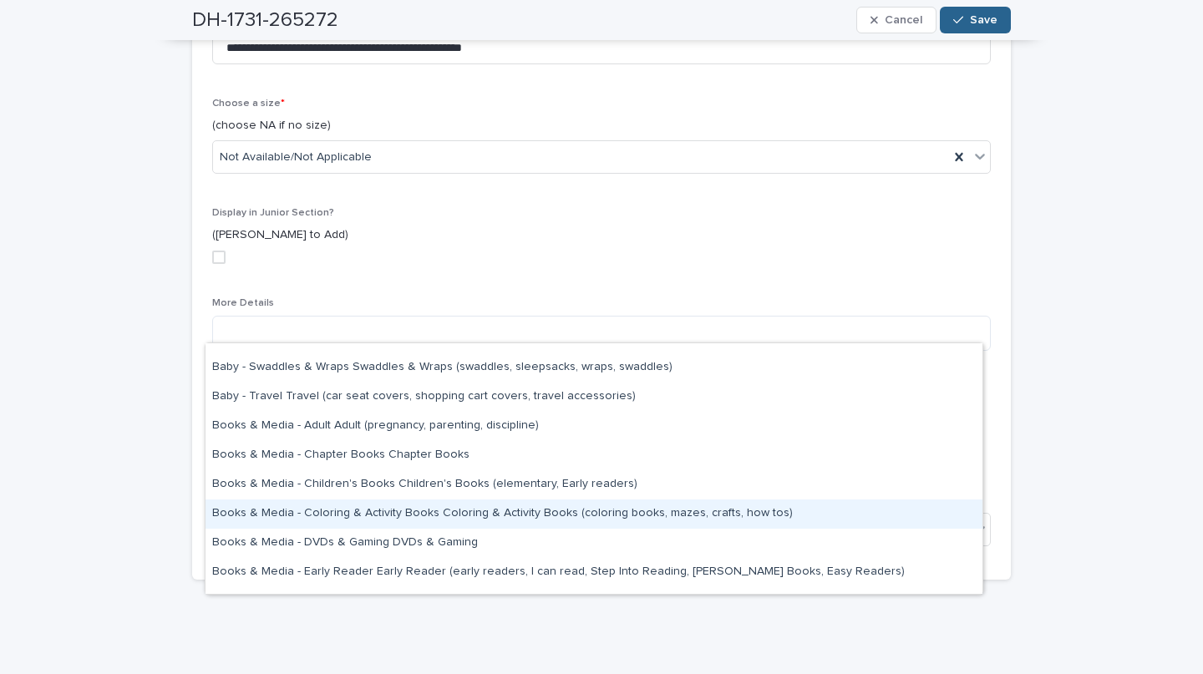
click at [954, 496] on p "STATUS" at bounding box center [801, 500] width 379 height 12
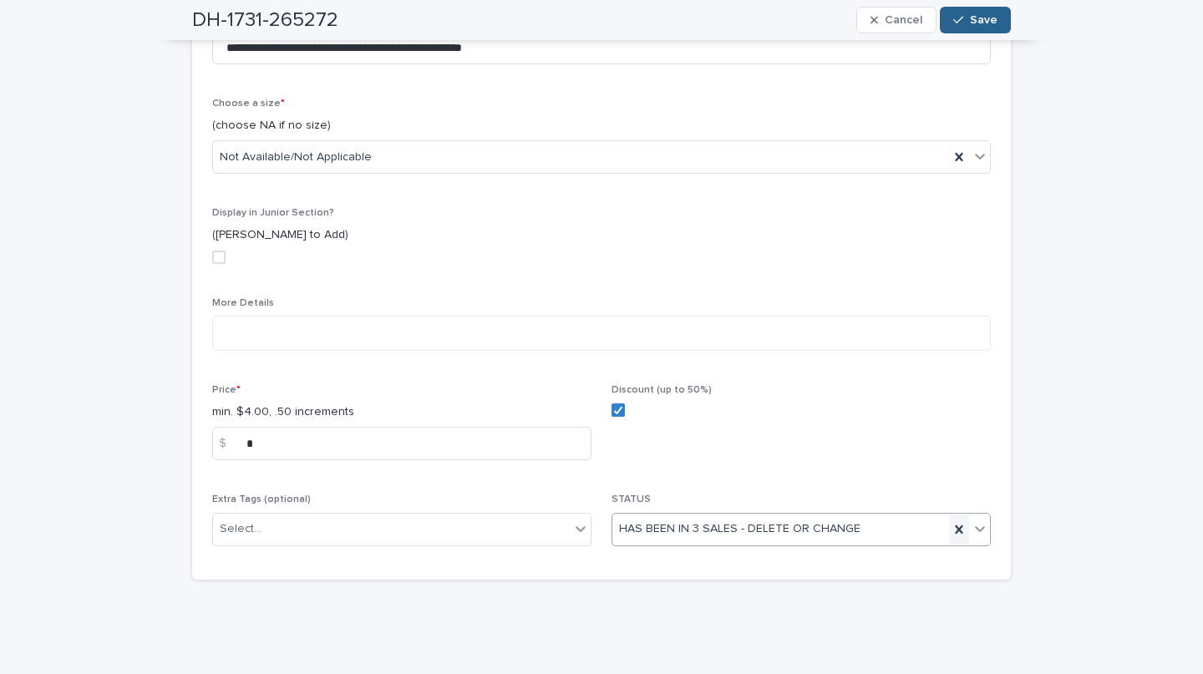
click at [949, 532] on div at bounding box center [959, 530] width 20 height 30
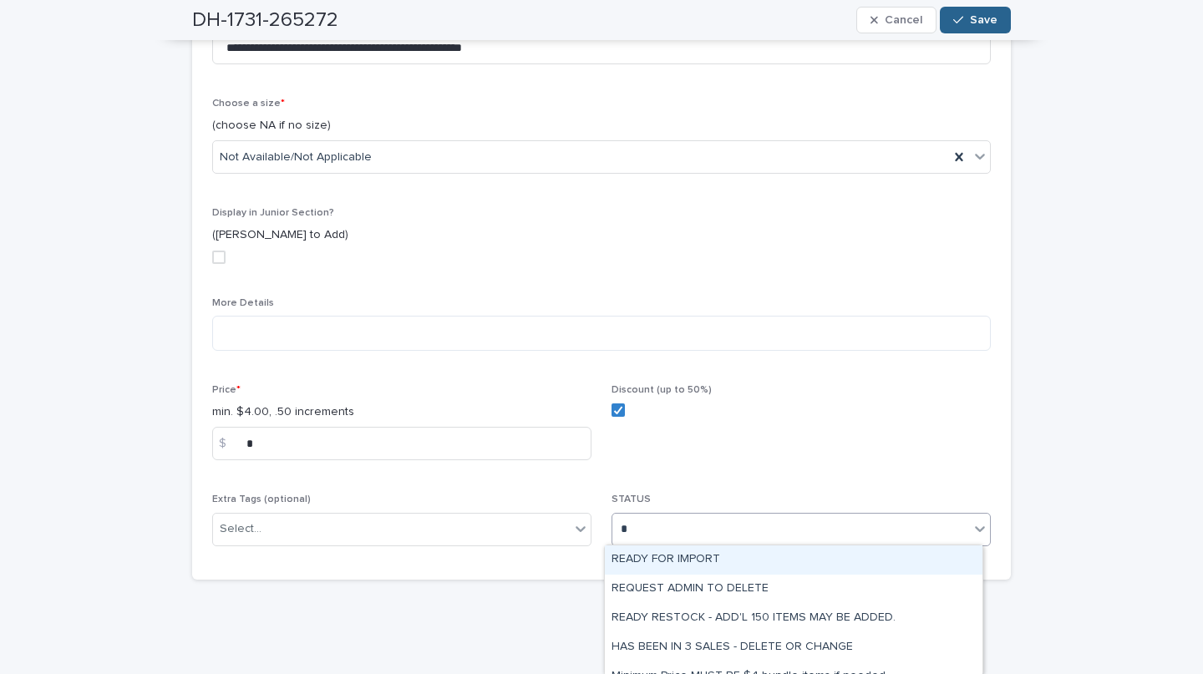
type input "*"
click at [759, 593] on div "REQUEST ADMIN TO DELETE" at bounding box center [794, 589] width 378 height 29
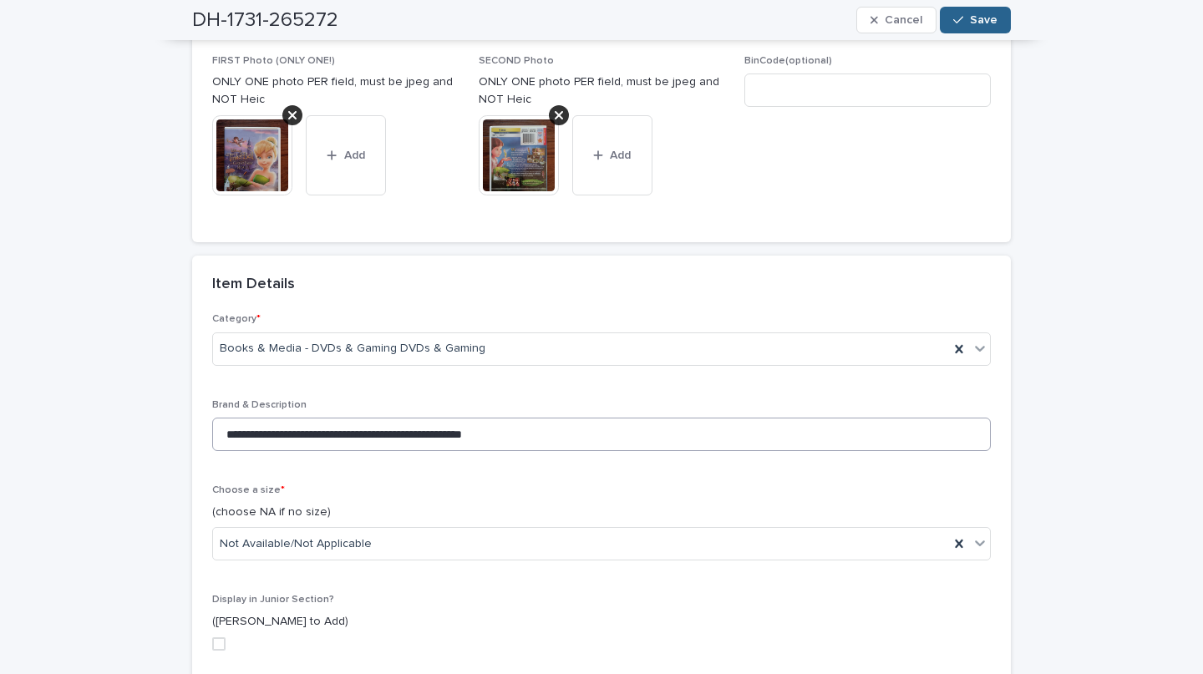
scroll to position [119, 0]
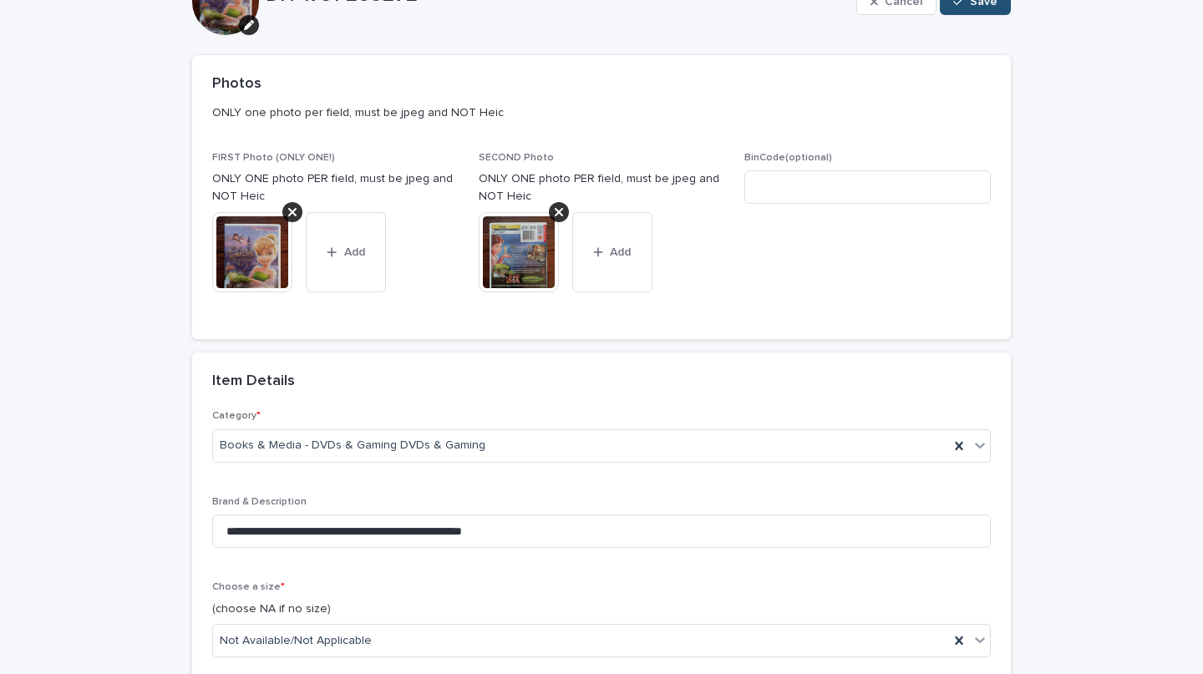
click at [960, 8] on button "Save" at bounding box center [975, 1] width 71 height 27
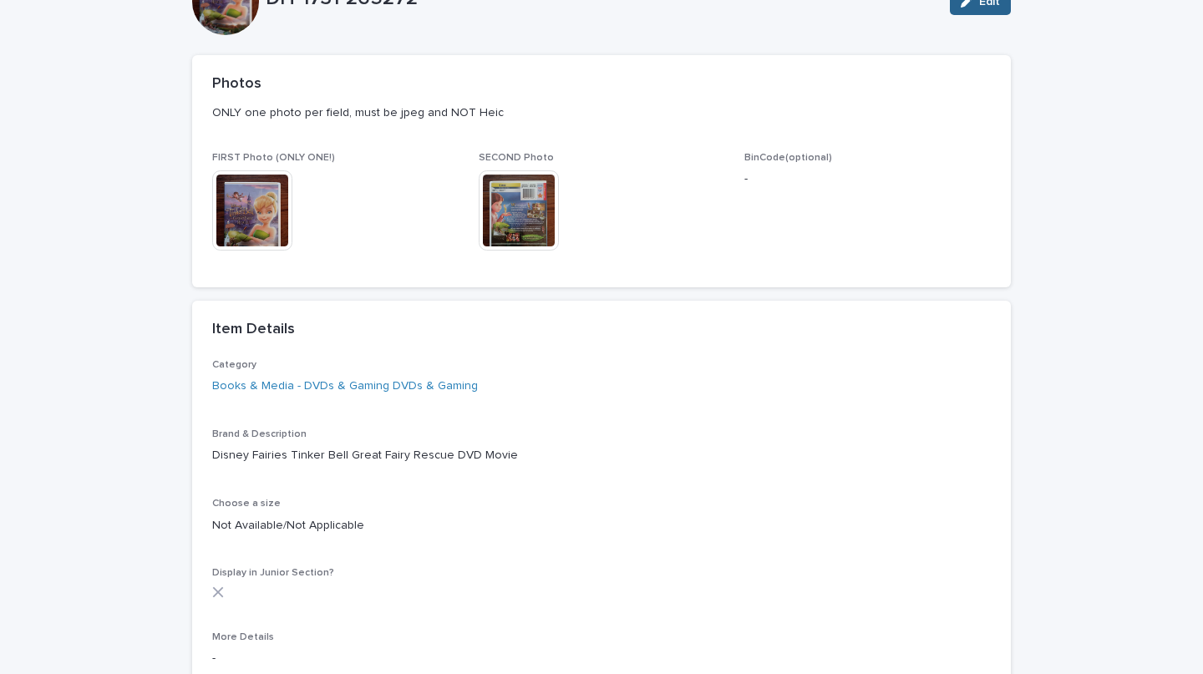
scroll to position [0, 0]
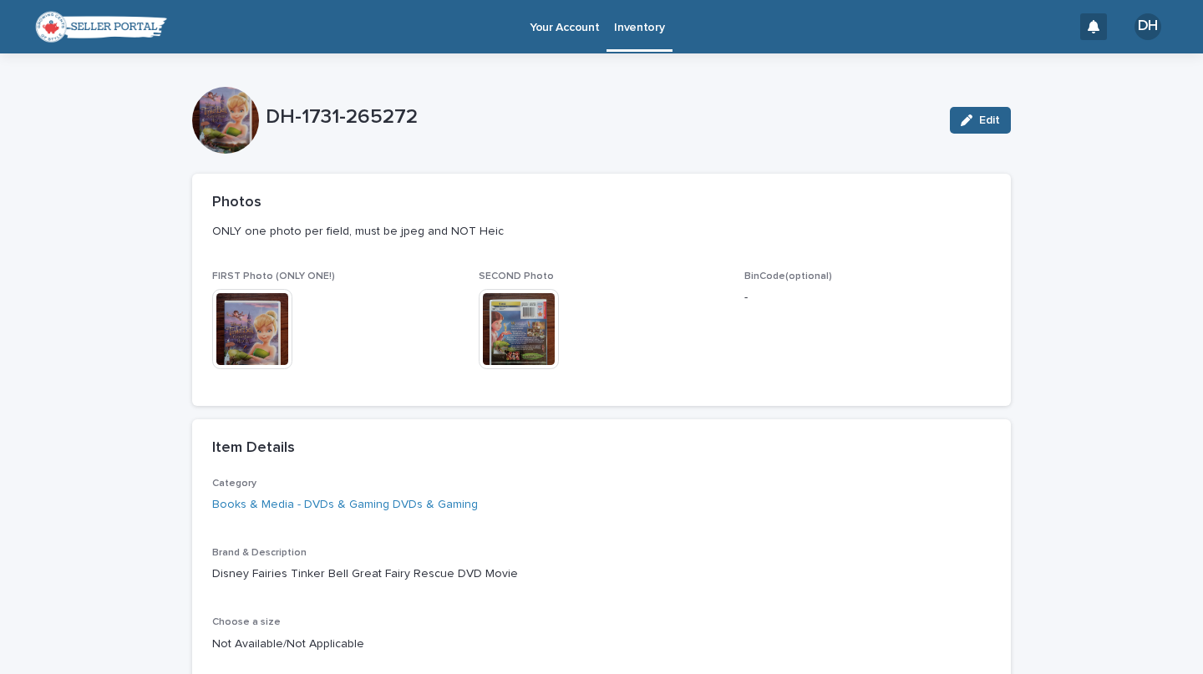
click at [629, 28] on p "Inventory" at bounding box center [639, 17] width 50 height 35
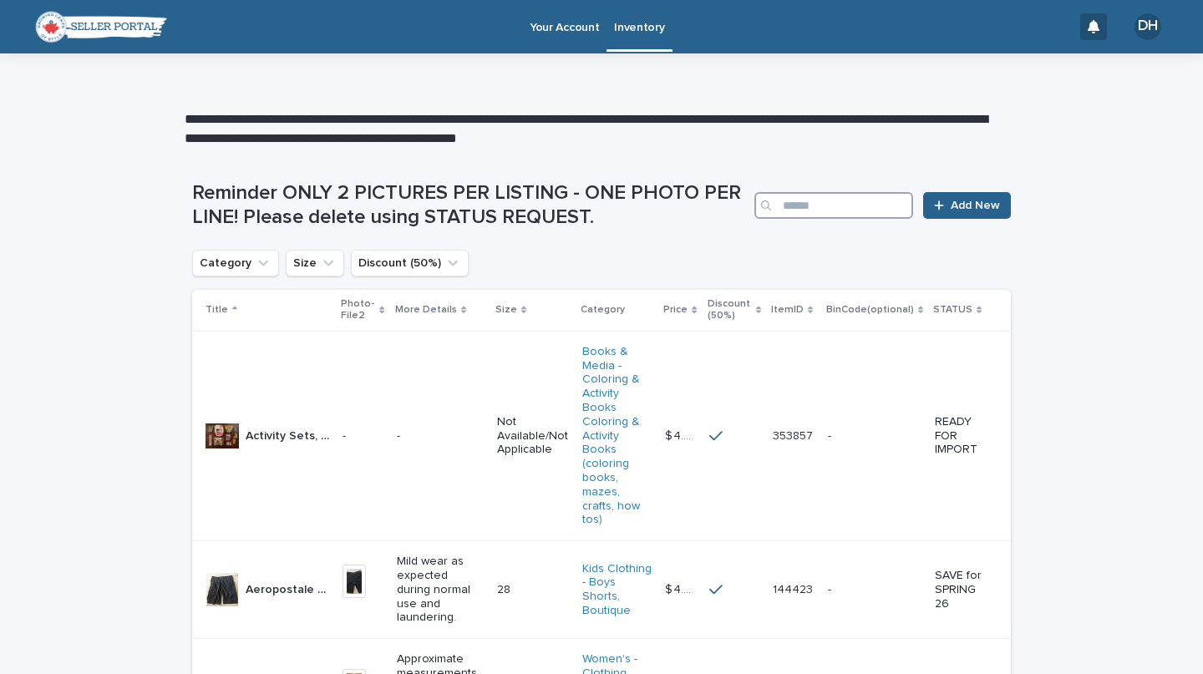
click at [823, 201] on input "Search" at bounding box center [834, 205] width 159 height 27
click at [944, 199] on link "Add New" at bounding box center [967, 205] width 88 height 27
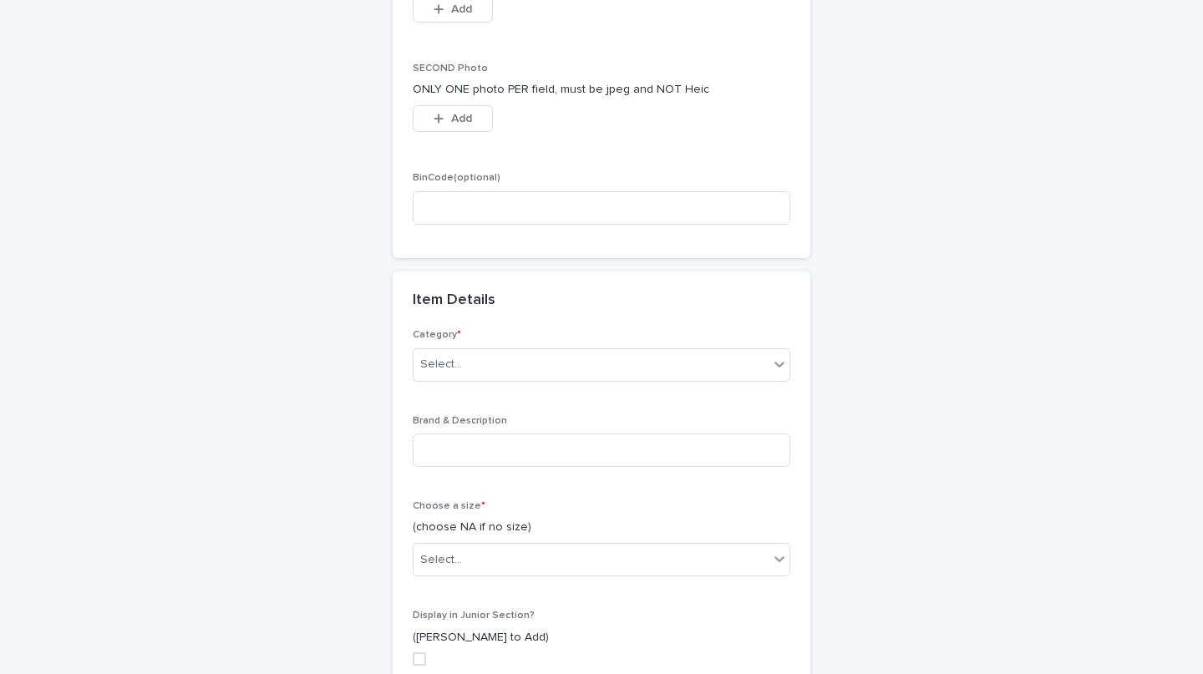
scroll to position [374, 0]
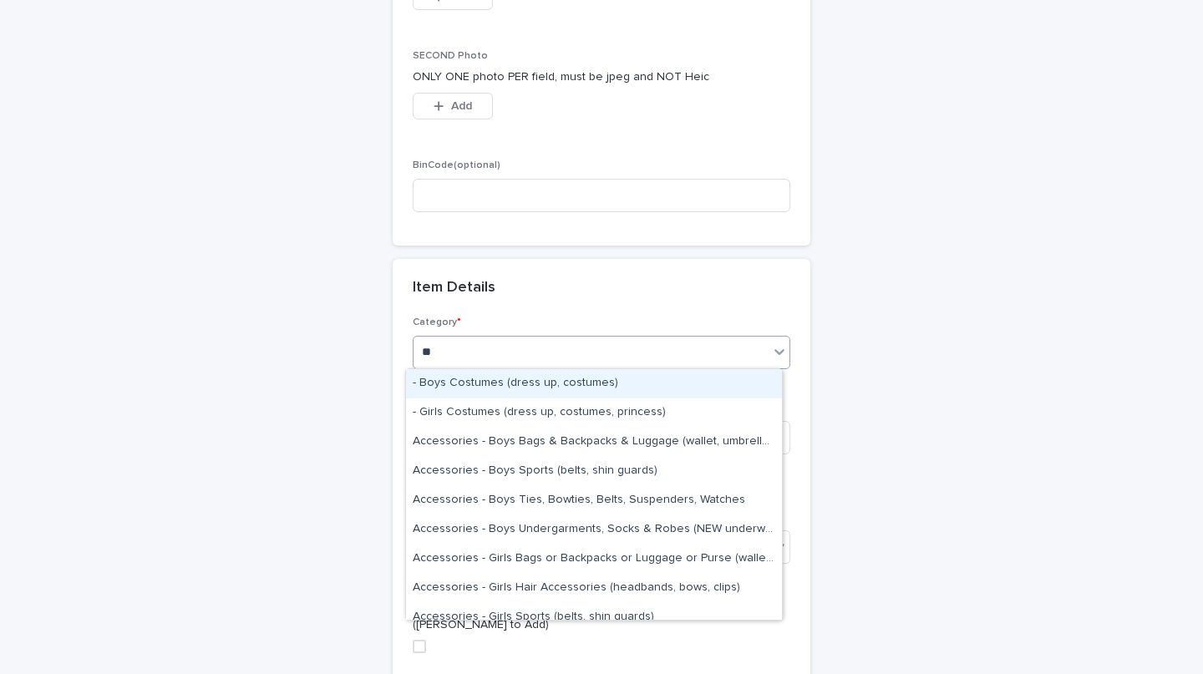
type input "***"
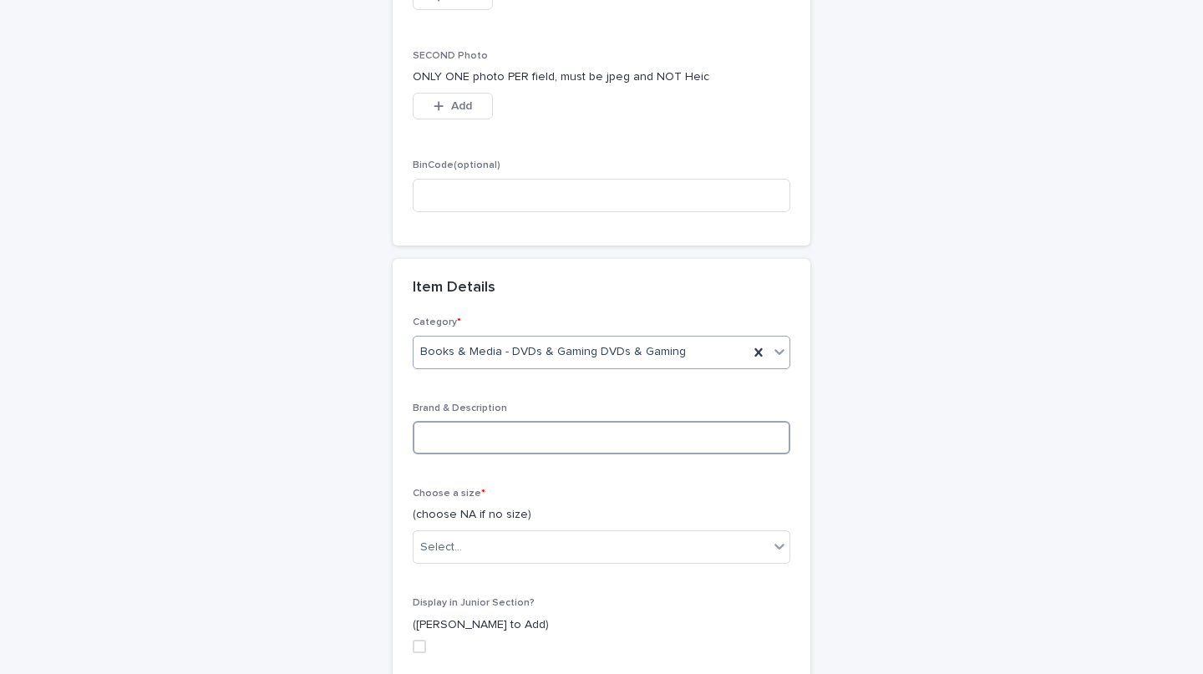
click at [543, 440] on input at bounding box center [602, 437] width 378 height 33
paste input "**********"
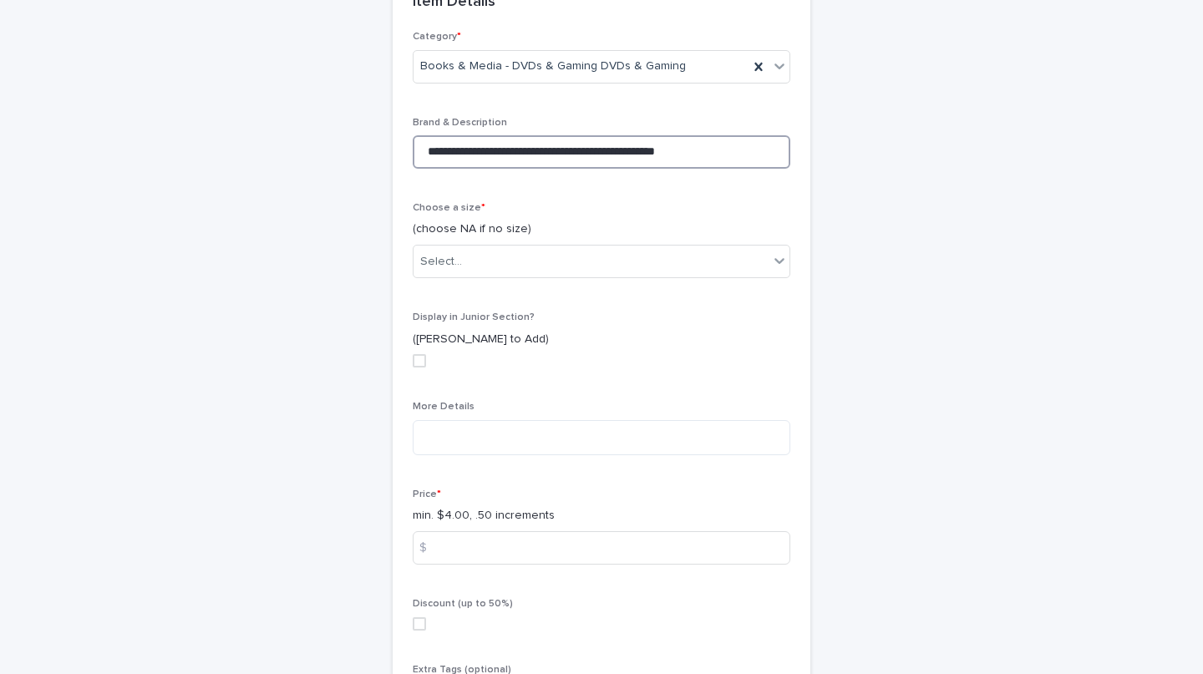
scroll to position [665, 0]
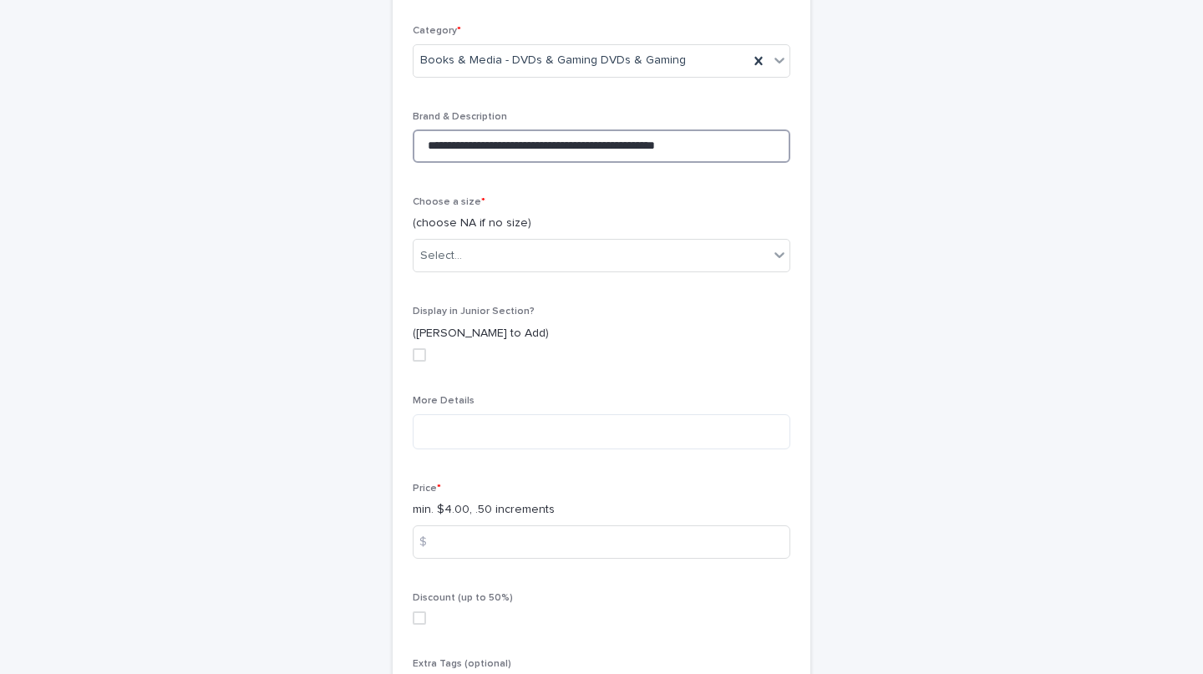
type input "**********"
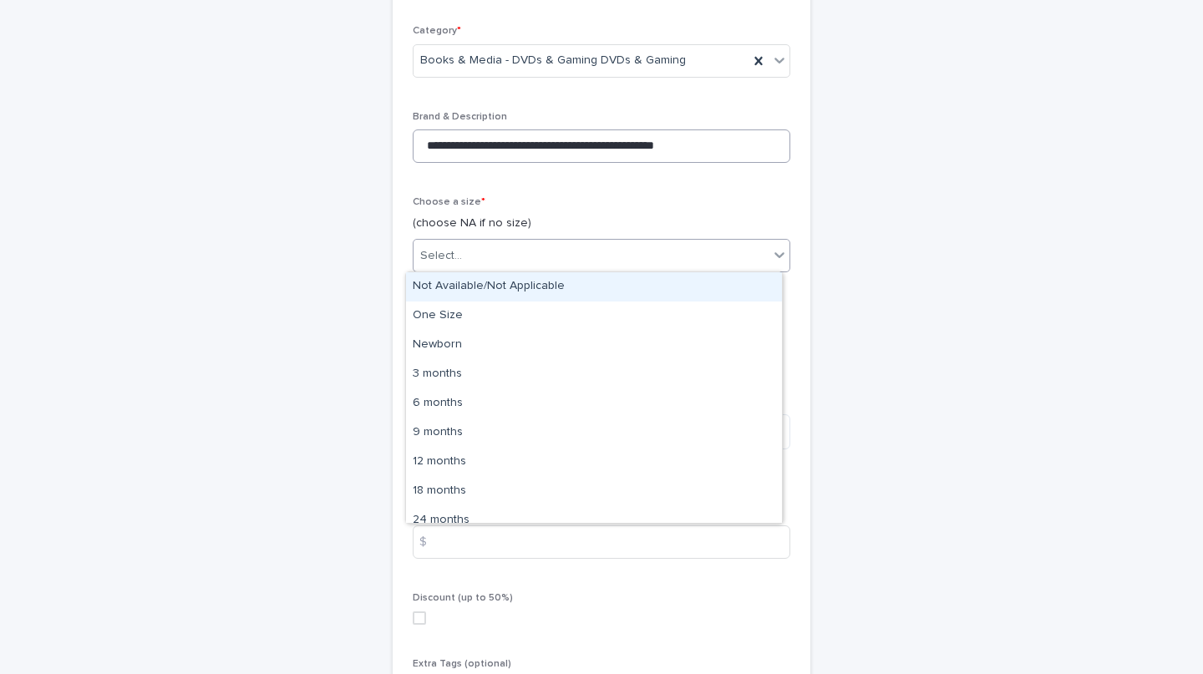
type input "*"
click at [535, 281] on div "Not Available/Not Applicable" at bounding box center [594, 286] width 376 height 29
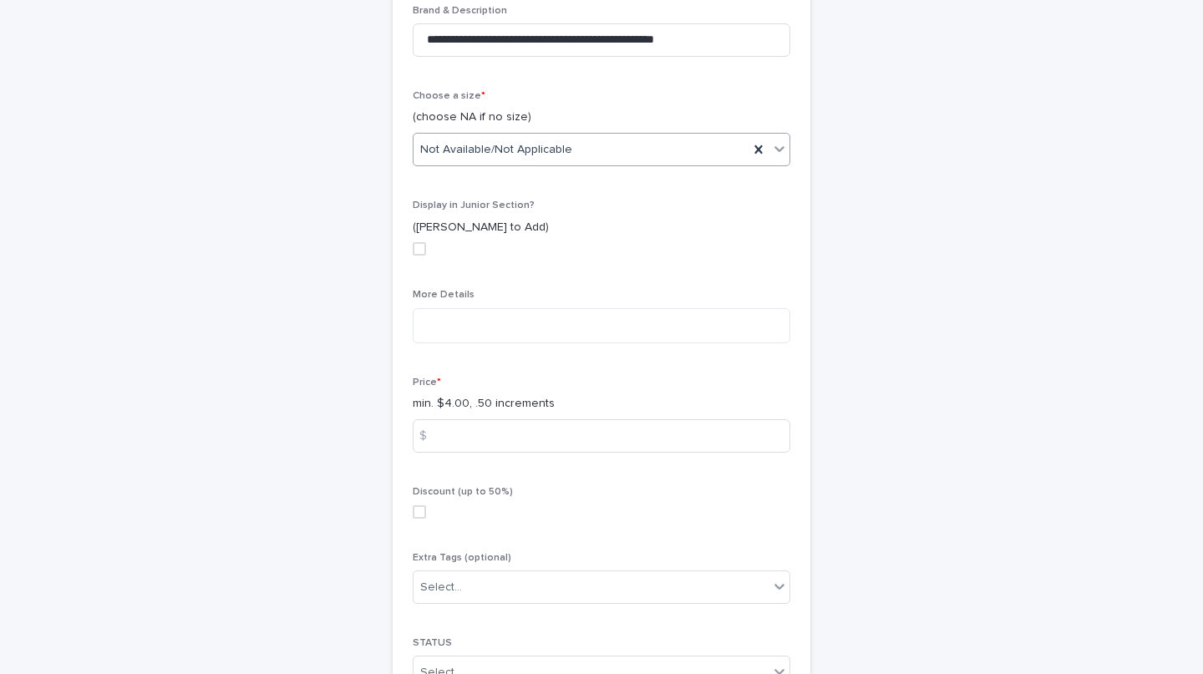
scroll to position [771, 0]
click at [497, 420] on input at bounding box center [602, 436] width 378 height 33
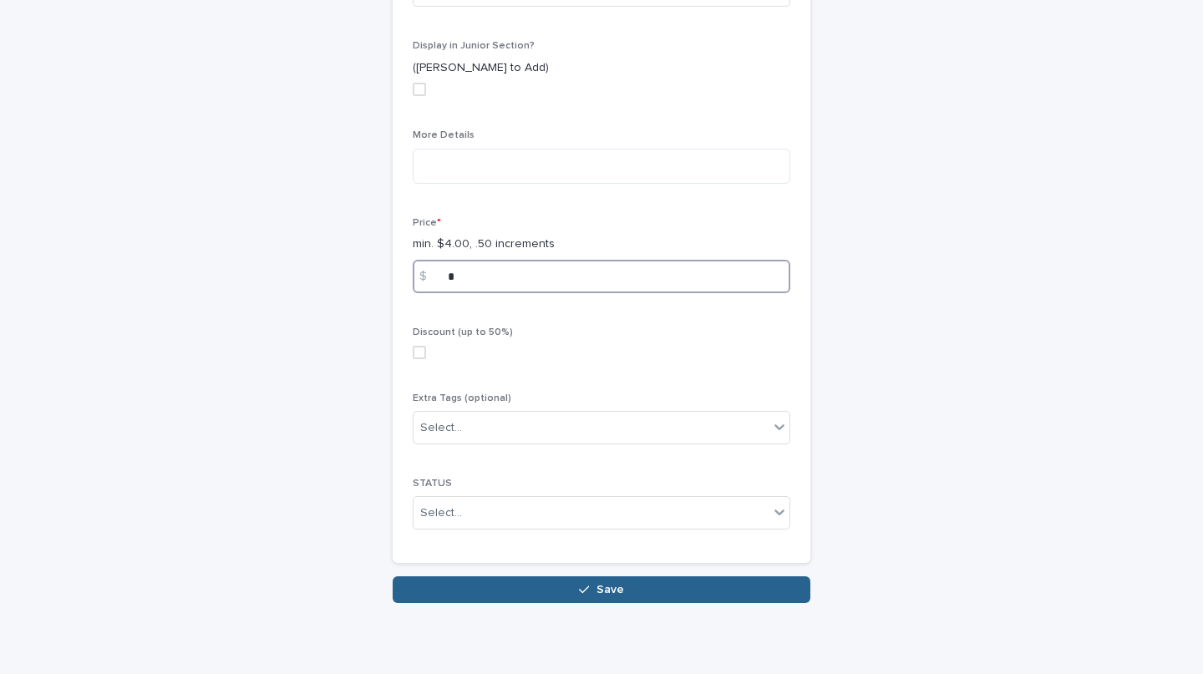
click at [418, 354] on span at bounding box center [419, 352] width 13 height 13
type input "*"
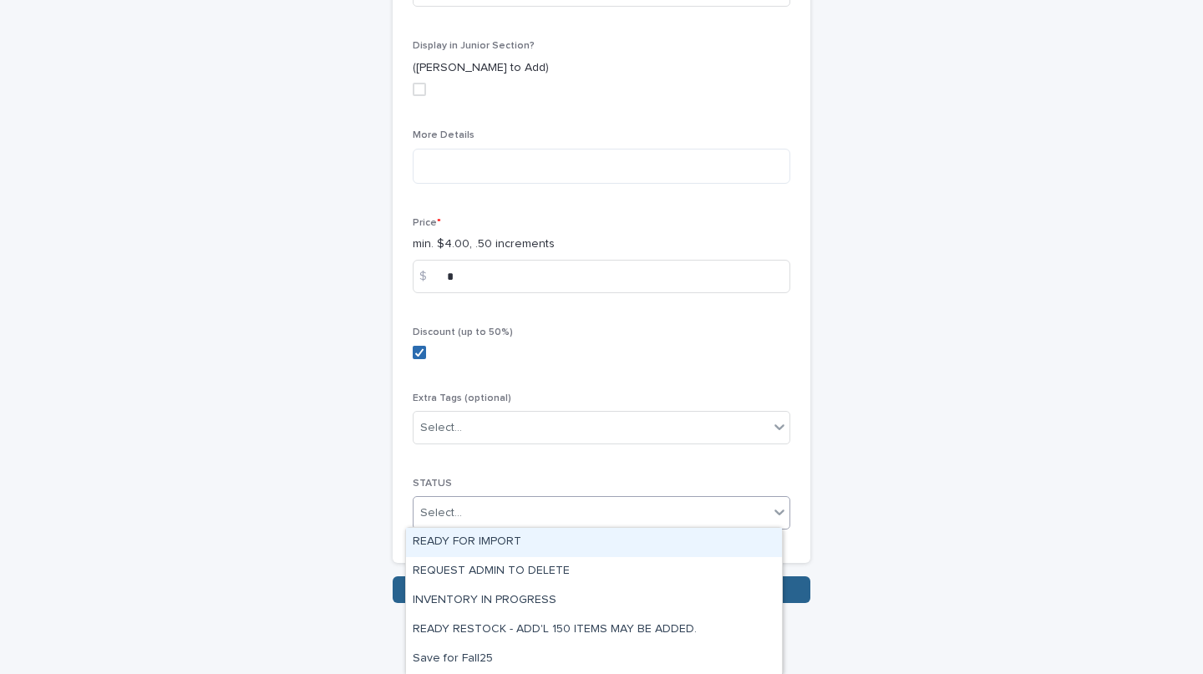
click at [491, 537] on div "READY FOR IMPORT" at bounding box center [594, 542] width 376 height 29
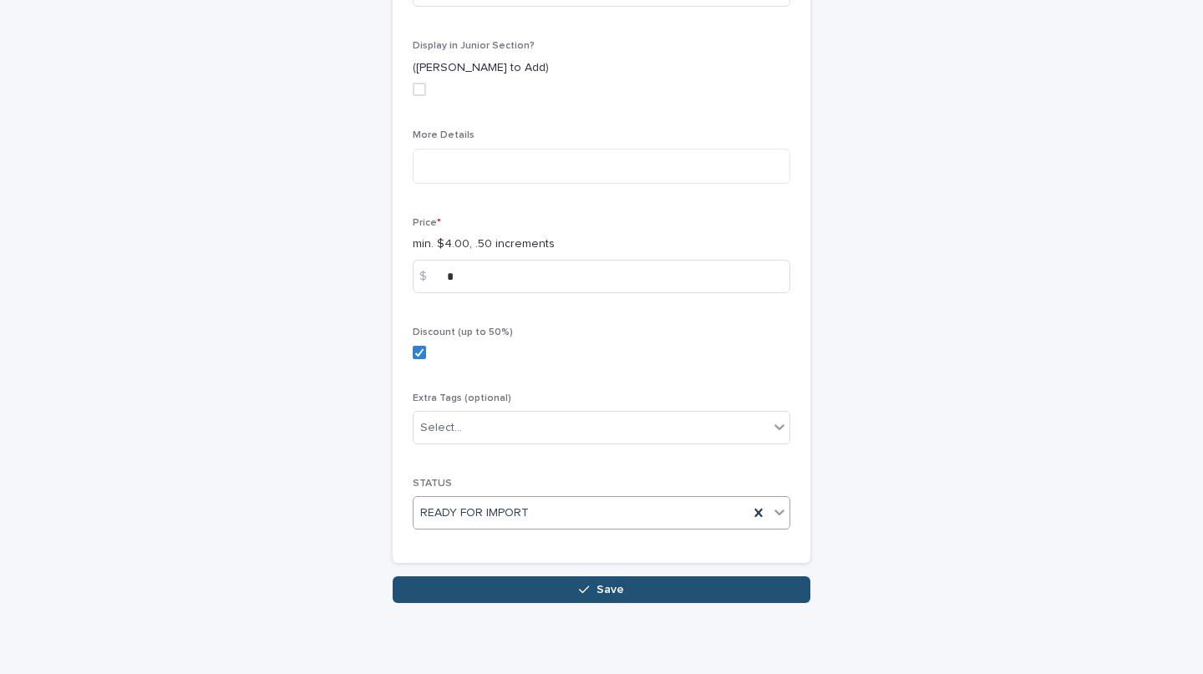
click at [612, 591] on span "Save" at bounding box center [611, 590] width 28 height 12
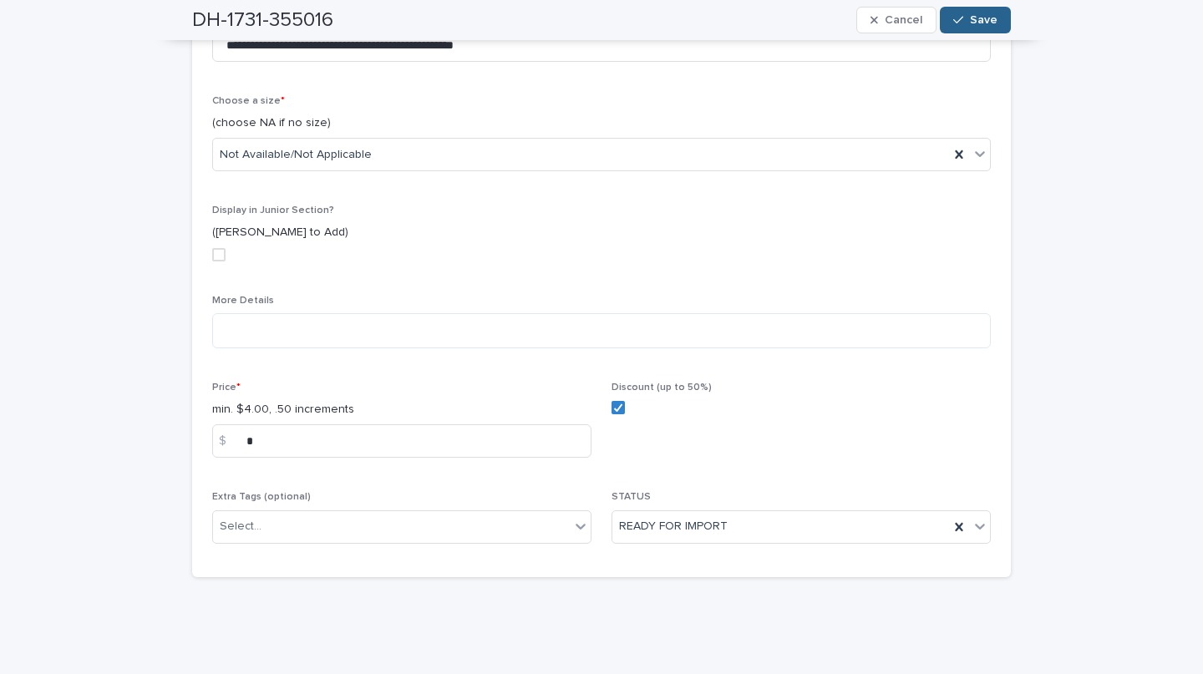
scroll to position [516, 0]
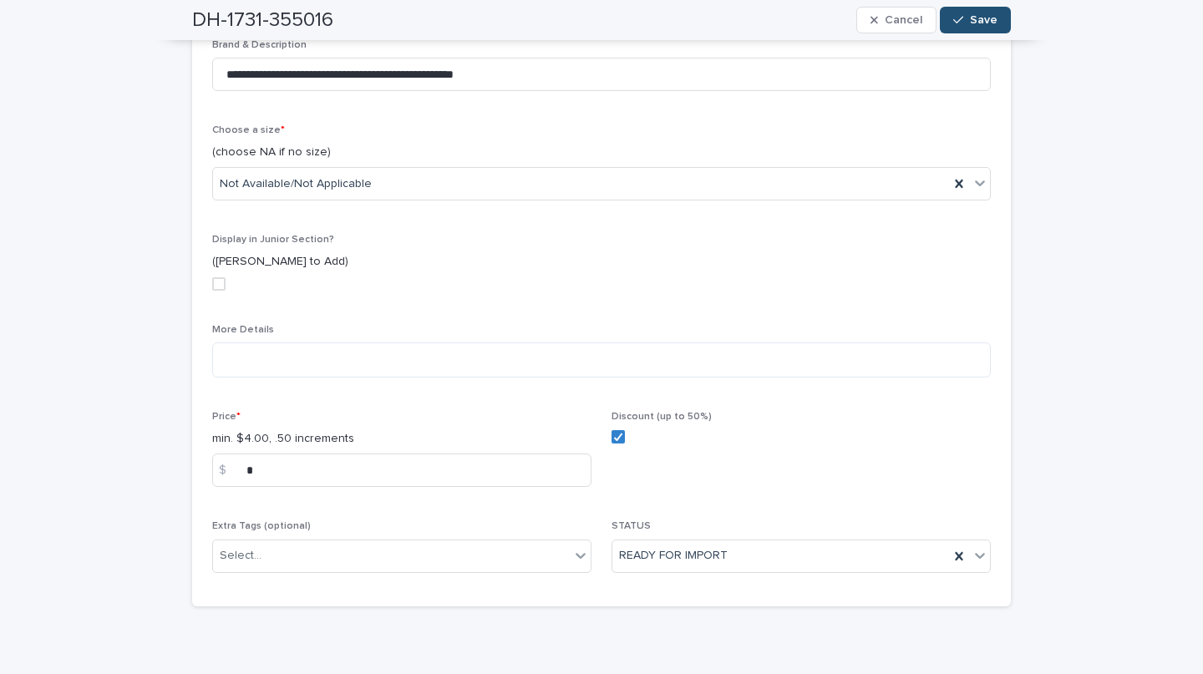
click at [964, 19] on div "button" at bounding box center [962, 20] width 17 height 12
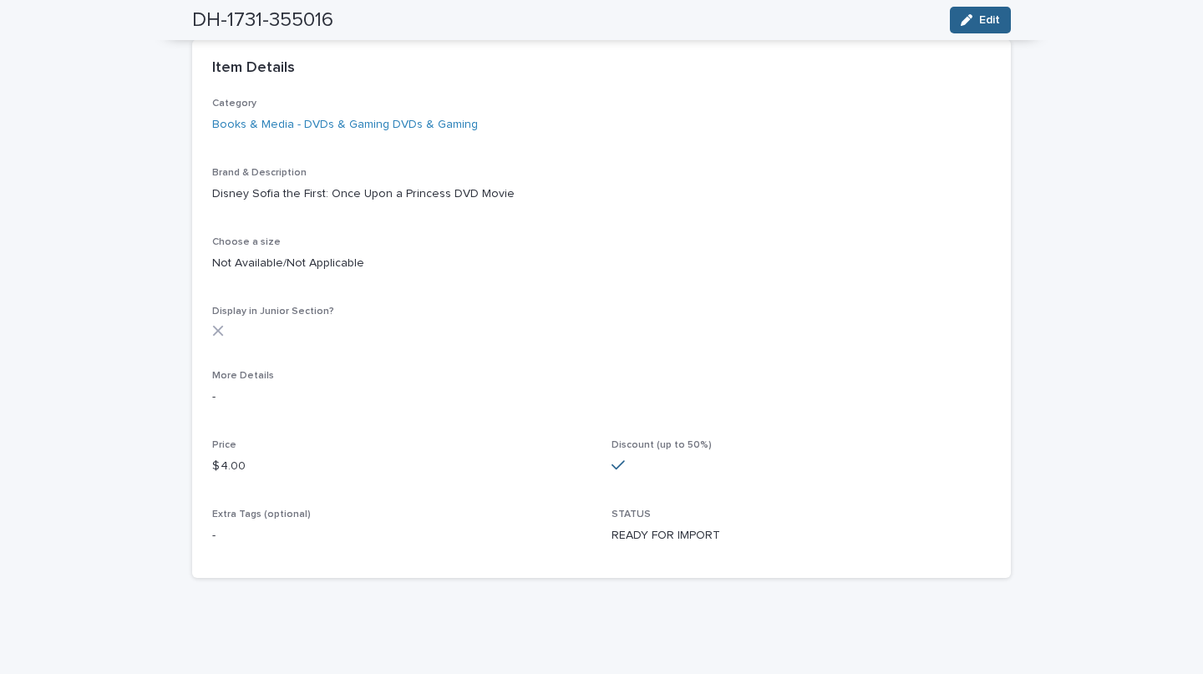
scroll to position [0, 0]
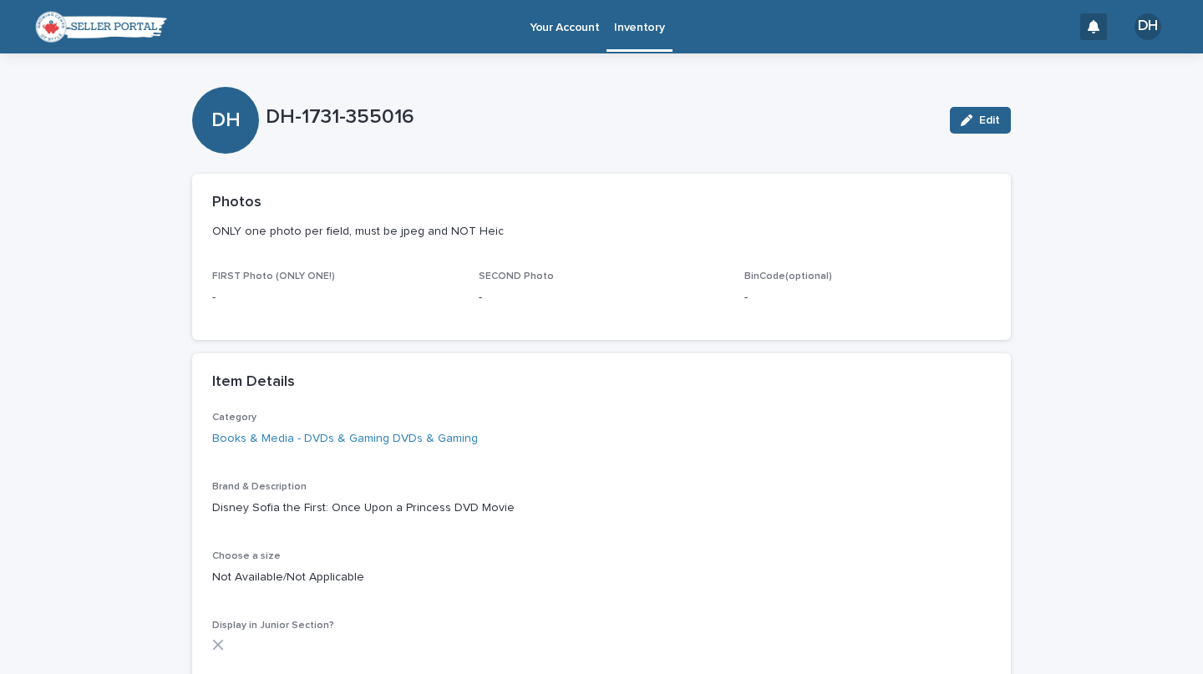
click at [642, 22] on p "Inventory" at bounding box center [639, 17] width 50 height 35
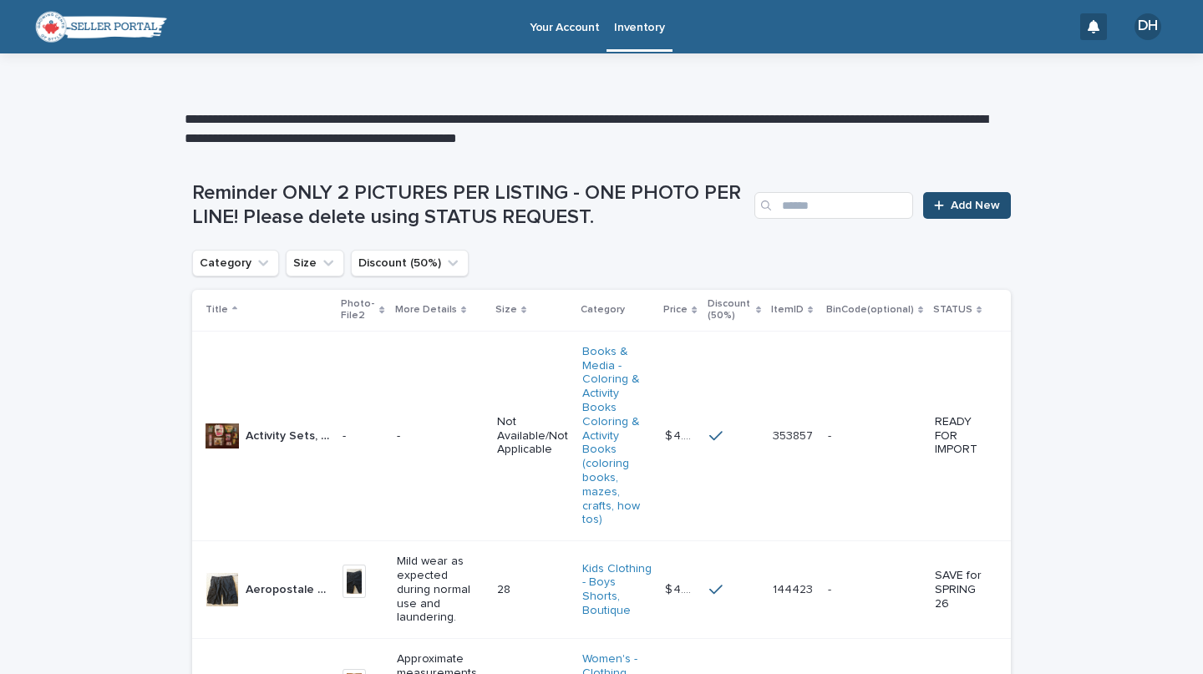
click at [944, 206] on div at bounding box center [942, 206] width 17 height 12
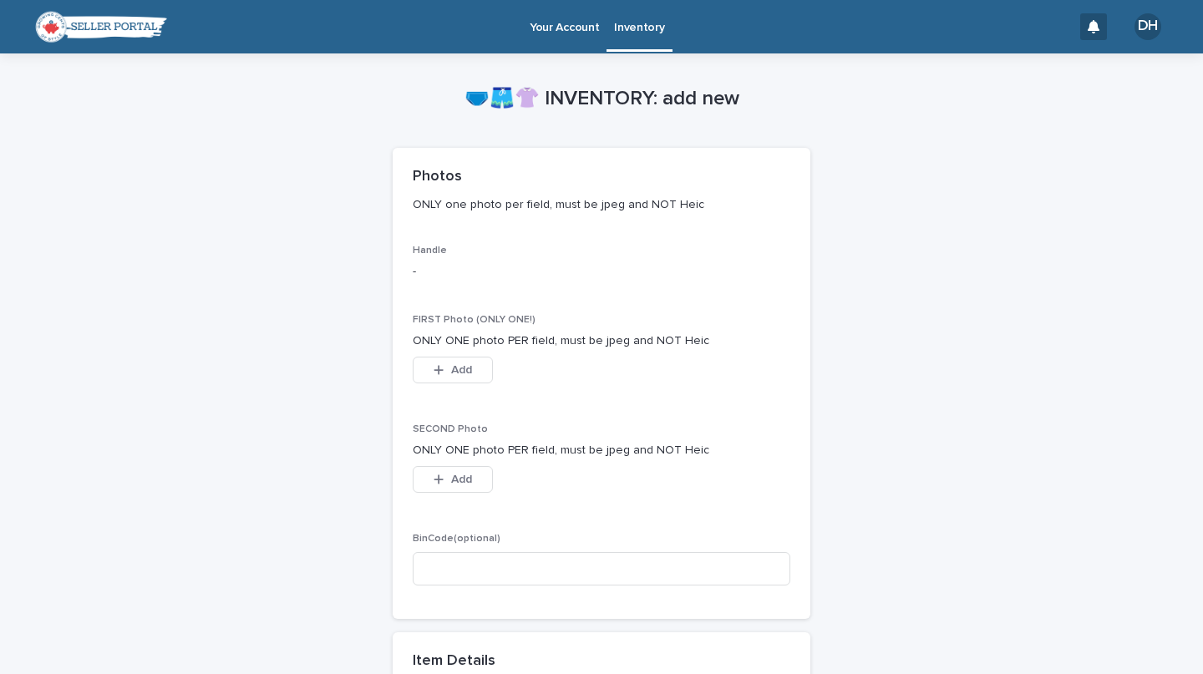
scroll to position [326, 0]
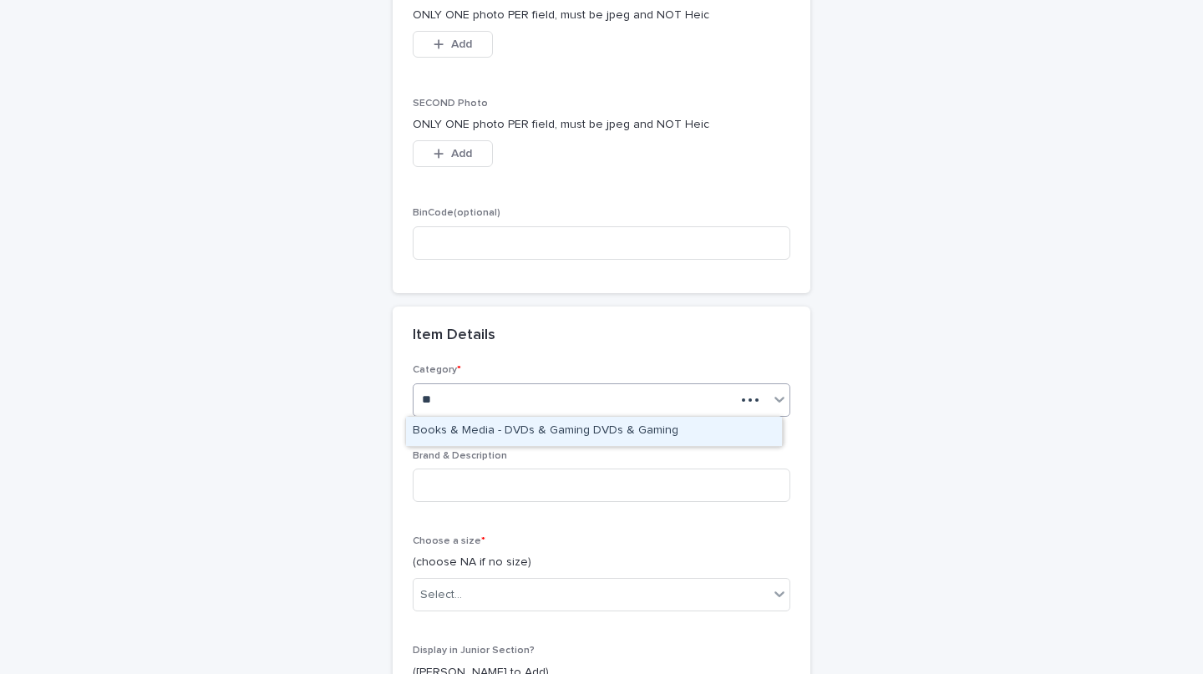
type input "***"
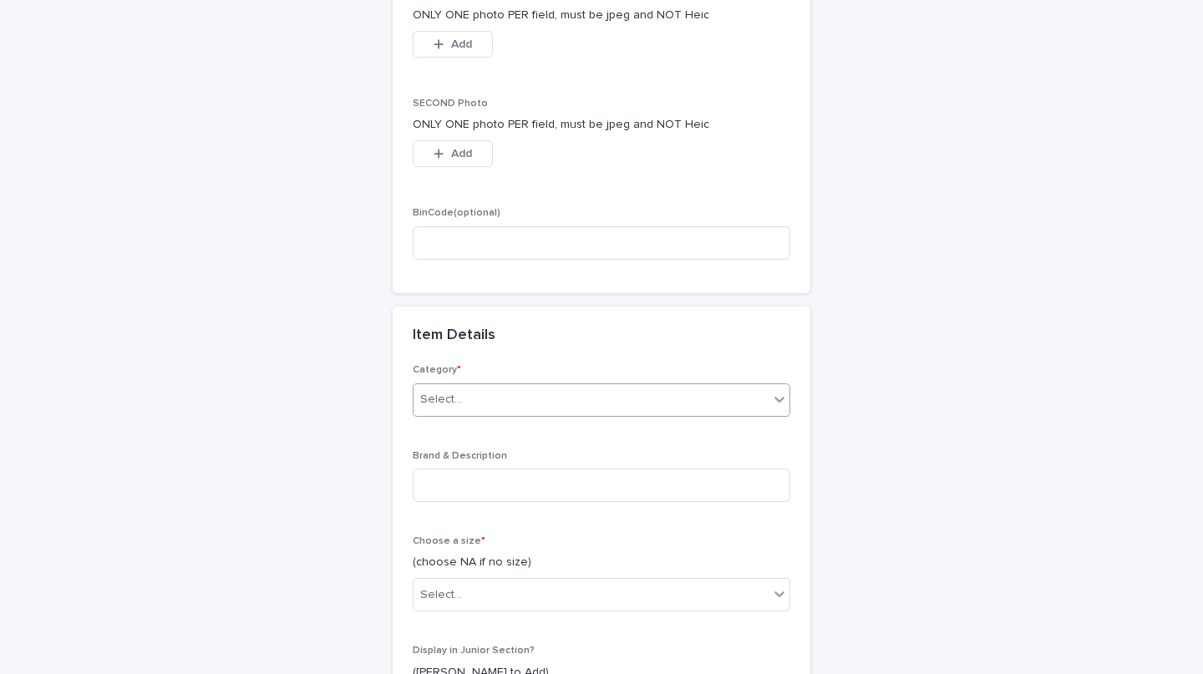
paste input "**********"
type input "**********"
click at [549, 491] on input at bounding box center [602, 485] width 378 height 33
paste input "**********"
type input "**********"
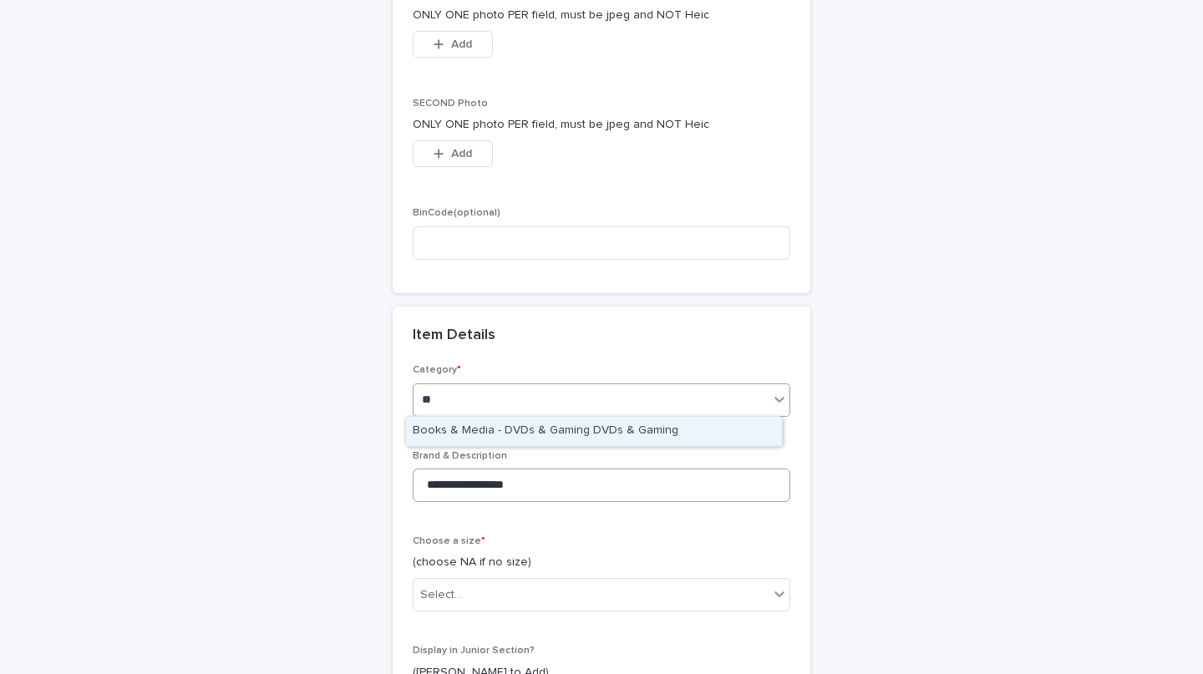
type input "***"
click at [528, 427] on div "Books & Media - DVDs & Gaming DVDs & Gaming" at bounding box center [594, 431] width 376 height 29
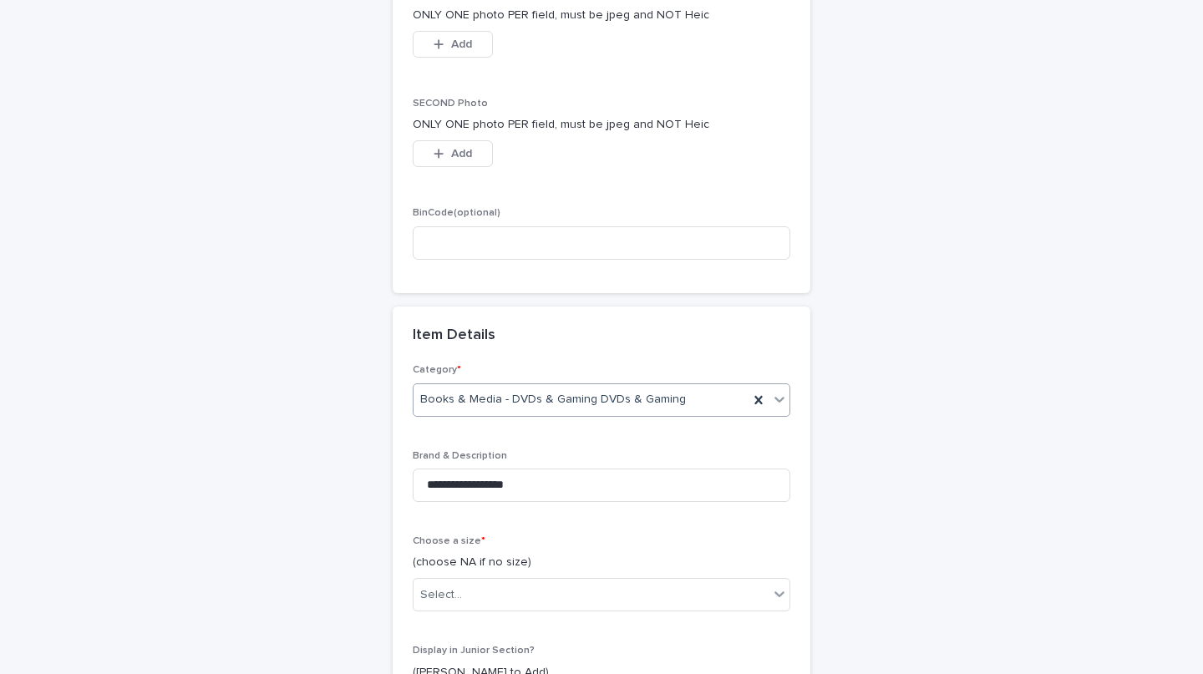
scroll to position [593, 0]
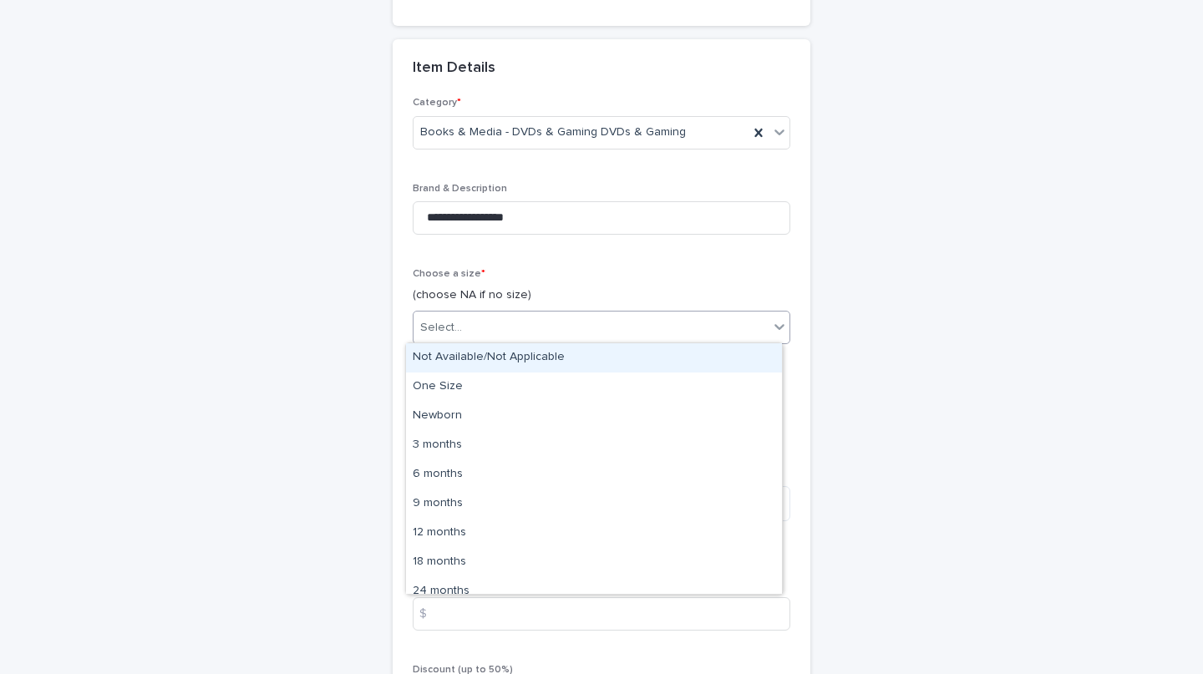
type input "*"
click at [512, 360] on div "Not Available/Not Applicable" at bounding box center [594, 357] width 376 height 29
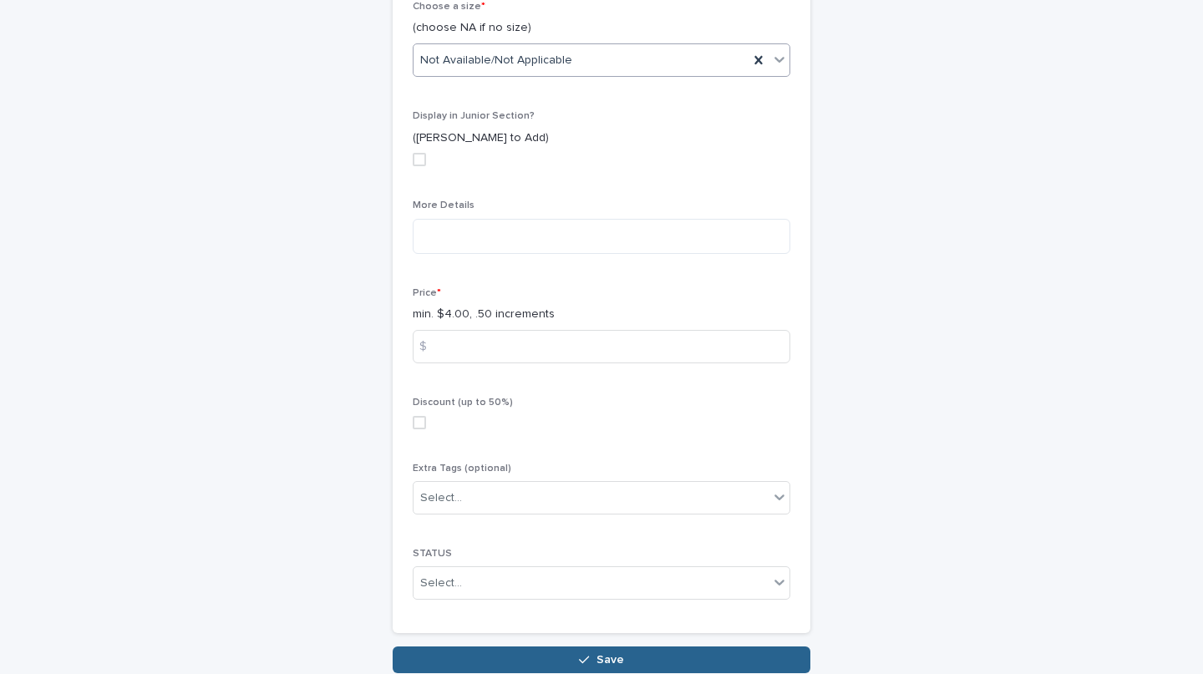
scroll to position [864, 0]
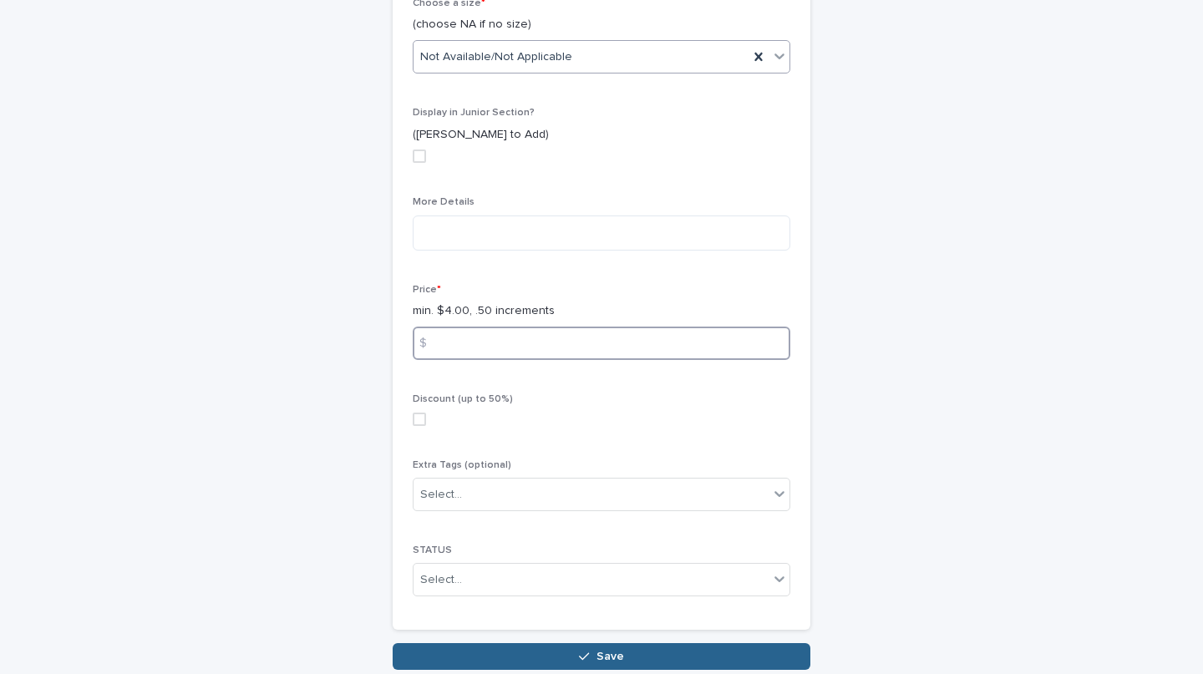
click at [474, 339] on input at bounding box center [602, 343] width 378 height 33
click at [413, 413] on span at bounding box center [419, 419] width 13 height 13
type input "*"
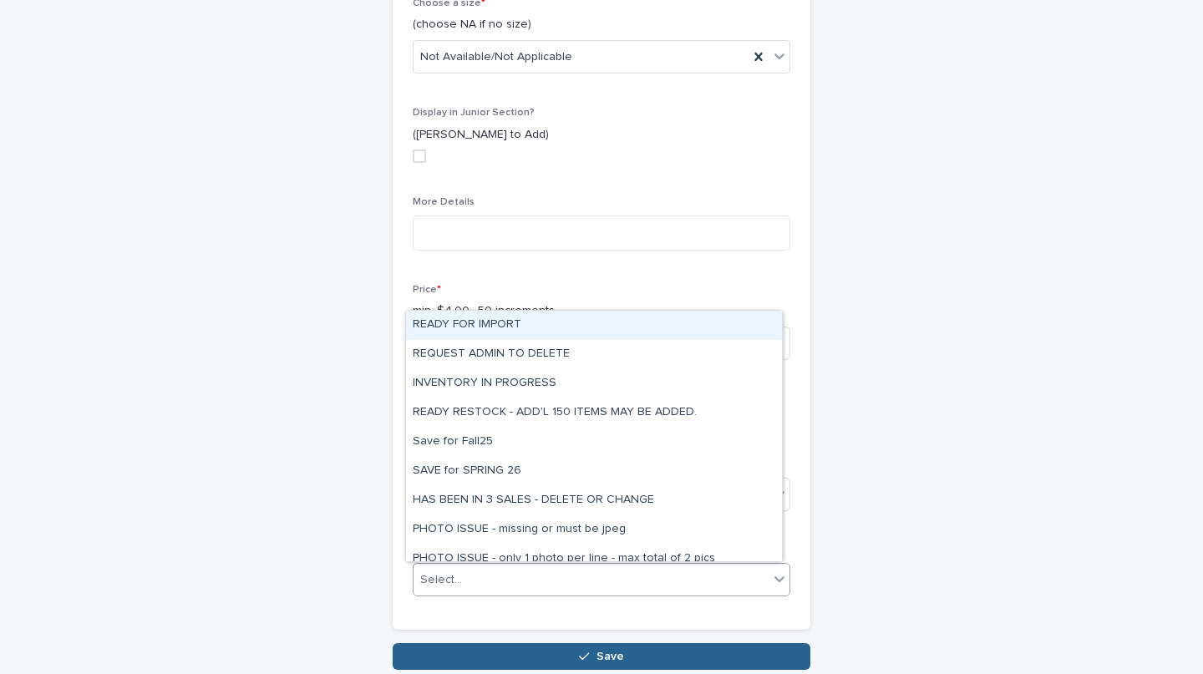
click at [506, 320] on div "READY FOR IMPORT" at bounding box center [594, 325] width 376 height 29
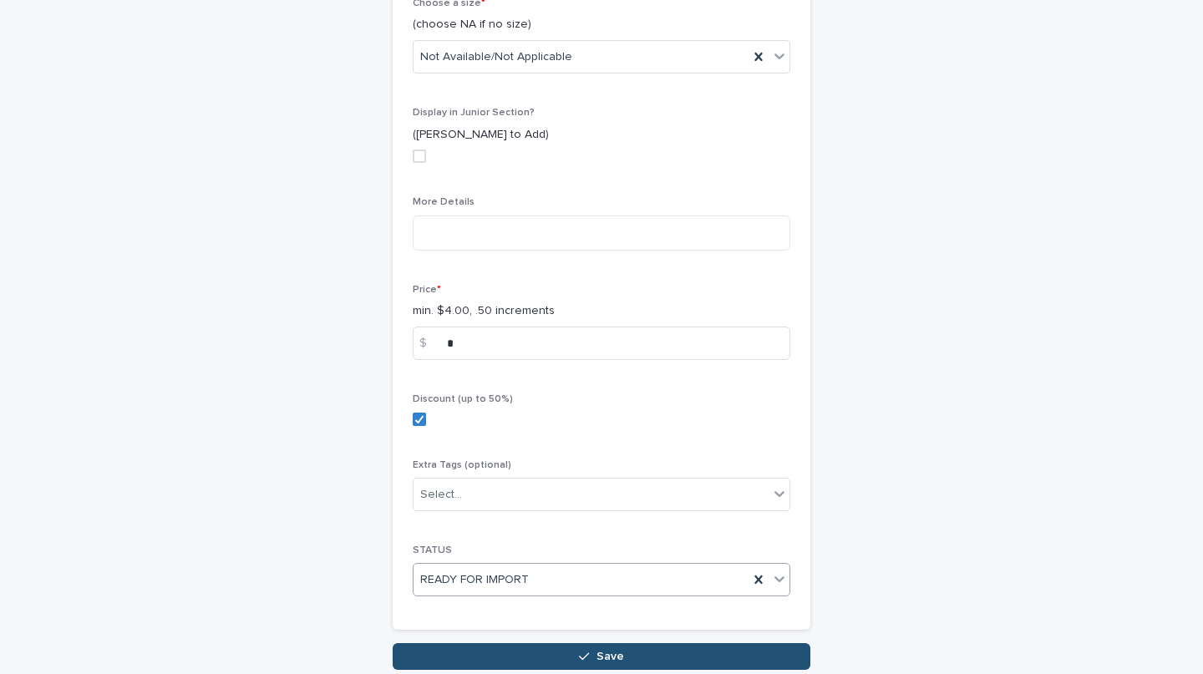
click at [597, 653] on span "Save" at bounding box center [611, 657] width 28 height 12
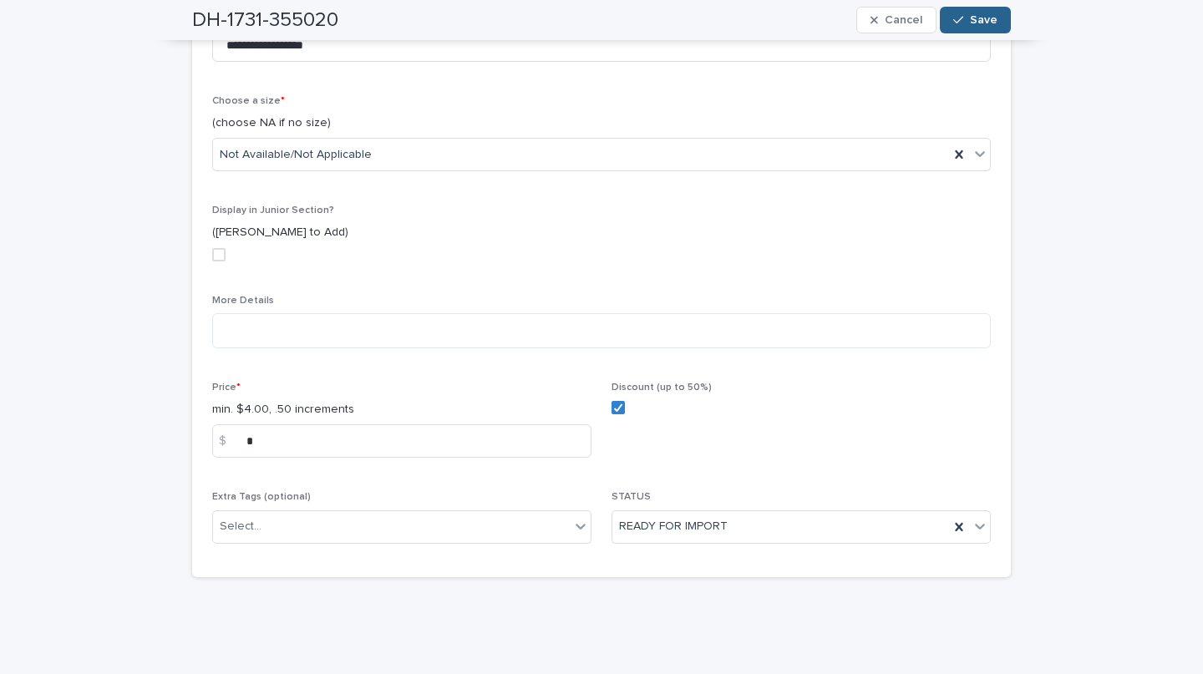
scroll to position [516, 0]
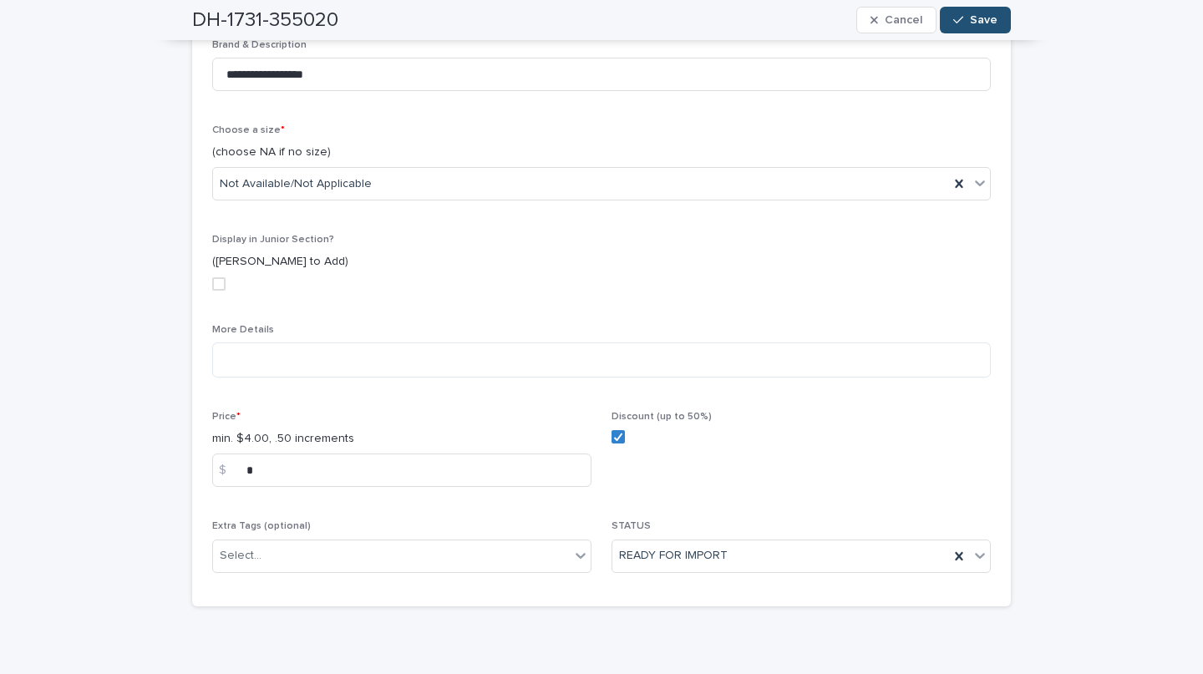
click at [977, 21] on span "Save" at bounding box center [984, 20] width 28 height 12
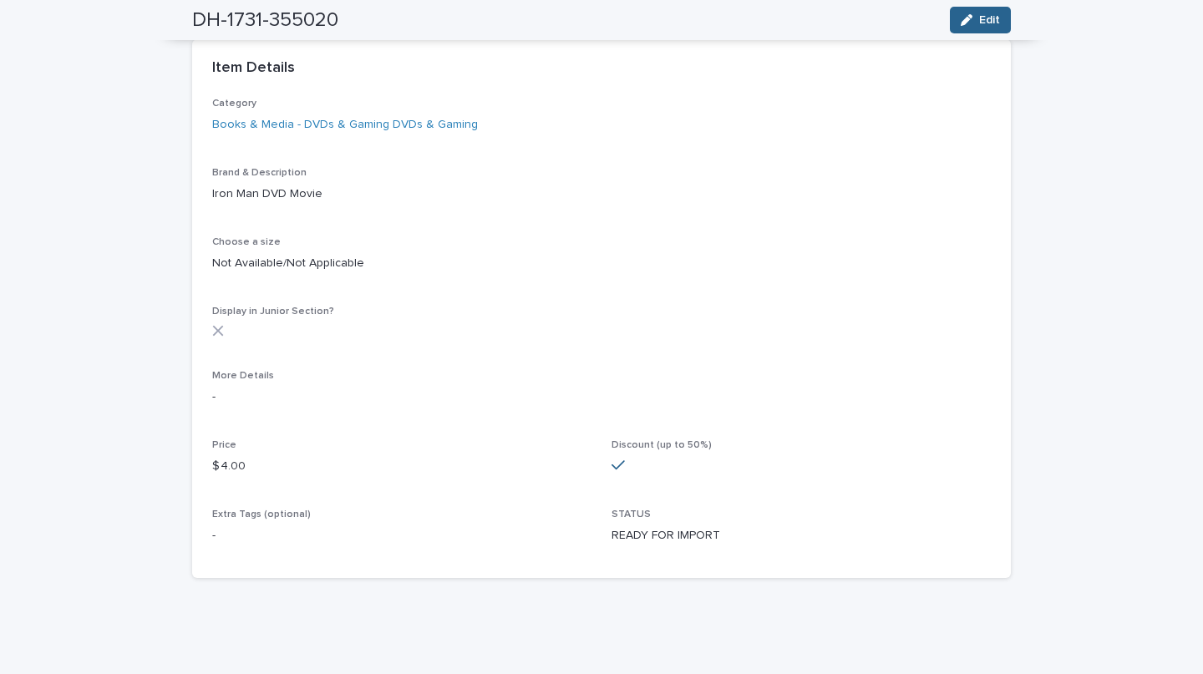
scroll to position [0, 0]
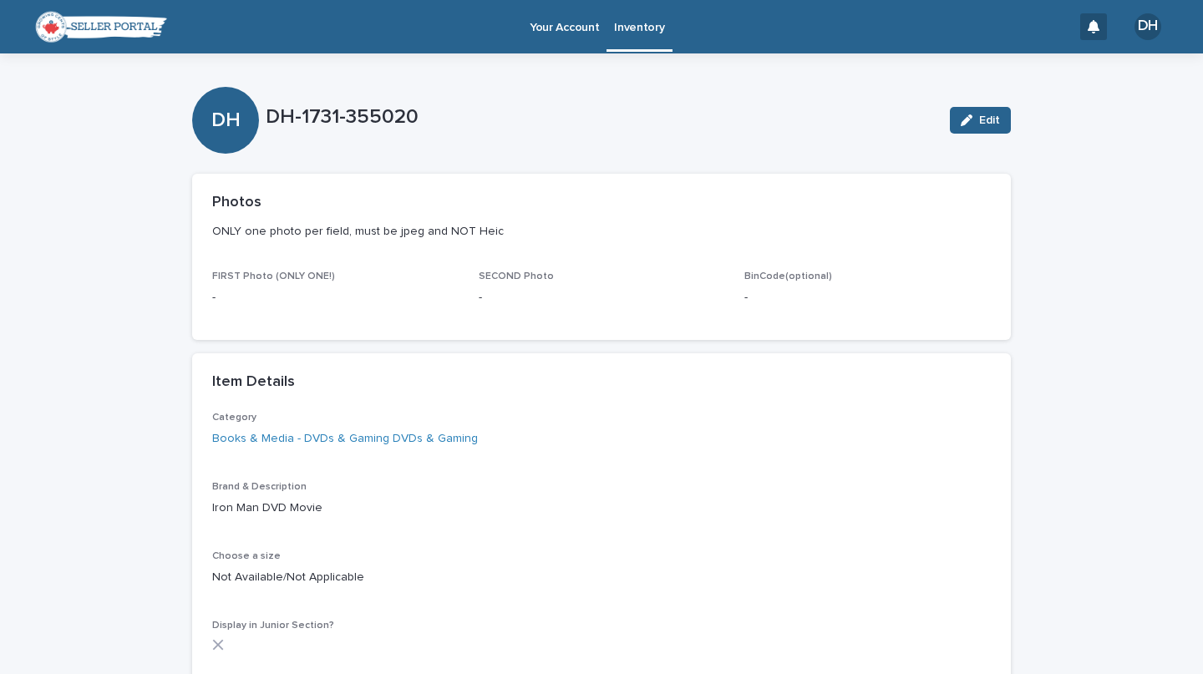
click at [629, 26] on p "Inventory" at bounding box center [639, 17] width 50 height 35
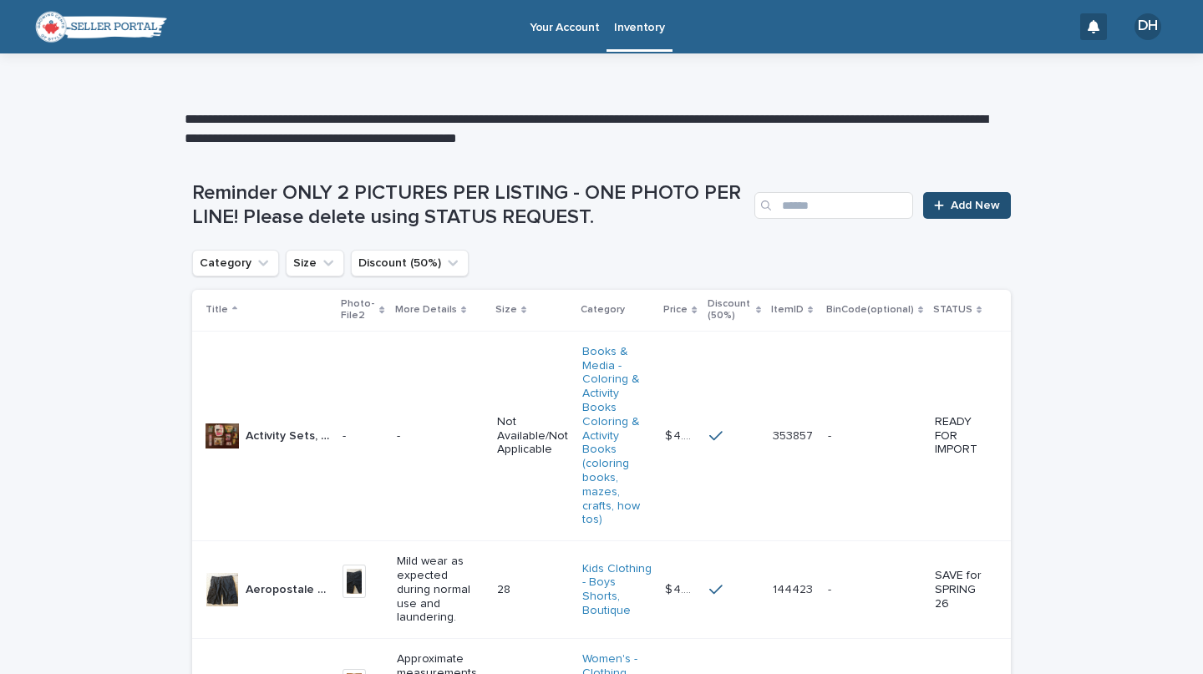
click at [934, 202] on icon at bounding box center [939, 206] width 10 height 12
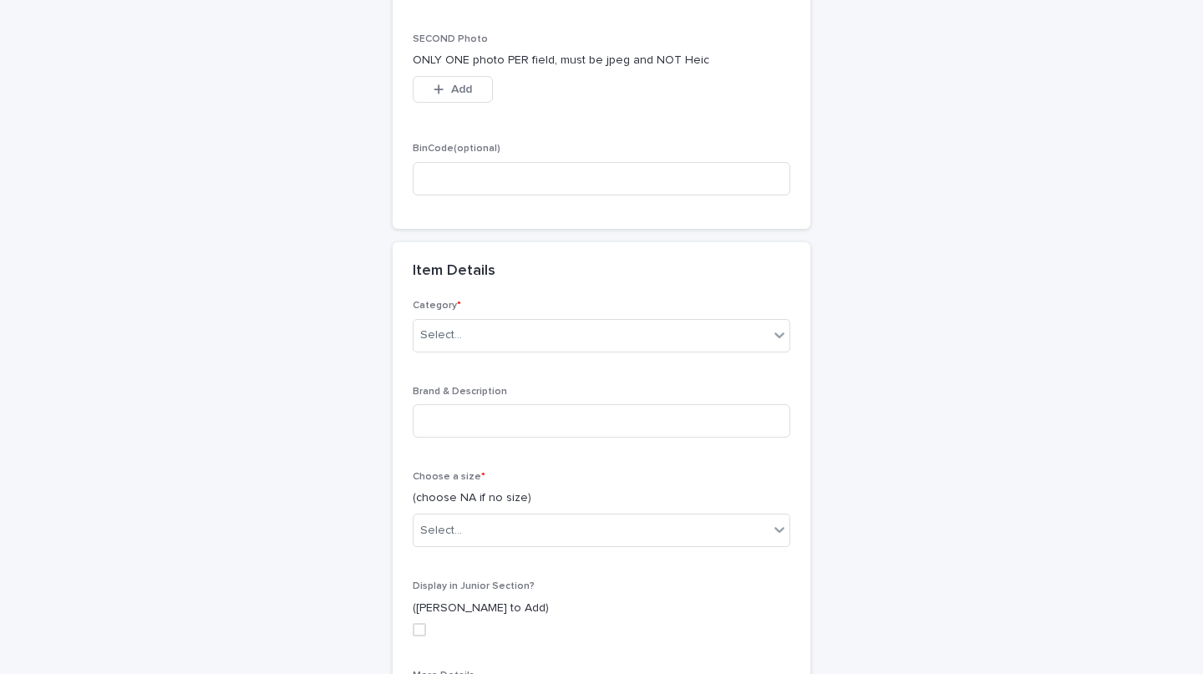
scroll to position [393, 0]
click at [558, 419] on input at bounding box center [602, 418] width 378 height 33
paste input "**********"
type input "**********"
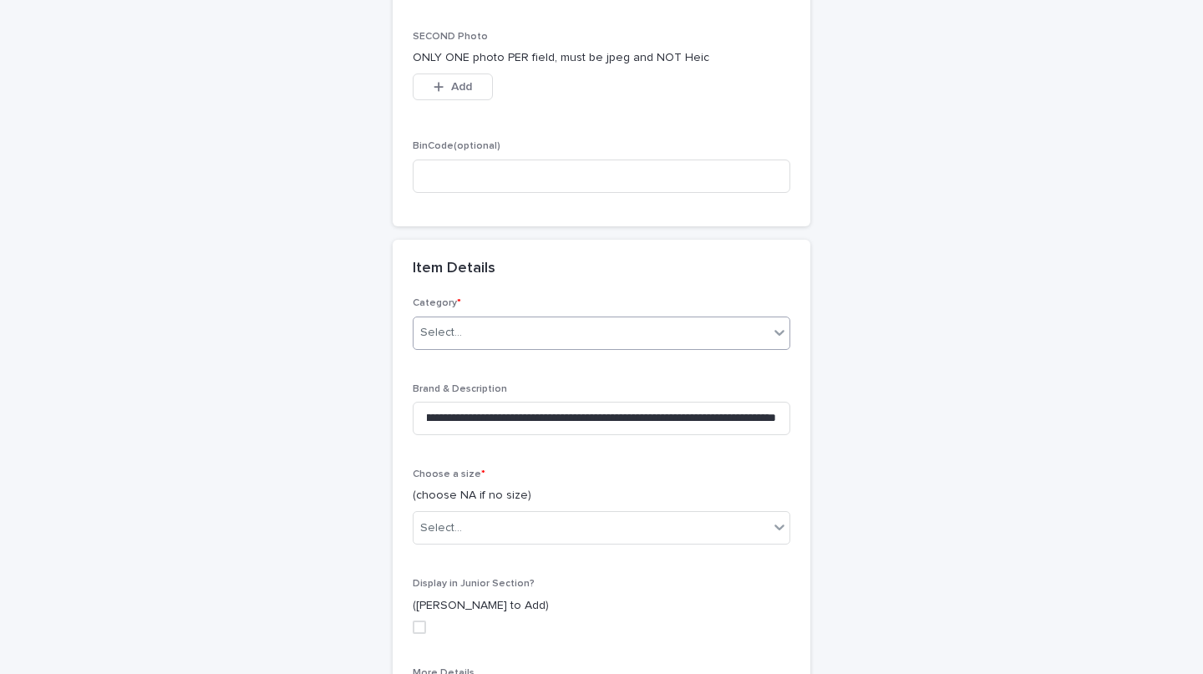
click at [515, 328] on div "Select..." at bounding box center [591, 333] width 355 height 28
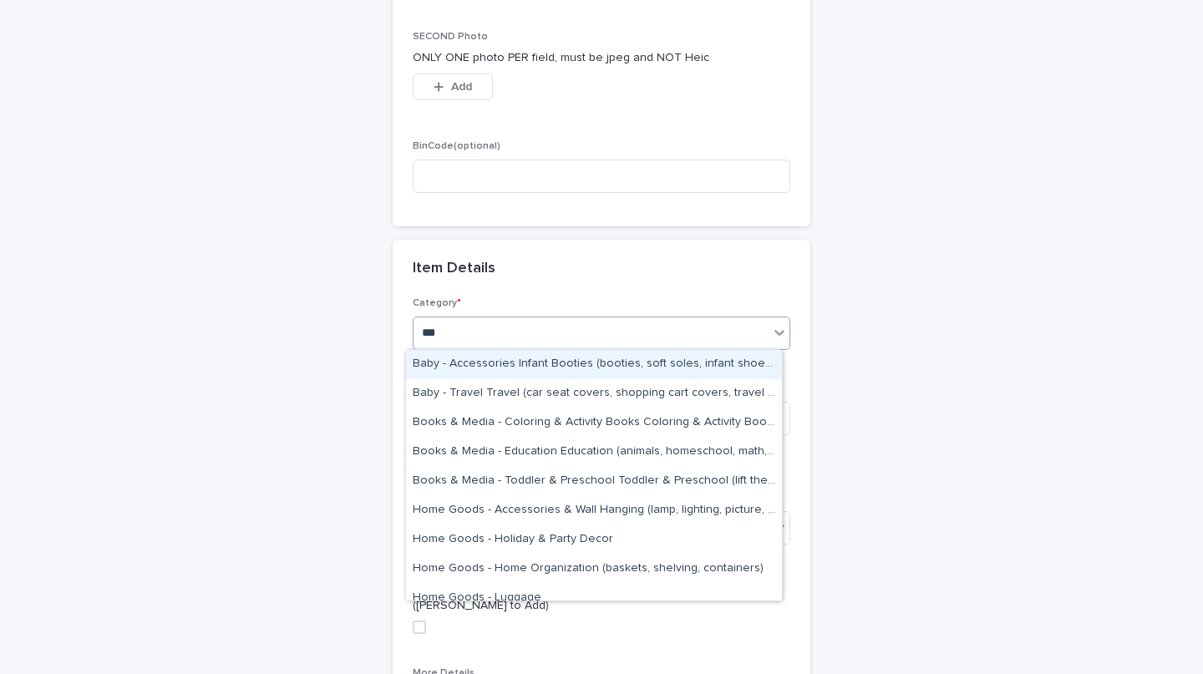
type input "****"
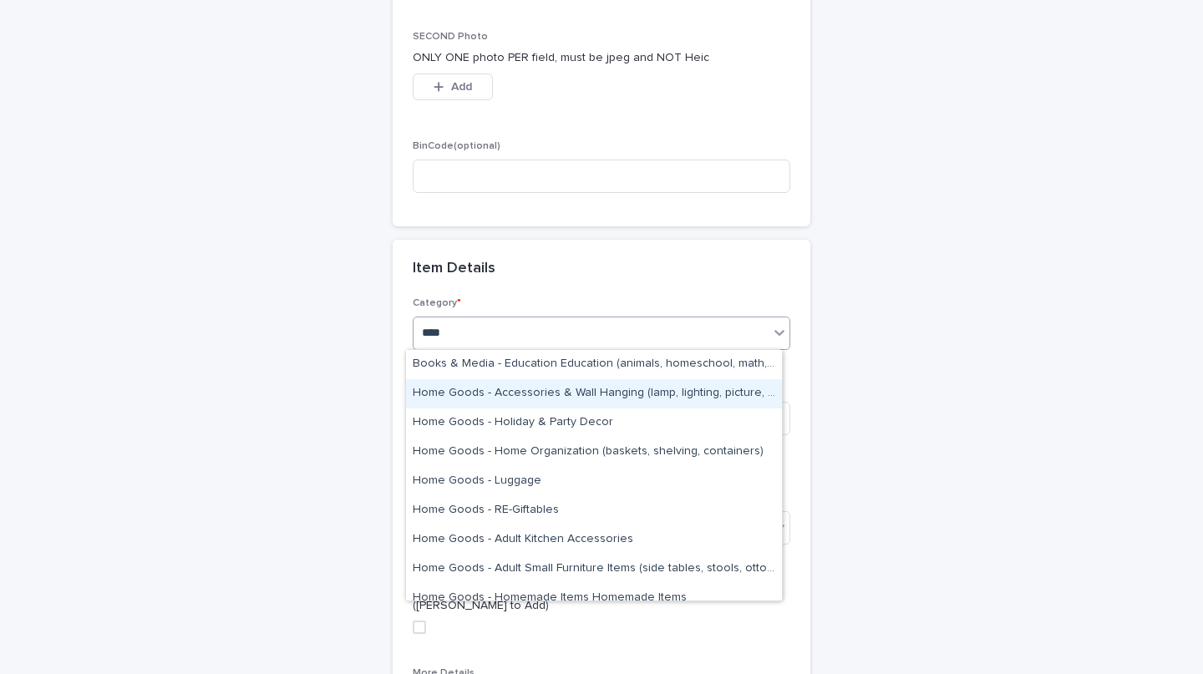
click at [463, 394] on div "Home Goods - Accessories & Wall Hanging (lamp, lighting, picture, signs)" at bounding box center [594, 393] width 376 height 29
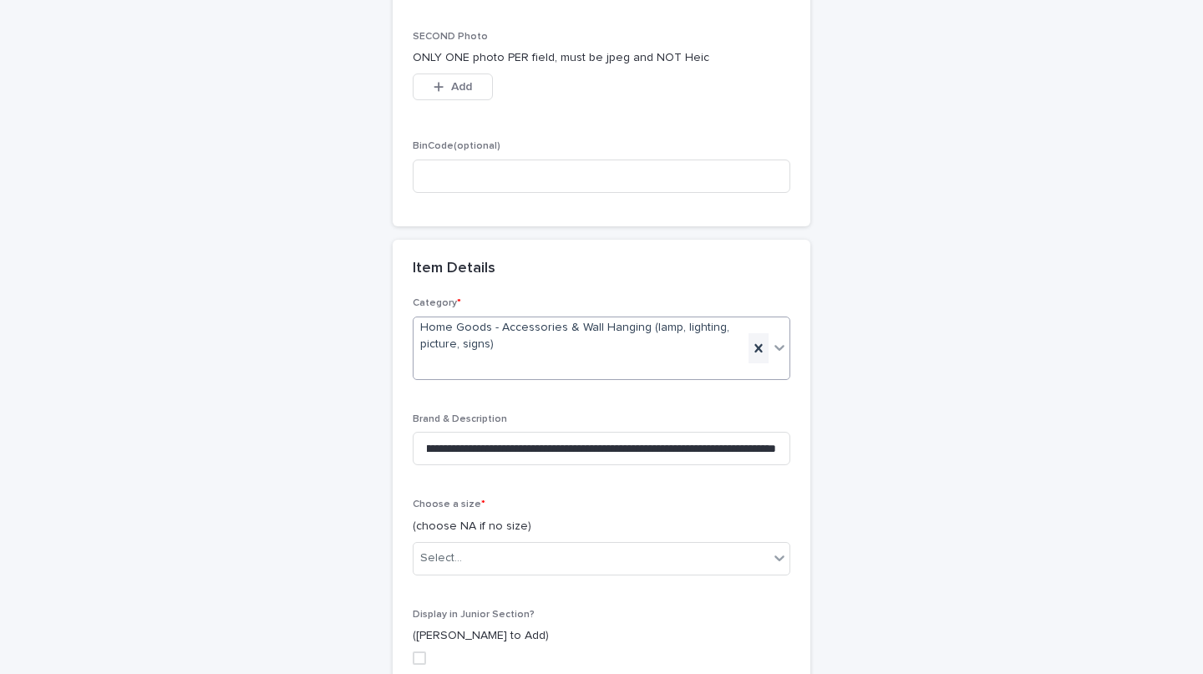
click at [750, 340] on icon at bounding box center [758, 348] width 17 height 17
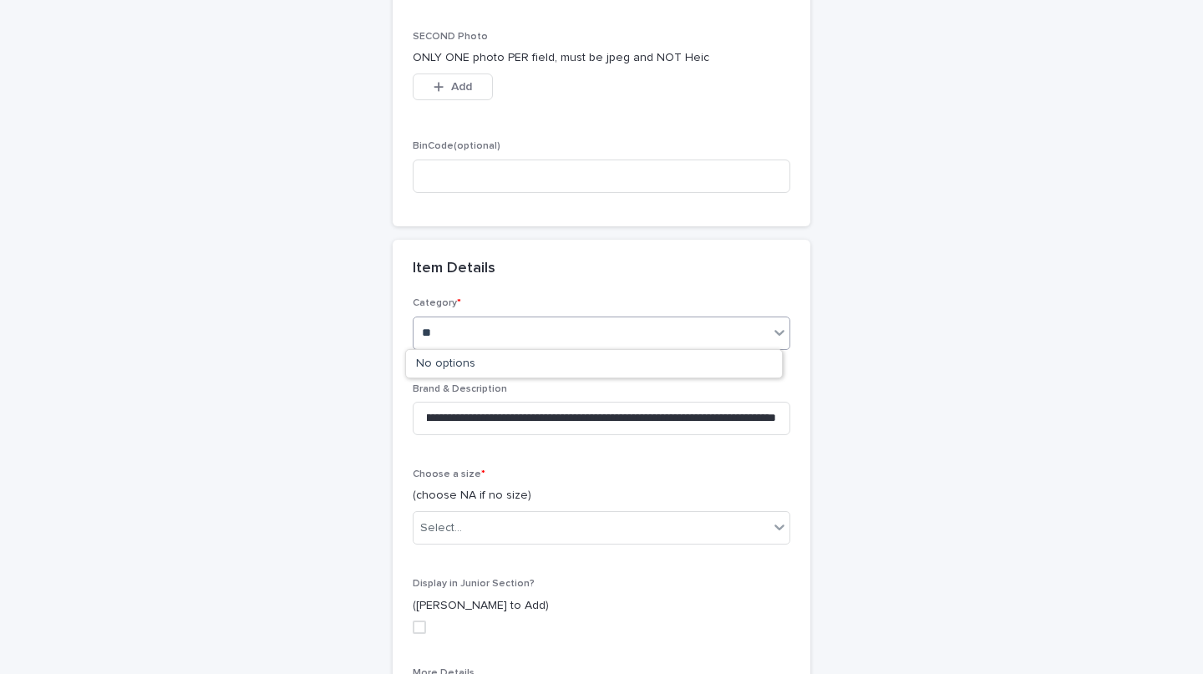
type input "*"
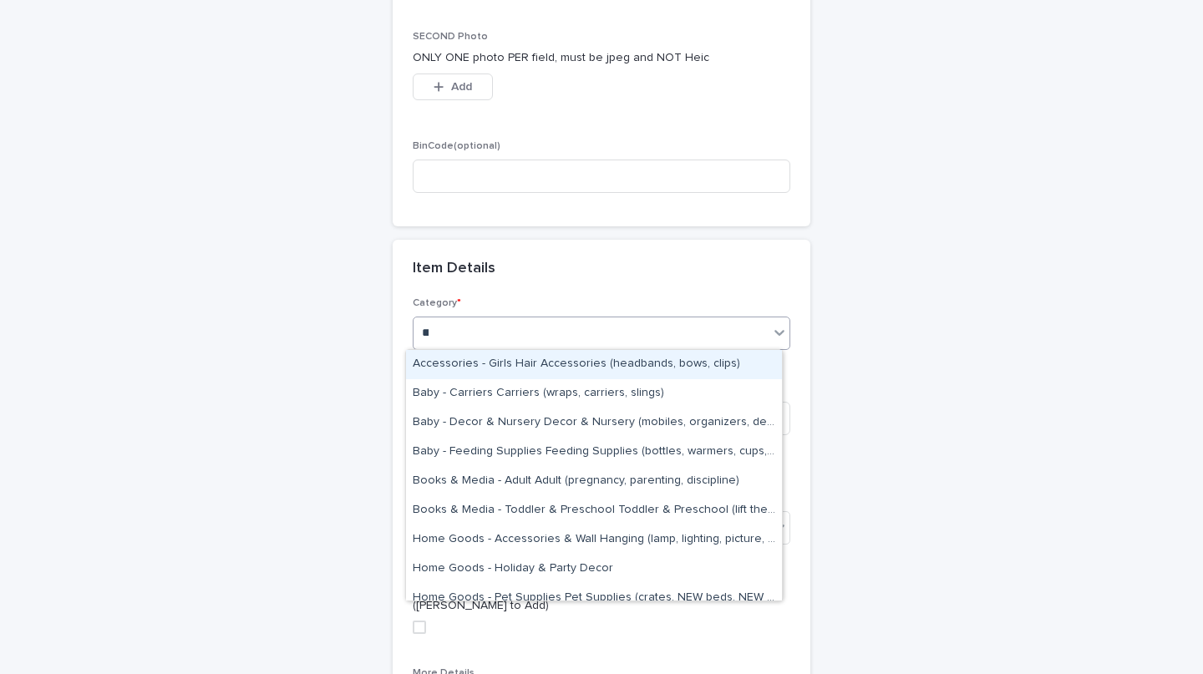
type input "*****"
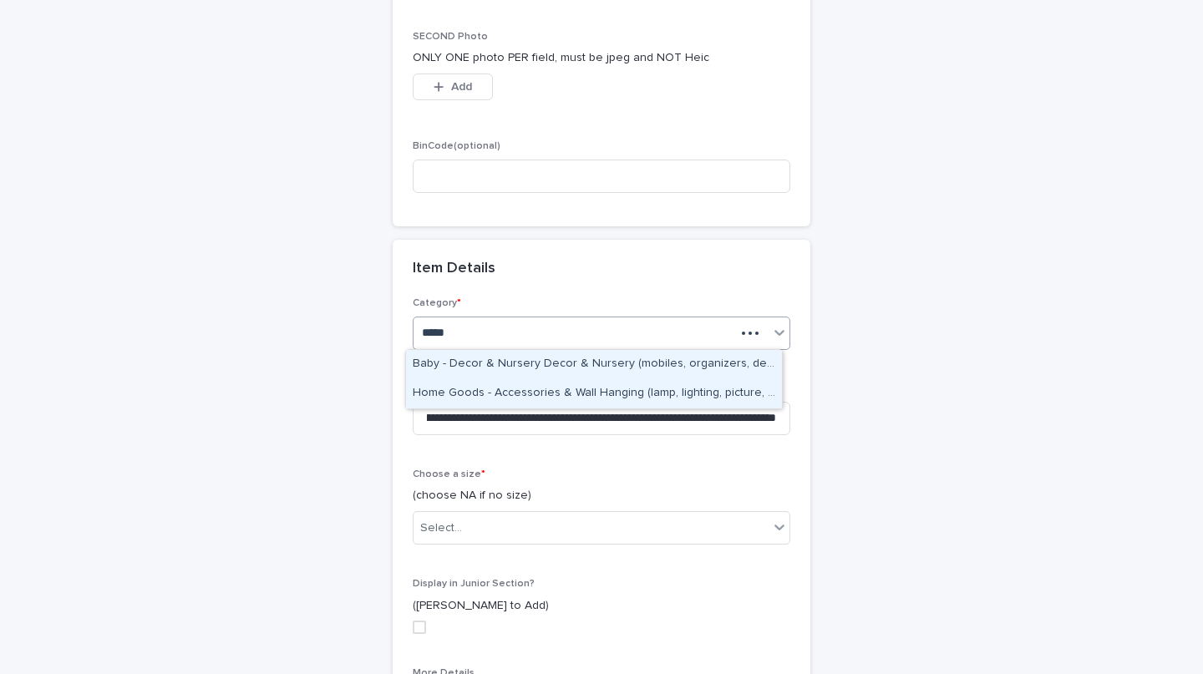
click at [583, 399] on div "Home Goods - Accessories & Wall Hanging (lamp, lighting, picture, signs)" at bounding box center [594, 393] width 376 height 29
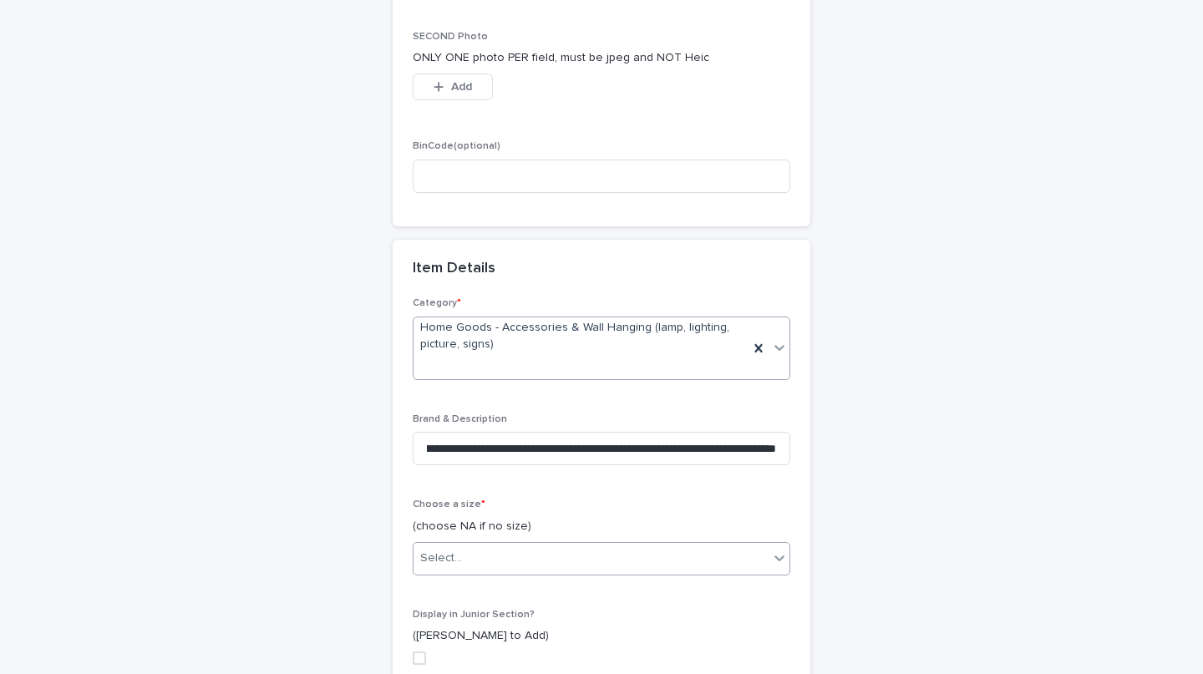
click at [502, 565] on div "Select..." at bounding box center [591, 559] width 355 height 28
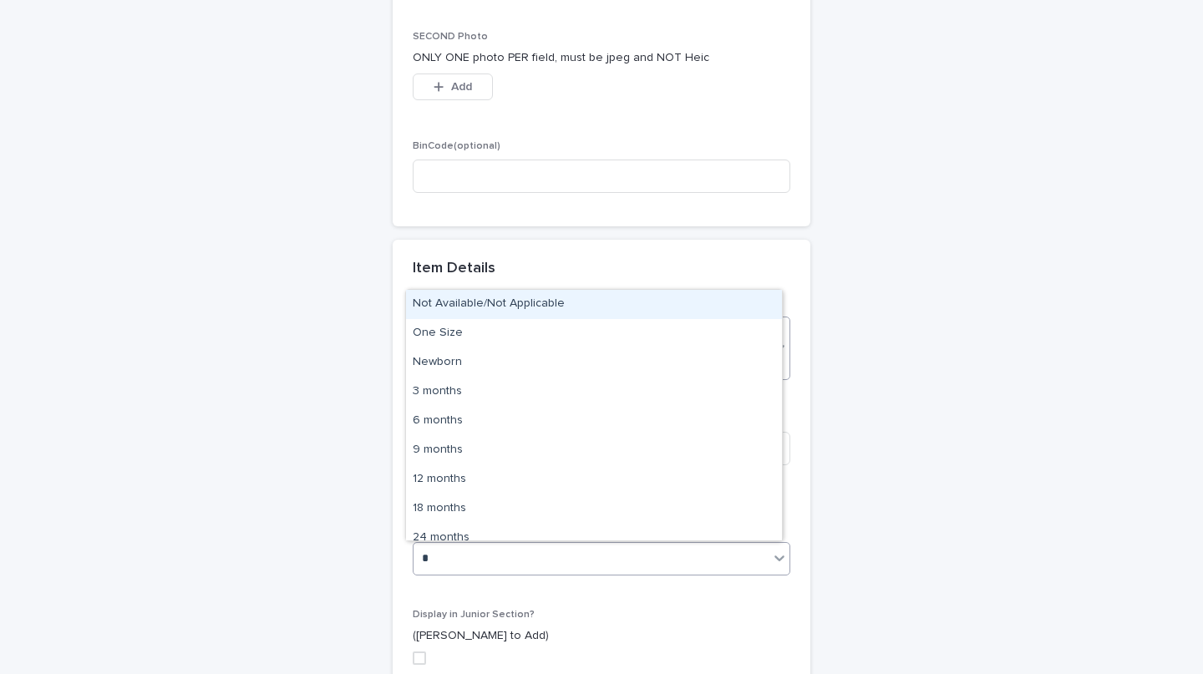
type input "*"
click at [518, 296] on div "Not Available/Not Applicable" at bounding box center [594, 304] width 376 height 29
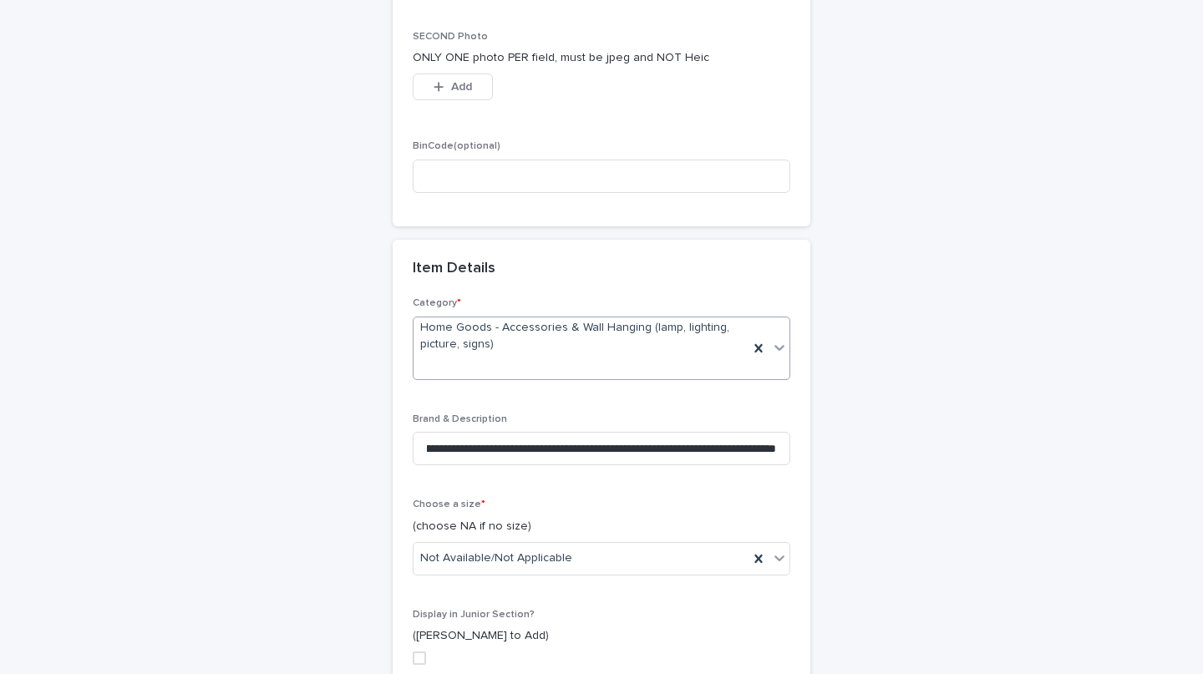
click at [835, 467] on div "**********" at bounding box center [601, 417] width 819 height 1512
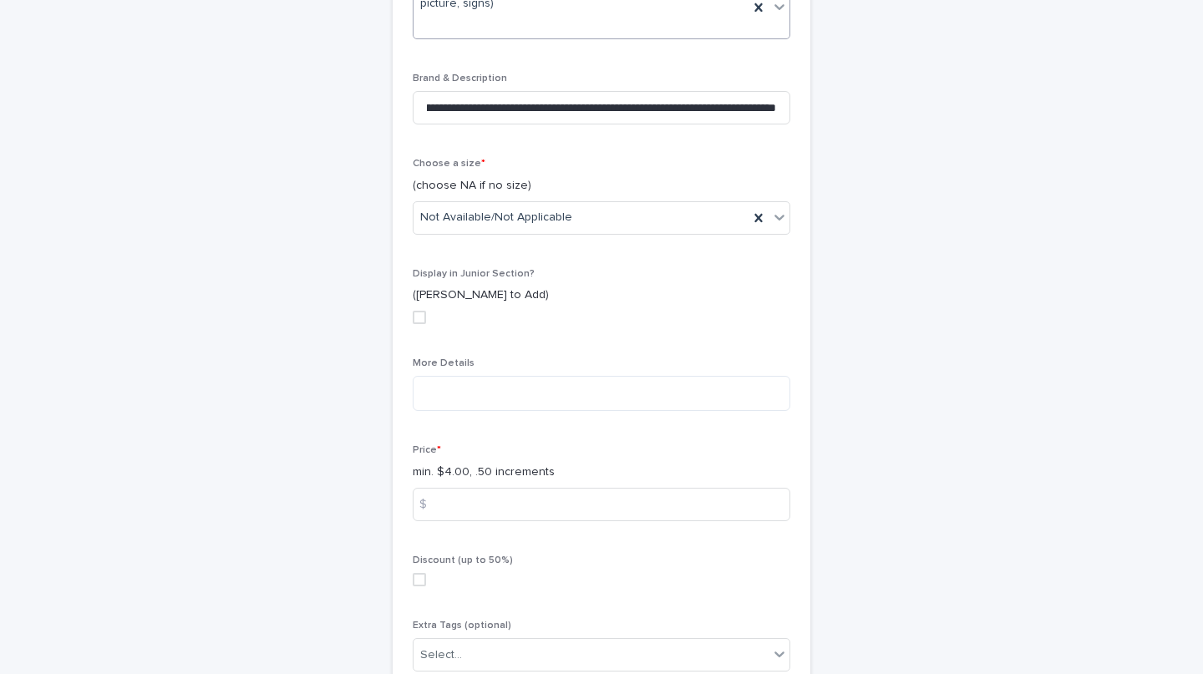
scroll to position [735, 0]
click at [440, 506] on input at bounding box center [602, 502] width 378 height 33
type input "**"
click at [491, 393] on textarea at bounding box center [602, 391] width 378 height 35
paste textarea "**********"
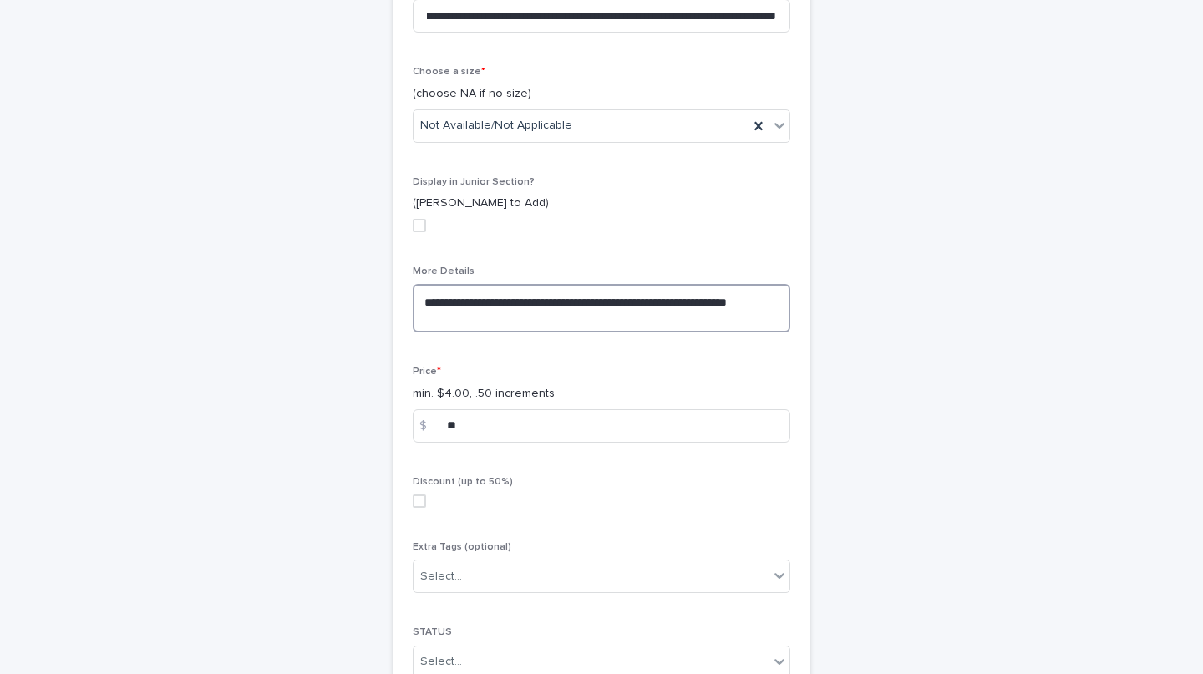
scroll to position [985, 0]
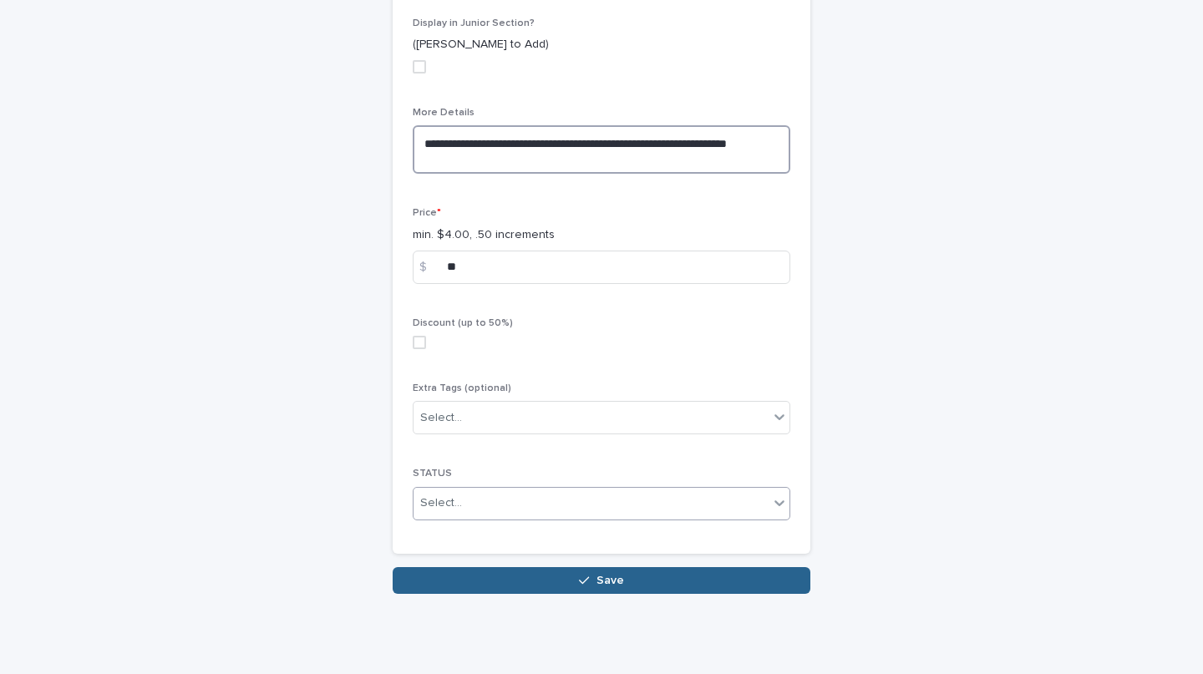
type textarea "**********"
click at [569, 490] on div "Select..." at bounding box center [591, 504] width 355 height 28
type input "*"
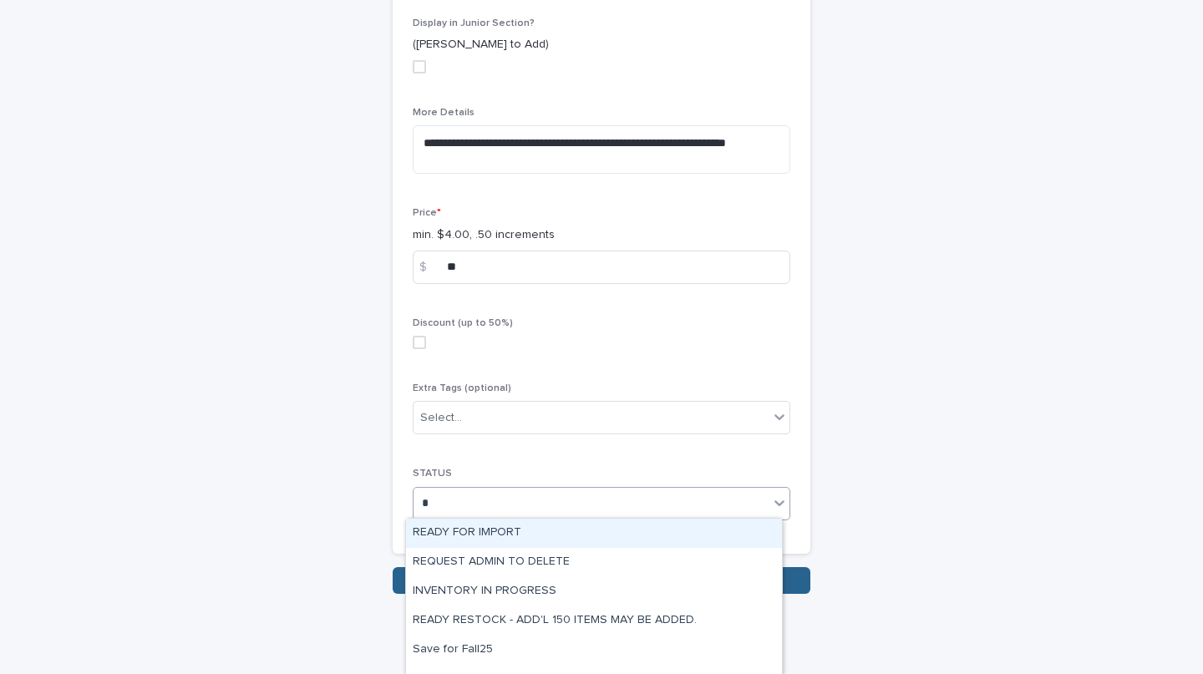
click at [544, 532] on div "READY FOR IMPORT" at bounding box center [594, 533] width 376 height 29
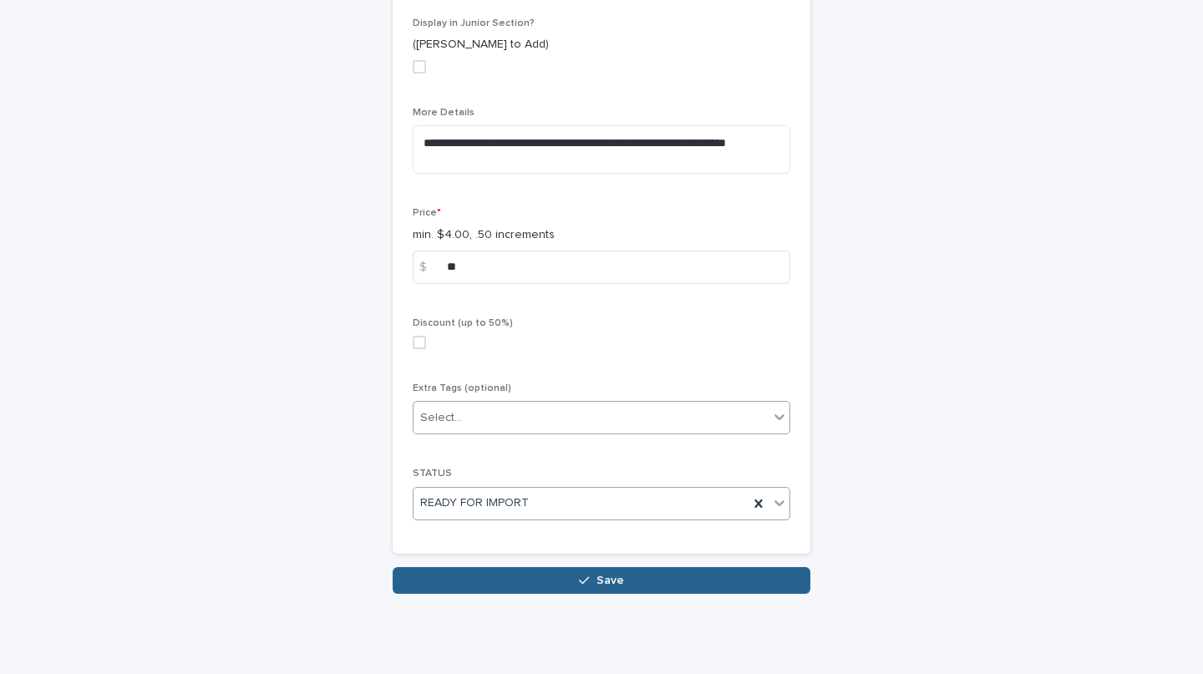
click at [692, 420] on div "Select..." at bounding box center [591, 418] width 355 height 28
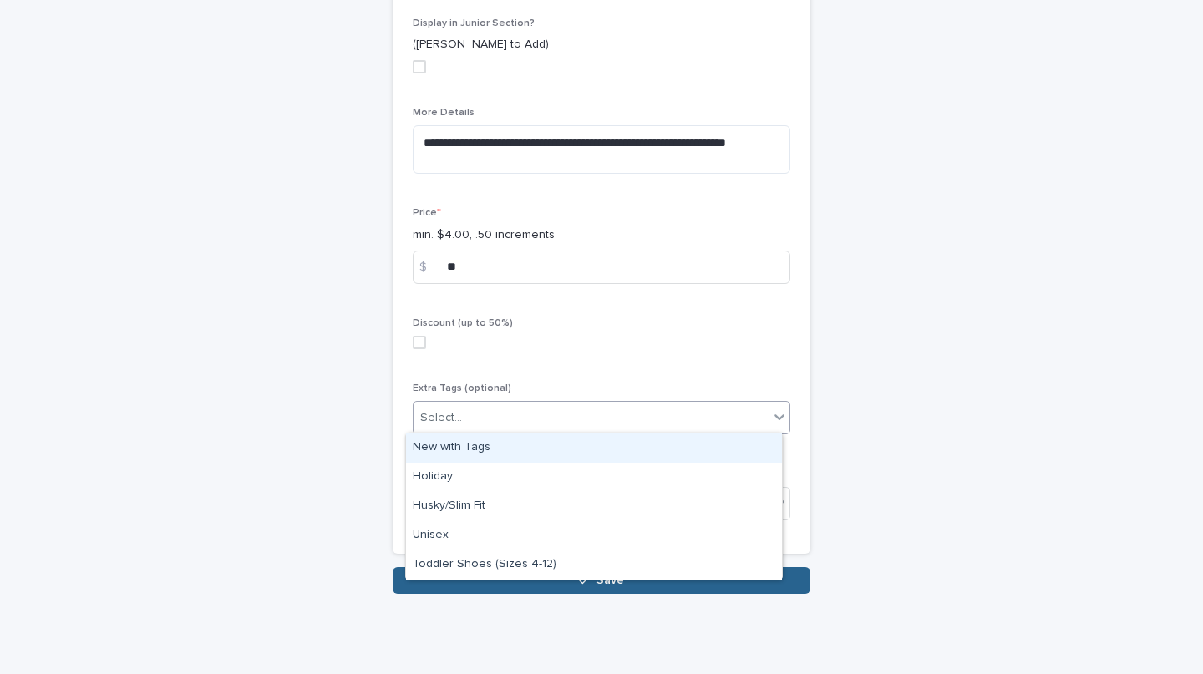
click at [467, 447] on div "New with Tags" at bounding box center [594, 448] width 376 height 29
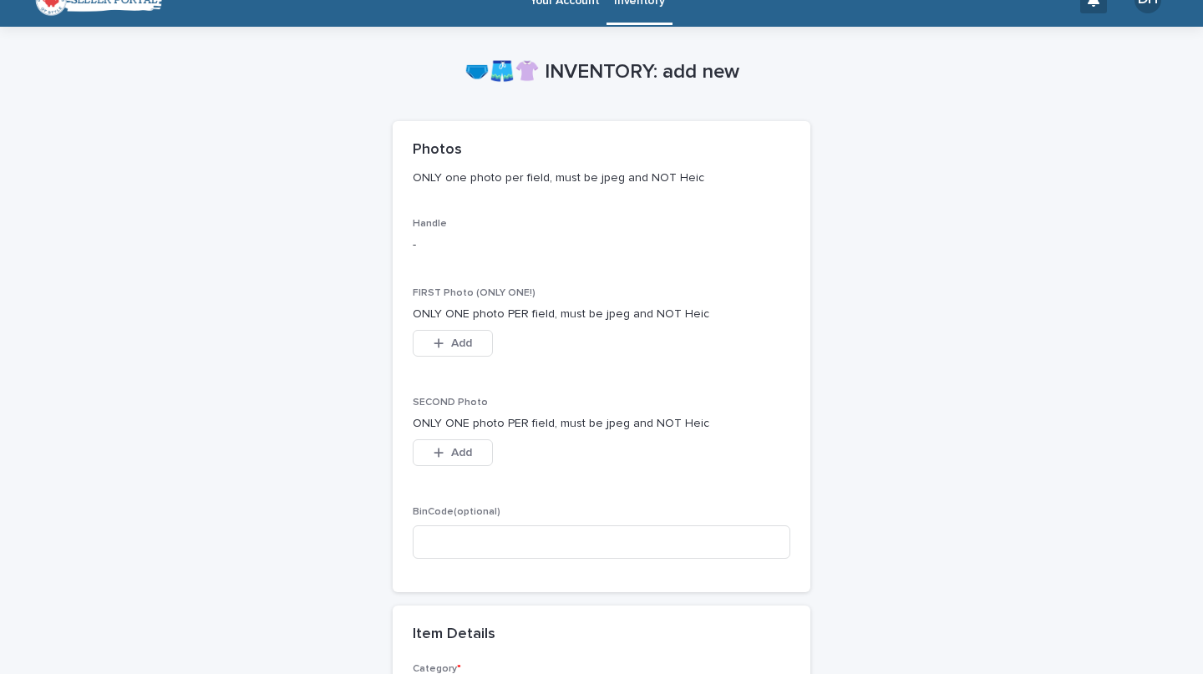
scroll to position [0, 0]
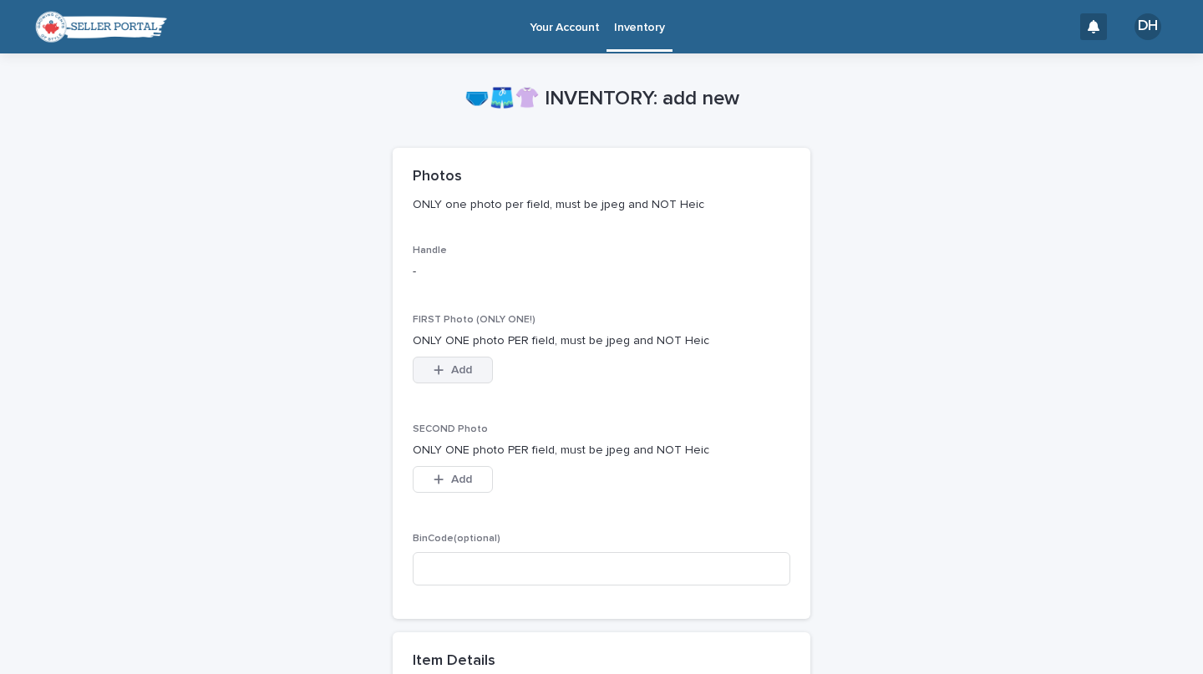
click at [455, 368] on span "Add" at bounding box center [461, 370] width 21 height 12
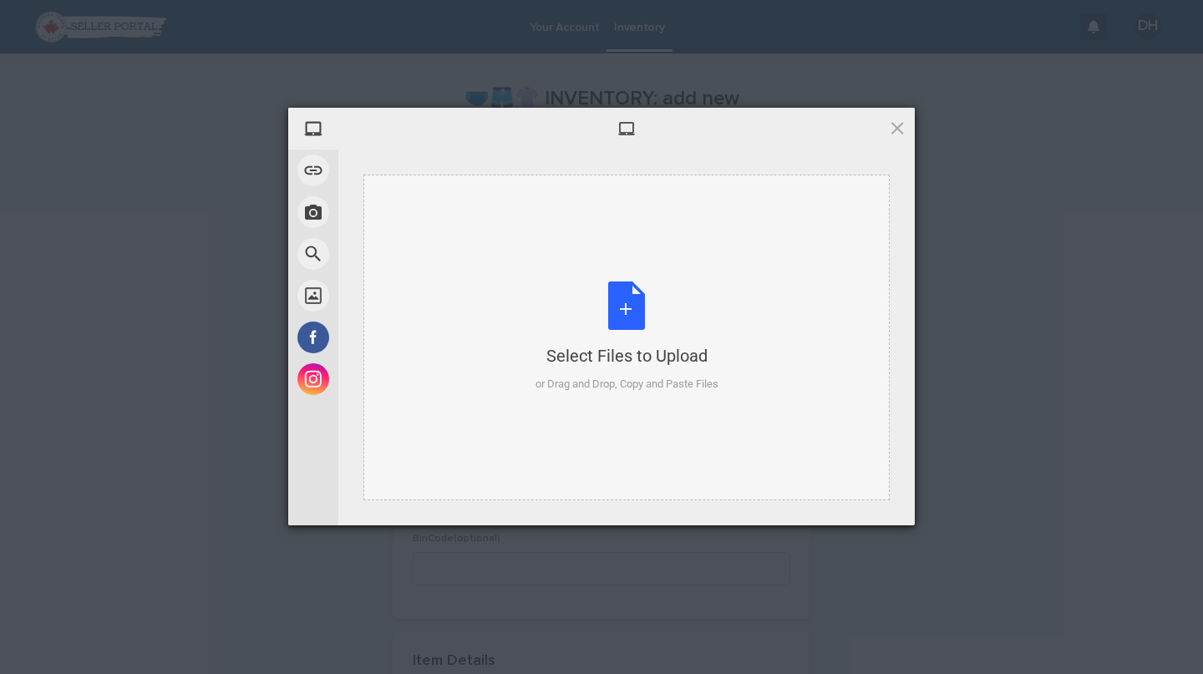
click at [506, 267] on div "Select Files to Upload or Drag and Drop, Copy and Paste Files" at bounding box center [627, 338] width 527 height 326
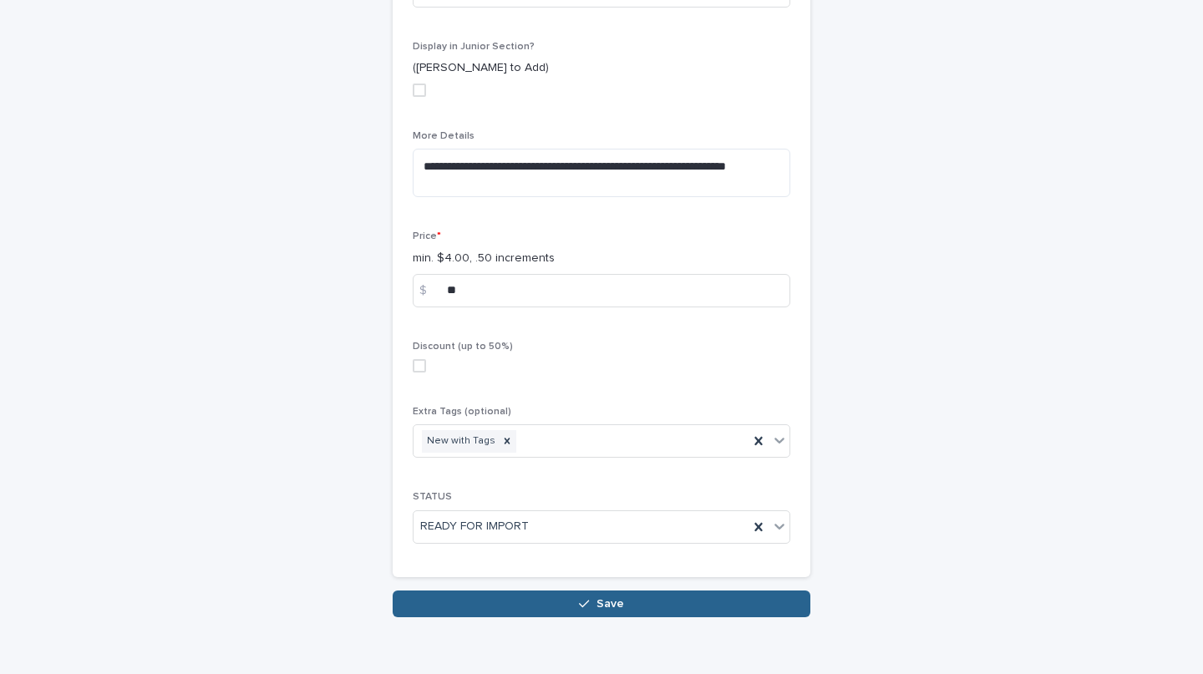
scroll to position [985, 0]
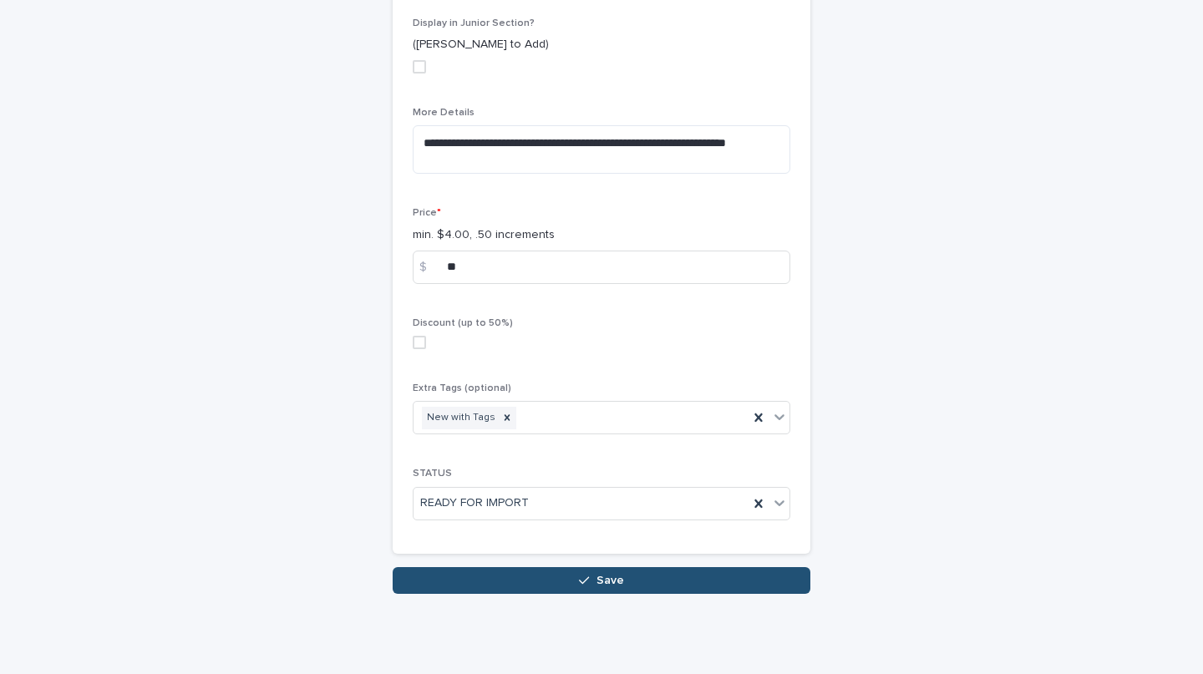
click at [640, 574] on button "Save" at bounding box center [602, 580] width 418 height 27
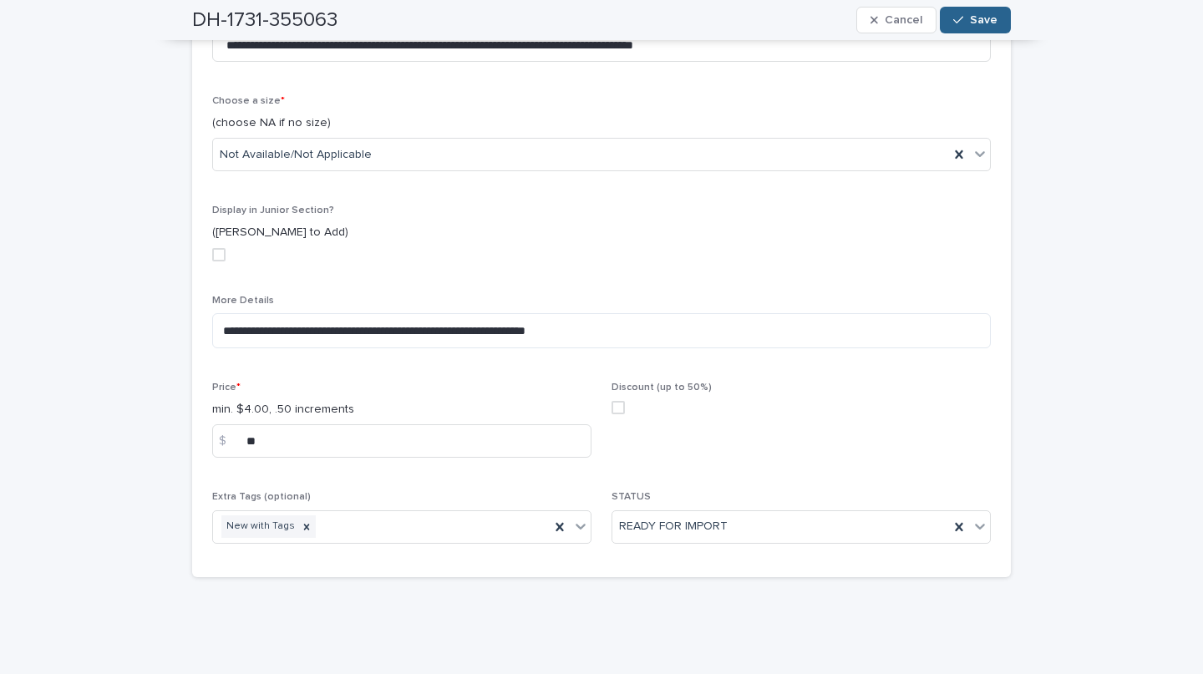
scroll to position [529, 0]
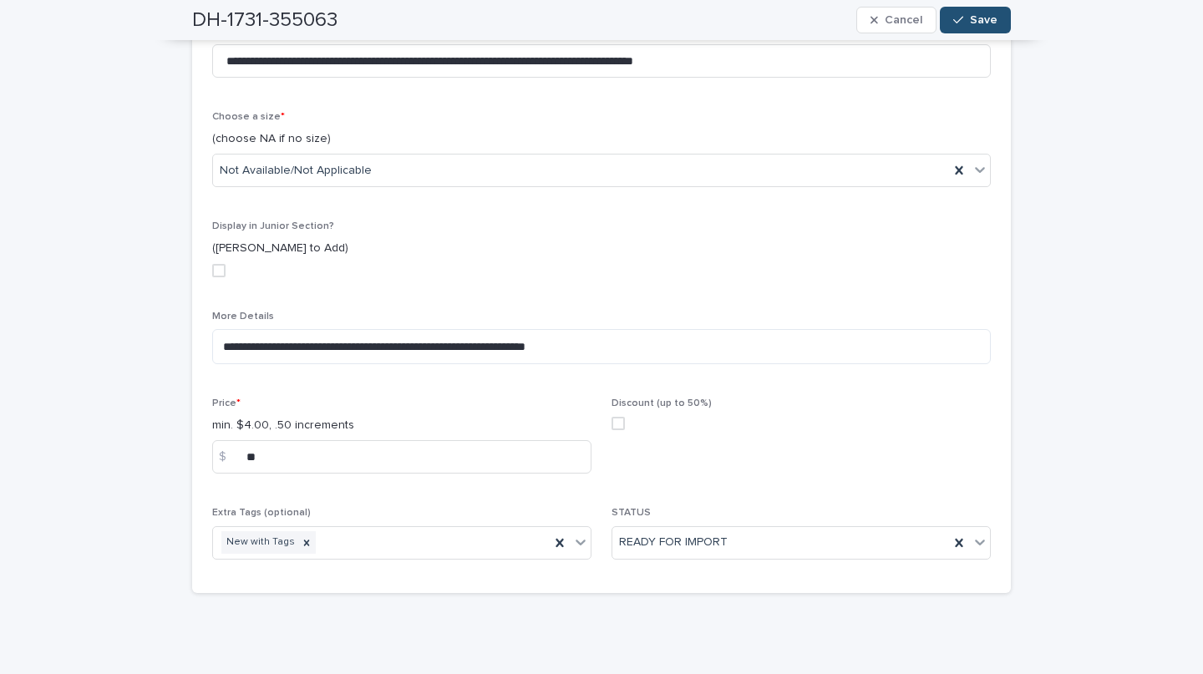
click at [973, 25] on span "Save" at bounding box center [984, 20] width 28 height 12
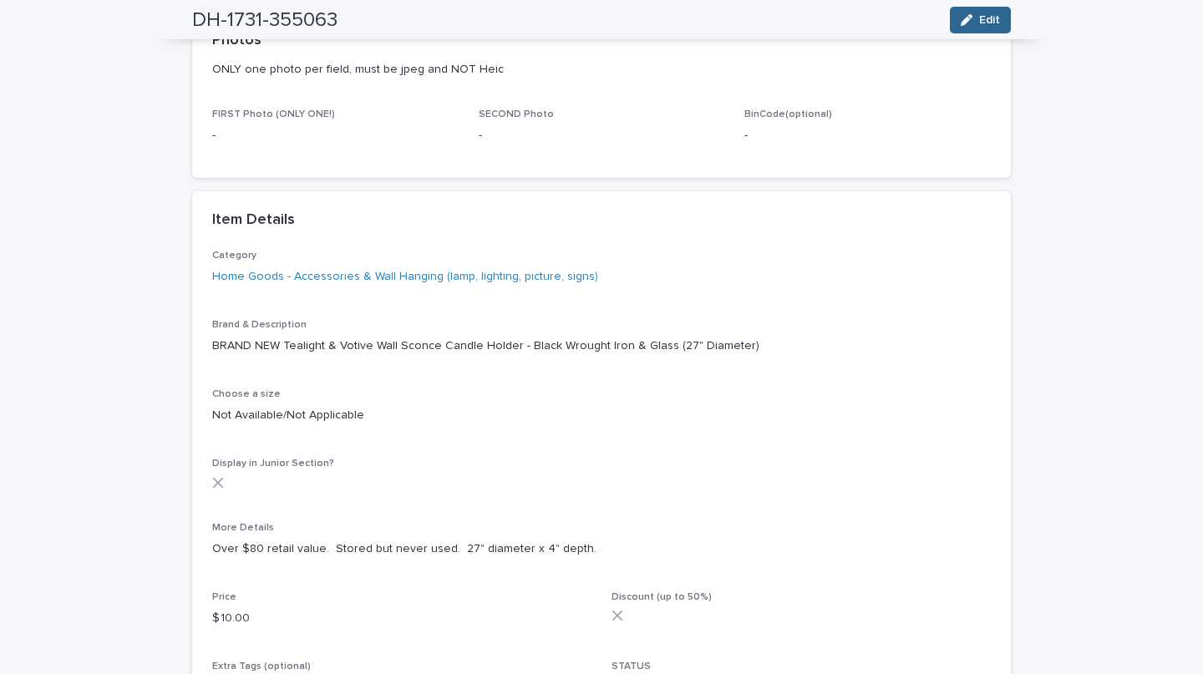
scroll to position [0, 0]
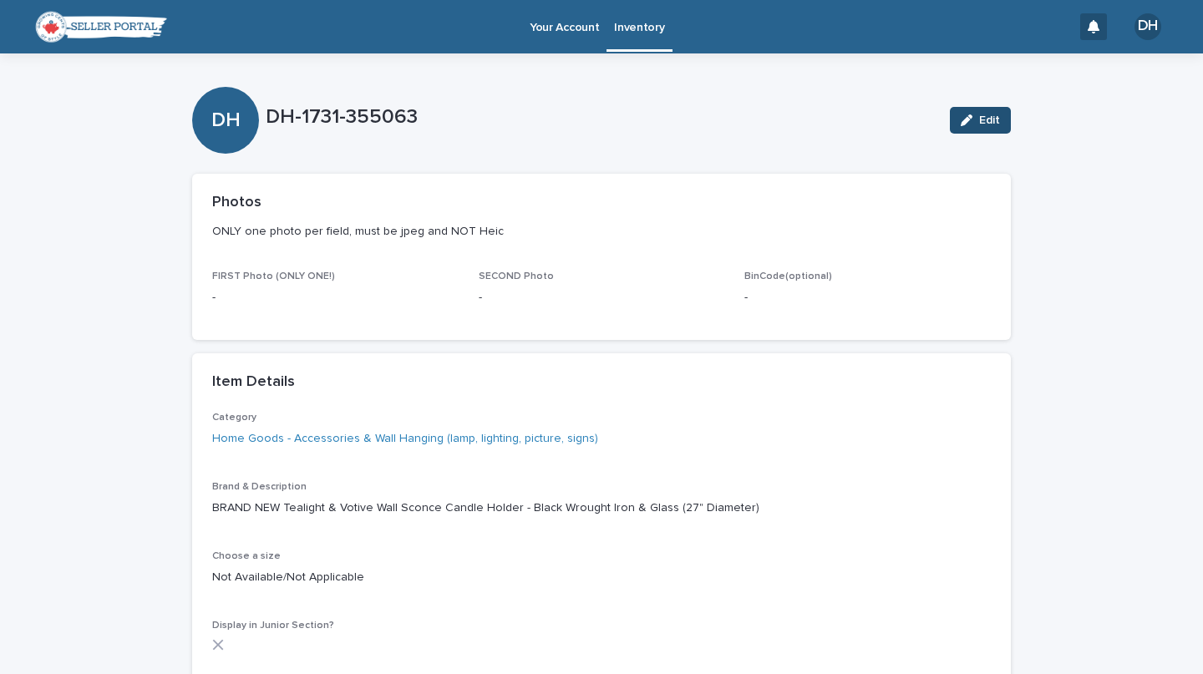
click at [969, 120] on div "button" at bounding box center [970, 120] width 18 height 12
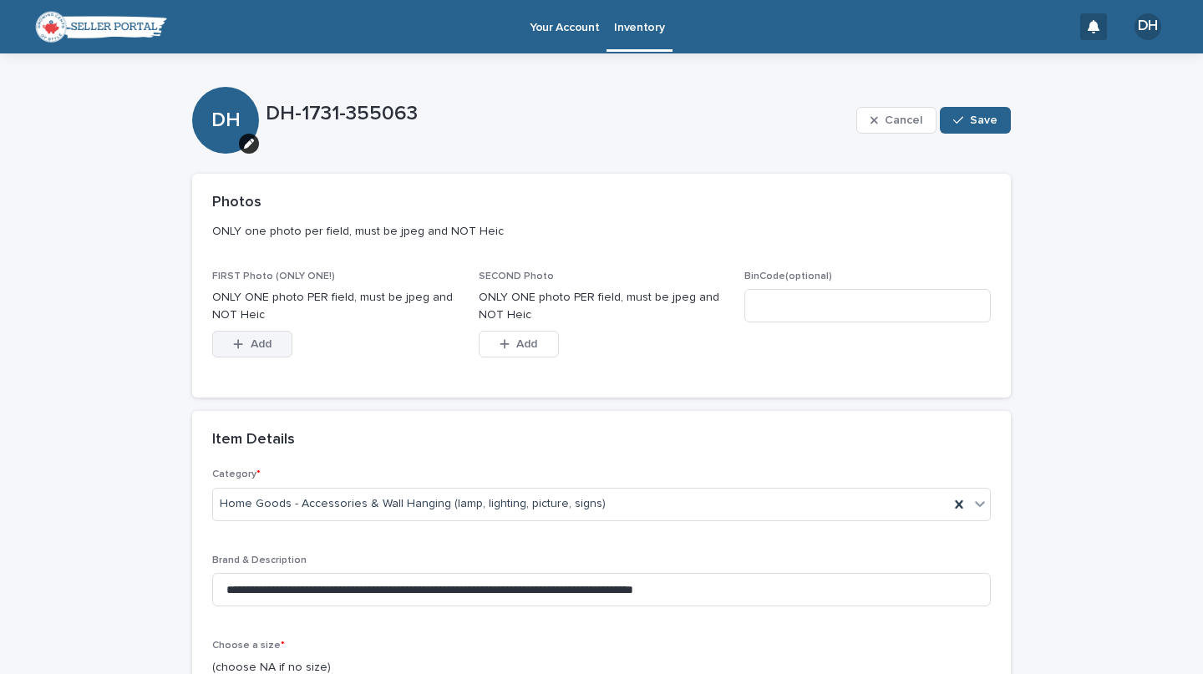
click at [251, 348] on span "Add" at bounding box center [261, 344] width 21 height 12
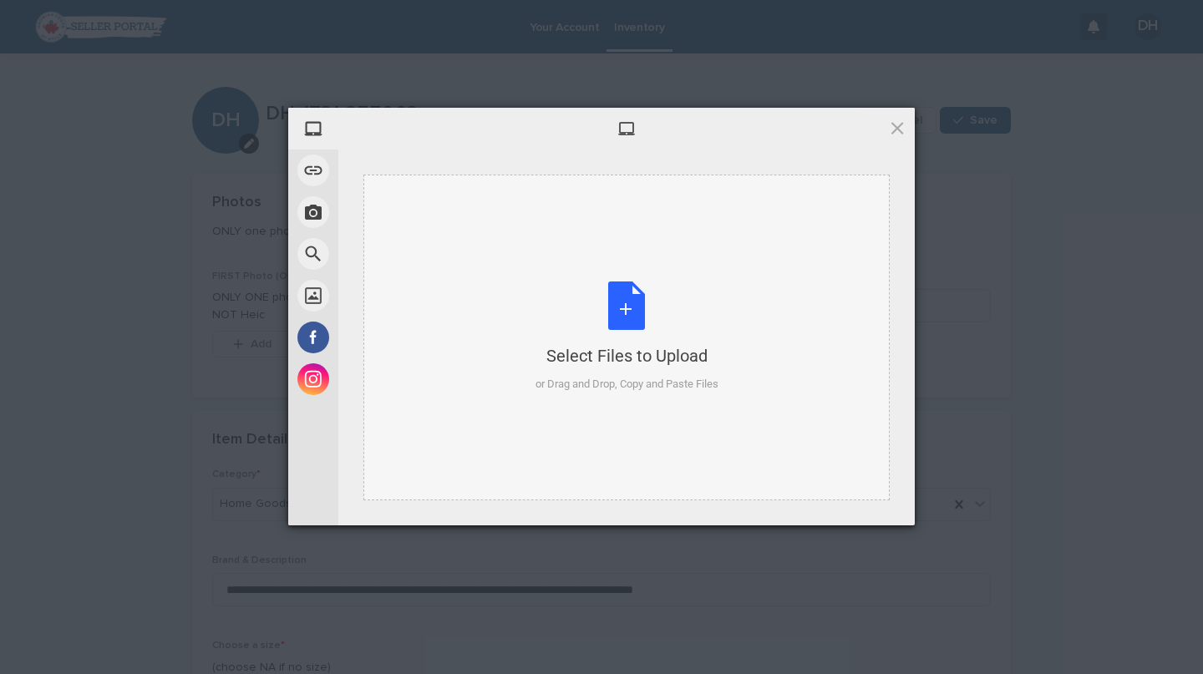
click at [643, 300] on div "Select Files to Upload or Drag and Drop, Copy and Paste Files" at bounding box center [627, 337] width 183 height 111
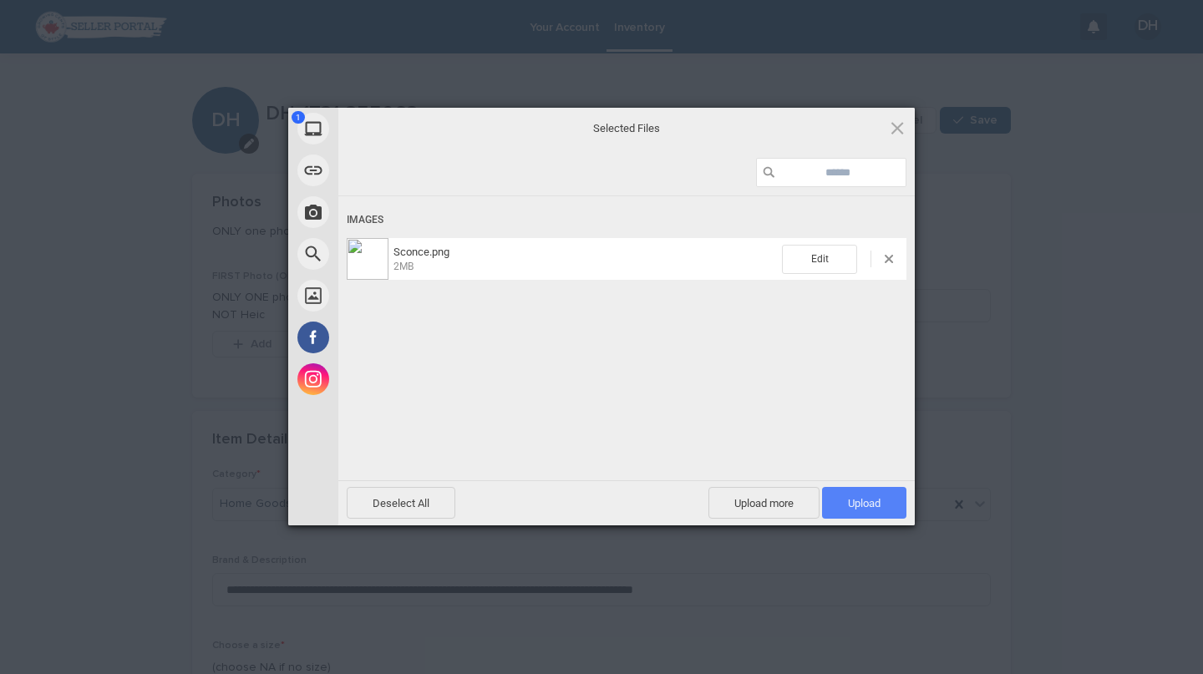
click at [873, 496] on span "Upload 1" at bounding box center [864, 503] width 84 height 32
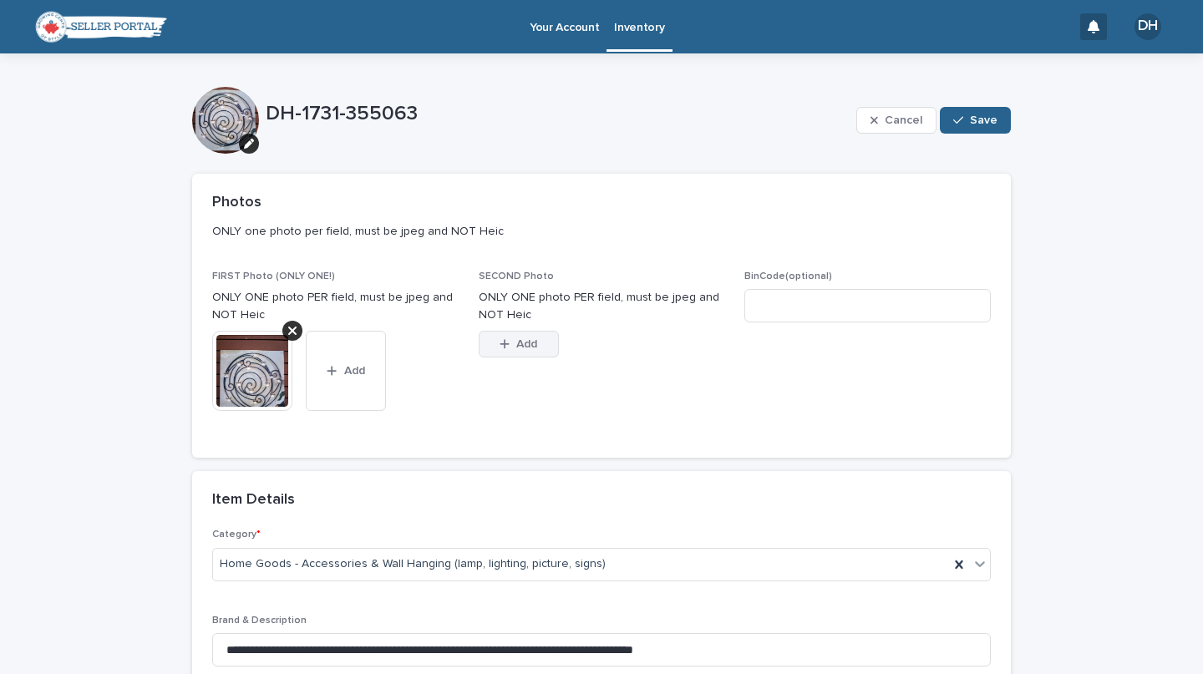
click at [496, 337] on button "Add" at bounding box center [519, 344] width 80 height 27
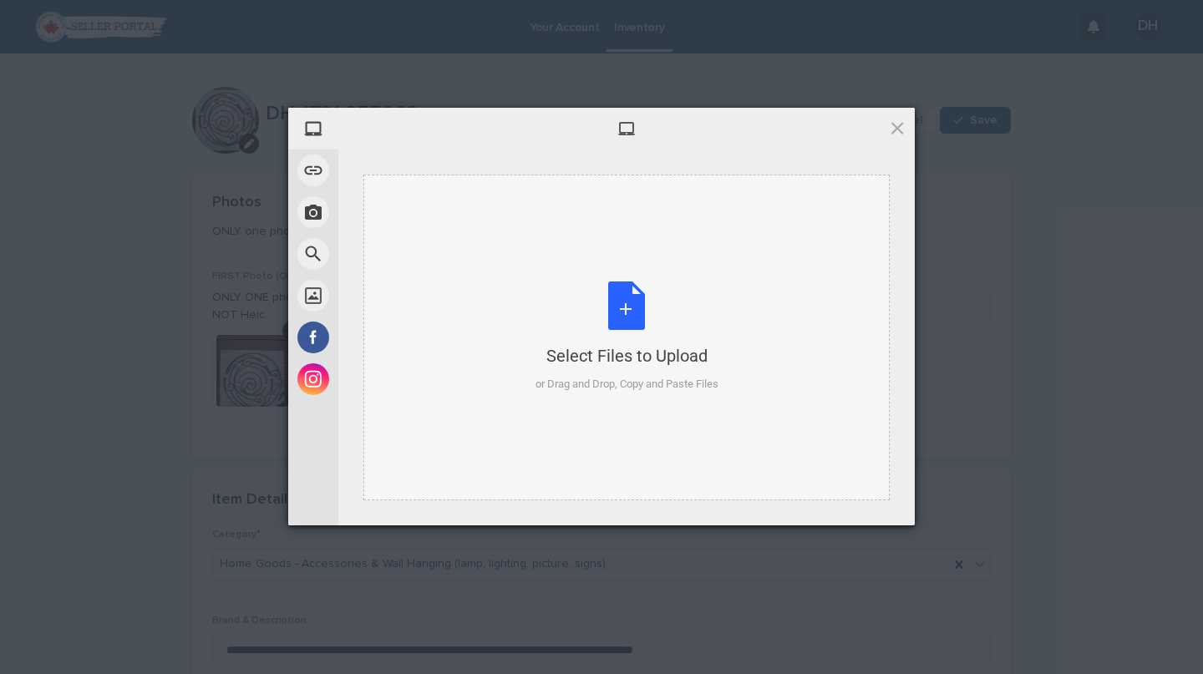
click at [648, 314] on div "Select Files to Upload or Drag and Drop, Copy and Paste Files" at bounding box center [627, 337] width 183 height 111
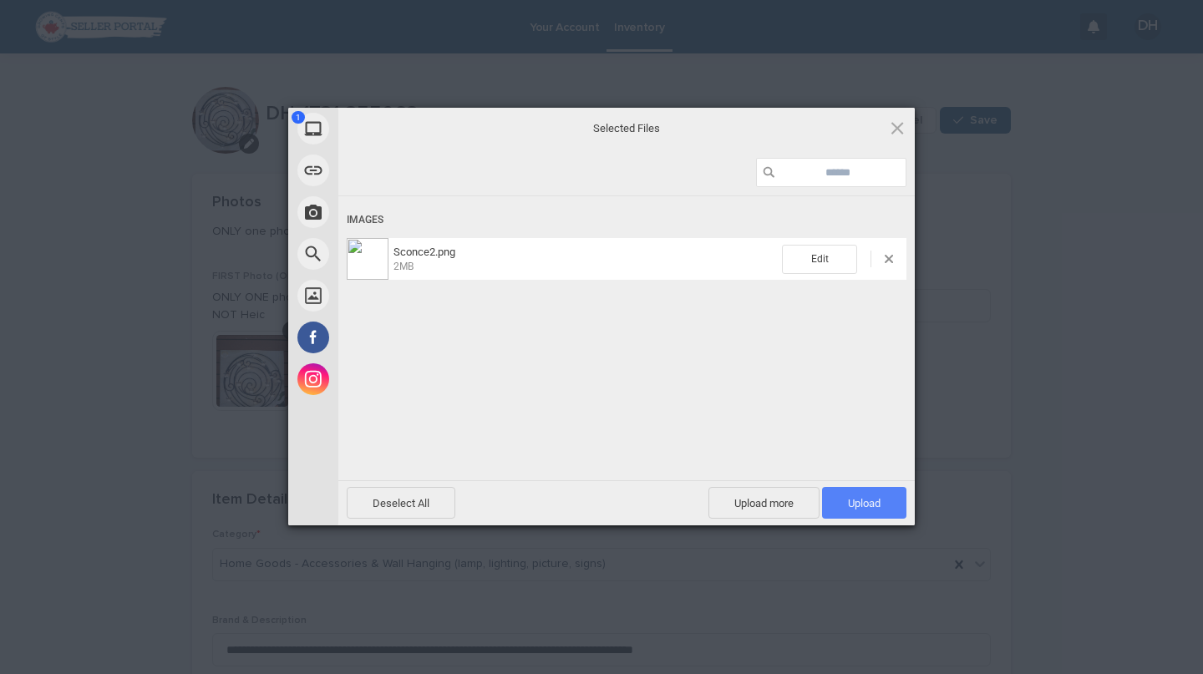
click at [868, 499] on span "Upload 1" at bounding box center [864, 503] width 33 height 13
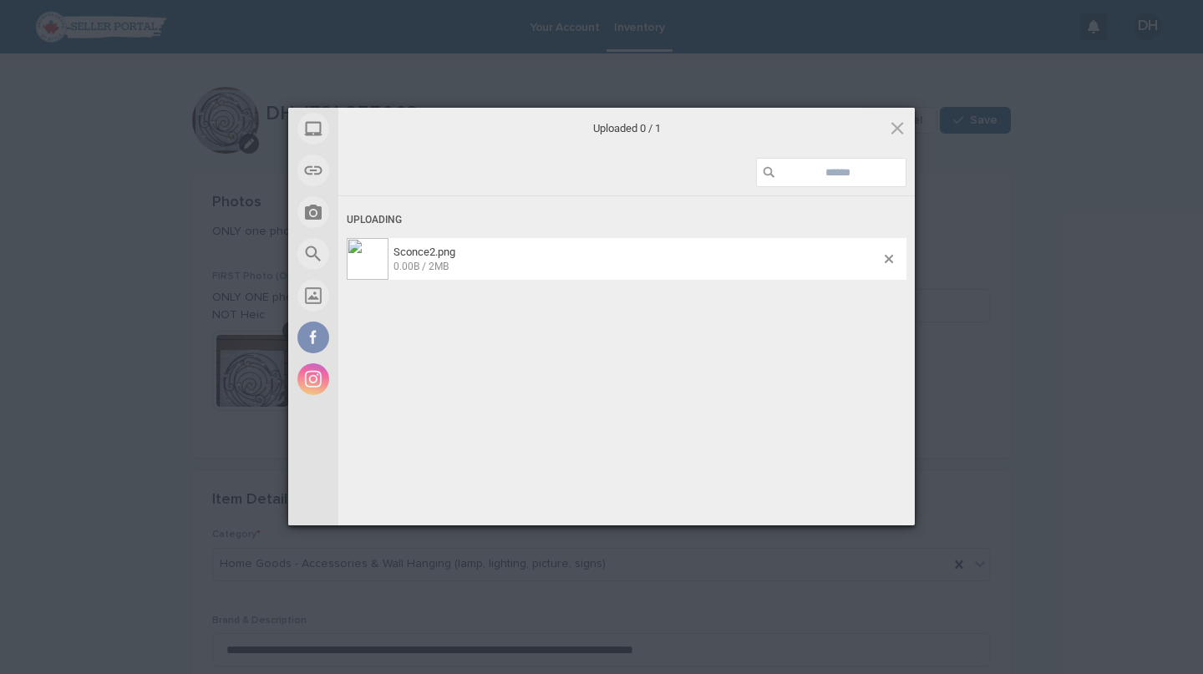
drag, startPoint x: 868, startPoint y: 499, endPoint x: 892, endPoint y: 377, distance: 124.2
click at [892, 377] on div "Uploading Sconce2.png 0.00B / 2MB" at bounding box center [626, 363] width 577 height 334
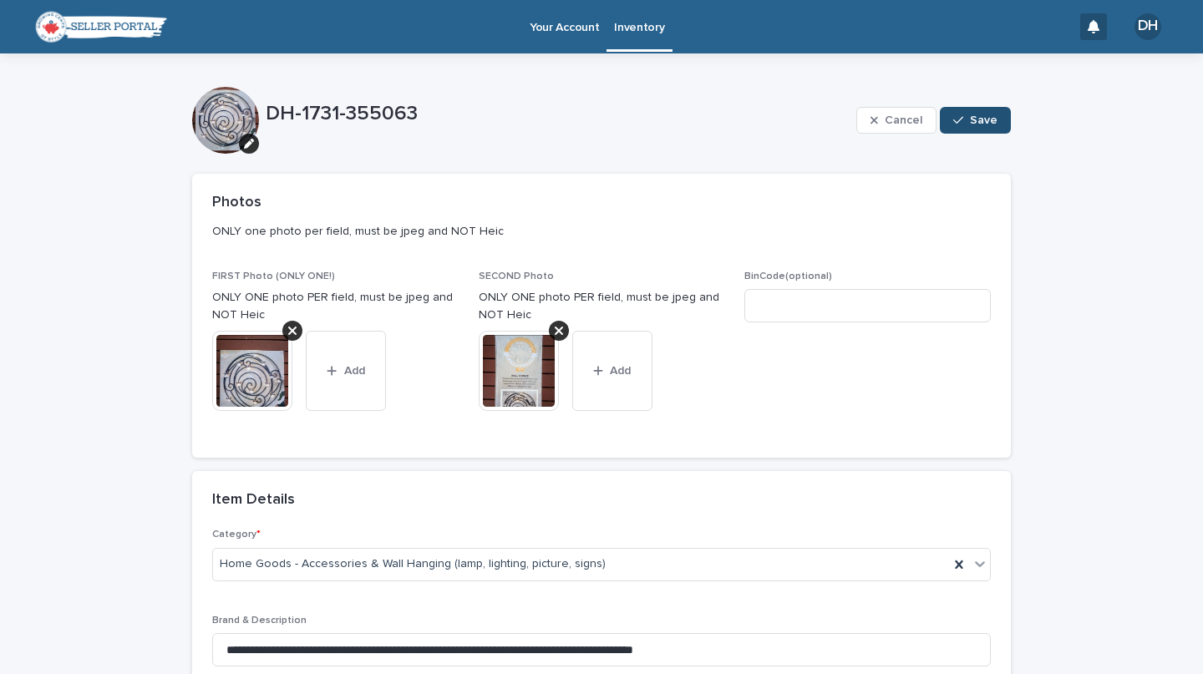
click at [956, 126] on button "Save" at bounding box center [975, 120] width 71 height 27
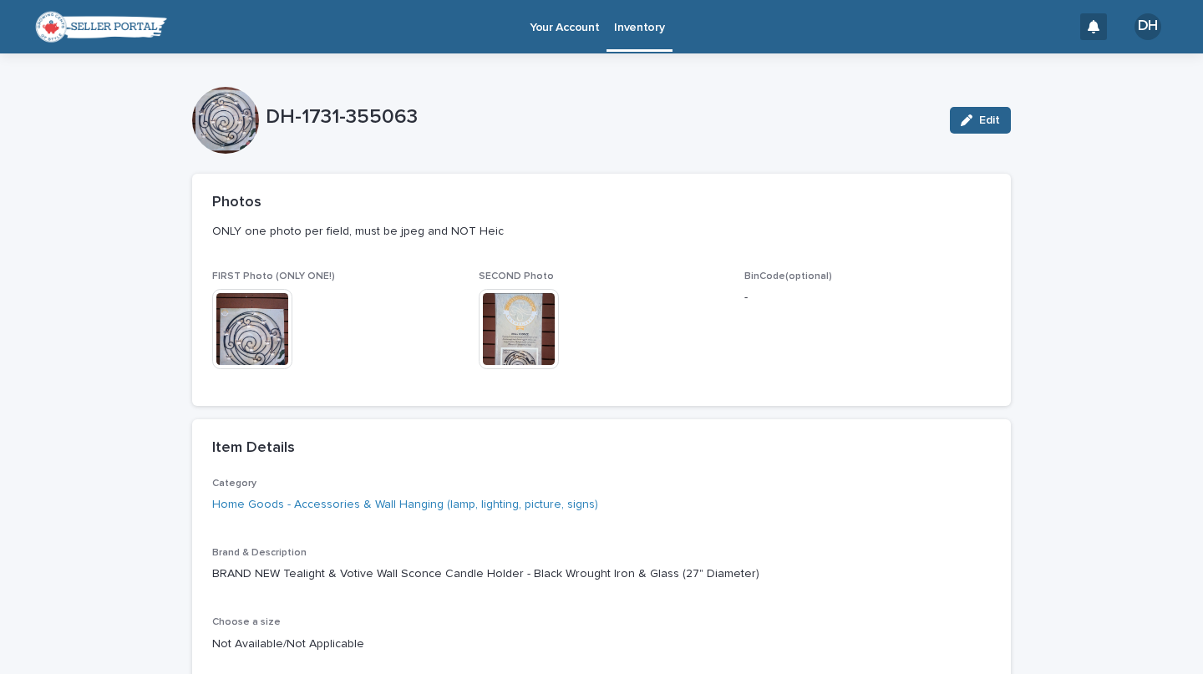
click at [643, 28] on p "Inventory" at bounding box center [639, 17] width 50 height 35
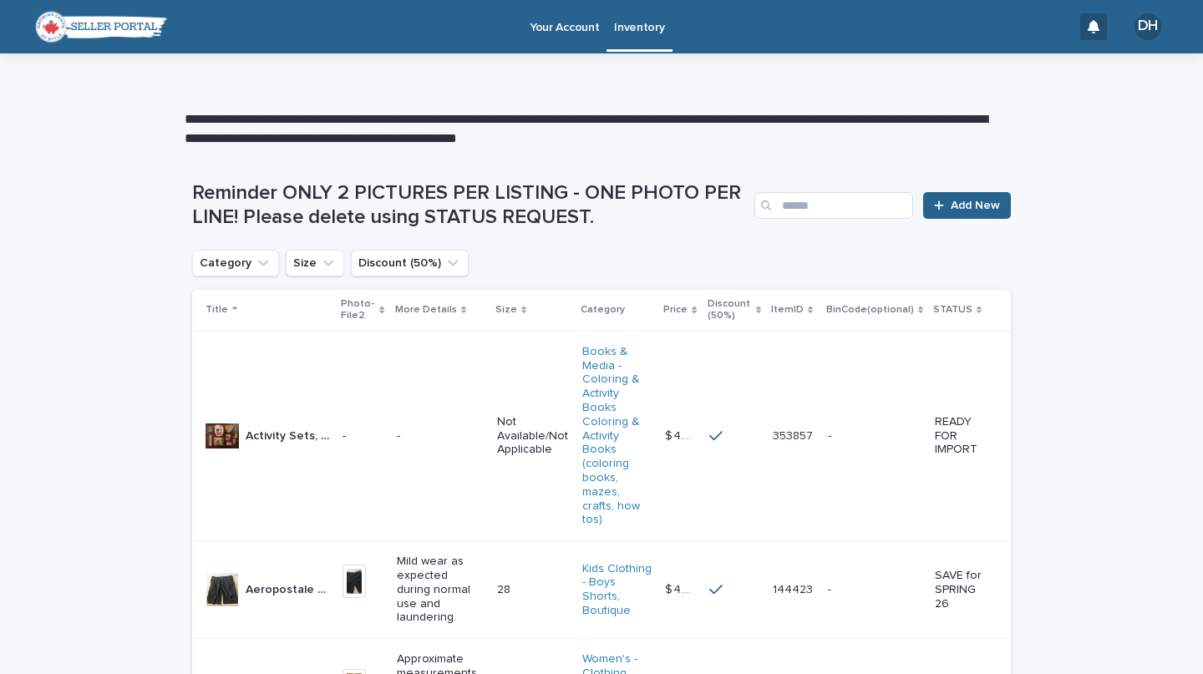
click at [952, 200] on span "Add New" at bounding box center [975, 206] width 49 height 12
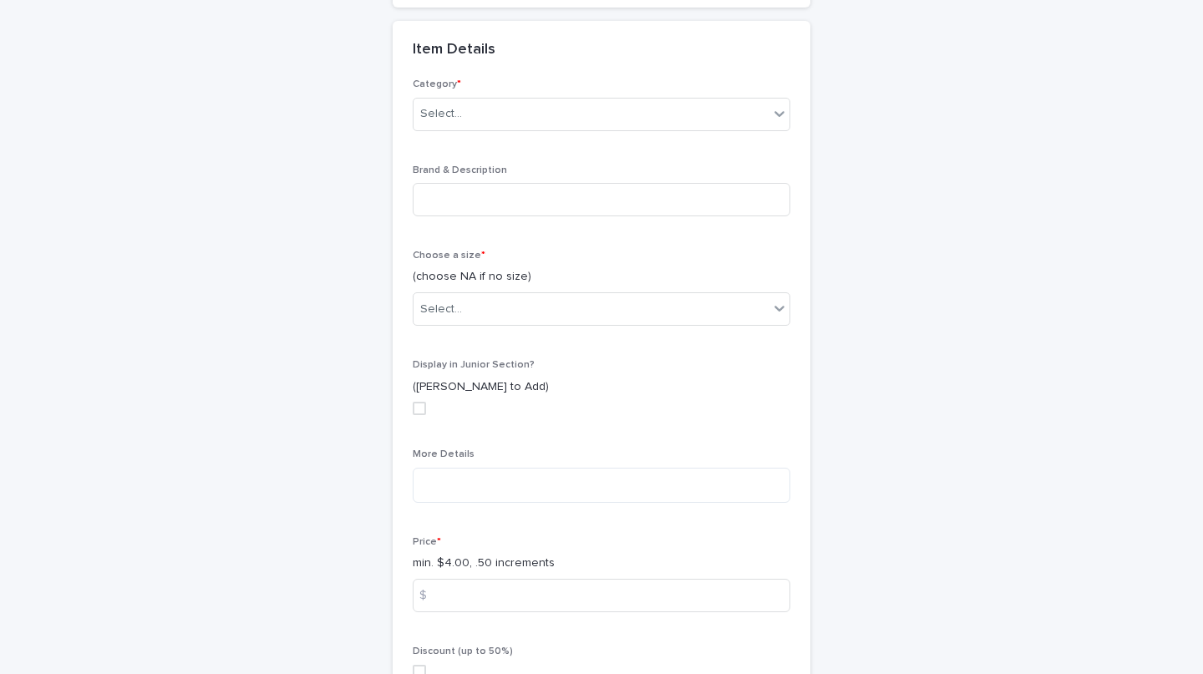
scroll to position [651, 0]
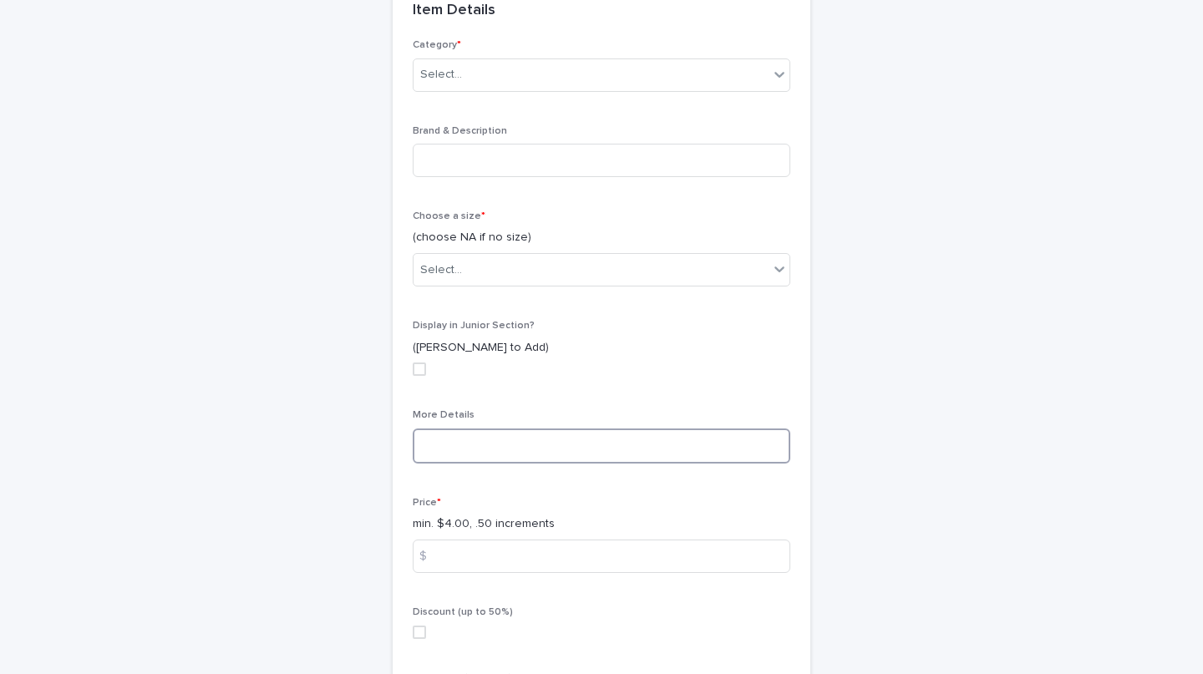
click at [486, 447] on textarea at bounding box center [602, 446] width 378 height 35
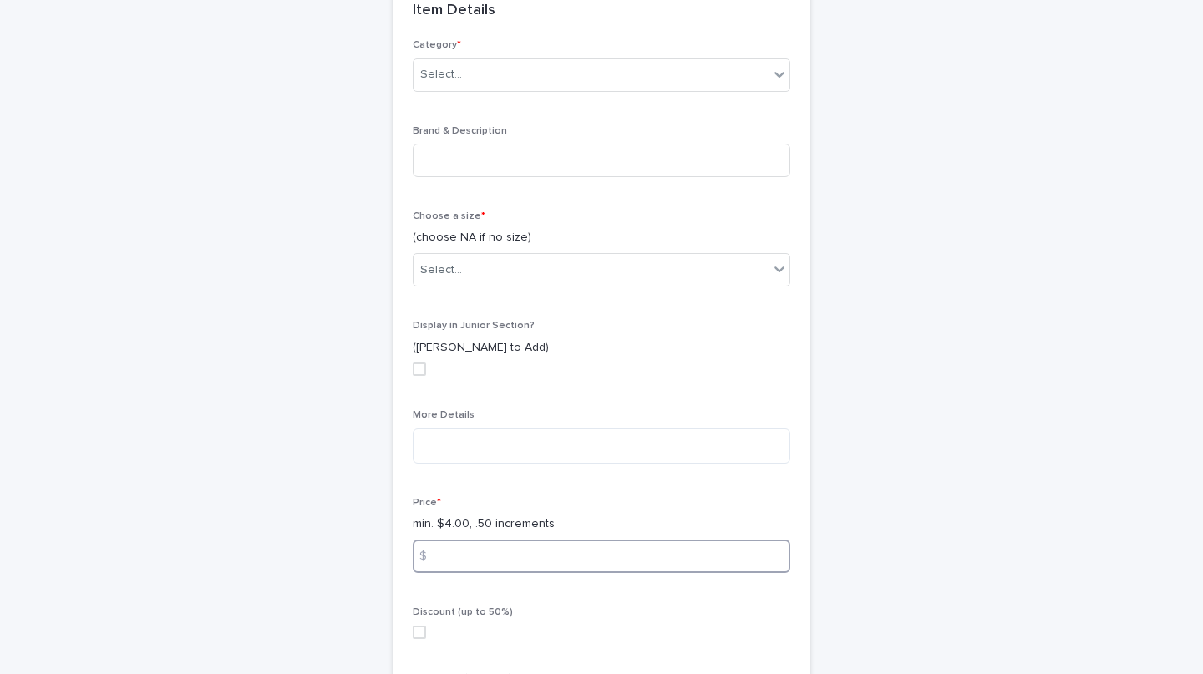
click at [476, 565] on input at bounding box center [602, 556] width 378 height 33
click at [413, 633] on span at bounding box center [419, 632] width 13 height 13
type input "*"
drag, startPoint x: 412, startPoint y: 633, endPoint x: 451, endPoint y: 342, distance: 293.5
click at [451, 342] on div "Category * Select... Brand & Description Choose a size * (choose NA if no size)…" at bounding box center [602, 431] width 378 height 784
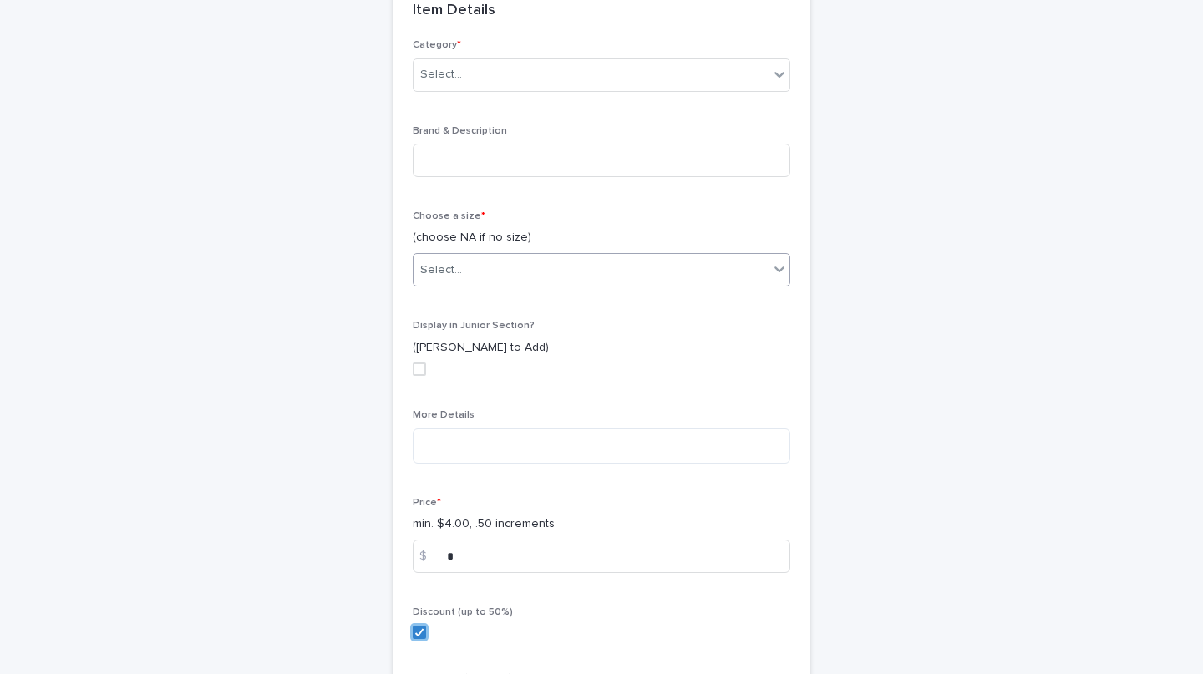
click at [467, 258] on div "Select..." at bounding box center [591, 271] width 355 height 28
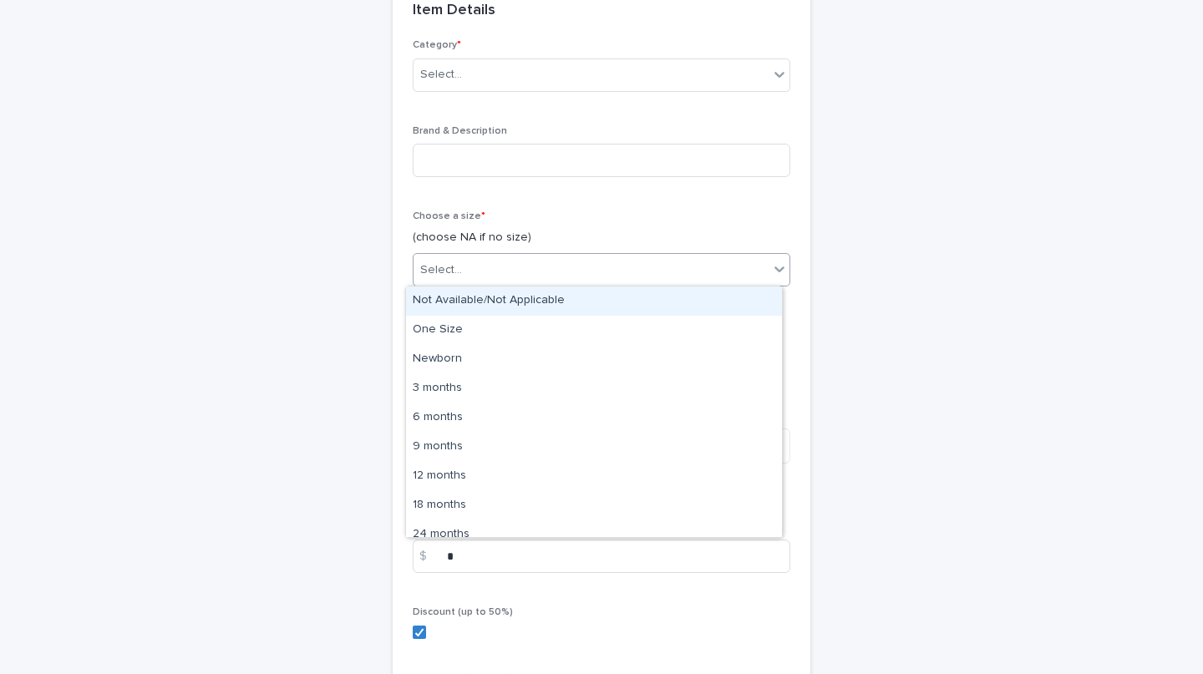
click at [471, 295] on div "Not Available/Not Applicable" at bounding box center [594, 301] width 376 height 29
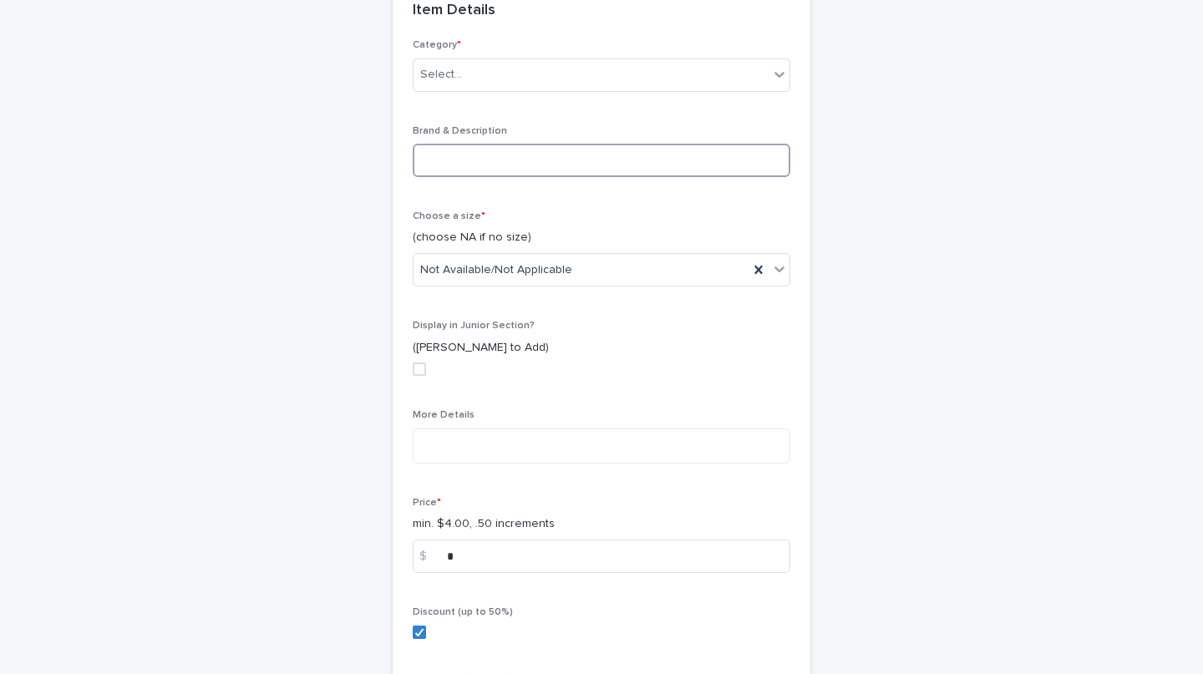
click at [482, 145] on input at bounding box center [602, 160] width 378 height 33
paste input "**********"
type input "**********"
click at [469, 69] on div "Select..." at bounding box center [591, 75] width 355 height 28
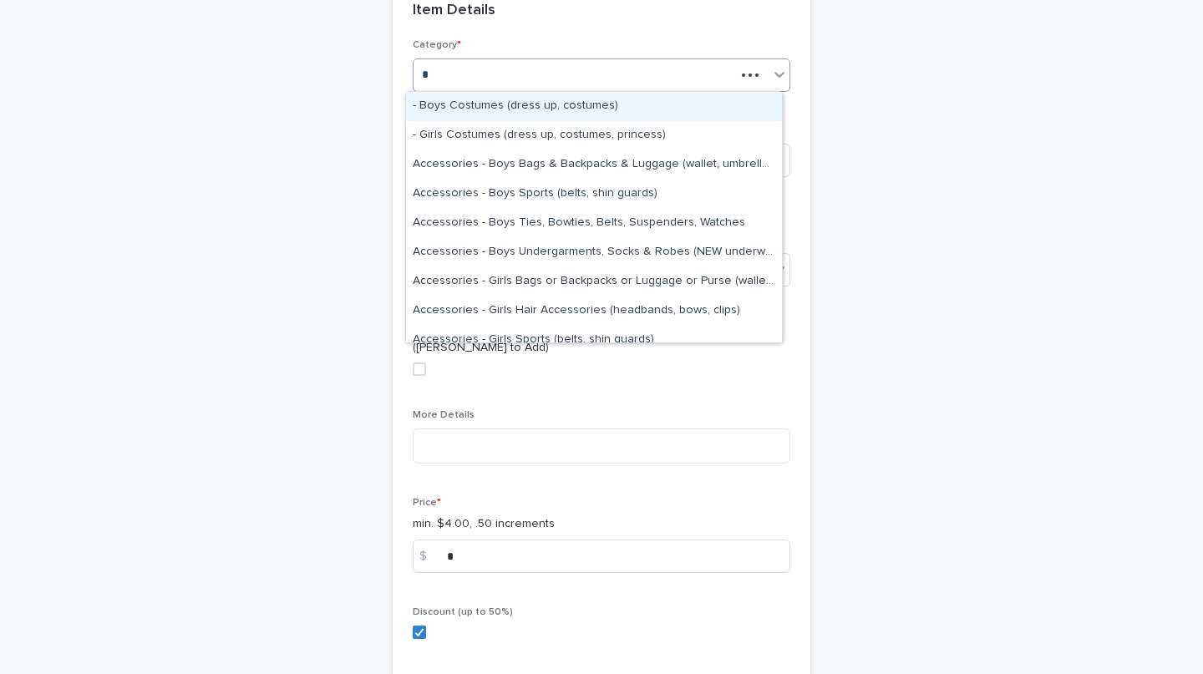
type input "**"
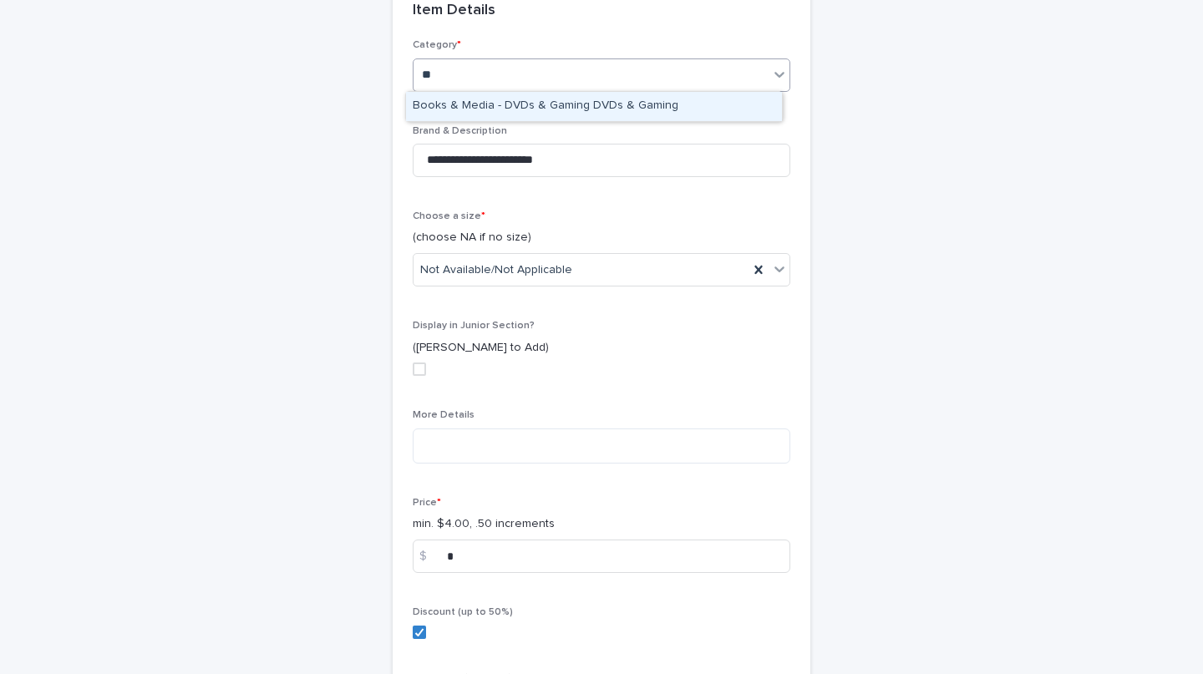
click at [561, 104] on div "Books & Media - DVDs & Gaming DVDs & Gaming" at bounding box center [594, 106] width 376 height 29
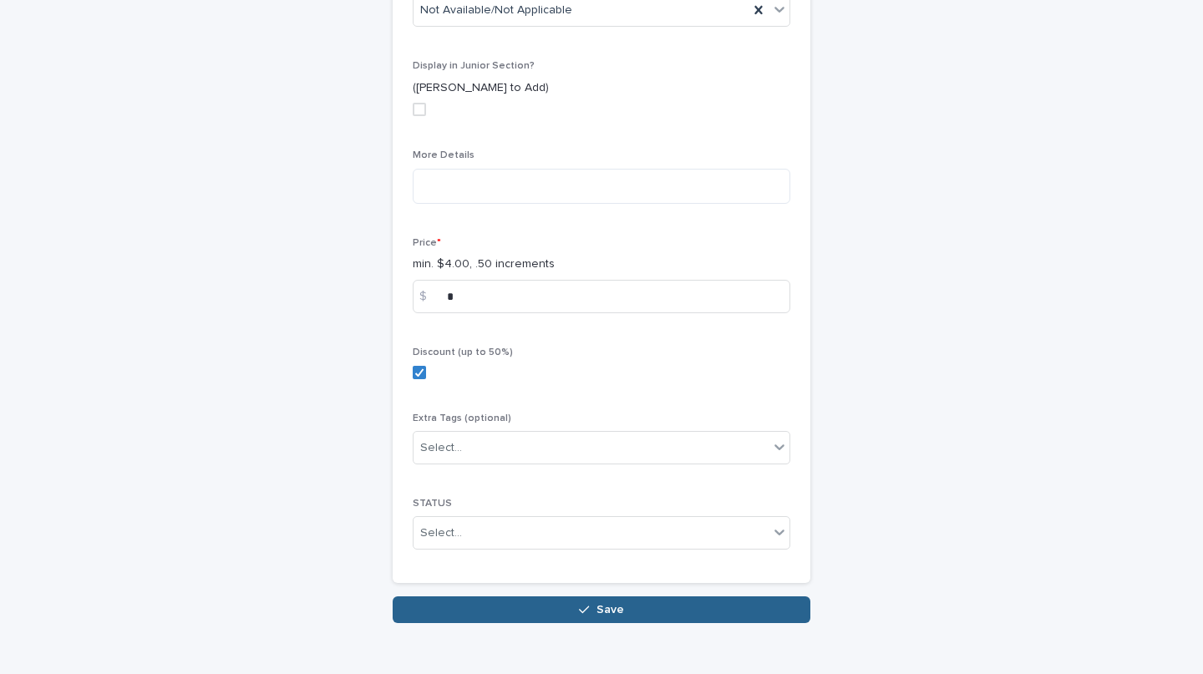
scroll to position [941, 0]
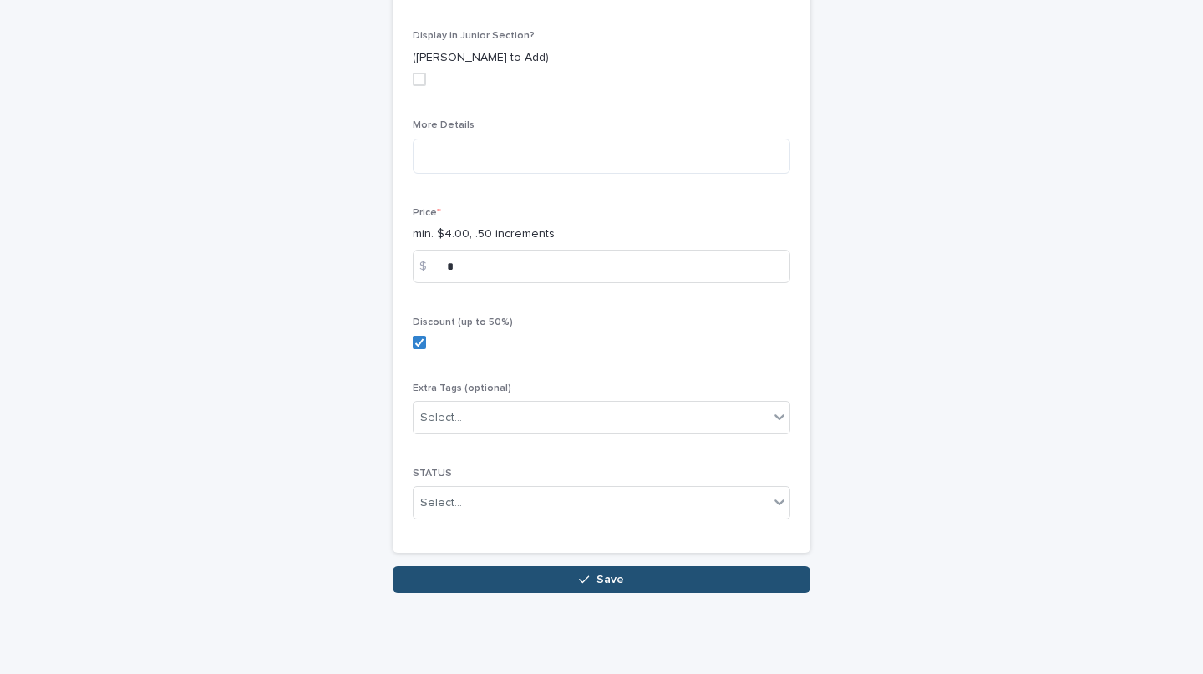
click at [635, 590] on button "Save" at bounding box center [602, 580] width 418 height 27
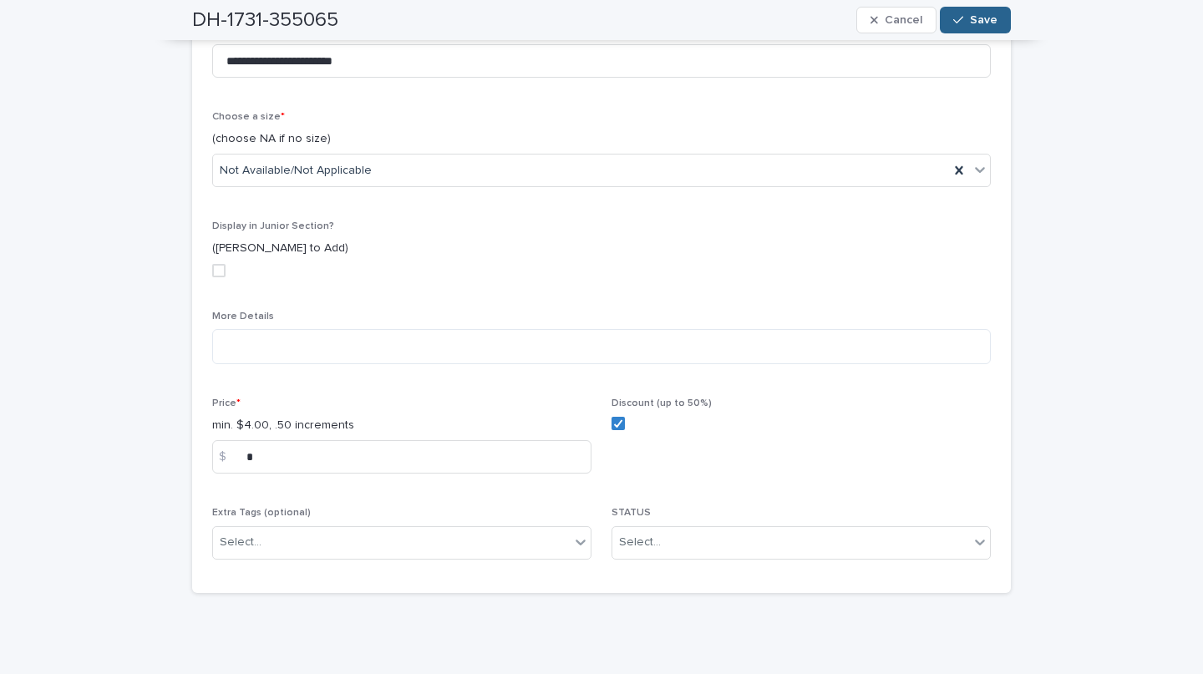
scroll to position [529, 0]
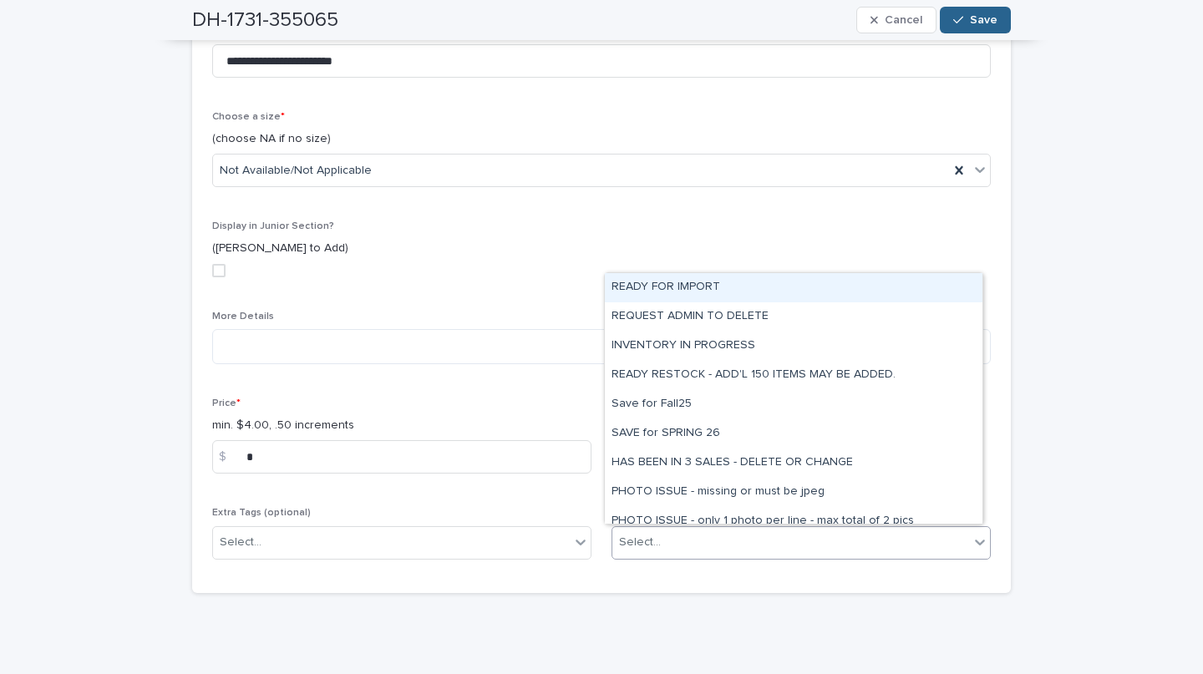
type input "*"
click at [726, 287] on div "READY FOR IMPORT" at bounding box center [794, 287] width 378 height 29
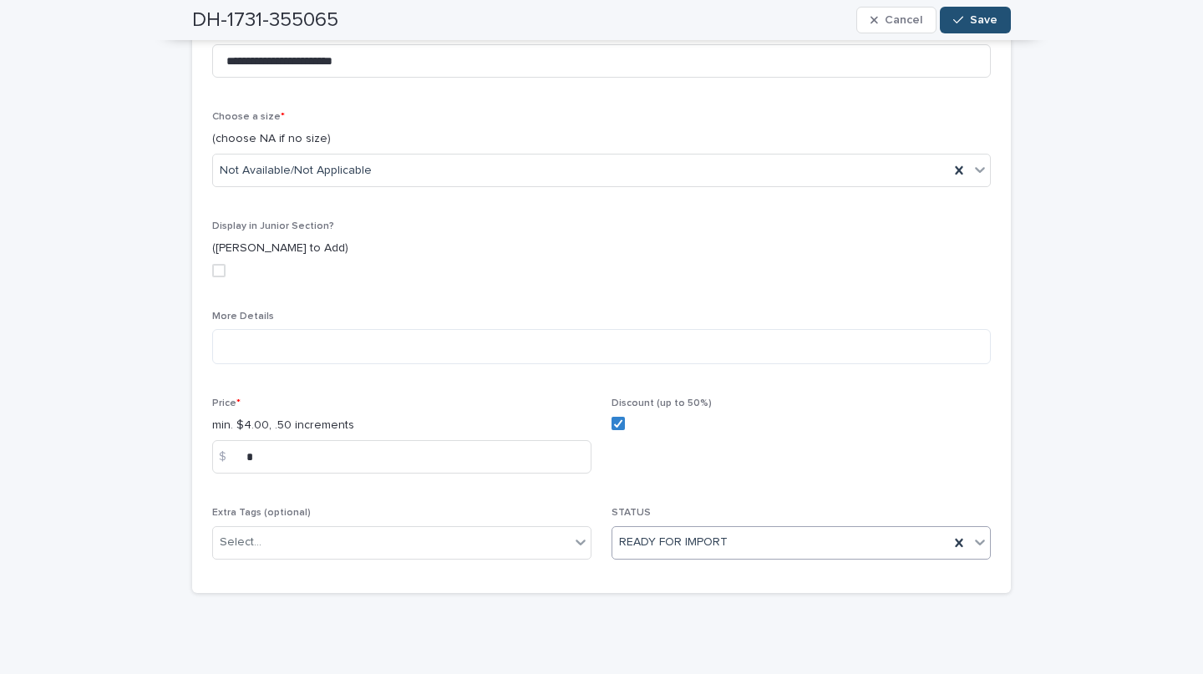
click at [964, 12] on button "Save" at bounding box center [975, 20] width 71 height 27
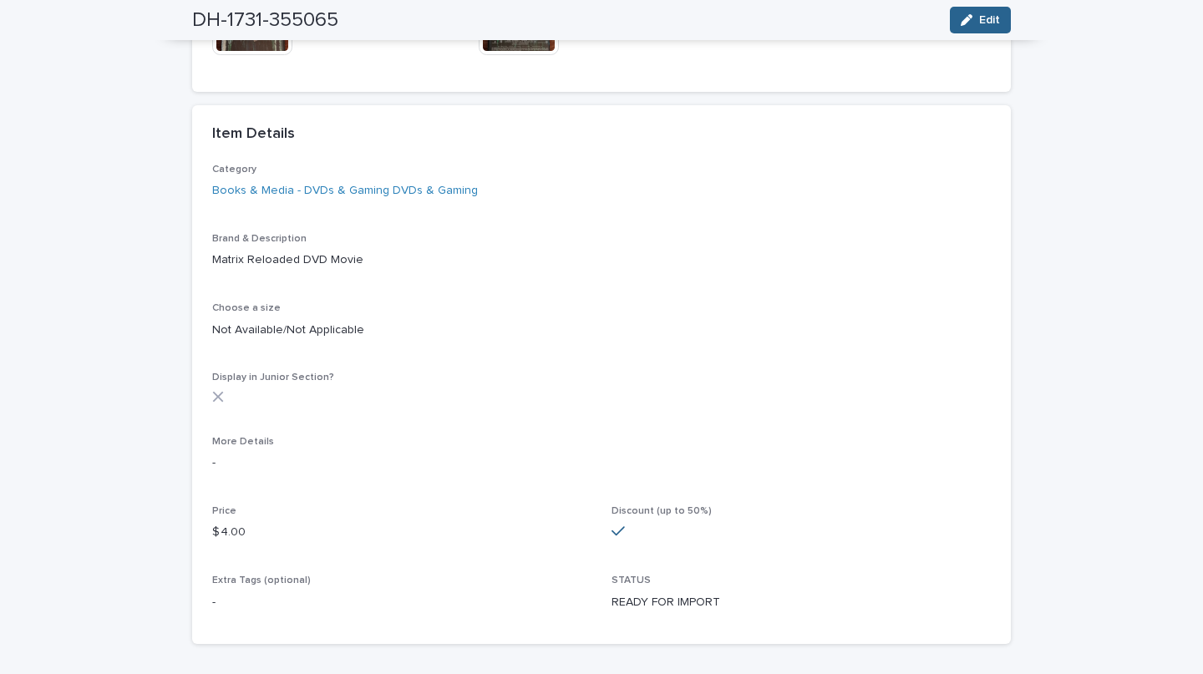
scroll to position [348, 0]
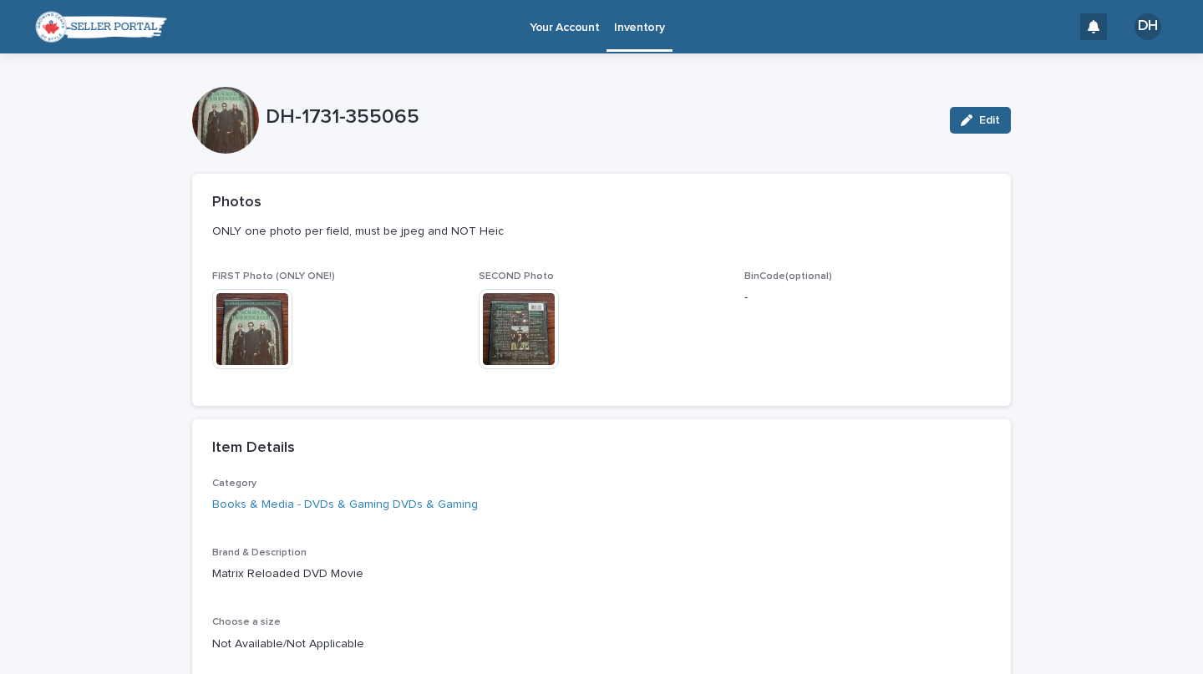
click at [629, 29] on p "Inventory" at bounding box center [639, 17] width 50 height 35
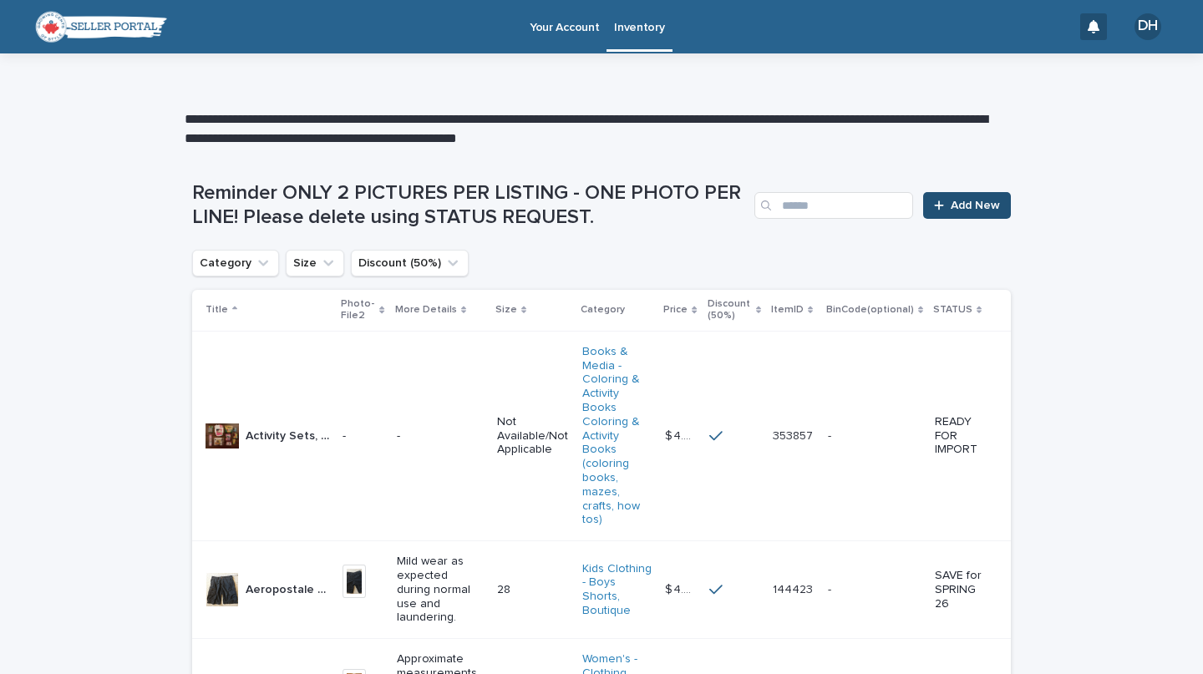
click at [951, 206] on span "Add New" at bounding box center [975, 206] width 49 height 12
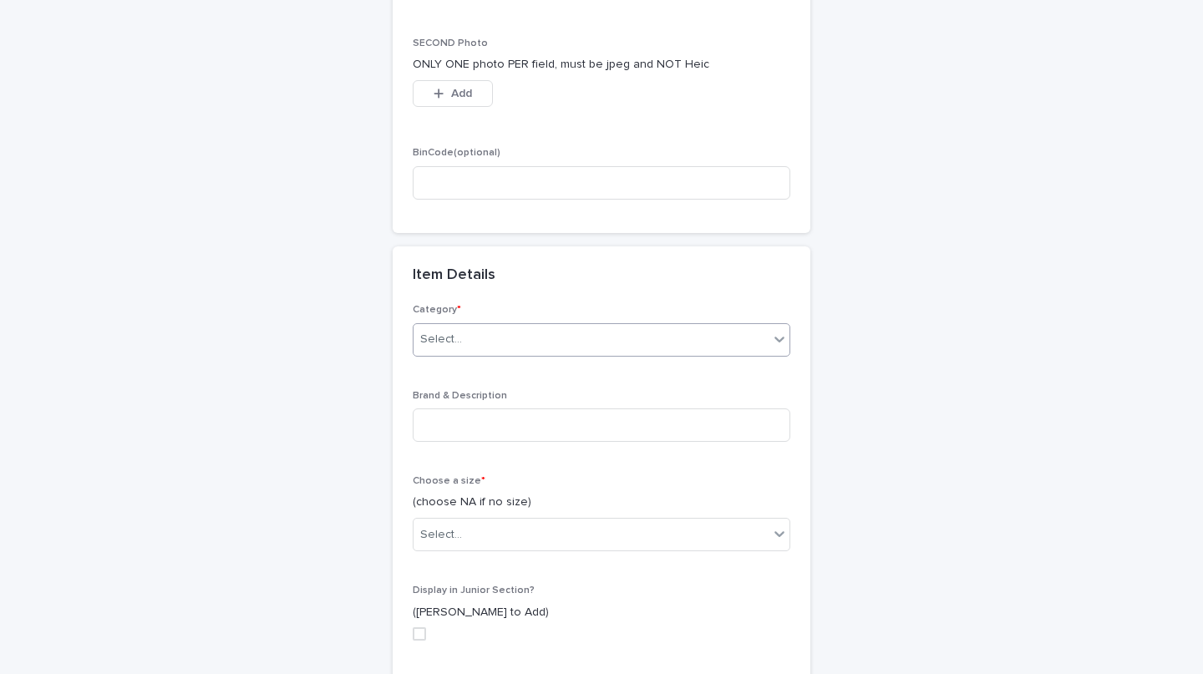
scroll to position [389, 0]
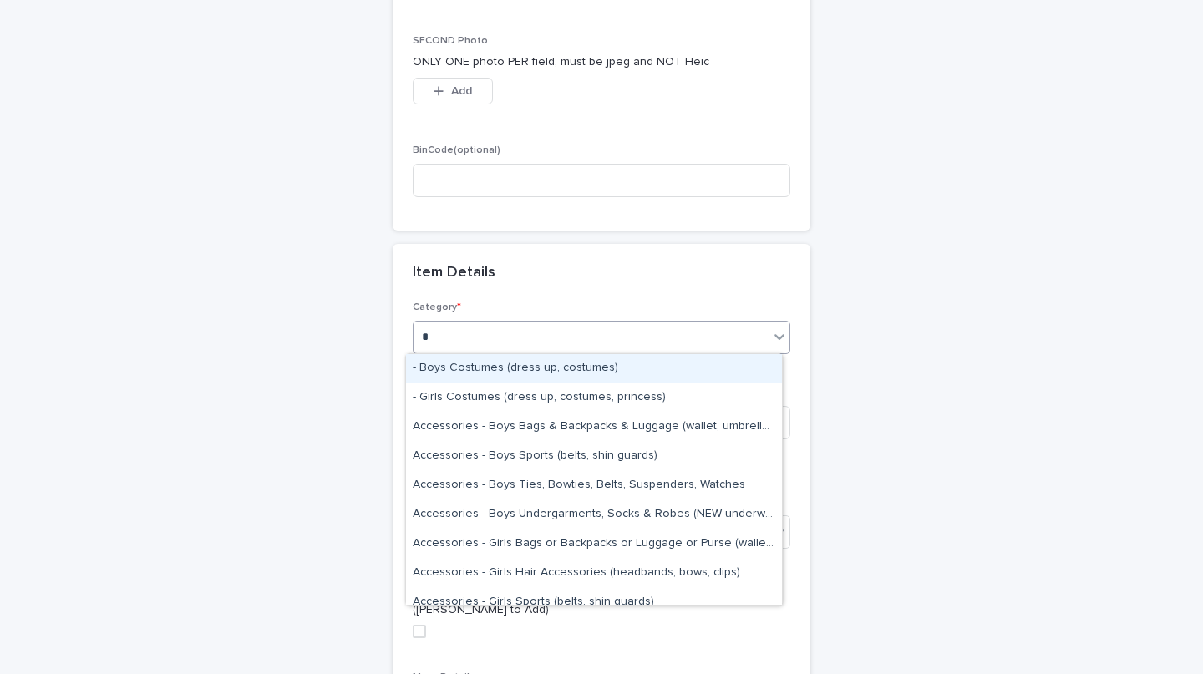
type input "**"
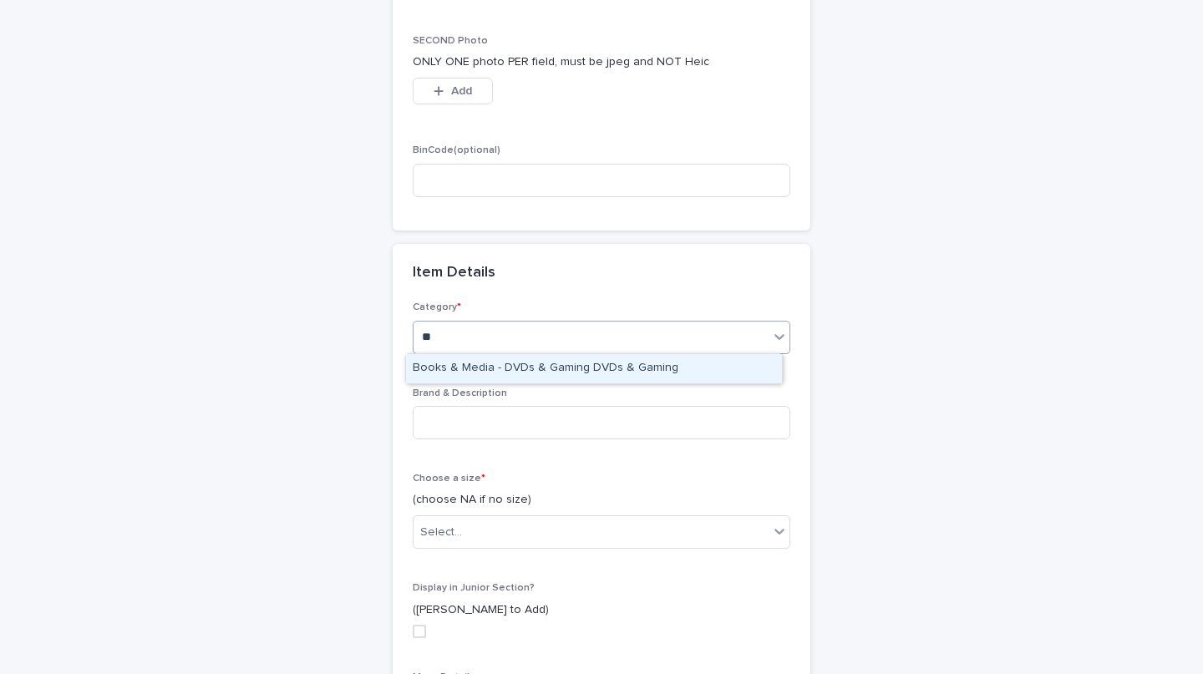
click at [649, 362] on div "Books & Media - DVDs & Gaming DVDs & Gaming" at bounding box center [594, 368] width 376 height 29
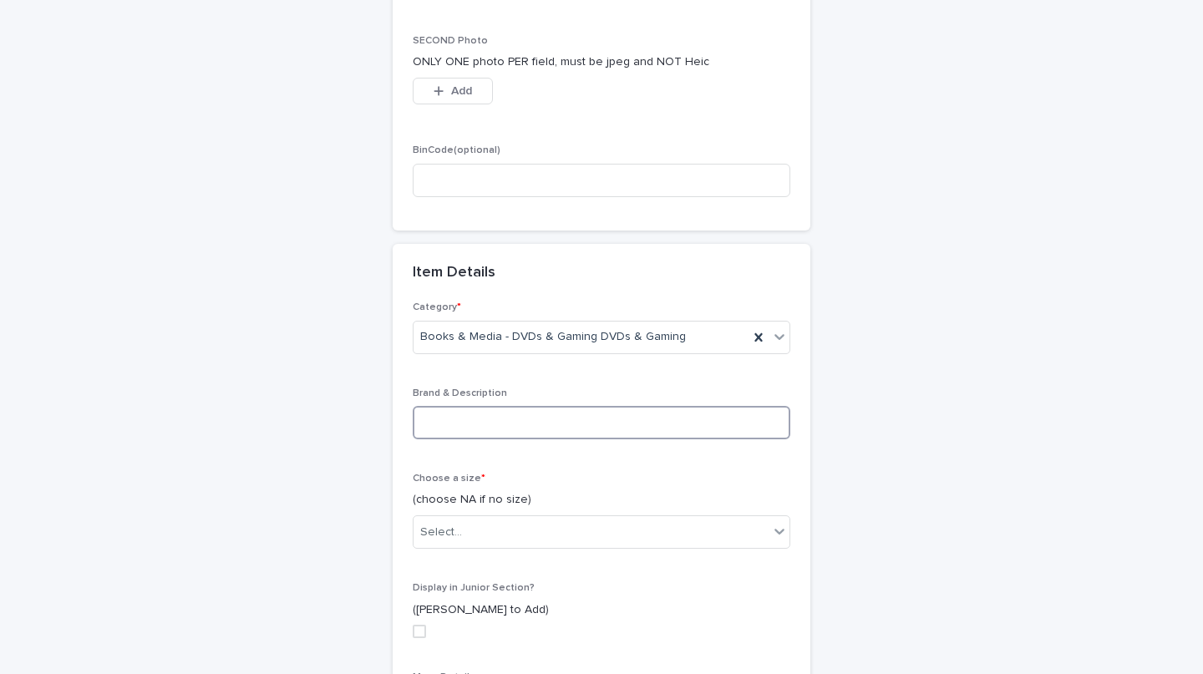
paste input "**********"
type input "**********"
type input "*"
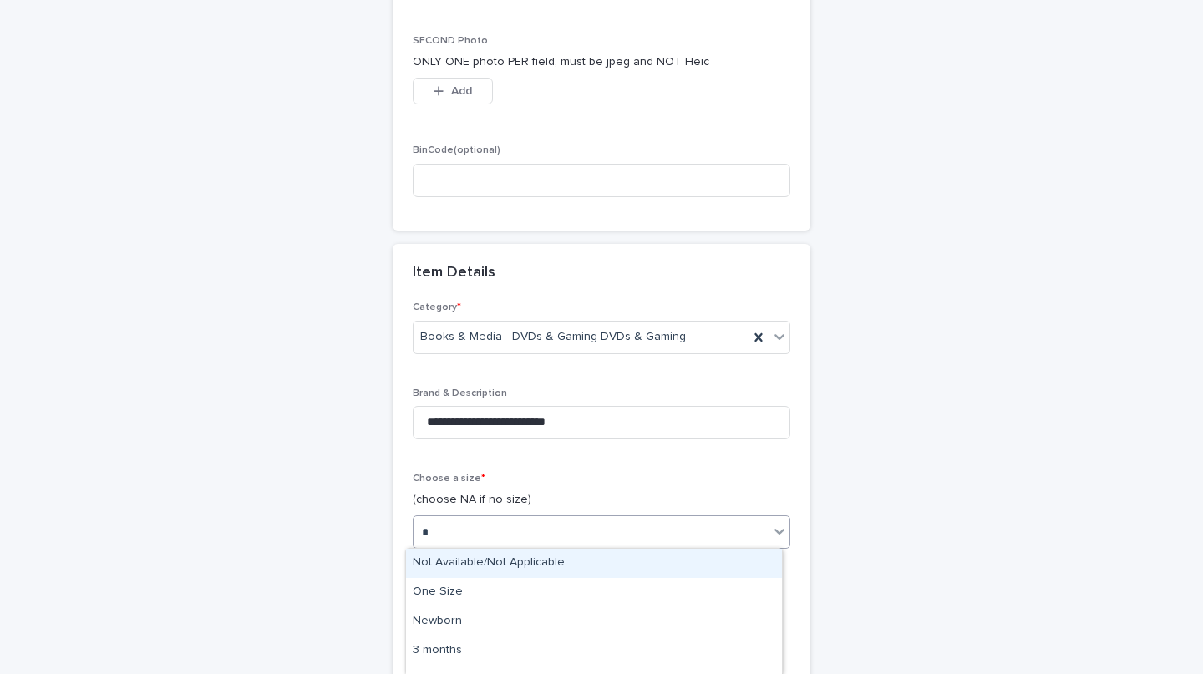
click at [557, 559] on div "Not Available/Not Applicable" at bounding box center [594, 563] width 376 height 29
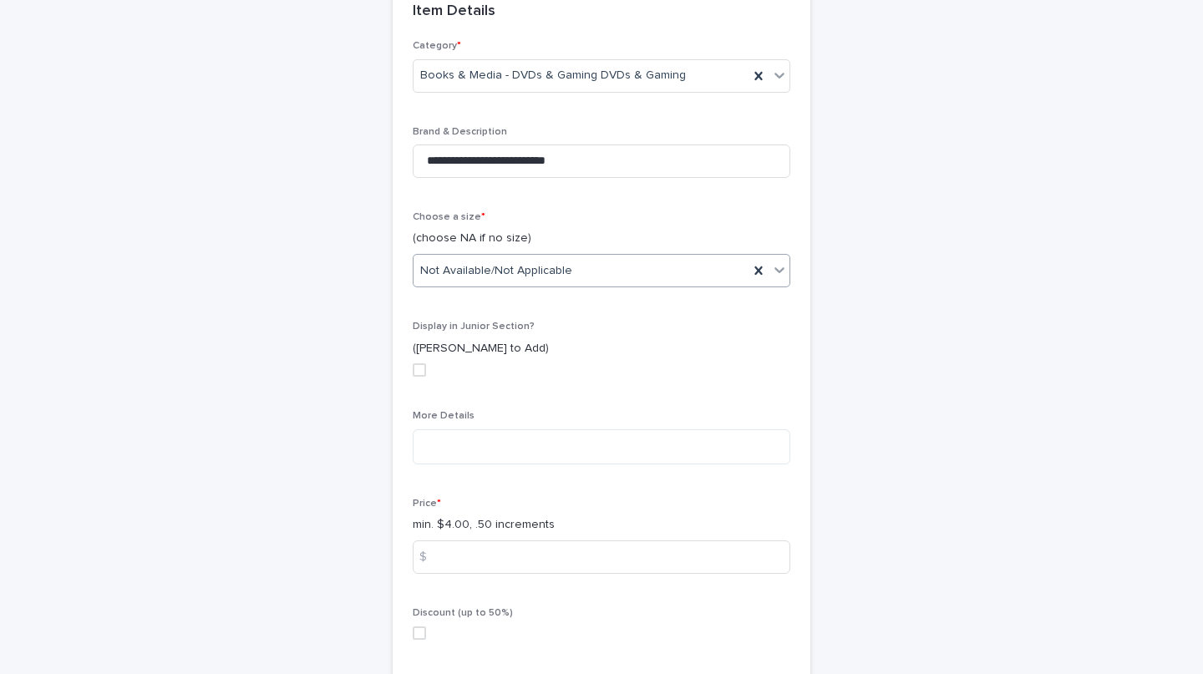
scroll to position [652, 0]
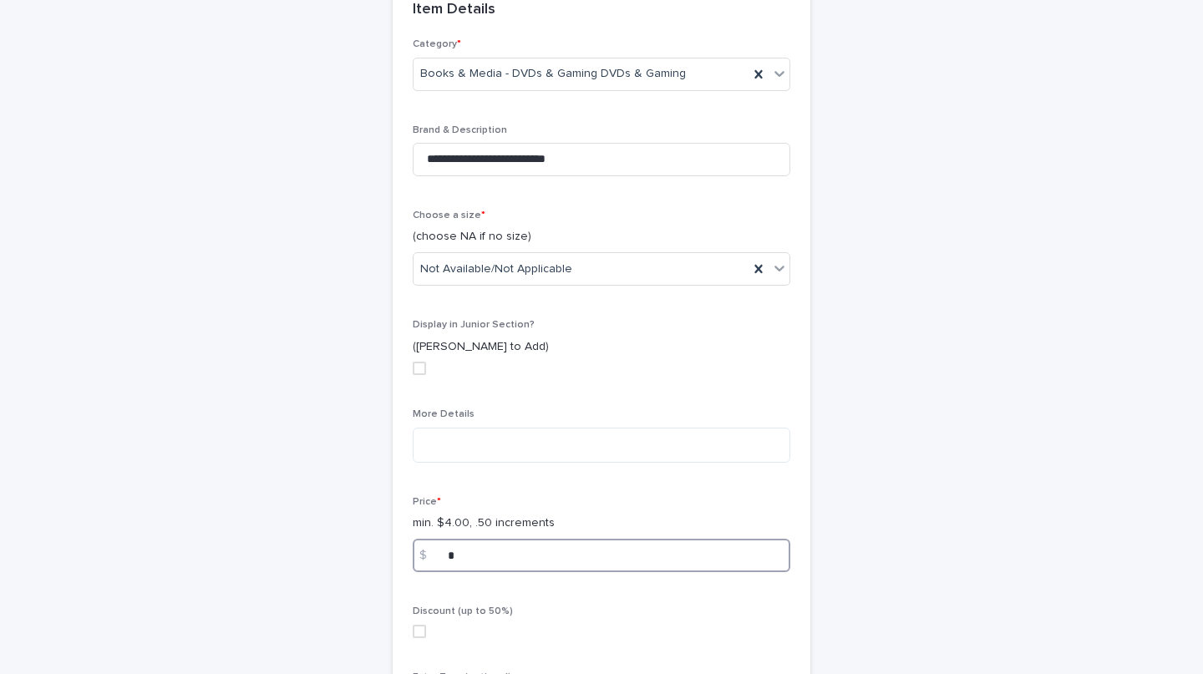
type input "*"
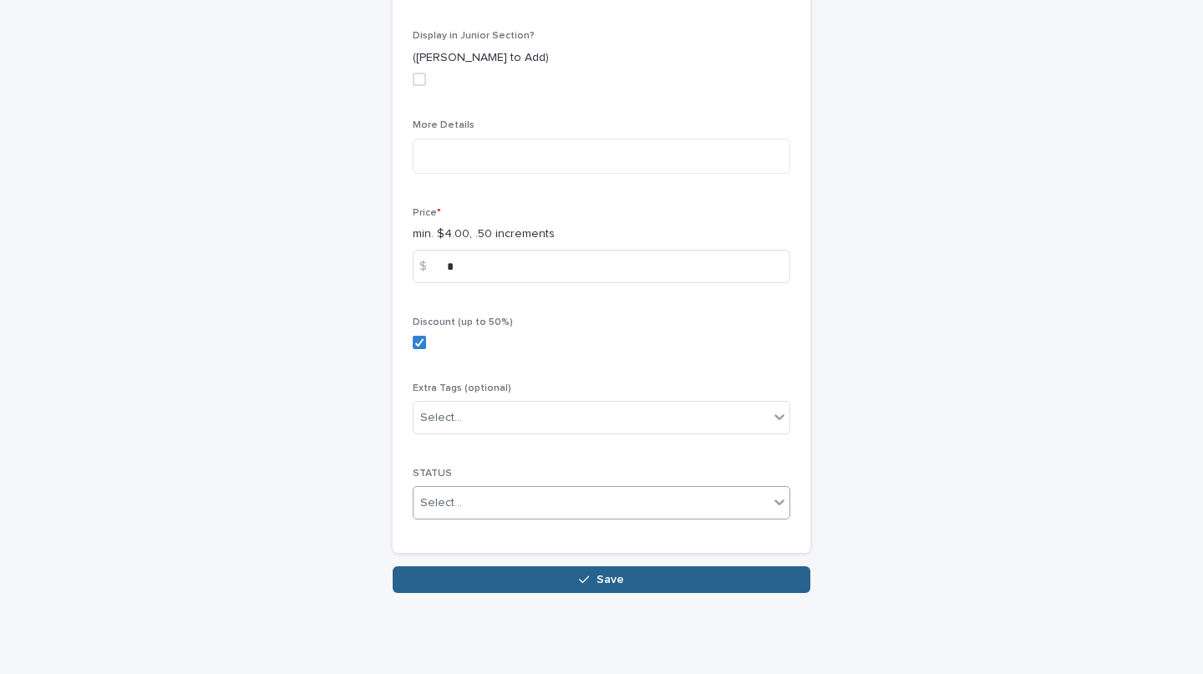
type input "*"
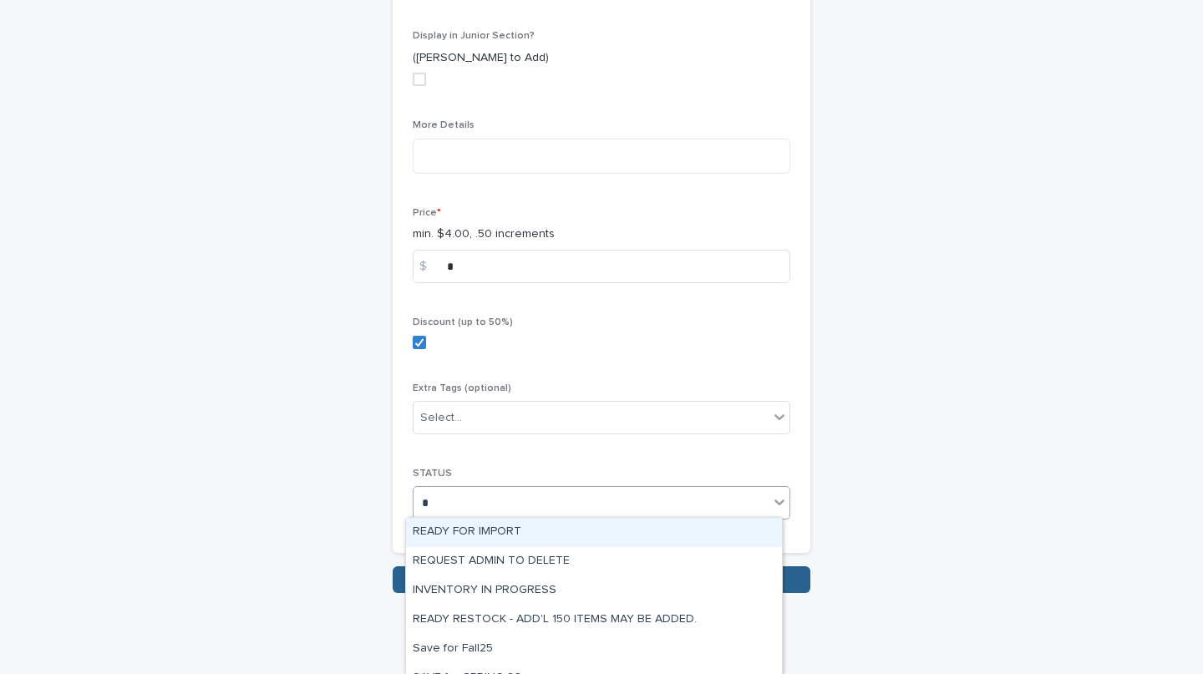
click at [548, 530] on div "READY FOR IMPORT" at bounding box center [594, 532] width 376 height 29
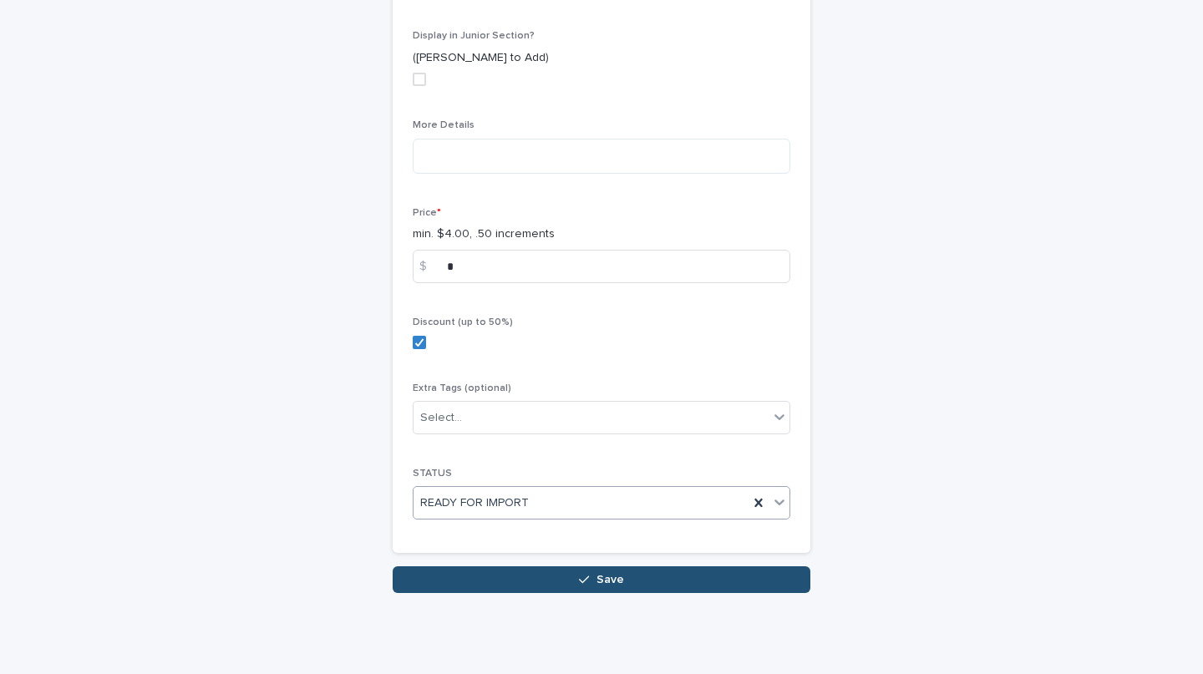
click at [597, 582] on span "Save" at bounding box center [611, 580] width 28 height 12
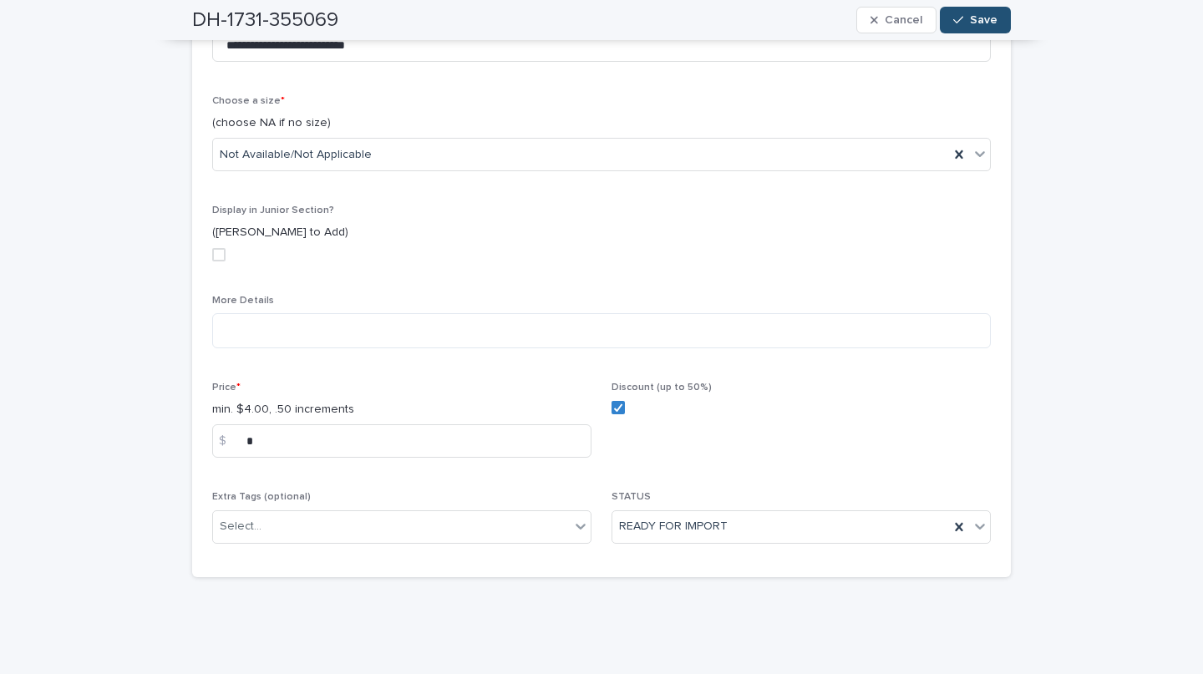
click at [970, 23] on span "Save" at bounding box center [984, 20] width 28 height 12
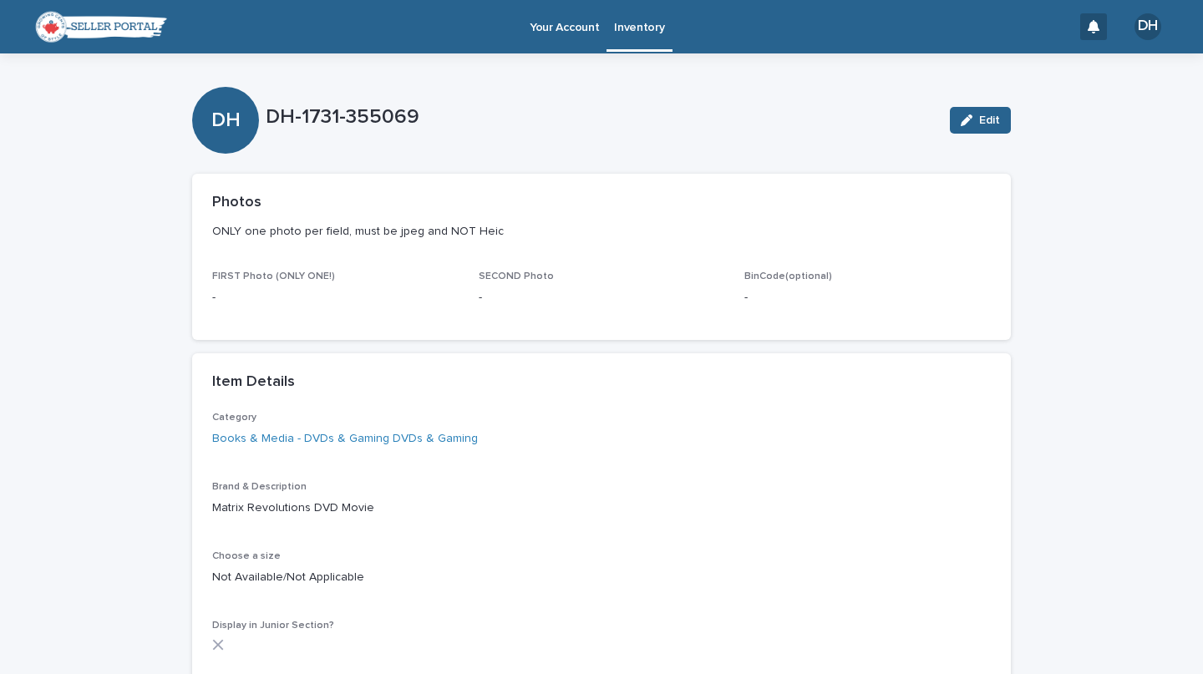
click at [639, 21] on p "Inventory" at bounding box center [639, 17] width 50 height 35
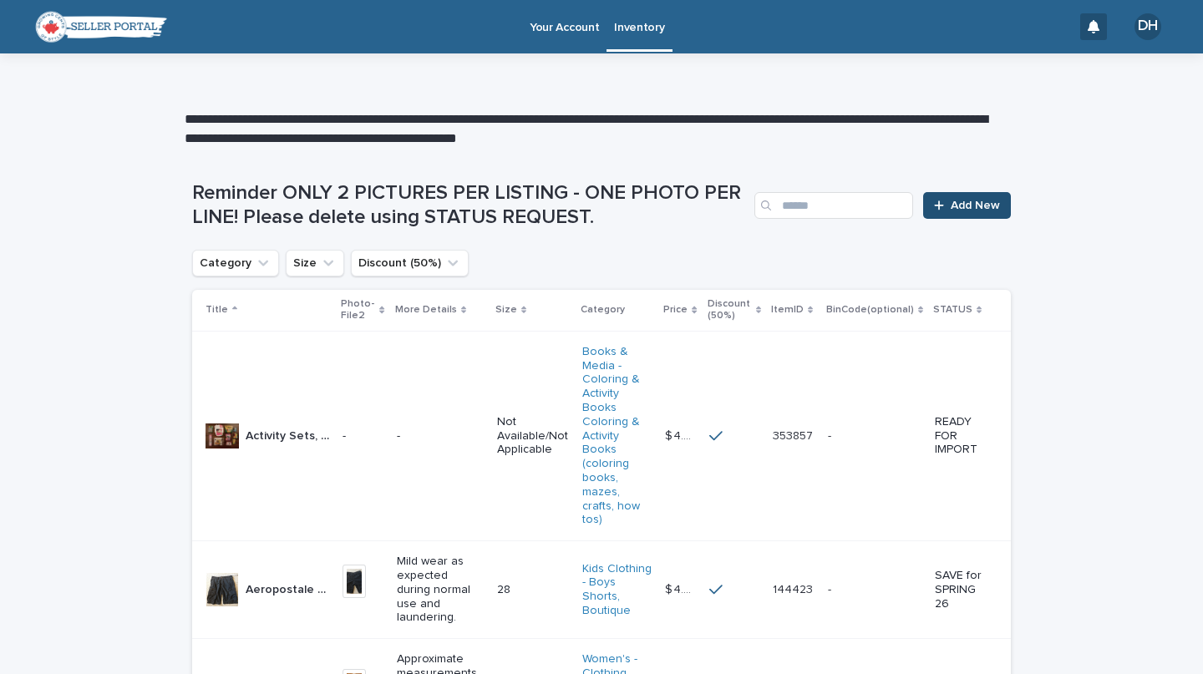
click at [940, 196] on link "Add New" at bounding box center [967, 205] width 88 height 27
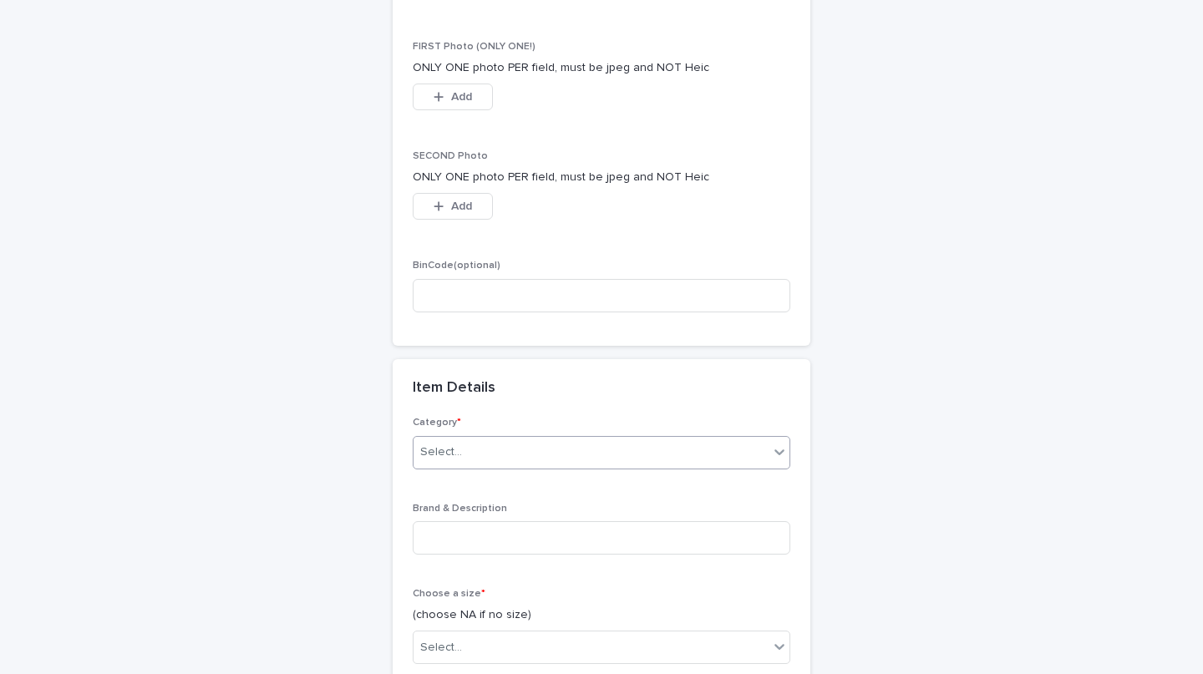
click at [549, 445] on div "Select..." at bounding box center [591, 453] width 355 height 28
type input "**"
click at [664, 481] on div "Books & Media - DVDs & Gaming DVDs & Gaming" at bounding box center [594, 484] width 376 height 29
paste input "**********"
type input "**********"
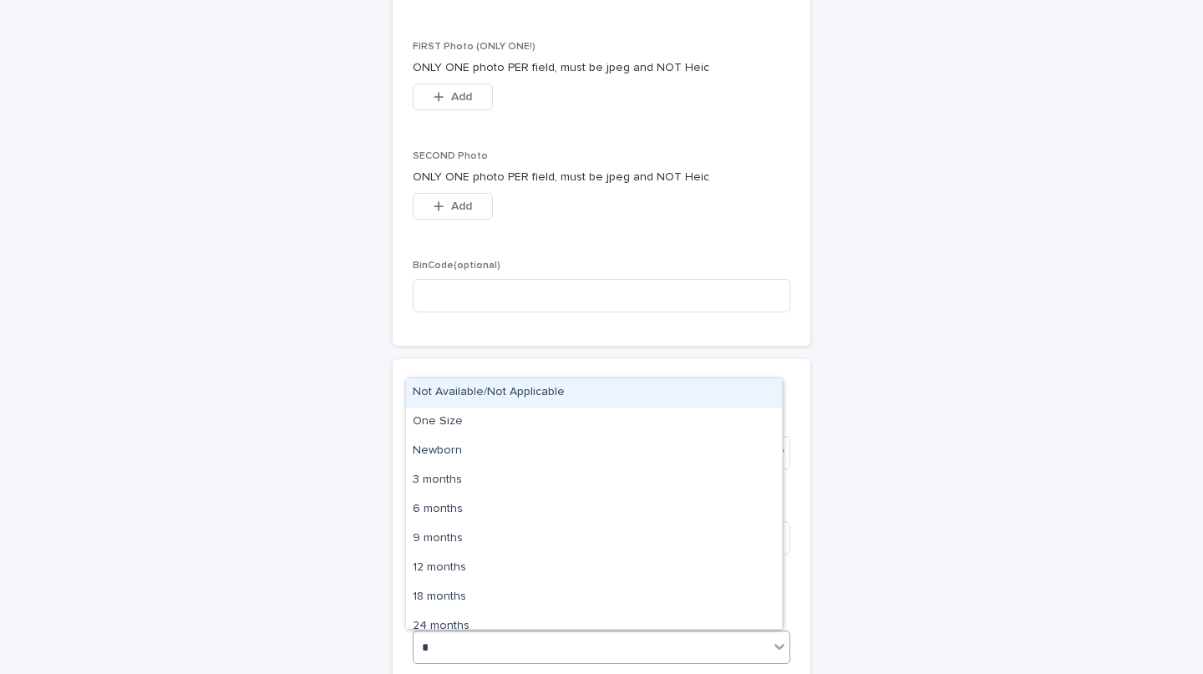
type input "*"
click at [616, 384] on div "Not Available/Not Applicable" at bounding box center [594, 393] width 376 height 29
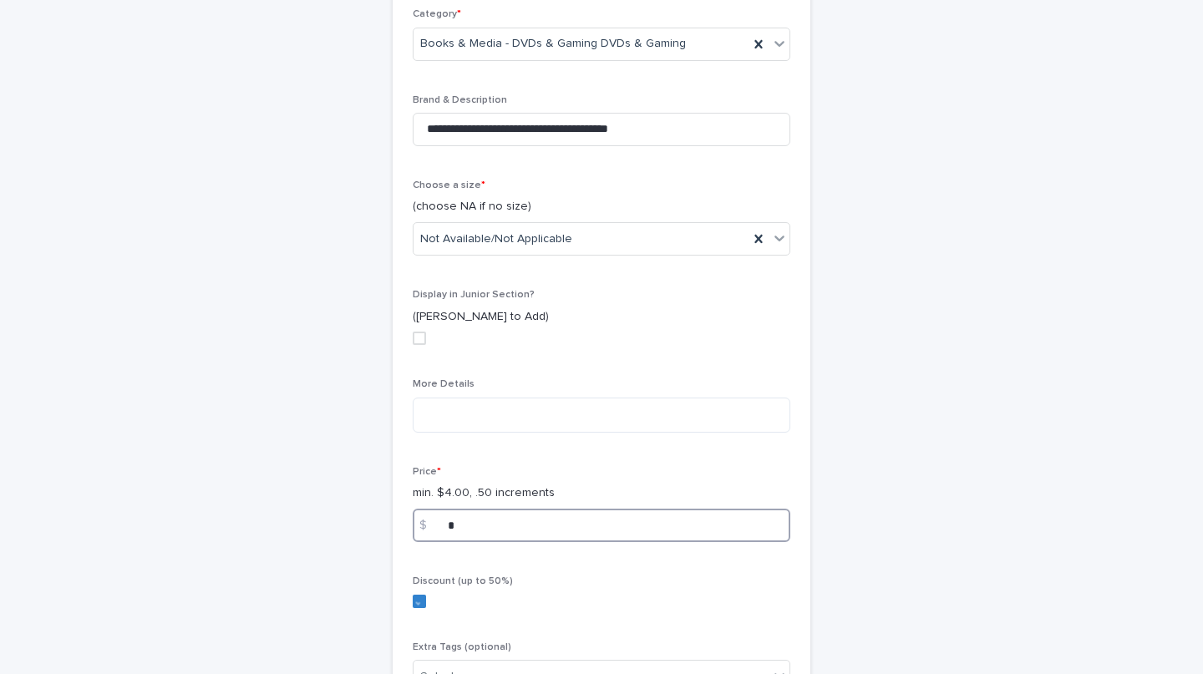
scroll to position [682, 0]
type input "*"
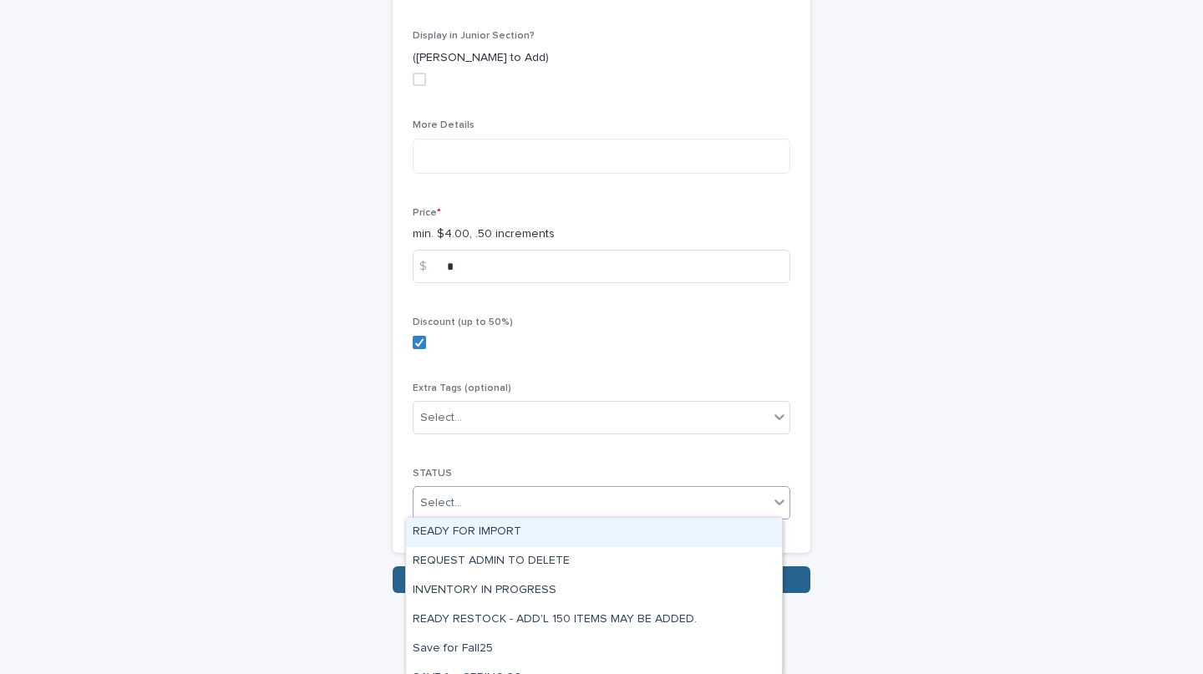
type input "*"
click at [540, 534] on div "READY FOR IMPORT" at bounding box center [594, 532] width 376 height 29
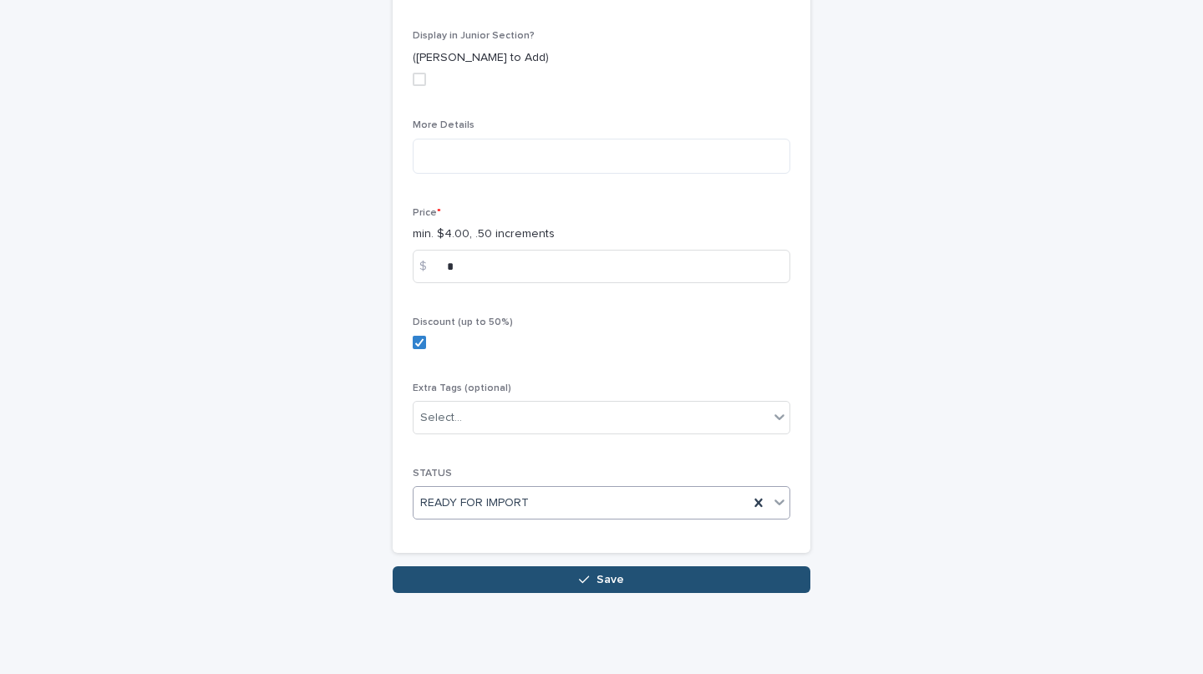
click at [599, 575] on span "Save" at bounding box center [611, 580] width 28 height 12
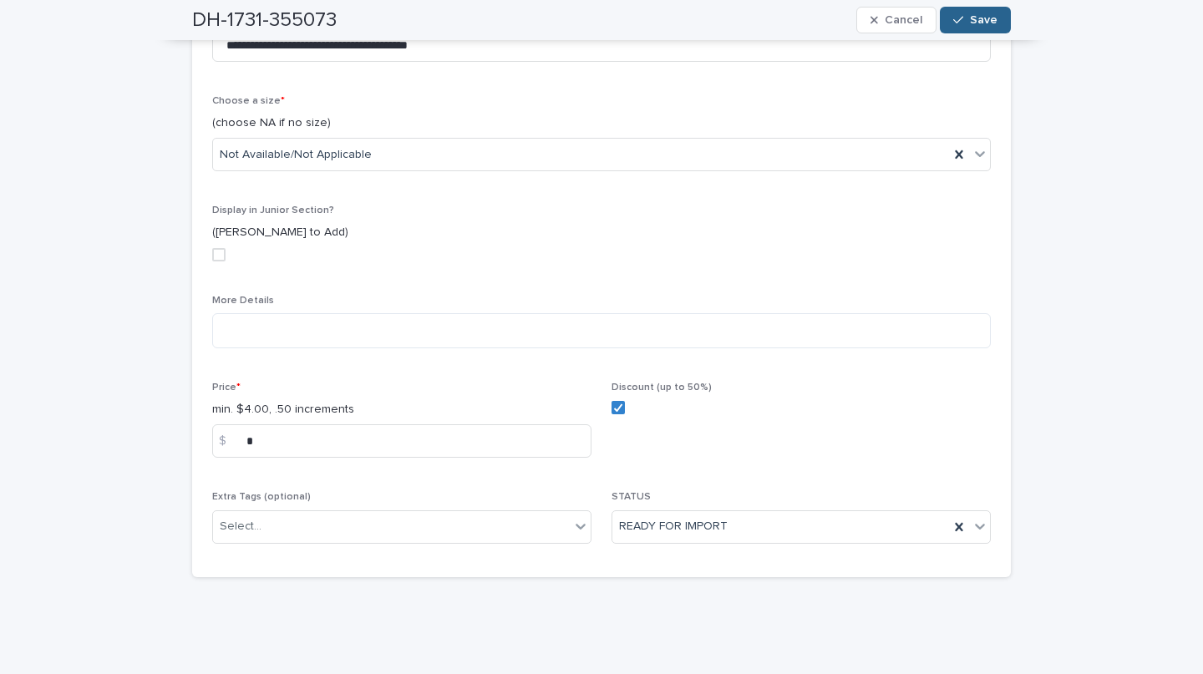
click at [979, 0] on div "DH-1731-355073 Cancel Save" at bounding box center [601, 20] width 819 height 40
click at [985, 28] on button "Save" at bounding box center [975, 20] width 71 height 27
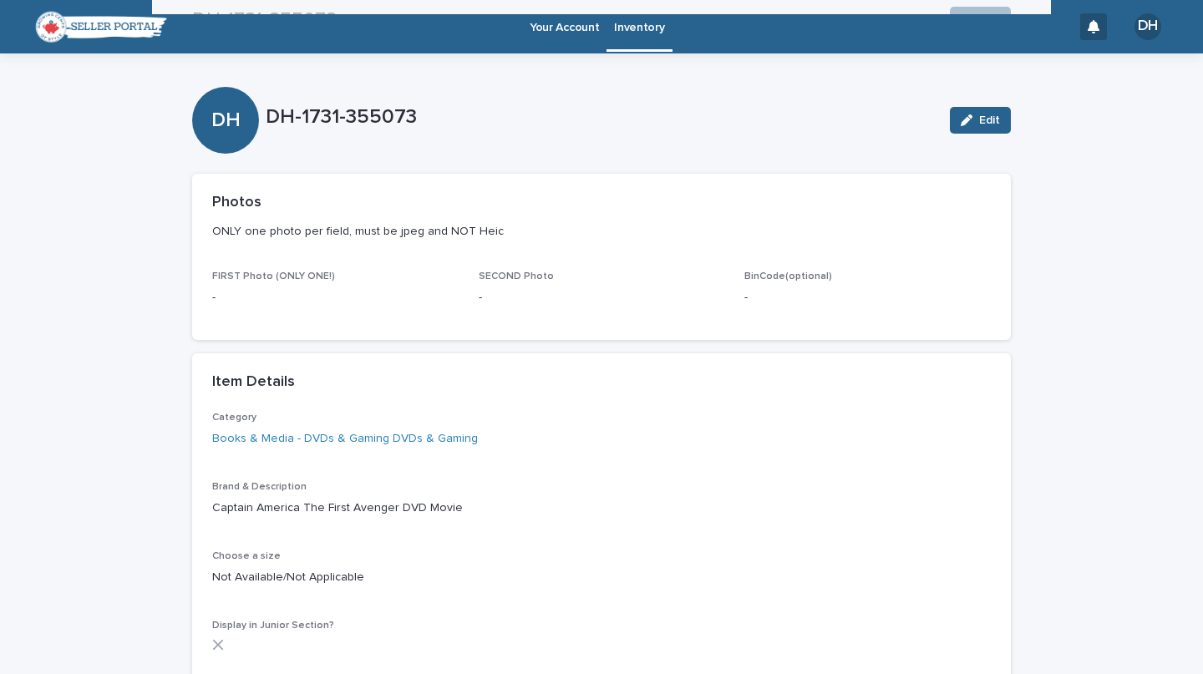
click at [640, 50] on div "Inventory" at bounding box center [639, 26] width 65 height 52
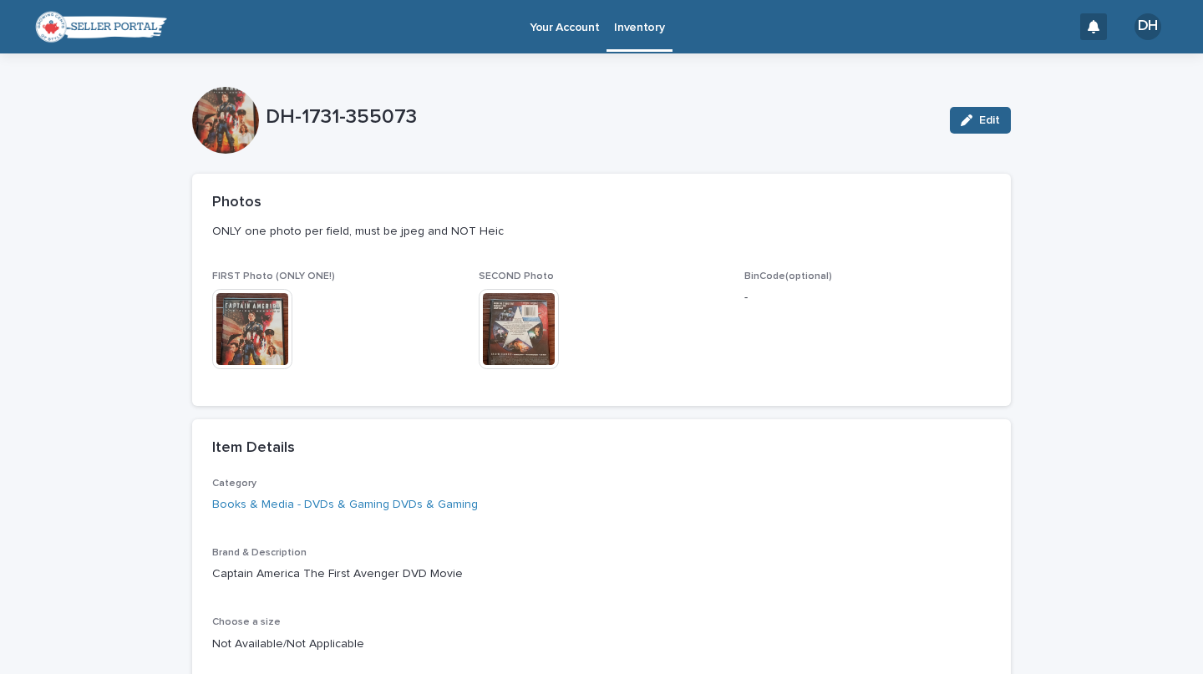
click at [644, 34] on p "Inventory" at bounding box center [639, 17] width 50 height 35
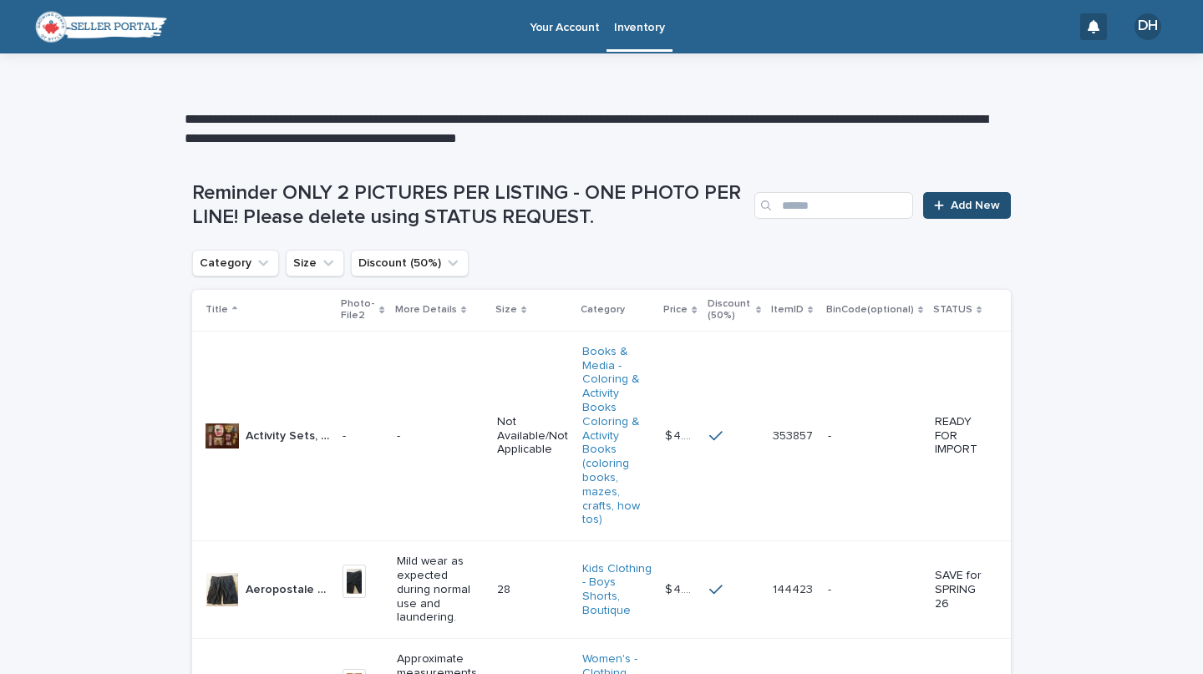
click at [944, 206] on div at bounding box center [942, 206] width 17 height 12
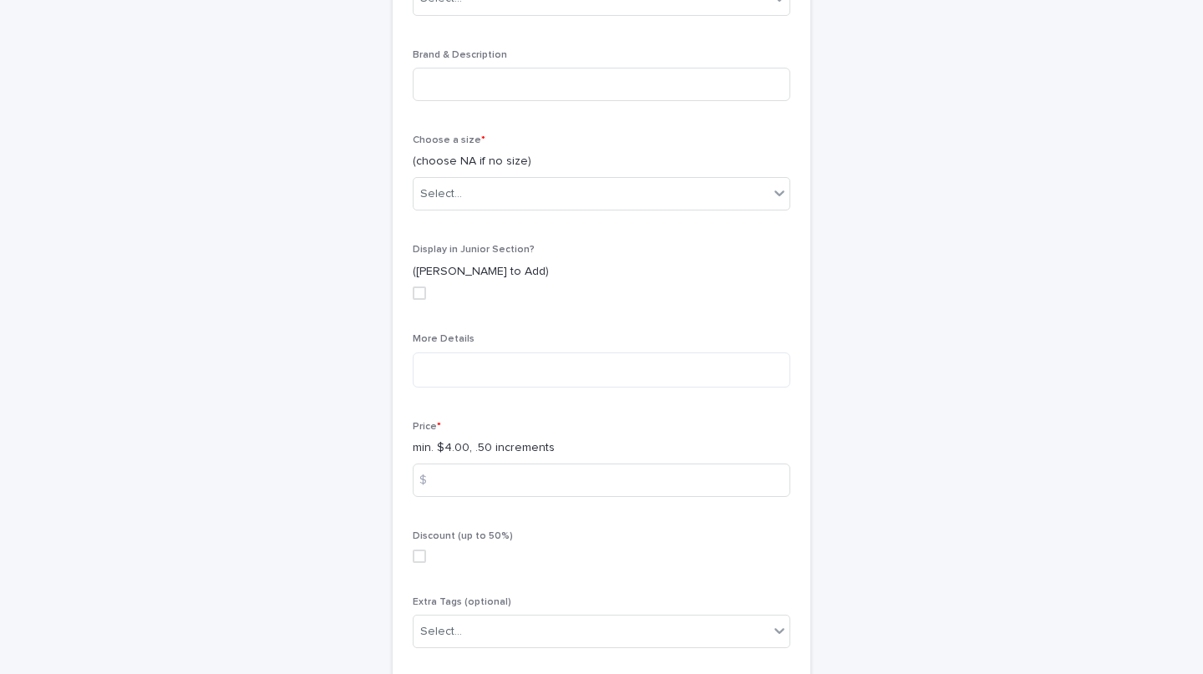
scroll to position [941, 0]
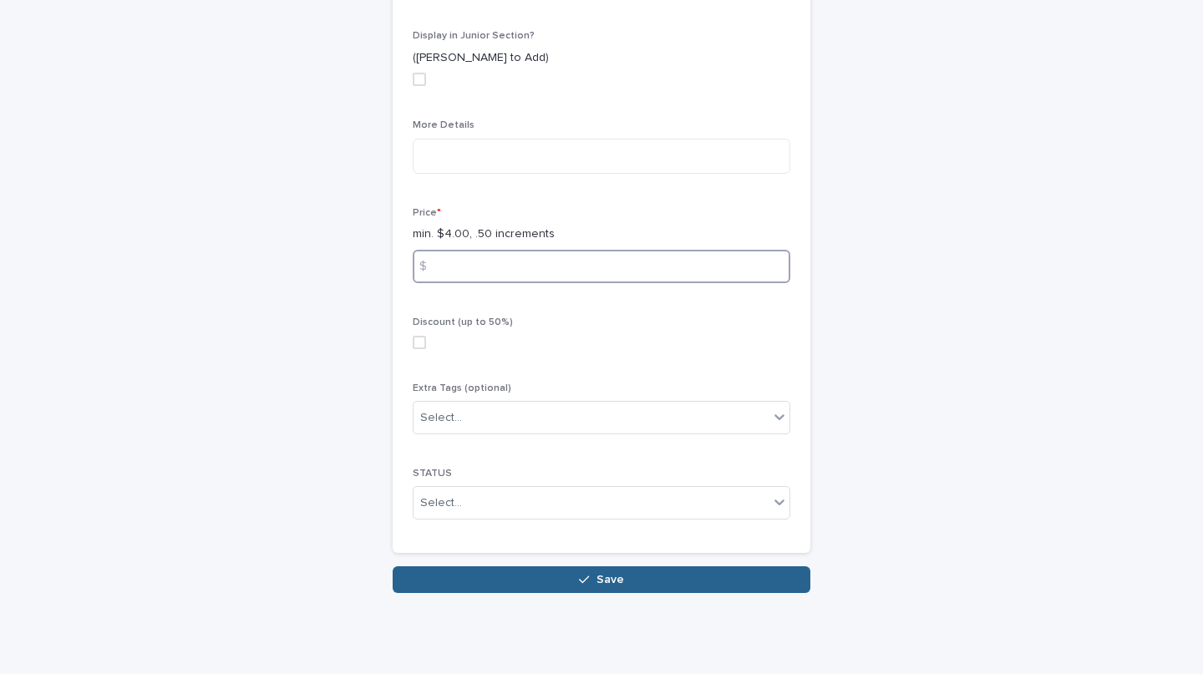
click at [476, 272] on input at bounding box center [602, 266] width 378 height 33
type input "*"
click at [419, 333] on div "Discount (up to 50%)" at bounding box center [602, 339] width 378 height 45
click at [415, 337] on span at bounding box center [419, 342] width 13 height 13
click at [534, 533] on div "Category * Select... Brand & Description Choose a size * (choose NA if no size)…" at bounding box center [602, 151] width 418 height 804
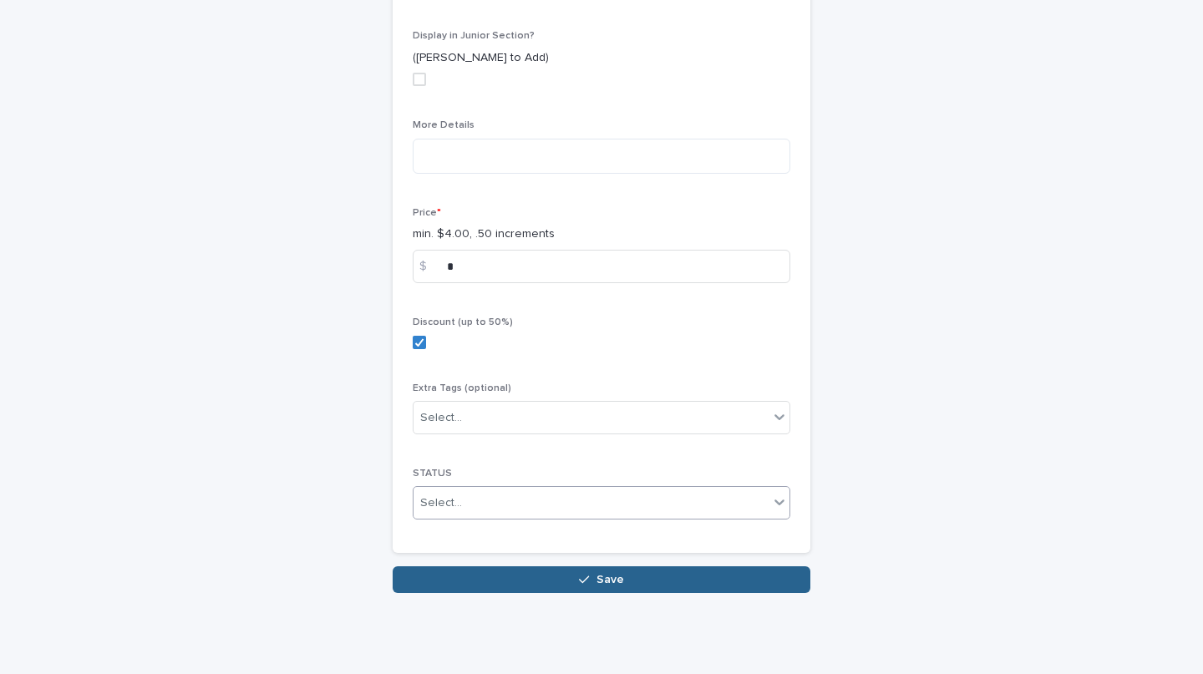
click at [464, 501] on input "text" at bounding box center [465, 503] width 2 height 14
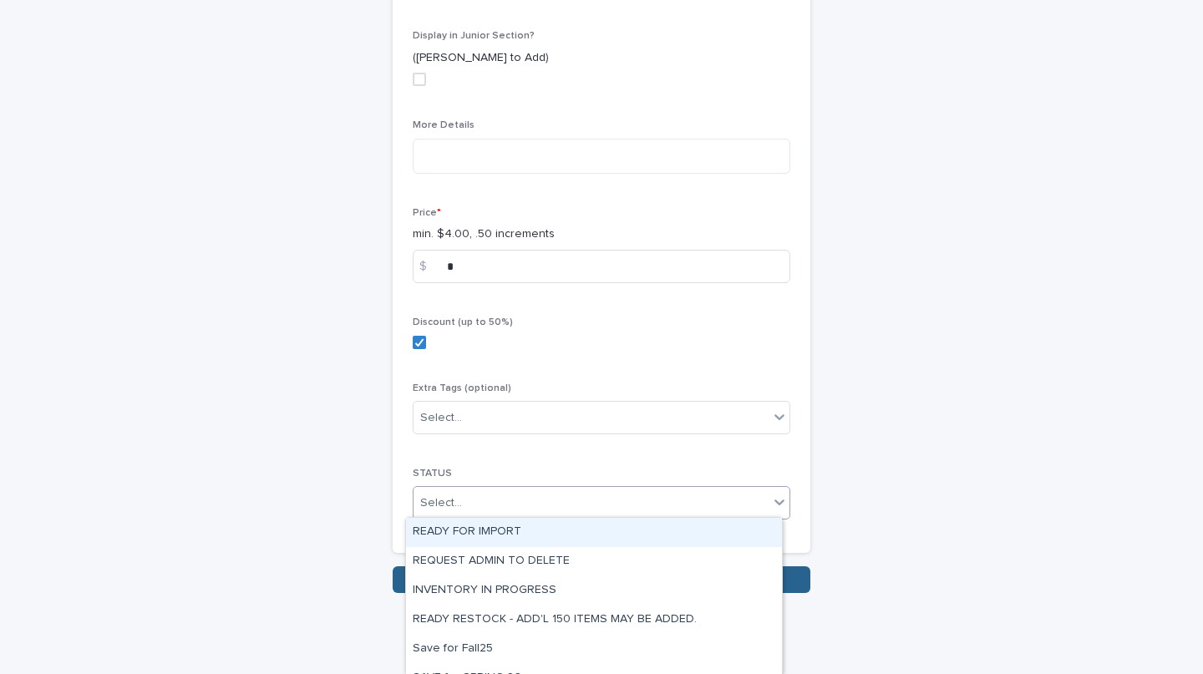
click at [511, 534] on div "READY FOR IMPORT" at bounding box center [594, 532] width 376 height 29
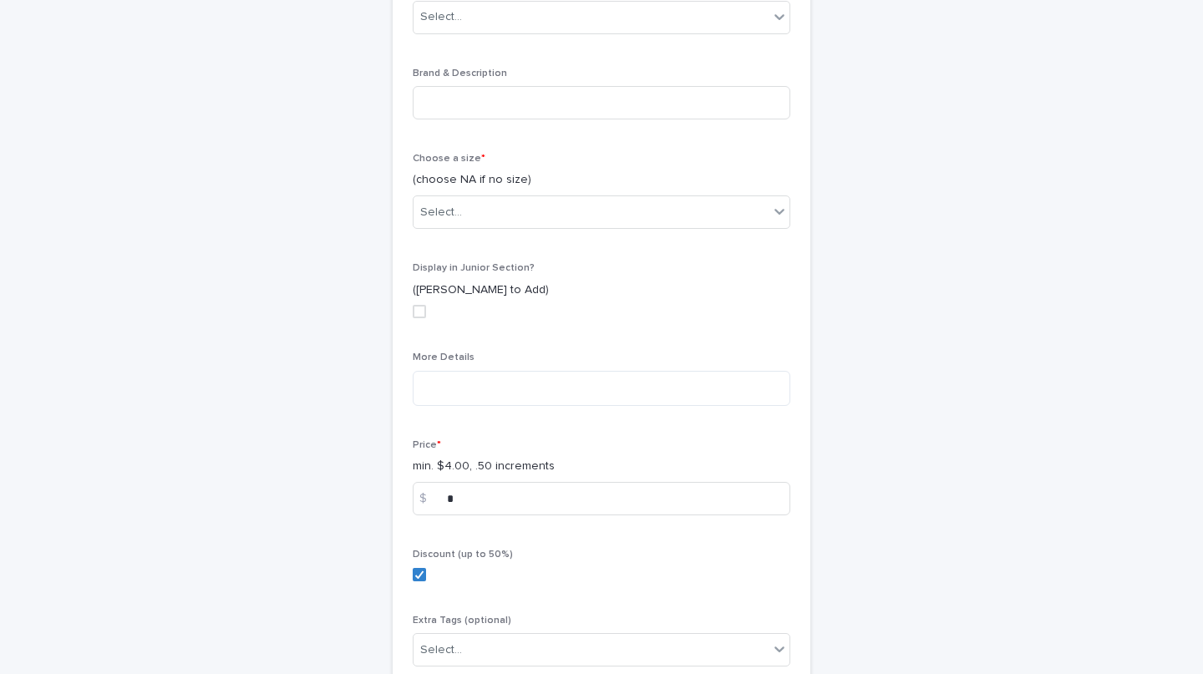
scroll to position [708, 0]
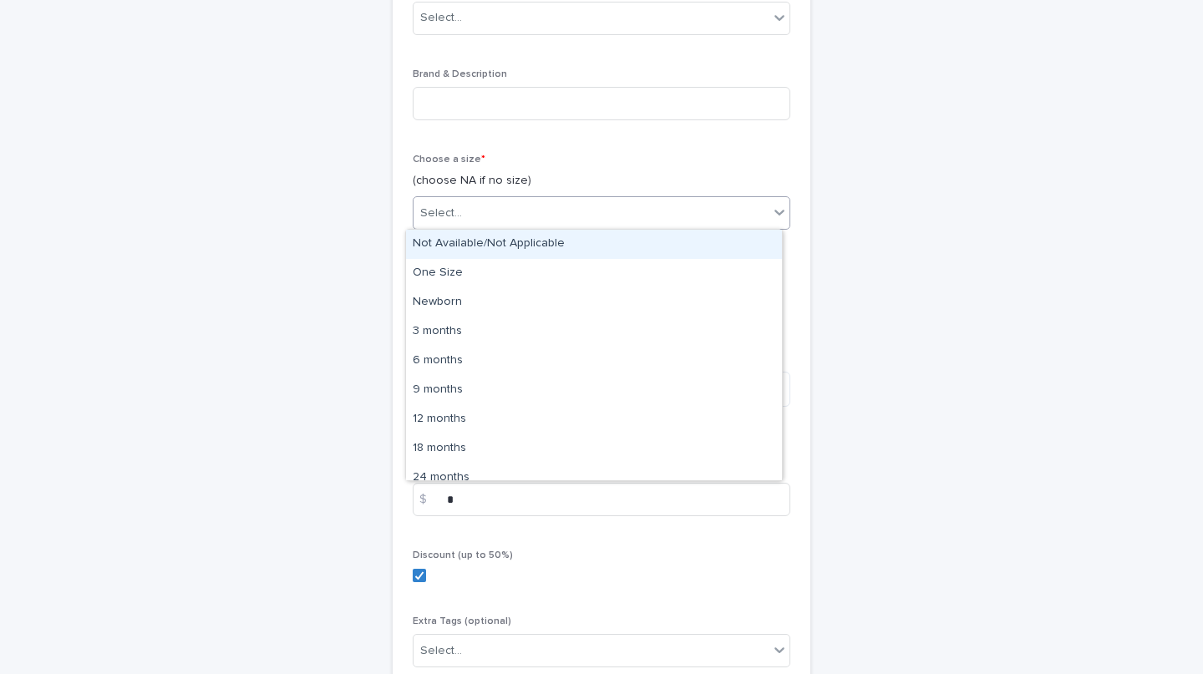
click at [514, 241] on div "Not Available/Not Applicable" at bounding box center [594, 244] width 376 height 29
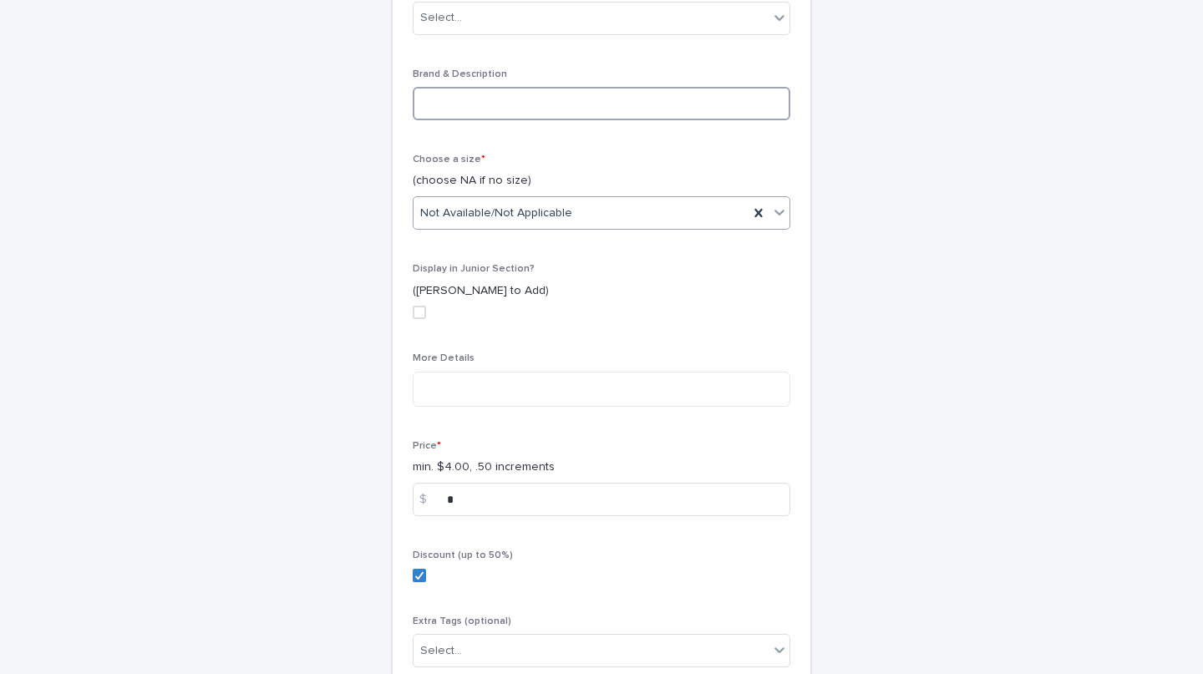
click at [486, 96] on input at bounding box center [602, 103] width 378 height 33
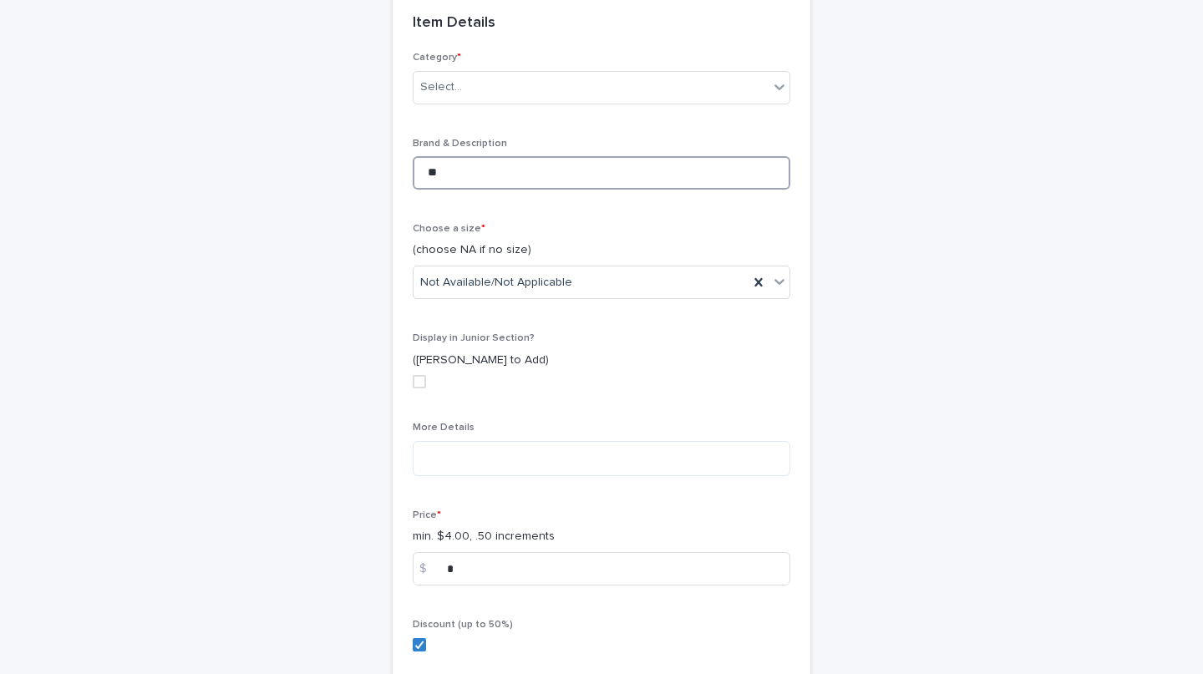
scroll to position [639, 0]
type input "**"
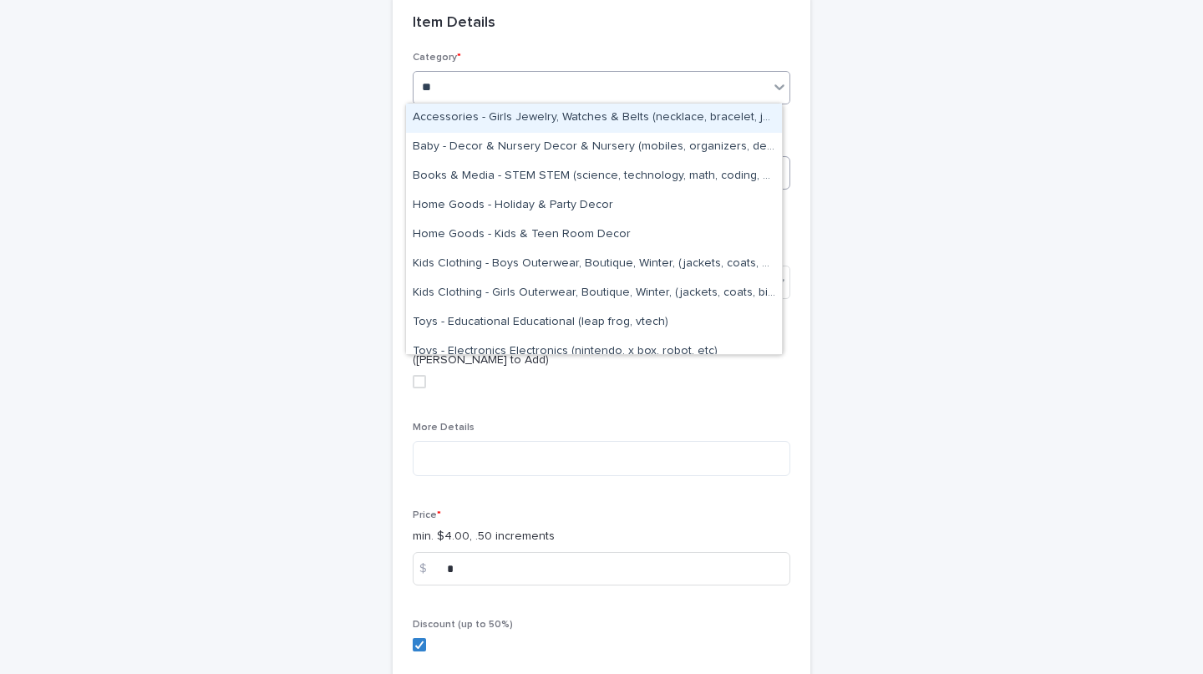
type input "*"
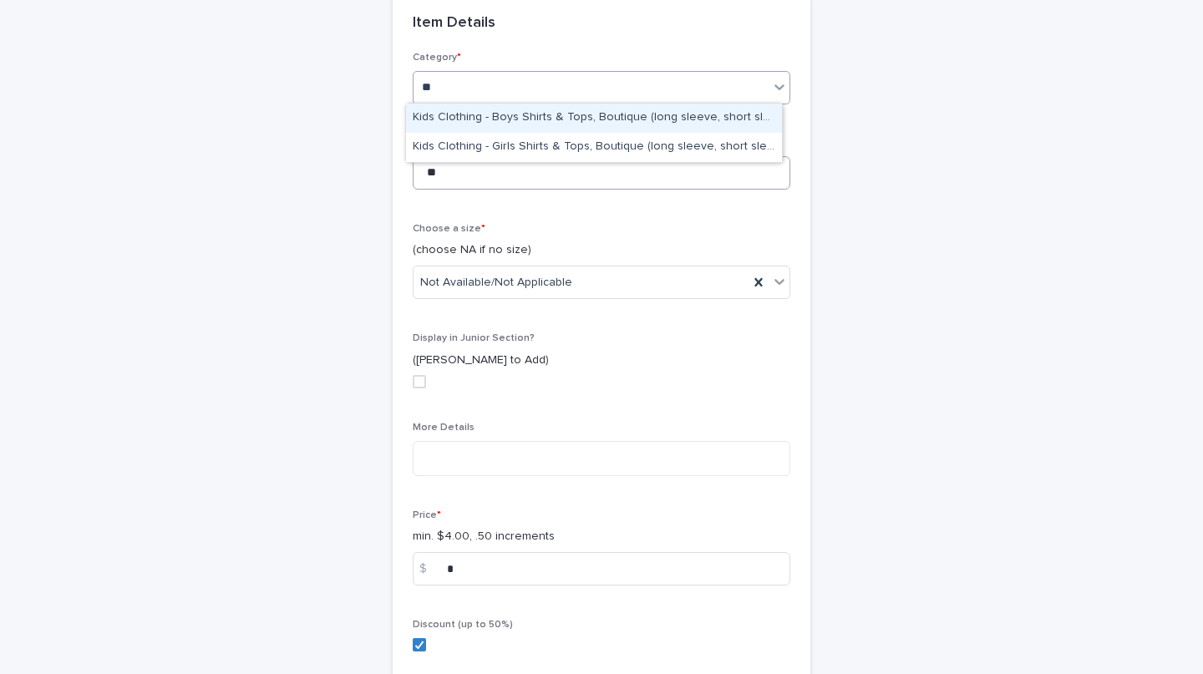
type input "*"
type input "**"
click at [542, 121] on div "Books & Media - DVDs & Gaming DVDs & Gaming" at bounding box center [594, 118] width 376 height 29
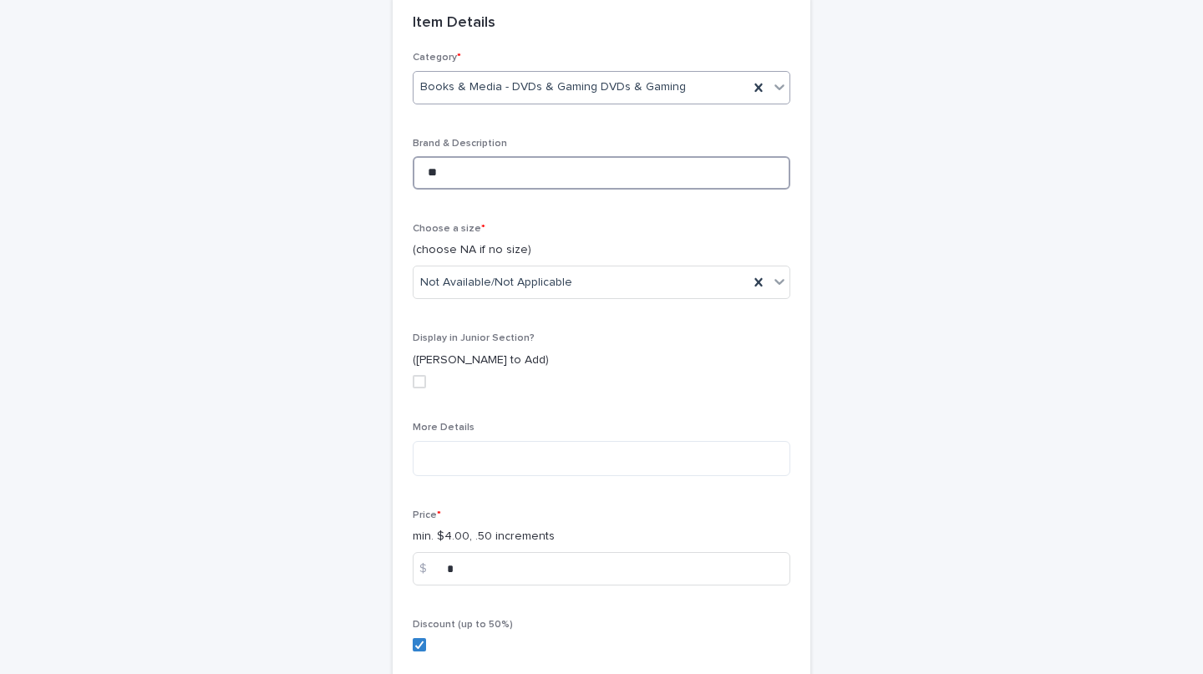
click at [514, 176] on input "**" at bounding box center [602, 172] width 378 height 33
type input "*"
type input "**********"
click at [1020, 120] on div "**********" at bounding box center [601, 197] width 1203 height 1565
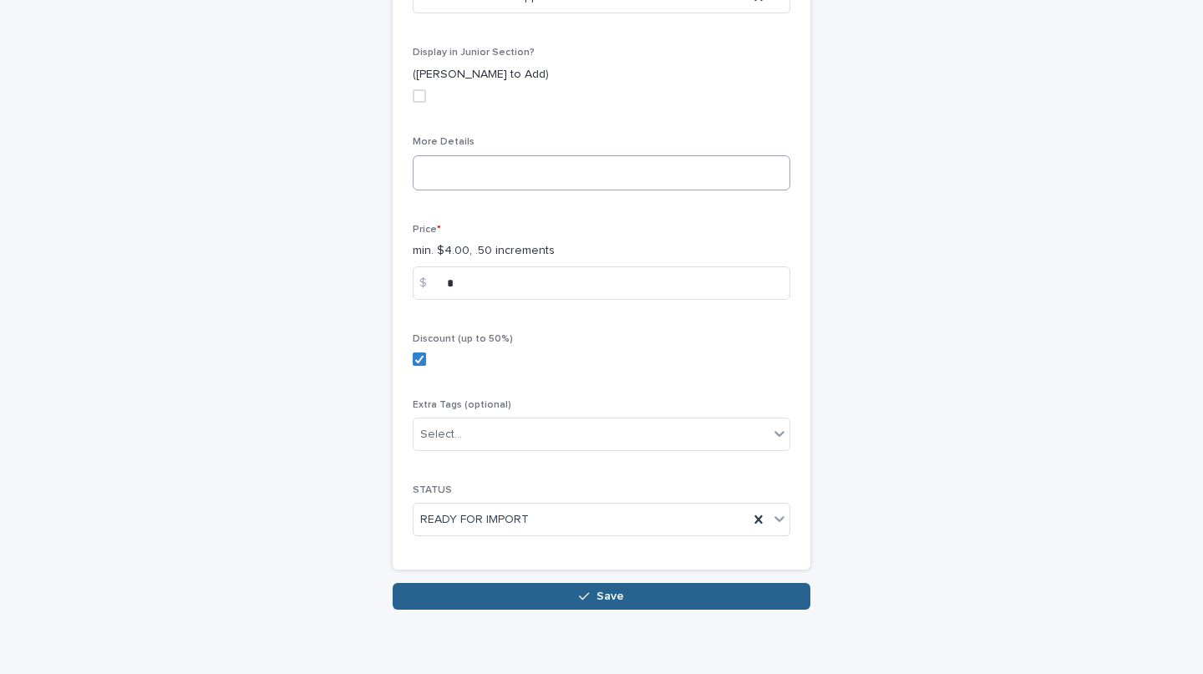
scroll to position [941, 0]
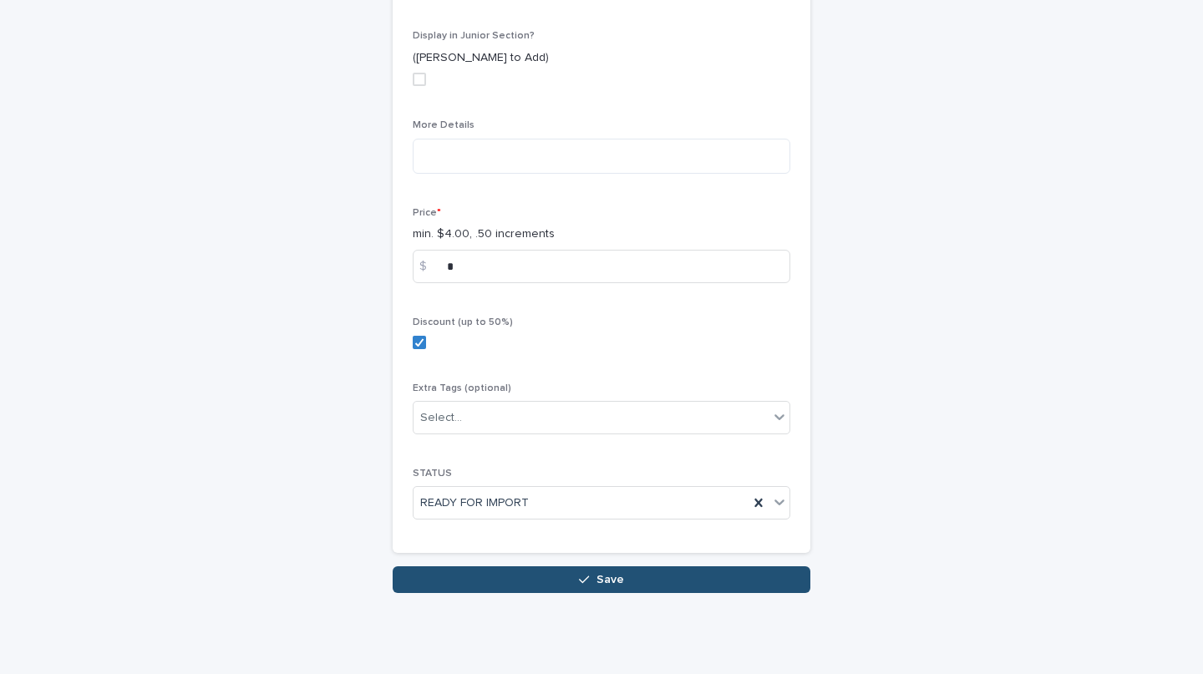
click at [599, 574] on span "Save" at bounding box center [611, 580] width 28 height 12
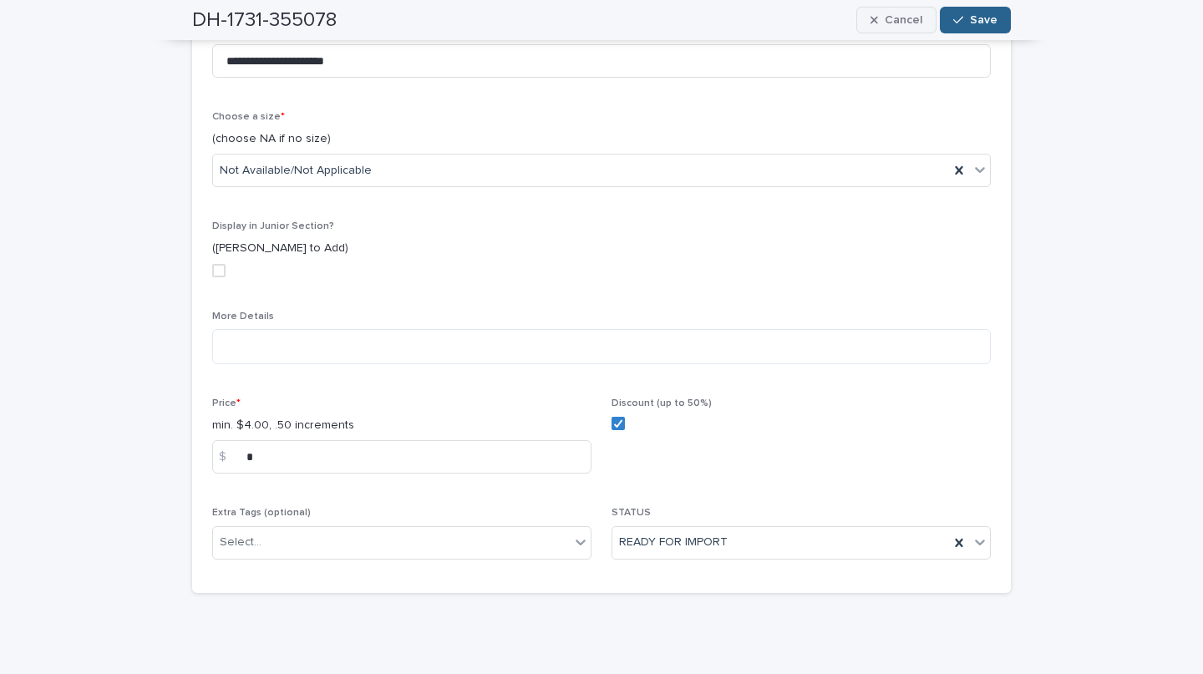
scroll to position [529, 0]
click at [964, 18] on div "button" at bounding box center [962, 20] width 17 height 12
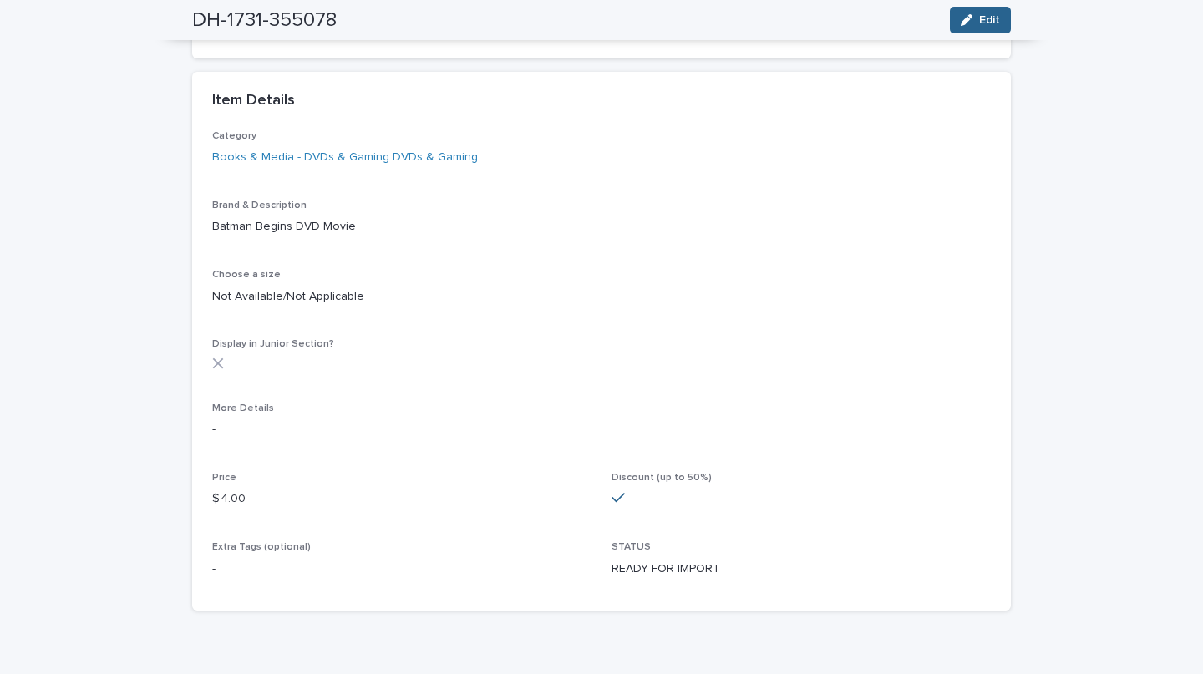
scroll to position [0, 0]
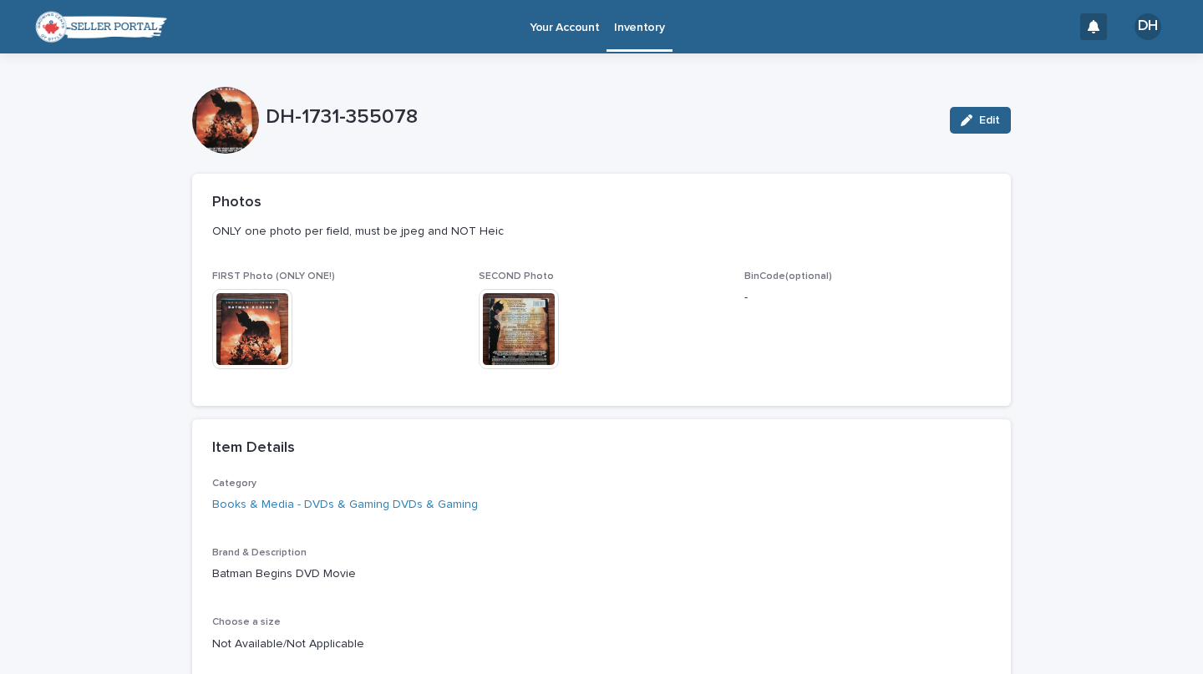
click at [650, 43] on link "Inventory" at bounding box center [639, 24] width 65 height 49
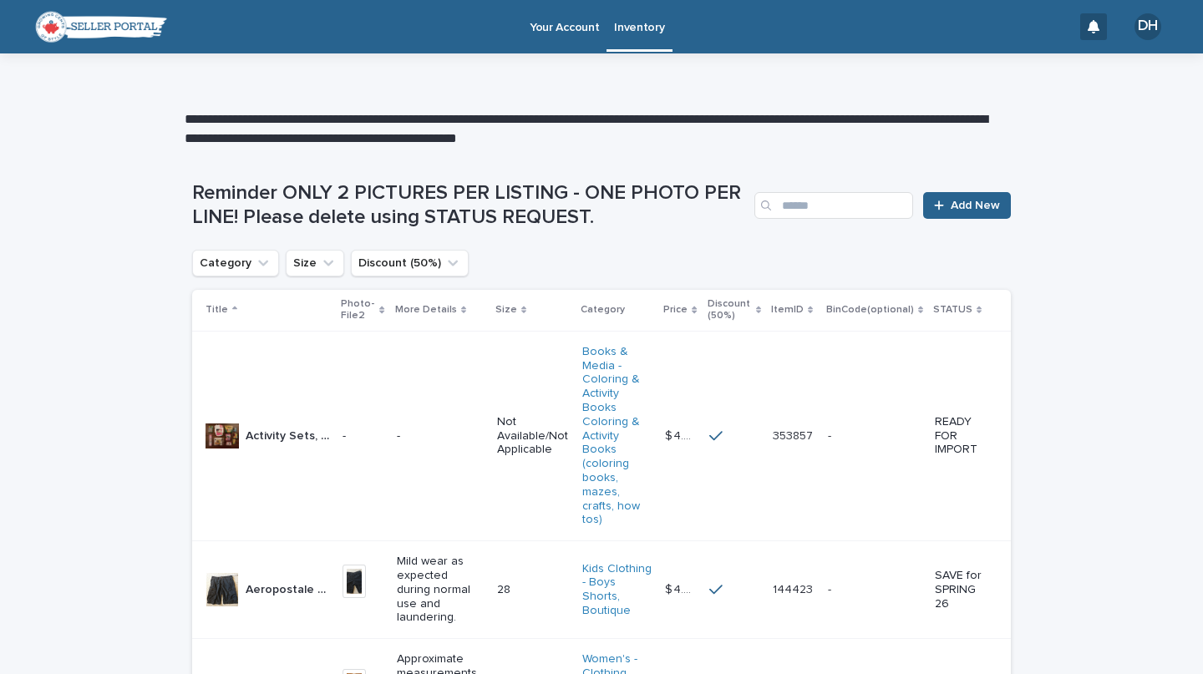
click at [950, 181] on div "Reminder ONLY 2 PICTURES PER LISTING - ONE PHOTO PER LINE! Please delete using …" at bounding box center [601, 199] width 819 height 102
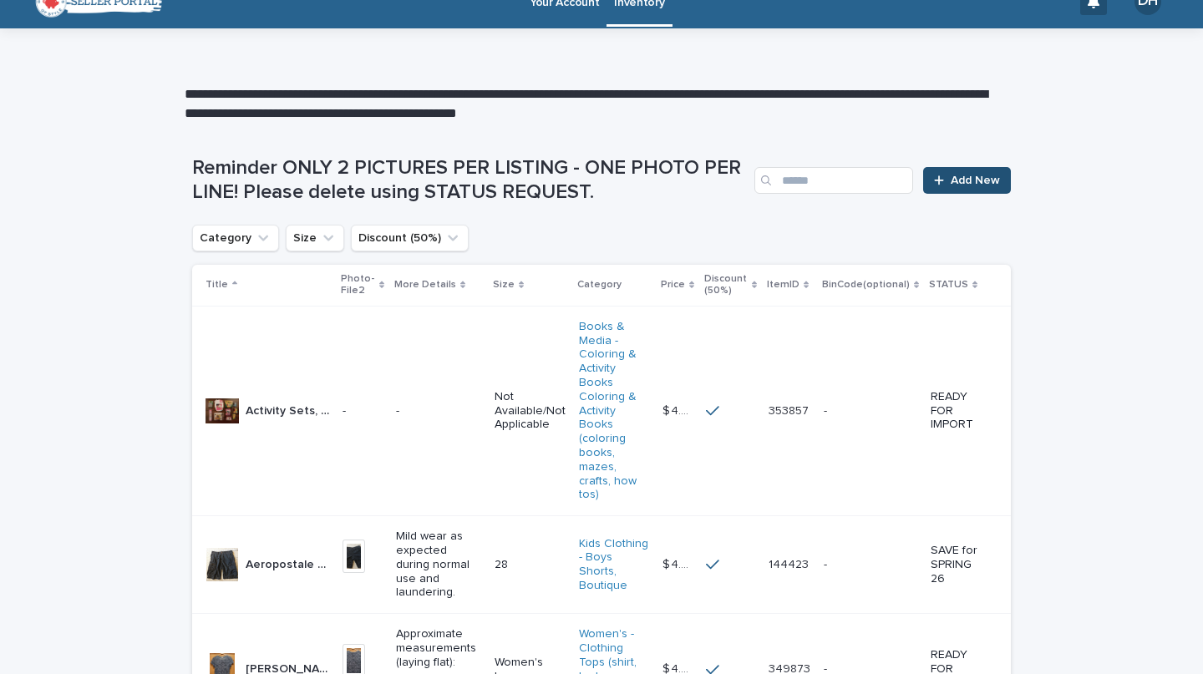
click at [951, 181] on span "Add New" at bounding box center [975, 181] width 49 height 12
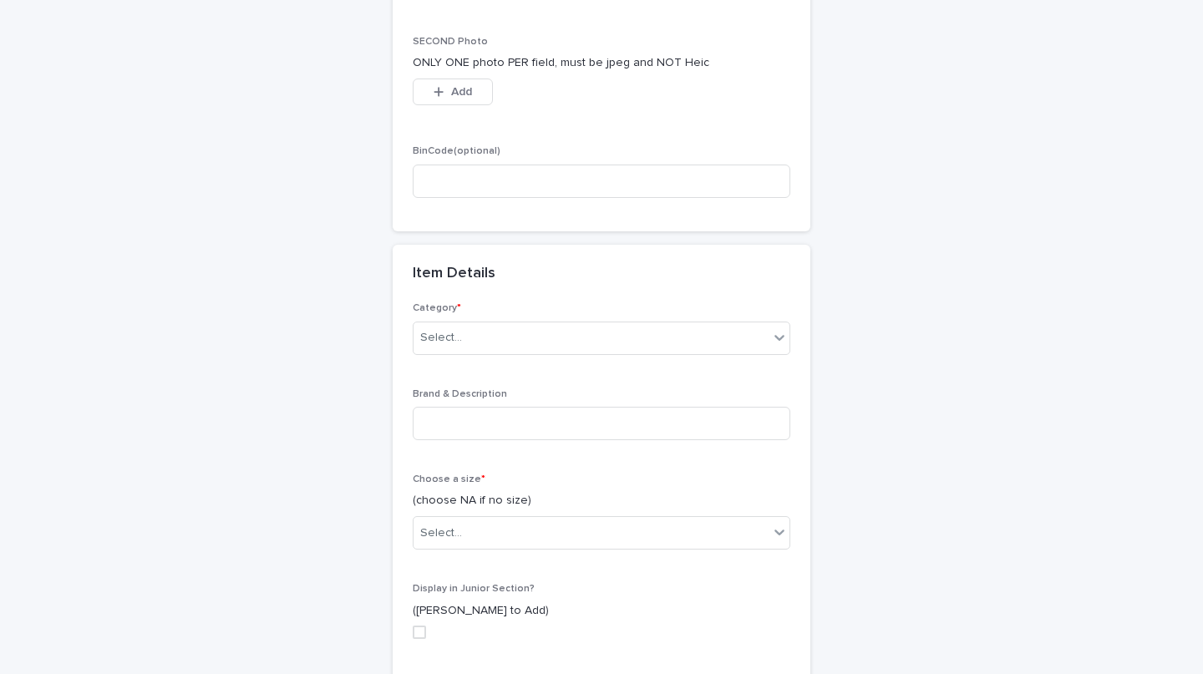
scroll to position [394, 0]
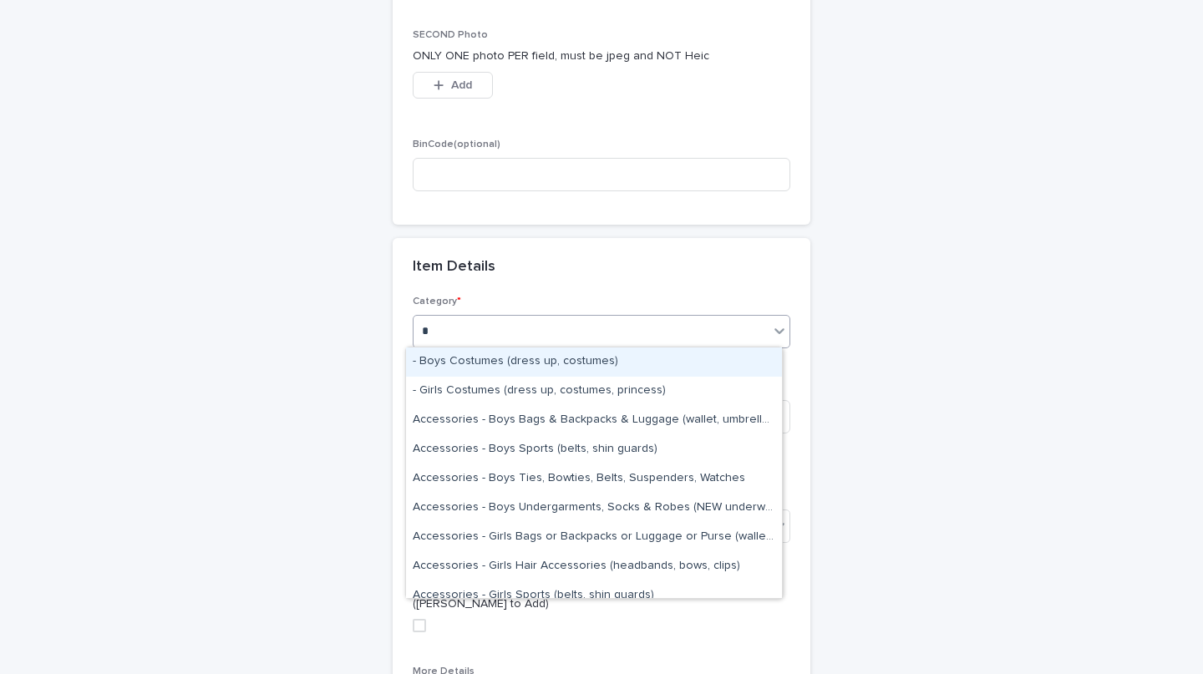
type input "**"
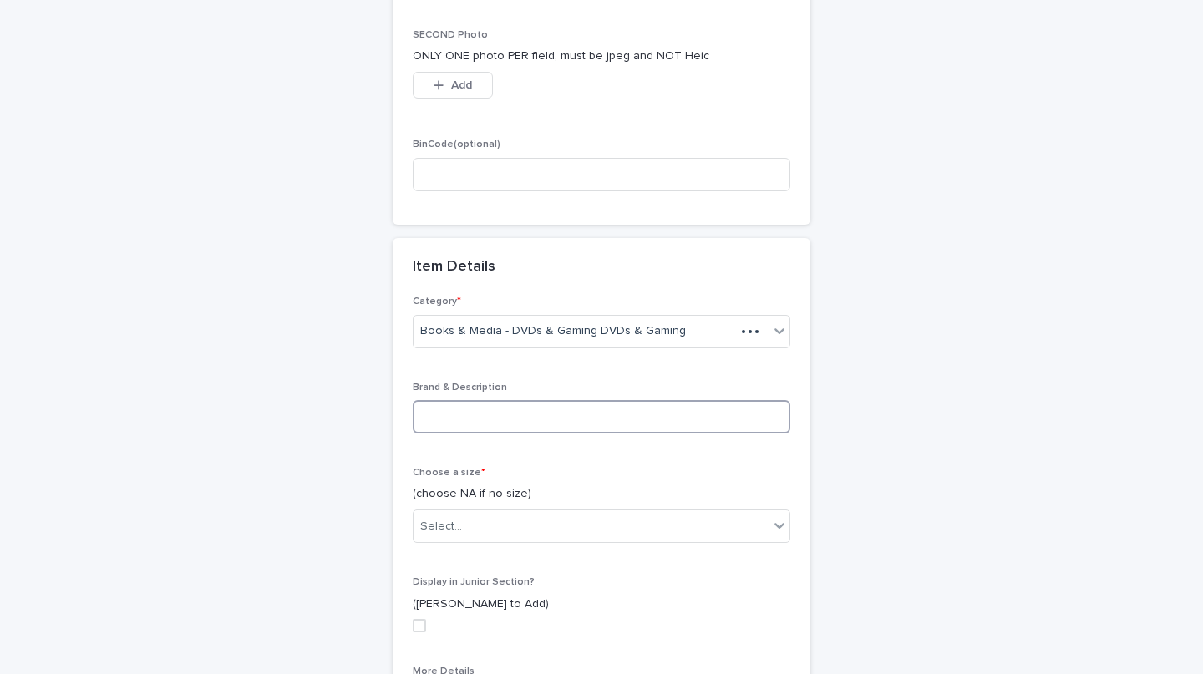
paste input "**********"
type input "**********"
type input "*"
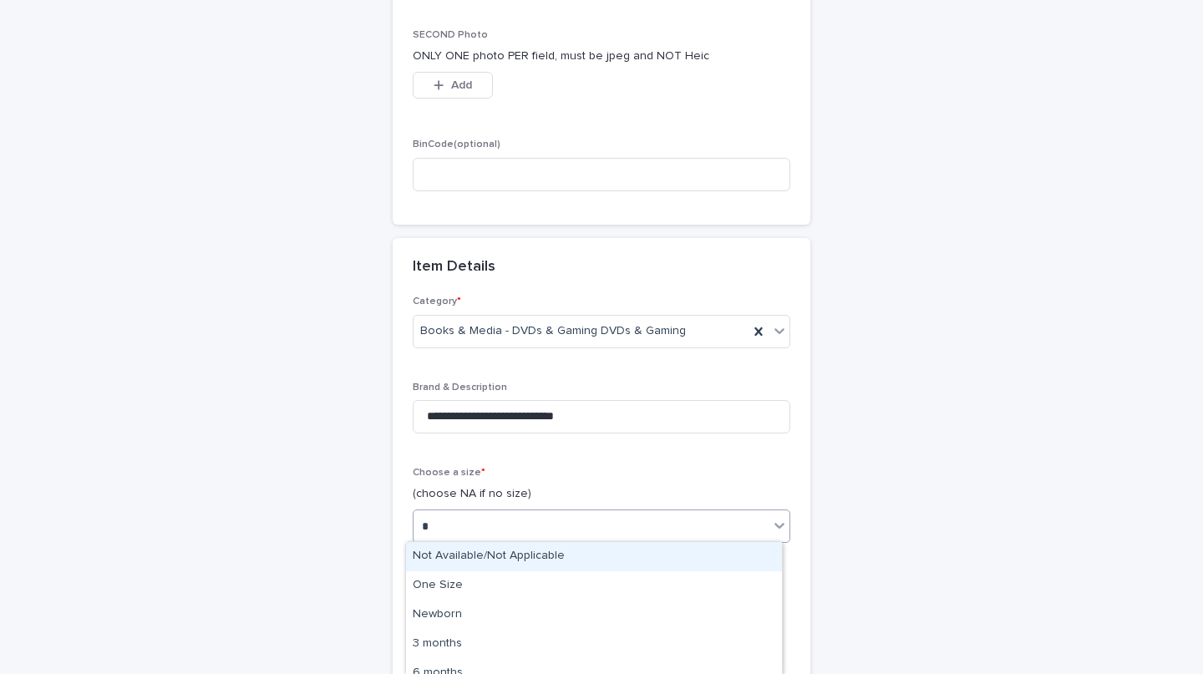
click at [632, 556] on div "Not Available/Not Applicable" at bounding box center [594, 556] width 376 height 29
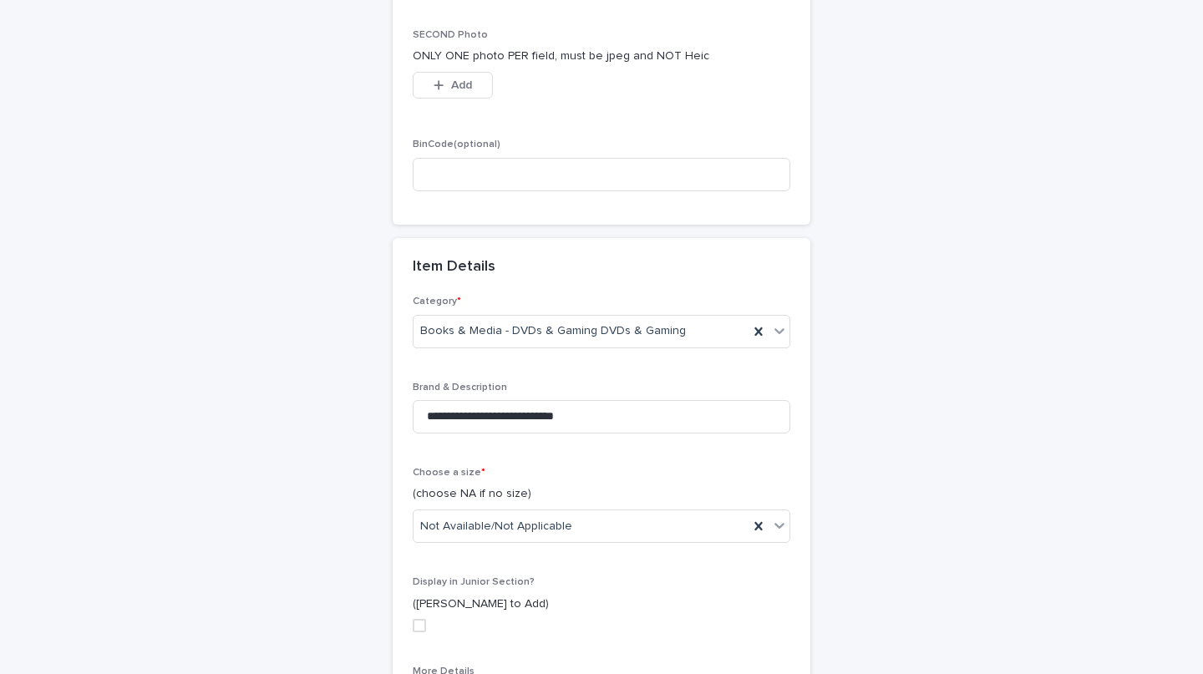
scroll to position [759, 0]
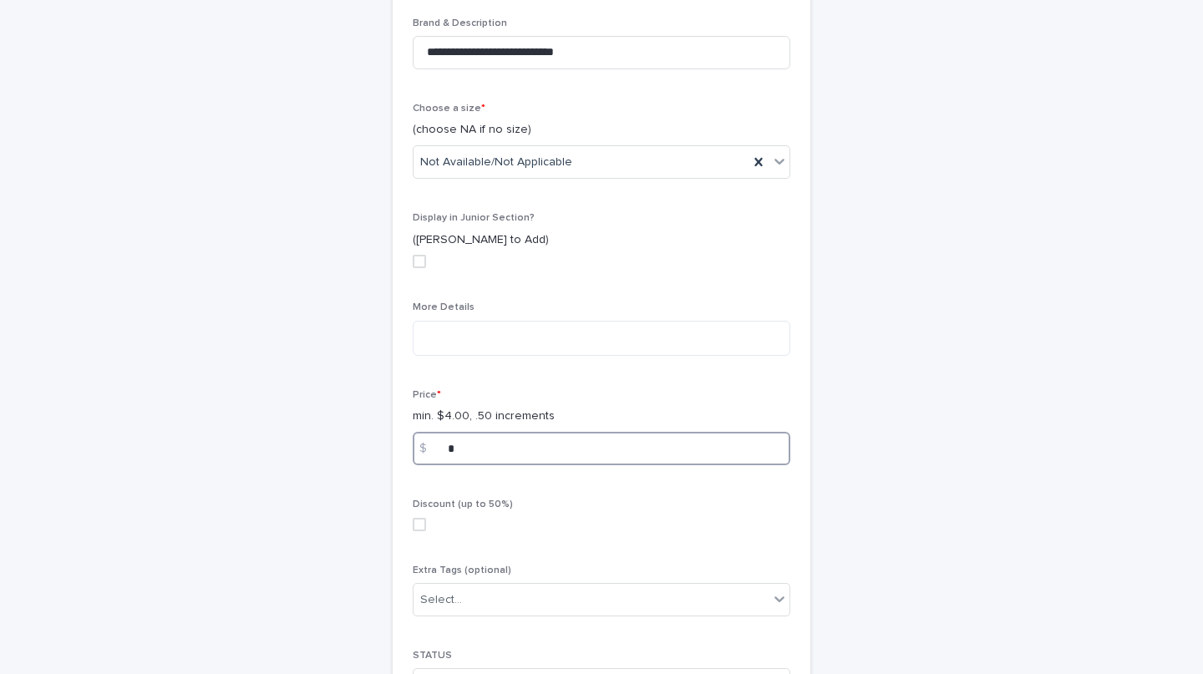
type input "*"
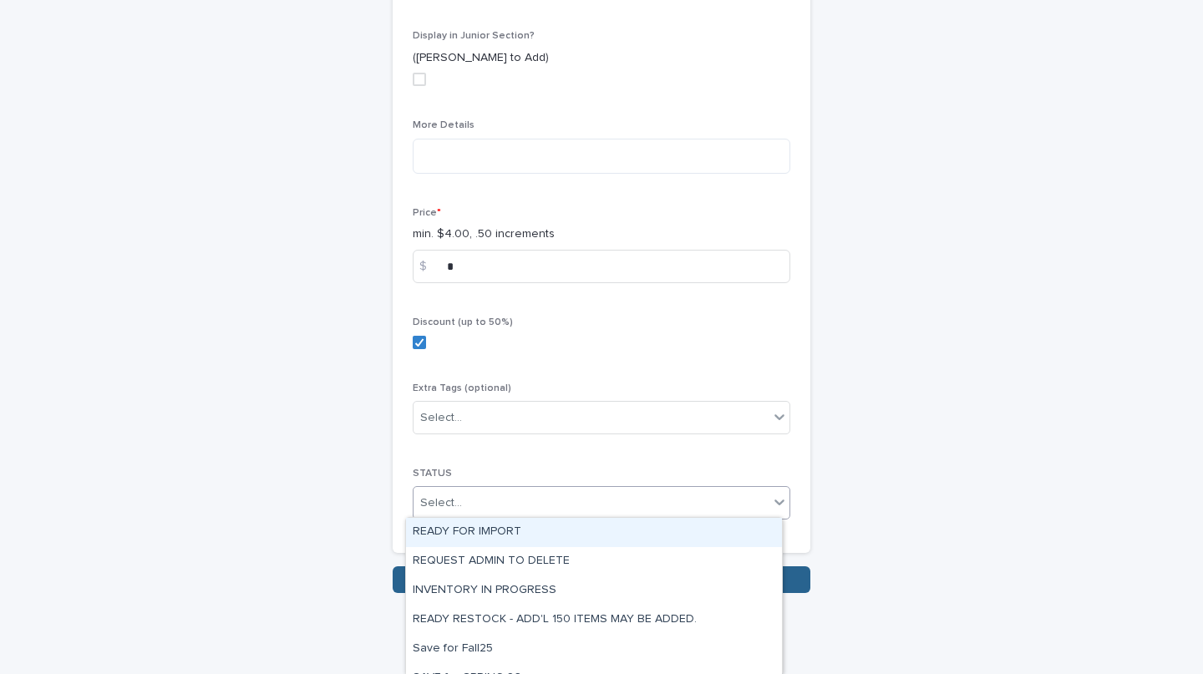
type input "*"
click at [596, 532] on div "READY FOR IMPORT" at bounding box center [594, 532] width 376 height 29
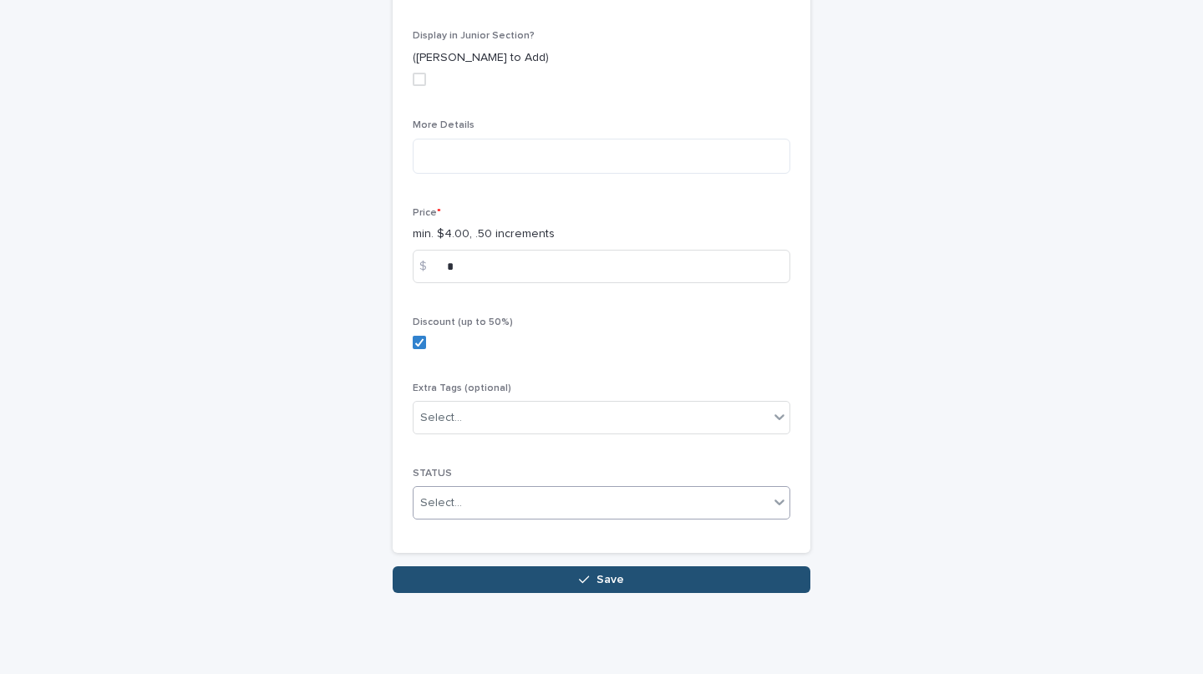
click at [662, 586] on button "Save" at bounding box center [602, 580] width 418 height 27
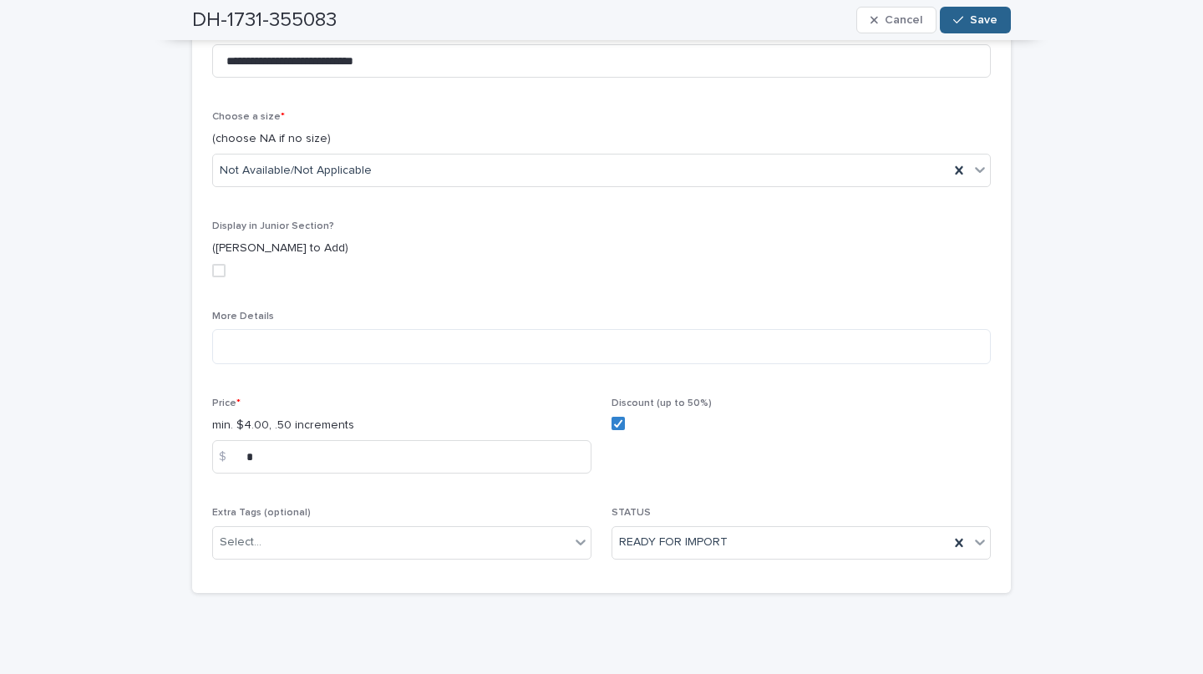
scroll to position [529, 0]
click at [984, 13] on button "Save" at bounding box center [975, 20] width 71 height 27
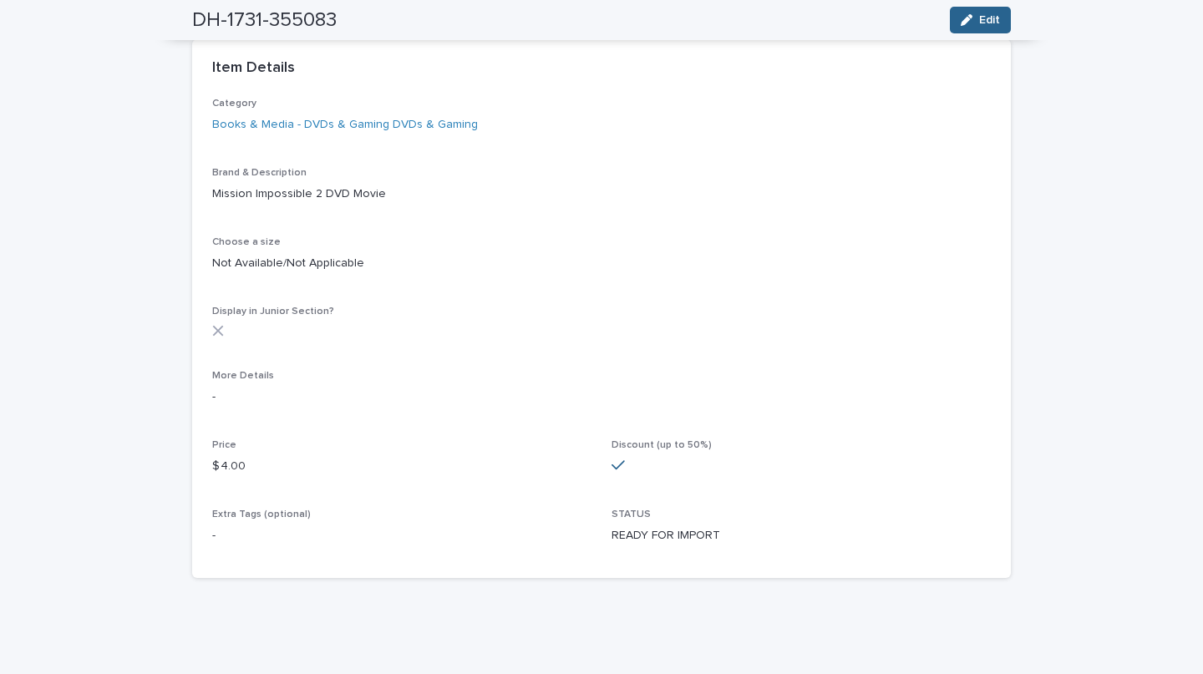
scroll to position [0, 0]
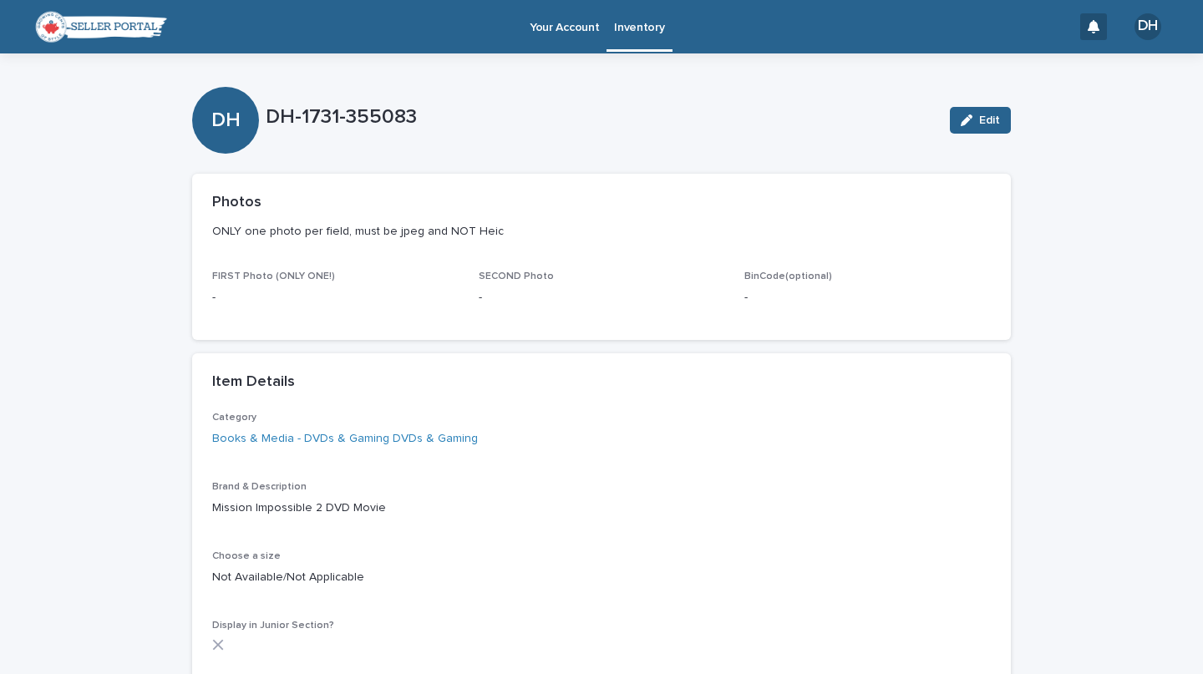
click at [633, 28] on p "Inventory" at bounding box center [639, 17] width 50 height 35
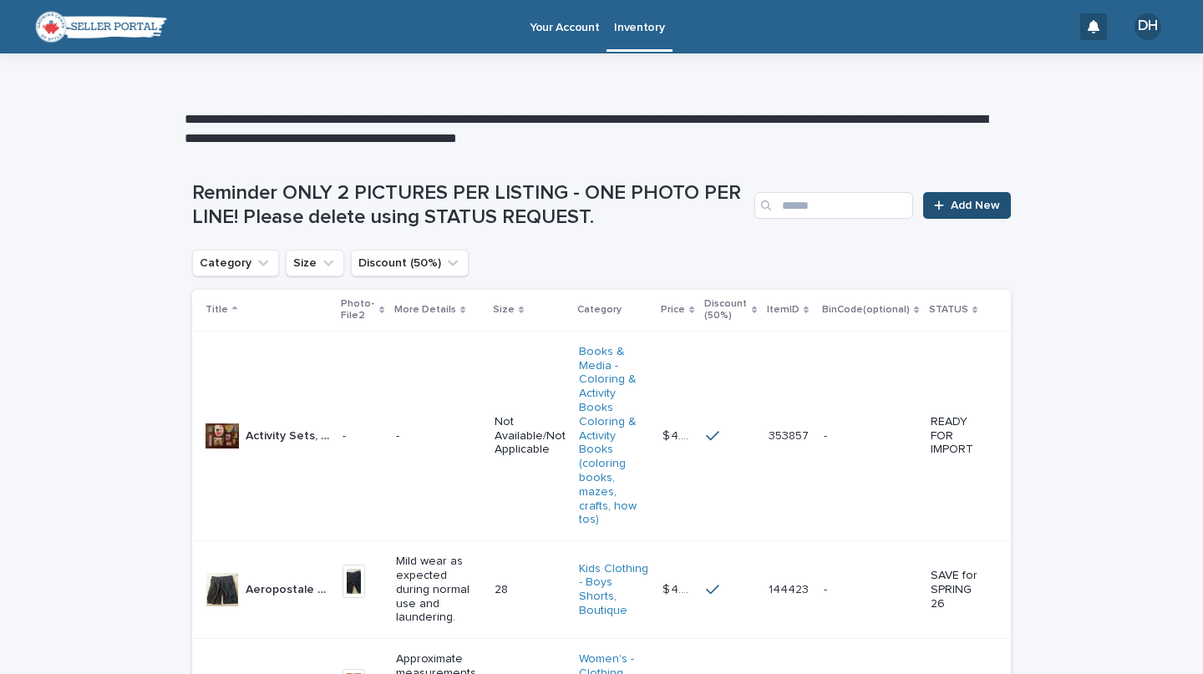
click at [944, 206] on div at bounding box center [942, 206] width 17 height 12
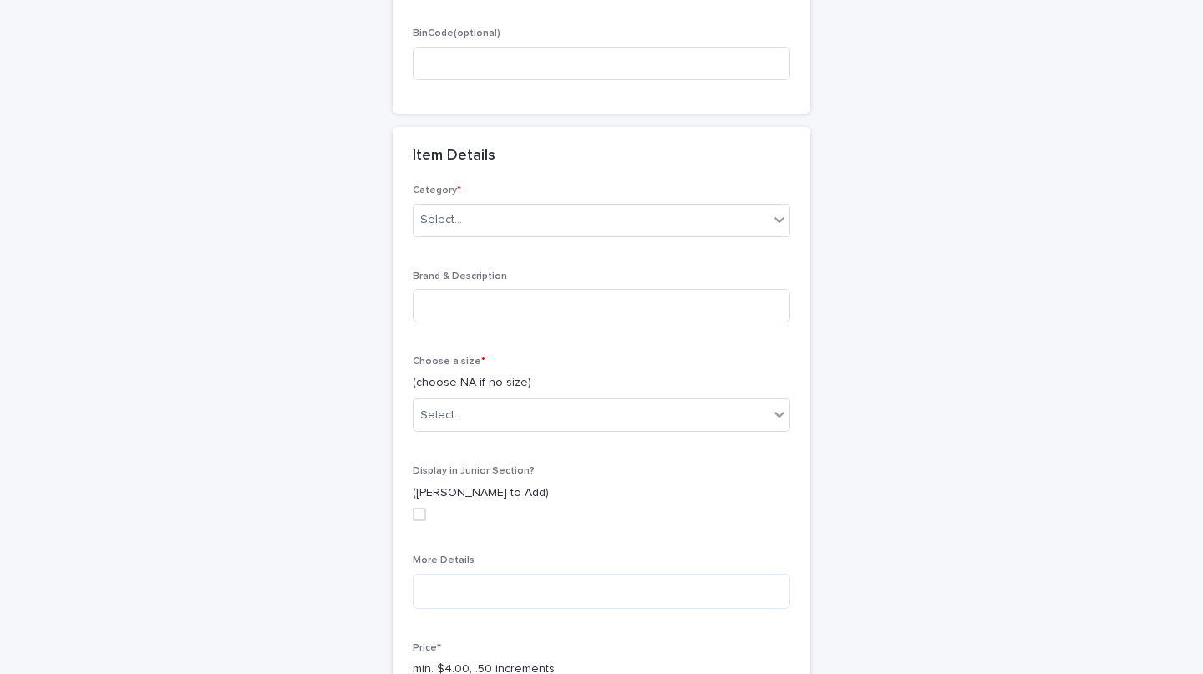
scroll to position [506, 0]
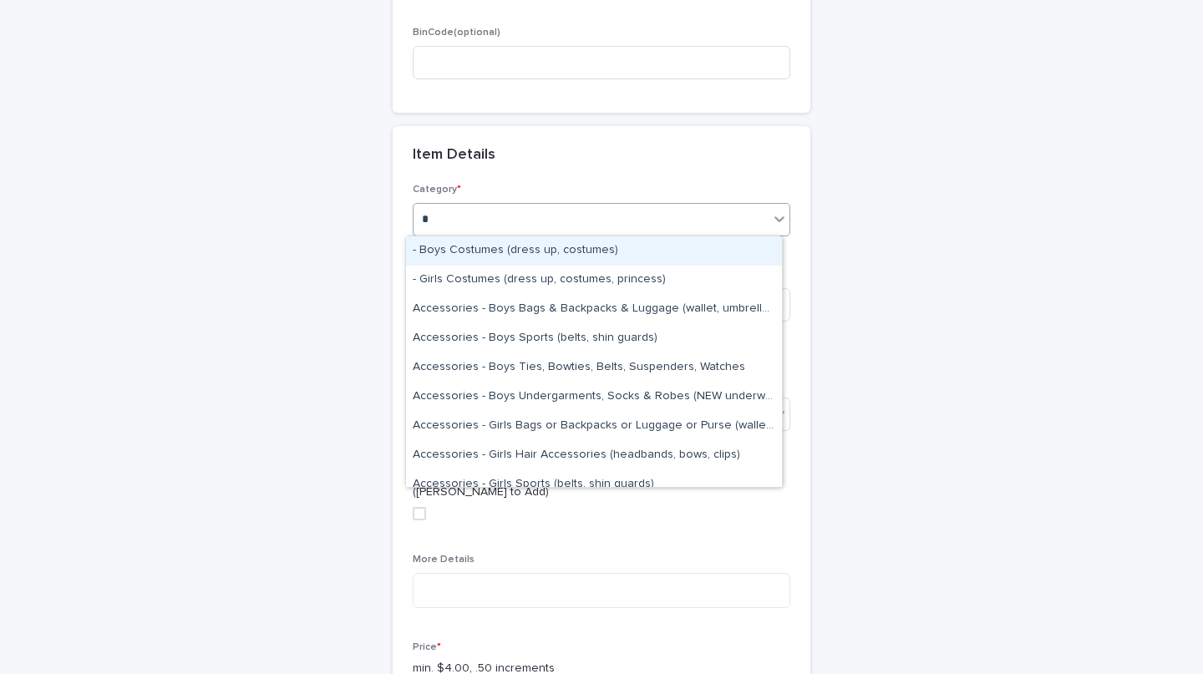
type input "**"
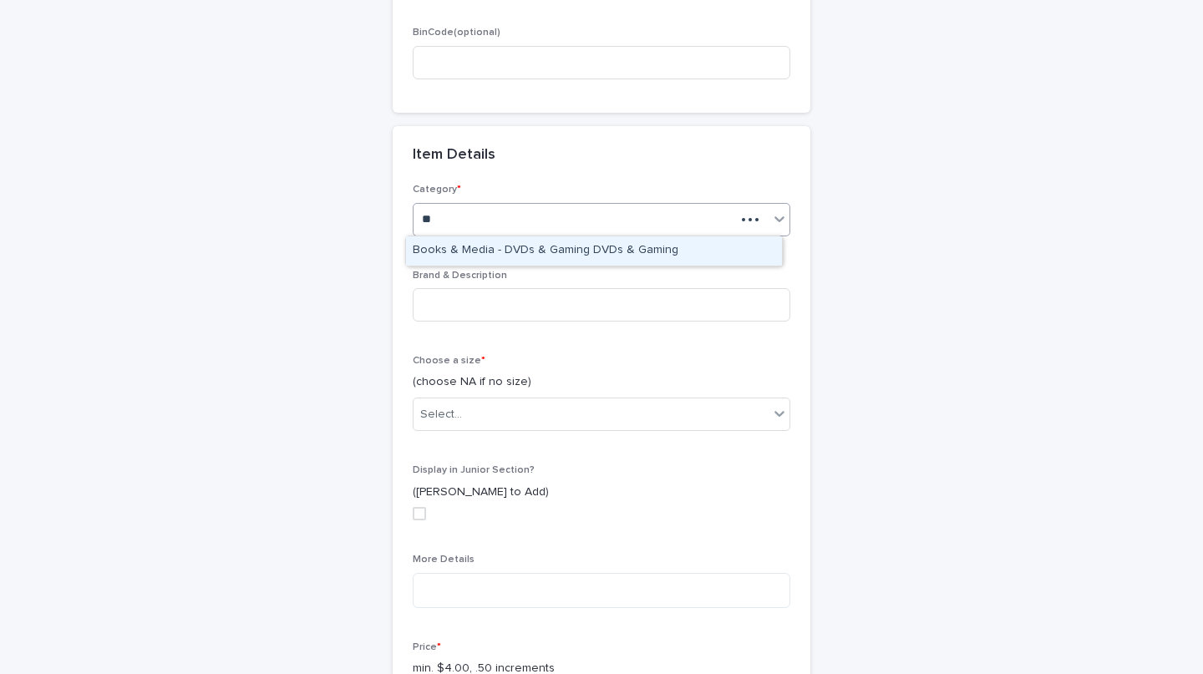
click at [625, 251] on div "Books & Media - DVDs & Gaming DVDs & Gaming" at bounding box center [594, 251] width 376 height 29
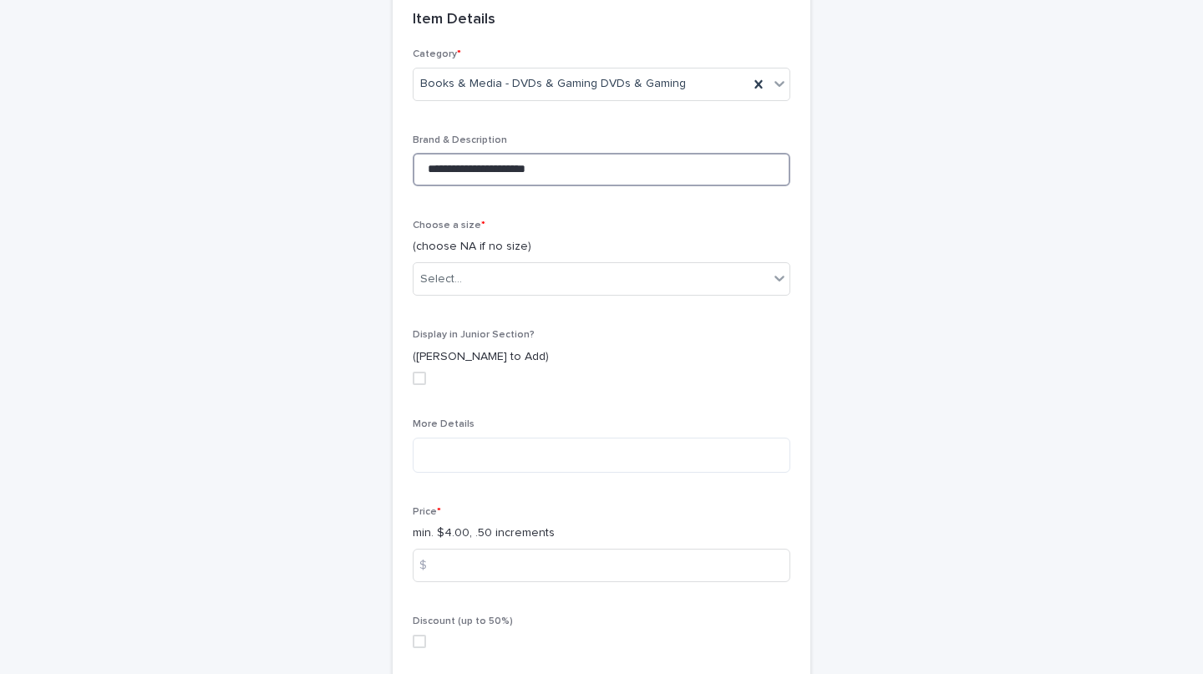
scroll to position [643, 0]
type input "**********"
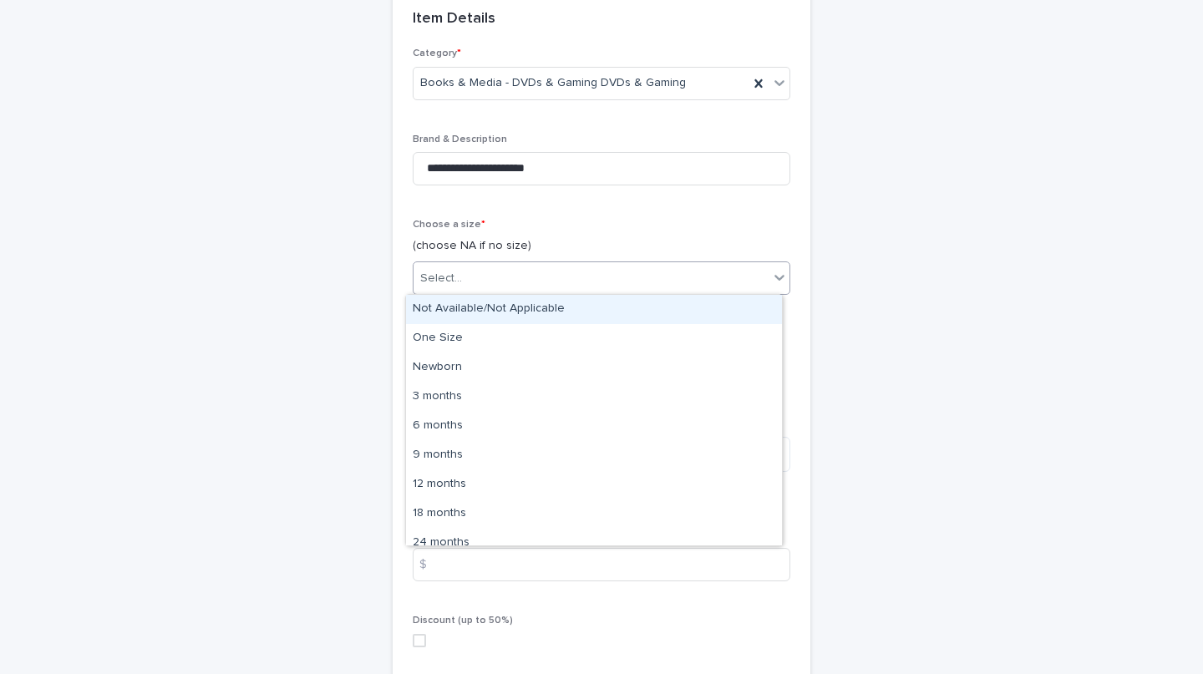
click at [544, 303] on div "Not Available/Not Applicable" at bounding box center [594, 309] width 376 height 29
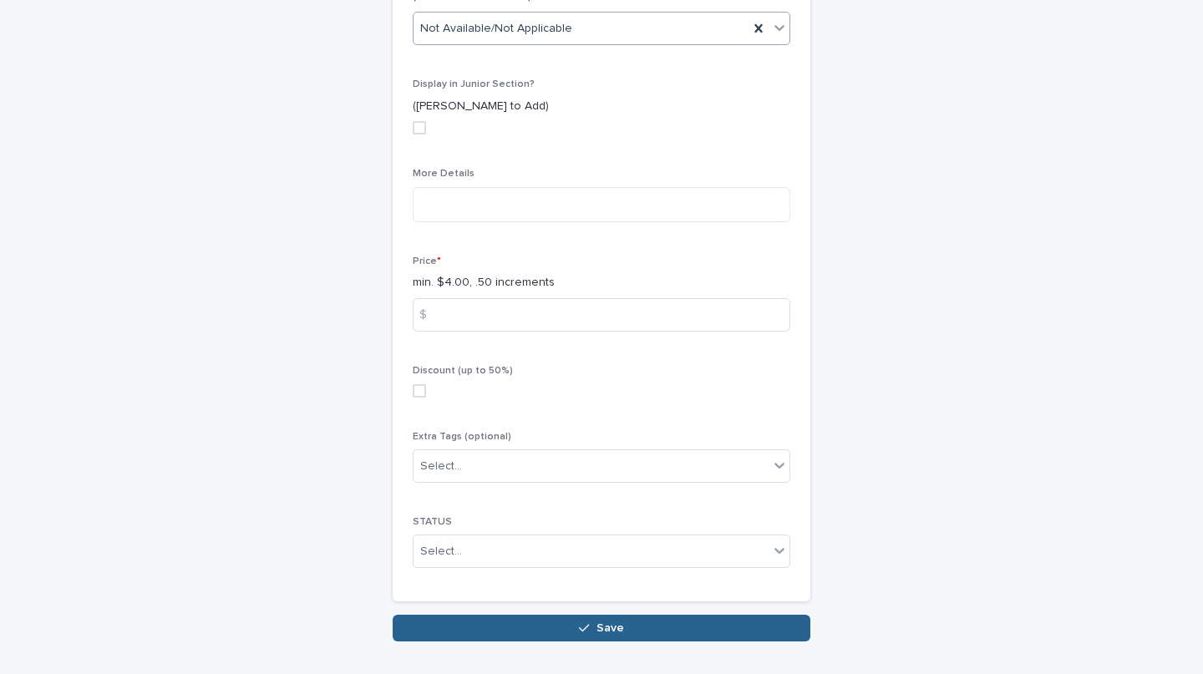
scroll to position [893, 0]
click at [502, 318] on input at bounding box center [602, 314] width 378 height 33
type input "*"
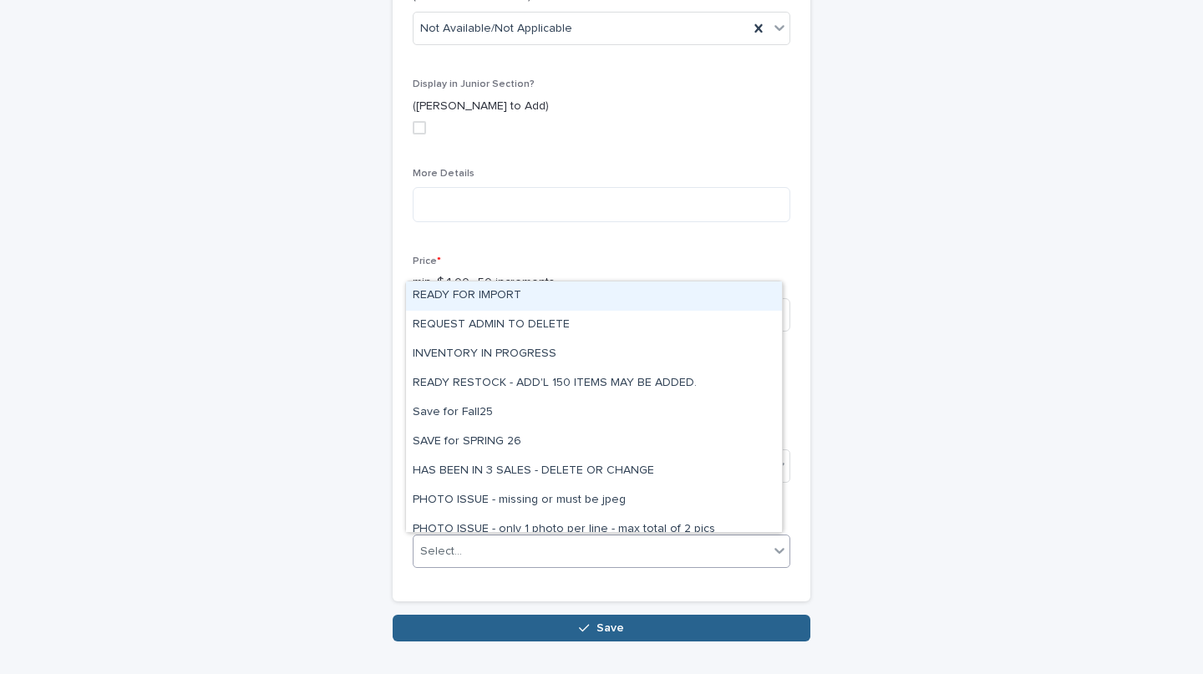
click at [500, 293] on div "READY FOR IMPORT" at bounding box center [594, 296] width 376 height 29
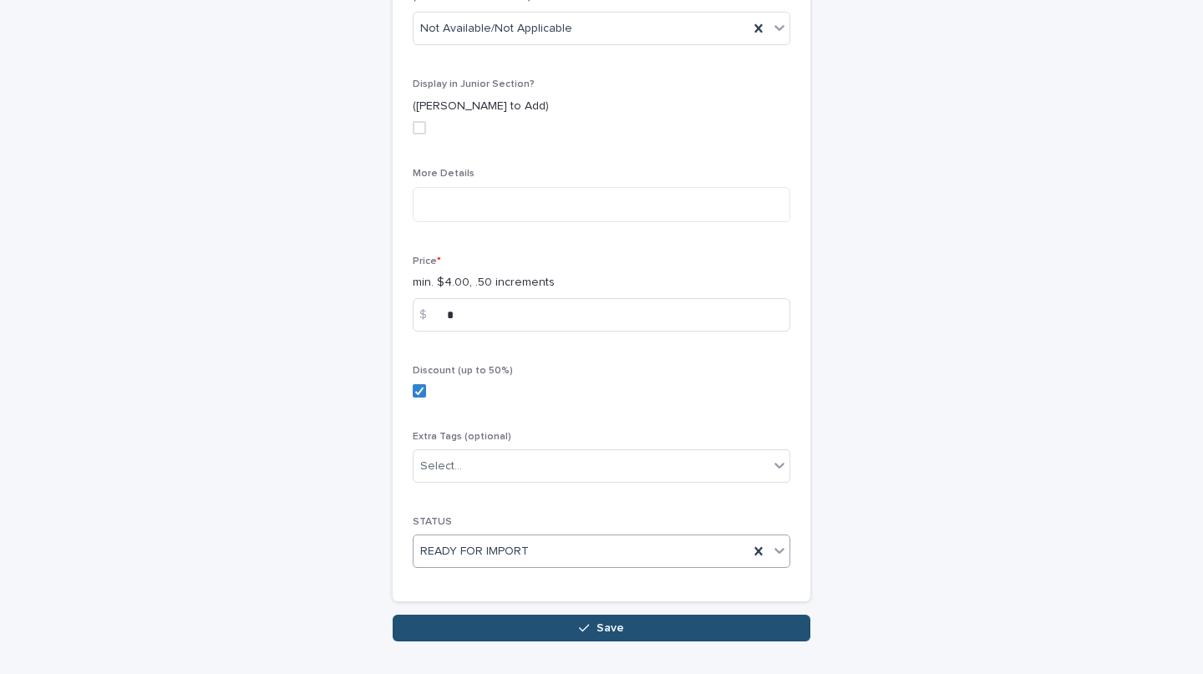
click at [620, 619] on button "Save" at bounding box center [602, 628] width 418 height 27
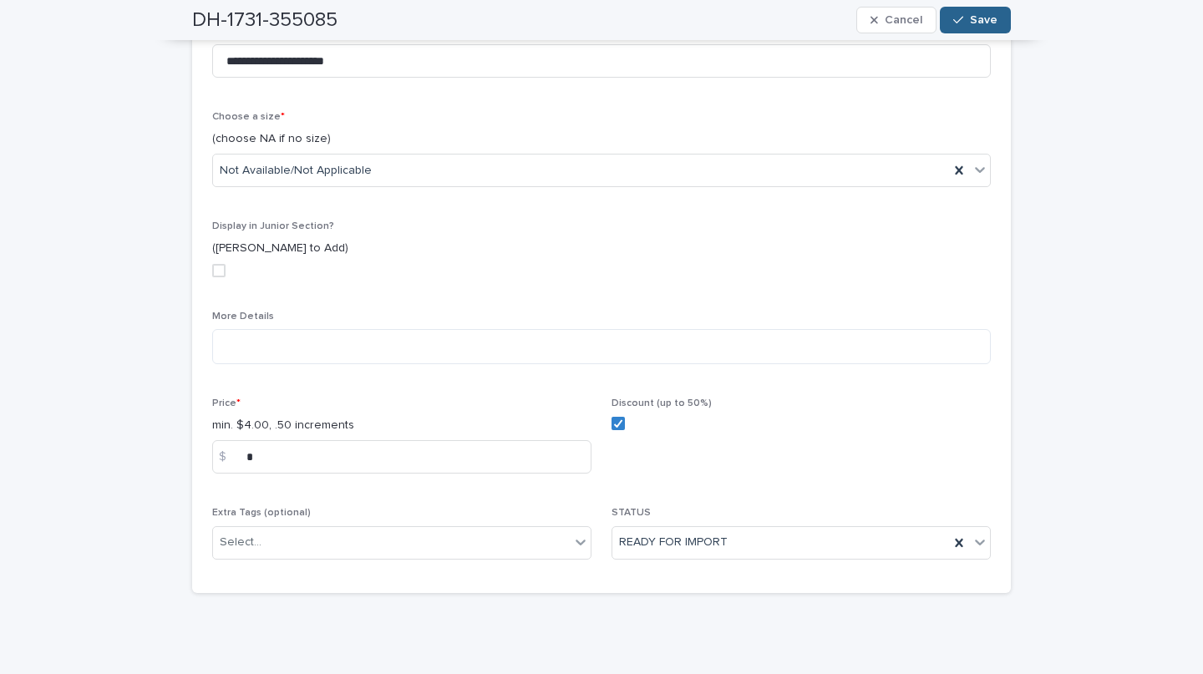
scroll to position [529, 0]
click at [974, 21] on span "Save" at bounding box center [984, 20] width 28 height 12
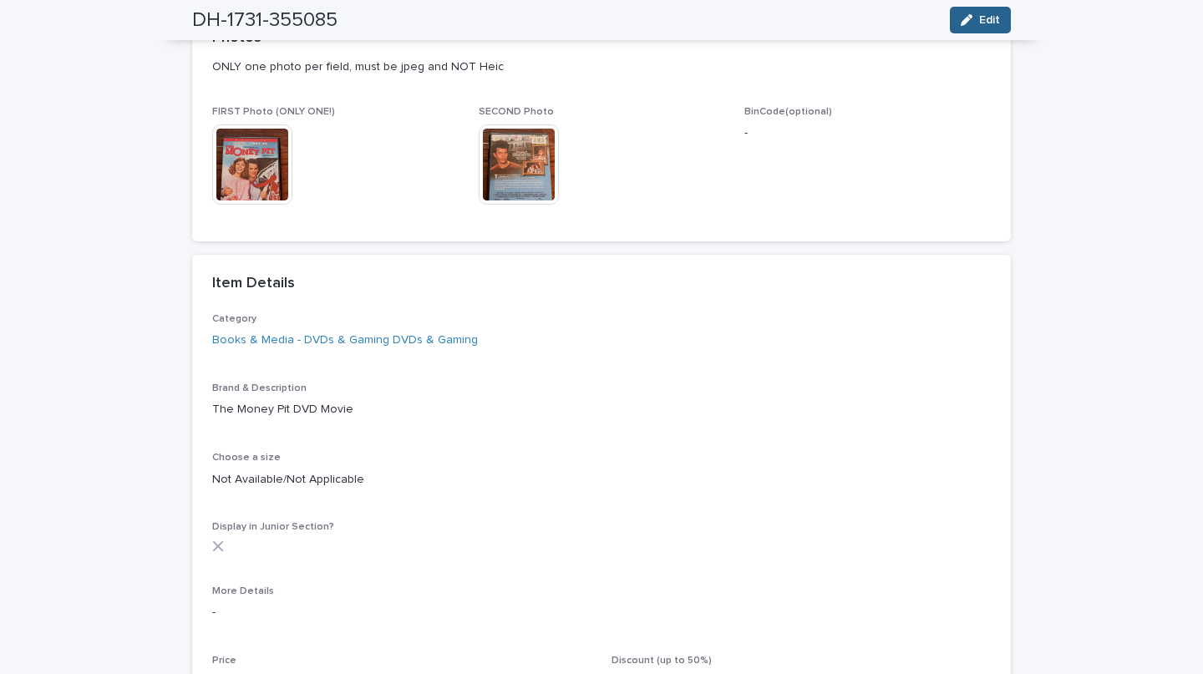
scroll to position [0, 0]
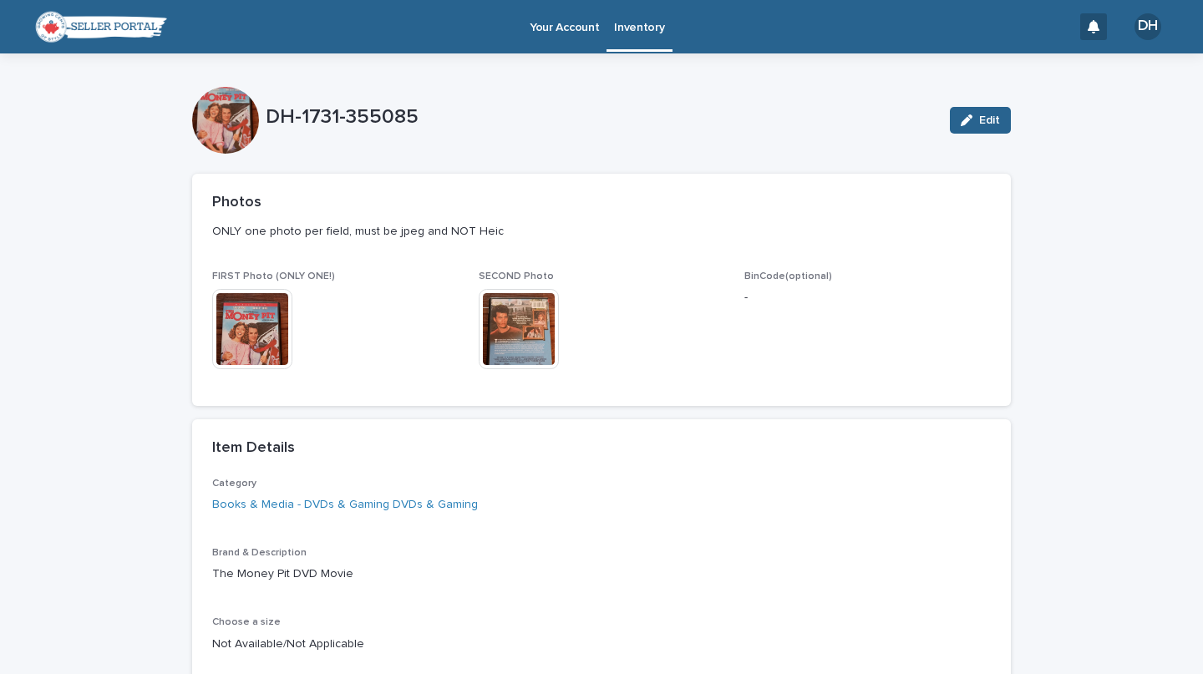
click at [641, 37] on link "Inventory" at bounding box center [639, 24] width 65 height 49
